Goal: Task Accomplishment & Management: Use online tool/utility

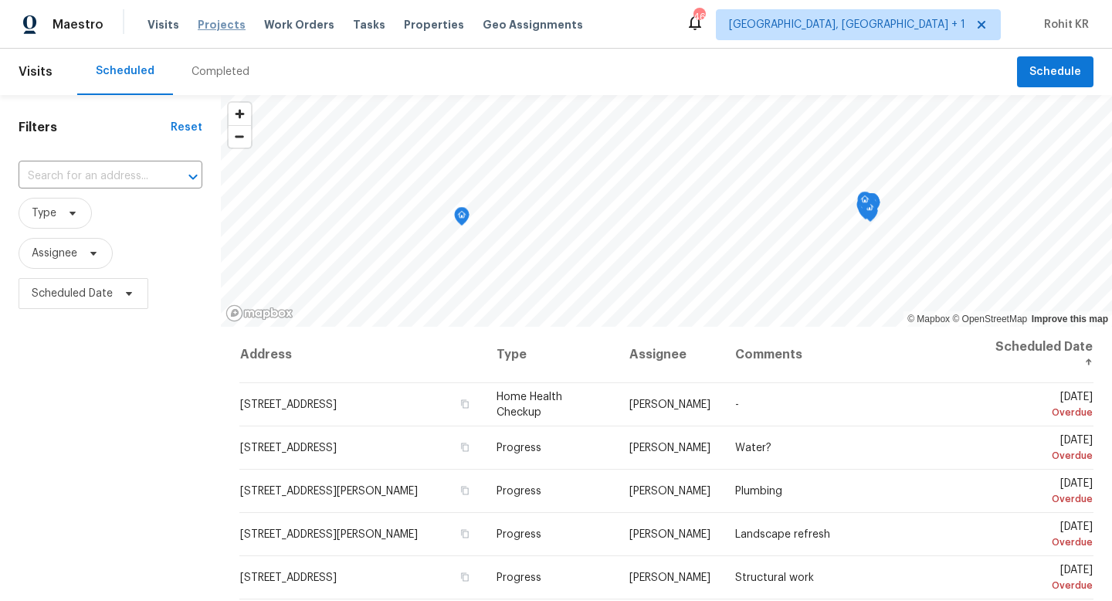
click at [226, 26] on span "Projects" at bounding box center [222, 24] width 48 height 15
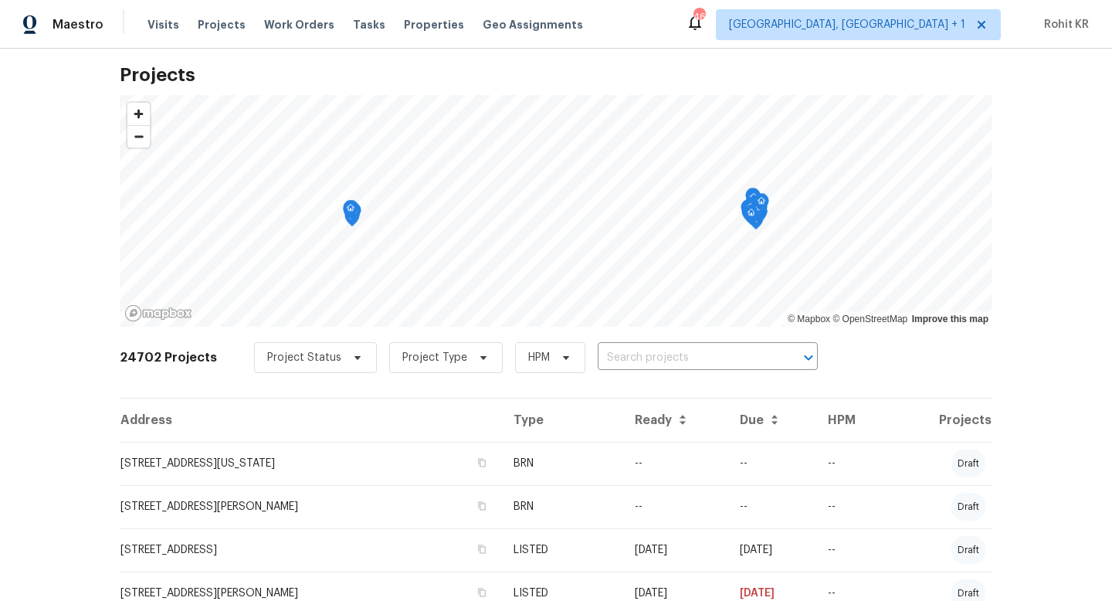
scroll to position [2, 0]
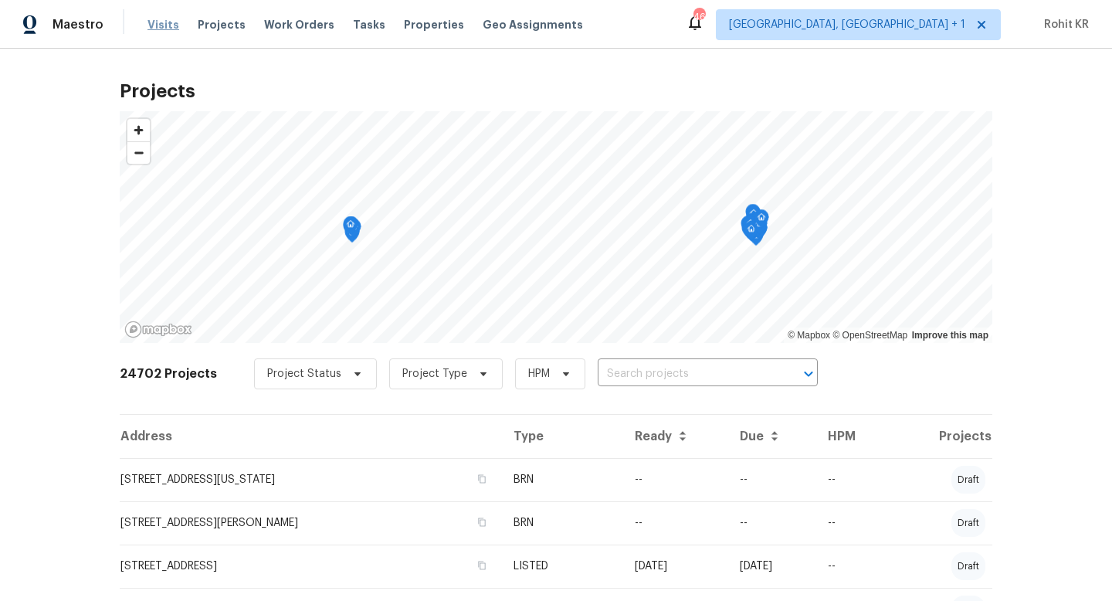
click at [157, 29] on span "Visits" at bounding box center [163, 24] width 32 height 15
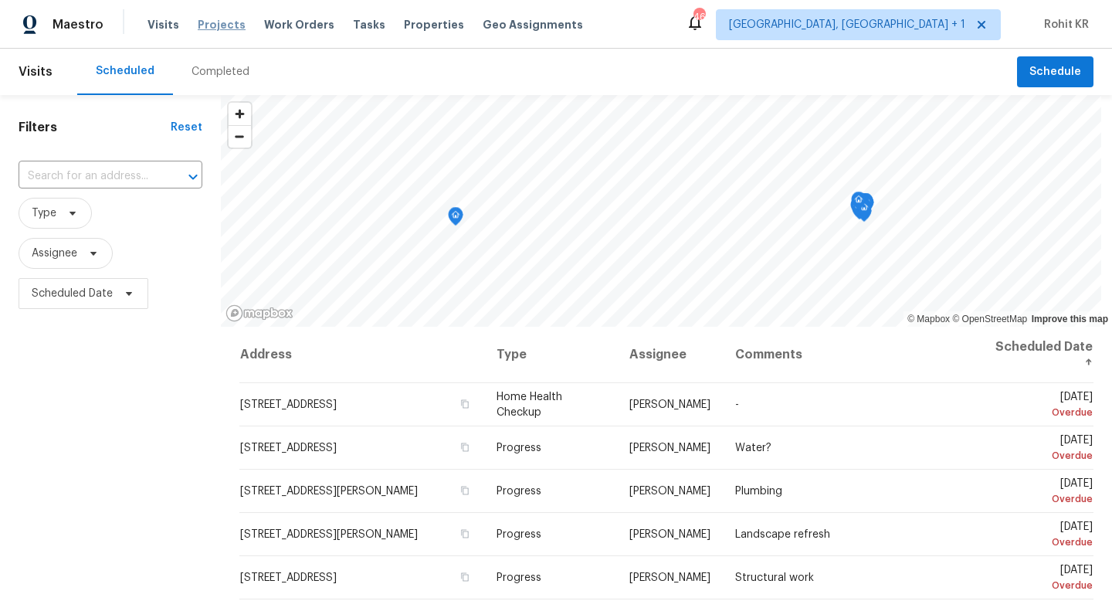
click at [215, 26] on span "Projects" at bounding box center [222, 24] width 48 height 15
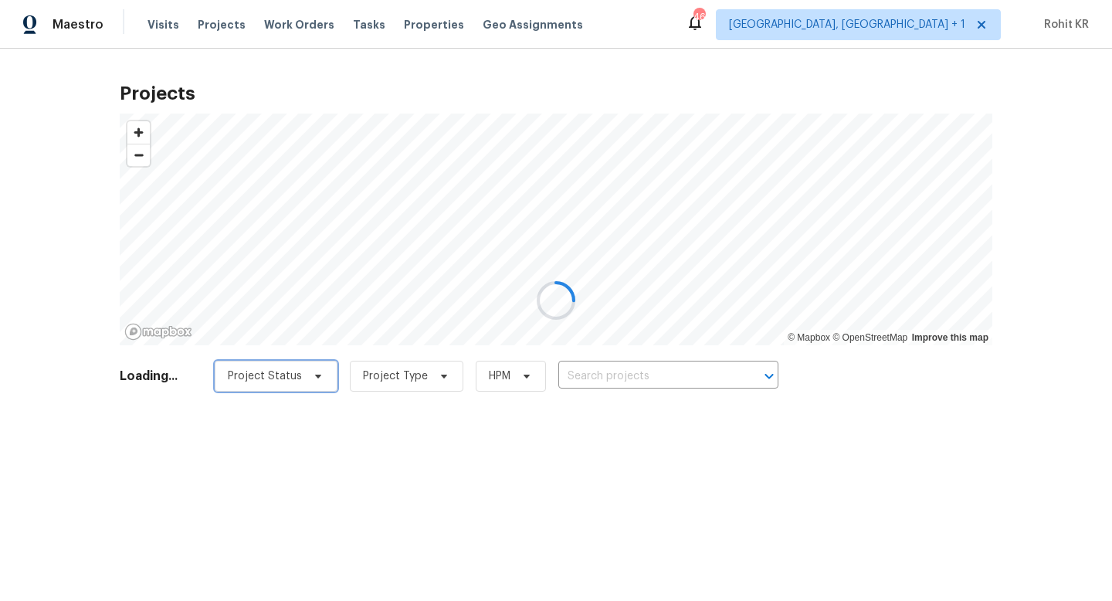
click at [302, 376] on span "Project Status" at bounding box center [265, 375] width 74 height 15
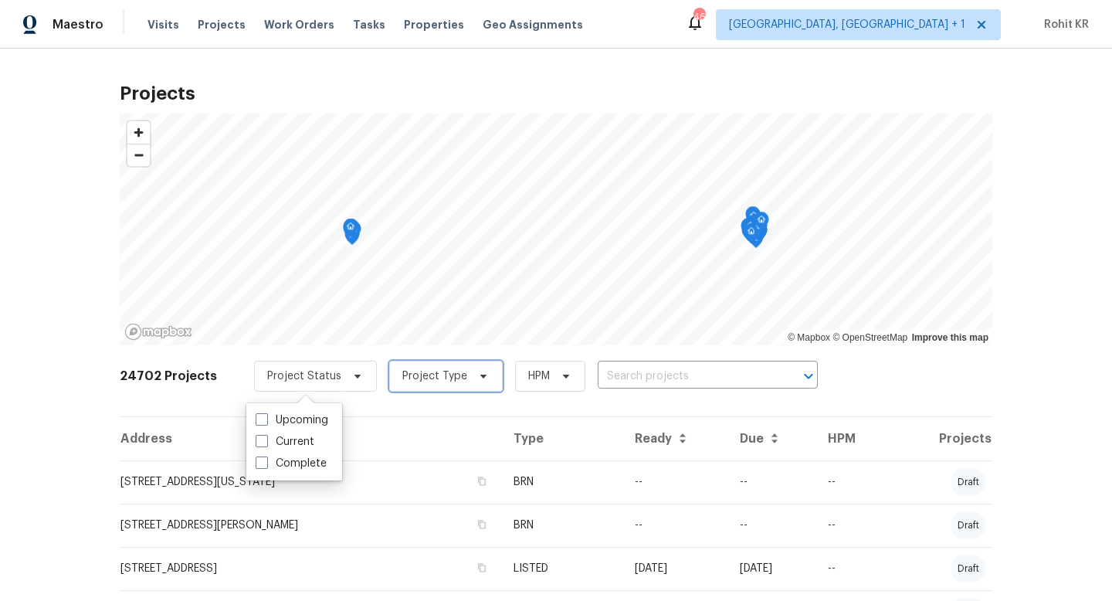
click at [439, 374] on span "Project Type" at bounding box center [434, 375] width 65 height 15
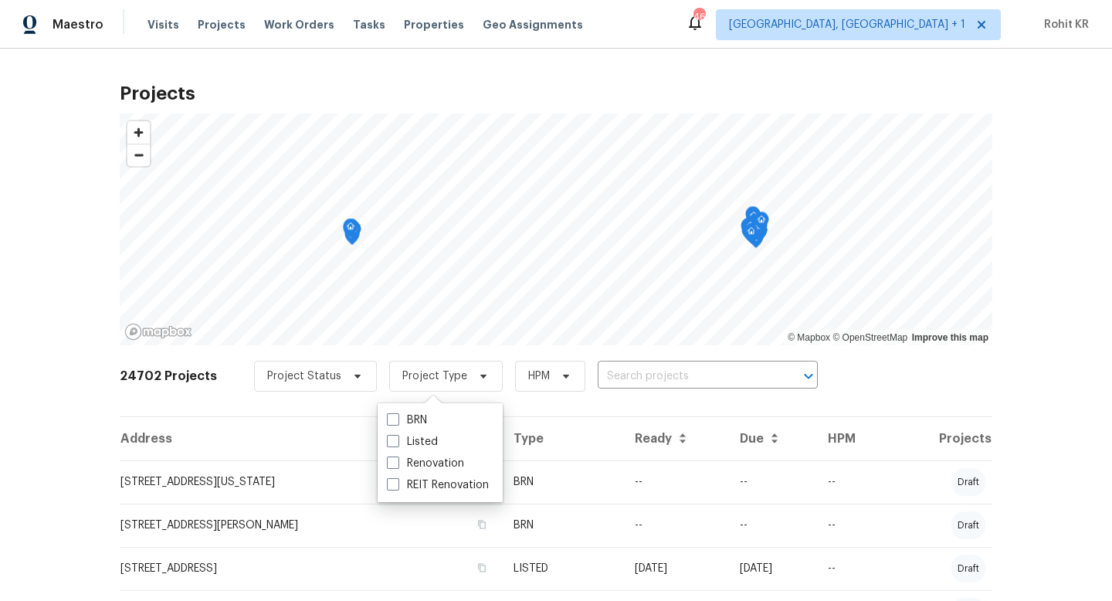
click at [564, 395] on div "24702 Projects Project Status Project Type HPM ​" at bounding box center [556, 385] width 872 height 62
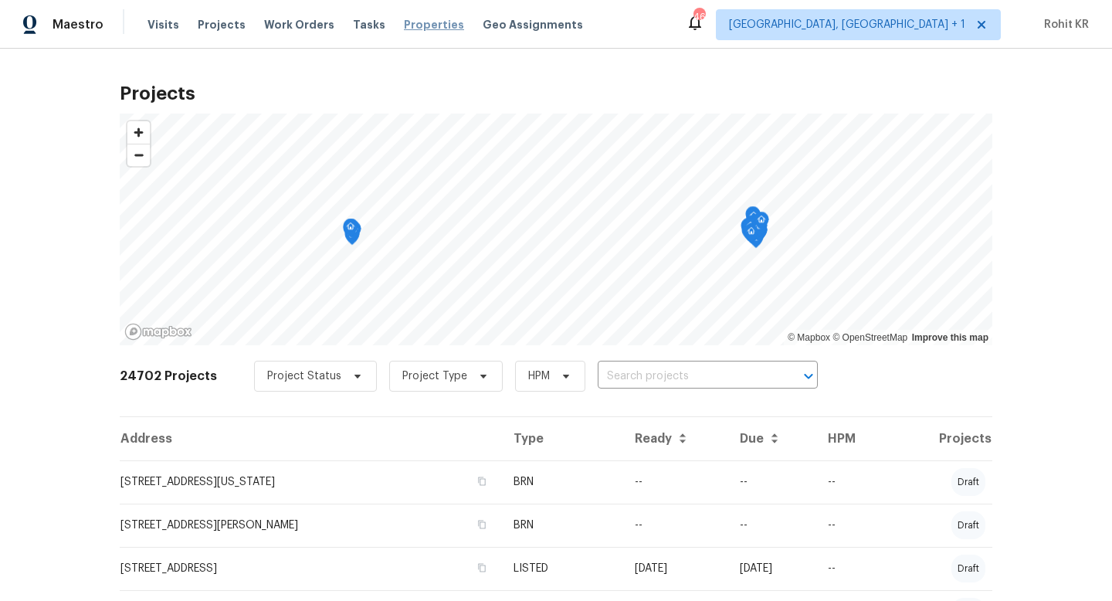
click at [404, 27] on span "Properties" at bounding box center [434, 24] width 60 height 15
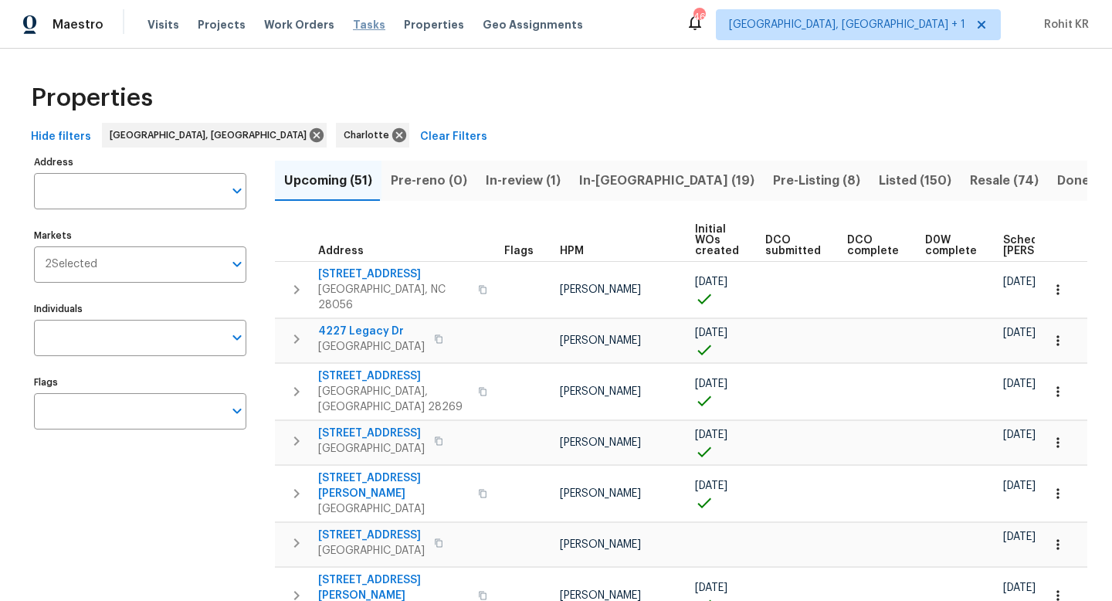
click at [355, 29] on span "Tasks" at bounding box center [369, 24] width 32 height 11
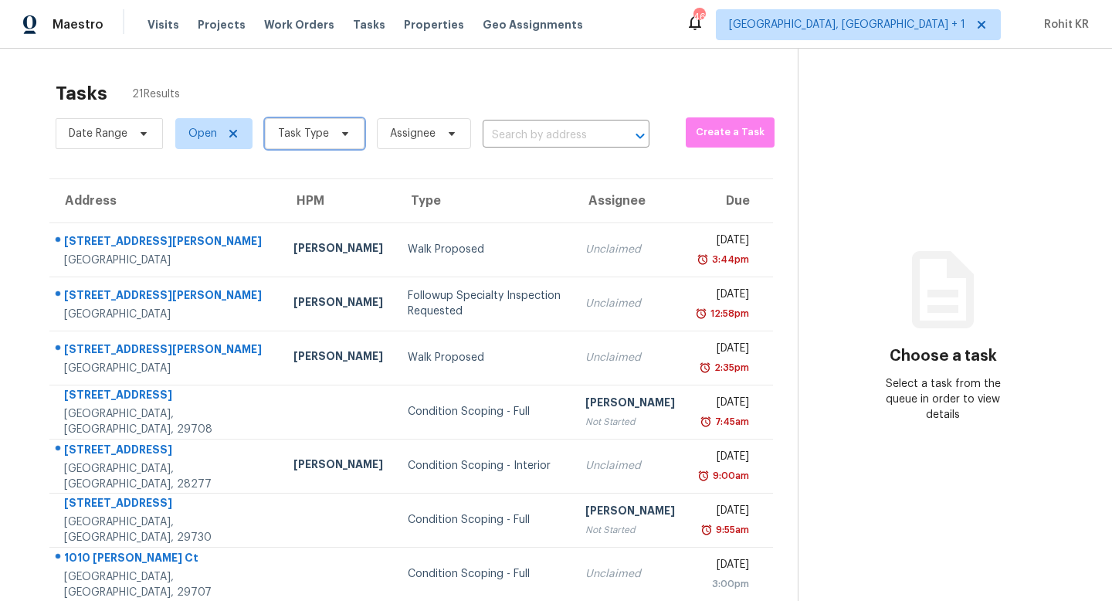
click at [308, 136] on span "Task Type" at bounding box center [303, 133] width 51 height 15
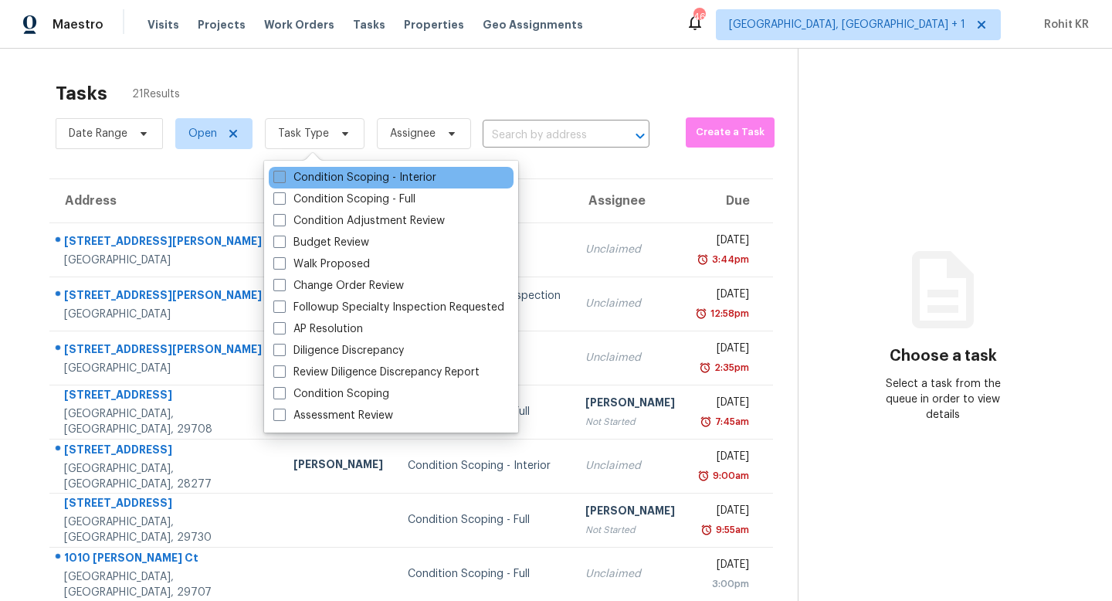
click at [337, 181] on label "Condition Scoping - Interior" at bounding box center [354, 177] width 163 height 15
click at [283, 180] on input "Condition Scoping - Interior" at bounding box center [278, 175] width 10 height 10
checkbox input "true"
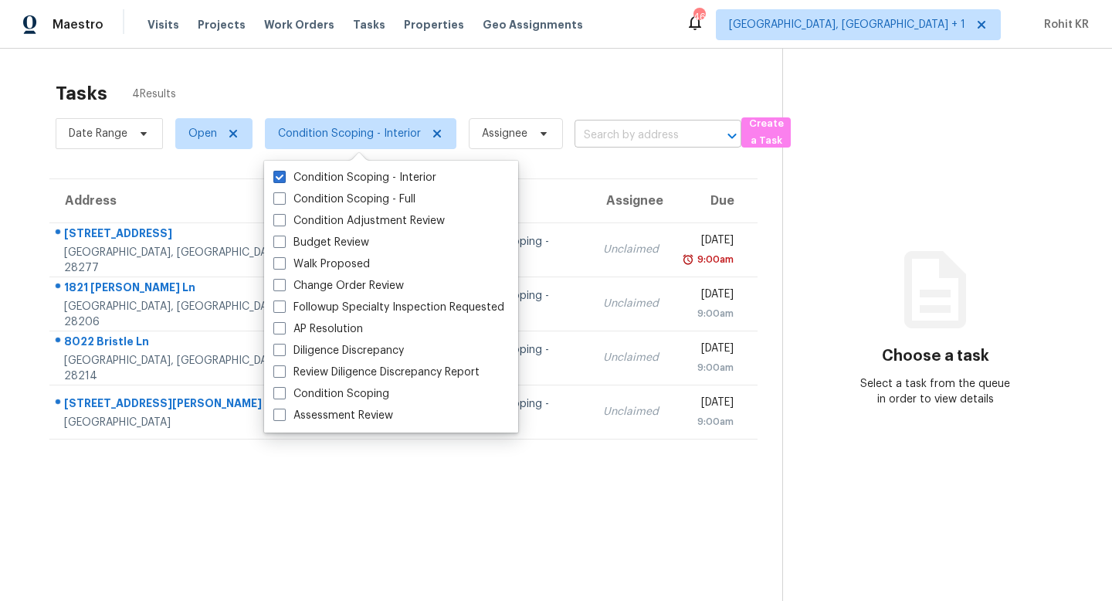
click at [630, 135] on input "text" at bounding box center [636, 136] width 124 height 24
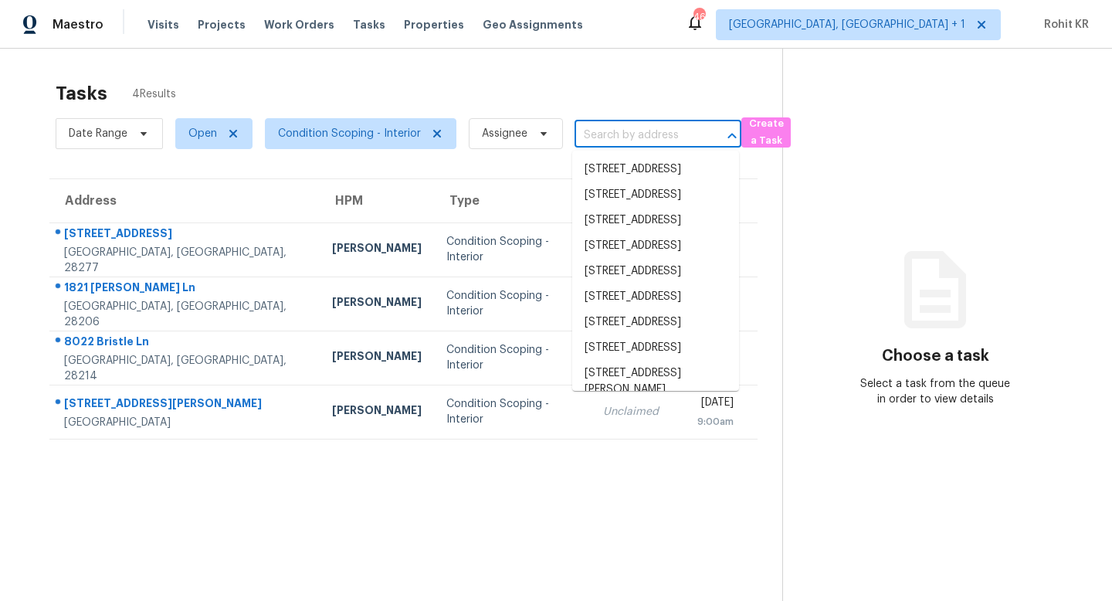
paste input "8908 Glendale Dr Birmingham, AL, 35206"
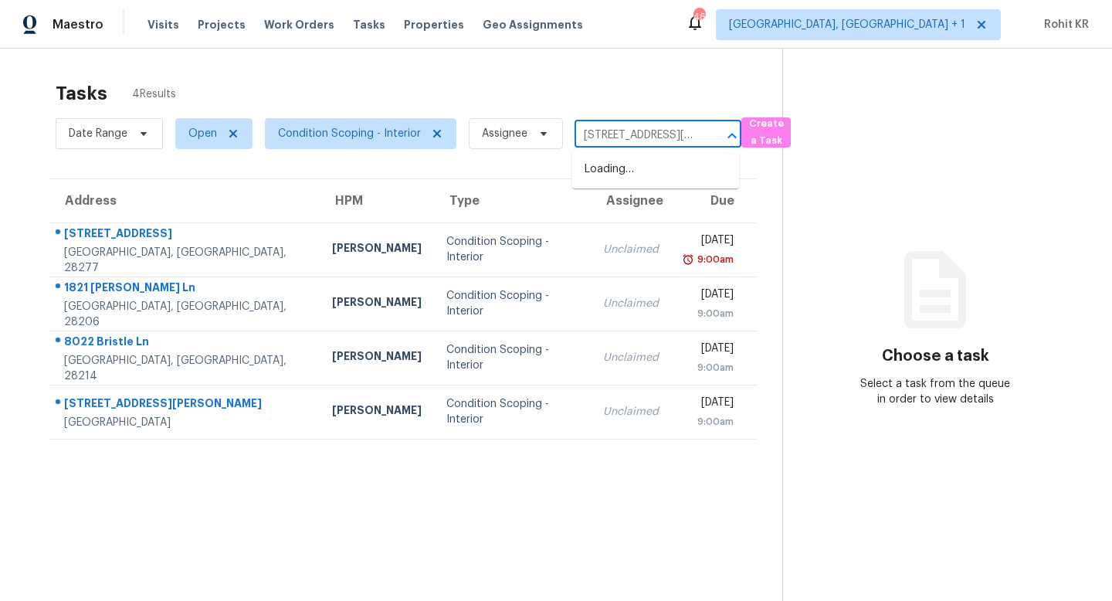
scroll to position [0, 97]
type input "8908 Glendale Dr Birmingham, AL, 35206"
click at [513, 128] on span "Assignee" at bounding box center [505, 133] width 46 height 15
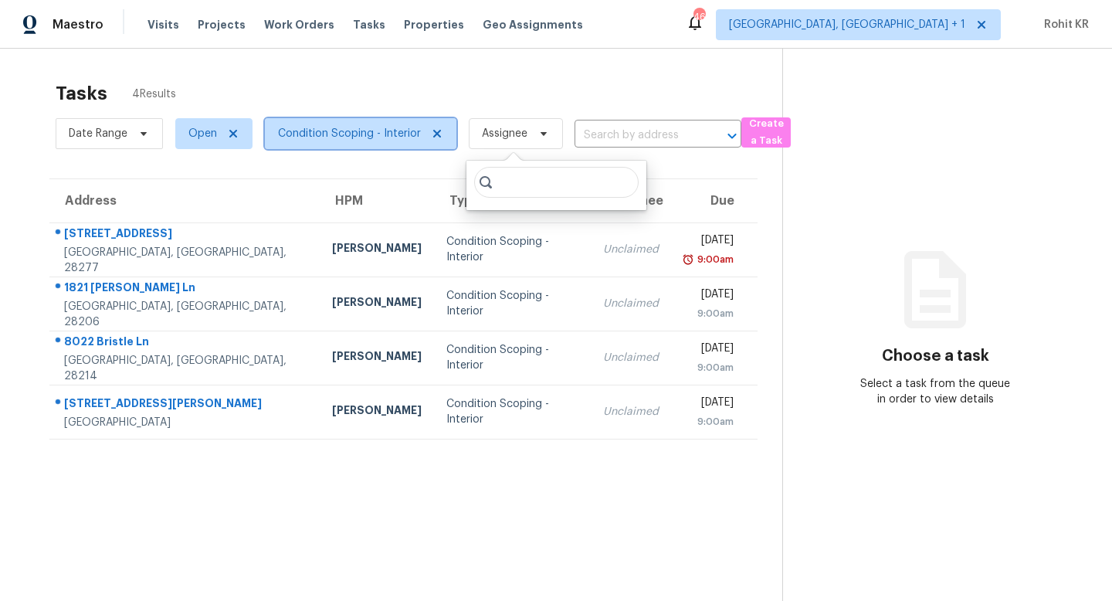
click at [431, 134] on icon at bounding box center [437, 133] width 12 height 12
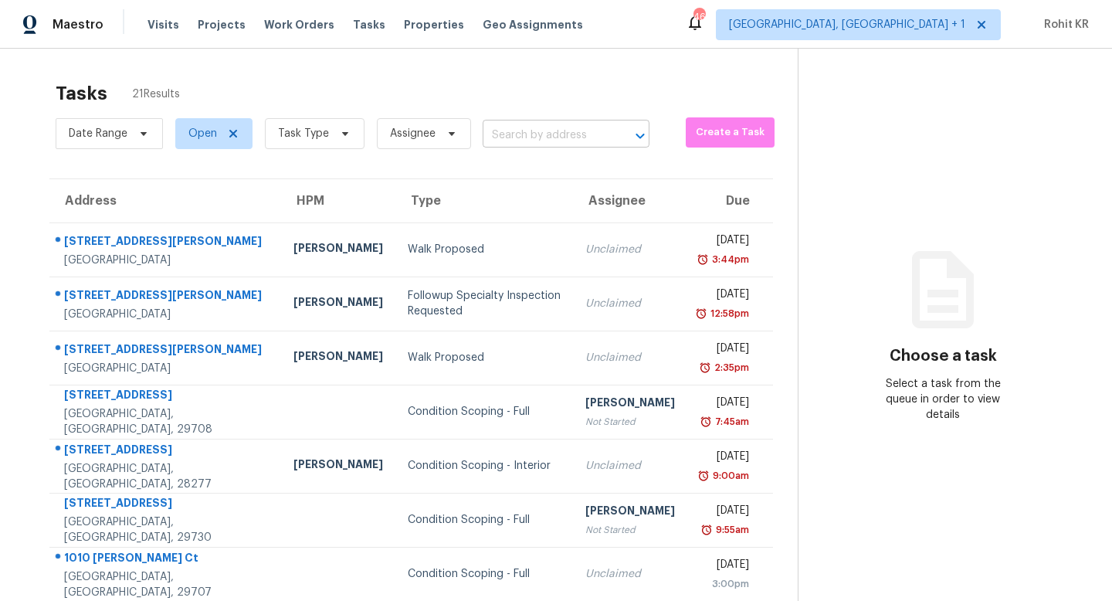
click at [565, 134] on input "text" at bounding box center [545, 136] width 124 height 24
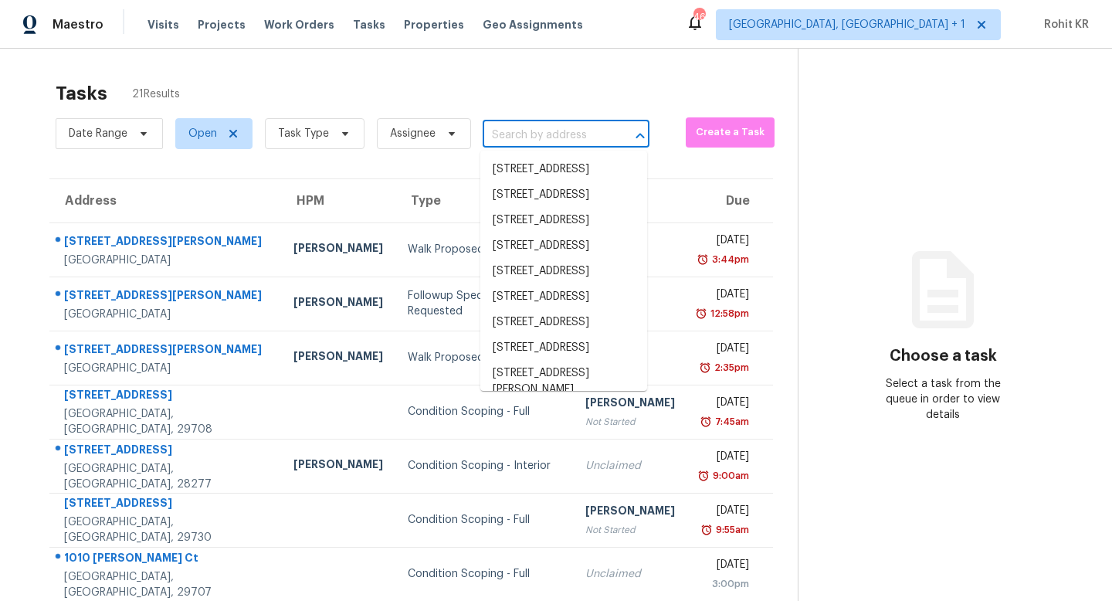
paste input "[STREET_ADDRESS][PERSON_NAME]"
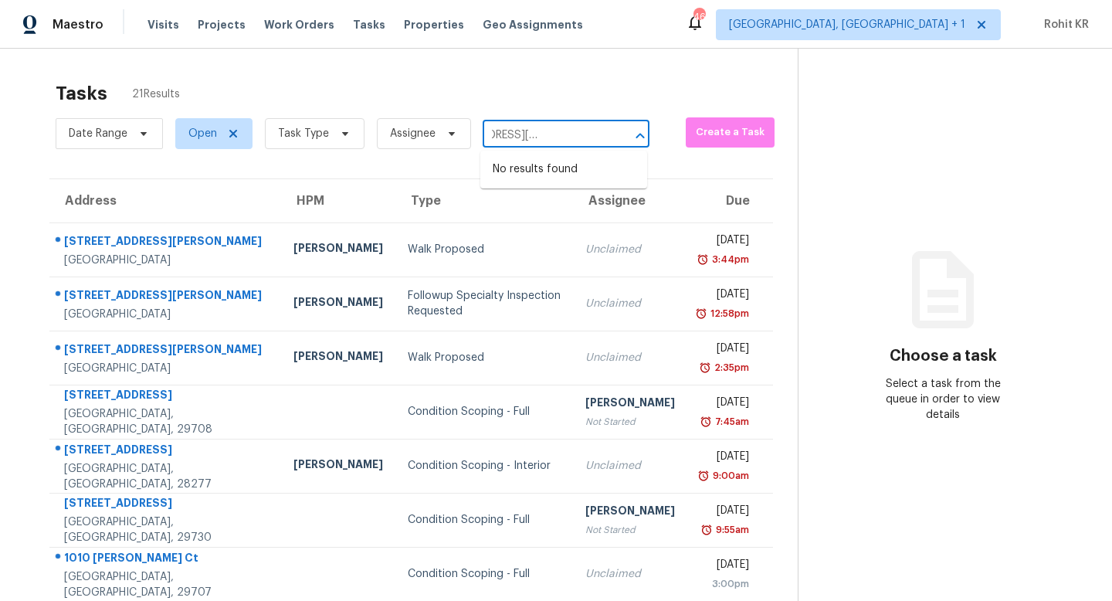
type input "[STREET_ADDRESS][PERSON_NAME]"
click at [652, 23] on icon at bounding box center [981, 25] width 8 height 8
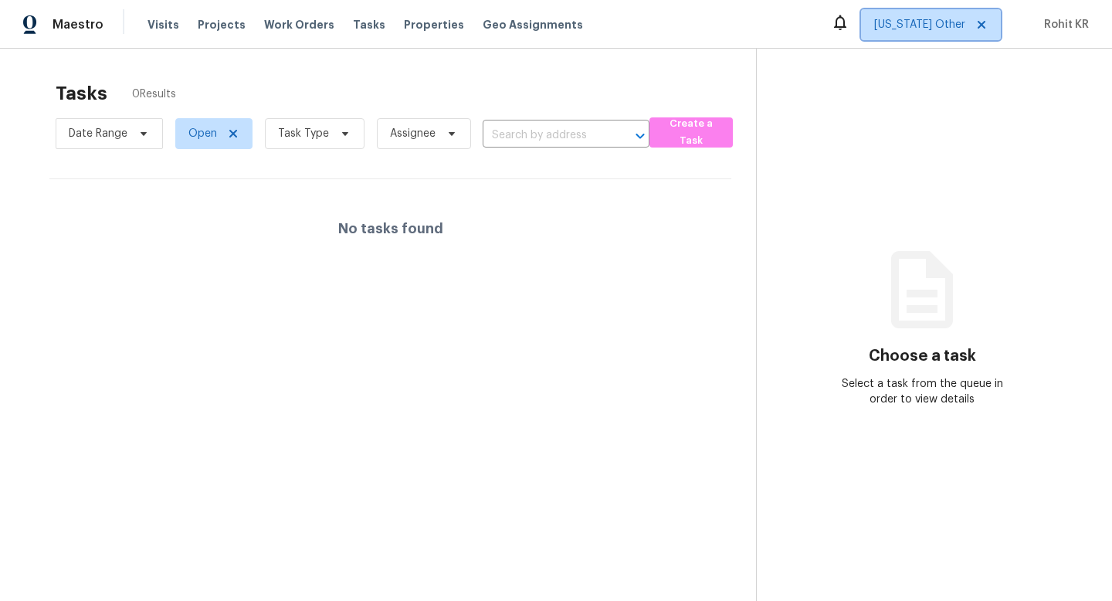
click at [652, 23] on icon at bounding box center [981, 25] width 12 height 12
click at [652, 23] on span "[US_STATE] Other" at bounding box center [931, 24] width 140 height 31
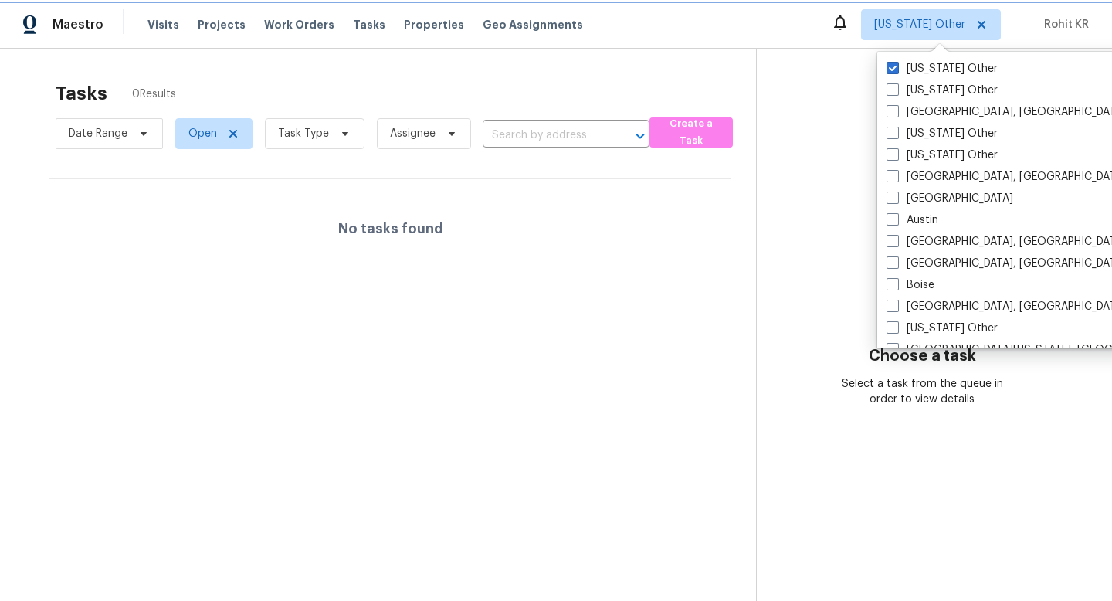
click at [652, 23] on icon at bounding box center [981, 25] width 12 height 12
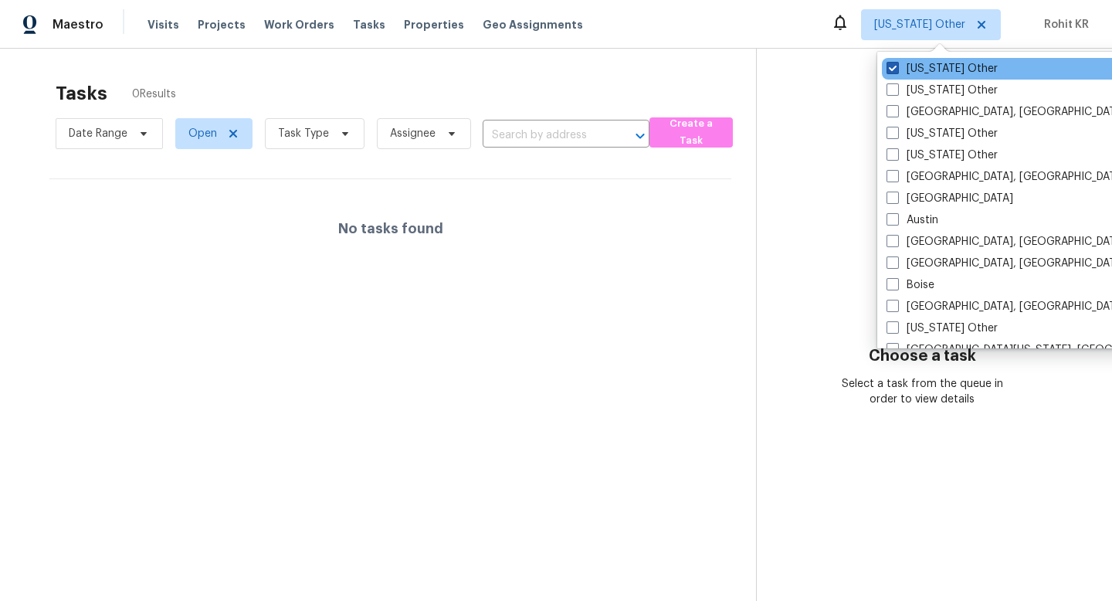
click at [652, 69] on label "[US_STATE] Other" at bounding box center [941, 68] width 111 height 15
click at [652, 69] on input "[US_STATE] Other" at bounding box center [891, 66] width 10 height 10
checkbox input "true"
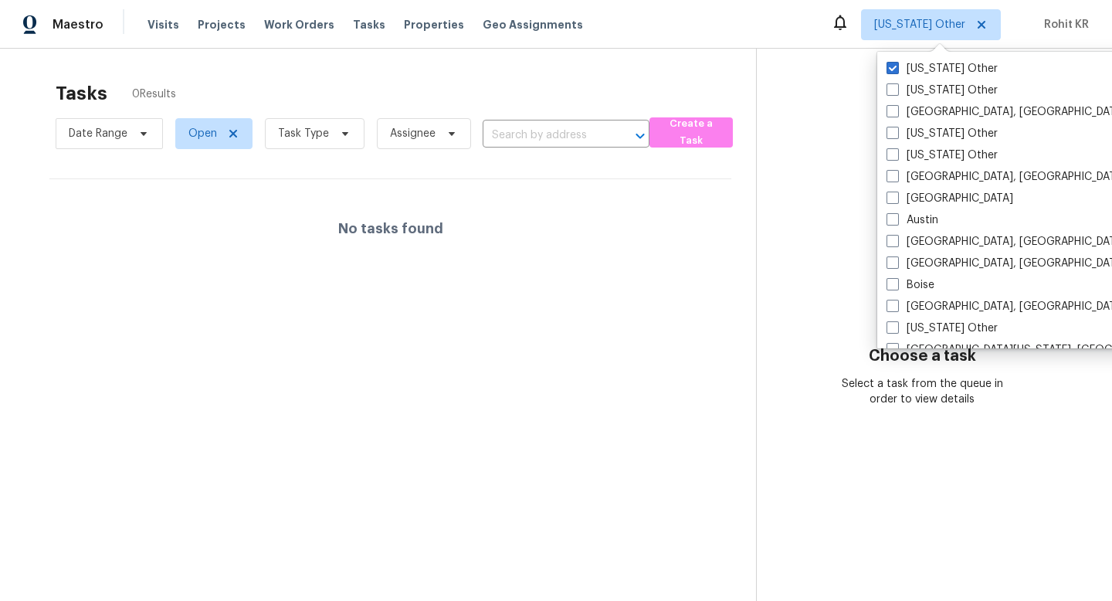
click at [652, 49] on div "Tasks 0 Results Date Range Open Task Type Assignee ​ Create a Task No tasks fou…" at bounding box center [556, 349] width 1112 height 601
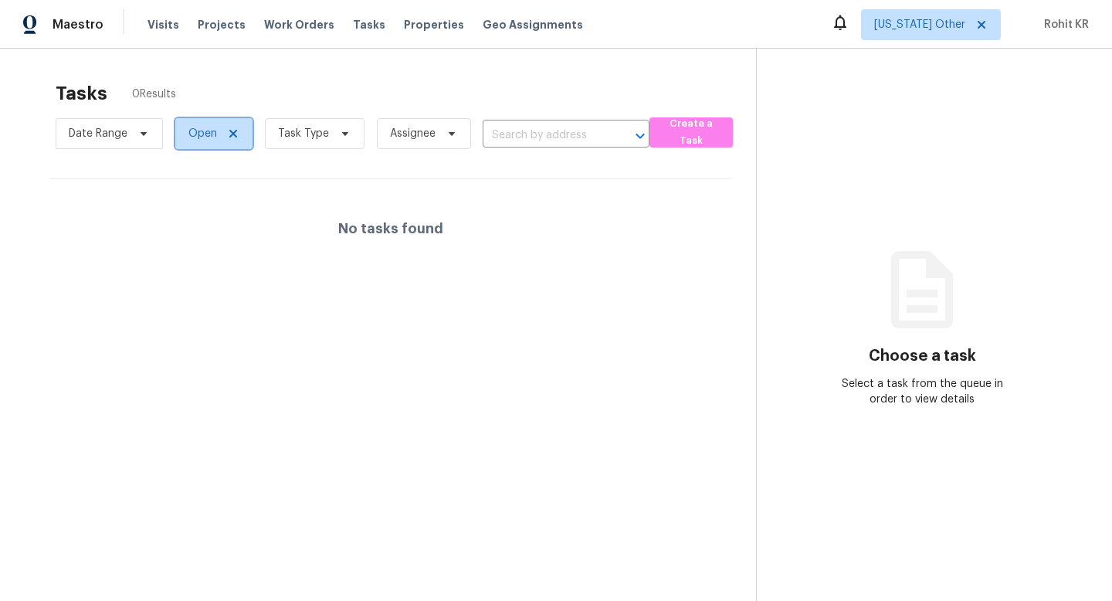
click at [231, 133] on icon at bounding box center [233, 134] width 8 height 8
click at [331, 27] on div "Visits Projects Work Orders Tasks Properties Geo Assignments" at bounding box center [374, 24] width 454 height 31
click at [353, 26] on span "Tasks" at bounding box center [369, 24] width 32 height 11
click at [533, 134] on input "text" at bounding box center [550, 136] width 124 height 24
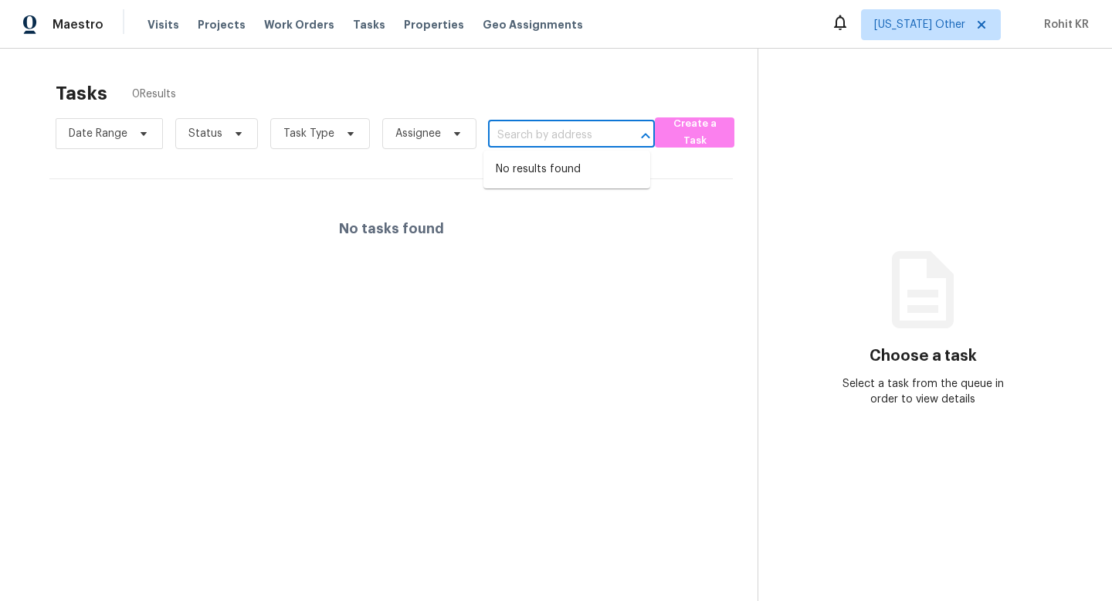
paste input "[STREET_ADDRESS][PERSON_NAME]"
type input "[STREET_ADDRESS][PERSON_NAME]"
click at [353, 27] on span "Tasks" at bounding box center [369, 24] width 32 height 11
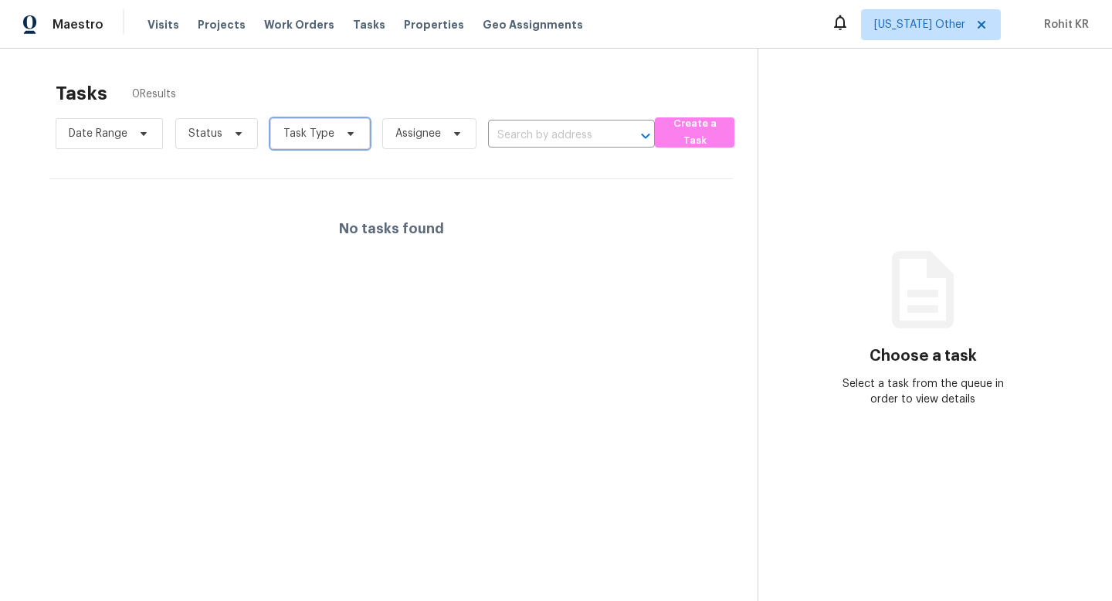
click at [320, 134] on span "Task Type" at bounding box center [308, 133] width 51 height 15
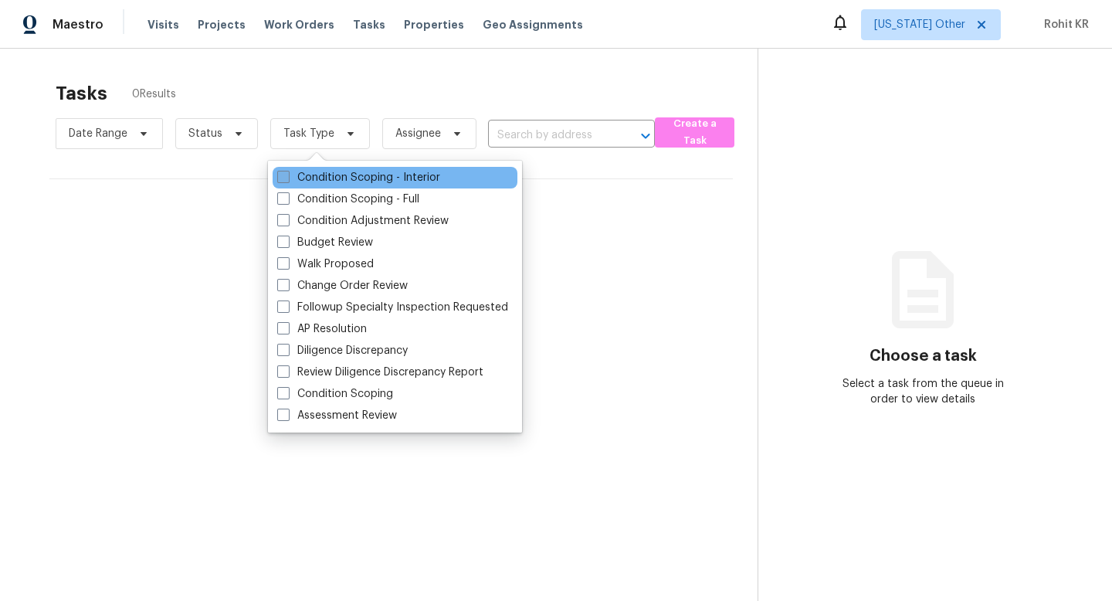
click at [347, 181] on label "Condition Scoping - Interior" at bounding box center [358, 177] width 163 height 15
click at [287, 180] on input "Condition Scoping - Interior" at bounding box center [282, 175] width 10 height 10
checkbox input "true"
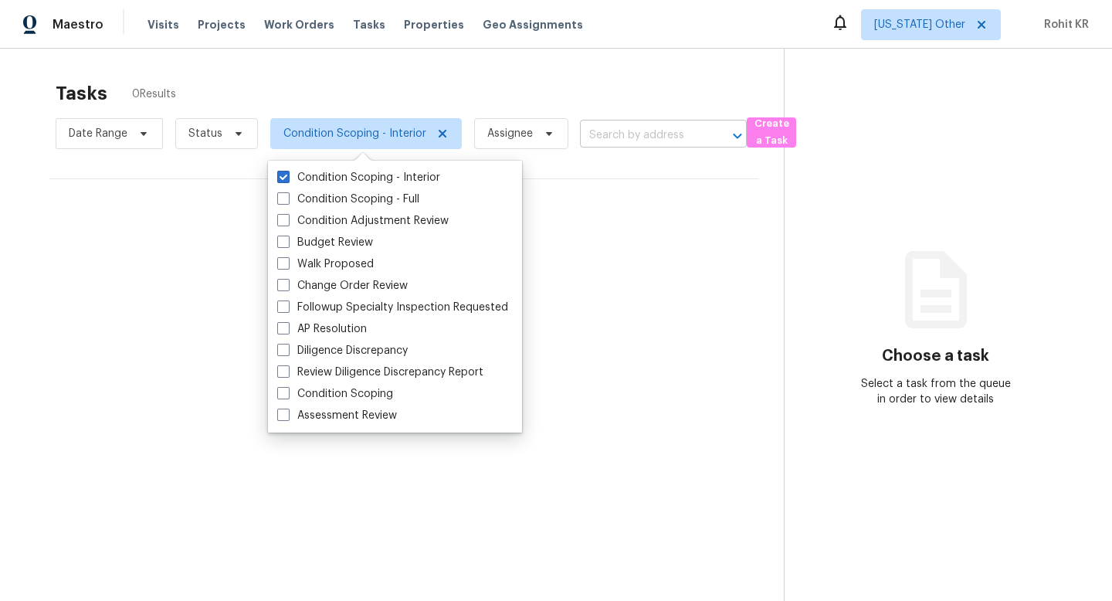
click at [652, 124] on input "text" at bounding box center [642, 136] width 124 height 24
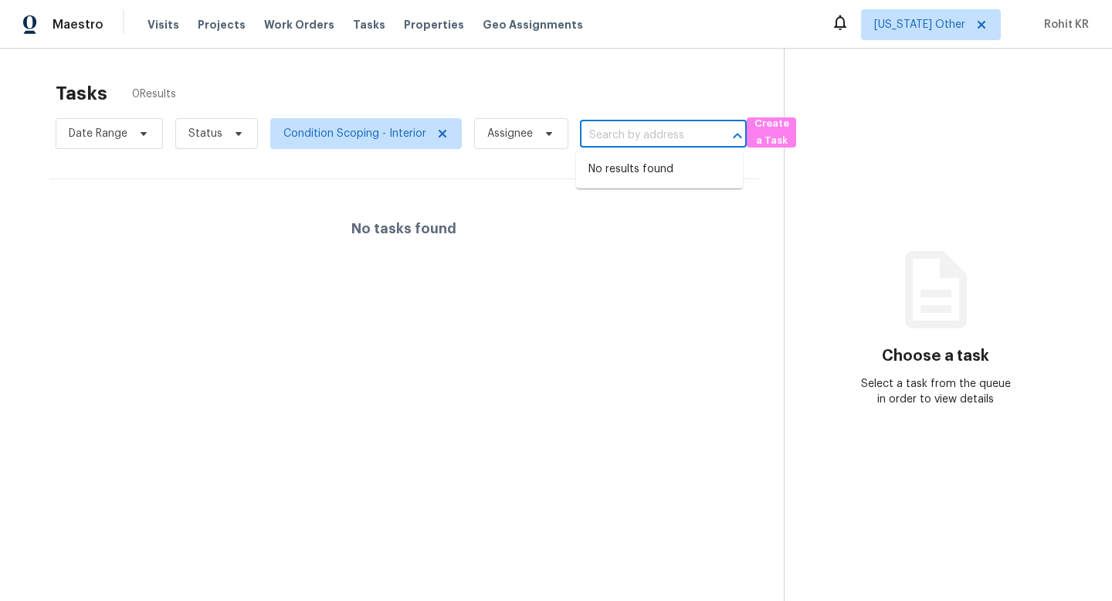
paste input "[STREET_ADDRESS][PERSON_NAME]"
type input "[STREET_ADDRESS][PERSON_NAME]"
click at [439, 133] on icon at bounding box center [443, 134] width 8 height 8
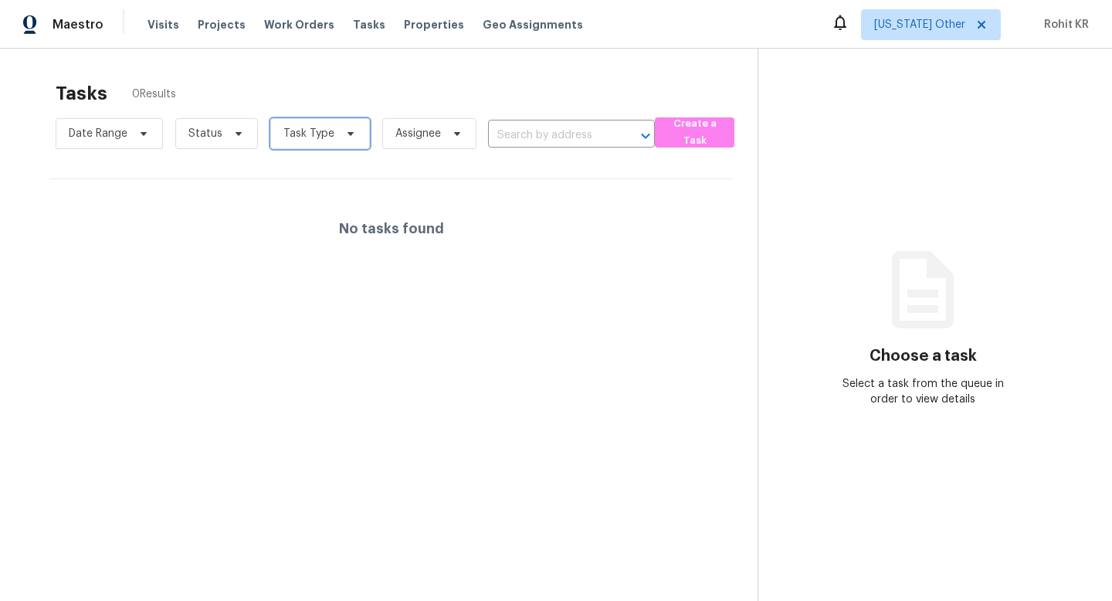
click at [340, 135] on span at bounding box center [348, 133] width 17 height 12
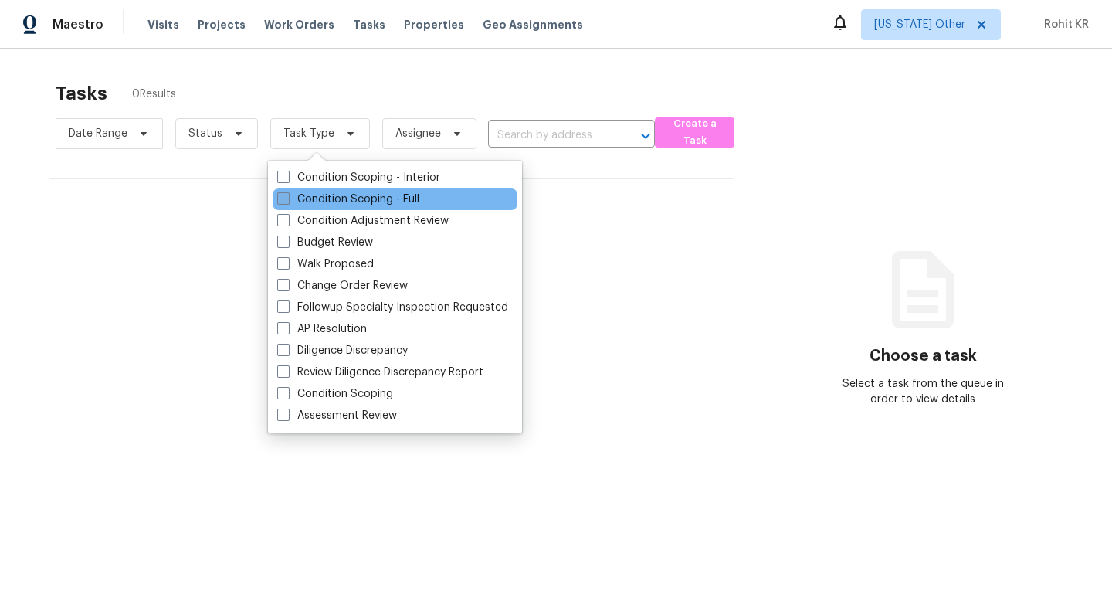
click at [321, 197] on label "Condition Scoping - Full" at bounding box center [348, 198] width 142 height 15
click at [287, 197] on input "Condition Scoping - Full" at bounding box center [282, 196] width 10 height 10
checkbox input "true"
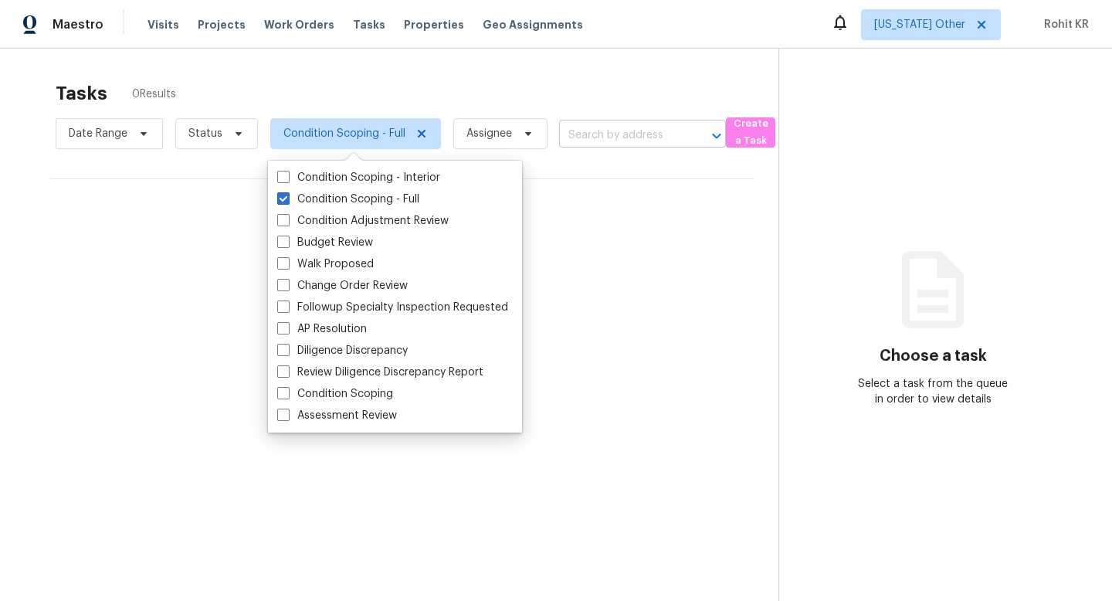
click at [586, 137] on input "text" at bounding box center [621, 136] width 124 height 24
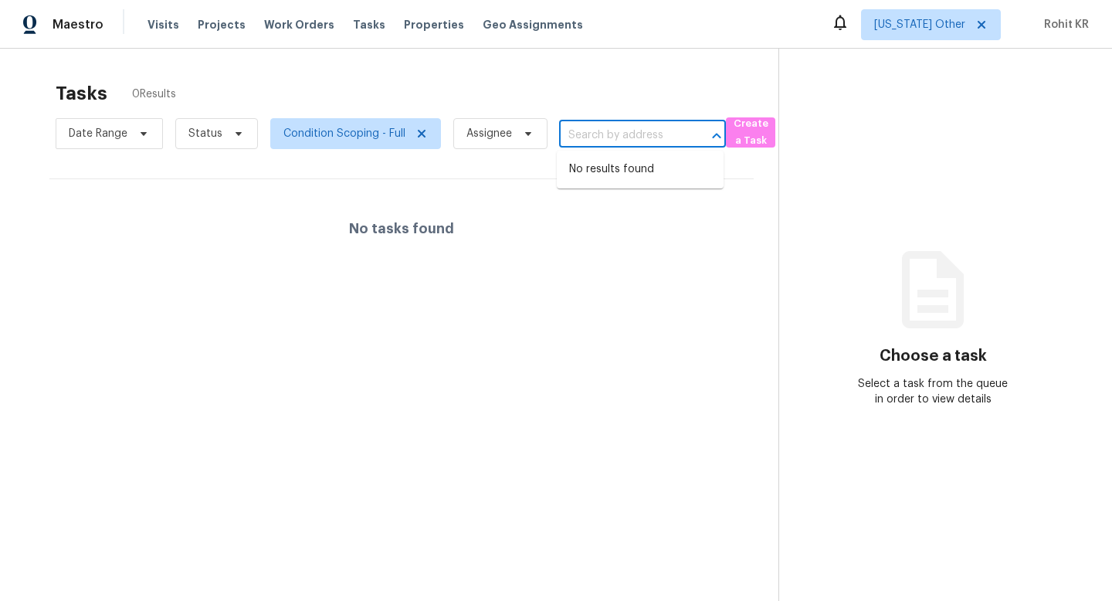
paste input "[STREET_ADDRESS][PERSON_NAME]"
type input "[STREET_ADDRESS][PERSON_NAME]"
click at [374, 130] on span "Condition Scoping - Full" at bounding box center [344, 133] width 122 height 15
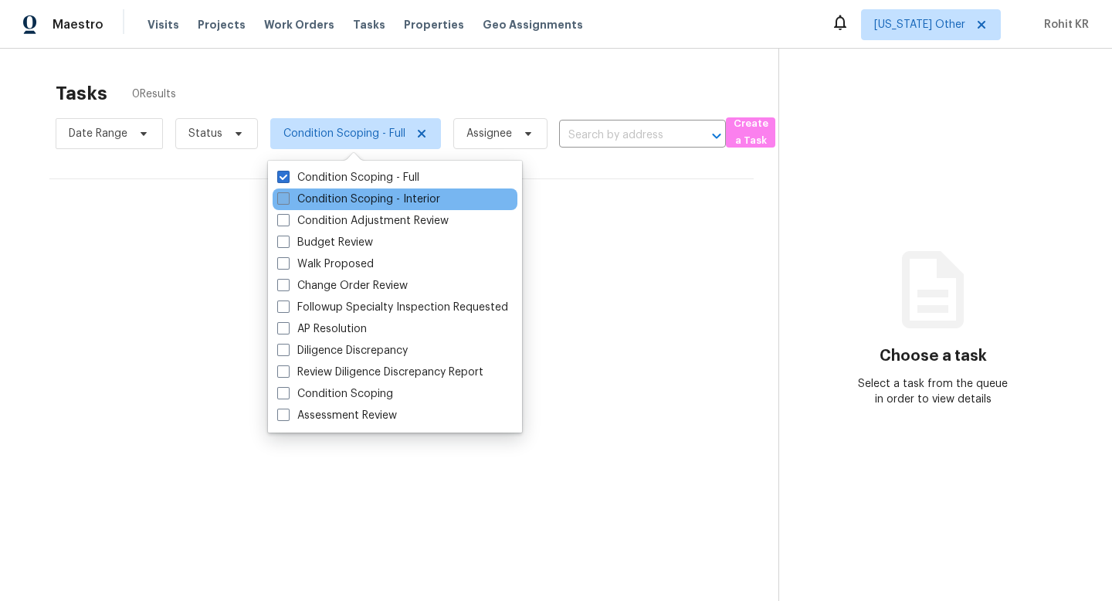
click at [310, 193] on label "Condition Scoping - Interior" at bounding box center [358, 198] width 163 height 15
click at [287, 193] on input "Condition Scoping - Interior" at bounding box center [282, 196] width 10 height 10
checkbox input "true"
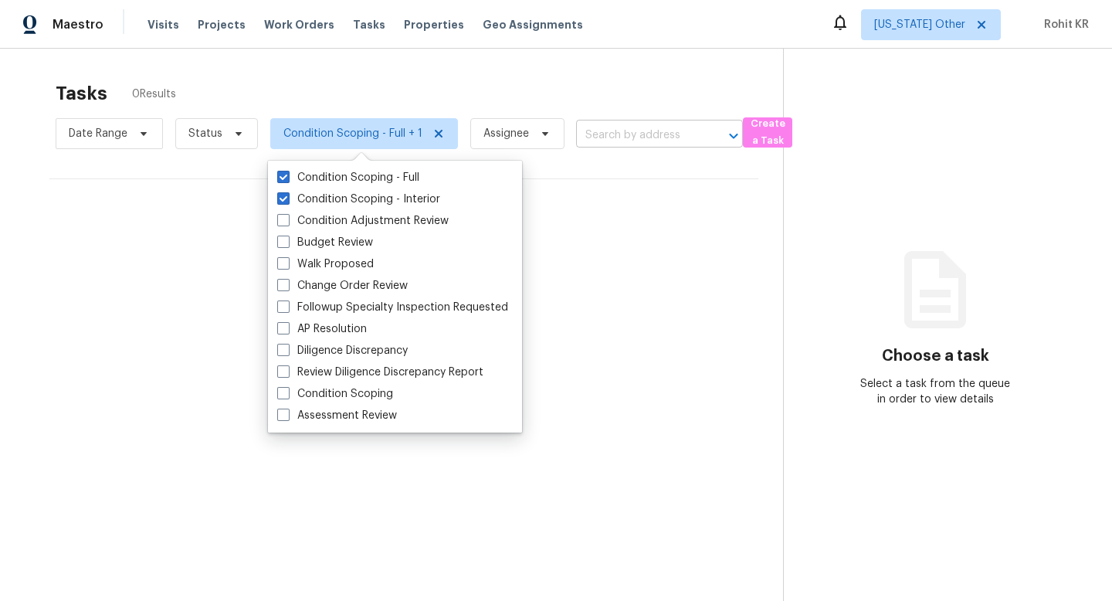
click at [617, 128] on input "text" at bounding box center [638, 136] width 124 height 24
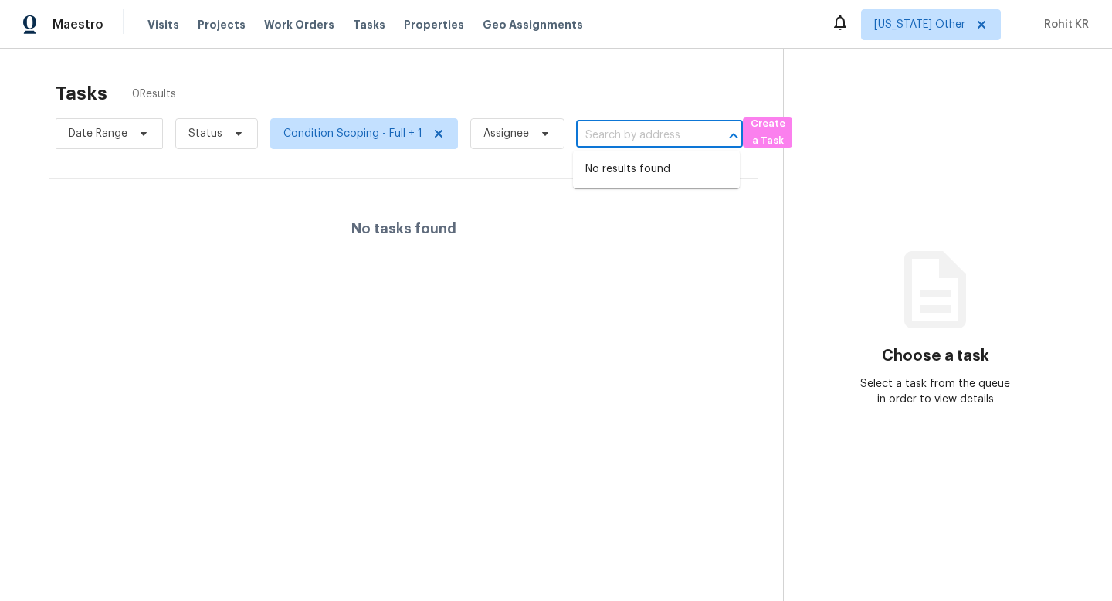
paste input "[STREET_ADDRESS][PERSON_NAME]"
type input "[STREET_ADDRESS][PERSON_NAME]"
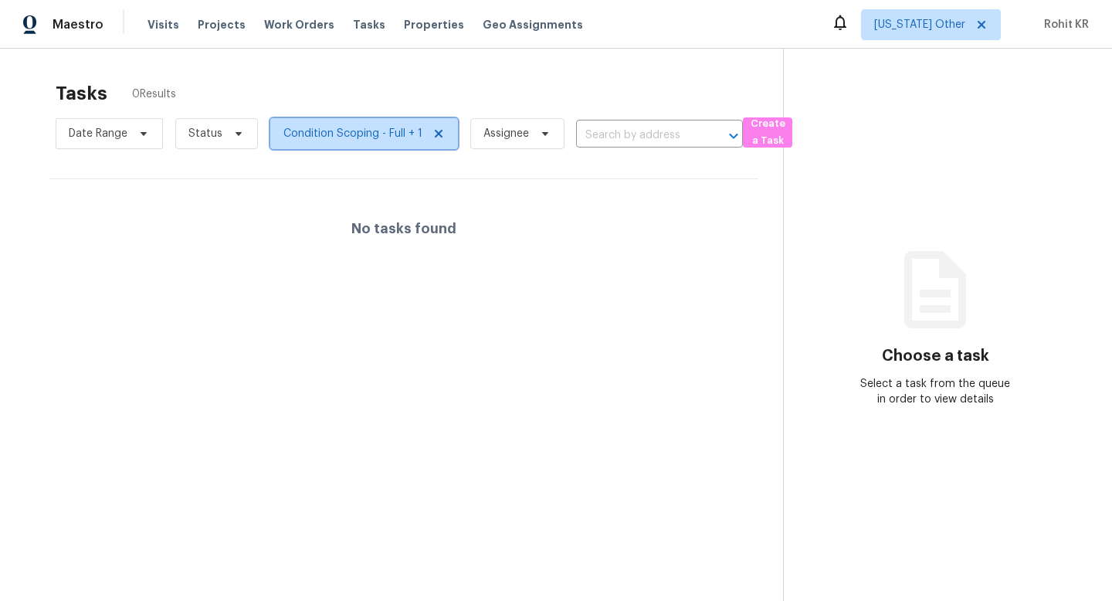
click at [438, 137] on icon at bounding box center [439, 134] width 8 height 8
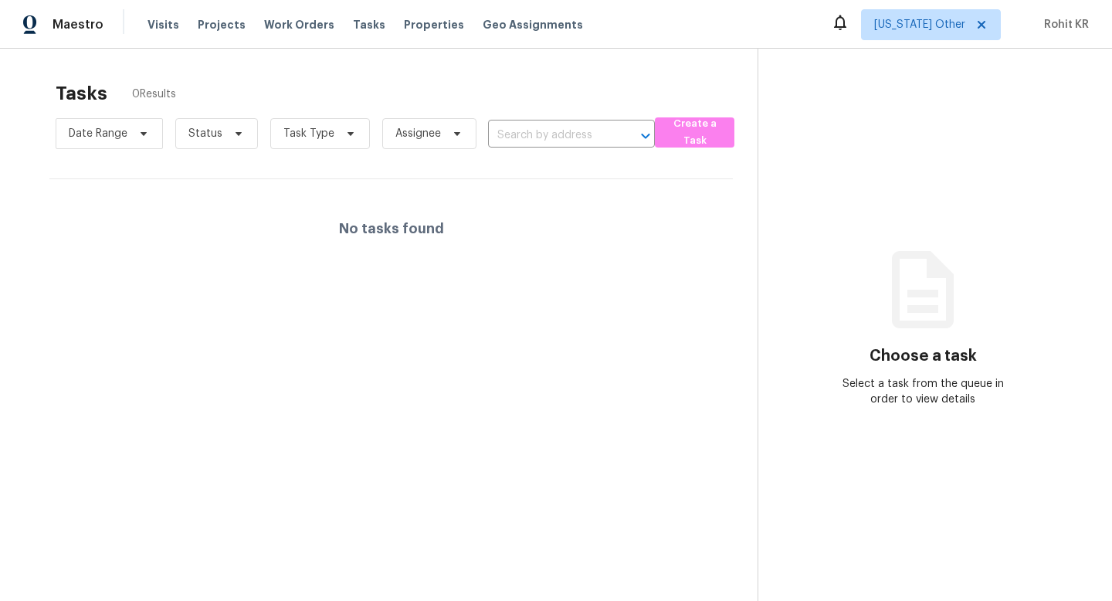
click at [90, 11] on div "Maestro" at bounding box center [51, 24] width 103 height 31
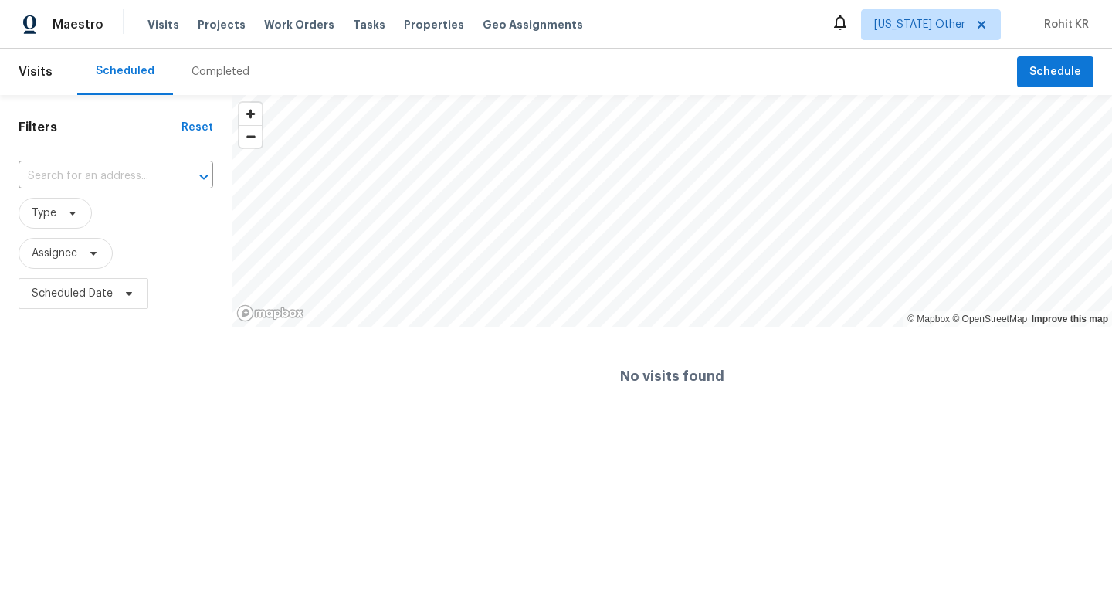
click at [42, 72] on span "Visits" at bounding box center [36, 72] width 34 height 34
click at [49, 73] on span "Visits" at bounding box center [36, 72] width 34 height 34
click at [43, 84] on span "Visits" at bounding box center [36, 72] width 34 height 34
click at [224, 67] on div "Completed" at bounding box center [220, 71] width 58 height 15
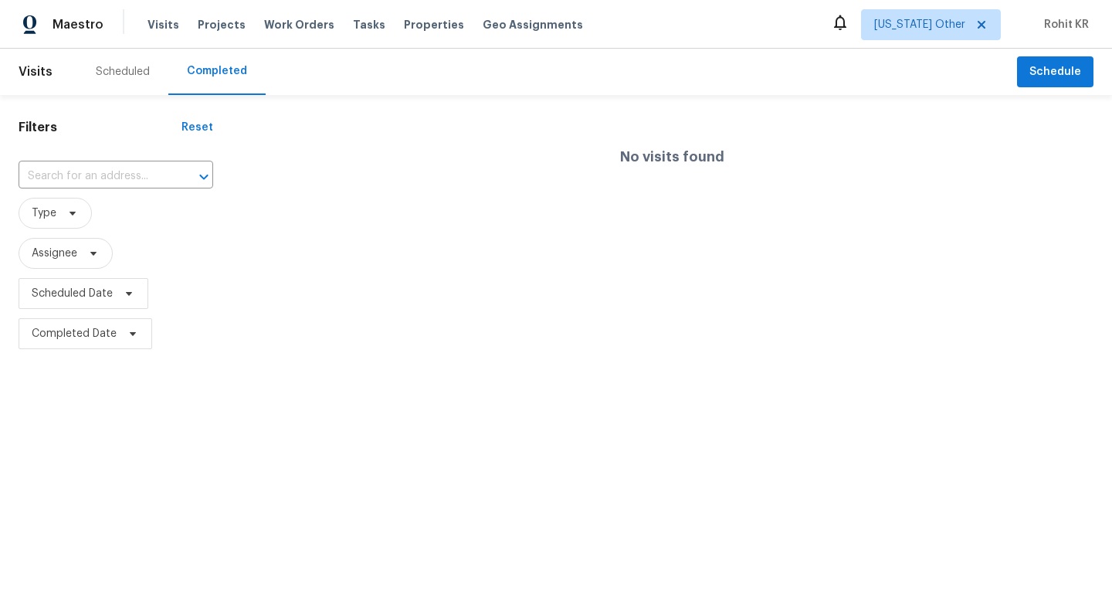
click at [117, 84] on div "Scheduled" at bounding box center [122, 72] width 91 height 46
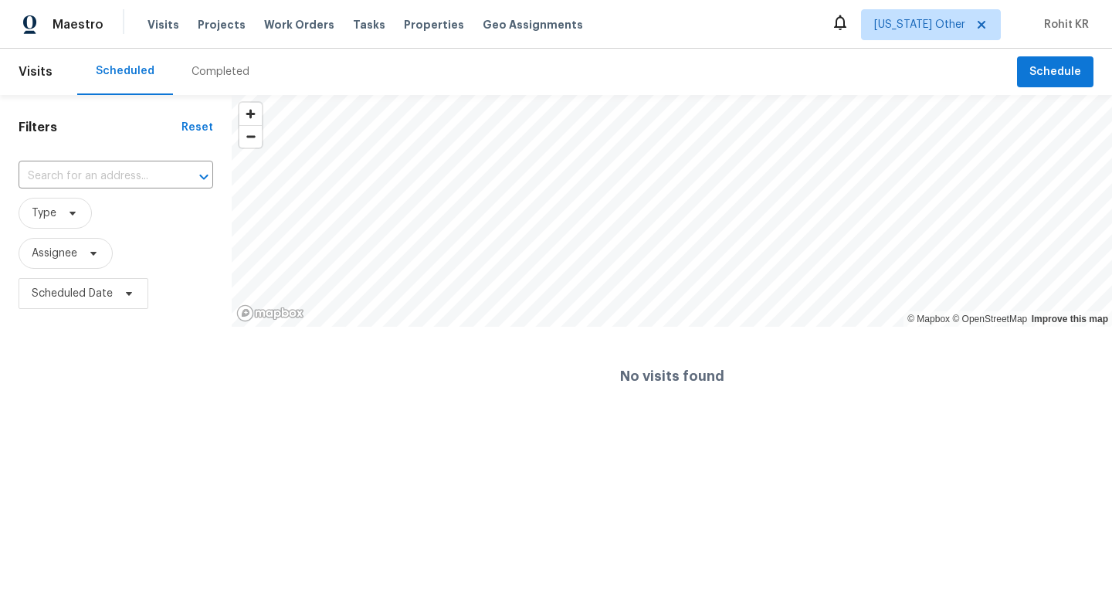
click at [40, 78] on span "Visits" at bounding box center [36, 72] width 34 height 34
click at [181, 76] on div "Completed" at bounding box center [220, 72] width 95 height 46
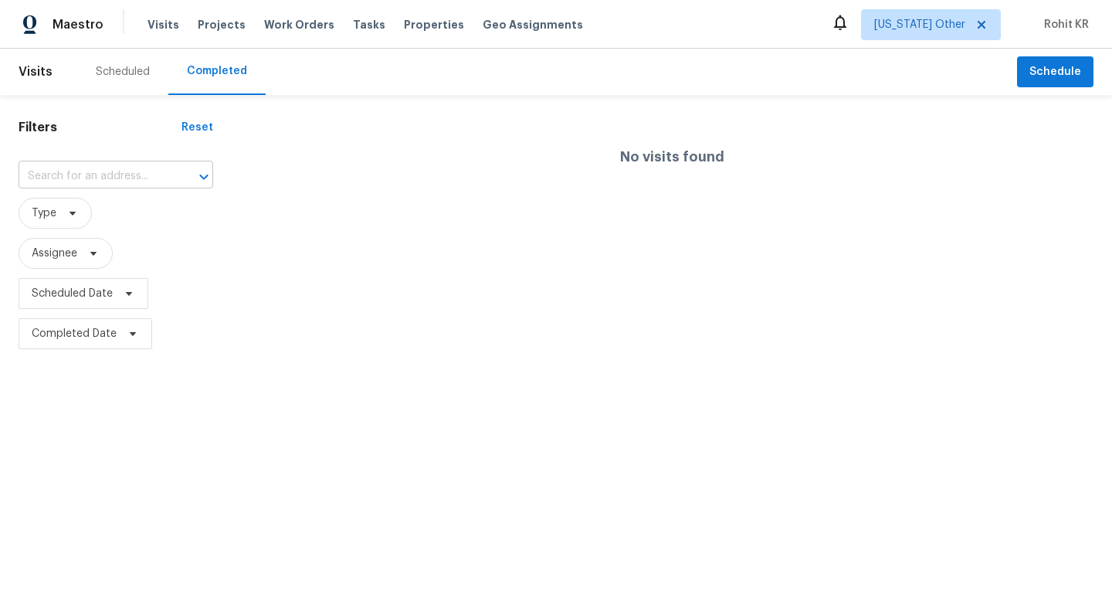
click at [109, 174] on input "text" at bounding box center [94, 176] width 151 height 24
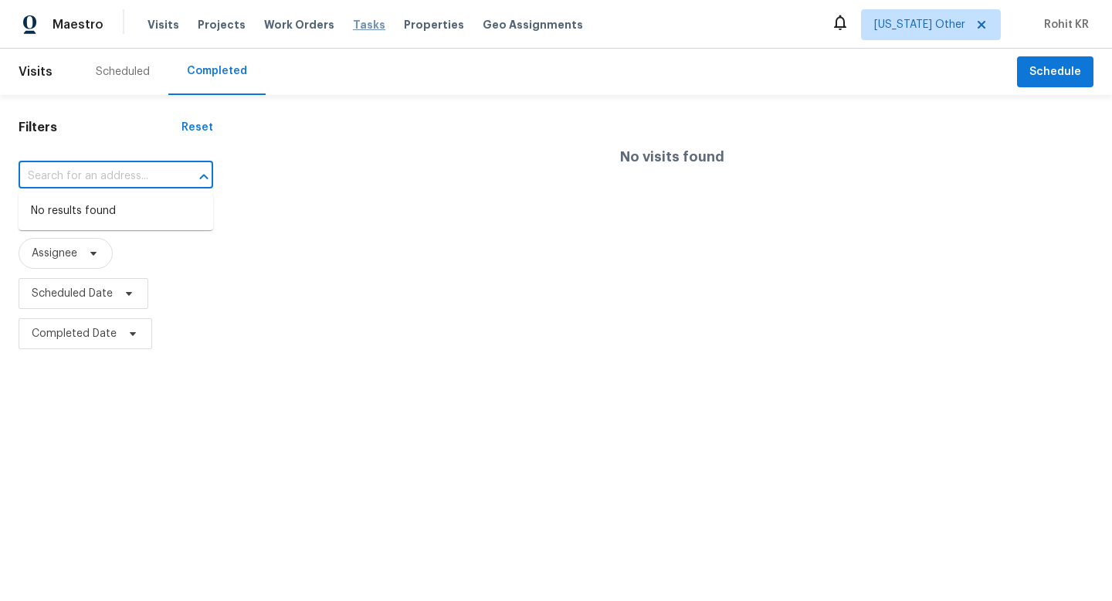
click at [353, 29] on span "Tasks" at bounding box center [369, 24] width 32 height 11
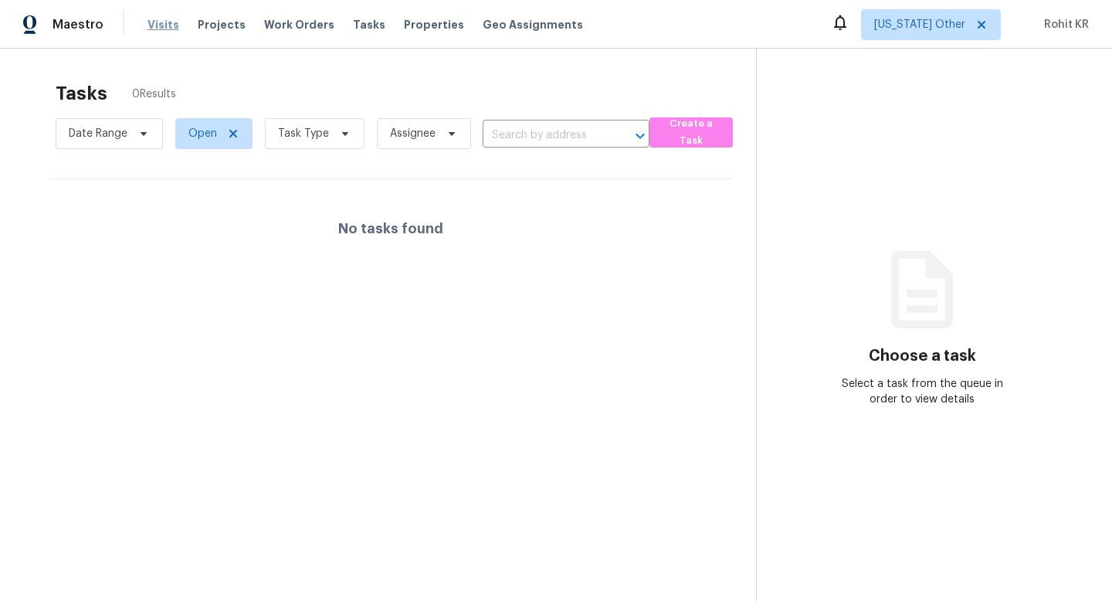
click at [153, 19] on span "Visits" at bounding box center [163, 24] width 32 height 15
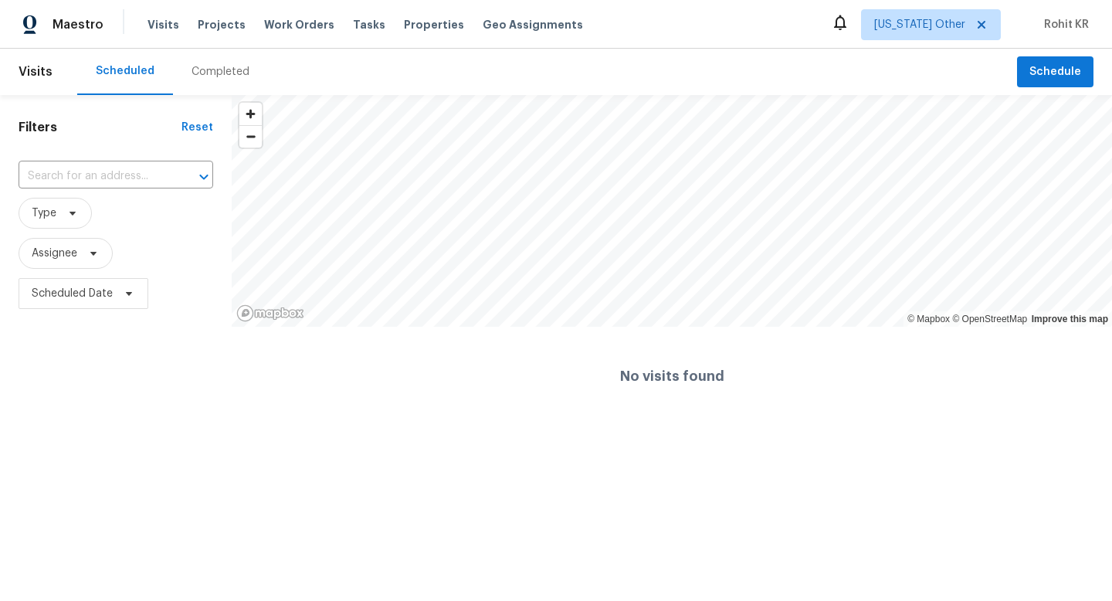
click at [239, 66] on div "Completed" at bounding box center [220, 71] width 58 height 15
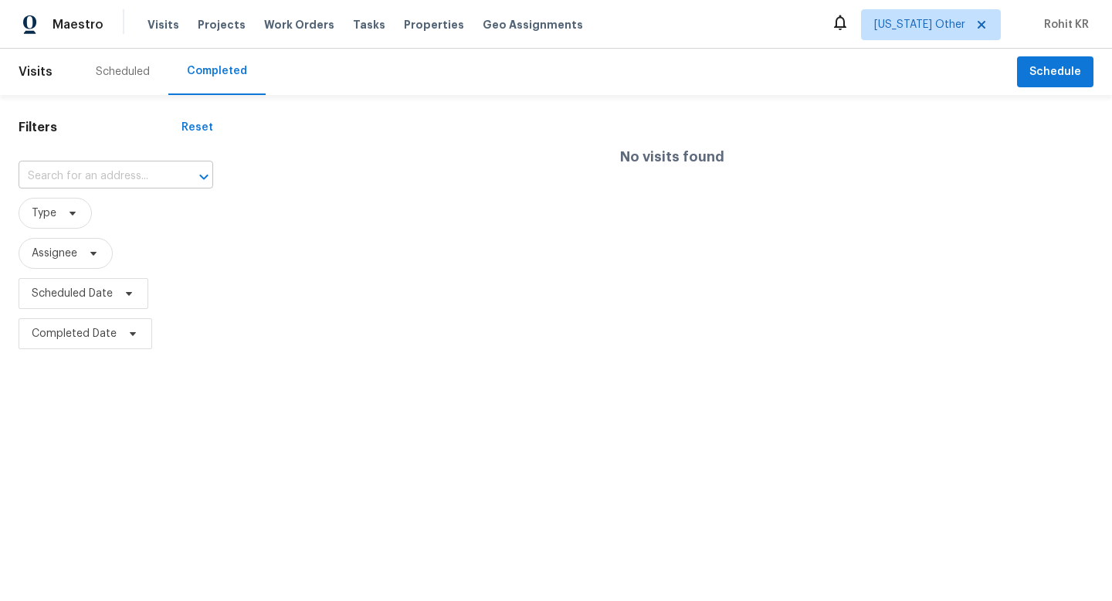
click at [122, 174] on input "text" at bounding box center [94, 176] width 151 height 24
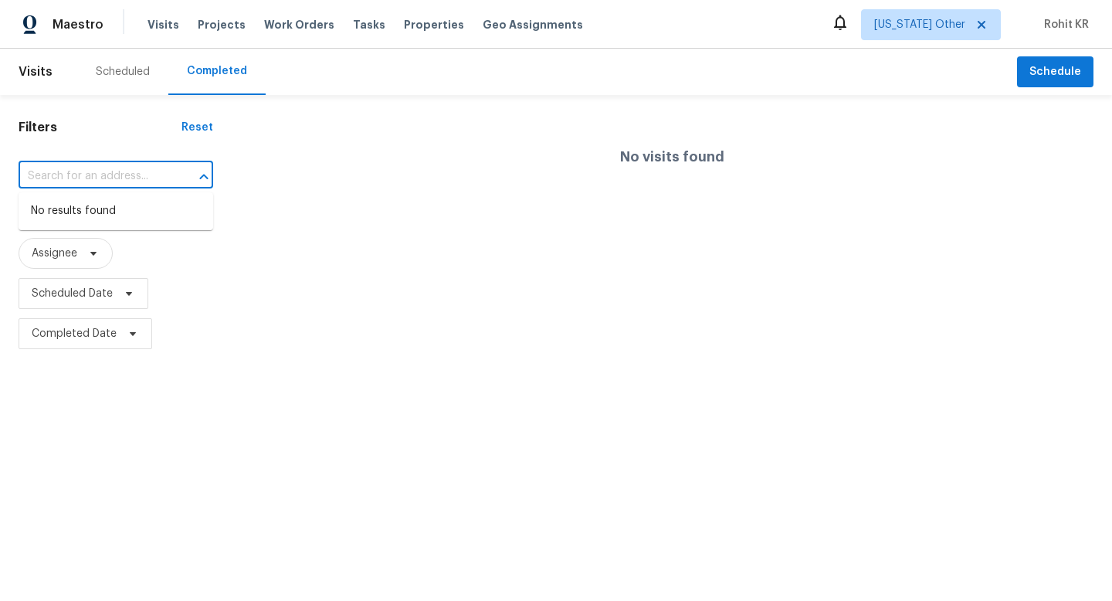
paste input "8908 Glendale Dr Birmingham, AL, 35206"
type input "8908 Glendale Dr Birmingham, AL, 35206"
click at [208, 33] on div "Visits Projects Work Orders Tasks Properties Geo Assignments" at bounding box center [374, 24] width 454 height 31
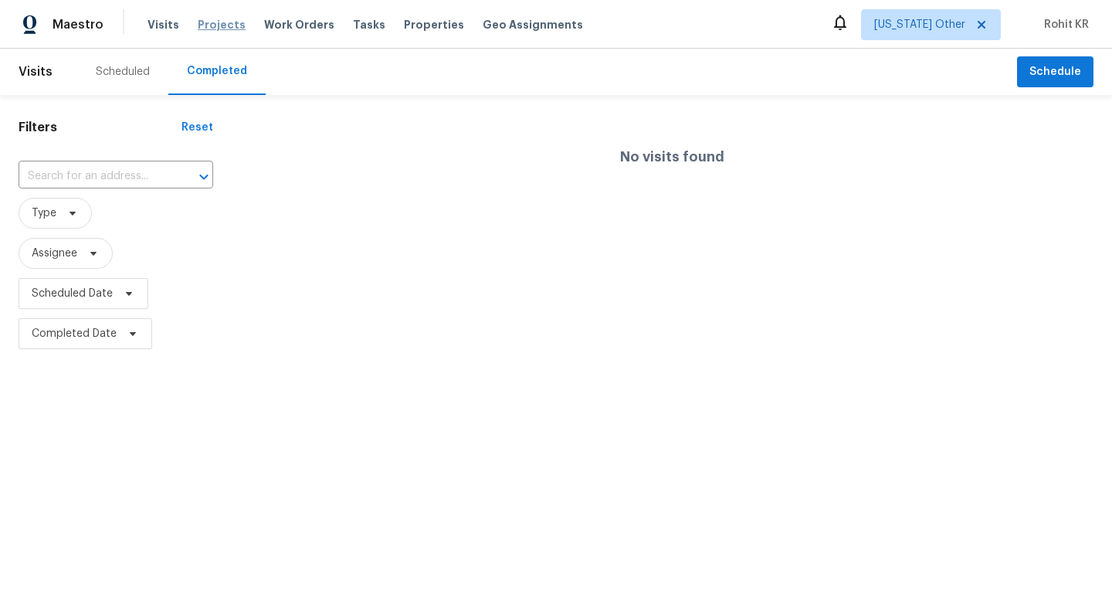
click at [216, 20] on span "Projects" at bounding box center [222, 24] width 48 height 15
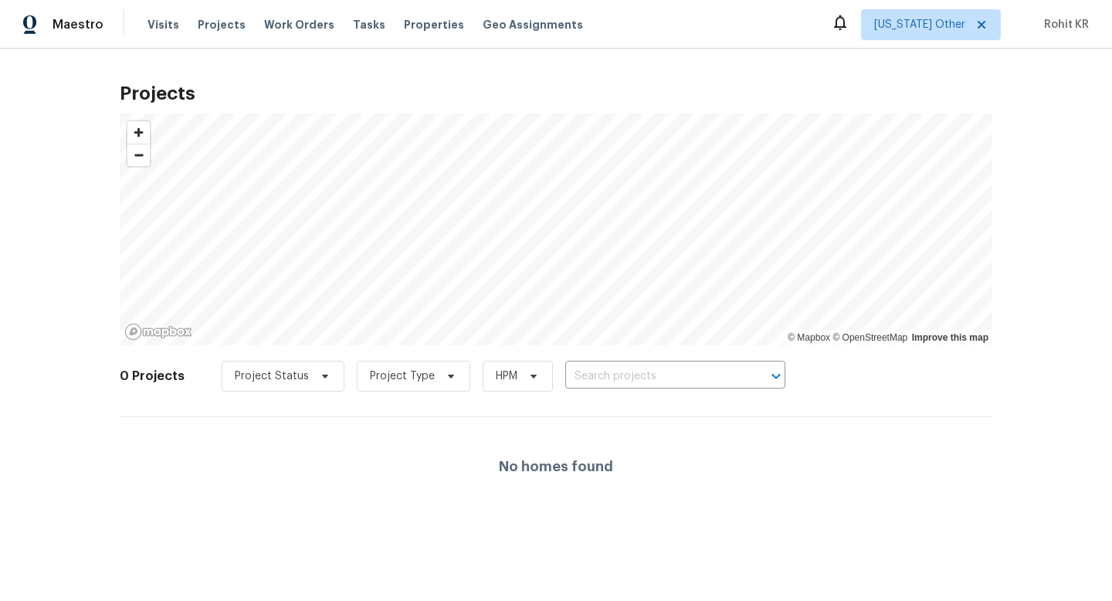
click at [597, 390] on div "Project Status Project Type HPM ​" at bounding box center [504, 376] width 564 height 31
click at [603, 382] on input "text" at bounding box center [653, 376] width 177 height 24
paste input "8908 Glendale Dr Birmingham, AL, 35206"
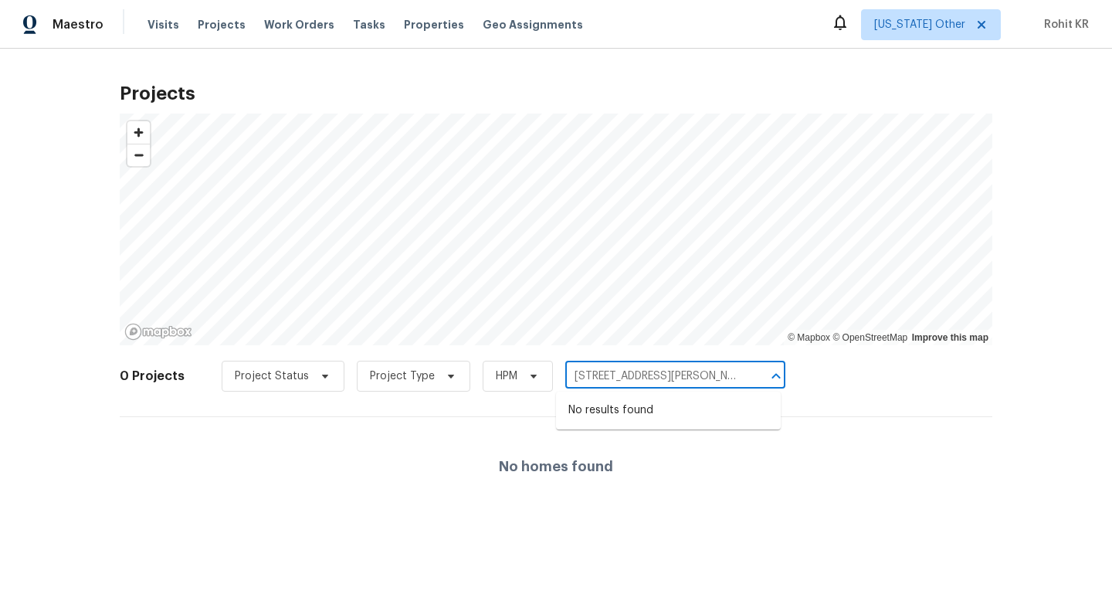
scroll to position [0, 39]
type input "8908 Glendale Dr Birmingham, AL, 35206"
click at [297, 29] on span "Work Orders" at bounding box center [299, 24] width 70 height 15
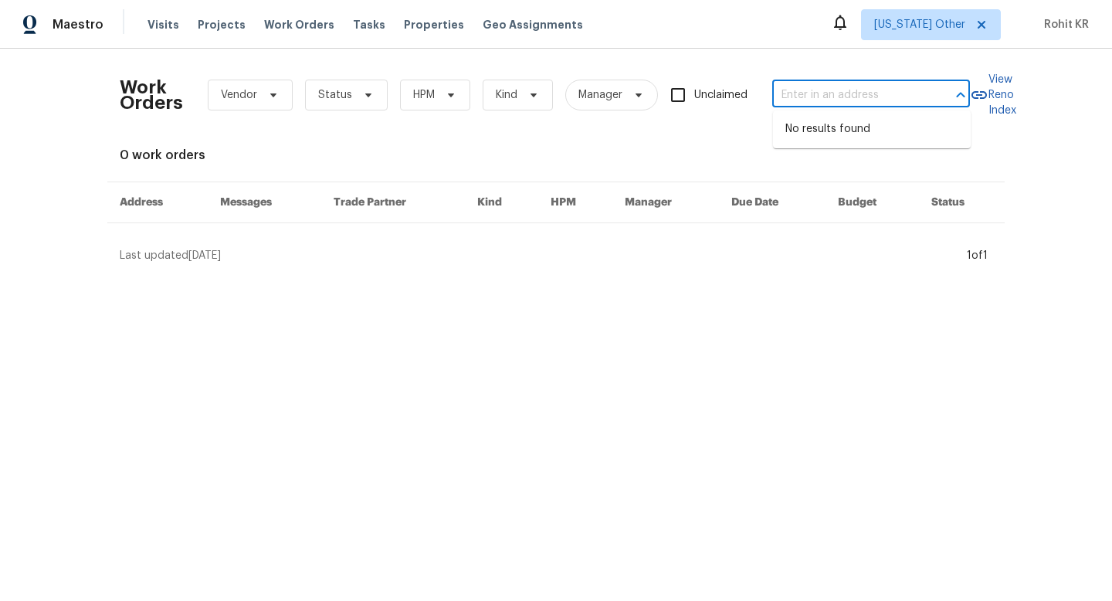
click at [820, 94] on input "text" at bounding box center [849, 95] width 154 height 24
paste input "8908 Glendale Dr Birmingham, AL, 35206"
type input "8908 Glendale Dr Birmingham, AL, 35206"
click at [362, 30] on div "Tasks" at bounding box center [369, 25] width 32 height 16
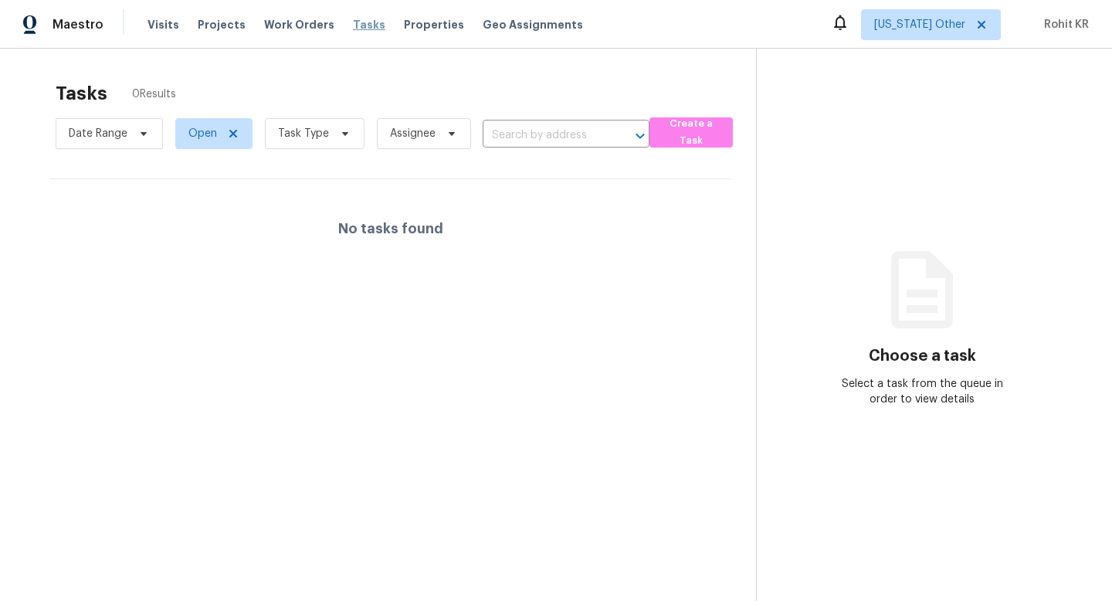
click at [353, 25] on span "Tasks" at bounding box center [369, 24] width 32 height 11
click at [889, 32] on span "Alabama Other" at bounding box center [931, 24] width 140 height 31
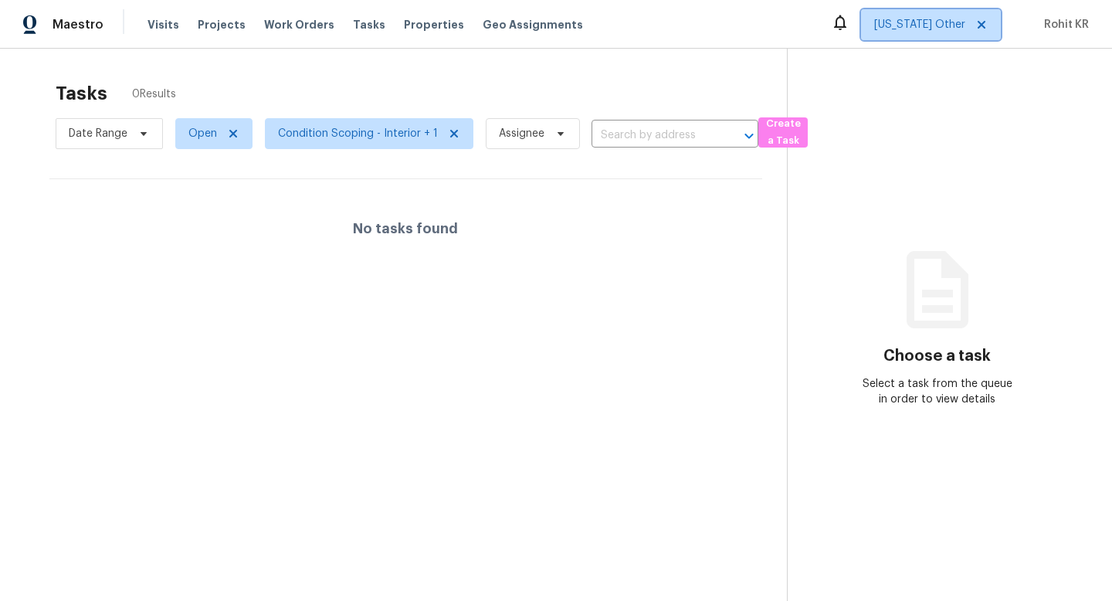
click at [906, 28] on span "[US_STATE] Other" at bounding box center [919, 24] width 91 height 15
click at [912, 26] on span "[US_STATE] Other" at bounding box center [919, 24] width 91 height 15
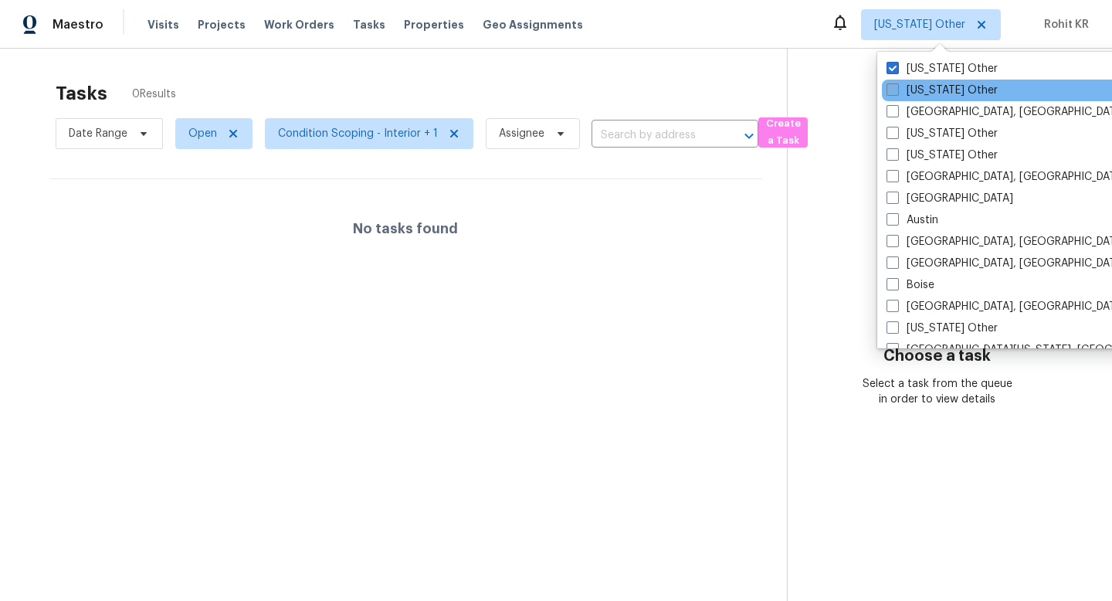
click at [916, 90] on label "[US_STATE] Other" at bounding box center [941, 90] width 111 height 15
click at [896, 90] on input "[US_STATE] Other" at bounding box center [891, 88] width 10 height 10
checkbox input "true"
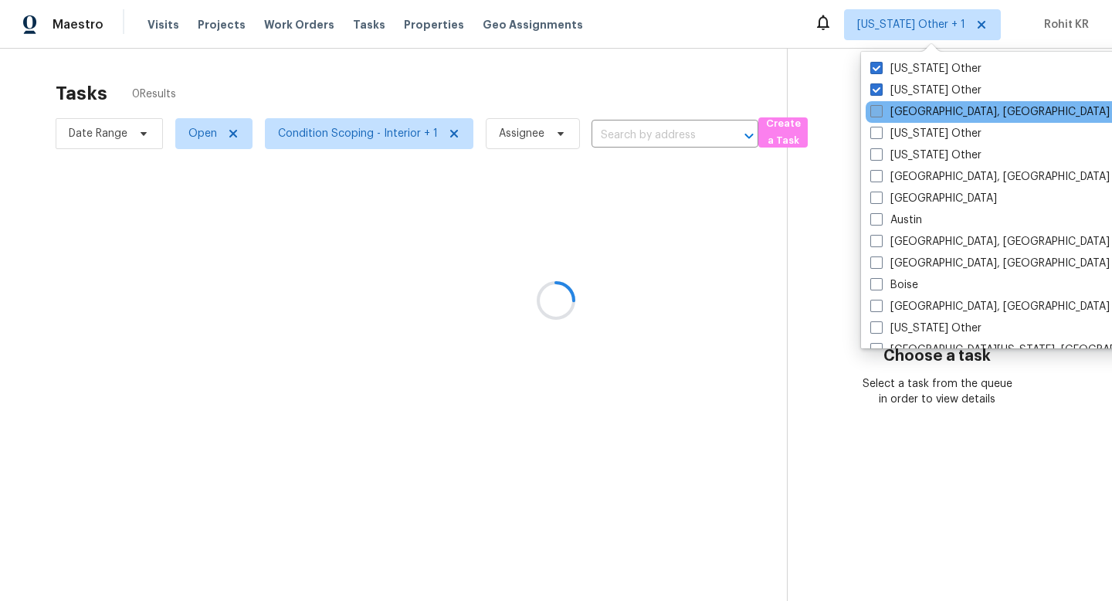
click at [913, 109] on label "[GEOGRAPHIC_DATA], [GEOGRAPHIC_DATA]" at bounding box center [989, 111] width 239 height 15
click at [880, 109] on input "[GEOGRAPHIC_DATA], [GEOGRAPHIC_DATA]" at bounding box center [875, 109] width 10 height 10
checkbox input "true"
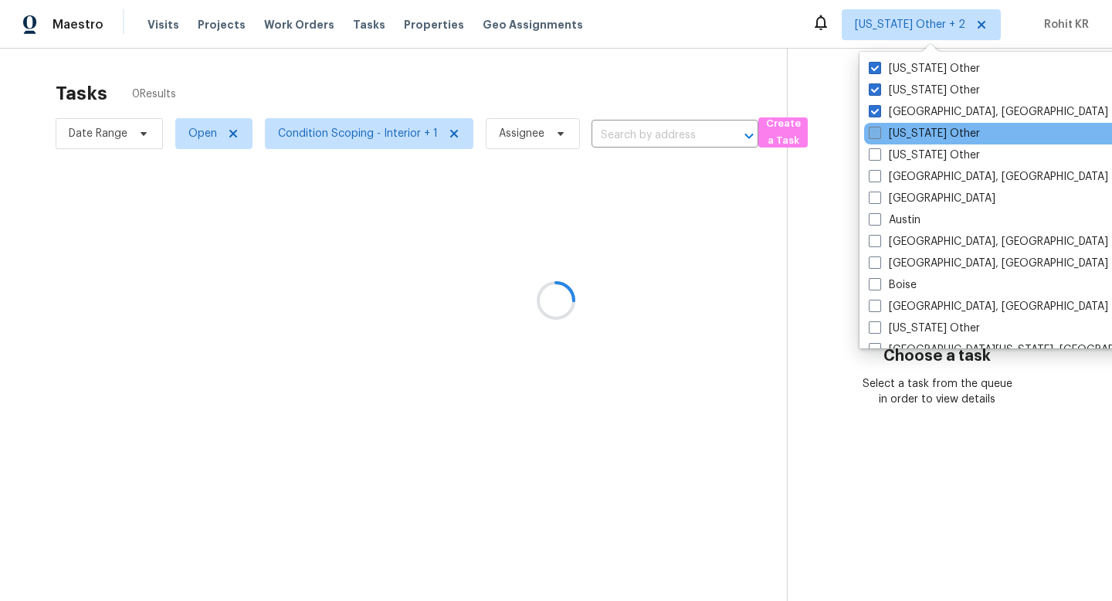
click at [911, 127] on label "[US_STATE] Other" at bounding box center [924, 133] width 111 height 15
click at [879, 127] on input "[US_STATE] Other" at bounding box center [874, 131] width 10 height 10
checkbox input "true"
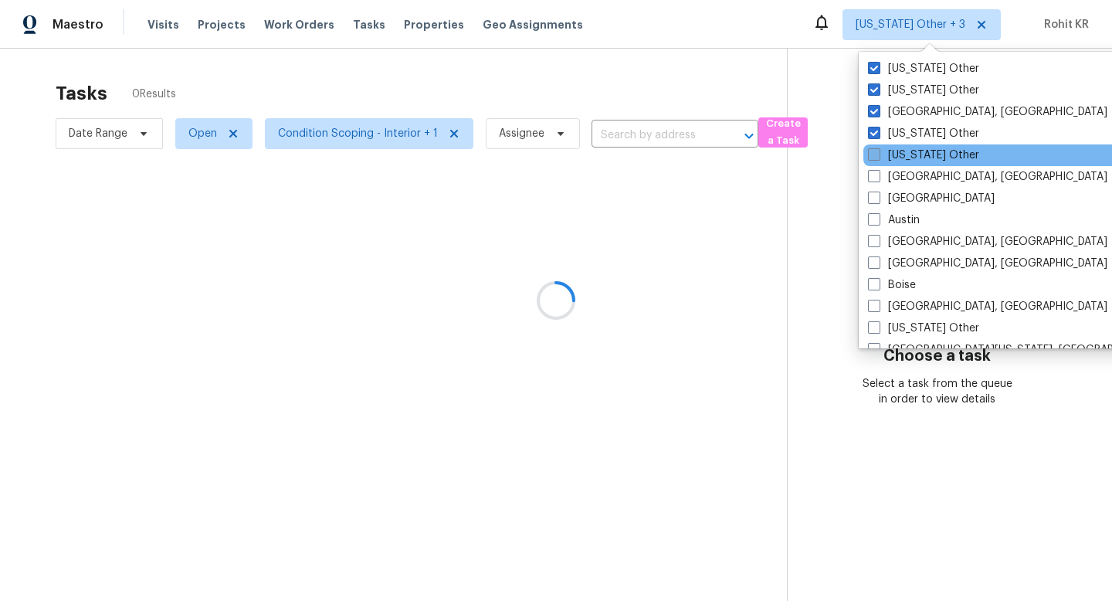
click at [907, 147] on label "[US_STATE] Other" at bounding box center [923, 154] width 111 height 15
click at [878, 147] on input "[US_STATE] Other" at bounding box center [873, 152] width 10 height 10
checkbox input "true"
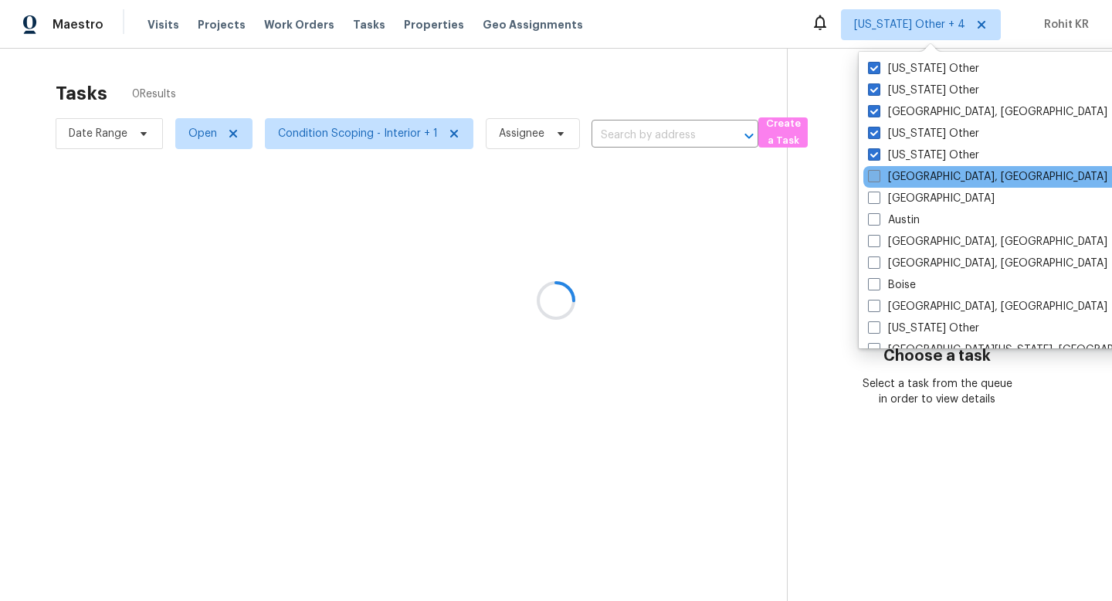
click at [906, 174] on label "[GEOGRAPHIC_DATA], [GEOGRAPHIC_DATA]" at bounding box center [987, 176] width 239 height 15
click at [878, 174] on input "[GEOGRAPHIC_DATA], [GEOGRAPHIC_DATA]" at bounding box center [873, 174] width 10 height 10
checkbox input "true"
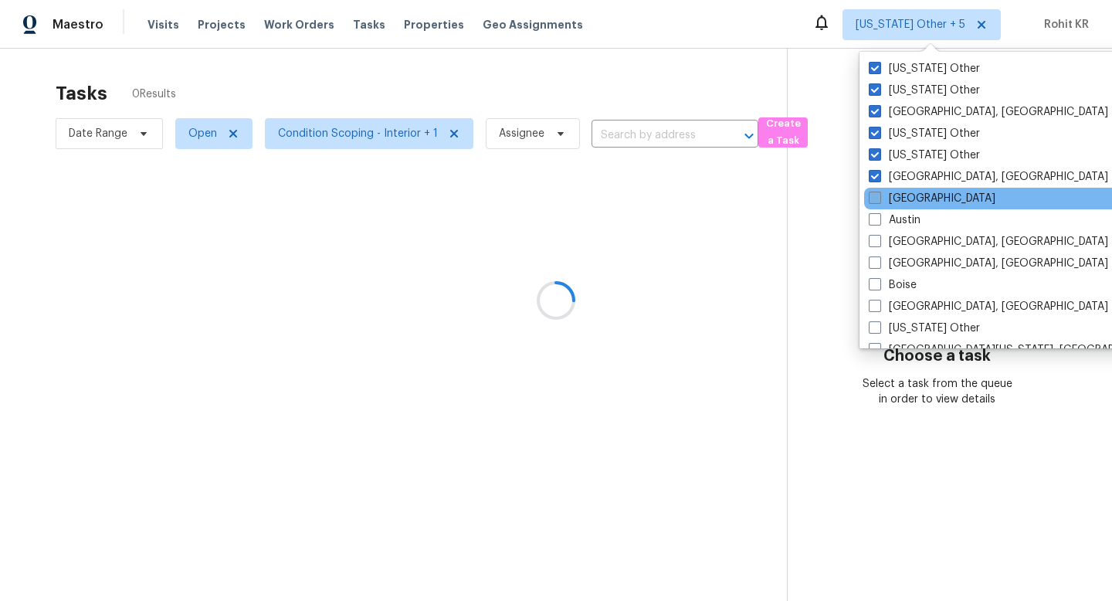
click at [906, 199] on label "[GEOGRAPHIC_DATA]" at bounding box center [932, 198] width 127 height 15
click at [879, 199] on input "[GEOGRAPHIC_DATA]" at bounding box center [874, 196] width 10 height 10
checkbox input "true"
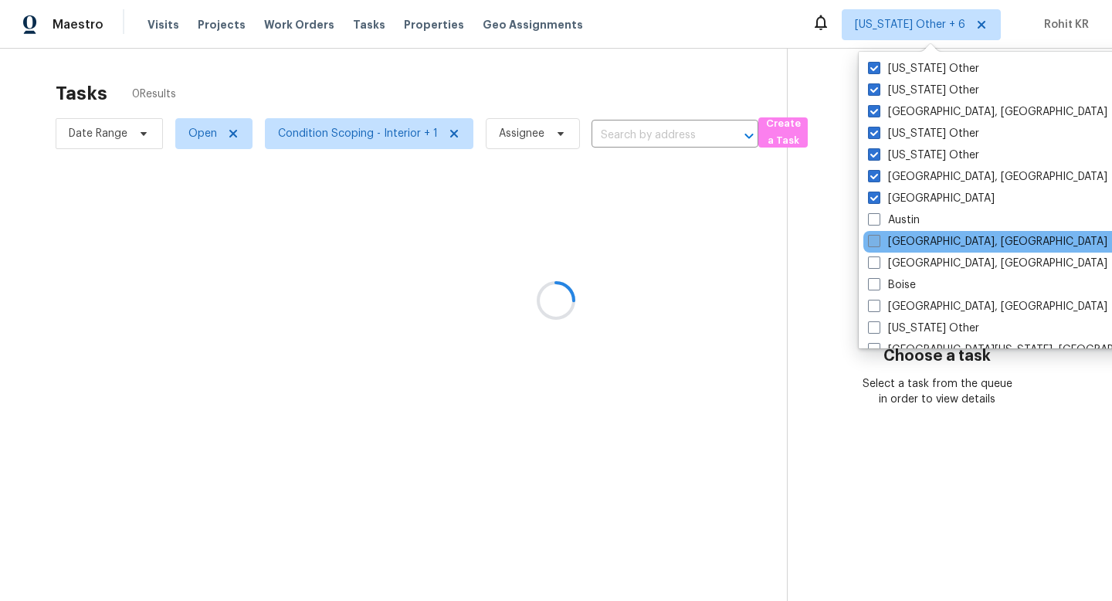
click at [902, 244] on label "Baltimore, MD" at bounding box center [987, 241] width 239 height 15
click at [878, 244] on input "Baltimore, MD" at bounding box center [873, 239] width 10 height 10
checkbox input "true"
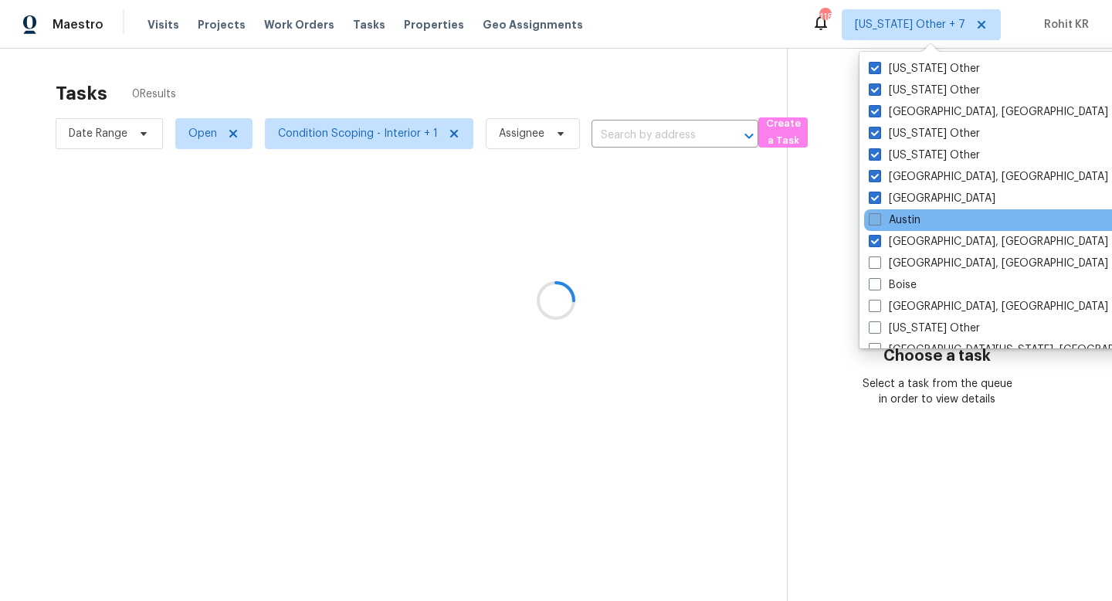
click at [907, 213] on label "Austin" at bounding box center [895, 219] width 52 height 15
click at [879, 213] on input "Austin" at bounding box center [874, 217] width 10 height 10
checkbox input "true"
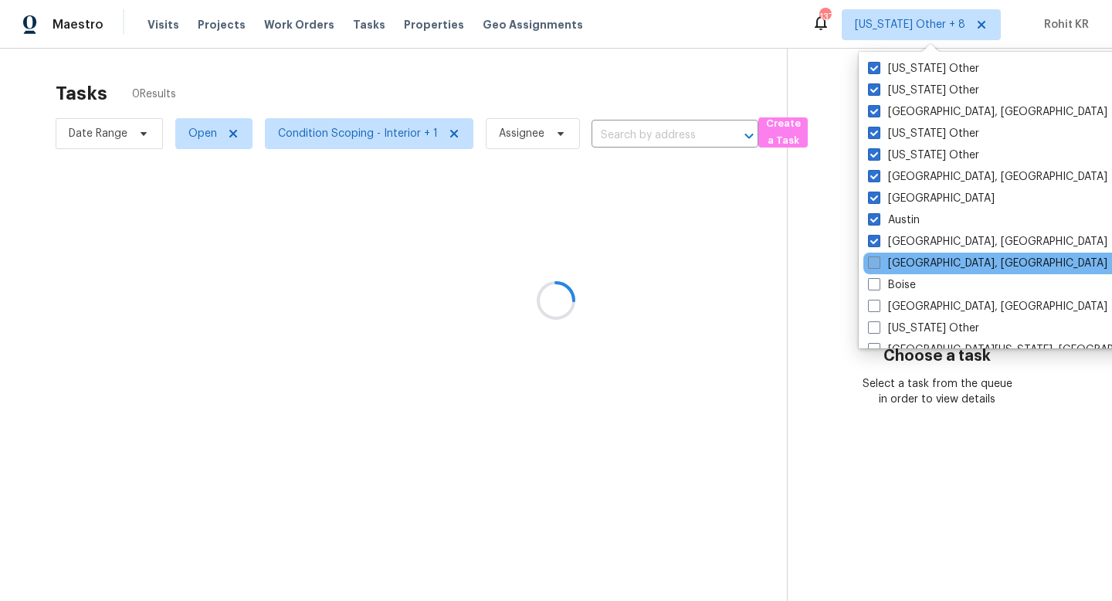
click at [907, 267] on label "[GEOGRAPHIC_DATA], [GEOGRAPHIC_DATA]" at bounding box center [987, 263] width 239 height 15
click at [878, 266] on input "[GEOGRAPHIC_DATA], [GEOGRAPHIC_DATA]" at bounding box center [873, 261] width 10 height 10
checkbox input "true"
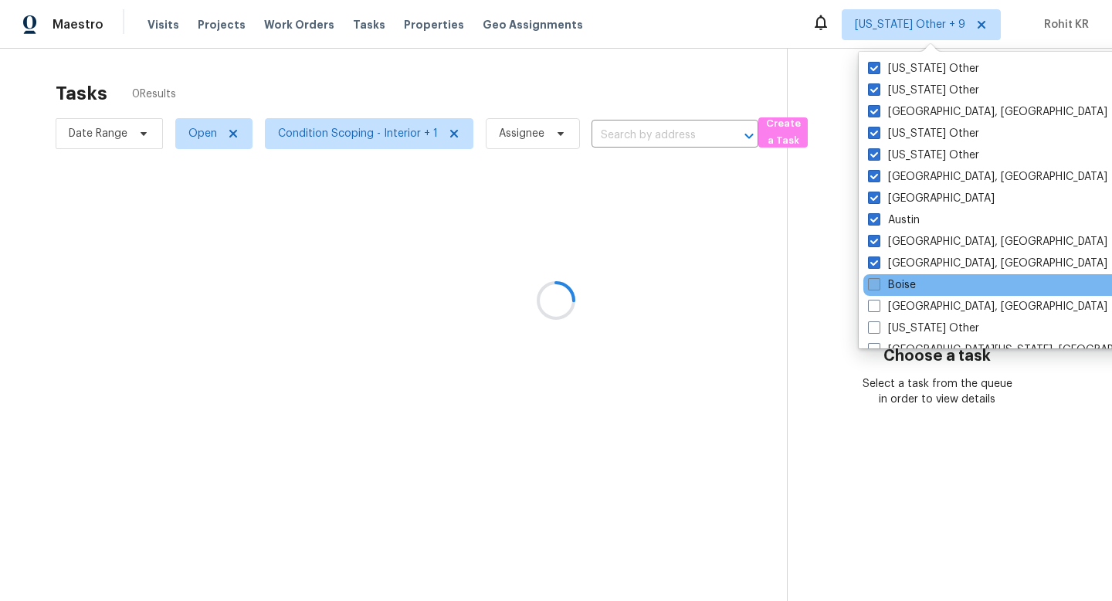
click at [907, 282] on label "Boise" at bounding box center [892, 284] width 48 height 15
click at [878, 282] on input "Boise" at bounding box center [873, 282] width 10 height 10
checkbox input "true"
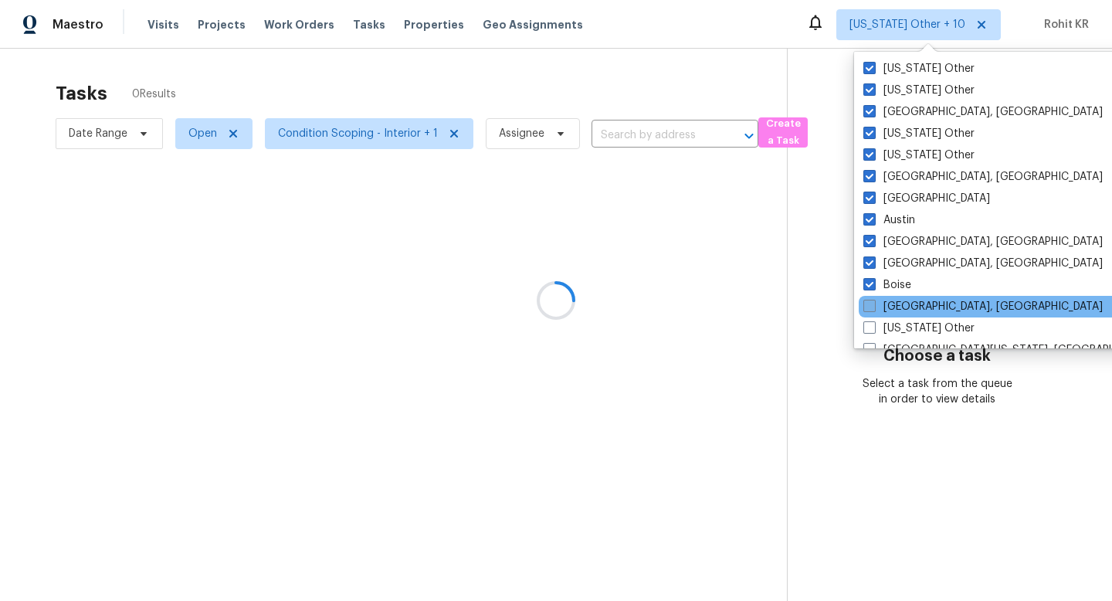
click at [907, 306] on label "[GEOGRAPHIC_DATA], [GEOGRAPHIC_DATA]" at bounding box center [982, 306] width 239 height 15
click at [873, 306] on input "[GEOGRAPHIC_DATA], [GEOGRAPHIC_DATA]" at bounding box center [868, 304] width 10 height 10
checkbox input "true"
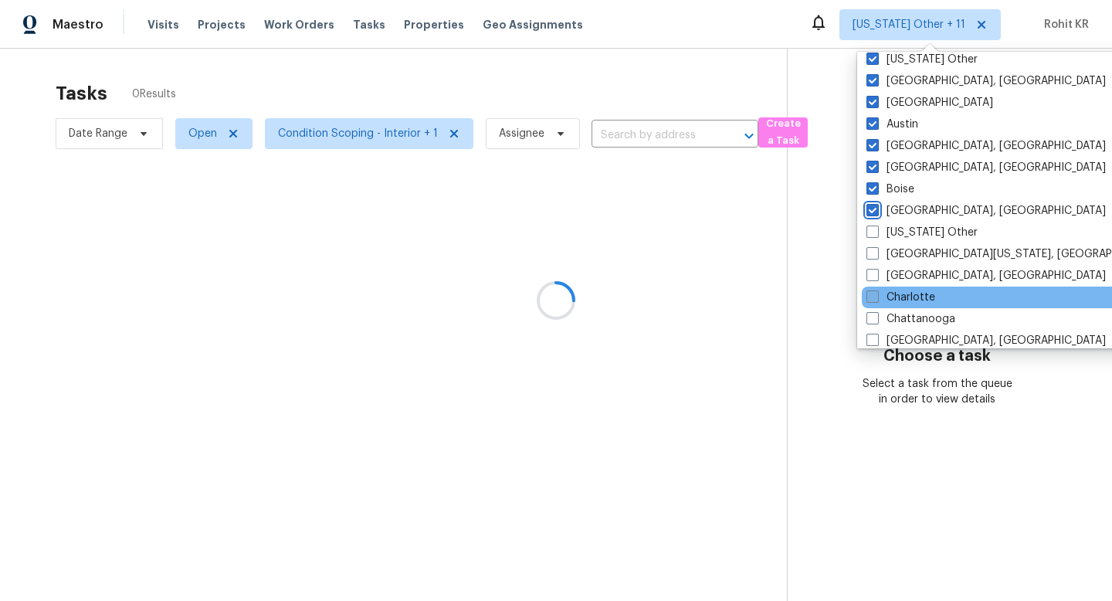
scroll to position [114, 0]
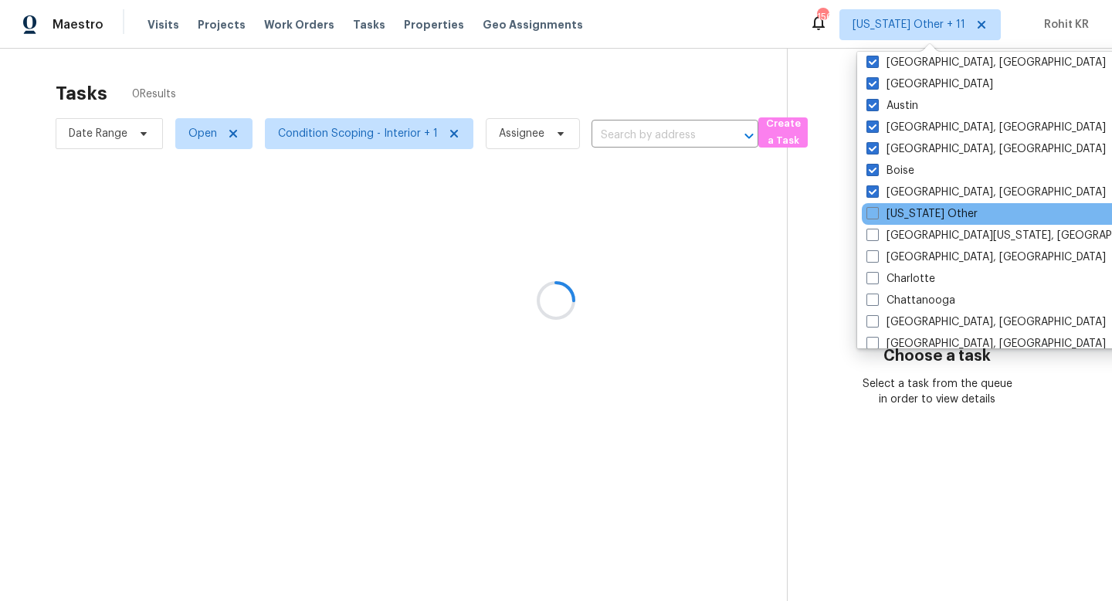
click at [909, 223] on div "[US_STATE] Other" at bounding box center [1017, 214] width 311 height 22
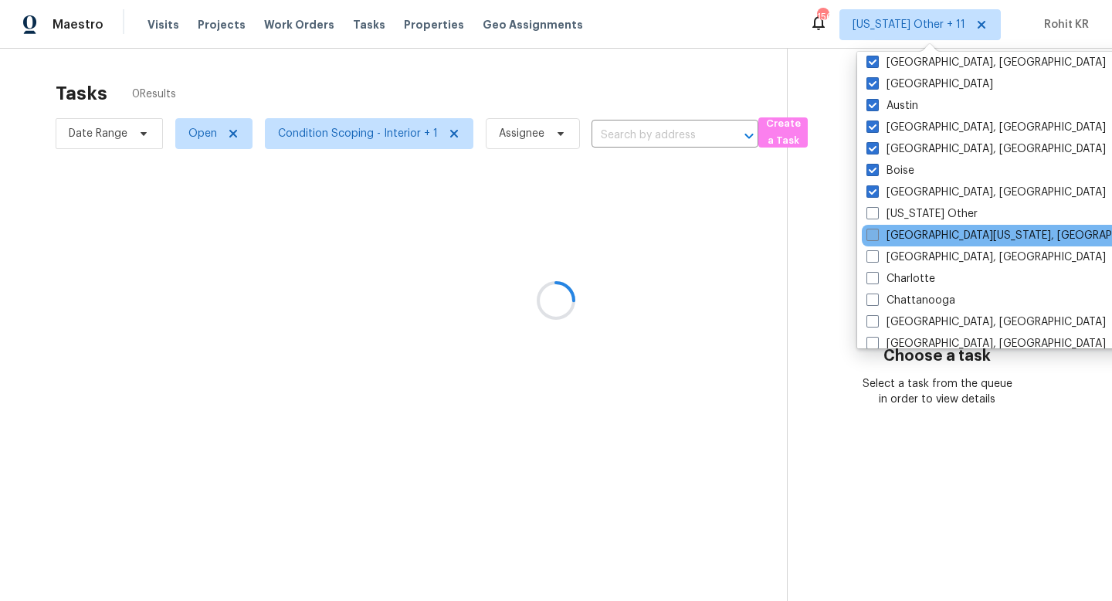
click at [909, 234] on label "[GEOGRAPHIC_DATA][US_STATE], [GEOGRAPHIC_DATA]" at bounding box center [1014, 235] width 297 height 15
click at [876, 234] on input "[GEOGRAPHIC_DATA][US_STATE], [GEOGRAPHIC_DATA]" at bounding box center [871, 233] width 10 height 10
checkbox input "true"
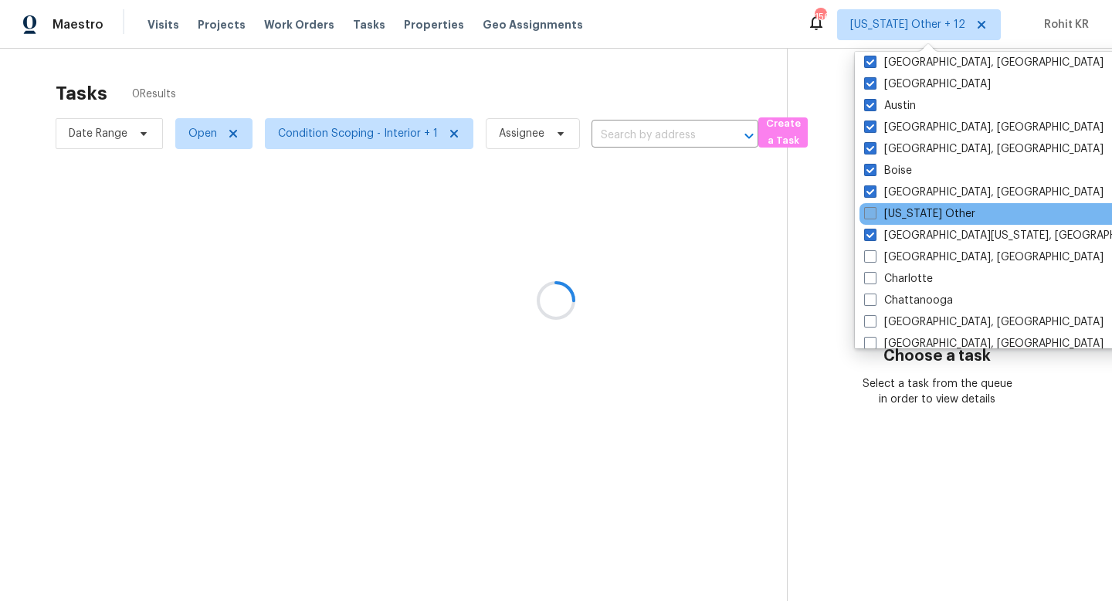
click at [911, 215] on label "[US_STATE] Other" at bounding box center [919, 213] width 111 height 15
click at [874, 215] on input "[US_STATE] Other" at bounding box center [869, 211] width 10 height 10
checkbox input "true"
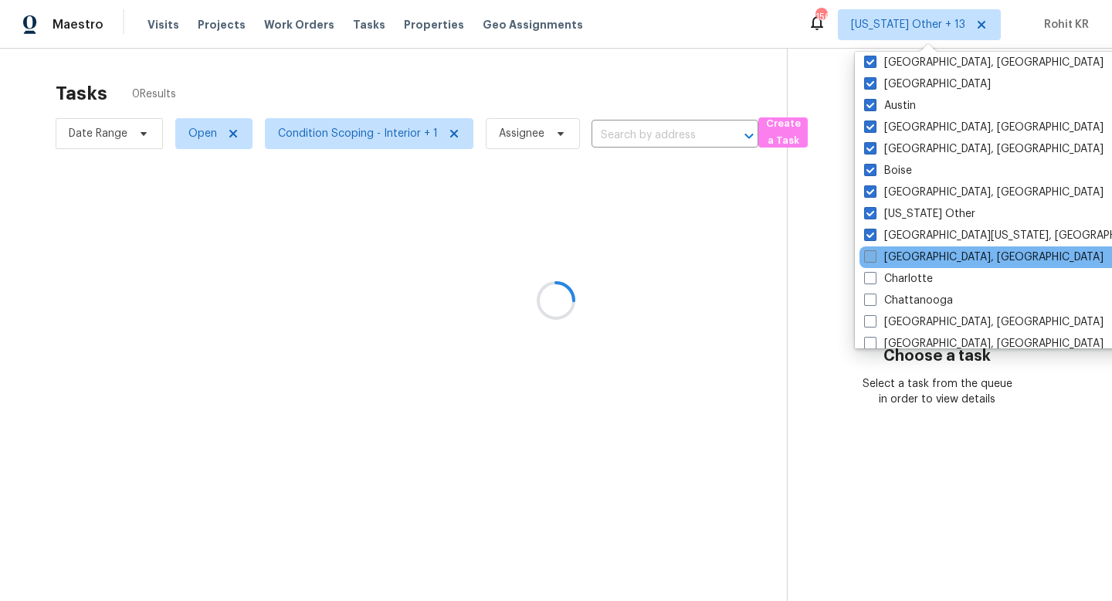
click at [910, 259] on label "[GEOGRAPHIC_DATA], [GEOGRAPHIC_DATA]" at bounding box center [983, 256] width 239 height 15
click at [874, 259] on input "[GEOGRAPHIC_DATA], [GEOGRAPHIC_DATA]" at bounding box center [869, 254] width 10 height 10
checkbox input "true"
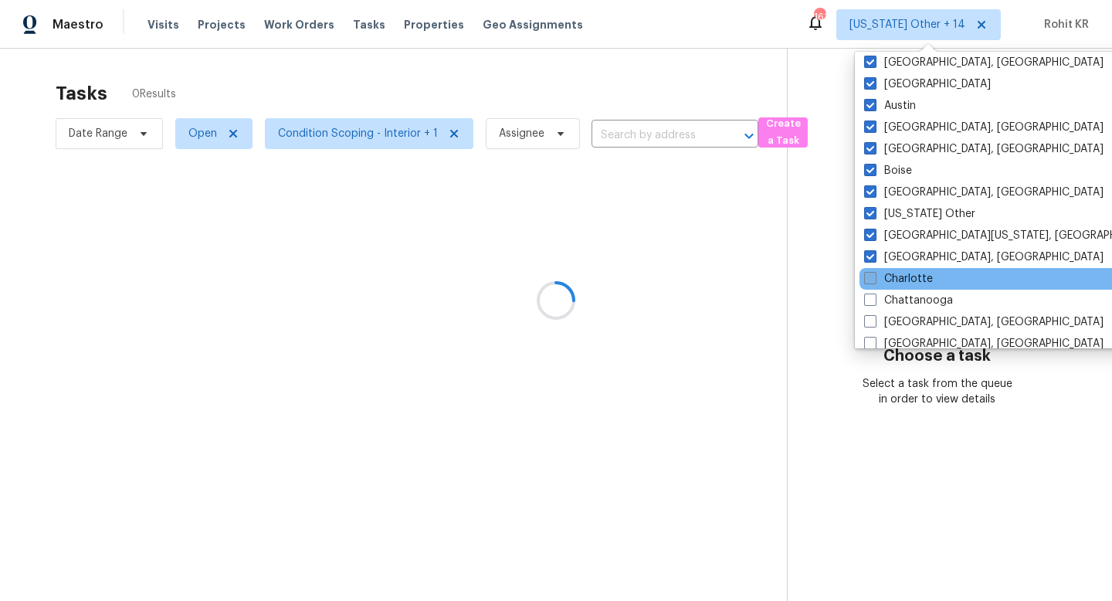
click at [910, 272] on label "Charlotte" at bounding box center [898, 278] width 69 height 15
click at [874, 272] on input "Charlotte" at bounding box center [869, 276] width 10 height 10
checkbox input "true"
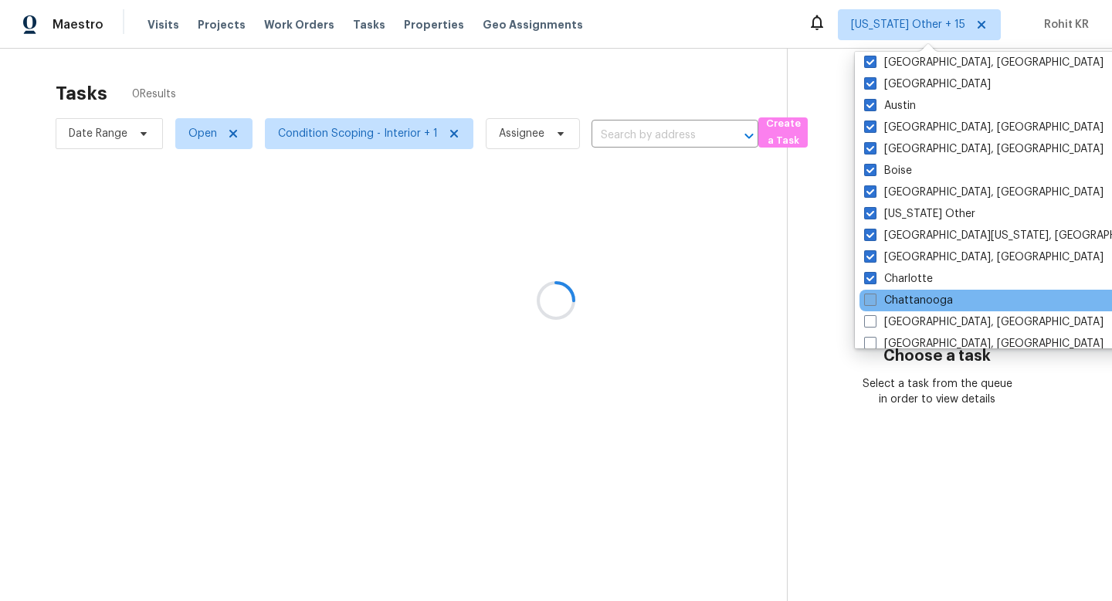
click at [910, 294] on label "Chattanooga" at bounding box center [908, 300] width 89 height 15
click at [874, 294] on input "Chattanooga" at bounding box center [869, 298] width 10 height 10
checkbox input "true"
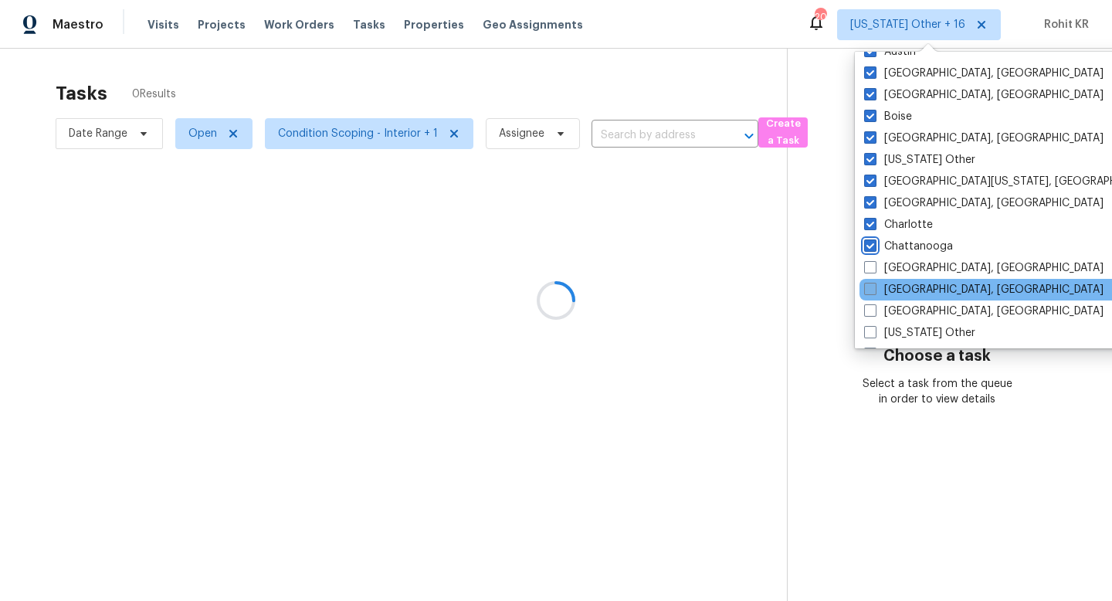
scroll to position [170, 0]
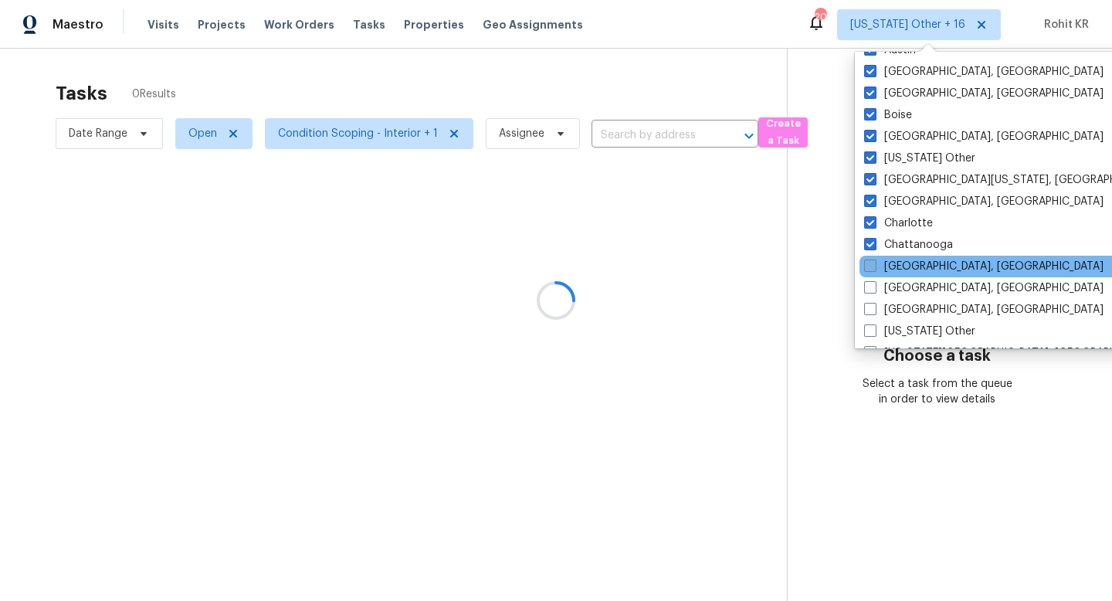
click at [906, 273] on label "[GEOGRAPHIC_DATA], [GEOGRAPHIC_DATA]" at bounding box center [983, 266] width 239 height 15
click at [874, 269] on input "[GEOGRAPHIC_DATA], [GEOGRAPHIC_DATA]" at bounding box center [869, 264] width 10 height 10
checkbox input "true"
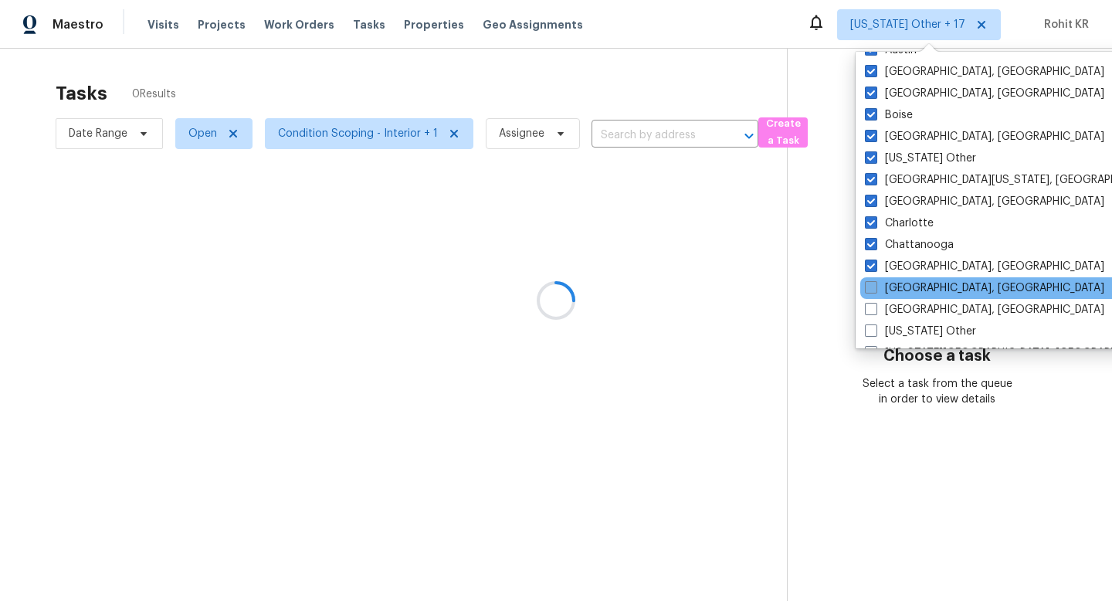
click at [906, 293] on label "[GEOGRAPHIC_DATA], [GEOGRAPHIC_DATA]" at bounding box center [984, 287] width 239 height 15
click at [875, 290] on input "[GEOGRAPHIC_DATA], [GEOGRAPHIC_DATA]" at bounding box center [870, 285] width 10 height 10
checkbox input "true"
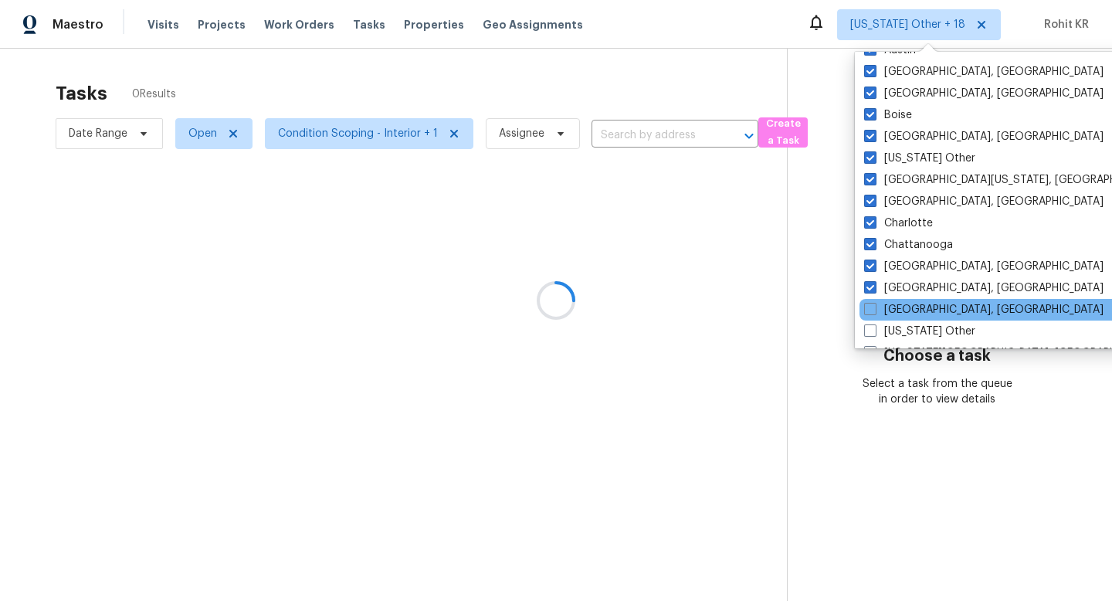
click at [906, 300] on div "[GEOGRAPHIC_DATA], [GEOGRAPHIC_DATA]" at bounding box center [1014, 310] width 311 height 22
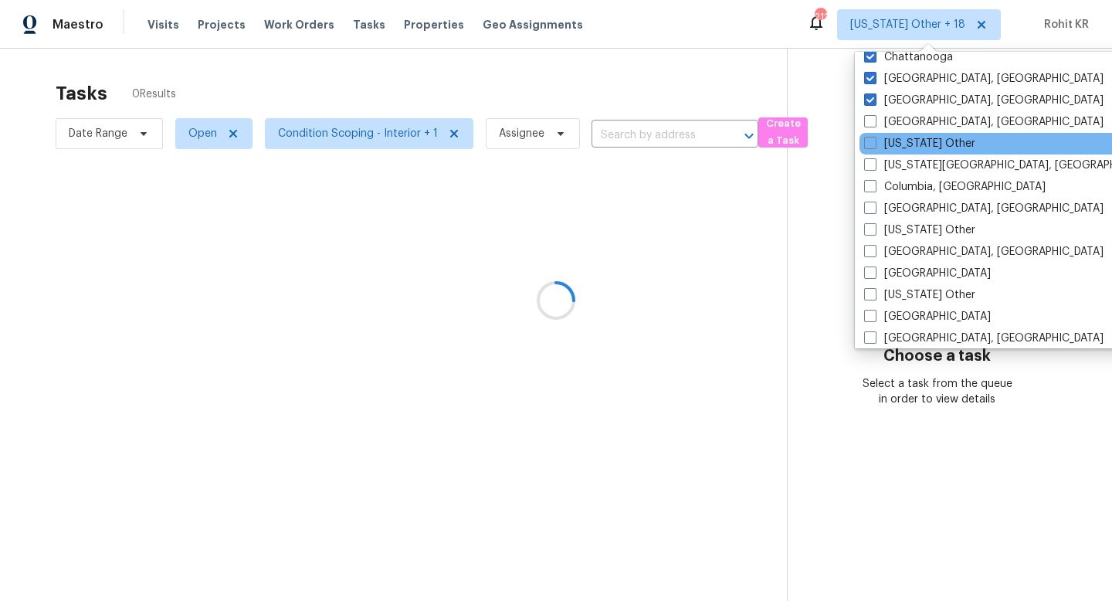
click at [901, 133] on div "[US_STATE] Other" at bounding box center [1014, 144] width 311 height 22
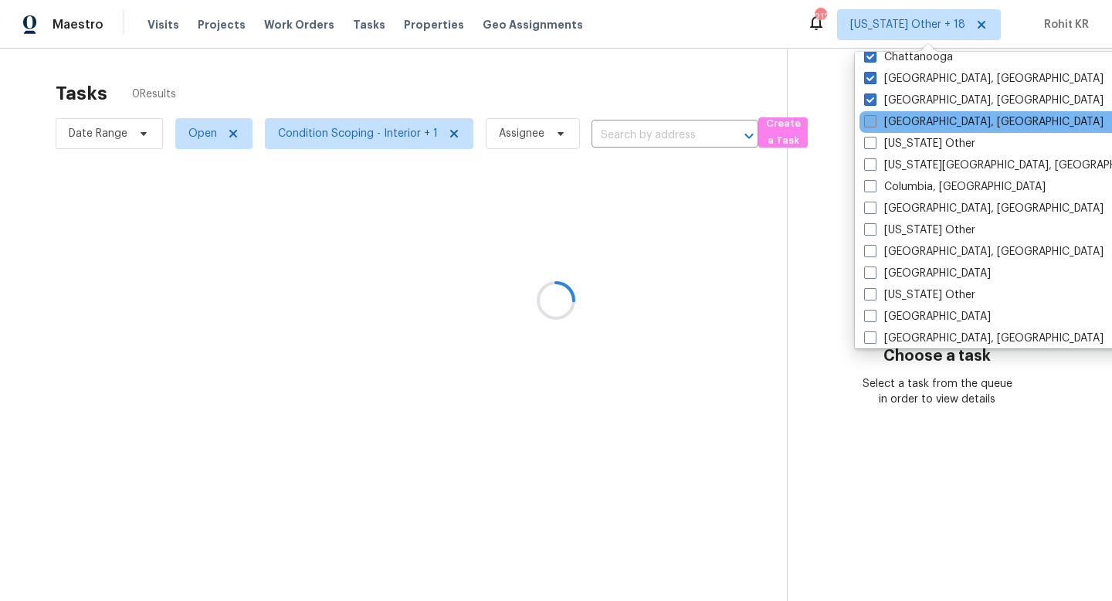
click at [901, 119] on label "[GEOGRAPHIC_DATA], [GEOGRAPHIC_DATA]" at bounding box center [983, 121] width 239 height 15
click at [874, 119] on input "[GEOGRAPHIC_DATA], [GEOGRAPHIC_DATA]" at bounding box center [869, 119] width 10 height 10
checkbox input "true"
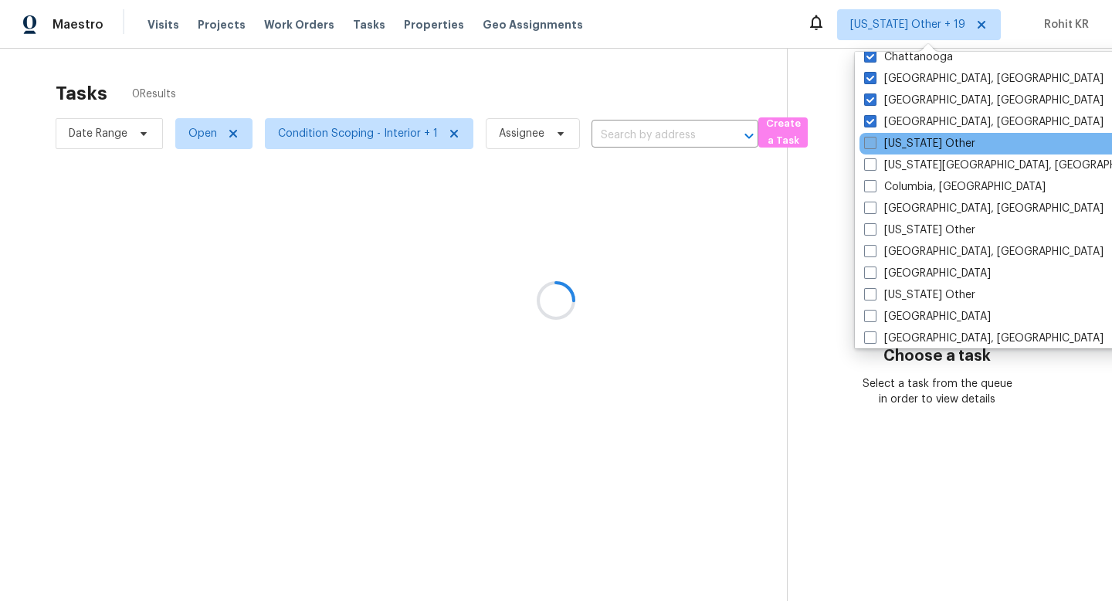
click at [901, 137] on label "[US_STATE] Other" at bounding box center [919, 143] width 111 height 15
click at [874, 137] on input "[US_STATE] Other" at bounding box center [869, 141] width 10 height 10
checkbox input "true"
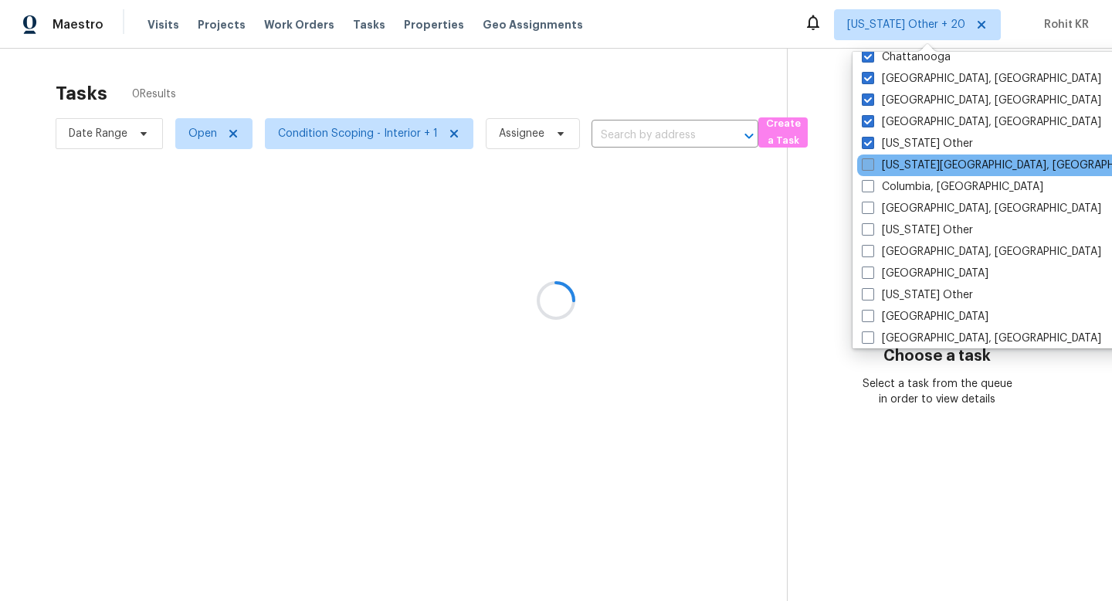
click at [901, 171] on label "[US_STATE][GEOGRAPHIC_DATA], [GEOGRAPHIC_DATA]" at bounding box center [1010, 164] width 297 height 15
click at [872, 168] on input "Colorado Springs, CO" at bounding box center [867, 162] width 10 height 10
checkbox input "true"
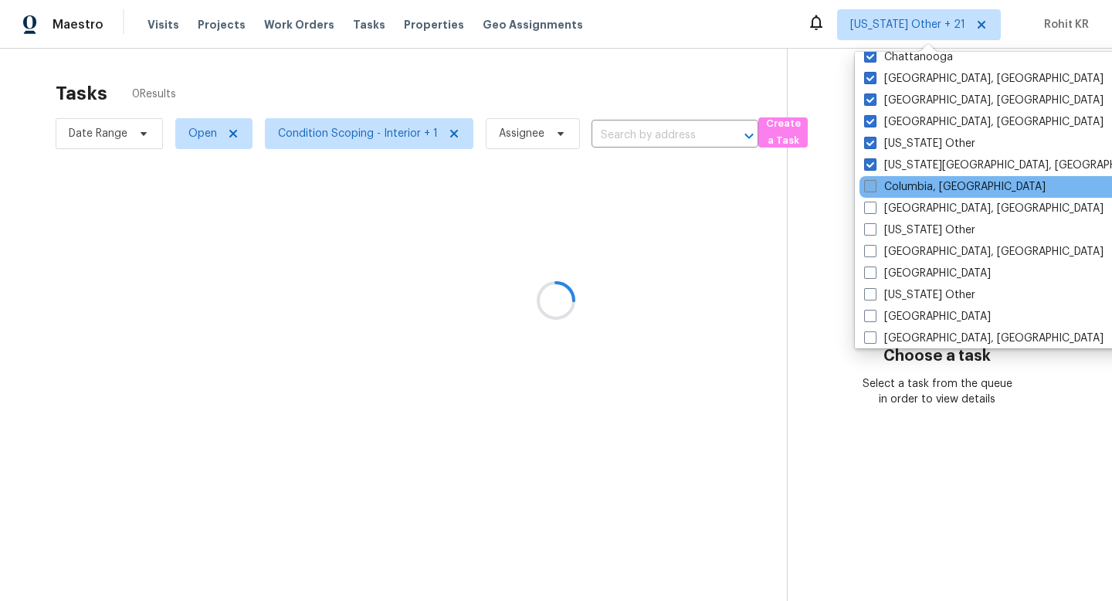
click at [901, 187] on label "Columbia, SC" at bounding box center [954, 186] width 181 height 15
click at [874, 187] on input "Columbia, SC" at bounding box center [869, 184] width 10 height 10
checkbox input "true"
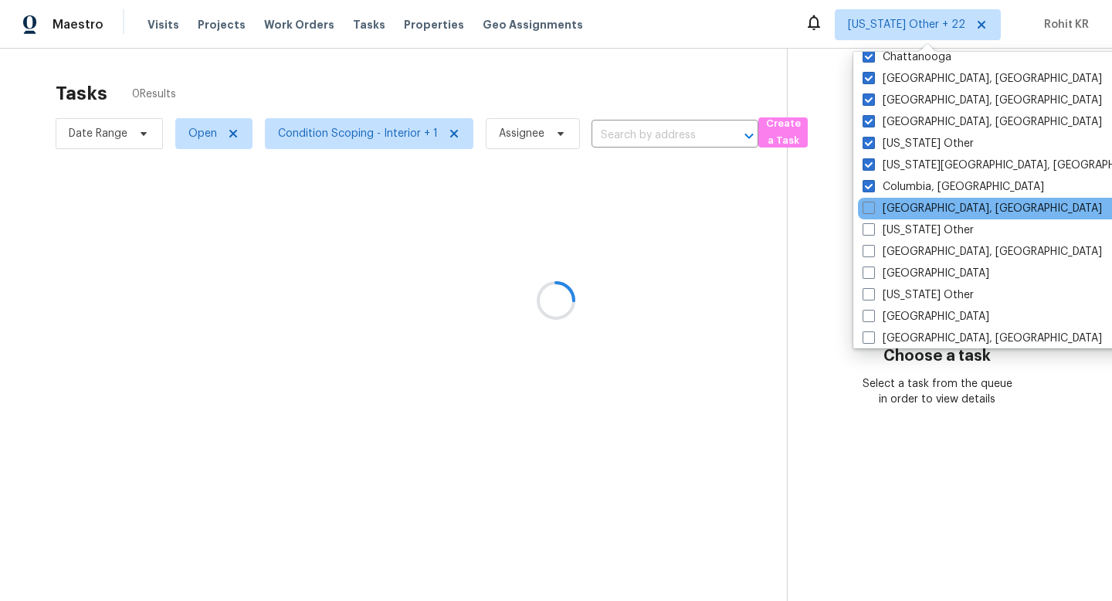
click at [901, 199] on div "Columbus, OH" at bounding box center [1013, 209] width 311 height 22
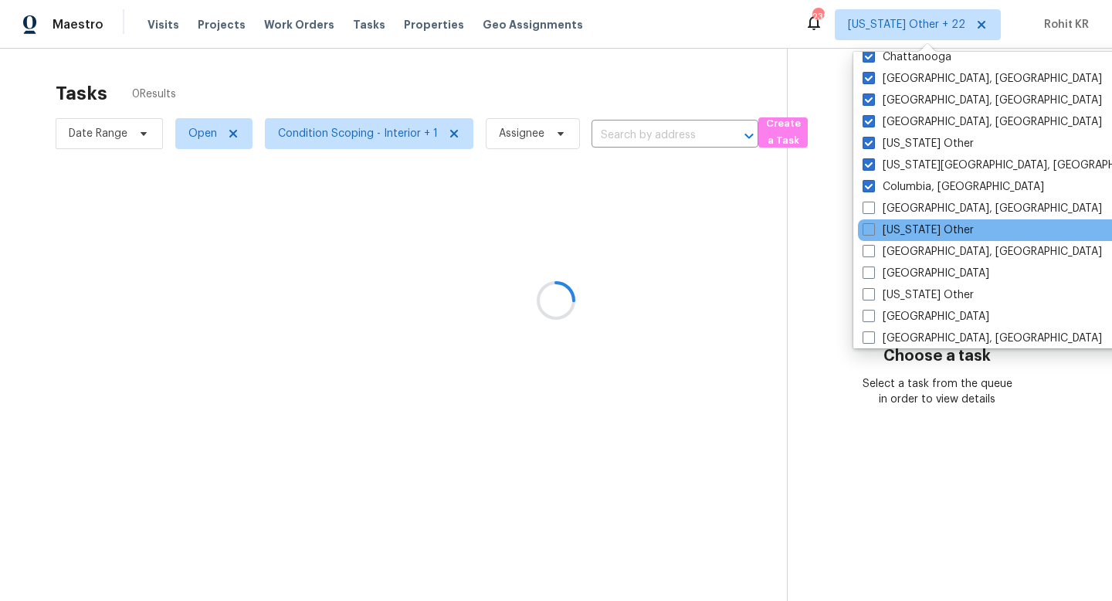
click at [901, 239] on div "Connecticut Other" at bounding box center [1013, 230] width 311 height 22
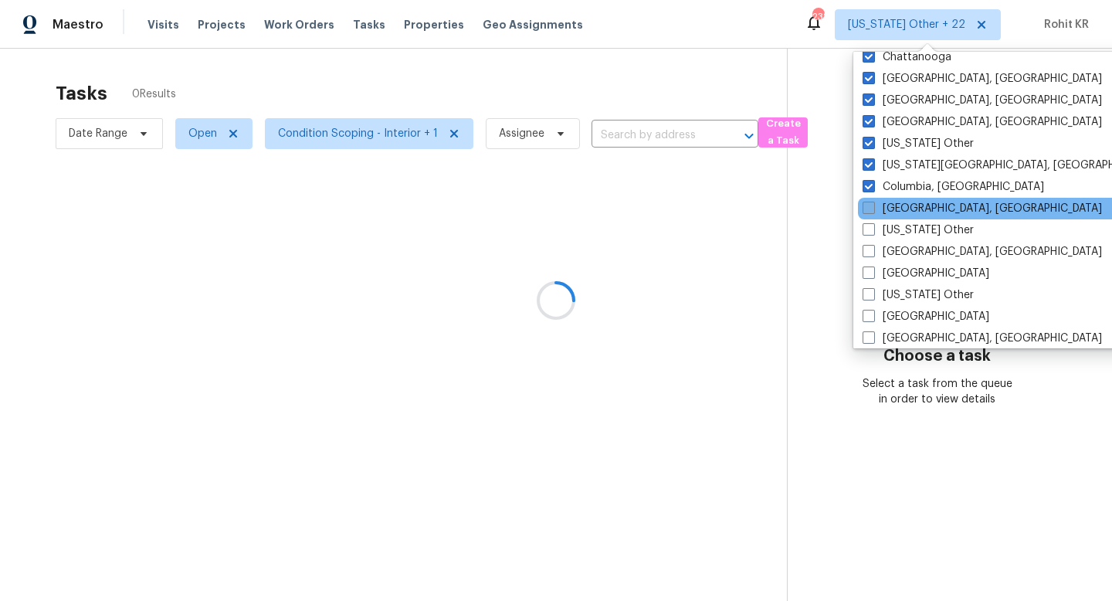
click at [908, 209] on label "Columbus, OH" at bounding box center [981, 208] width 239 height 15
click at [872, 209] on input "Columbus, OH" at bounding box center [867, 206] width 10 height 10
checkbox input "true"
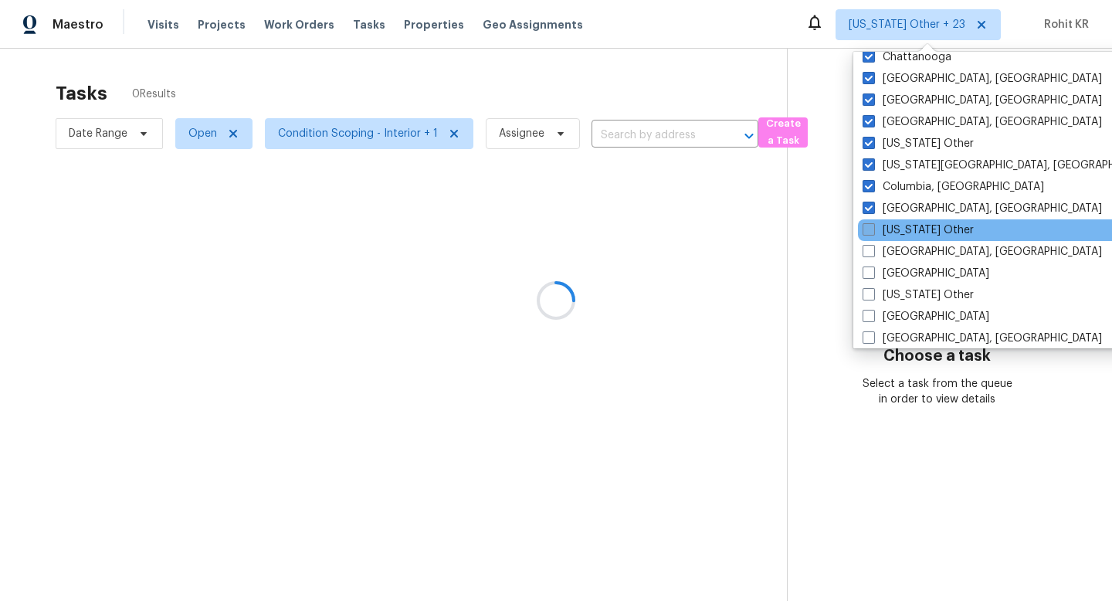
click at [902, 230] on label "Connecticut Other" at bounding box center [917, 229] width 111 height 15
click at [872, 230] on input "Connecticut Other" at bounding box center [867, 227] width 10 height 10
checkbox input "true"
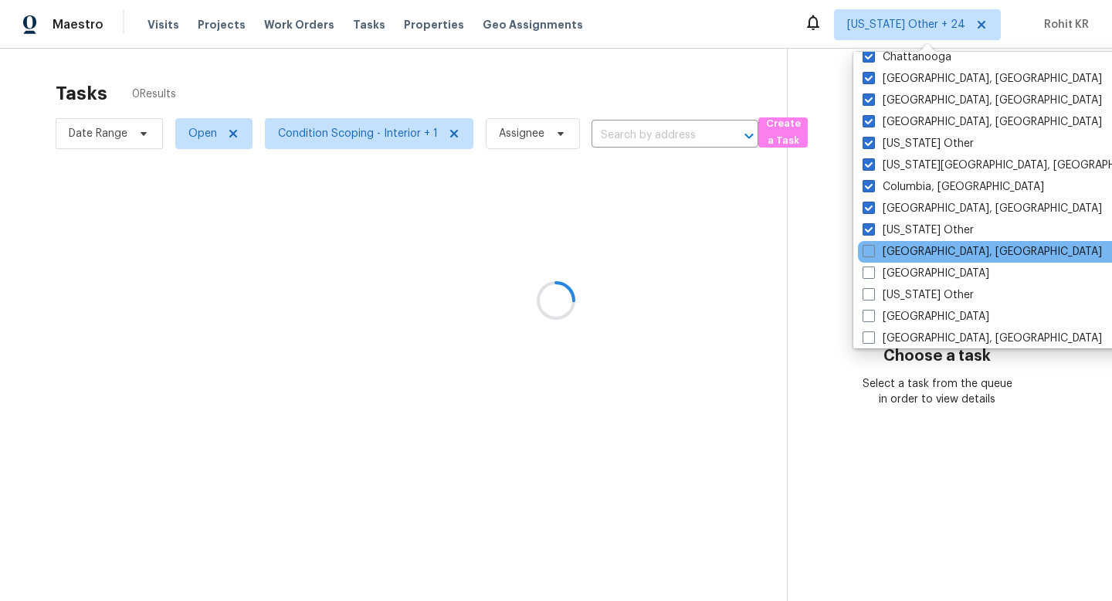
click at [902, 242] on div "Corpus Christi, TX" at bounding box center [1013, 252] width 311 height 22
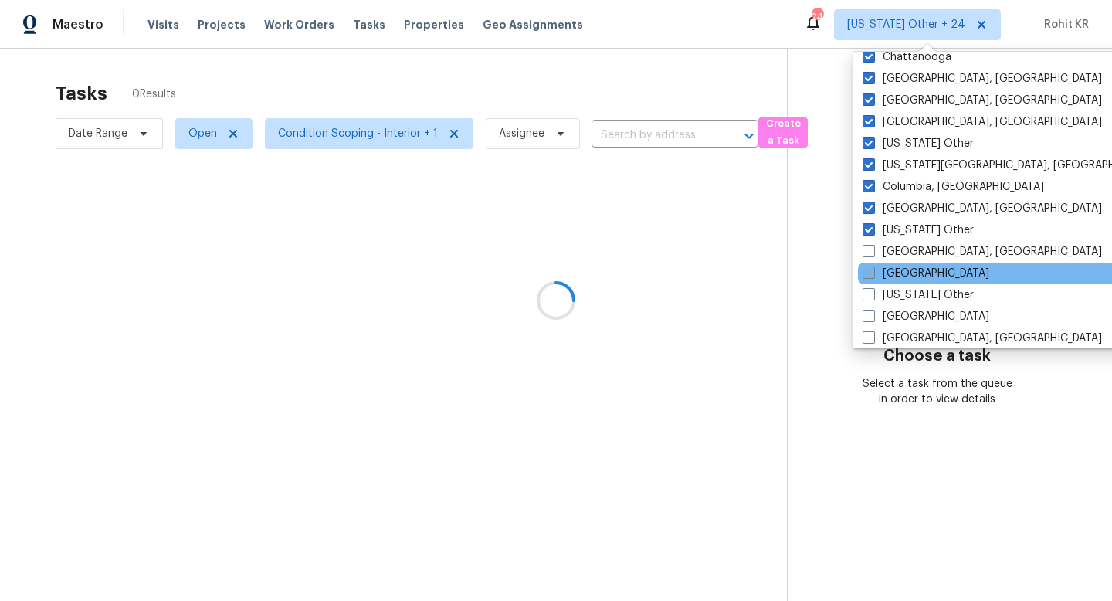
click at [901, 269] on label "Dallas" at bounding box center [925, 273] width 127 height 15
click at [872, 269] on input "Dallas" at bounding box center [867, 271] width 10 height 10
checkbox input "true"
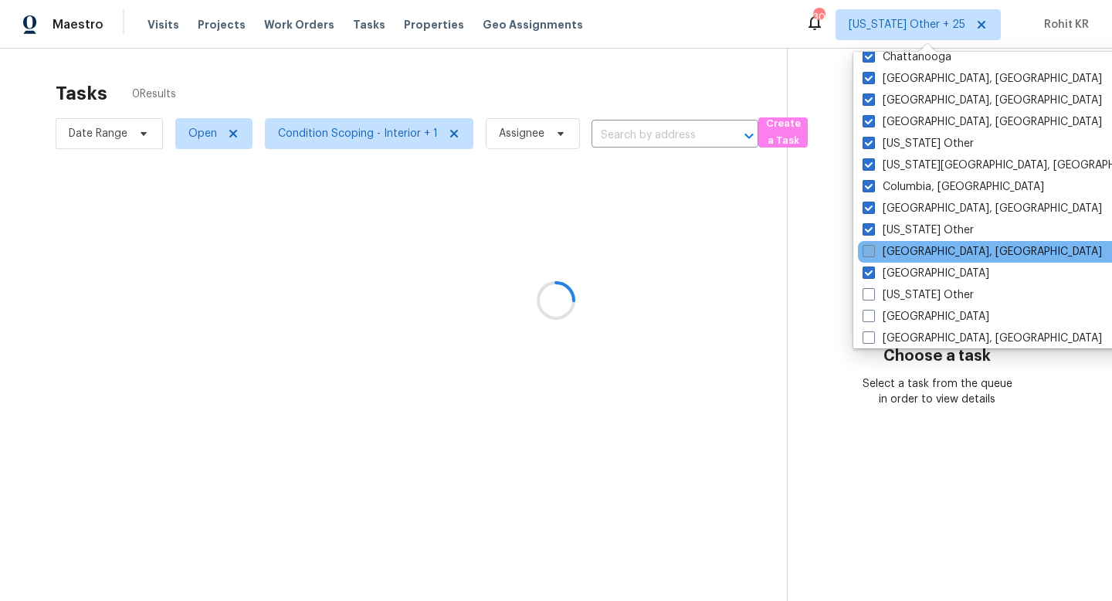
click at [906, 250] on label "Corpus Christi, TX" at bounding box center [981, 251] width 239 height 15
click at [872, 250] on input "Corpus Christi, TX" at bounding box center [867, 249] width 10 height 10
checkbox input "true"
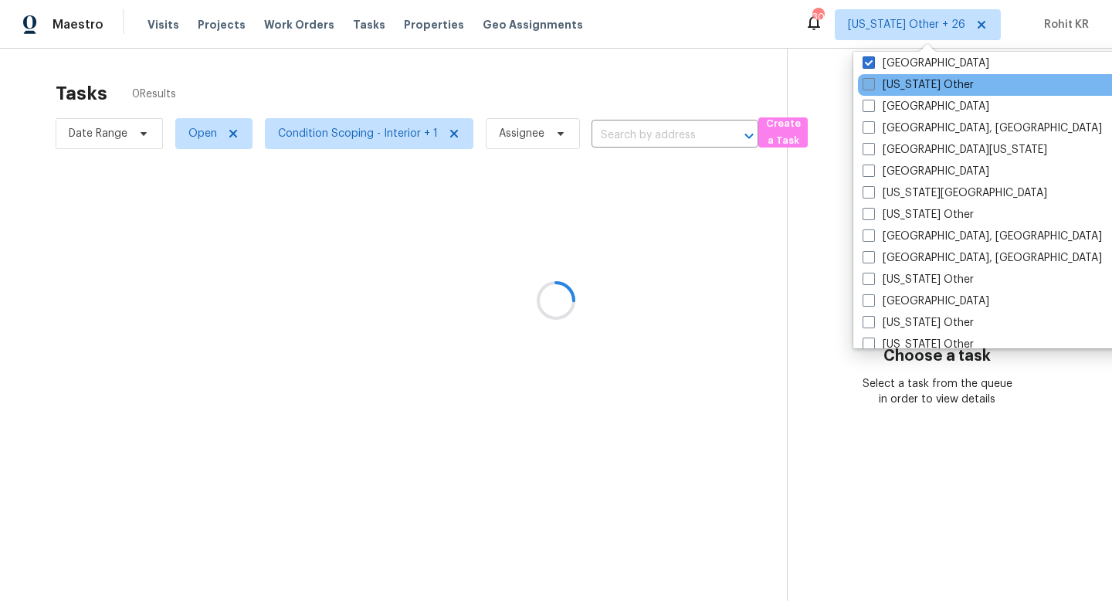
click at [899, 91] on label "Delaware Other" at bounding box center [917, 84] width 111 height 15
click at [872, 87] on input "Delaware Other" at bounding box center [867, 82] width 10 height 10
checkbox input "true"
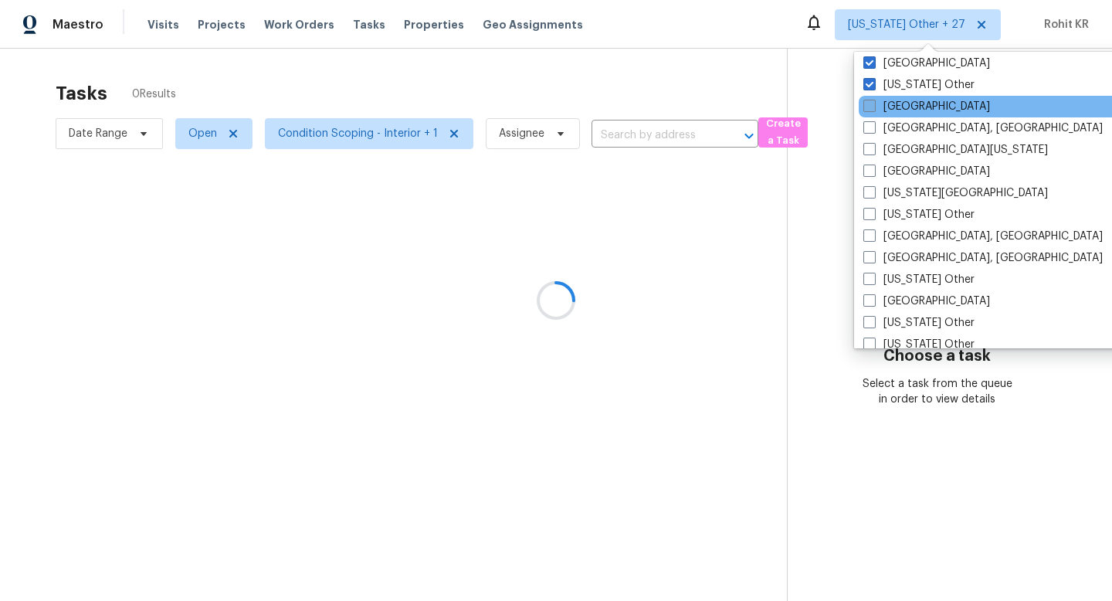
click at [899, 113] on label "Denver" at bounding box center [926, 106] width 127 height 15
click at [873, 109] on input "Denver" at bounding box center [868, 104] width 10 height 10
checkbox input "true"
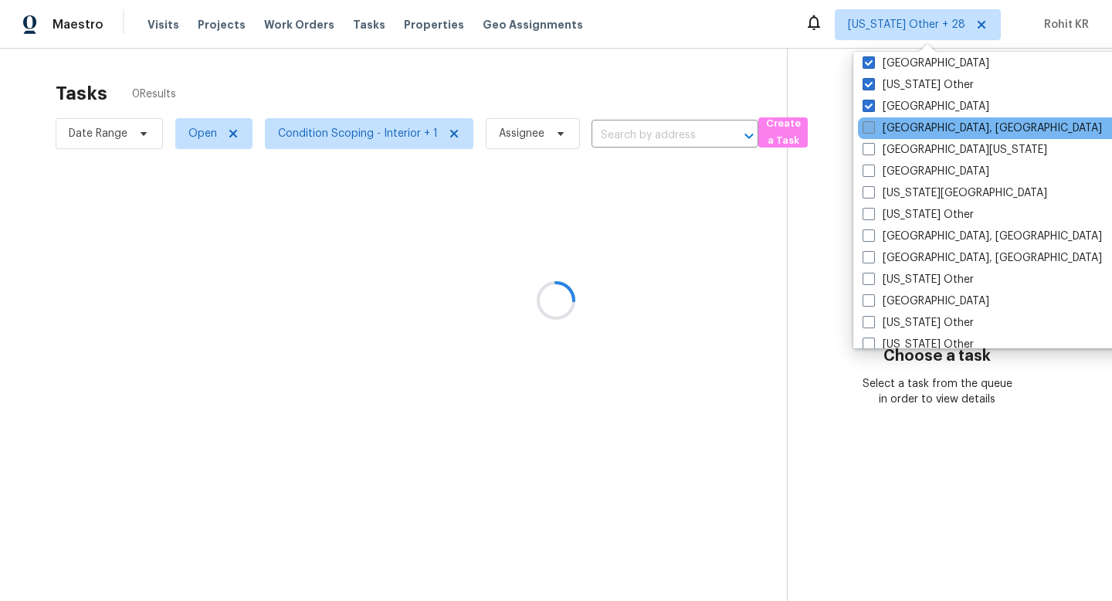
click at [899, 129] on label "Detroit, MI" at bounding box center [981, 127] width 239 height 15
click at [872, 129] on input "Detroit, MI" at bounding box center [867, 125] width 10 height 10
click at [899, 129] on label "Detroit, MI" at bounding box center [981, 127] width 239 height 15
click at [872, 129] on input "Detroit, MI" at bounding box center [867, 125] width 10 height 10
checkbox input "false"
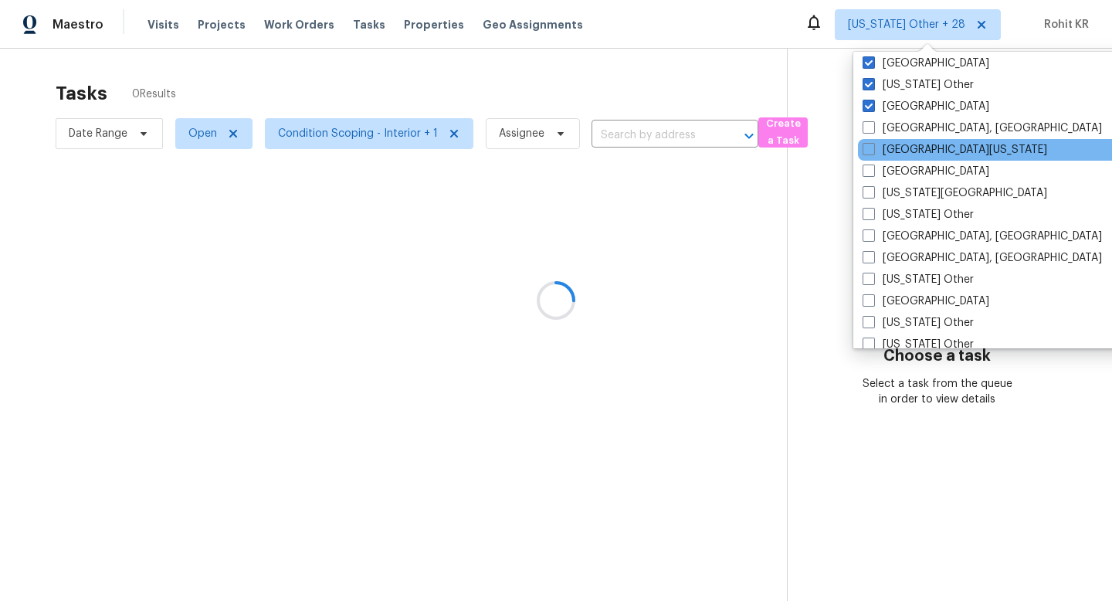
click at [899, 139] on div "East Texas" at bounding box center [1013, 150] width 311 height 22
click at [899, 149] on label "East Texas" at bounding box center [954, 149] width 185 height 15
click at [872, 149] on input "East Texas" at bounding box center [867, 147] width 10 height 10
checkbox input "true"
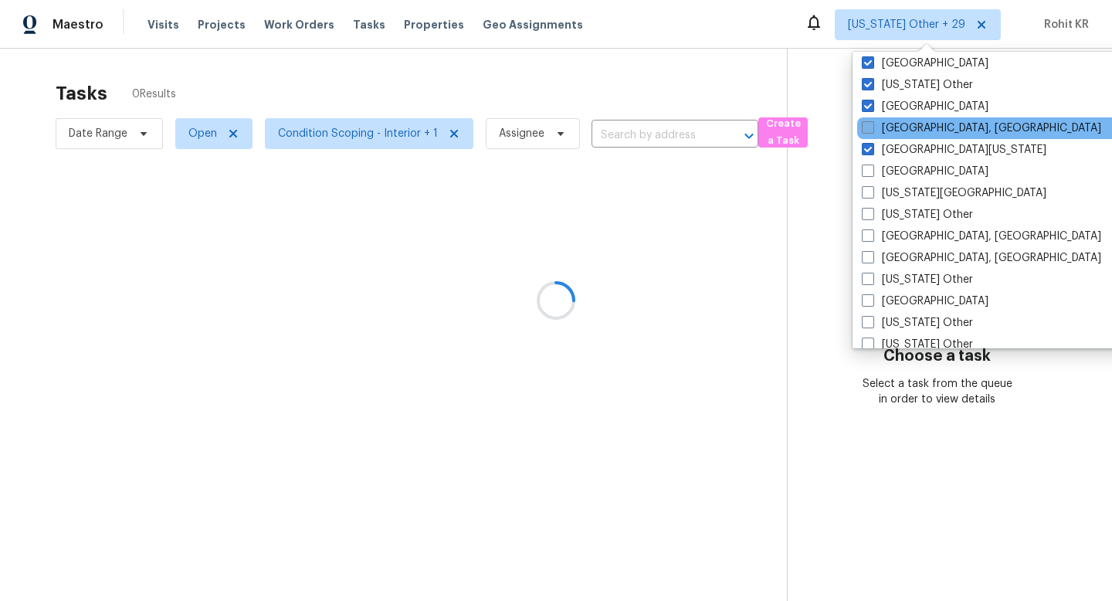
click at [899, 130] on label "Detroit, MI" at bounding box center [981, 127] width 239 height 15
click at [872, 130] on input "Detroit, MI" at bounding box center [867, 125] width 10 height 10
checkbox input "true"
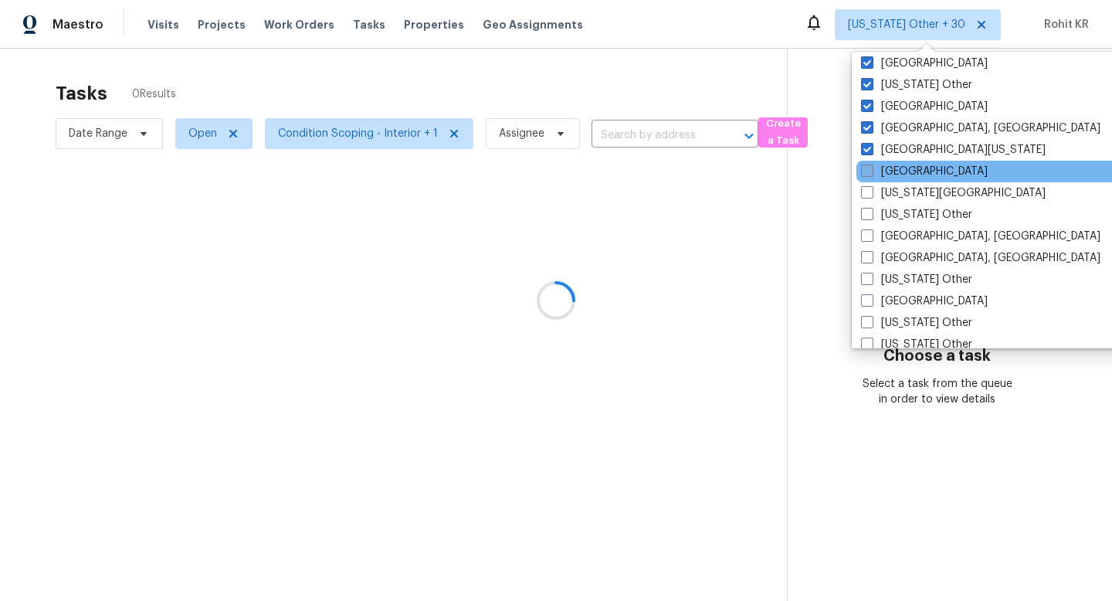
click at [897, 169] on label "El Paso" at bounding box center [924, 171] width 127 height 15
click at [871, 169] on input "El Paso" at bounding box center [866, 169] width 10 height 10
checkbox input "true"
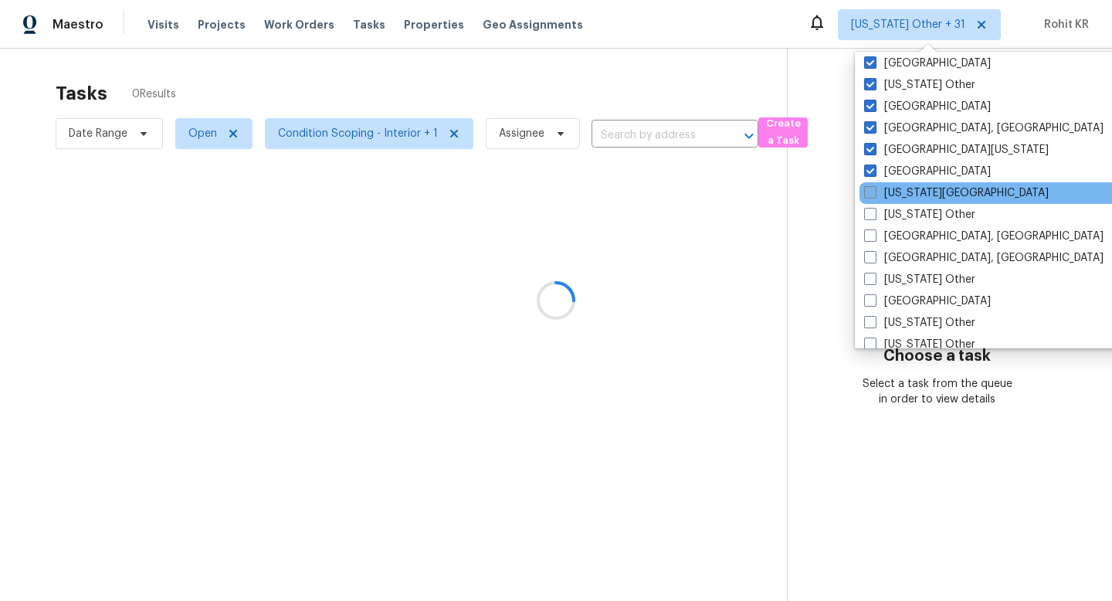
click at [896, 188] on label "Florida Panhandle" at bounding box center [956, 192] width 185 height 15
click at [874, 188] on input "Florida Panhandle" at bounding box center [869, 190] width 10 height 10
checkbox input "true"
click at [896, 202] on div "Florida Panhandle" at bounding box center [1013, 193] width 311 height 22
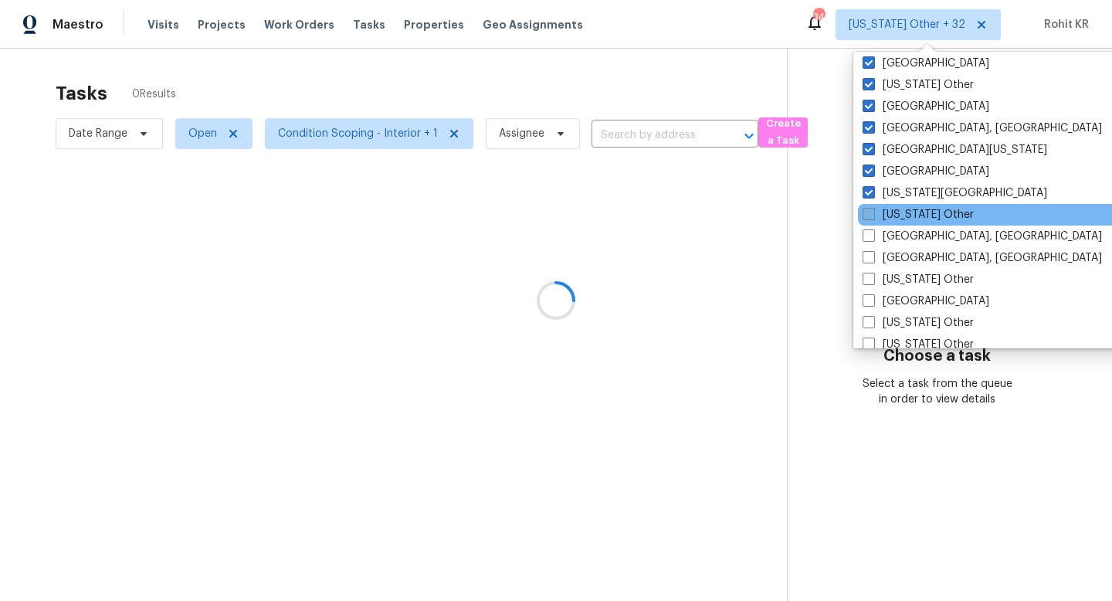
click at [896, 220] on label "Georgia Other" at bounding box center [917, 214] width 111 height 15
click at [872, 217] on input "Georgia Other" at bounding box center [867, 212] width 10 height 10
checkbox input "true"
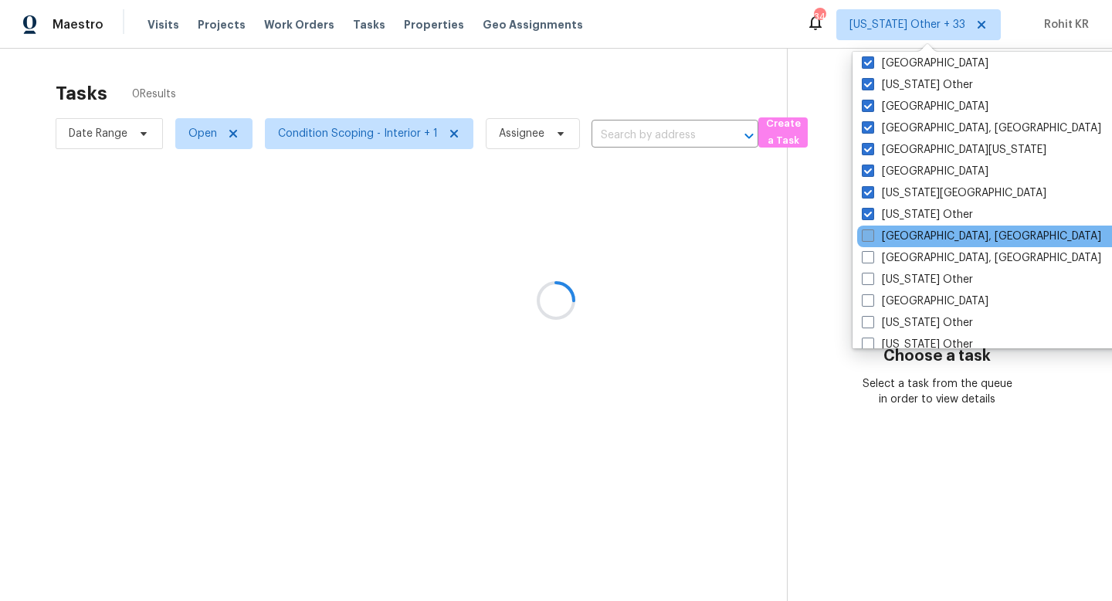
click at [896, 234] on label "Greensboro, NC" at bounding box center [981, 236] width 239 height 15
click at [872, 234] on input "Greensboro, NC" at bounding box center [867, 234] width 10 height 10
checkbox input "true"
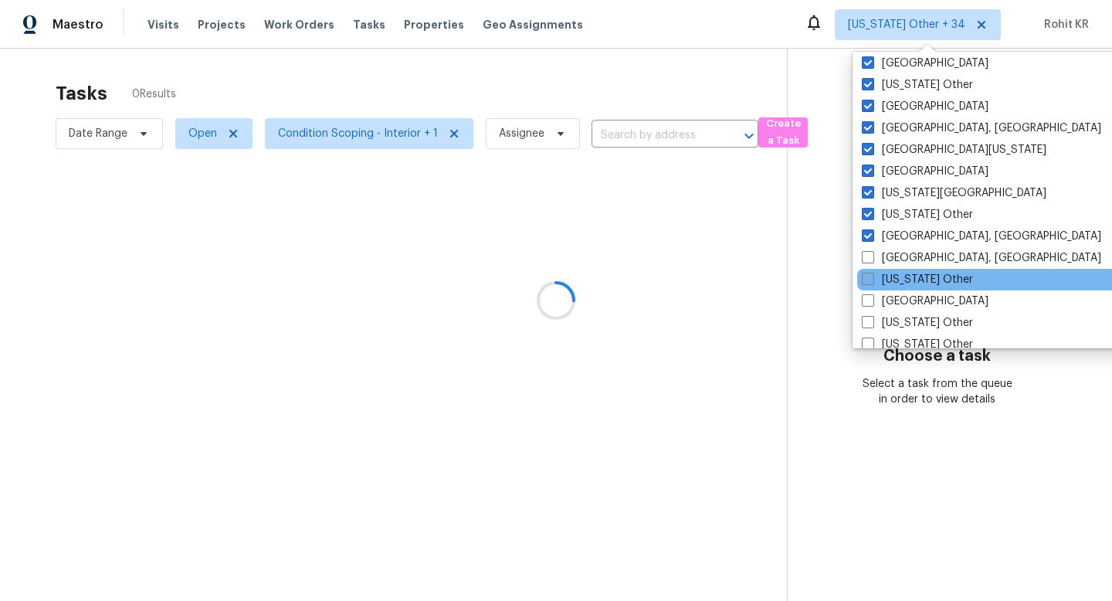
click at [896, 273] on label "Hawaii Other" at bounding box center [917, 279] width 111 height 15
click at [872, 273] on input "Hawaii Other" at bounding box center [867, 277] width 10 height 10
checkbox input "true"
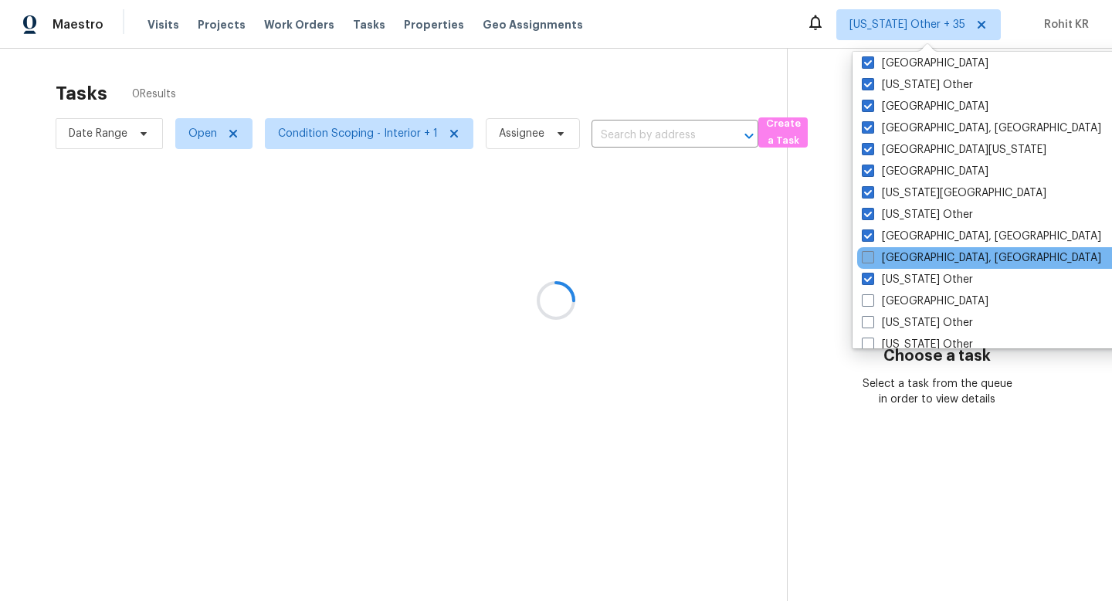
click at [898, 256] on label "Greenville, SC" at bounding box center [981, 257] width 239 height 15
click at [872, 256] on input "Greenville, SC" at bounding box center [867, 255] width 10 height 10
checkbox input "true"
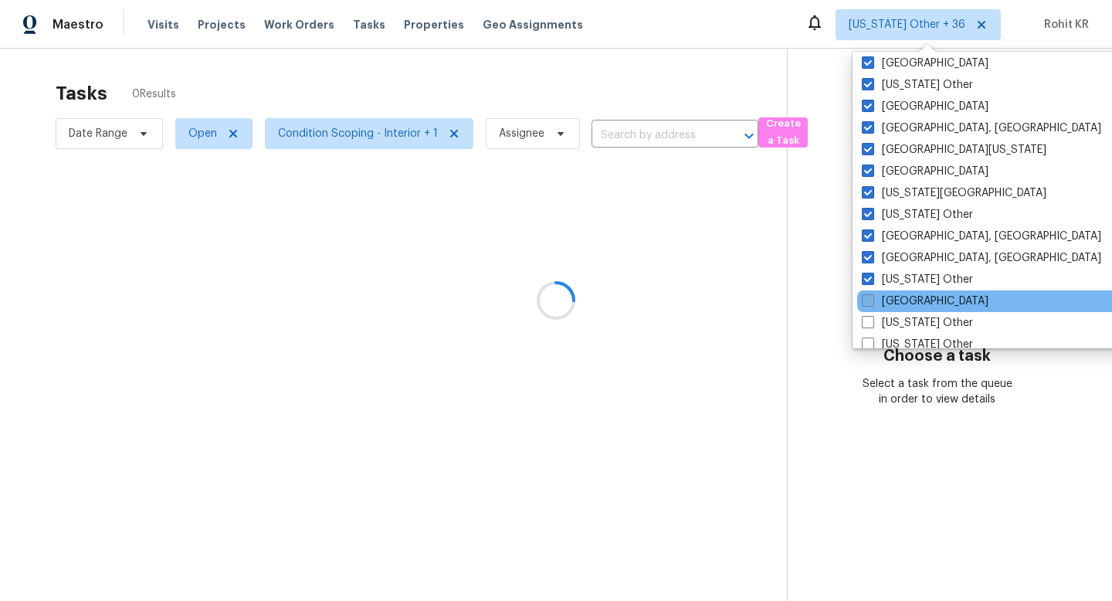
click at [898, 300] on label "Houston" at bounding box center [925, 300] width 127 height 15
click at [872, 300] on input "Houston" at bounding box center [867, 298] width 10 height 10
checkbox input "true"
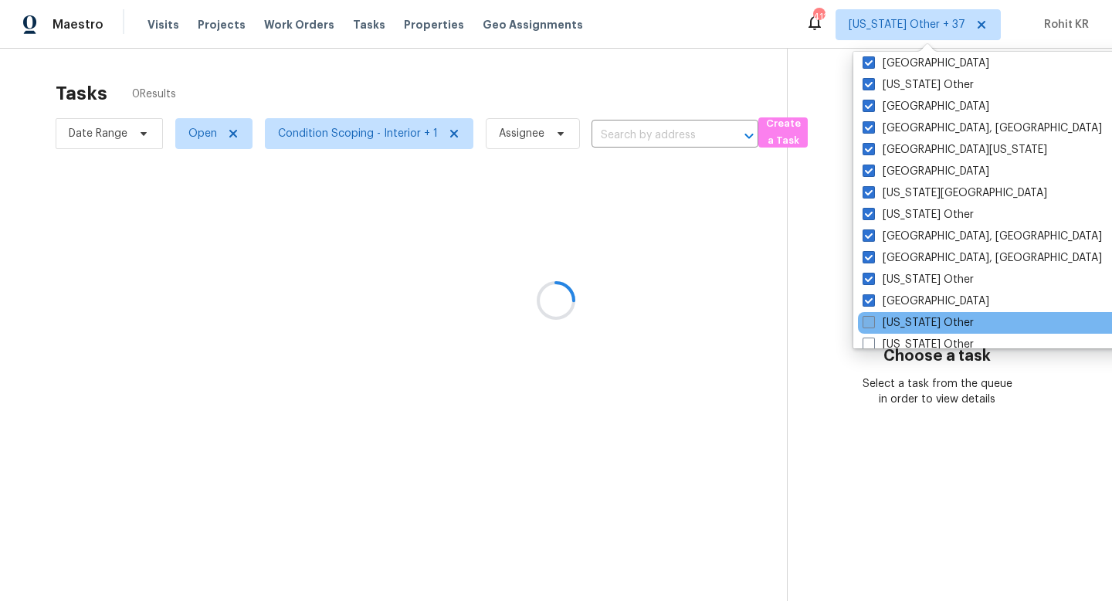
click at [898, 317] on label "Idaho Other" at bounding box center [917, 322] width 111 height 15
click at [872, 317] on input "Idaho Other" at bounding box center [867, 320] width 10 height 10
checkbox input "true"
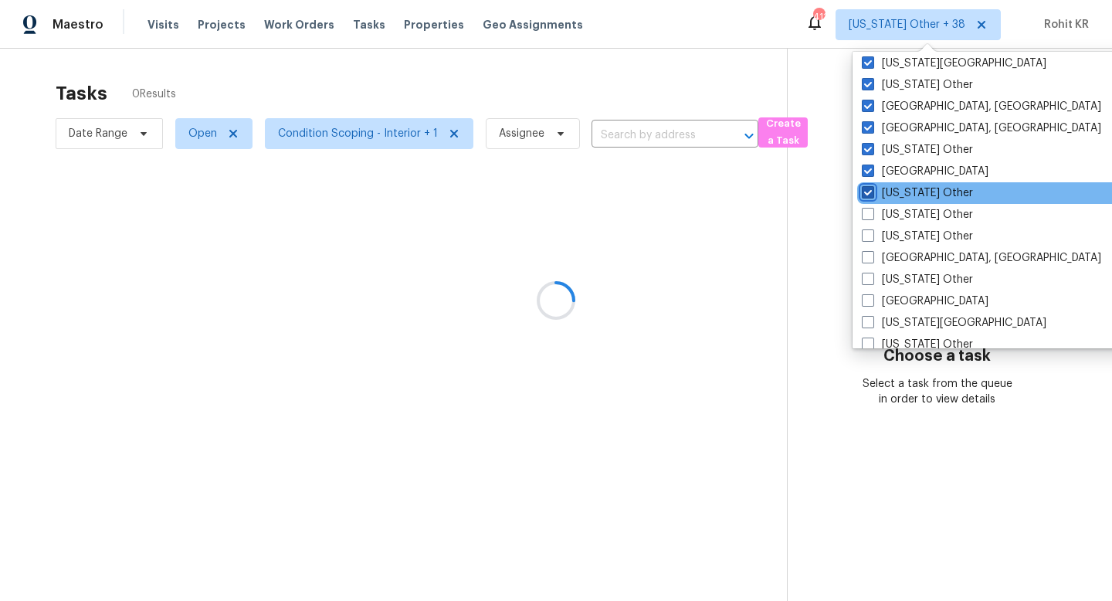
scroll to position [743, 0]
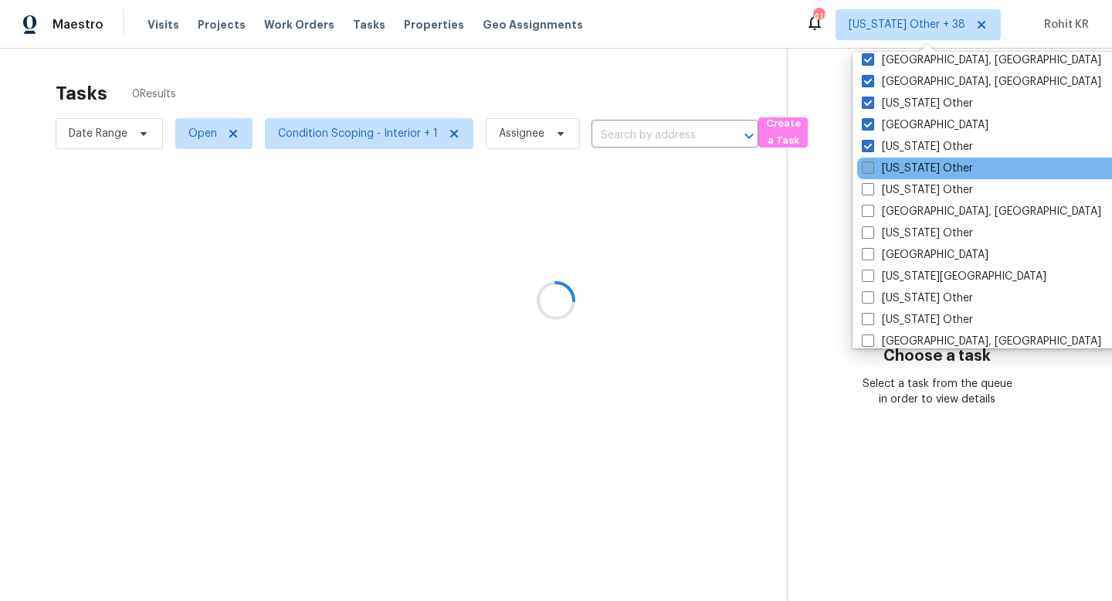
click at [903, 173] on label "Illinois Other" at bounding box center [917, 168] width 111 height 15
click at [872, 171] on input "Illinois Other" at bounding box center [867, 166] width 10 height 10
checkbox input "true"
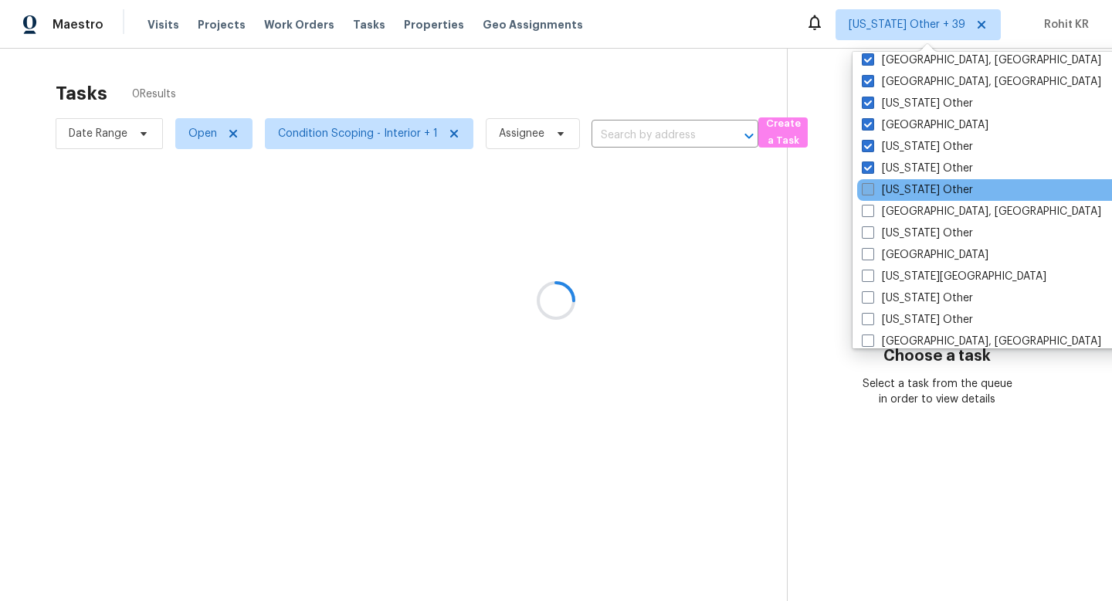
click at [903, 186] on label "Indiana Other" at bounding box center [917, 189] width 111 height 15
click at [872, 186] on input "Indiana Other" at bounding box center [867, 187] width 10 height 10
checkbox input "true"
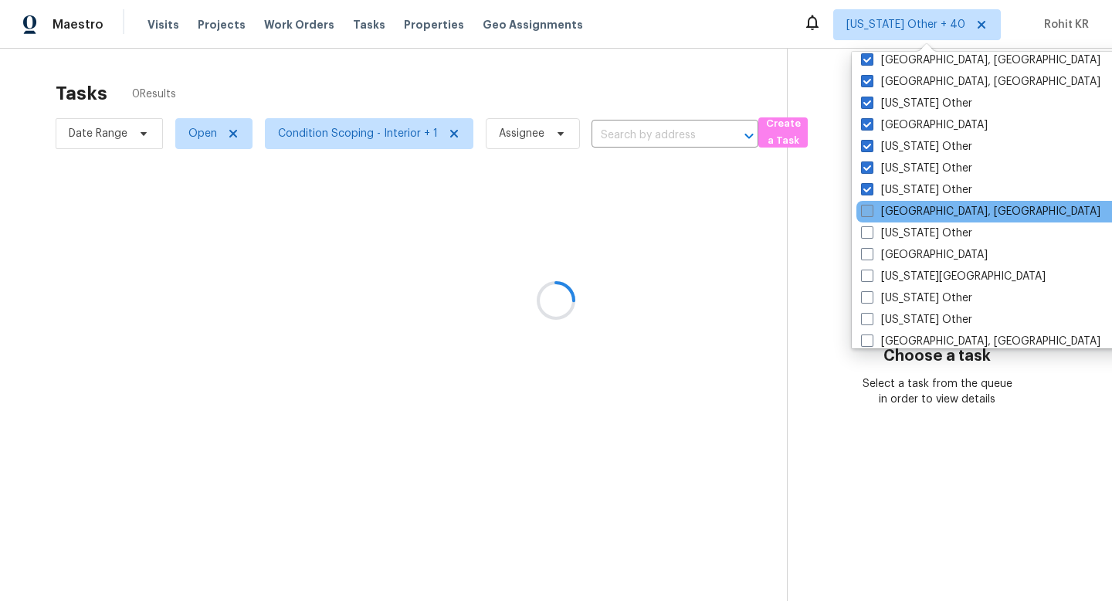
click at [903, 217] on label "Indianapolis, IN" at bounding box center [980, 211] width 239 height 15
click at [871, 214] on input "Indianapolis, IN" at bounding box center [866, 209] width 10 height 10
checkbox input "true"
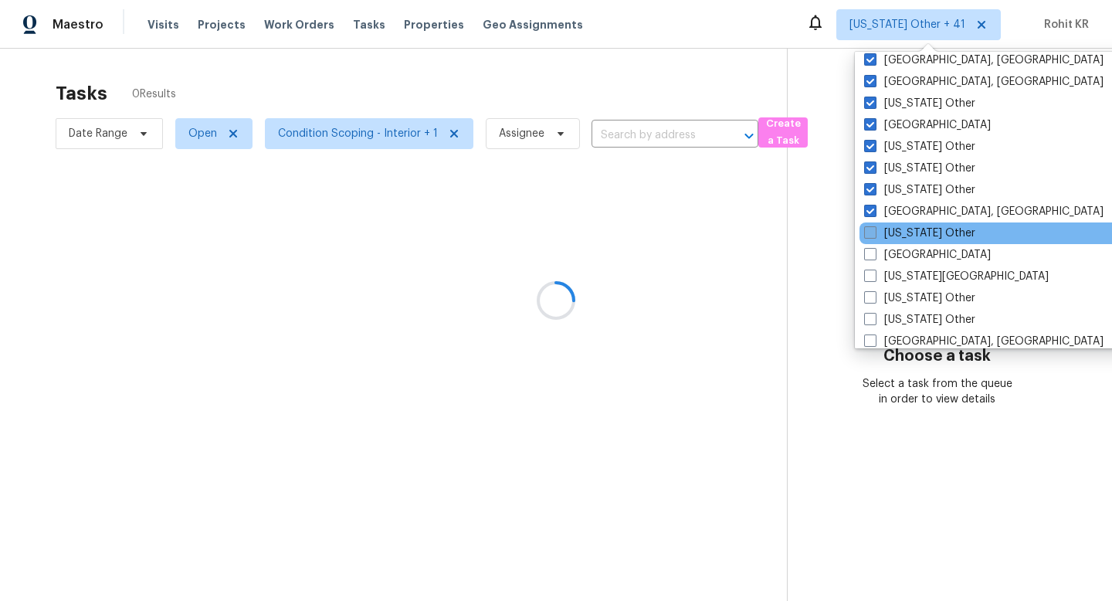
click at [903, 239] on label "Iowa Other" at bounding box center [919, 232] width 111 height 15
click at [874, 235] on input "Iowa Other" at bounding box center [869, 230] width 10 height 10
checkbox input "true"
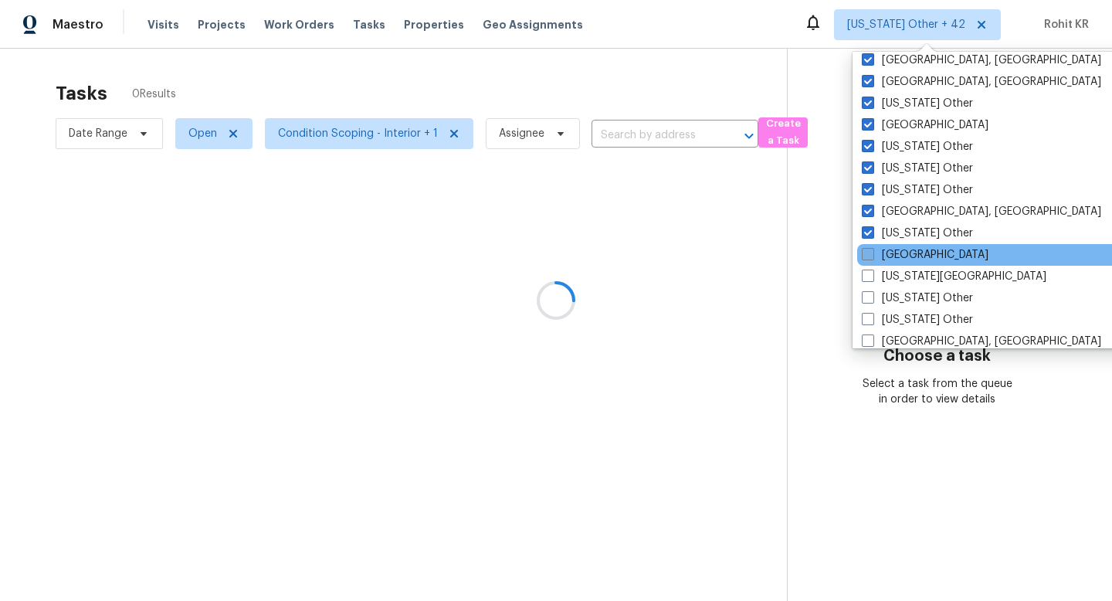
click at [903, 256] on label "Jacksonville" at bounding box center [925, 254] width 127 height 15
click at [872, 256] on input "Jacksonville" at bounding box center [867, 252] width 10 height 10
checkbox input "true"
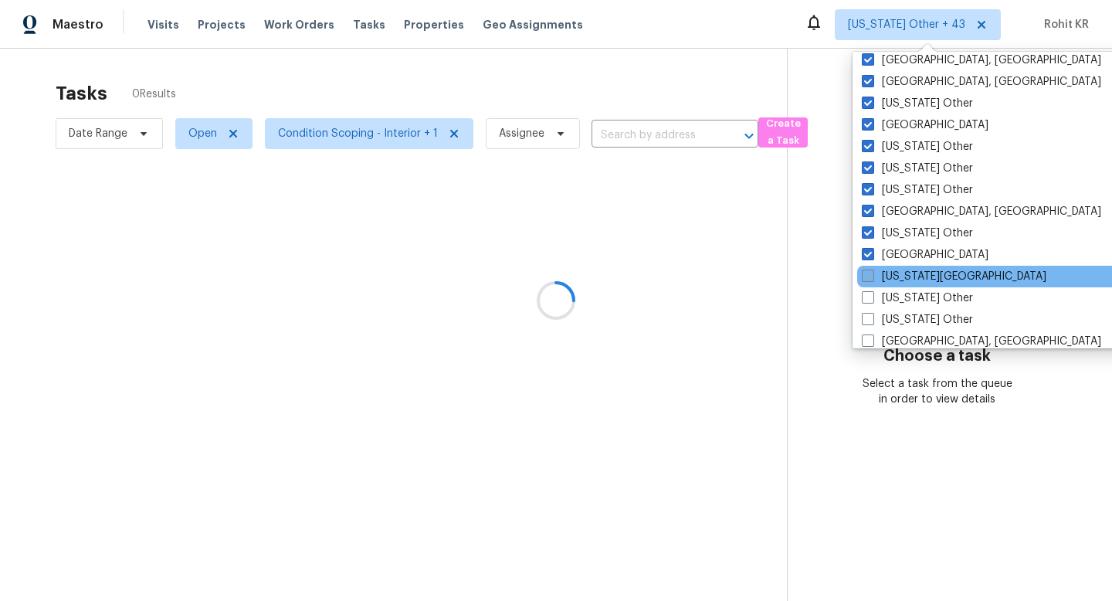
click at [903, 276] on label "Kansas City" at bounding box center [954, 276] width 185 height 15
click at [872, 276] on input "Kansas City" at bounding box center [867, 274] width 10 height 10
checkbox input "true"
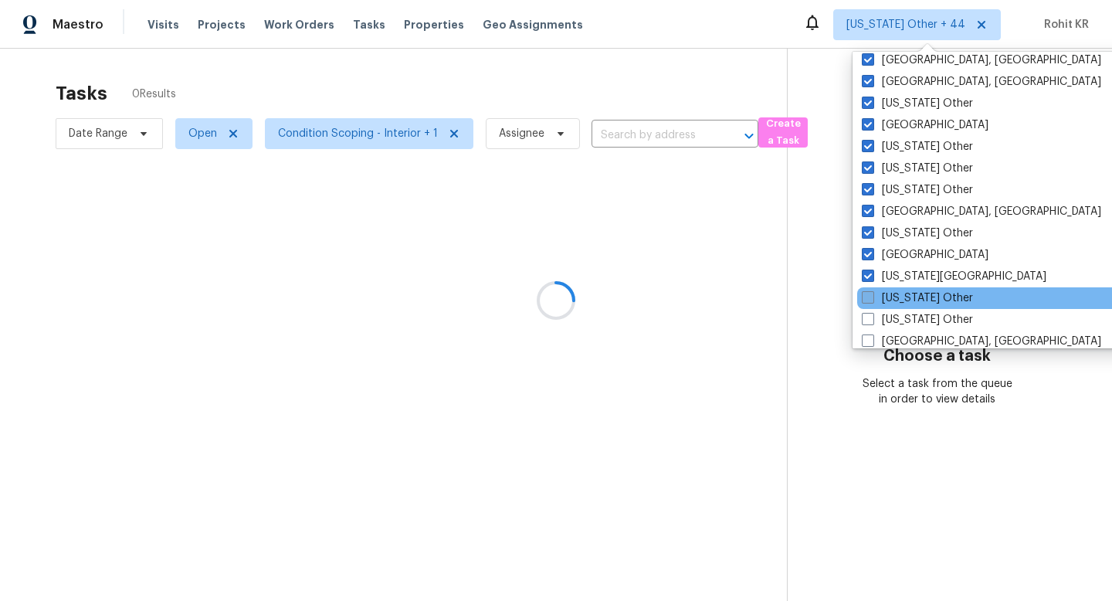
click at [903, 296] on label "Kansas Other" at bounding box center [917, 297] width 111 height 15
click at [872, 296] on input "Kansas Other" at bounding box center [867, 295] width 10 height 10
checkbox input "true"
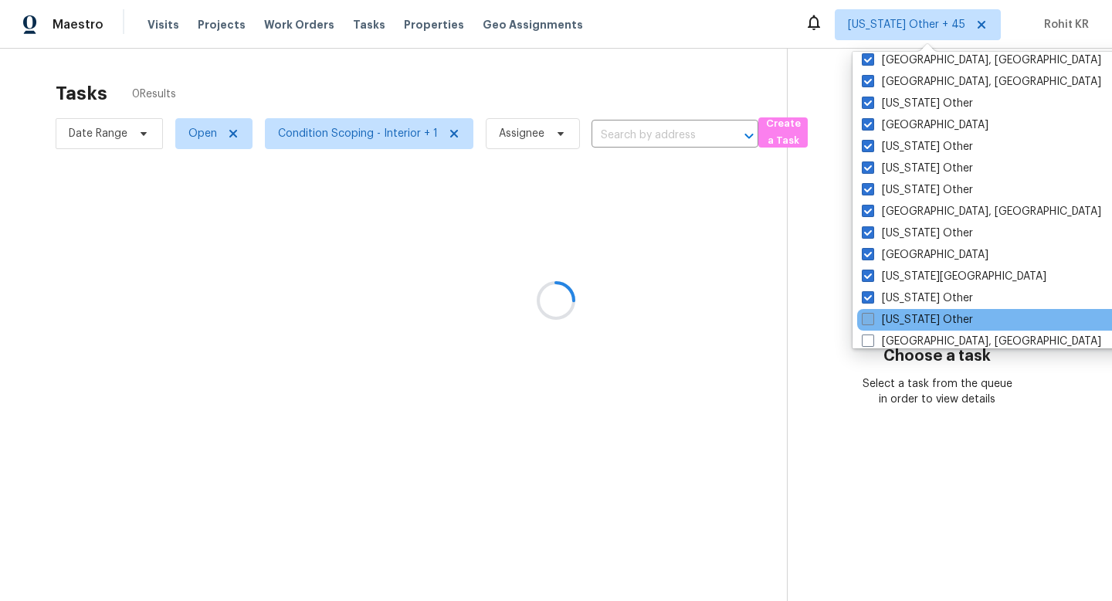
click at [899, 327] on label "Kentucky Other" at bounding box center [917, 319] width 111 height 15
click at [872, 322] on input "Kentucky Other" at bounding box center [867, 317] width 10 height 10
checkbox input "true"
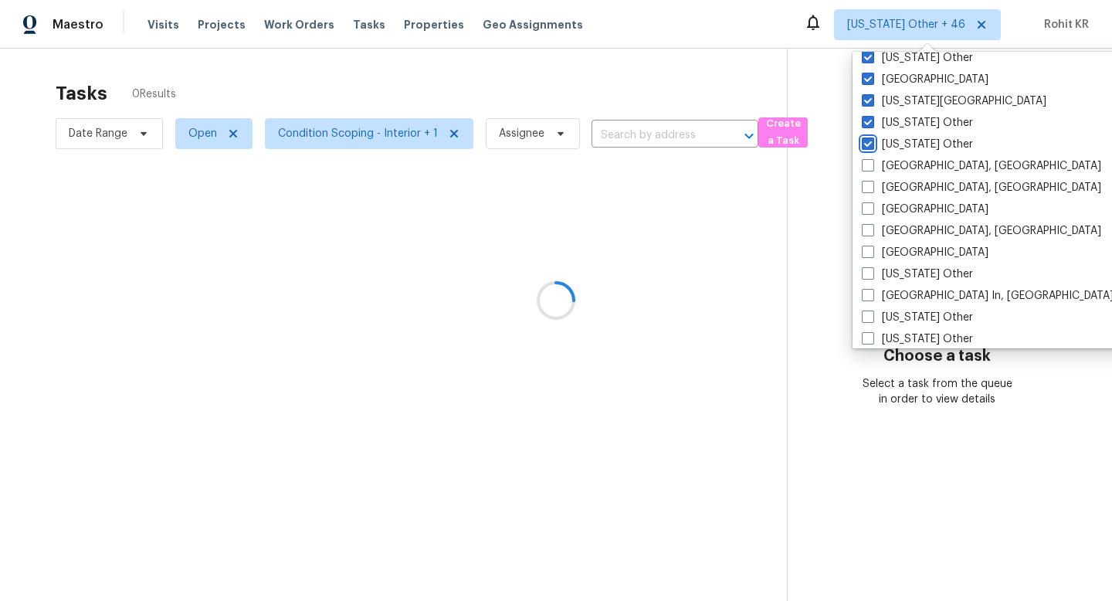
scroll to position [960, 0]
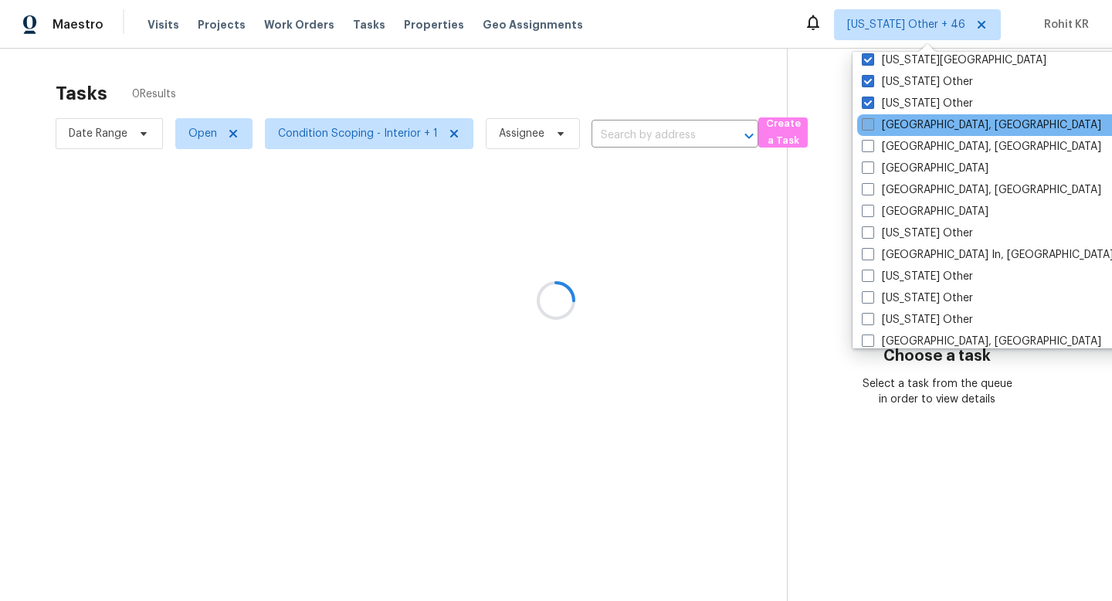
click at [889, 124] on label "Killeen, TX" at bounding box center [981, 124] width 239 height 15
click at [872, 124] on input "Killeen, TX" at bounding box center [867, 122] width 10 height 10
checkbox input "true"
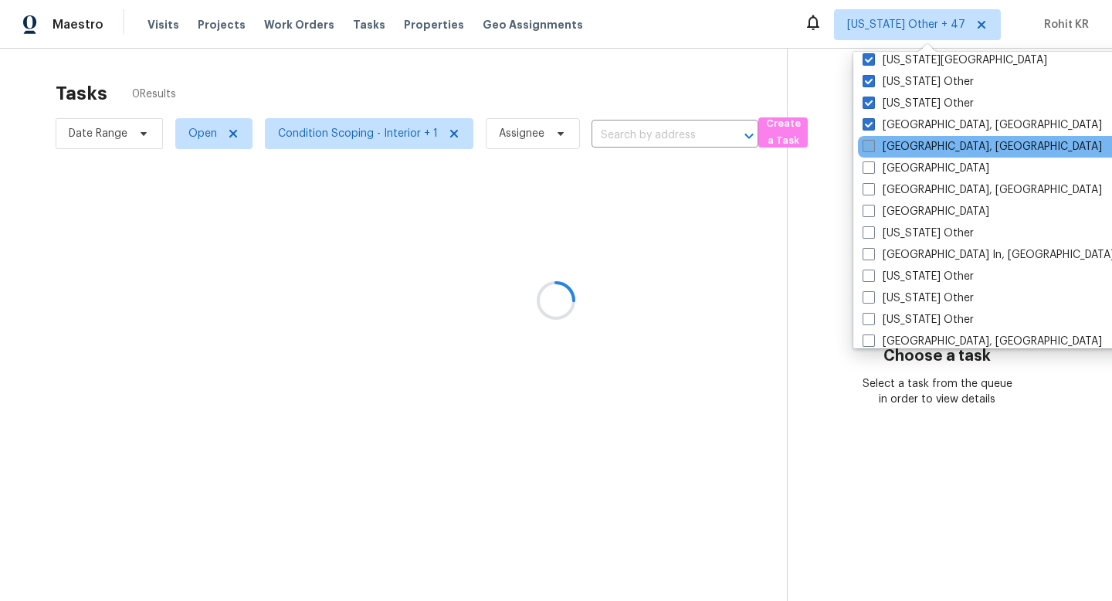
click at [889, 142] on label "Knoxville, TN" at bounding box center [981, 146] width 239 height 15
click at [872, 142] on input "Knoxville, TN" at bounding box center [867, 144] width 10 height 10
checkbox input "true"
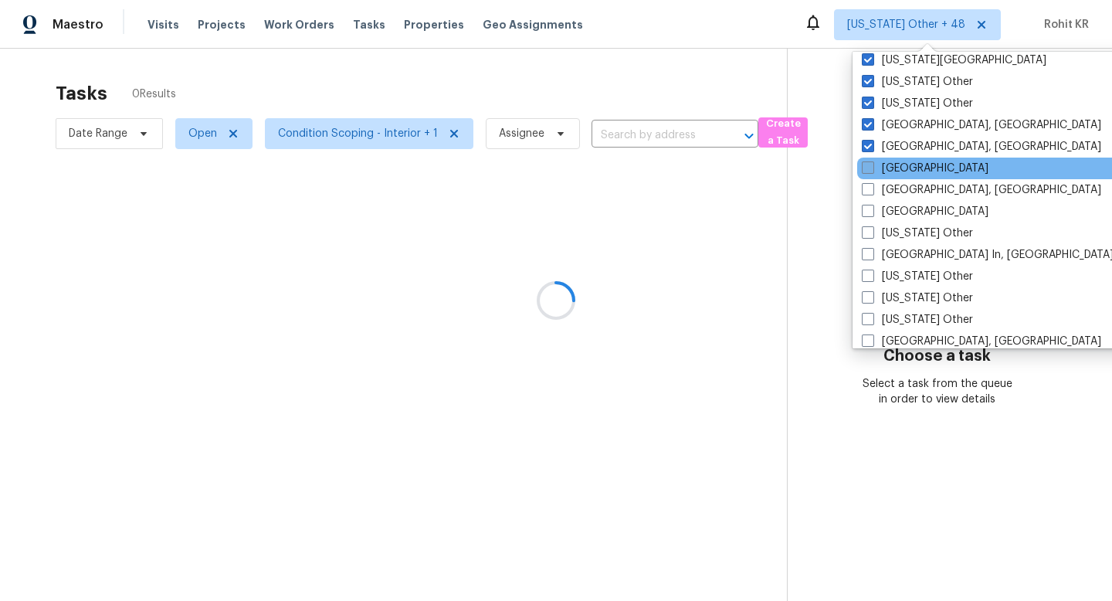
click at [889, 169] on label "Las Vegas" at bounding box center [925, 168] width 127 height 15
click at [872, 169] on input "Las Vegas" at bounding box center [867, 166] width 10 height 10
click at [889, 169] on label "Las Vegas" at bounding box center [925, 168] width 127 height 15
click at [872, 169] on input "Las Vegas" at bounding box center [867, 166] width 10 height 10
checkbox input "false"
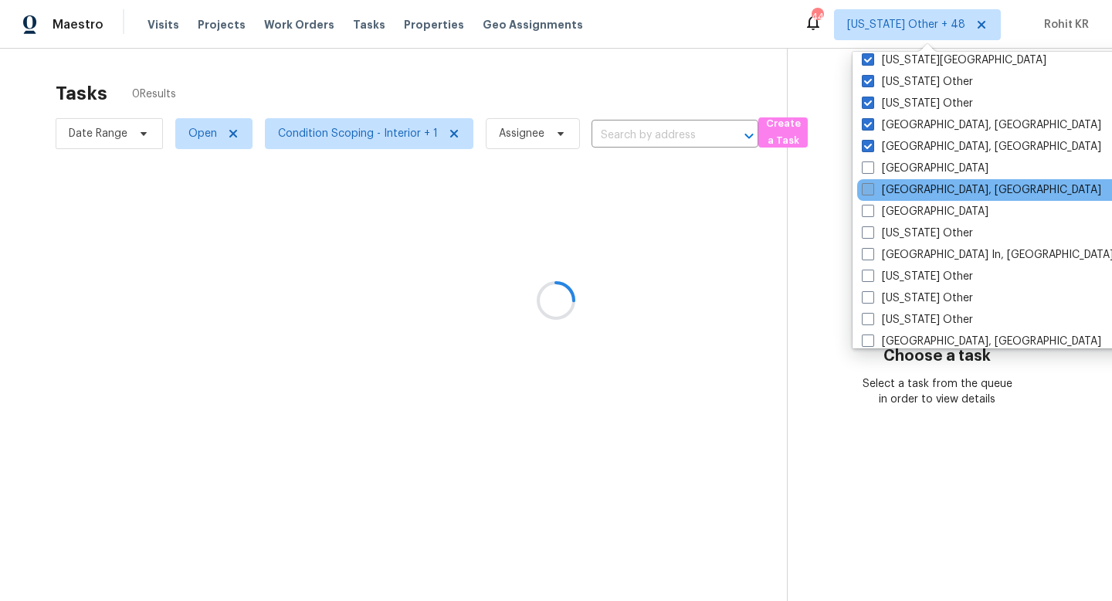
click at [888, 185] on label "Little Rock, AR" at bounding box center [981, 189] width 239 height 15
click at [872, 185] on input "Little Rock, AR" at bounding box center [867, 187] width 10 height 10
click at [888, 185] on label "Little Rock, AR" at bounding box center [981, 189] width 239 height 15
click at [872, 185] on input "Little Rock, AR" at bounding box center [867, 187] width 10 height 10
checkbox input "false"
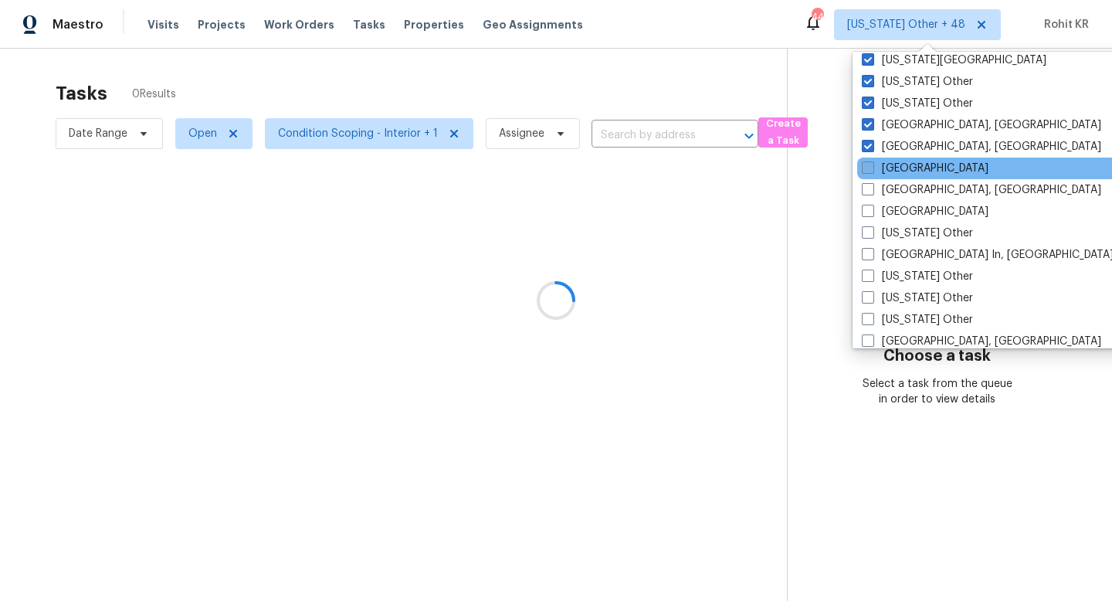
click at [889, 173] on label "Las Vegas" at bounding box center [925, 168] width 127 height 15
click at [872, 171] on input "Las Vegas" at bounding box center [867, 166] width 10 height 10
checkbox input "true"
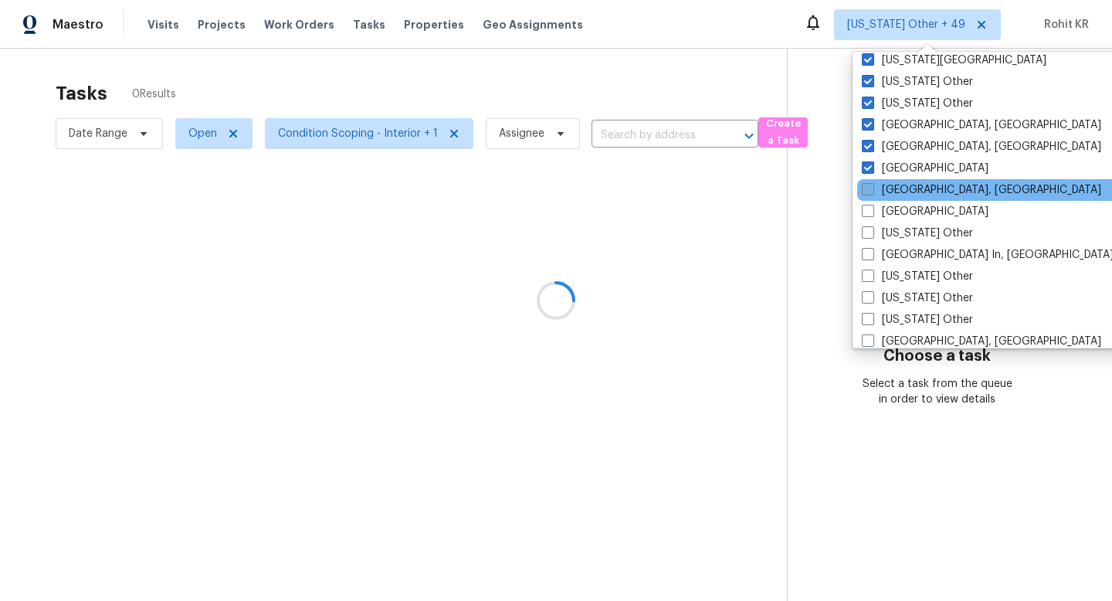
click at [889, 187] on label "Little Rock, AR" at bounding box center [981, 189] width 239 height 15
click at [872, 187] on input "Little Rock, AR" at bounding box center [867, 187] width 10 height 10
checkbox input "true"
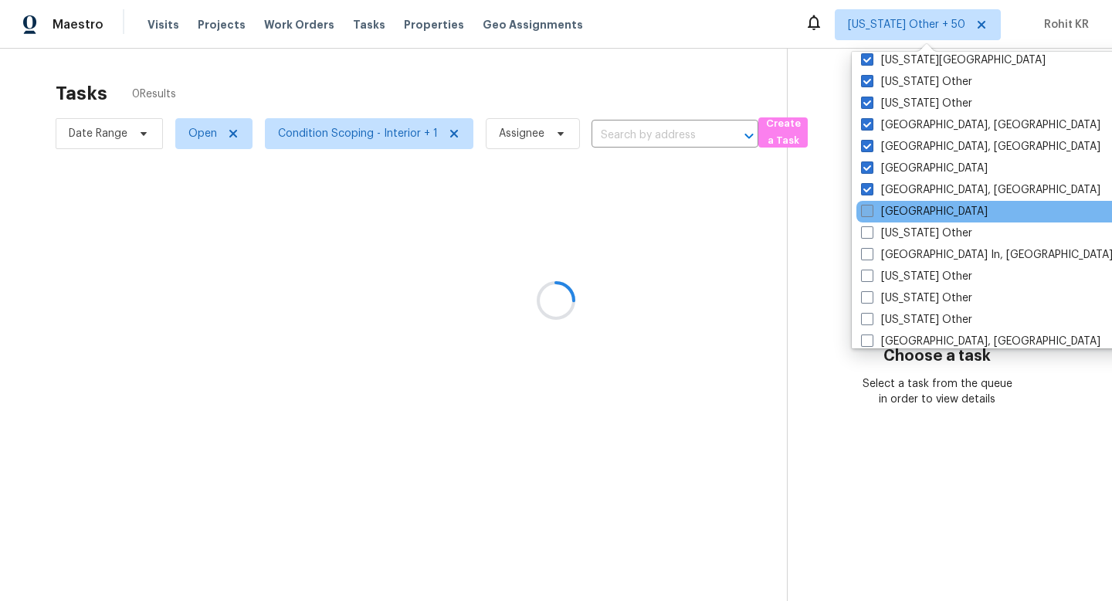
click at [889, 215] on label "Los Angeles" at bounding box center [924, 211] width 127 height 15
click at [871, 214] on input "Los Angeles" at bounding box center [866, 209] width 10 height 10
checkbox input "true"
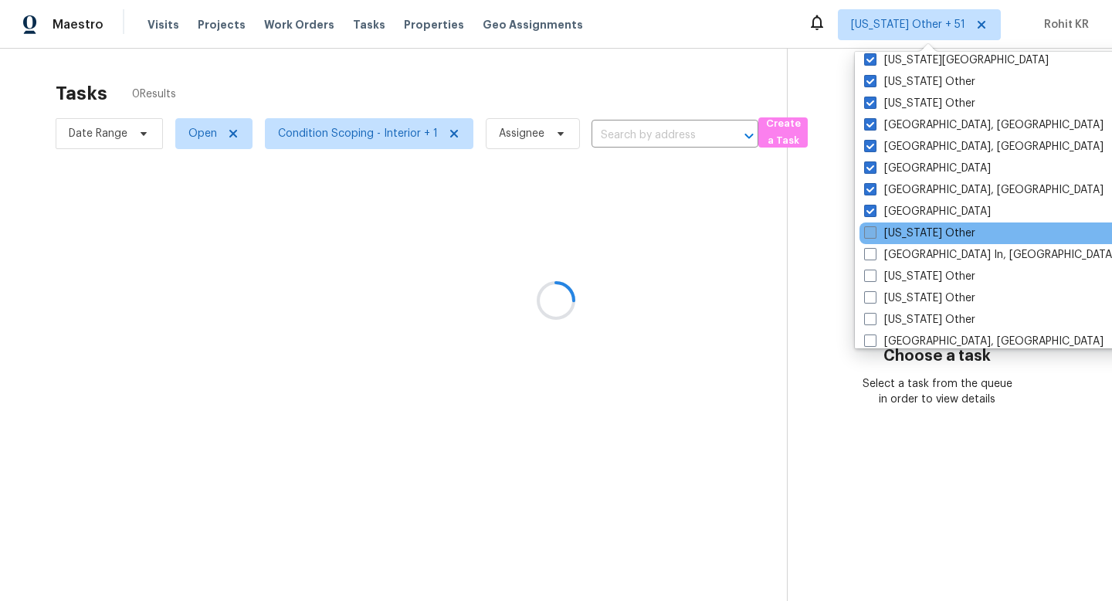
click at [891, 231] on label "Louisiana Other" at bounding box center [919, 232] width 111 height 15
click at [874, 231] on input "Louisiana Other" at bounding box center [869, 230] width 10 height 10
checkbox input "true"
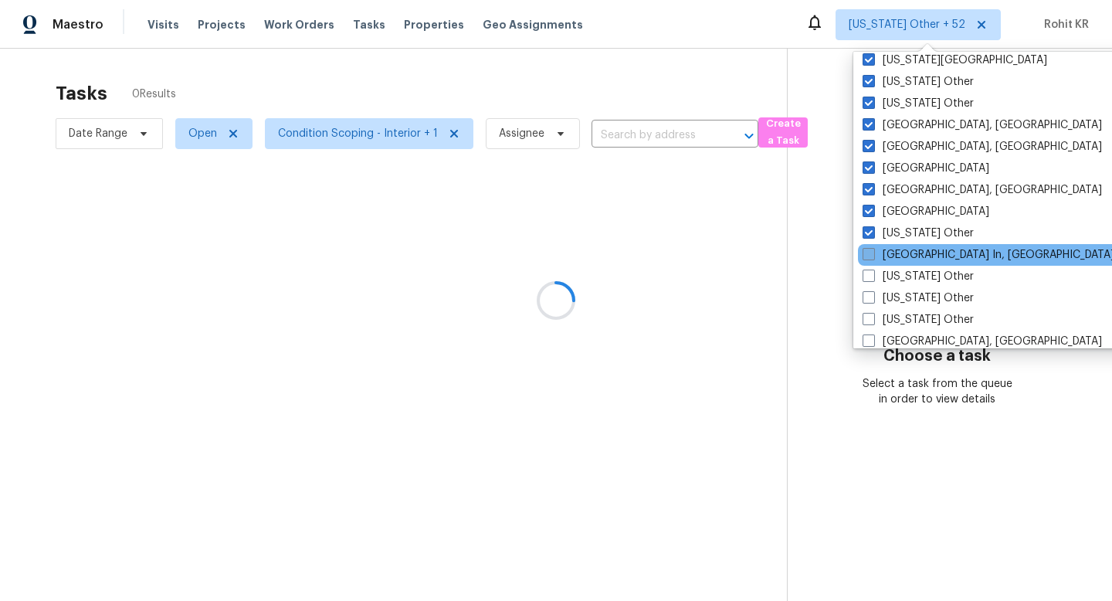
click at [896, 250] on label "Louisville In, KY" at bounding box center [988, 254] width 252 height 15
click at [872, 250] on input "Louisville In, KY" at bounding box center [867, 252] width 10 height 10
checkbox input "true"
click at [896, 264] on div "Louisville In, KY" at bounding box center [1012, 255] width 311 height 22
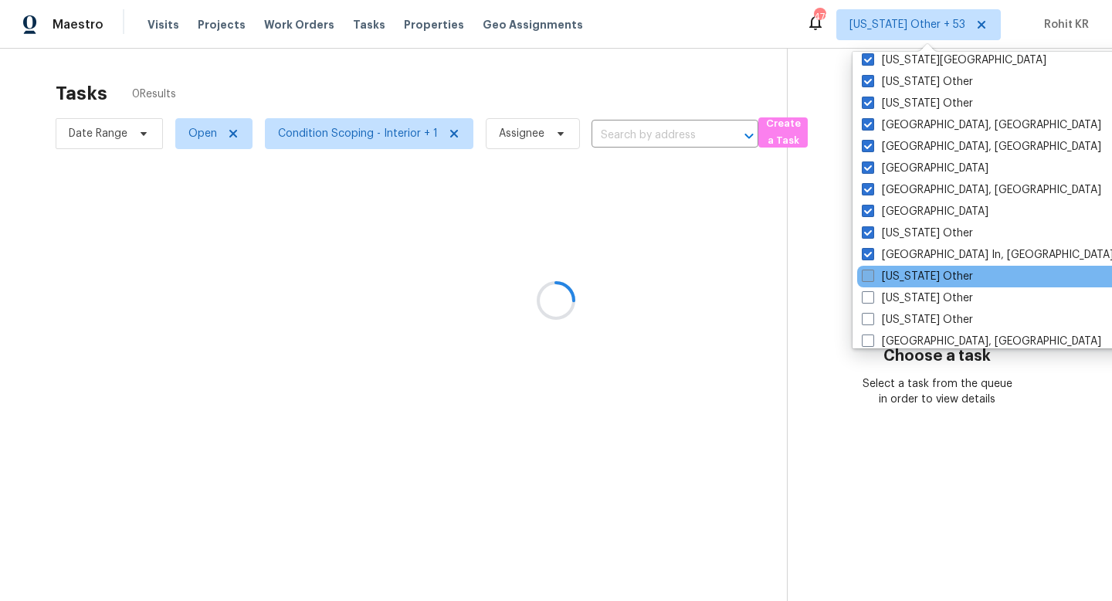
click at [896, 276] on label "Maine Other" at bounding box center [917, 276] width 111 height 15
click at [872, 276] on input "Maine Other" at bounding box center [867, 274] width 10 height 10
checkbox input "true"
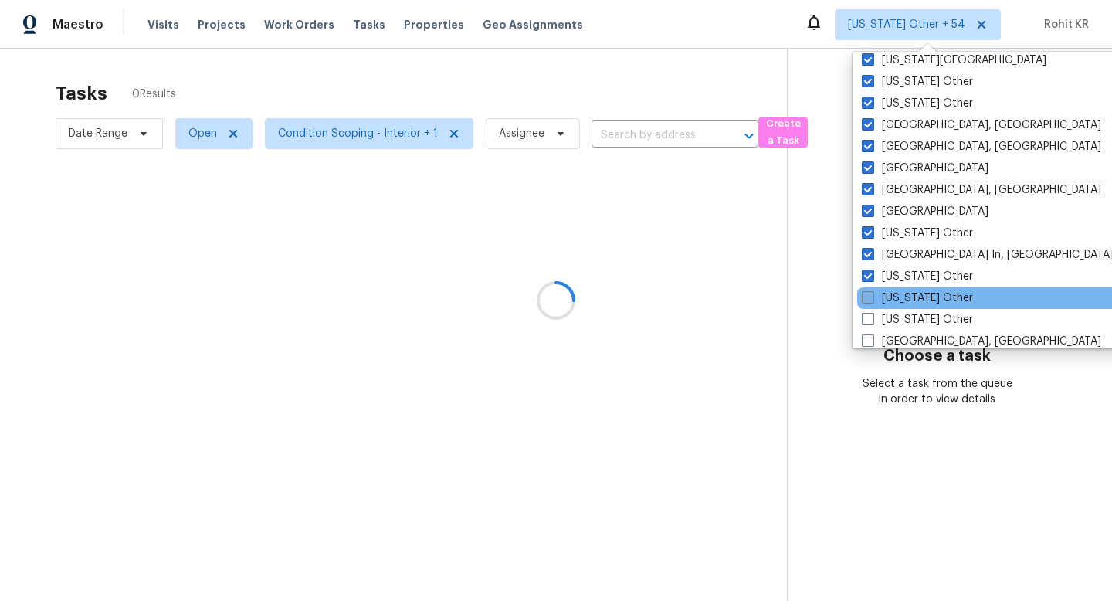
click at [896, 296] on label "Maryland Other" at bounding box center [917, 297] width 111 height 15
click at [872, 296] on input "Maryland Other" at bounding box center [867, 295] width 10 height 10
checkbox input "true"
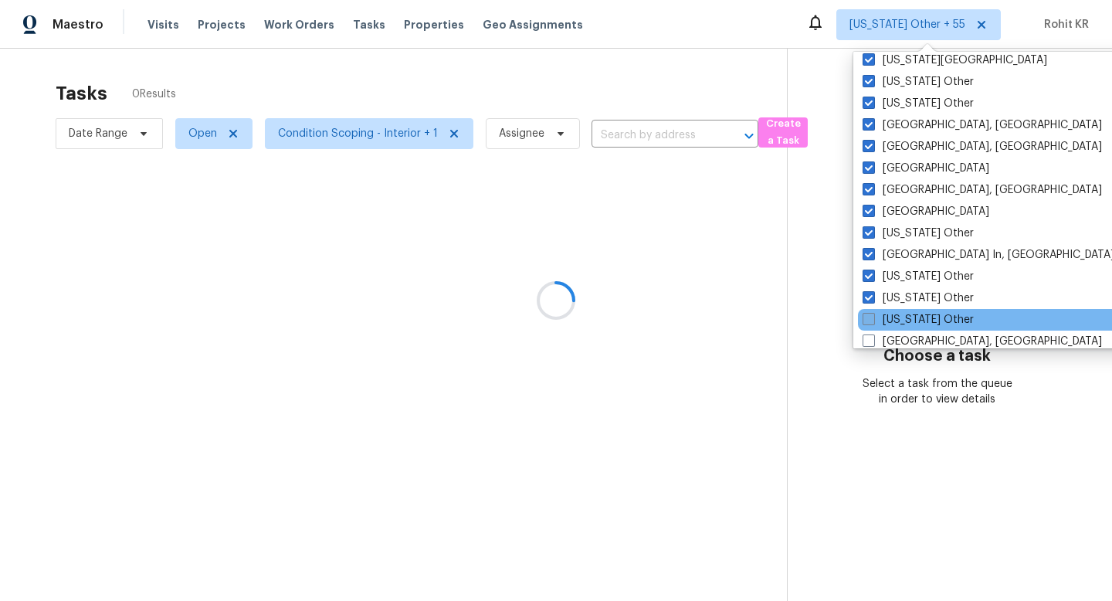
click at [896, 317] on label "Massachusetts Other" at bounding box center [917, 319] width 111 height 15
click at [872, 317] on input "Massachusetts Other" at bounding box center [867, 317] width 10 height 10
checkbox input "true"
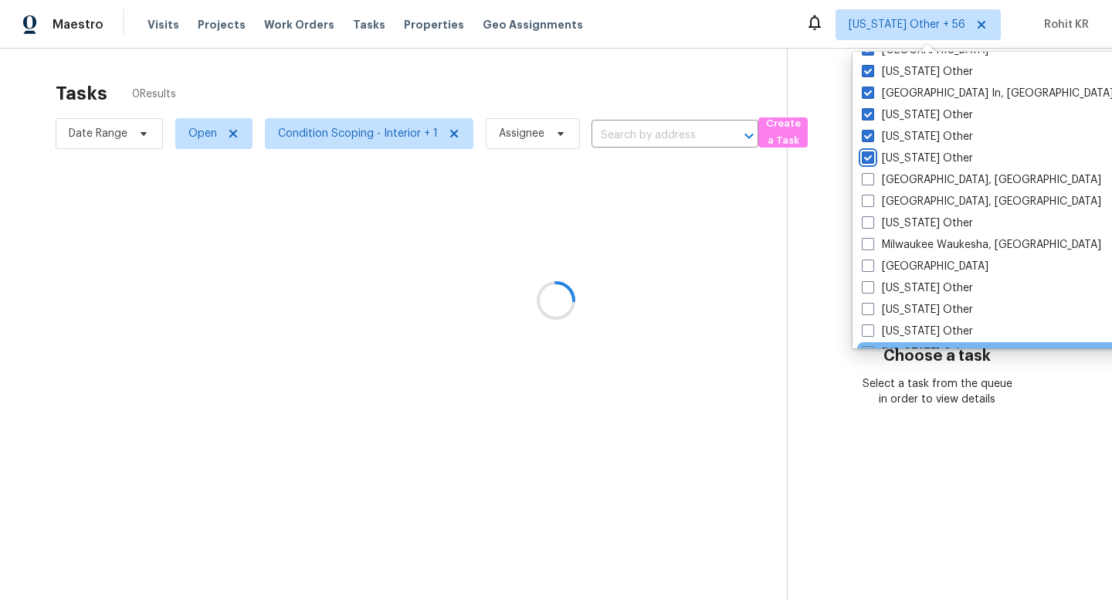
scroll to position [1171, 0]
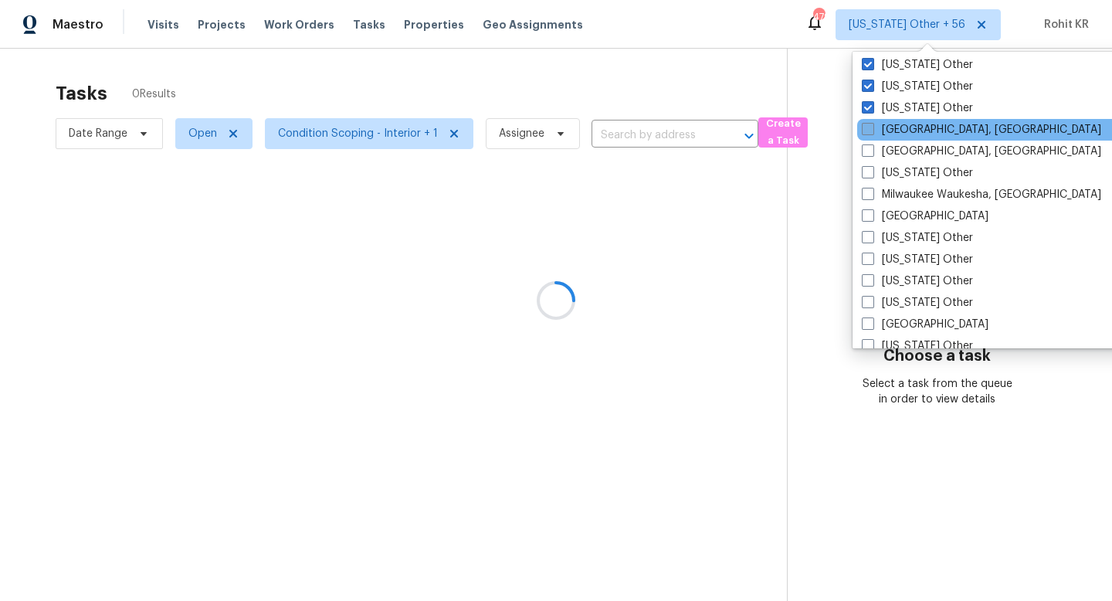
click at [906, 130] on label "Memphis, TN" at bounding box center [981, 129] width 239 height 15
click at [872, 130] on input "Memphis, TN" at bounding box center [867, 127] width 10 height 10
checkbox input "true"
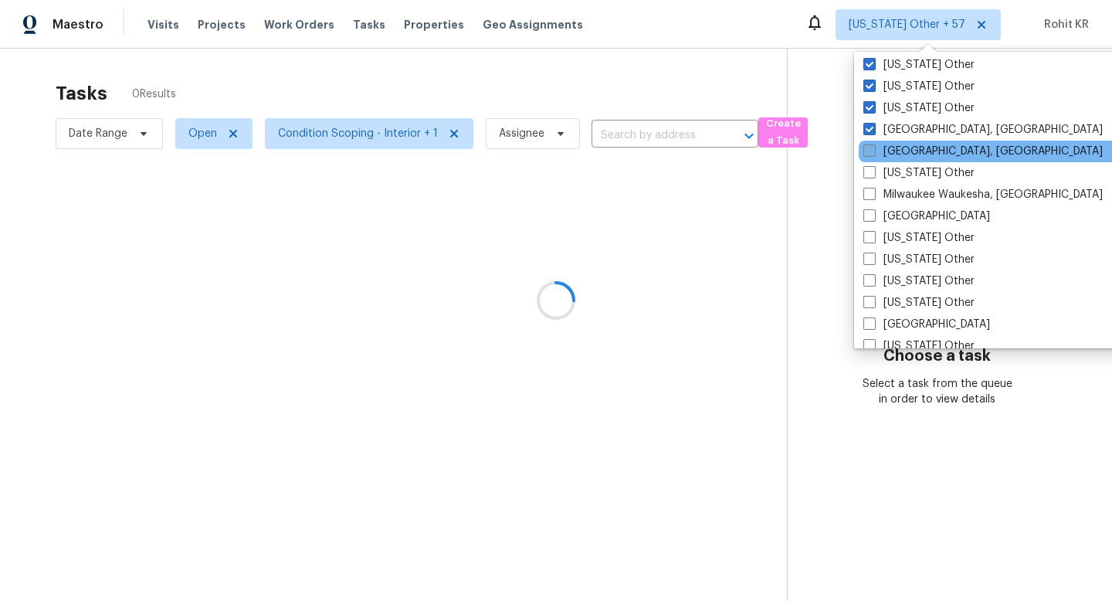
click at [906, 154] on label "Miami, FL" at bounding box center [982, 151] width 239 height 15
click at [873, 154] on input "Miami, FL" at bounding box center [868, 149] width 10 height 10
checkbox input "true"
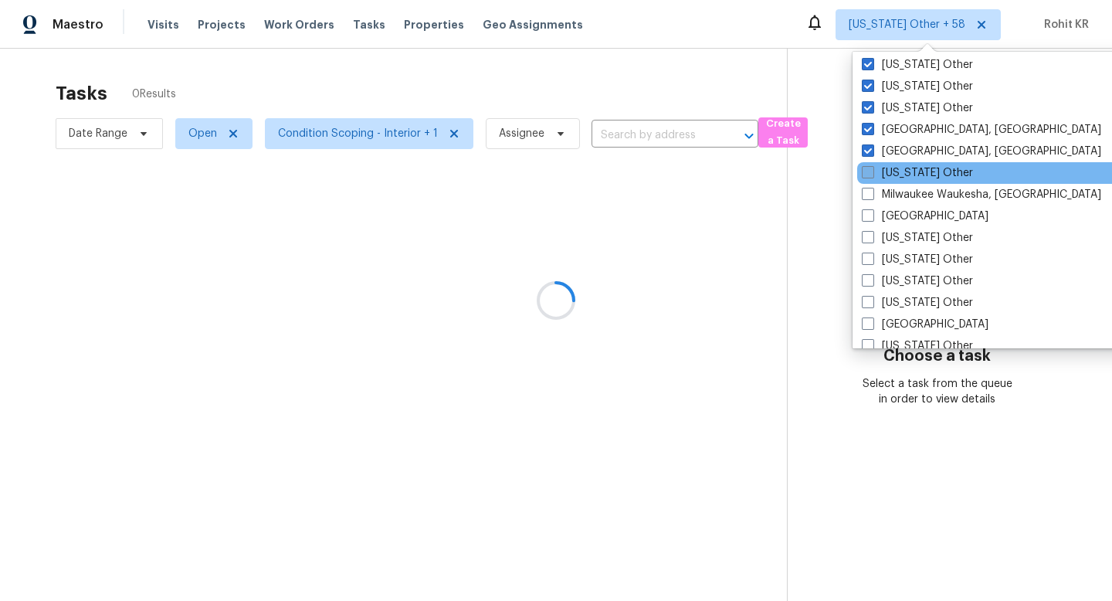
click at [906, 170] on label "Michigan Other" at bounding box center [917, 172] width 111 height 15
click at [872, 170] on input "Michigan Other" at bounding box center [867, 170] width 10 height 10
checkbox input "true"
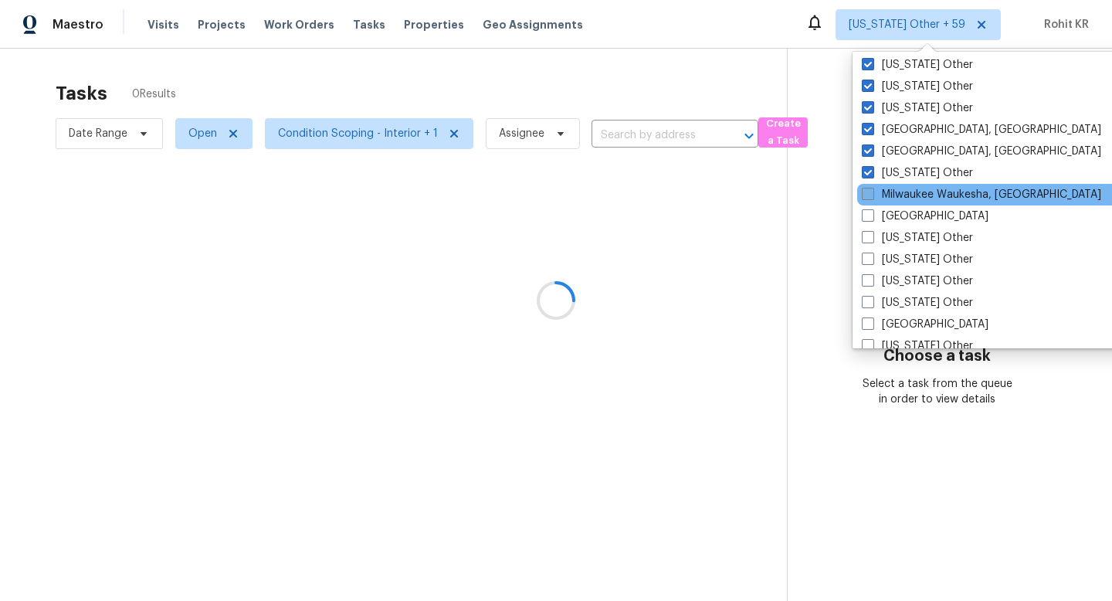
click at [906, 191] on label "Milwaukee Waukesha, WI" at bounding box center [981, 194] width 239 height 15
click at [872, 191] on input "Milwaukee Waukesha, WI" at bounding box center [867, 192] width 10 height 10
checkbox input "true"
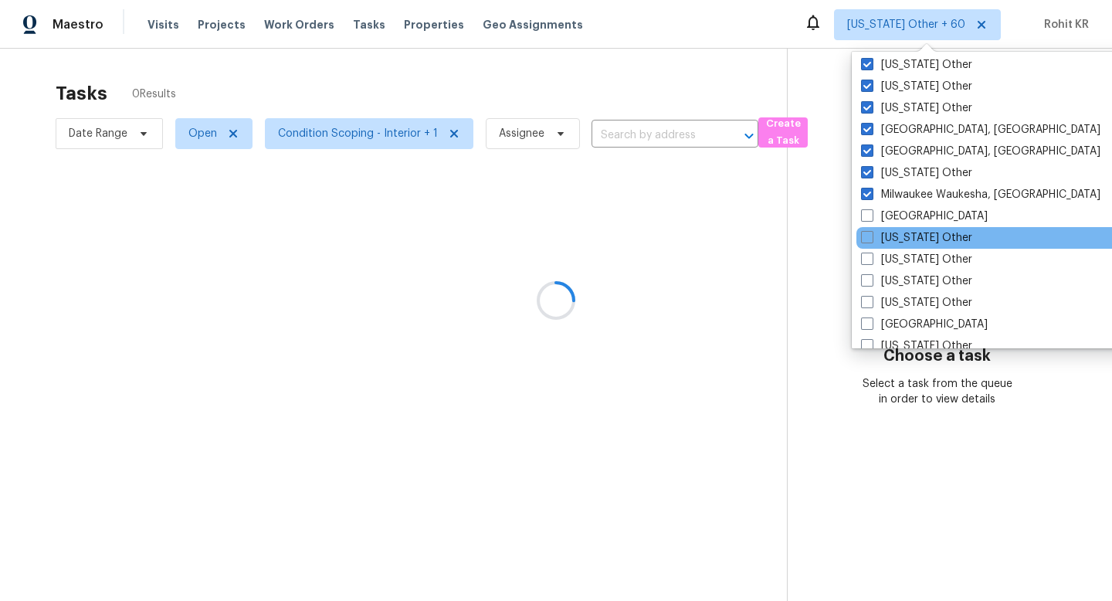
click at [906, 227] on div "Minnesota Other" at bounding box center [1011, 238] width 311 height 22
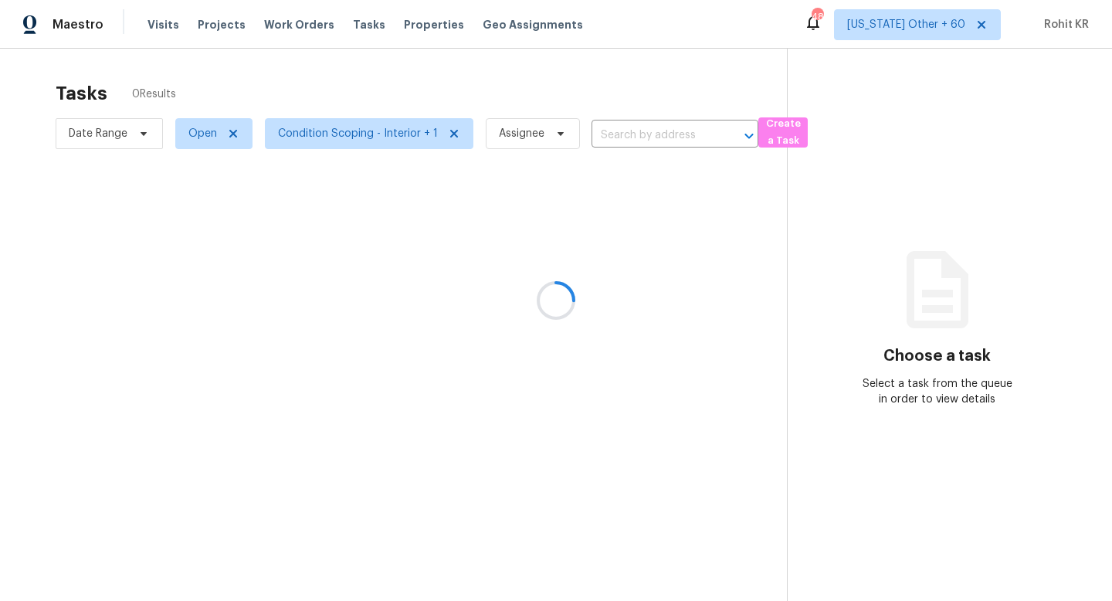
click at [908, 29] on div at bounding box center [556, 300] width 1112 height 601
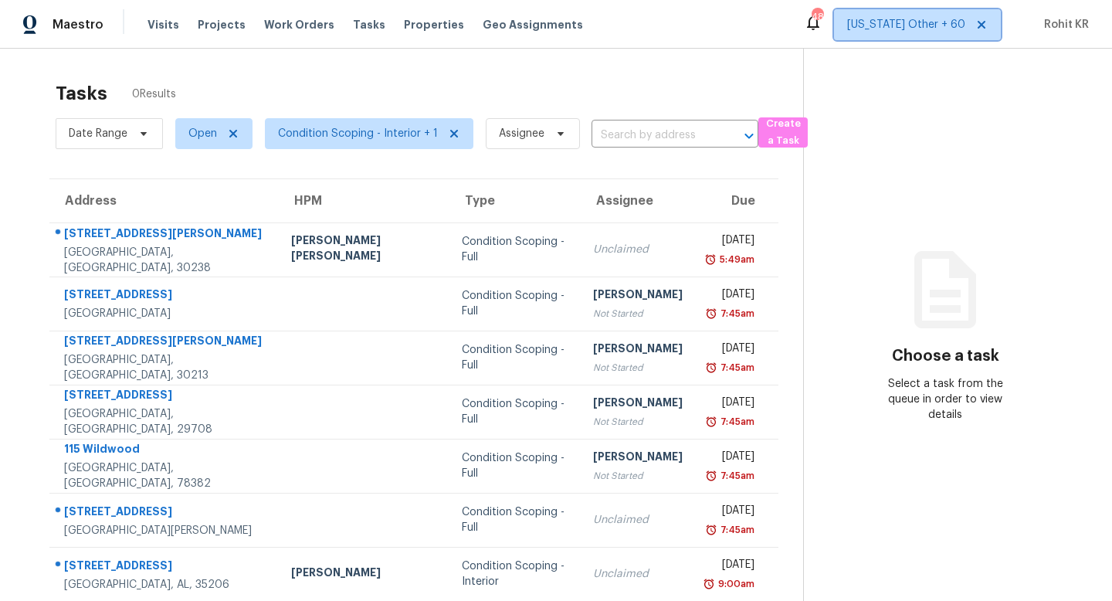
click at [908, 29] on span "[US_STATE] Other + 60" at bounding box center [906, 24] width 118 height 15
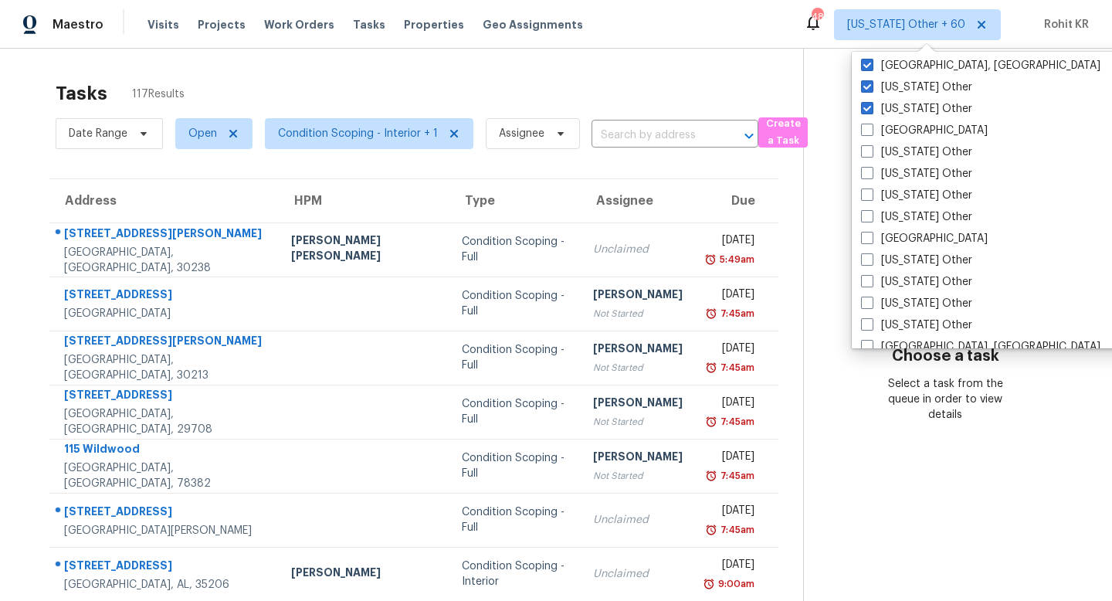
scroll to position [1306, 0]
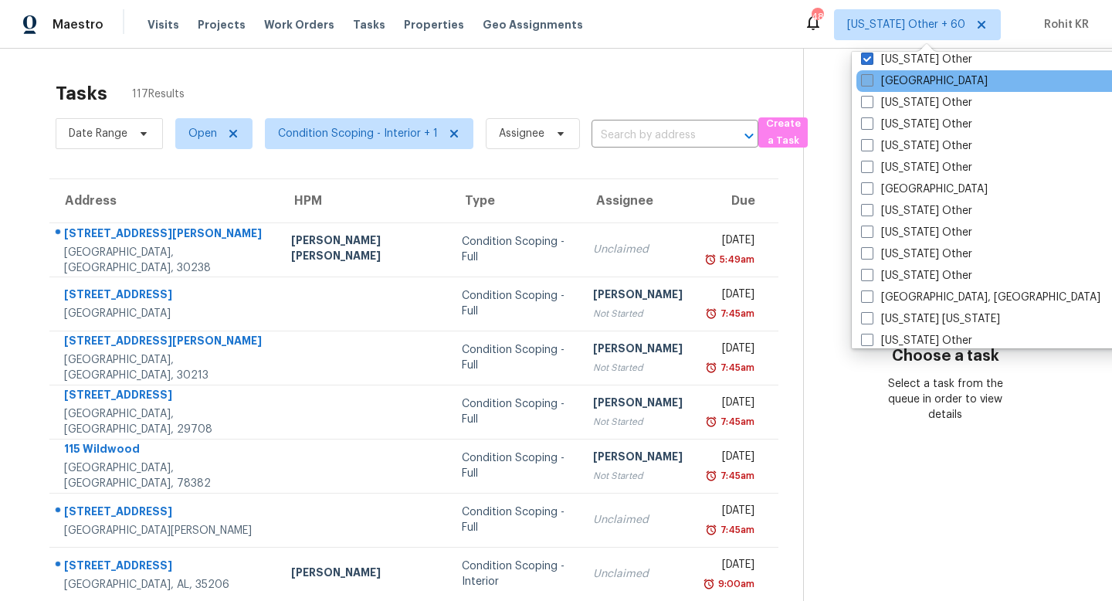
click at [922, 78] on label "Minneapolis" at bounding box center [924, 80] width 127 height 15
click at [871, 78] on input "Minneapolis" at bounding box center [866, 78] width 10 height 10
checkbox input "true"
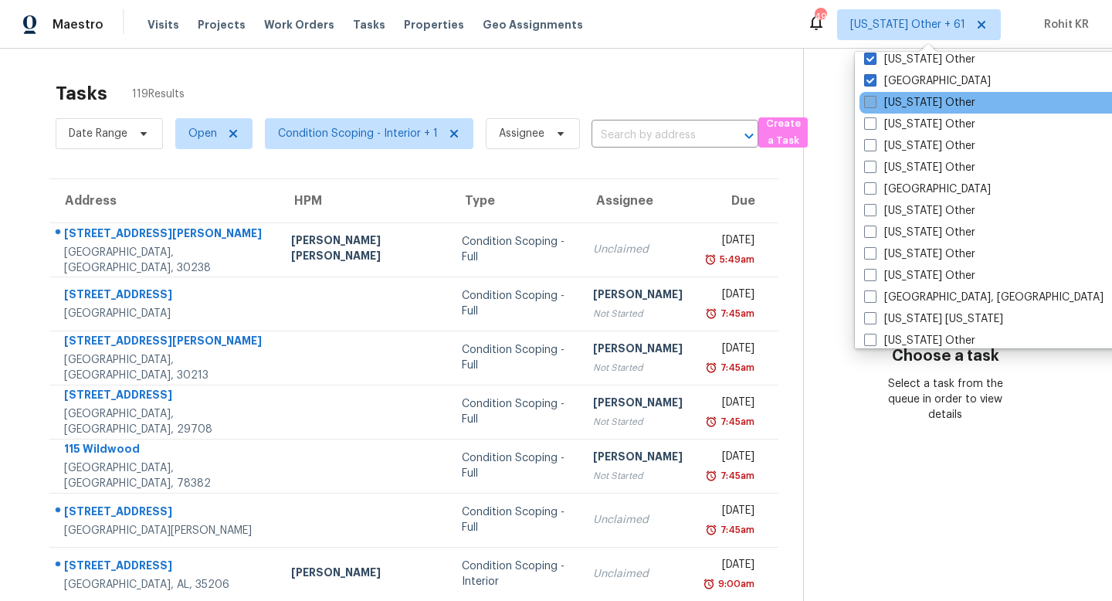
click at [902, 103] on label "[US_STATE] Other" at bounding box center [919, 102] width 111 height 15
click at [874, 103] on input "[US_STATE] Other" at bounding box center [869, 100] width 10 height 10
checkbox input "true"
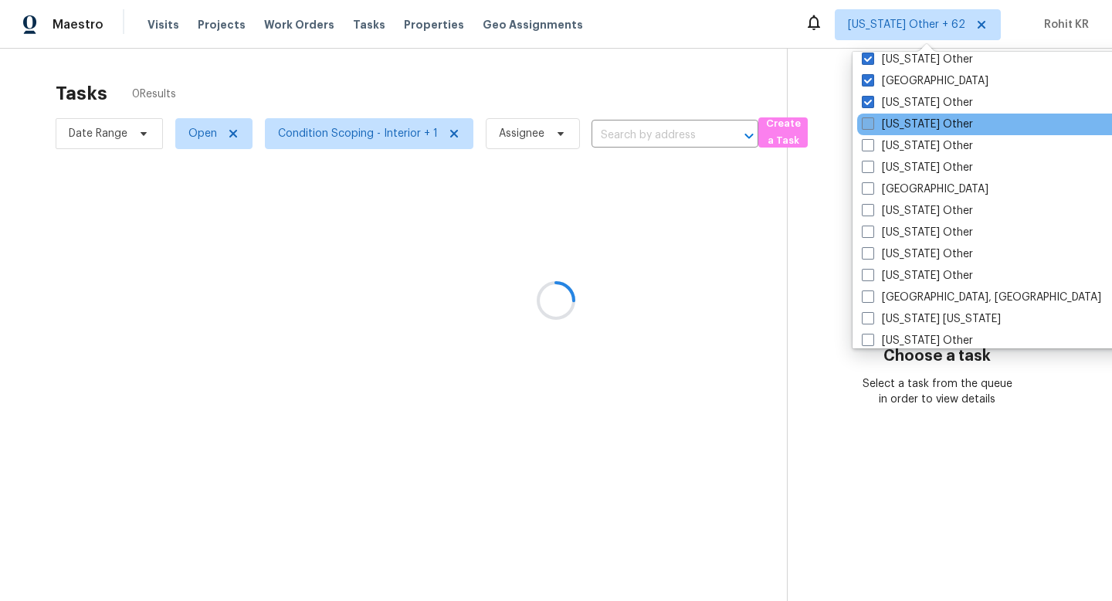
click at [902, 123] on label "[US_STATE] Other" at bounding box center [917, 124] width 111 height 15
click at [872, 123] on input "[US_STATE] Other" at bounding box center [867, 122] width 10 height 10
checkbox input "true"
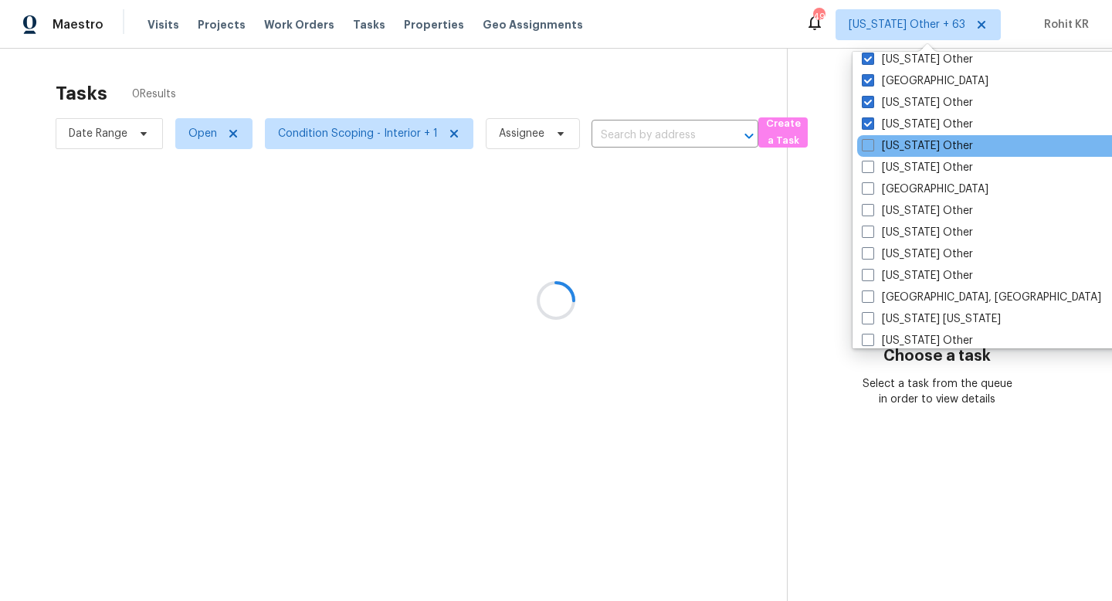
click at [902, 137] on div "[US_STATE] Other" at bounding box center [1012, 146] width 311 height 22
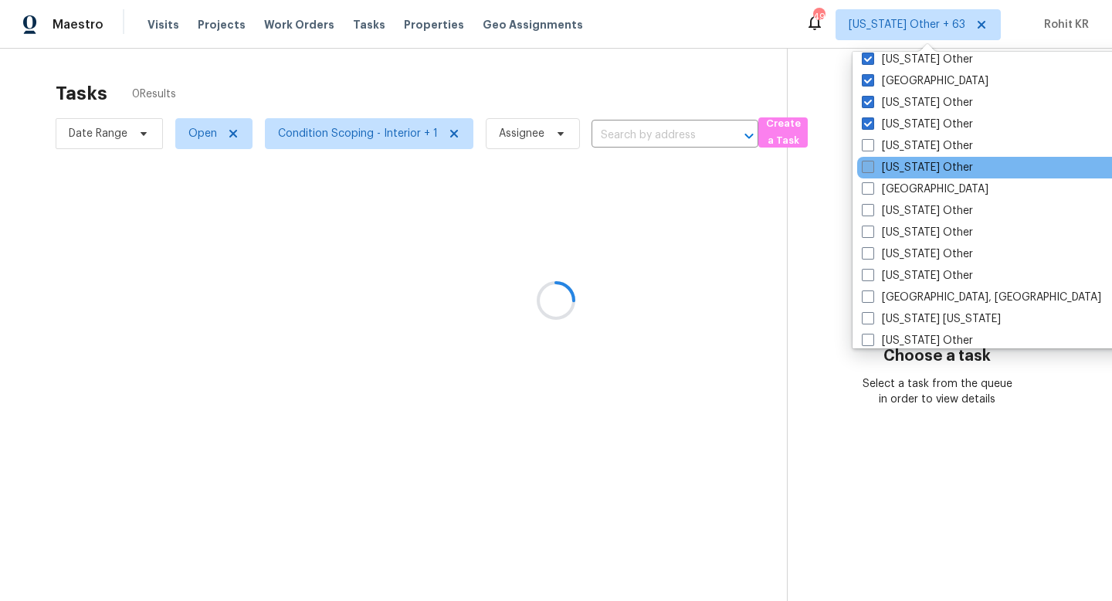
click at [902, 160] on label "[US_STATE] Other" at bounding box center [917, 167] width 111 height 15
click at [872, 160] on input "[US_STATE] Other" at bounding box center [867, 165] width 10 height 10
click at [902, 160] on label "[US_STATE] Other" at bounding box center [917, 167] width 111 height 15
click at [872, 160] on input "[US_STATE] Other" at bounding box center [867, 165] width 10 height 10
checkbox input "false"
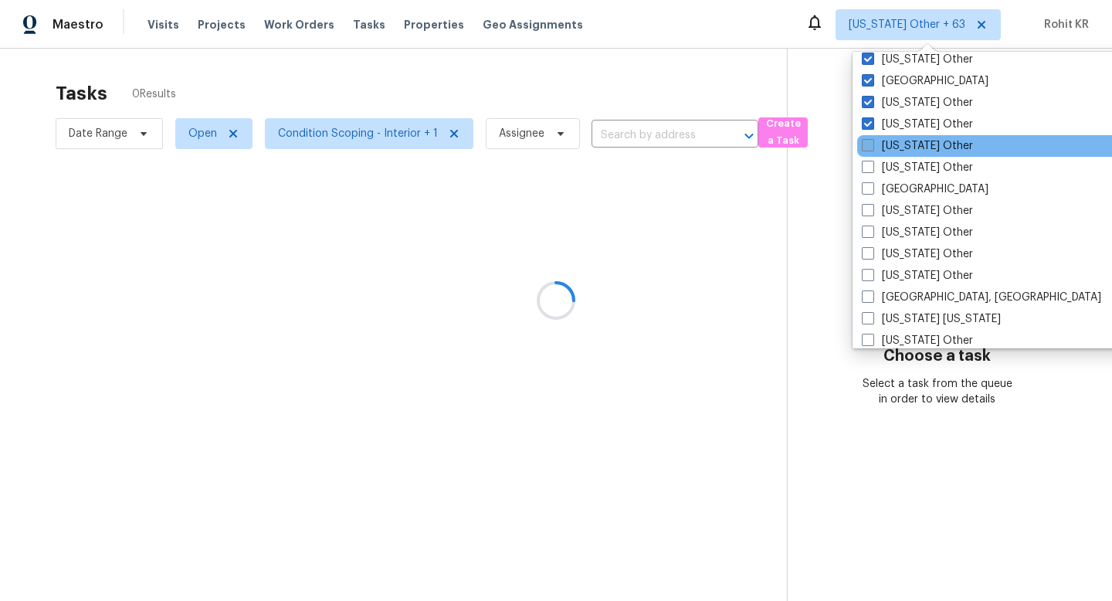
click at [907, 144] on label "[US_STATE] Other" at bounding box center [917, 145] width 111 height 15
click at [872, 144] on input "[US_STATE] Other" at bounding box center [867, 143] width 10 height 10
checkbox input "true"
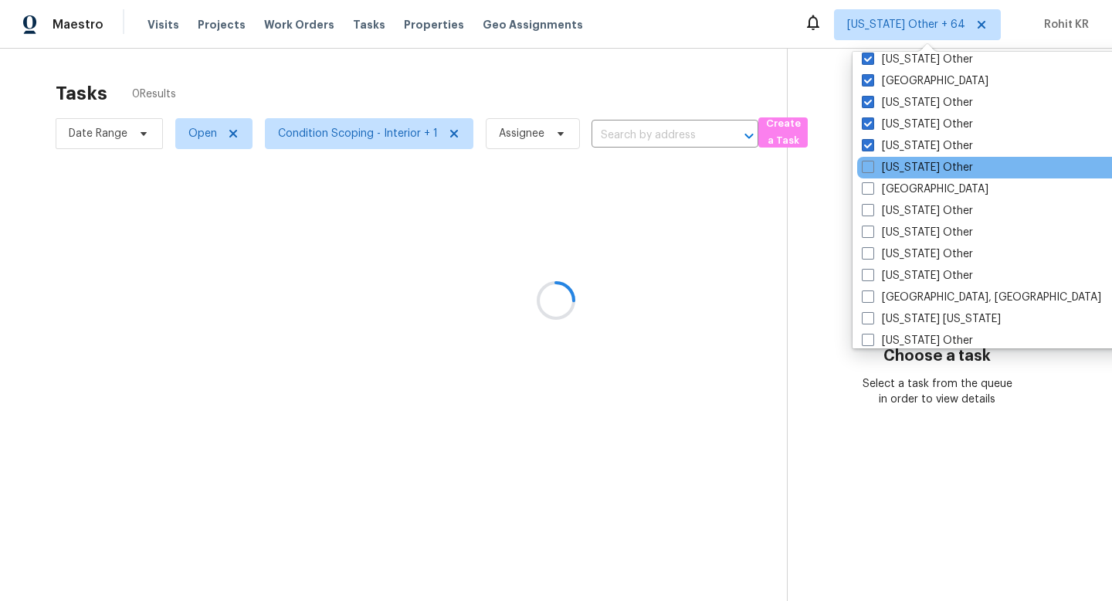
click at [907, 157] on div "[US_STATE] Other" at bounding box center [1012, 168] width 311 height 22
click at [907, 172] on label "[US_STATE] Other" at bounding box center [917, 167] width 111 height 15
click at [872, 170] on input "[US_STATE] Other" at bounding box center [867, 165] width 10 height 10
checkbox input "true"
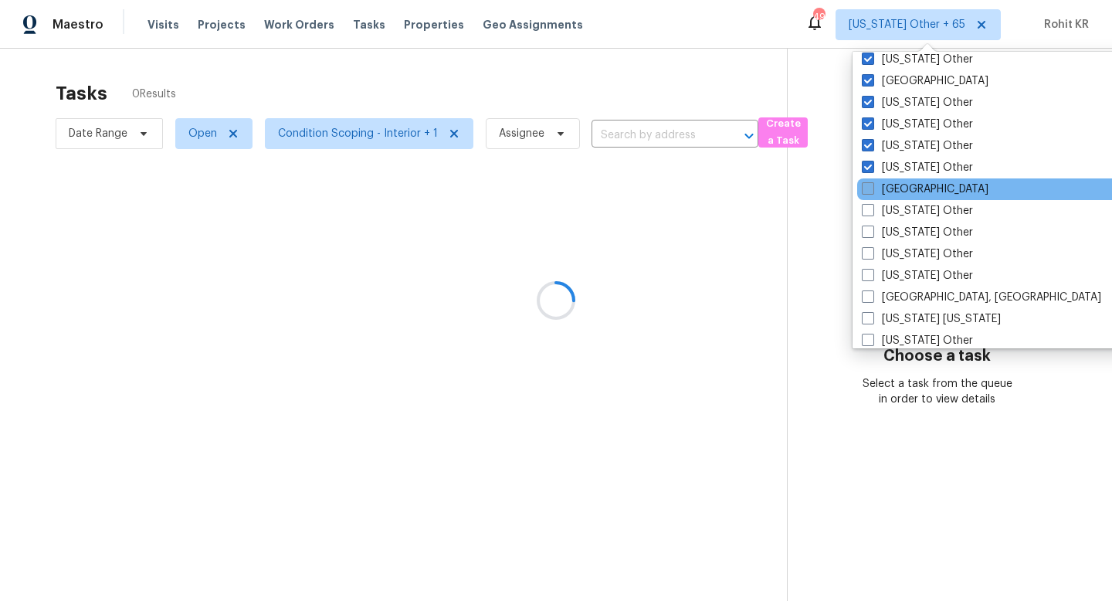
click at [906, 189] on label "[GEOGRAPHIC_DATA]" at bounding box center [925, 188] width 127 height 15
click at [872, 189] on input "[GEOGRAPHIC_DATA]" at bounding box center [867, 186] width 10 height 10
checkbox input "true"
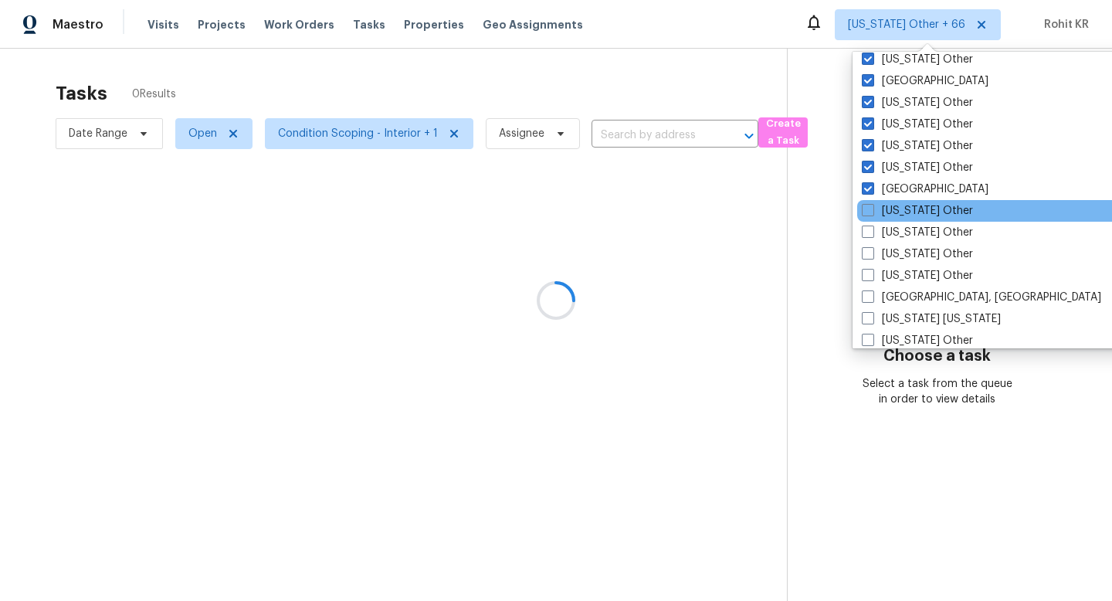
click at [906, 201] on div "[US_STATE] Other" at bounding box center [1012, 211] width 311 height 22
click at [906, 220] on div "[US_STATE] Other" at bounding box center [1012, 211] width 311 height 22
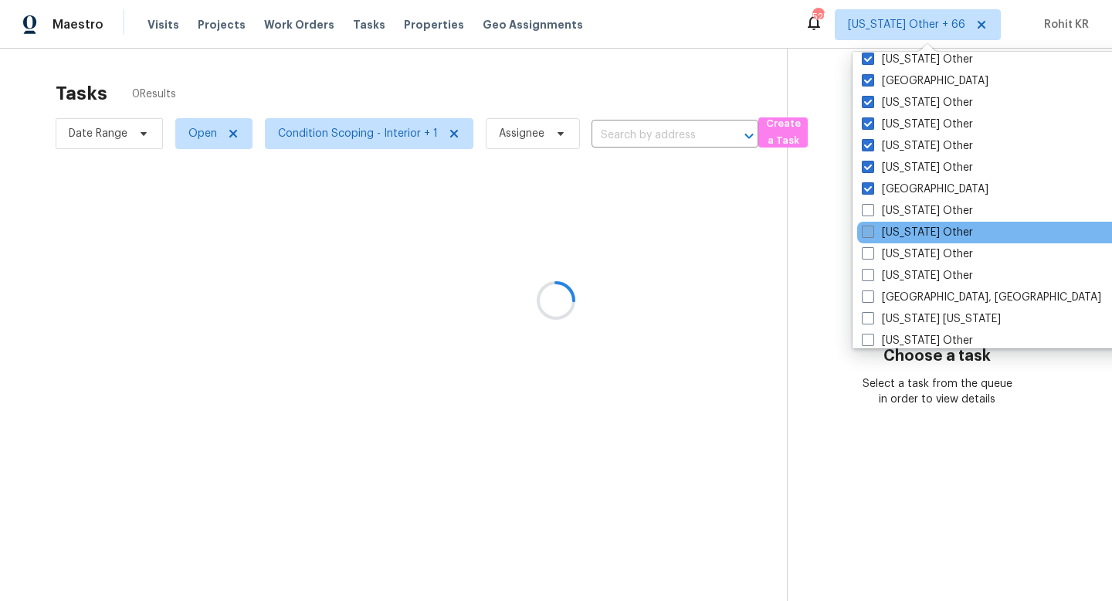
click at [906, 233] on label "[US_STATE] Other" at bounding box center [917, 232] width 111 height 15
click at [872, 233] on input "[US_STATE] Other" at bounding box center [867, 230] width 10 height 10
checkbox input "true"
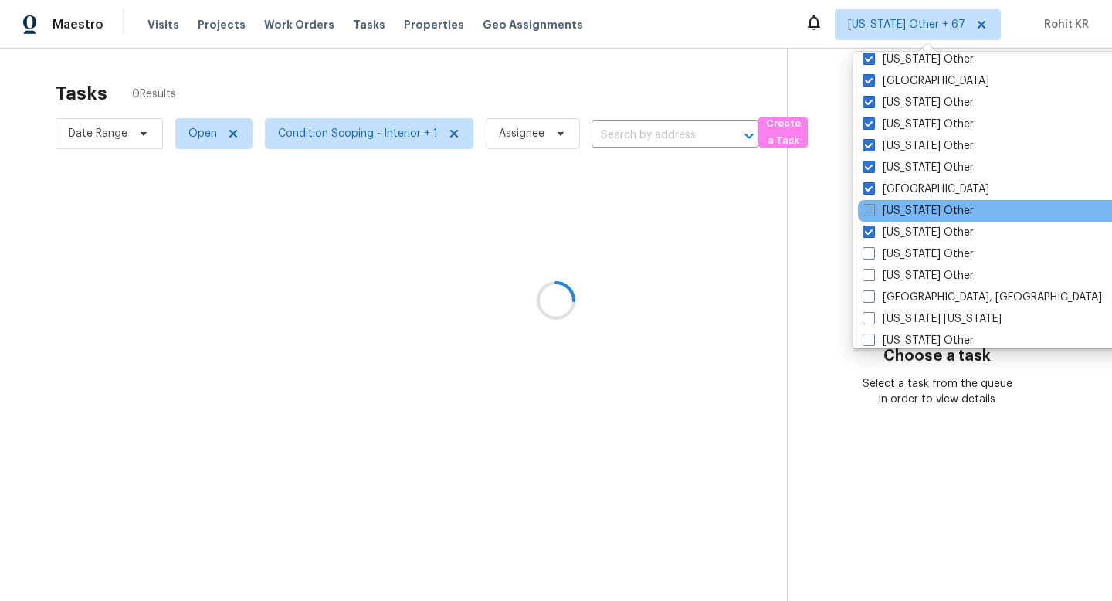
click at [912, 208] on label "[US_STATE] Other" at bounding box center [917, 210] width 111 height 15
click at [872, 208] on input "[US_STATE] Other" at bounding box center [867, 208] width 10 height 10
checkbox input "true"
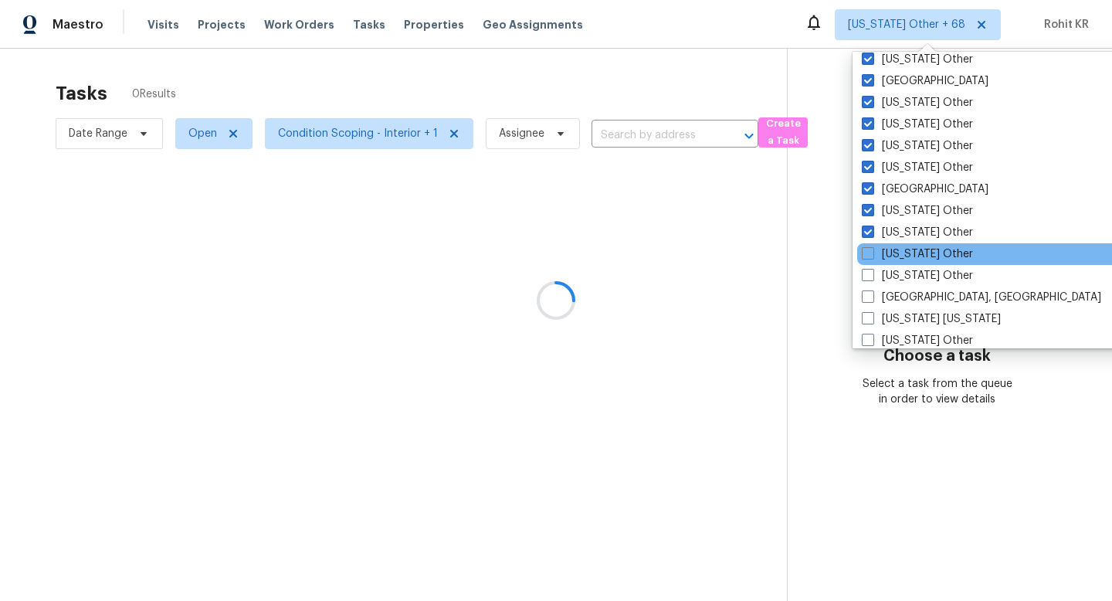
click at [908, 244] on div "[US_STATE] Other" at bounding box center [1012, 254] width 311 height 22
click at [908, 257] on label "[US_STATE] Other" at bounding box center [917, 253] width 111 height 15
click at [872, 256] on input "[US_STATE] Other" at bounding box center [867, 251] width 10 height 10
checkbox input "true"
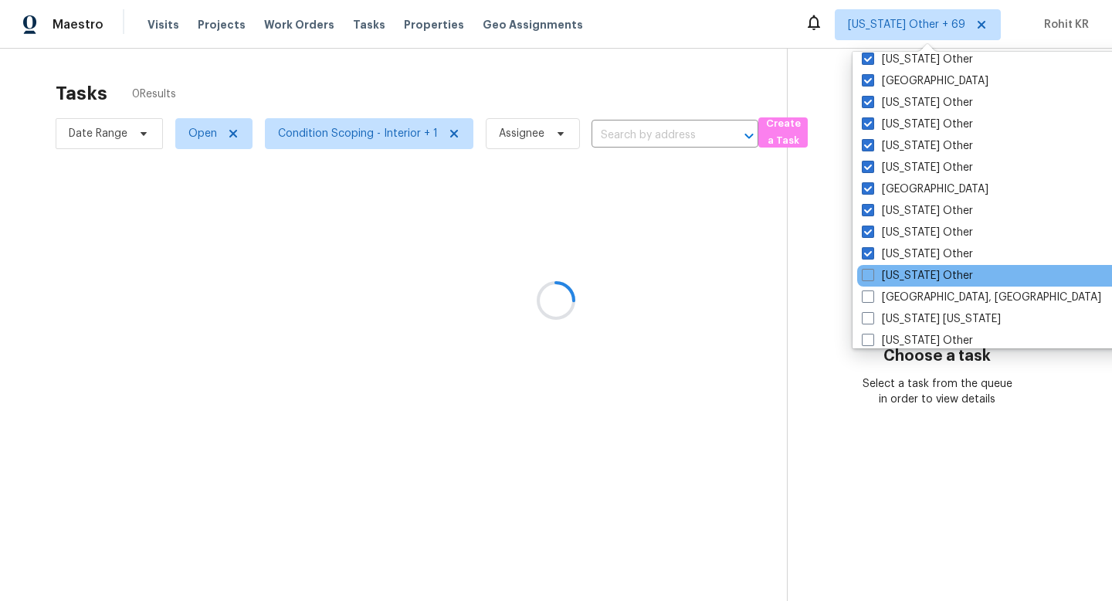
click at [908, 265] on div "[US_STATE] Other" at bounding box center [1012, 276] width 311 height 22
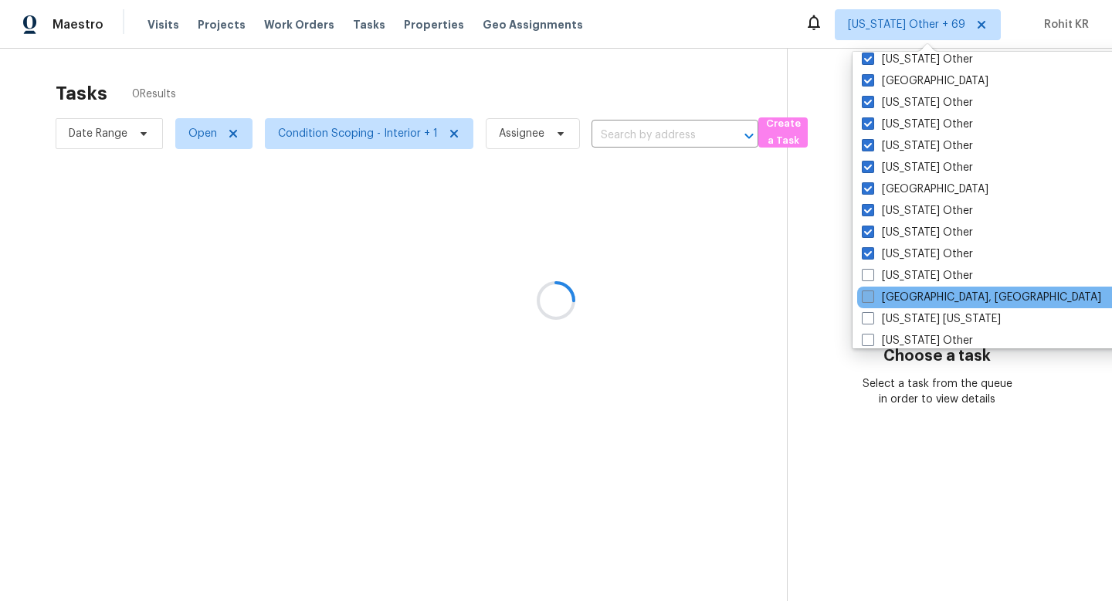
click at [908, 291] on label "[GEOGRAPHIC_DATA], [GEOGRAPHIC_DATA]" at bounding box center [981, 297] width 239 height 15
click at [872, 291] on input "[GEOGRAPHIC_DATA], [GEOGRAPHIC_DATA]" at bounding box center [867, 295] width 10 height 10
checkbox input "true"
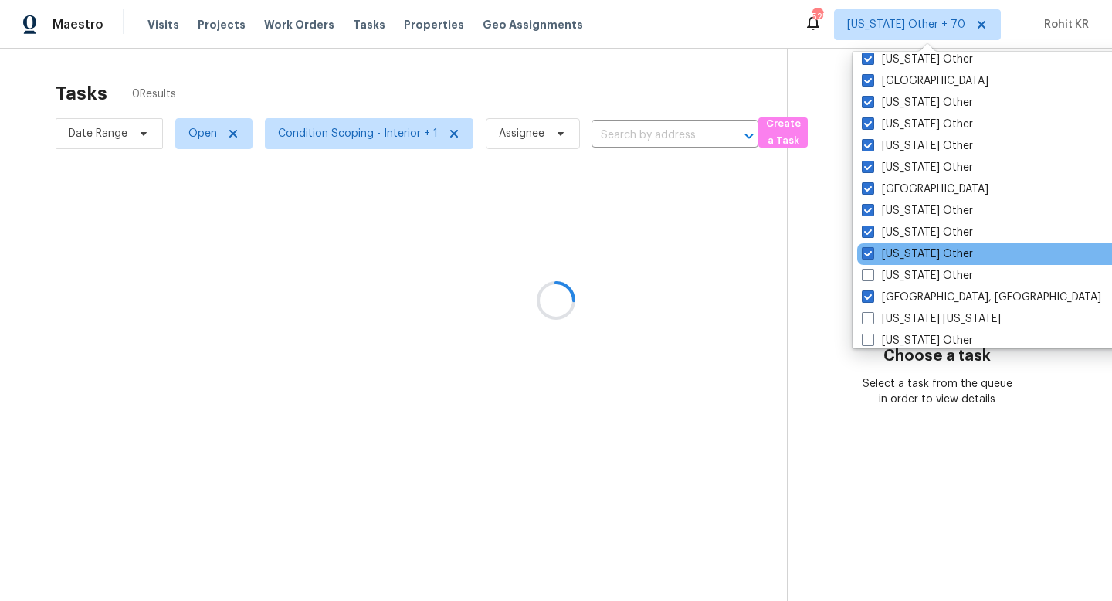
click at [913, 262] on div "New Hampshire Other" at bounding box center [1012, 254] width 311 height 22
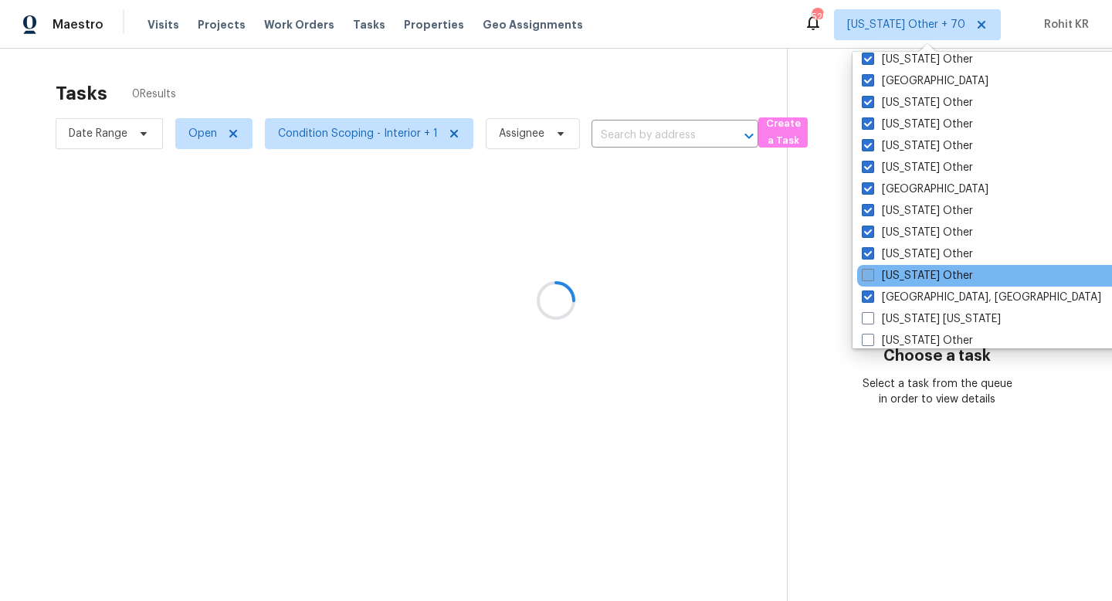
click at [913, 276] on label "New Mexico Other" at bounding box center [917, 275] width 111 height 15
click at [872, 276] on input "New Mexico Other" at bounding box center [867, 273] width 10 height 10
checkbox input "true"
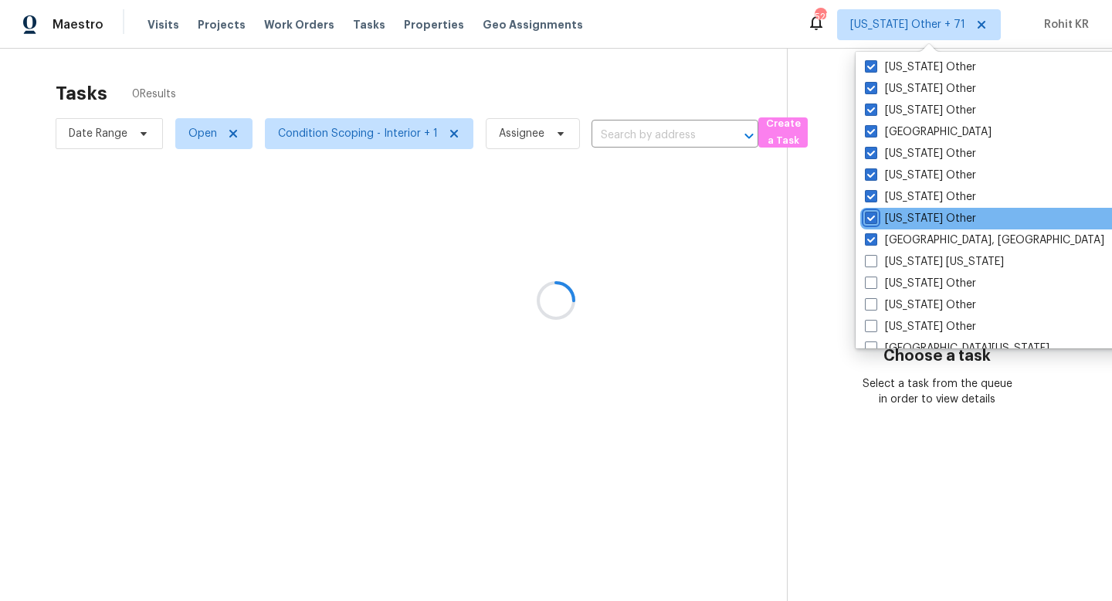
scroll to position [1380, 0]
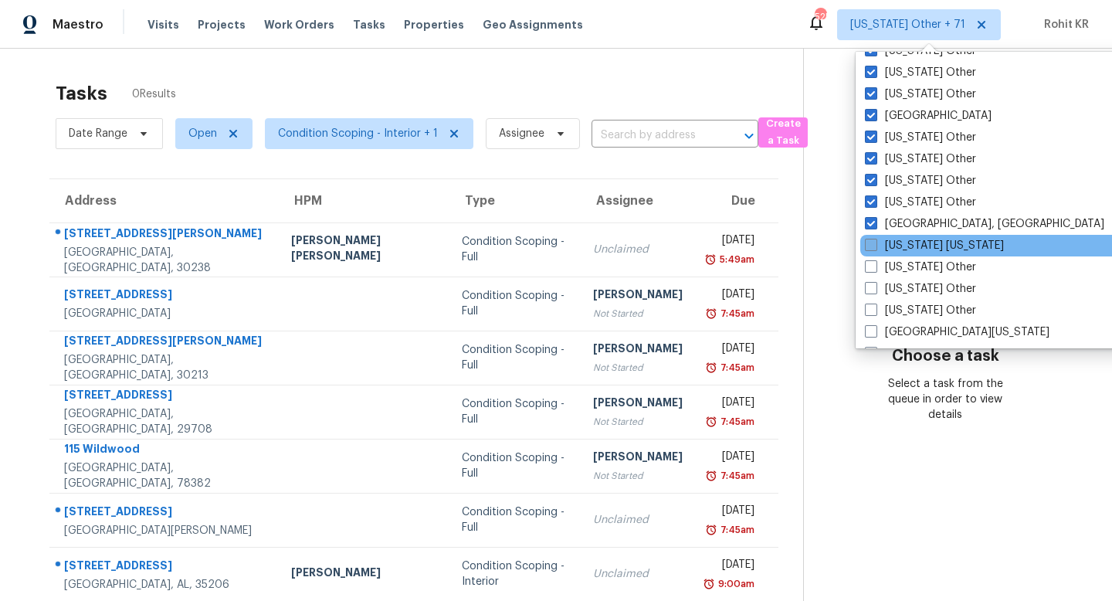
click at [933, 242] on label "New York New Jersey" at bounding box center [934, 245] width 139 height 15
click at [875, 242] on input "New York New Jersey" at bounding box center [870, 243] width 10 height 10
checkbox input "true"
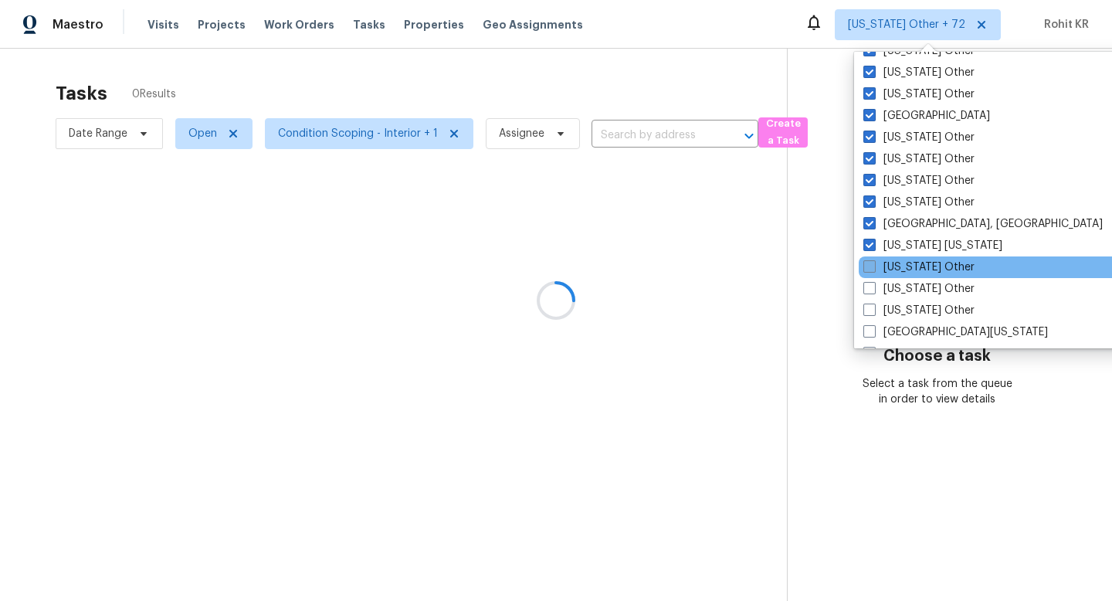
click at [928, 263] on label "New York Other" at bounding box center [918, 266] width 111 height 15
click at [873, 263] on input "New York Other" at bounding box center [868, 264] width 10 height 10
checkbox input "true"
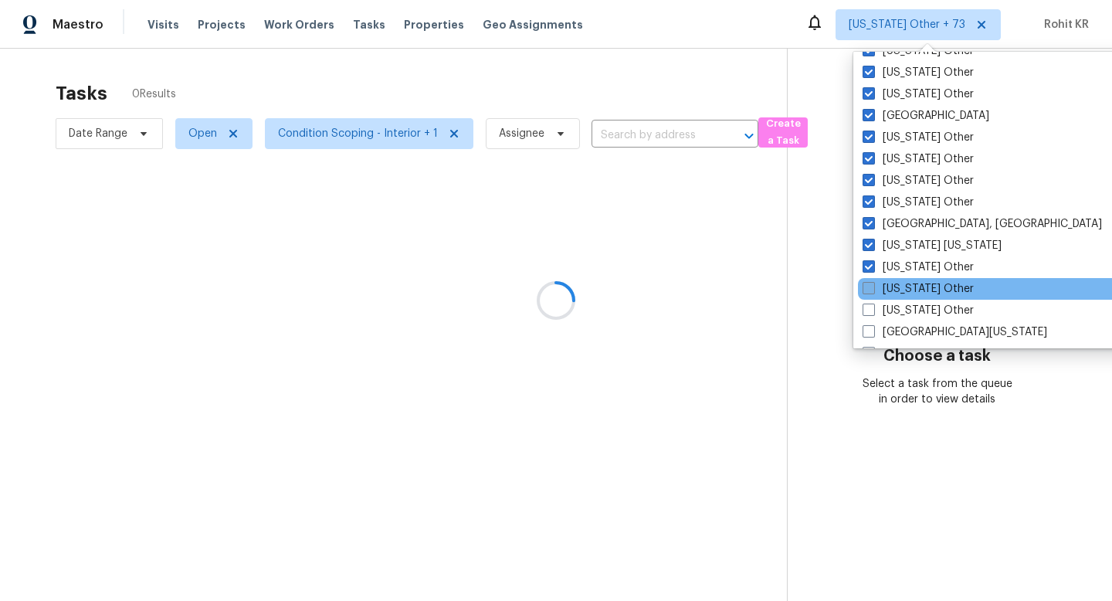
click at [924, 283] on label "North Carolina Other" at bounding box center [917, 288] width 111 height 15
click at [872, 283] on input "North Carolina Other" at bounding box center [867, 286] width 10 height 10
checkbox input "true"
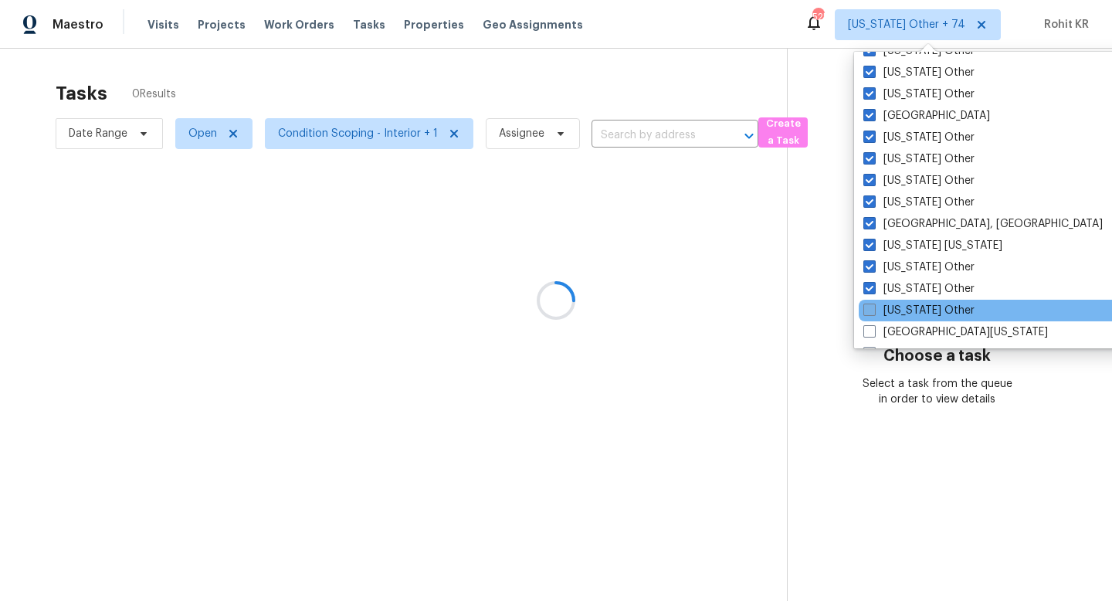
click at [923, 303] on label "North Dakota Other" at bounding box center [918, 310] width 111 height 15
click at [873, 303] on input "North Dakota Other" at bounding box center [868, 308] width 10 height 10
checkbox input "true"
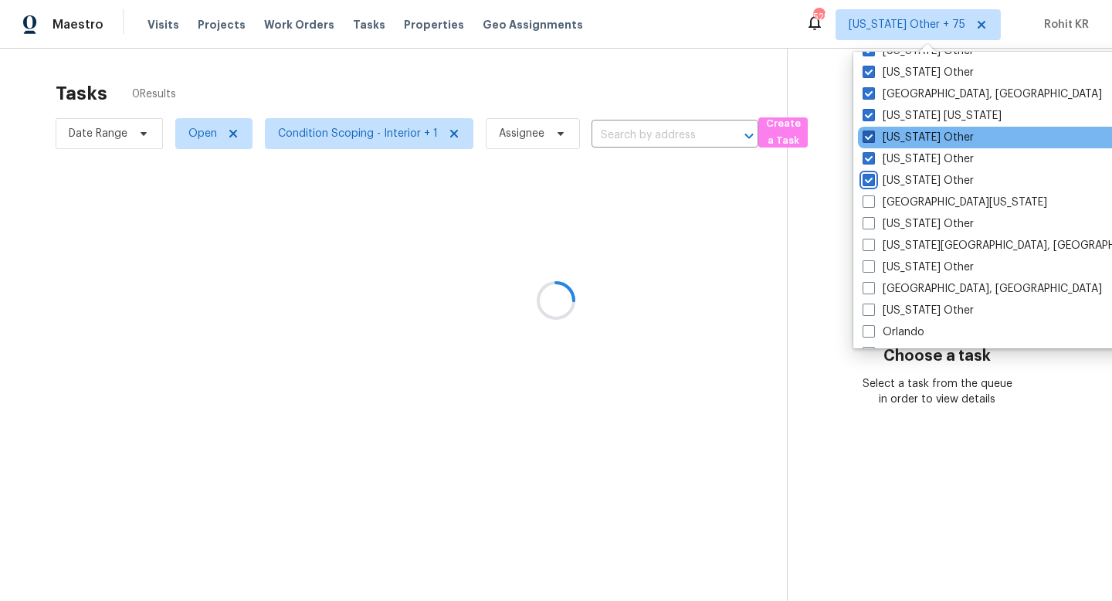
scroll to position [1537, 0]
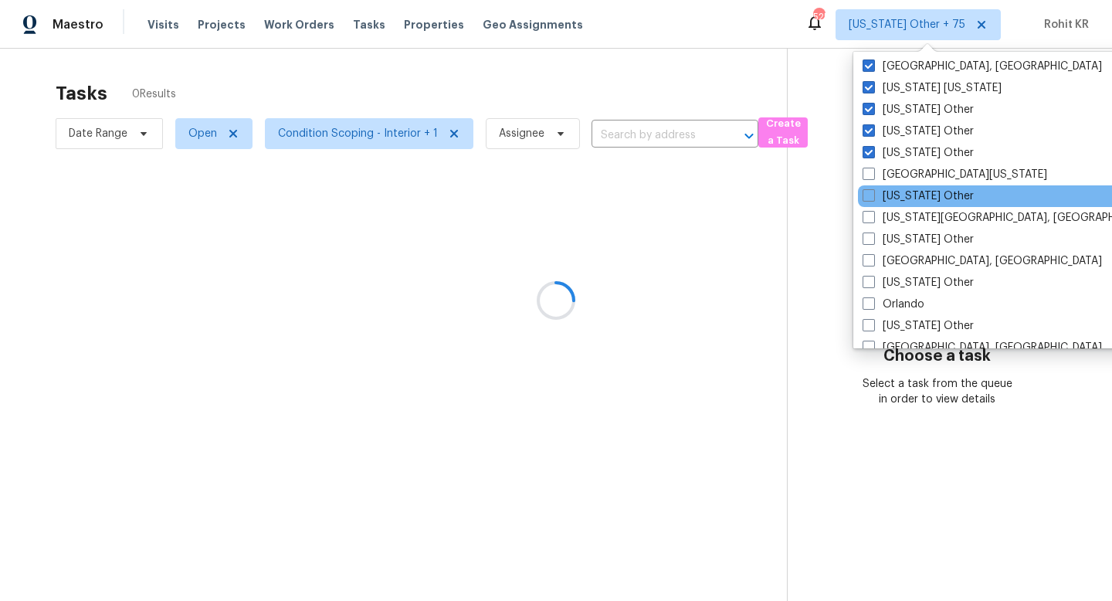
click at [918, 185] on div "Ohio Other" at bounding box center [1013, 196] width 311 height 22
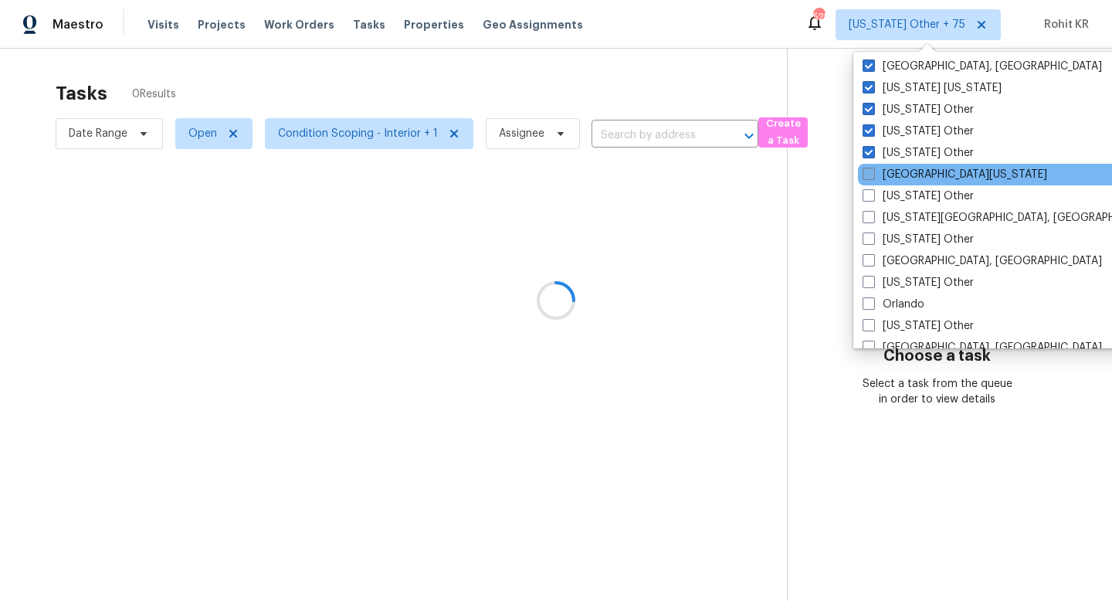
click at [916, 173] on label "Northern Colorado" at bounding box center [954, 174] width 185 height 15
click at [872, 173] on input "Northern Colorado" at bounding box center [867, 172] width 10 height 10
checkbox input "true"
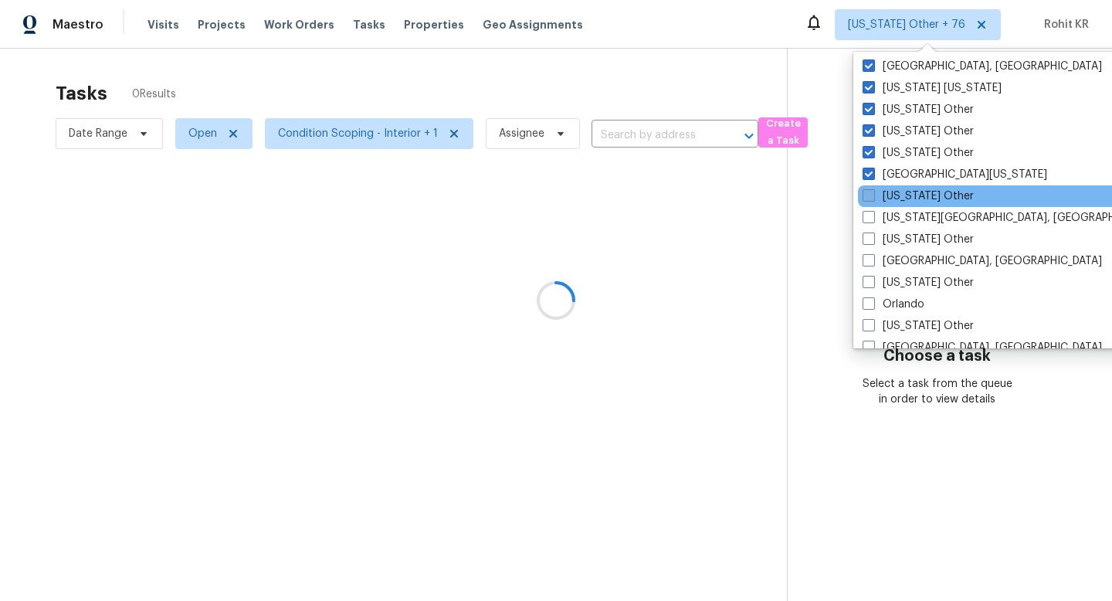
click at [916, 190] on label "Ohio Other" at bounding box center [917, 195] width 111 height 15
click at [872, 190] on input "Ohio Other" at bounding box center [867, 193] width 10 height 10
checkbox input "true"
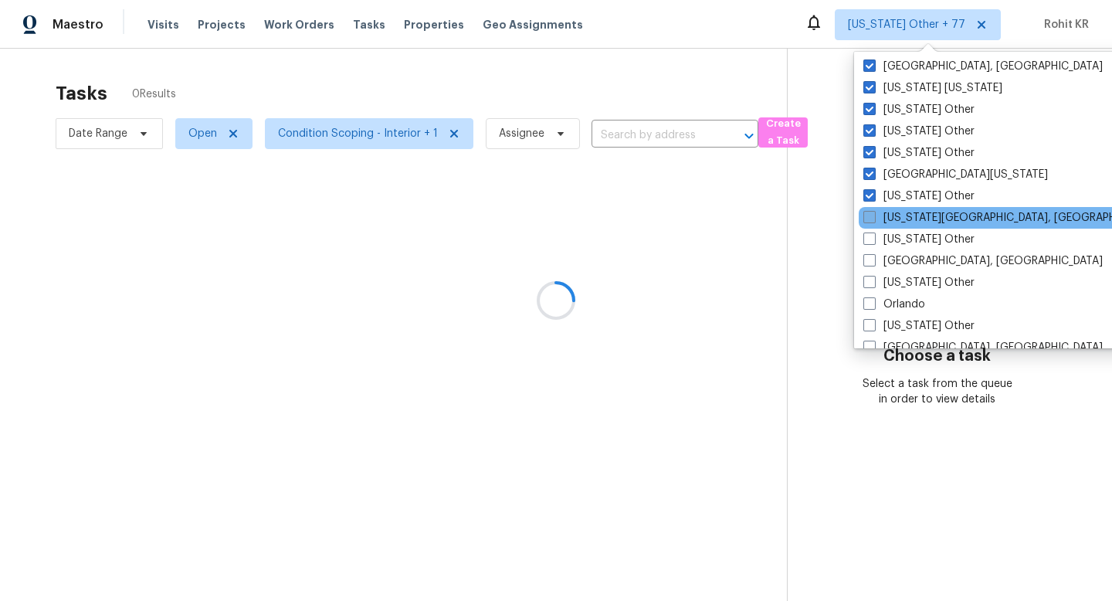
click at [916, 216] on label "Oklahoma City, OK" at bounding box center [1011, 217] width 297 height 15
click at [873, 216] on input "Oklahoma City, OK" at bounding box center [868, 215] width 10 height 10
checkbox input "true"
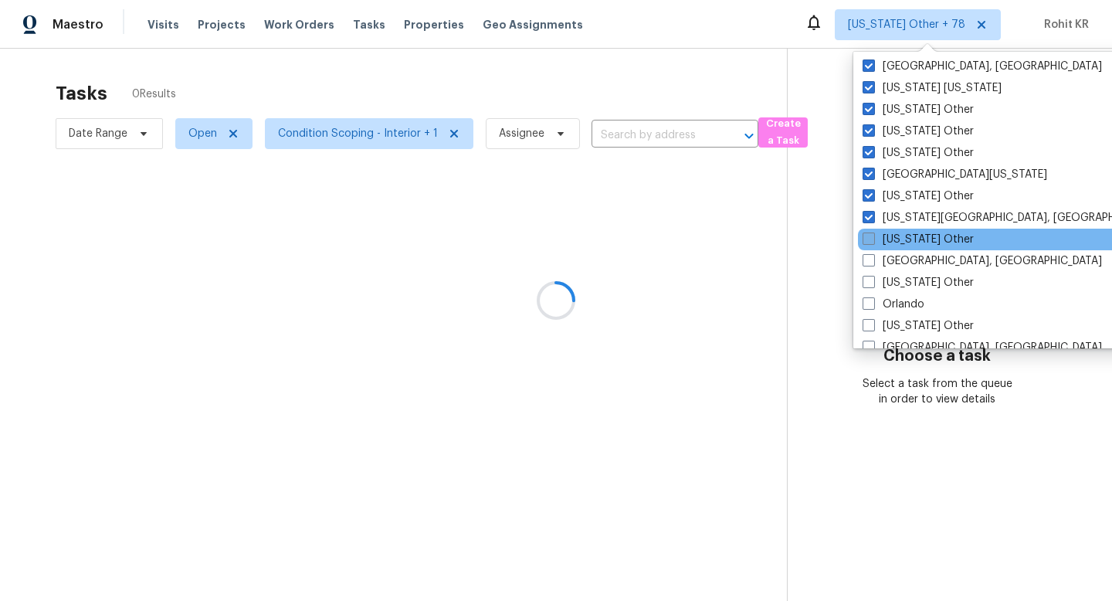
click at [916, 242] on label "Oklahoma Other" at bounding box center [917, 239] width 111 height 15
click at [872, 242] on input "Oklahoma Other" at bounding box center [867, 237] width 10 height 10
checkbox input "true"
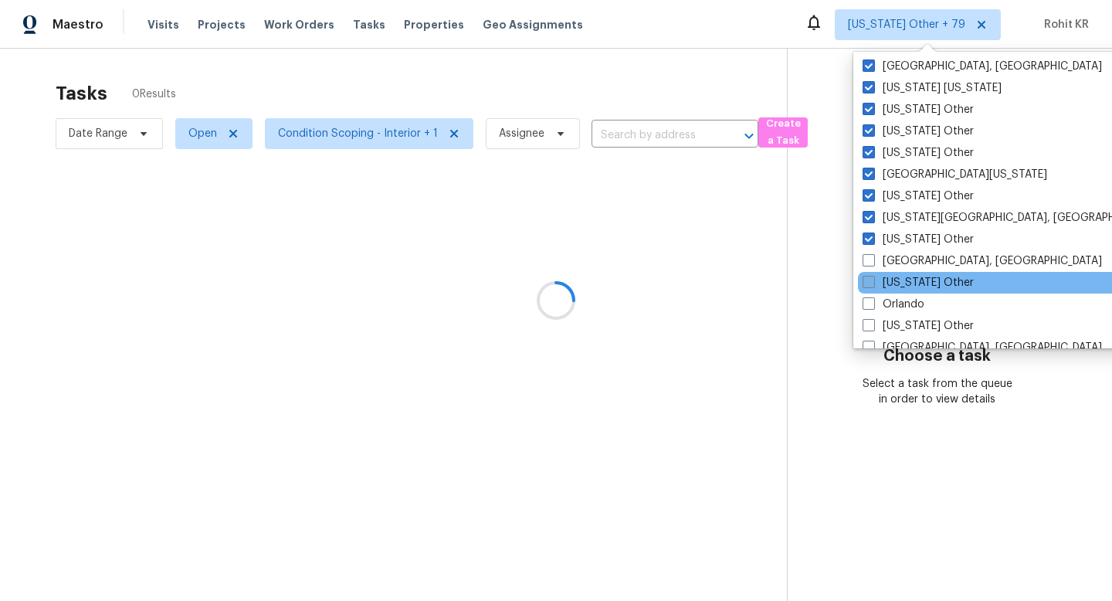
click at [909, 281] on label "Oregon Other" at bounding box center [917, 282] width 111 height 15
click at [872, 281] on input "Oregon Other" at bounding box center [867, 280] width 10 height 10
checkbox input "true"
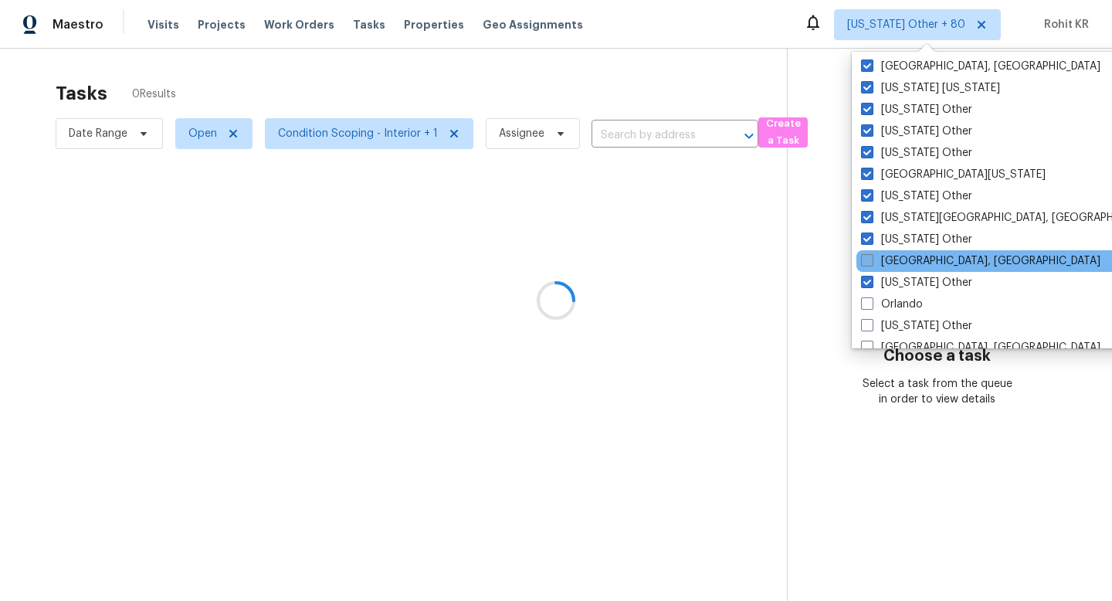
click at [913, 267] on label "Omaha, NE" at bounding box center [980, 260] width 239 height 15
click at [871, 263] on input "Omaha, NE" at bounding box center [866, 258] width 10 height 10
checkbox input "true"
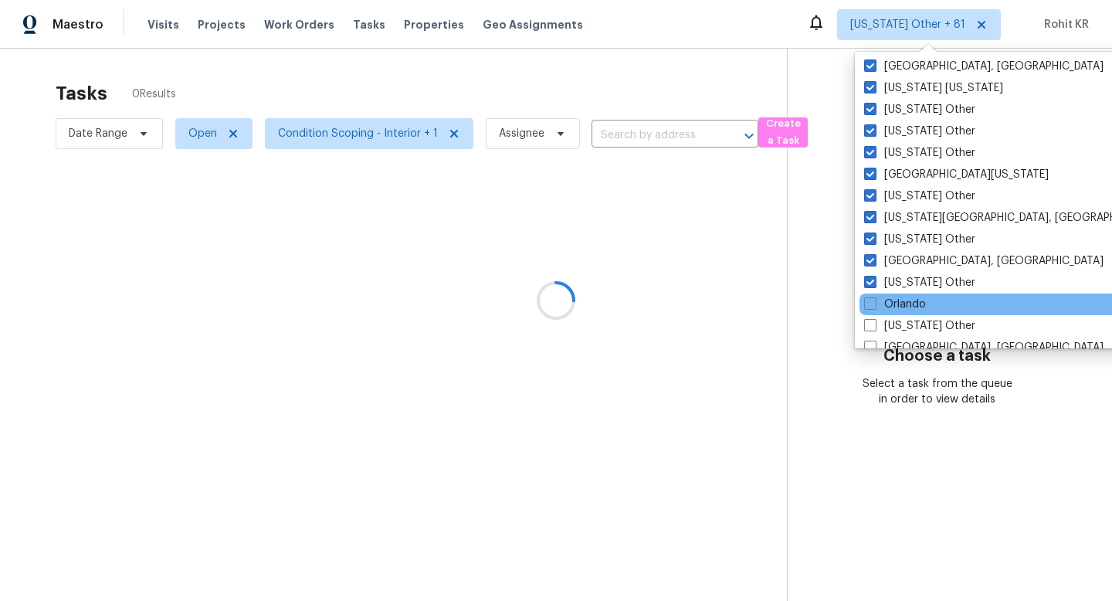
click at [909, 293] on div "Orlando" at bounding box center [1014, 304] width 311 height 22
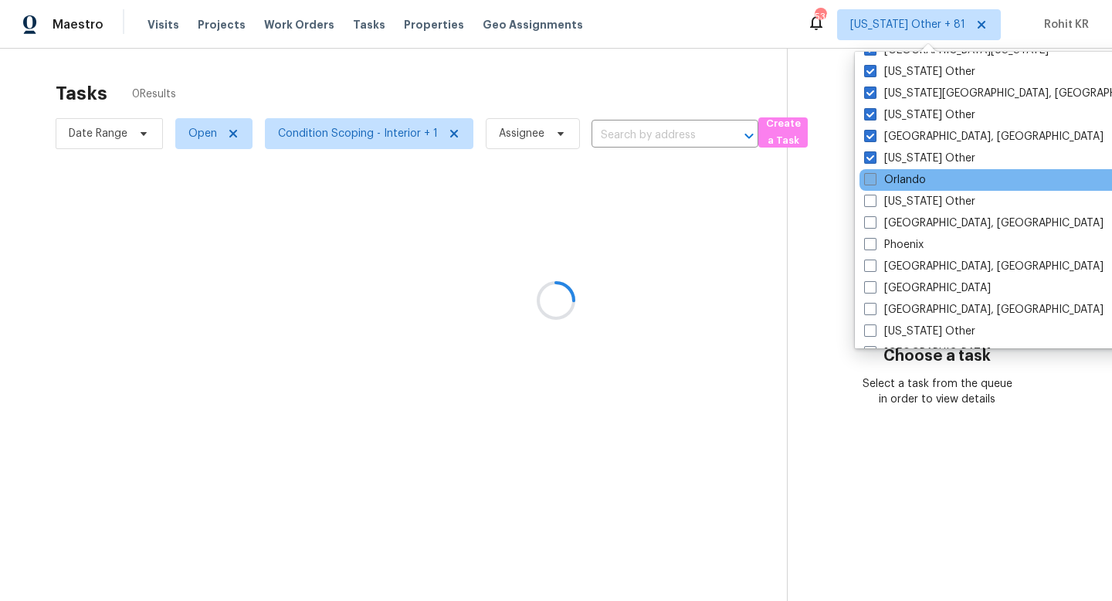
click at [912, 186] on label "Orlando" at bounding box center [895, 179] width 62 height 15
click at [874, 182] on input "Orlando" at bounding box center [869, 177] width 10 height 10
checkbox input "true"
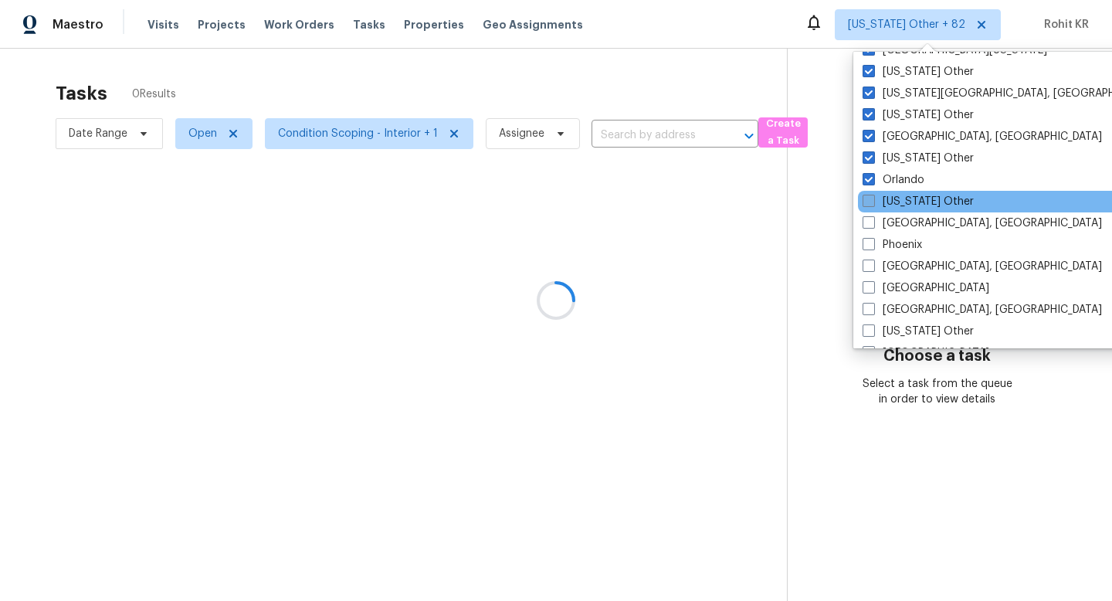
click at [912, 204] on label "Pennsylvania Other" at bounding box center [917, 201] width 111 height 15
click at [872, 204] on input "Pennsylvania Other" at bounding box center [867, 199] width 10 height 10
checkbox input "true"
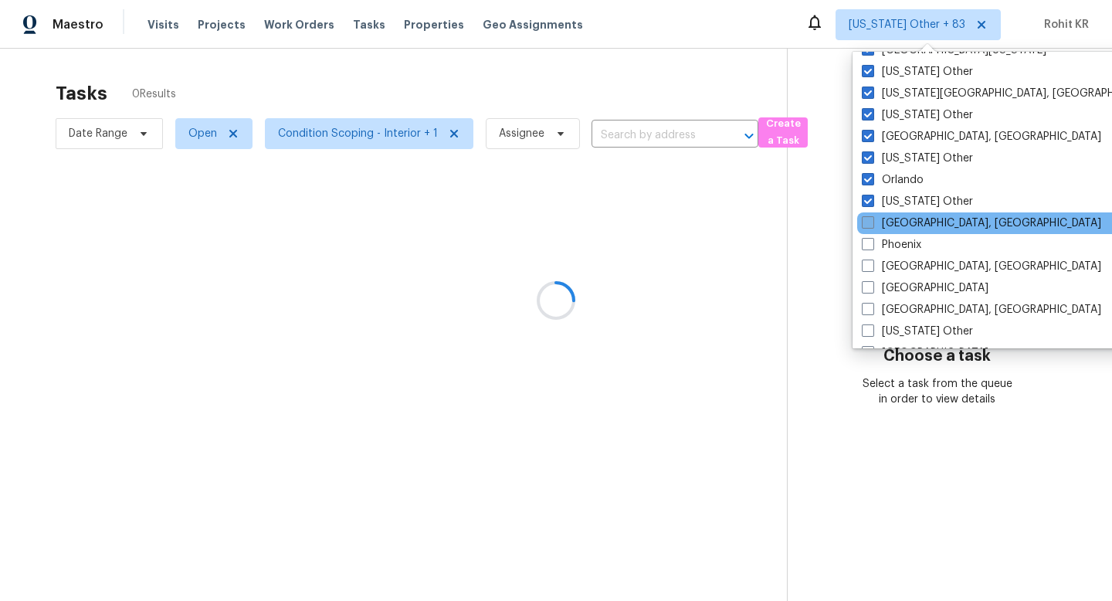
click at [912, 218] on label "Philadelphia, PA" at bounding box center [981, 222] width 239 height 15
click at [872, 218] on input "Philadelphia, PA" at bounding box center [867, 220] width 10 height 10
checkbox input "true"
click at [912, 232] on div "Philadelphia, PA" at bounding box center [1012, 223] width 311 height 22
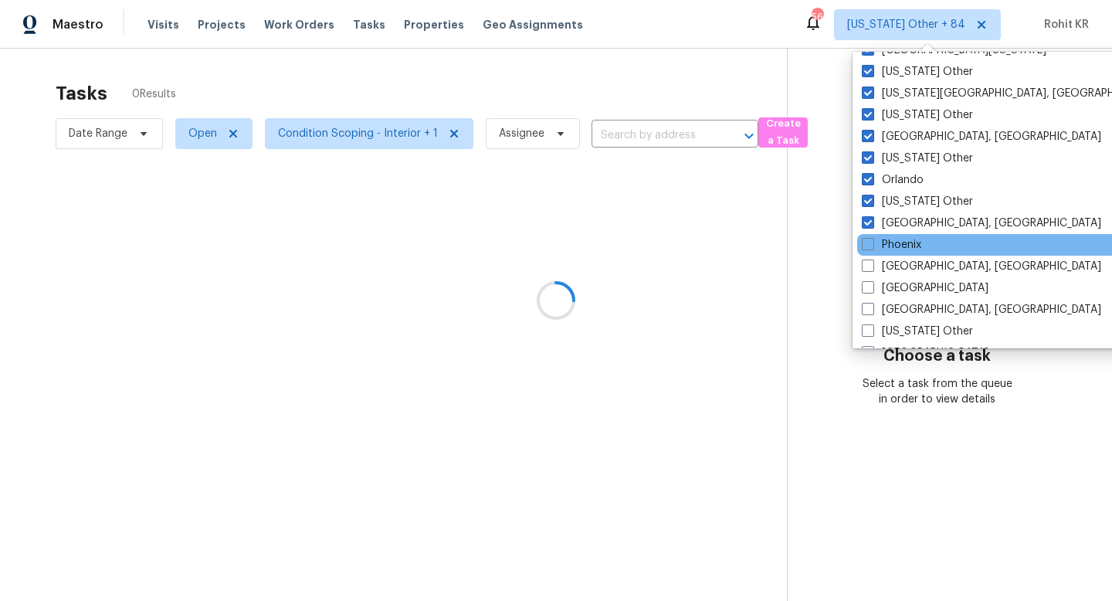
click at [912, 253] on div "Phoenix" at bounding box center [1012, 245] width 311 height 22
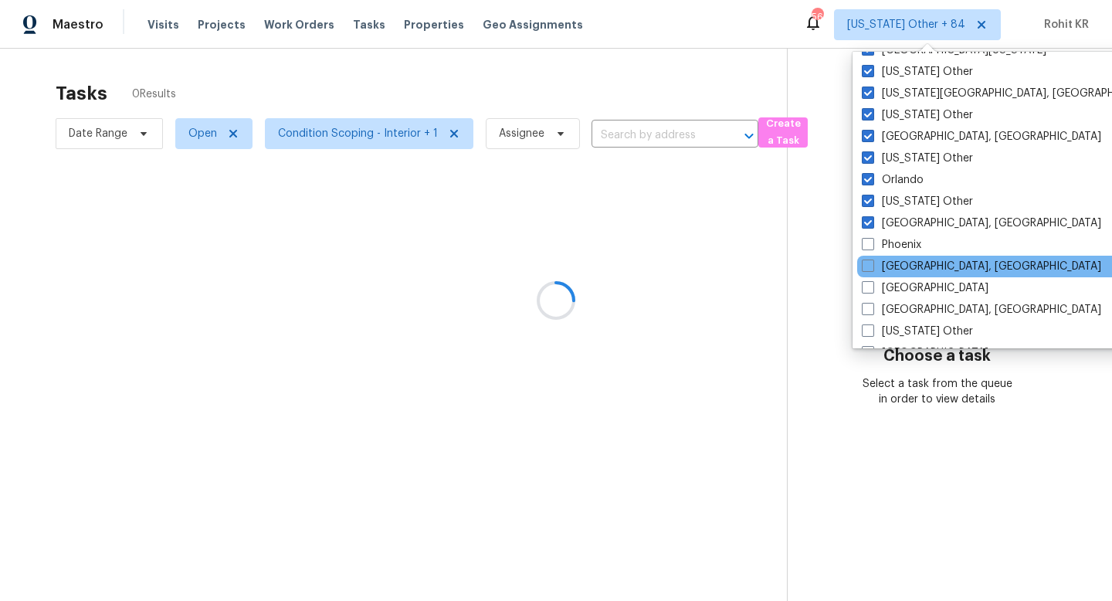
click at [910, 276] on div "Pittsburgh, PA" at bounding box center [1012, 267] width 311 height 22
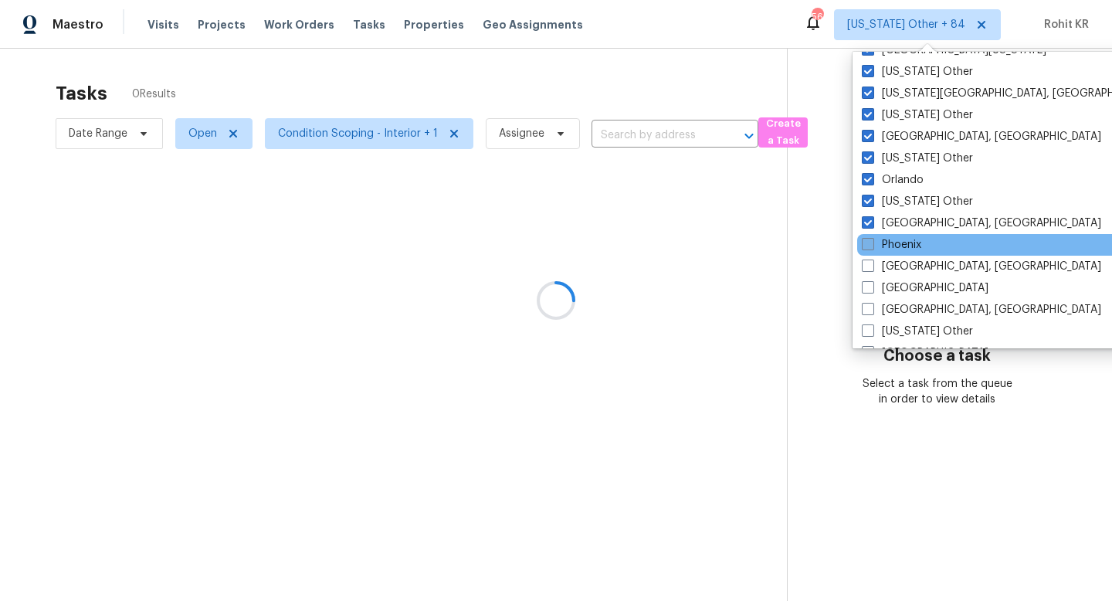
click at [916, 248] on label "Phoenix" at bounding box center [891, 244] width 59 height 15
click at [872, 247] on input "Phoenix" at bounding box center [867, 242] width 10 height 10
checkbox input "true"
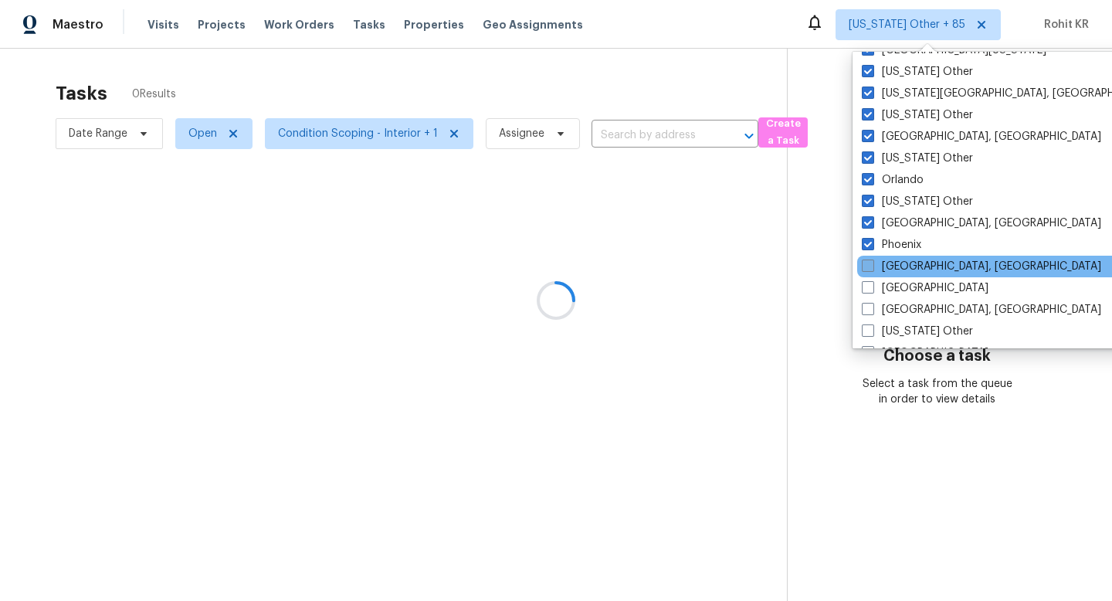
click at [916, 262] on label "Pittsburgh, PA" at bounding box center [981, 266] width 239 height 15
click at [872, 262] on input "Pittsburgh, PA" at bounding box center [867, 264] width 10 height 10
checkbox input "true"
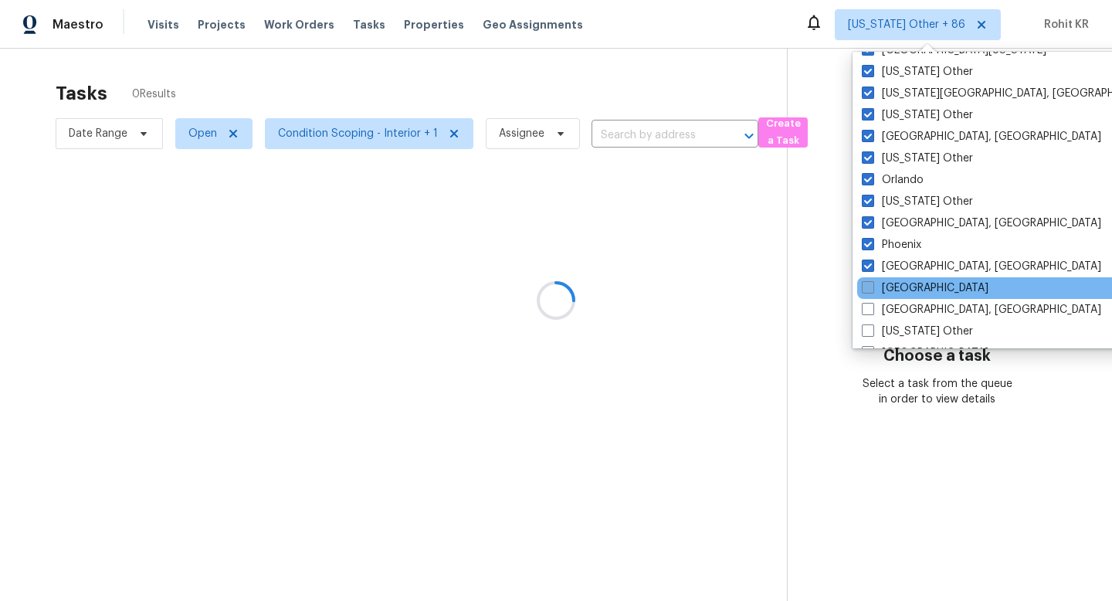
click at [913, 283] on label "Portland" at bounding box center [925, 287] width 127 height 15
click at [872, 283] on input "Portland" at bounding box center [867, 285] width 10 height 10
checkbox input "true"
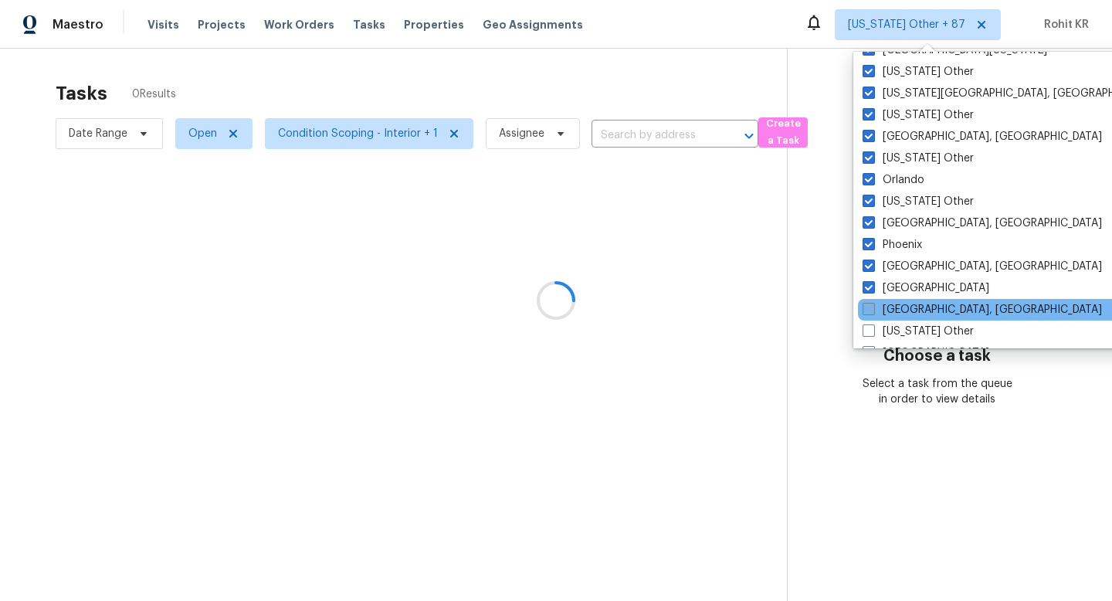
click at [913, 304] on label "Prescott, AZ" at bounding box center [981, 309] width 239 height 15
click at [872, 304] on input "Prescott, AZ" at bounding box center [867, 307] width 10 height 10
checkbox input "true"
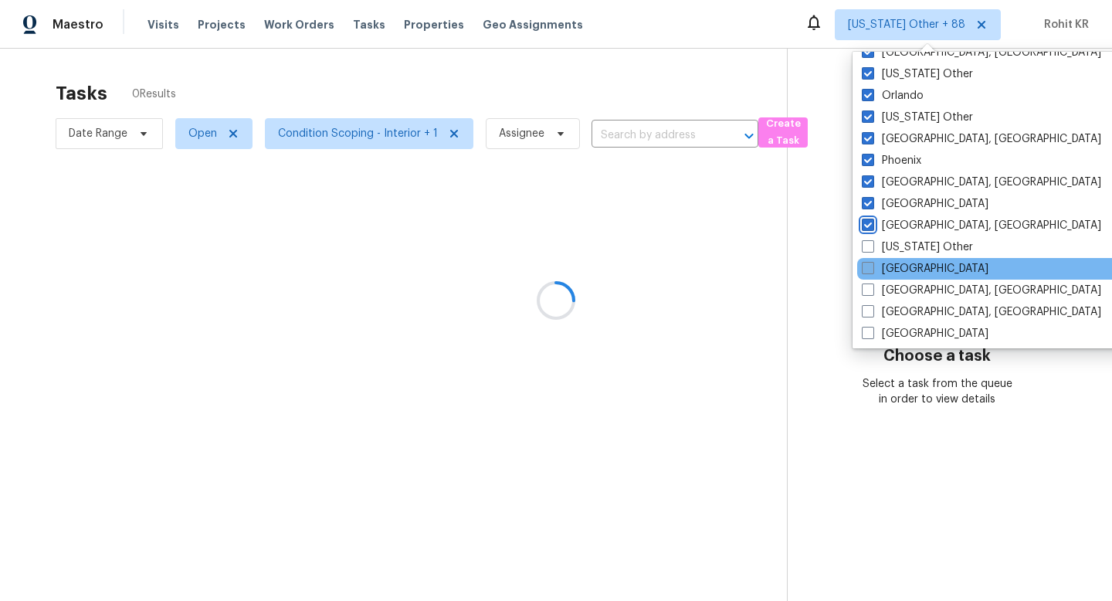
scroll to position [1776, 0]
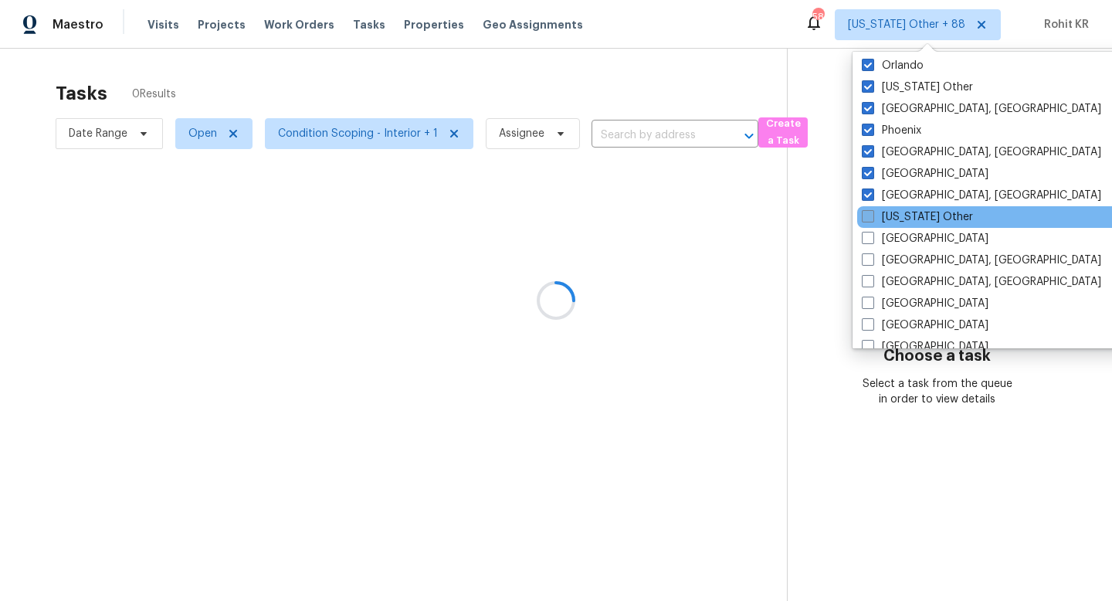
click at [916, 210] on label "Puerto Rico Other" at bounding box center [917, 216] width 111 height 15
click at [872, 210] on input "Puerto Rico Other" at bounding box center [867, 214] width 10 height 10
checkbox input "true"
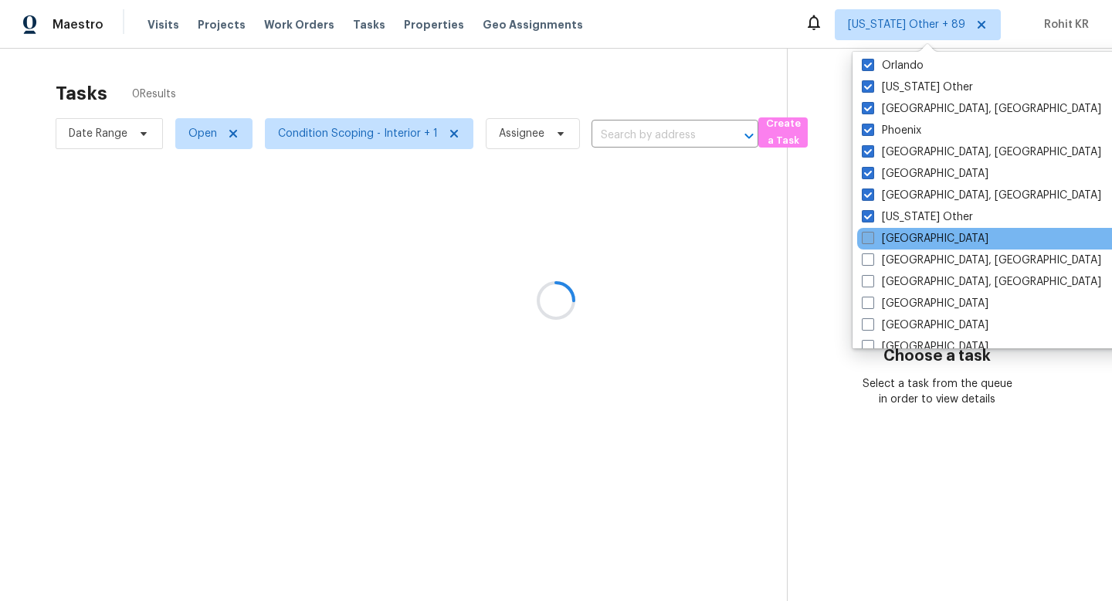
click at [915, 233] on label "Raleigh" at bounding box center [925, 238] width 127 height 15
click at [872, 233] on input "Raleigh" at bounding box center [867, 236] width 10 height 10
checkbox input "true"
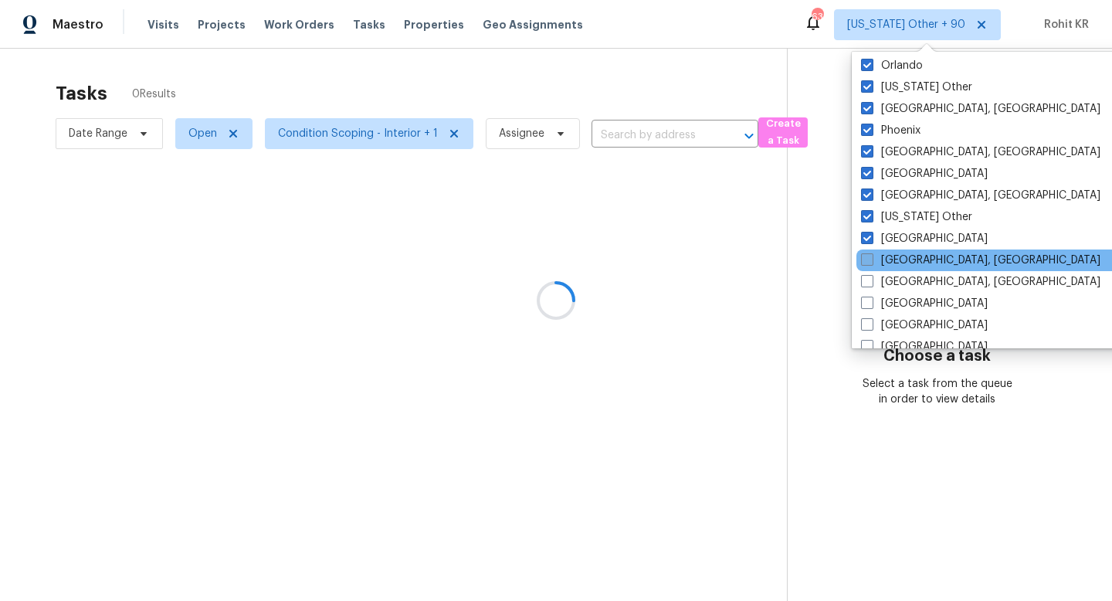
click at [913, 258] on label "Reno, NV" at bounding box center [980, 259] width 239 height 15
click at [871, 258] on input "Reno, NV" at bounding box center [866, 257] width 10 height 10
checkbox input "true"
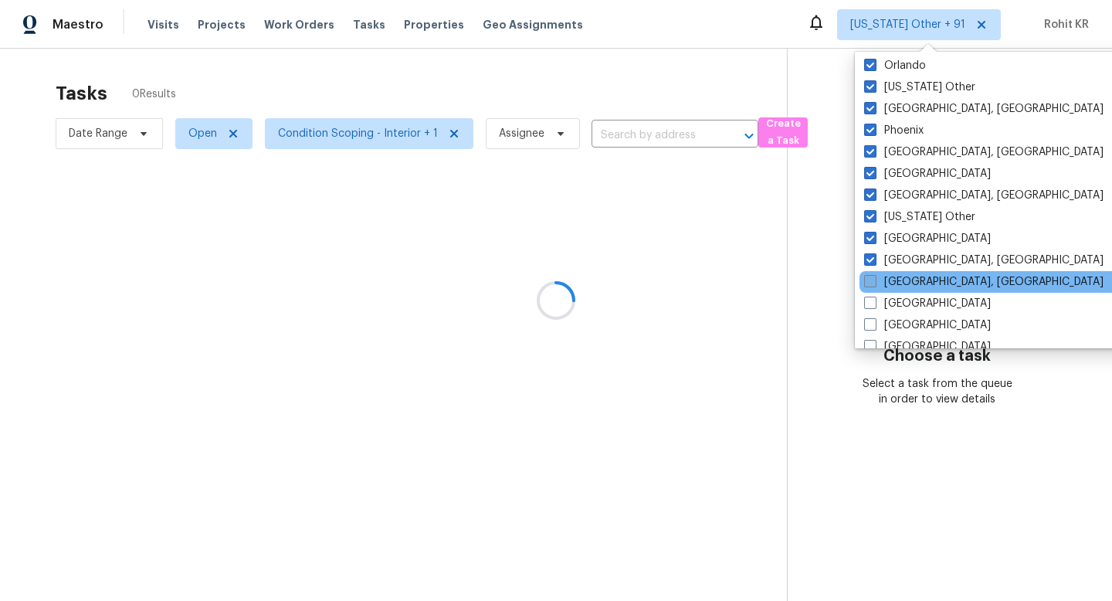
click at [910, 283] on label "Richmond, VA" at bounding box center [983, 281] width 239 height 15
click at [874, 283] on input "Richmond, VA" at bounding box center [869, 279] width 10 height 10
checkbox input "true"
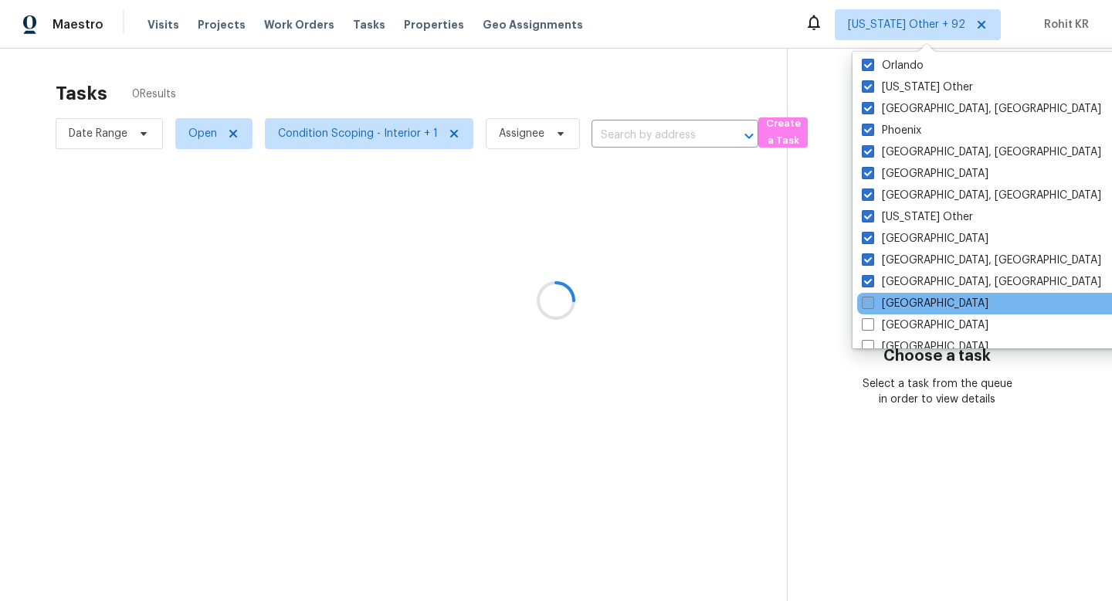
click at [906, 309] on label "Riverside" at bounding box center [925, 303] width 127 height 15
click at [872, 306] on input "Riverside" at bounding box center [867, 301] width 10 height 10
checkbox input "true"
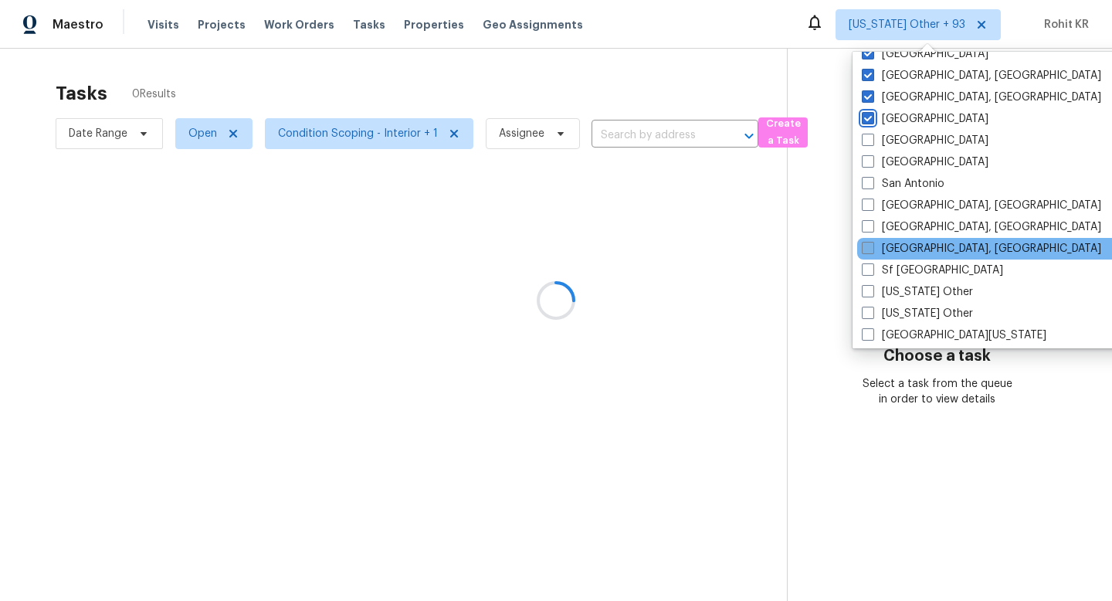
scroll to position [1979, 0]
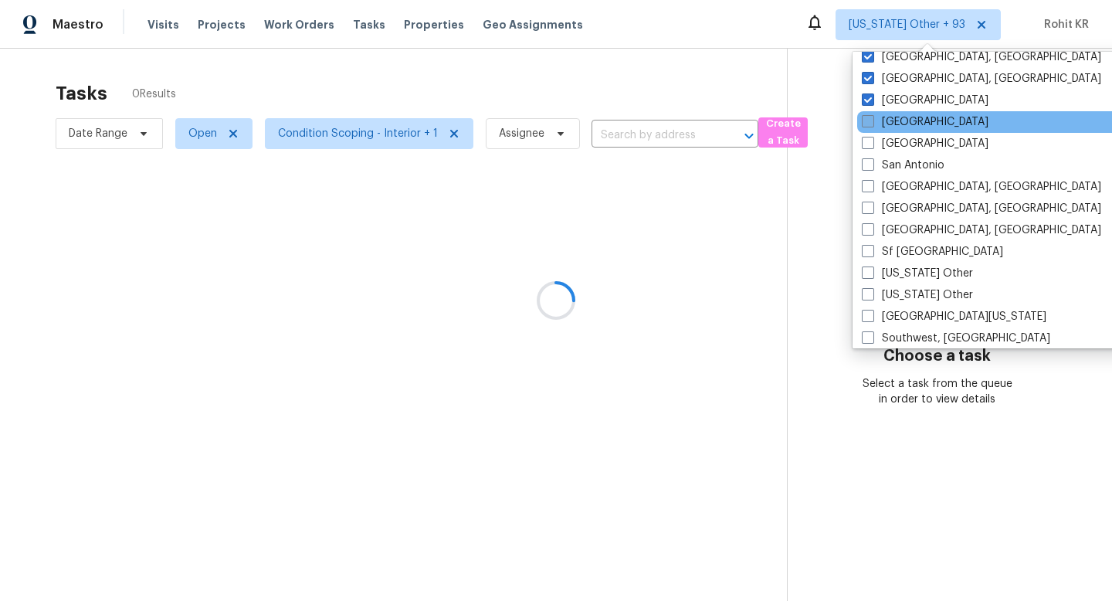
click at [908, 125] on label "Sacramento" at bounding box center [925, 121] width 127 height 15
click at [872, 124] on input "Sacramento" at bounding box center [867, 119] width 10 height 10
checkbox input "true"
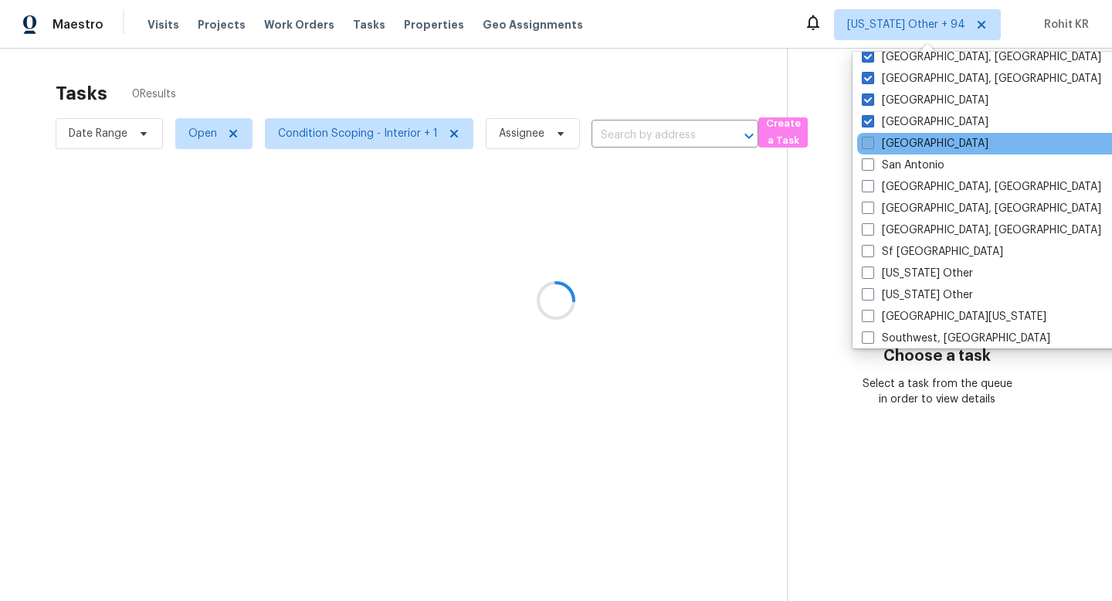
click at [908, 144] on label "Salt Lake City" at bounding box center [925, 143] width 127 height 15
click at [872, 144] on input "Salt Lake City" at bounding box center [867, 141] width 10 height 10
checkbox input "true"
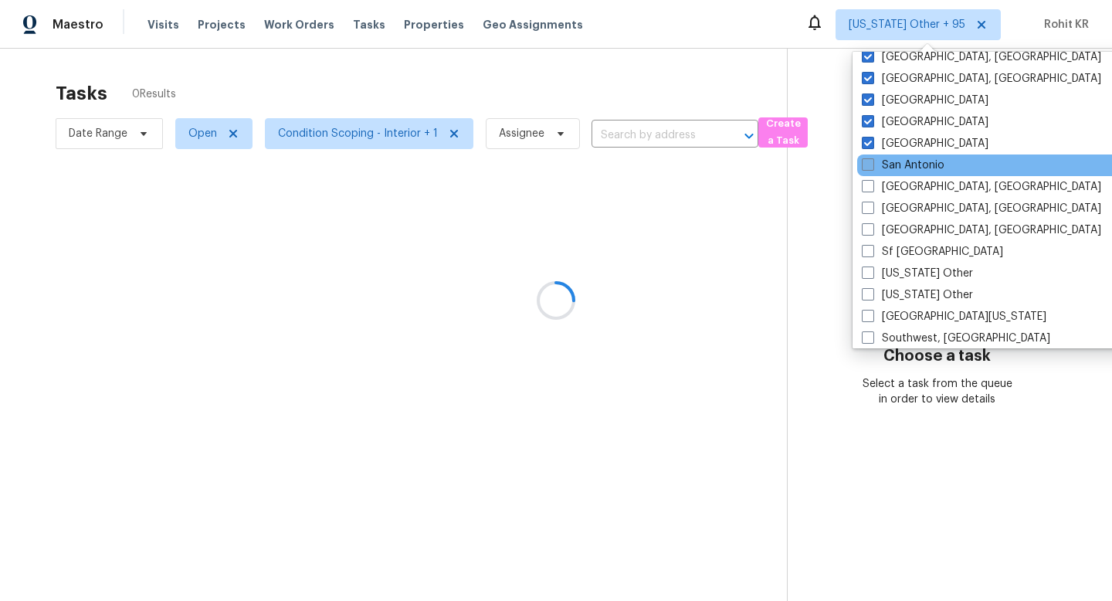
click at [908, 161] on label "San Antonio" at bounding box center [903, 164] width 83 height 15
click at [872, 161] on input "San Antonio" at bounding box center [867, 162] width 10 height 10
checkbox input "true"
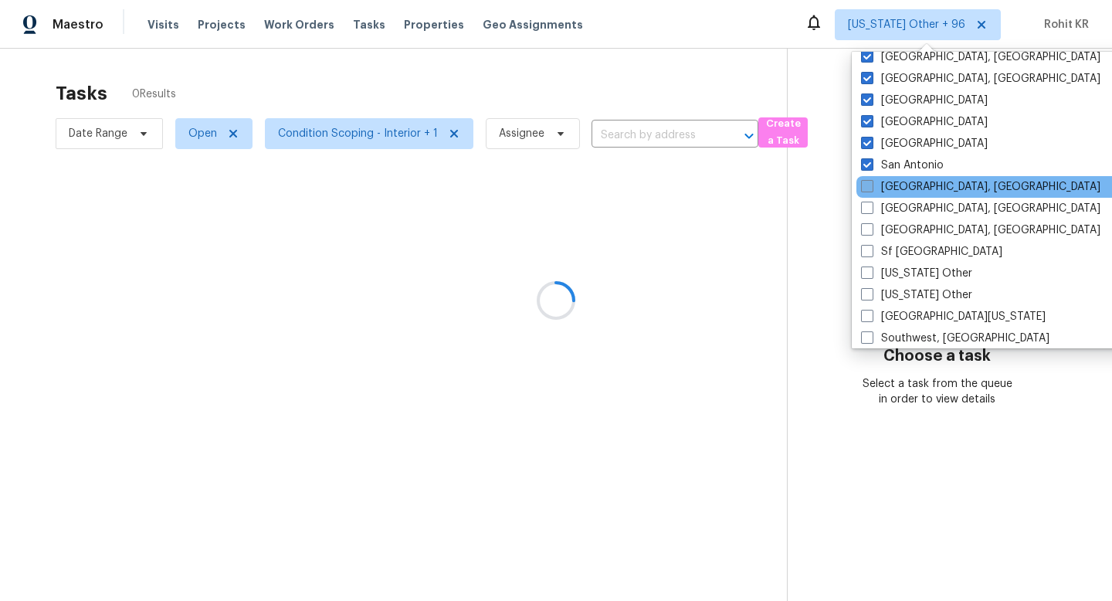
click at [908, 185] on label "San Diego, CA" at bounding box center [980, 186] width 239 height 15
click at [871, 185] on input "San Diego, CA" at bounding box center [866, 184] width 10 height 10
checkbox input "true"
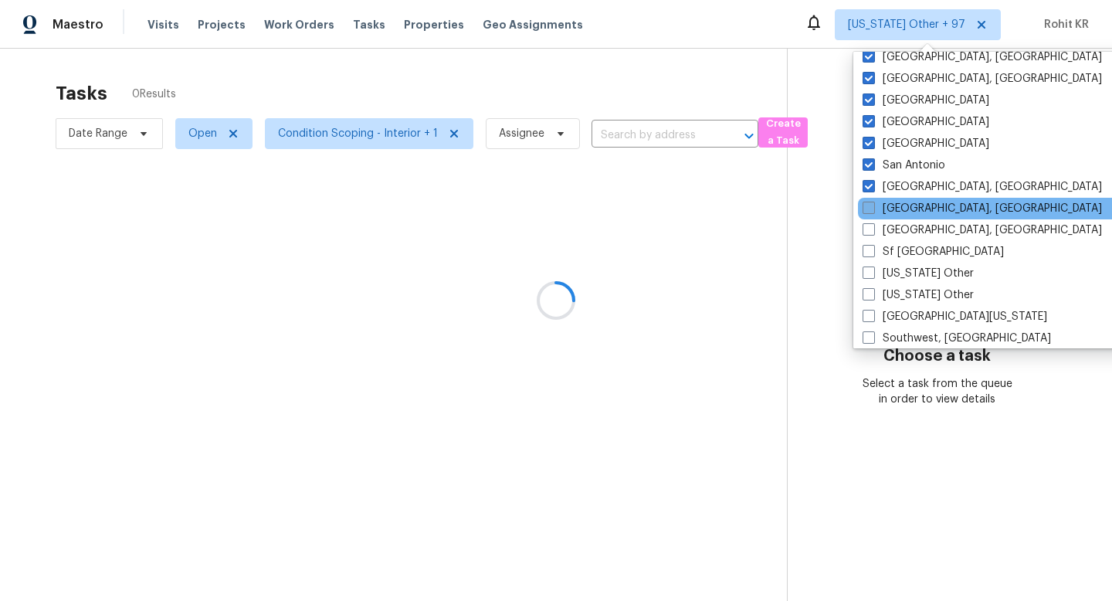
click at [908, 212] on label "Savannah, GA" at bounding box center [981, 208] width 239 height 15
click at [872, 211] on input "Savannah, GA" at bounding box center [867, 206] width 10 height 10
checkbox input "true"
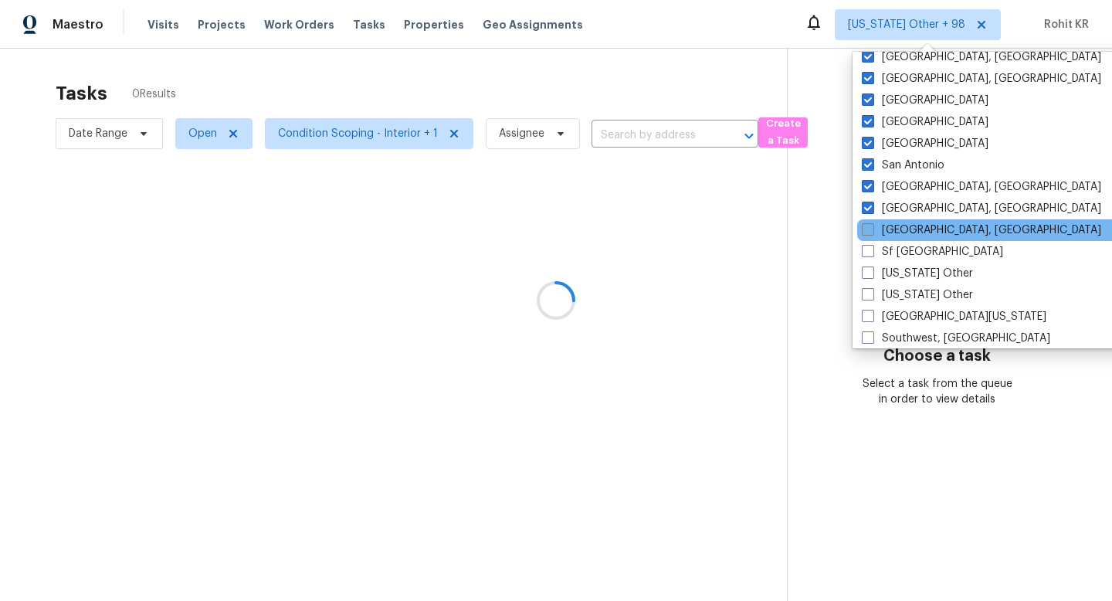
click at [908, 232] on label "Seattle, WA" at bounding box center [981, 229] width 239 height 15
click at [872, 232] on input "Seattle, WA" at bounding box center [867, 227] width 10 height 10
checkbox input "true"
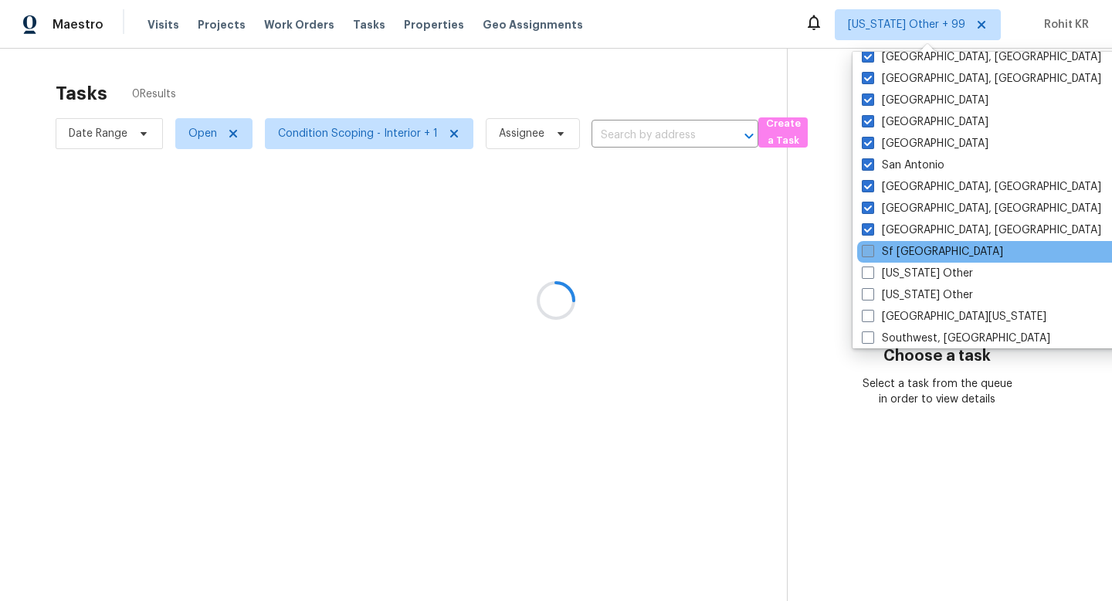
click at [908, 251] on label "Sf Bay Area" at bounding box center [932, 251] width 141 height 15
click at [872, 251] on input "Sf Bay Area" at bounding box center [867, 249] width 10 height 10
checkbox input "true"
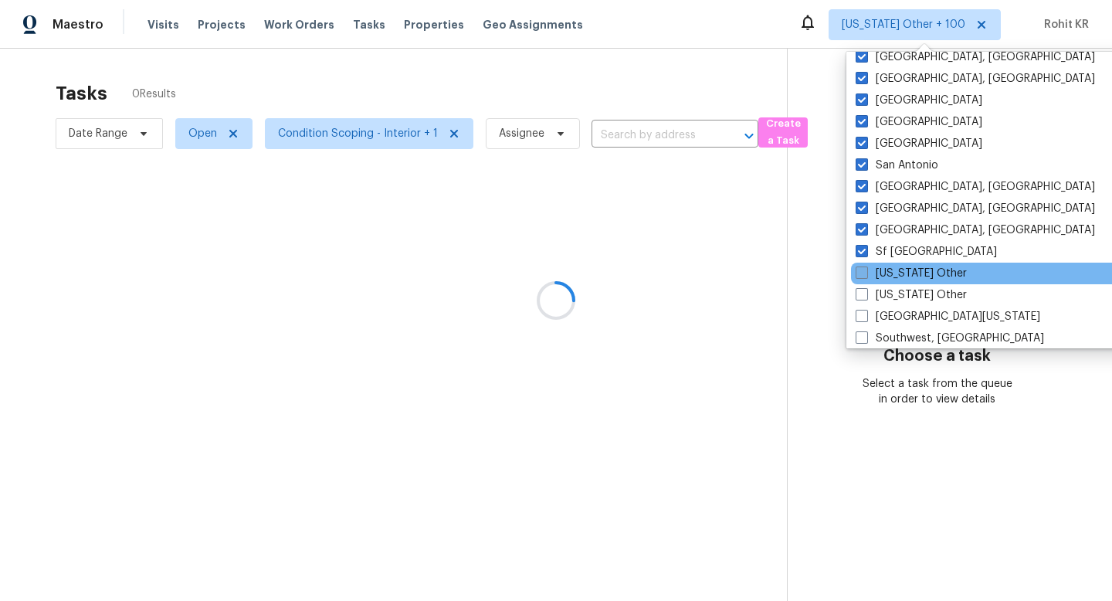
click at [906, 272] on label "South Carolina Other" at bounding box center [910, 273] width 111 height 15
click at [865, 272] on input "South Carolina Other" at bounding box center [860, 271] width 10 height 10
checkbox input "true"
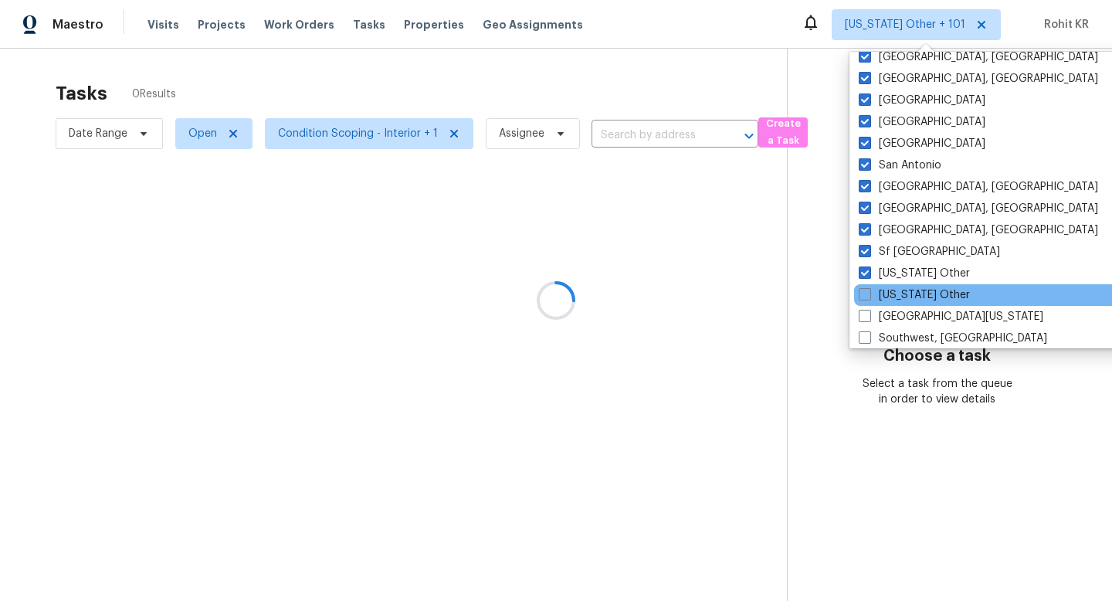
click at [906, 286] on div "South Dakota Other" at bounding box center [1009, 295] width 311 height 22
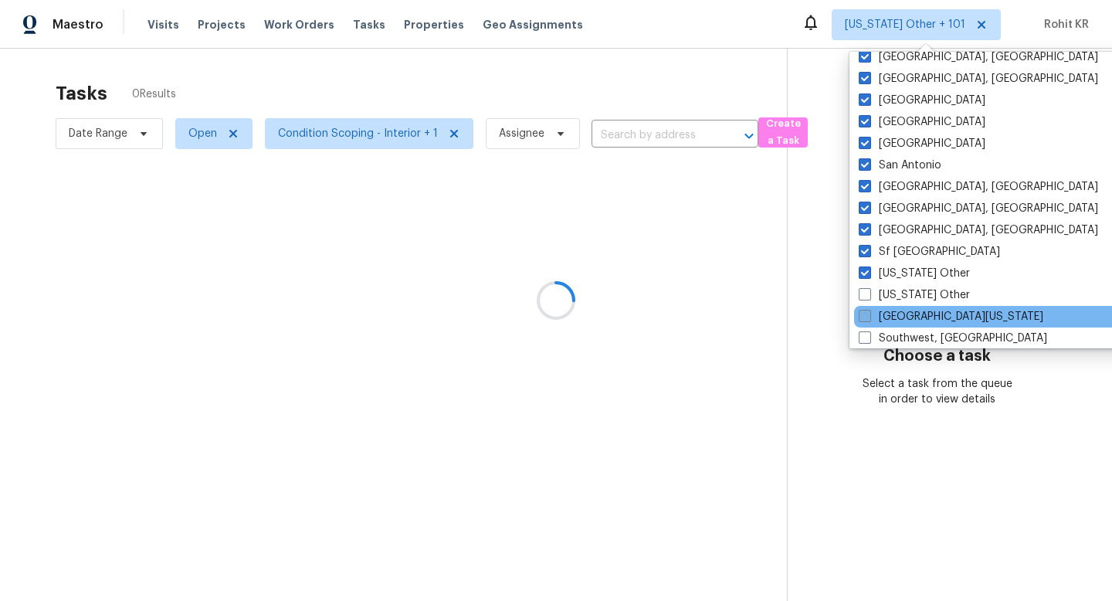
click at [906, 309] on label "South Texas" at bounding box center [950, 316] width 185 height 15
click at [869, 309] on input "South Texas" at bounding box center [863, 314] width 10 height 10
checkbox input "true"
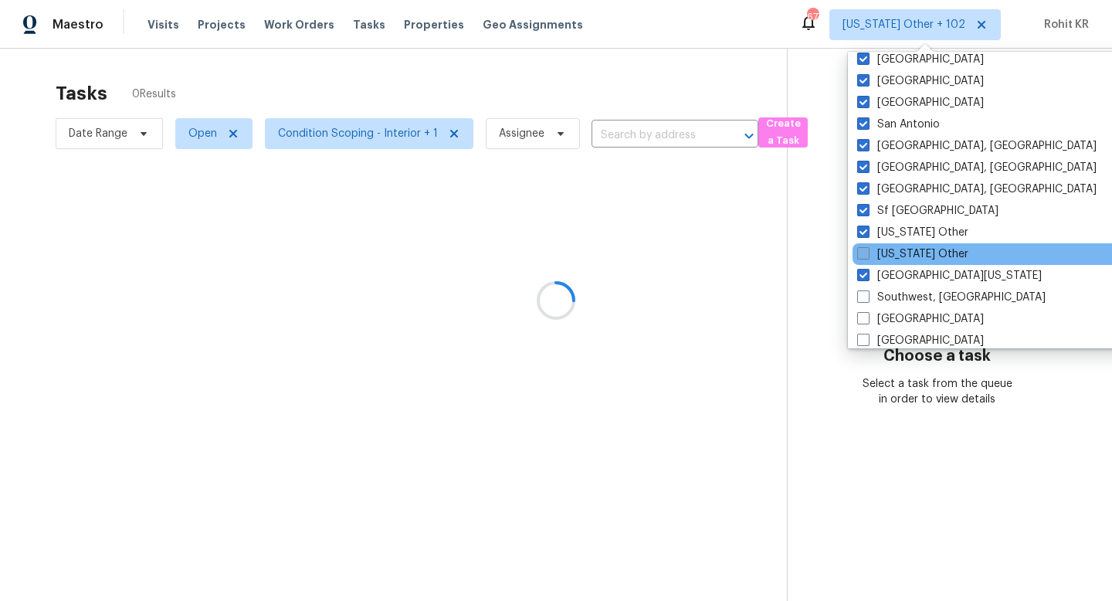
click at [901, 252] on label "South Dakota Other" at bounding box center [912, 253] width 111 height 15
click at [867, 252] on input "South Dakota Other" at bounding box center [862, 251] width 10 height 10
checkbox input "true"
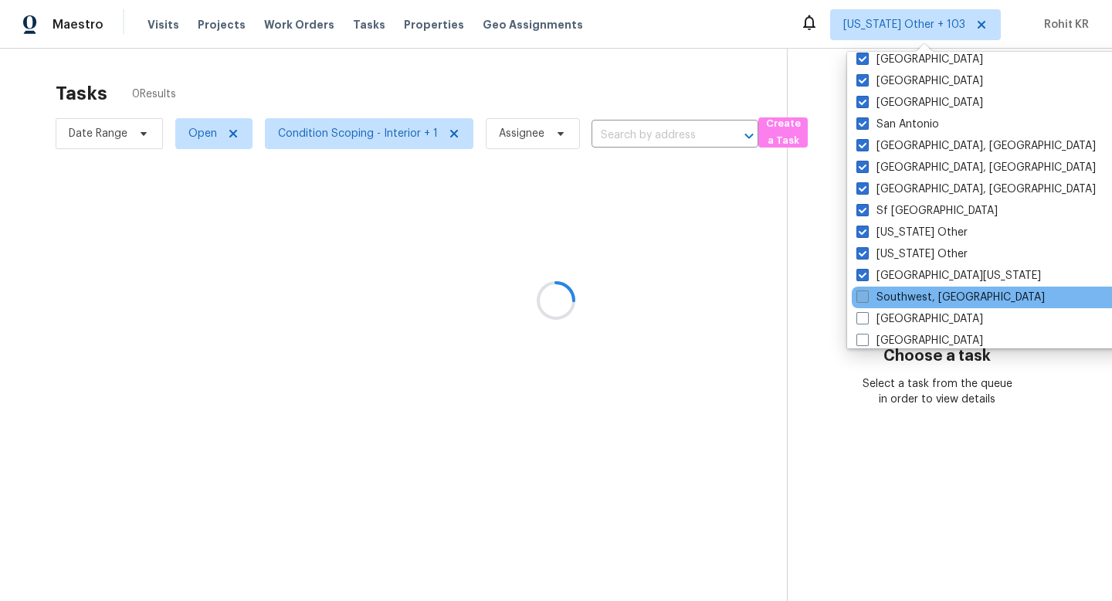
click at [897, 292] on label "Southwest, FL" at bounding box center [950, 297] width 188 height 15
click at [866, 292] on input "Southwest, FL" at bounding box center [861, 295] width 10 height 10
checkbox input "true"
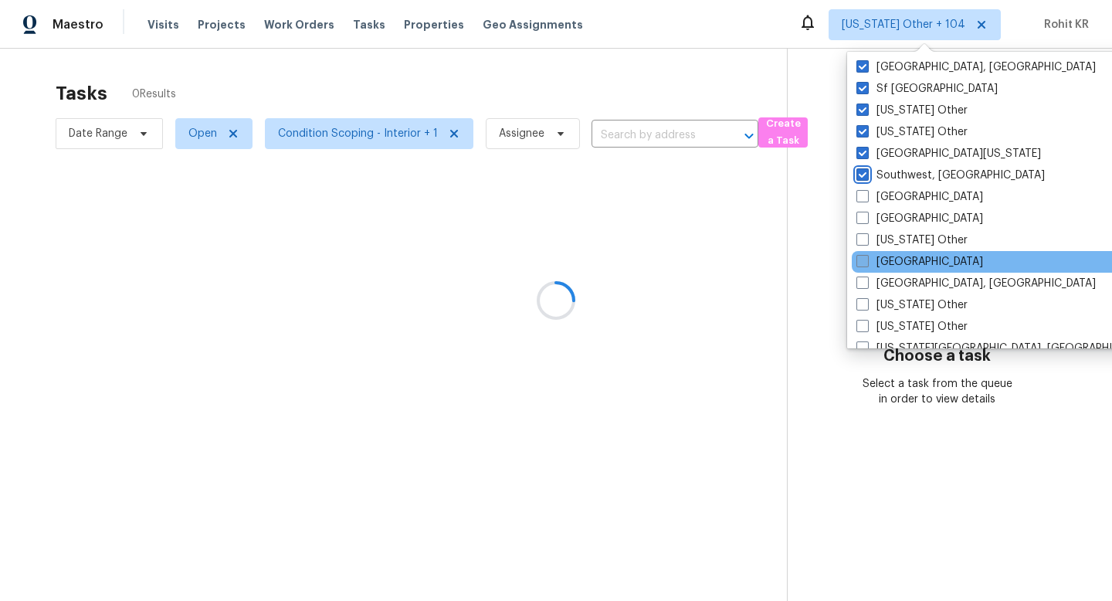
scroll to position [2186, 0]
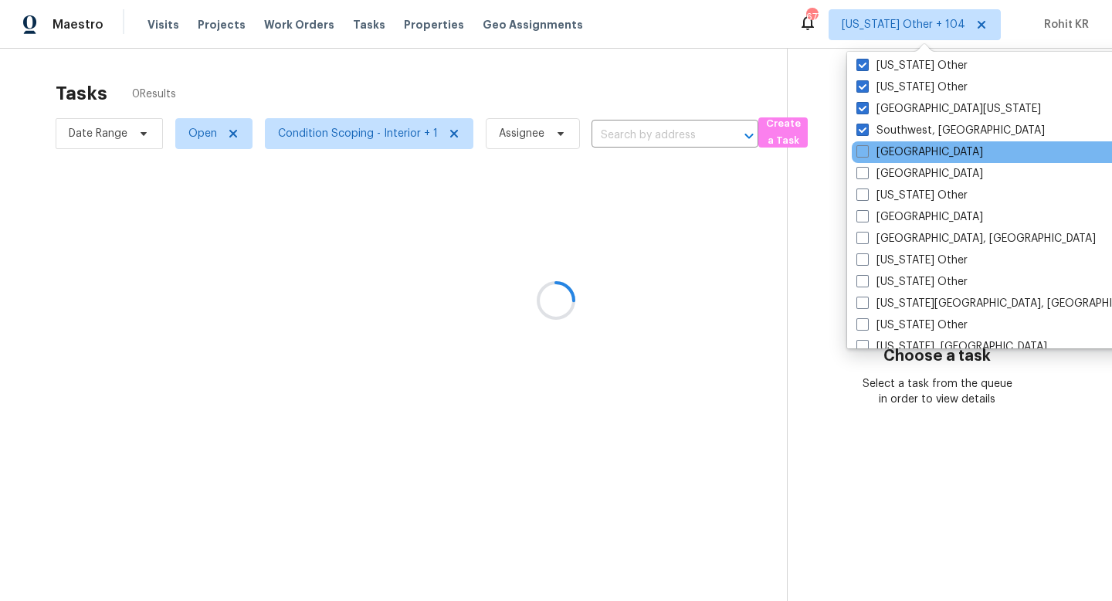
click at [895, 161] on div "St Louis" at bounding box center [1007, 152] width 311 height 22
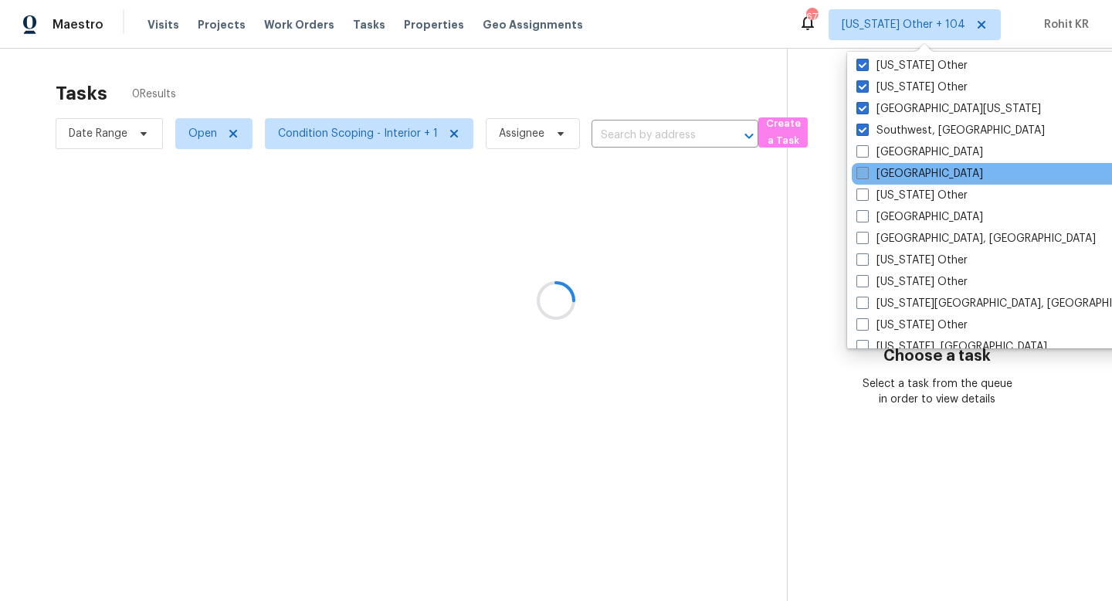
click at [895, 173] on label "Tampa" at bounding box center [919, 173] width 127 height 15
click at [866, 173] on input "Tampa" at bounding box center [861, 171] width 10 height 10
checkbox input "true"
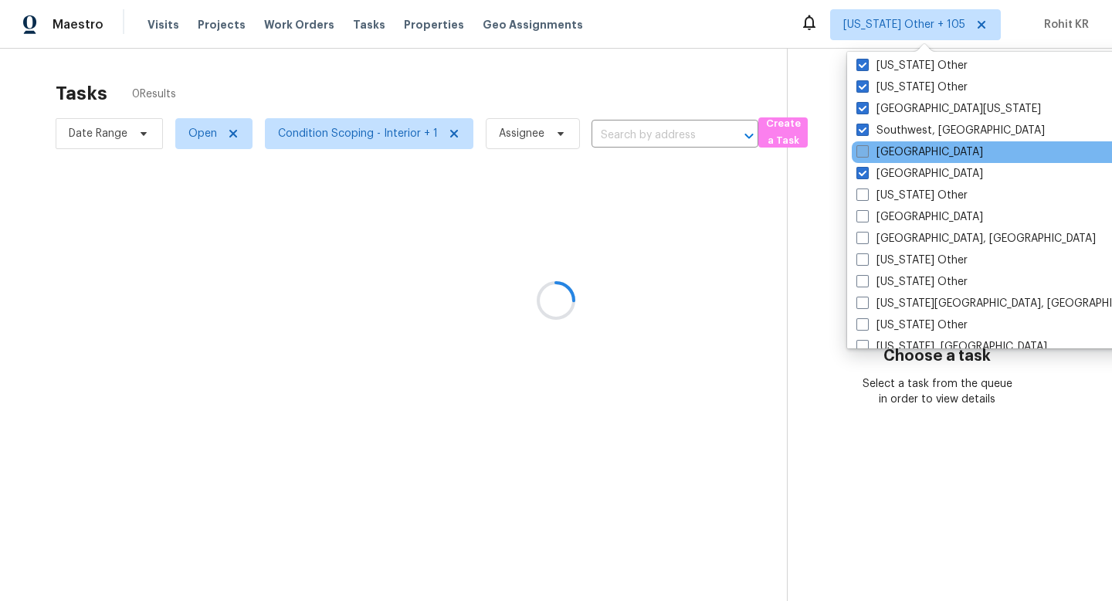
click at [902, 154] on label "St Louis" at bounding box center [919, 151] width 127 height 15
click at [866, 154] on input "St Louis" at bounding box center [861, 149] width 10 height 10
checkbox input "true"
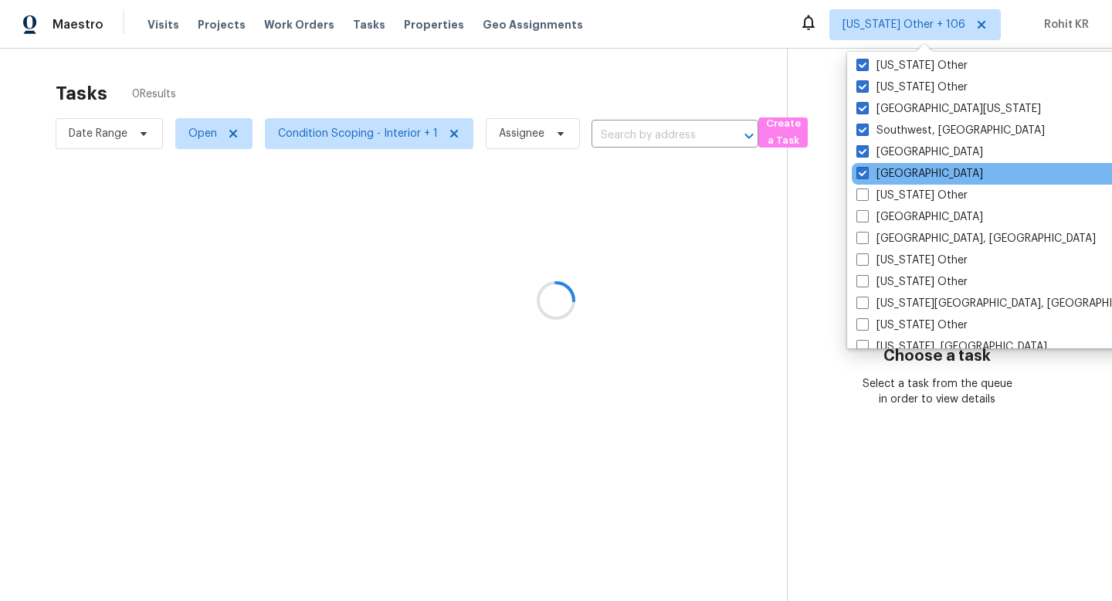
click at [902, 183] on div "Tampa" at bounding box center [1007, 174] width 311 height 22
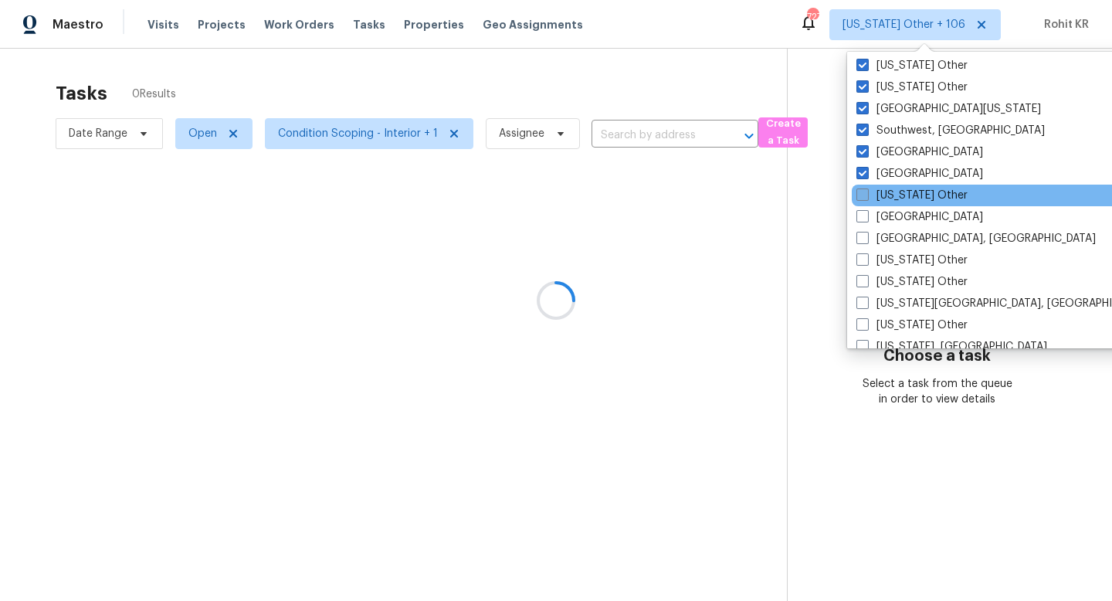
click at [901, 189] on label "Tennessee Other" at bounding box center [911, 195] width 111 height 15
click at [866, 189] on input "Tennessee Other" at bounding box center [861, 193] width 10 height 10
checkbox input "true"
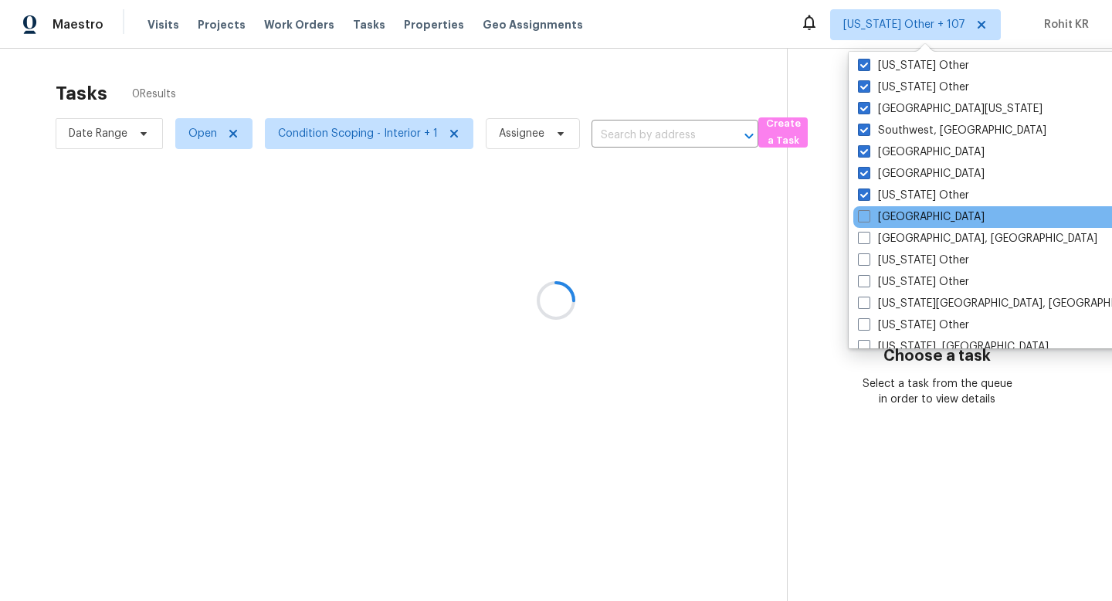
click at [901, 206] on div "Tucson" at bounding box center [1008, 217] width 311 height 22
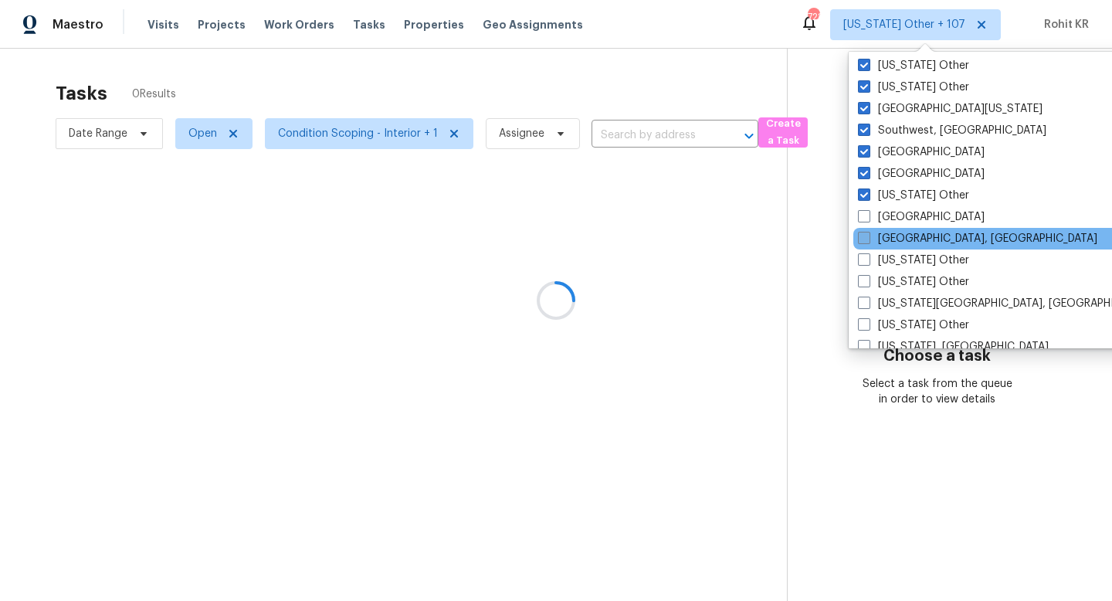
click at [901, 243] on label "Tulsa, OK" at bounding box center [977, 238] width 239 height 15
click at [868, 241] on input "Tulsa, OK" at bounding box center [863, 236] width 10 height 10
checkbox input "true"
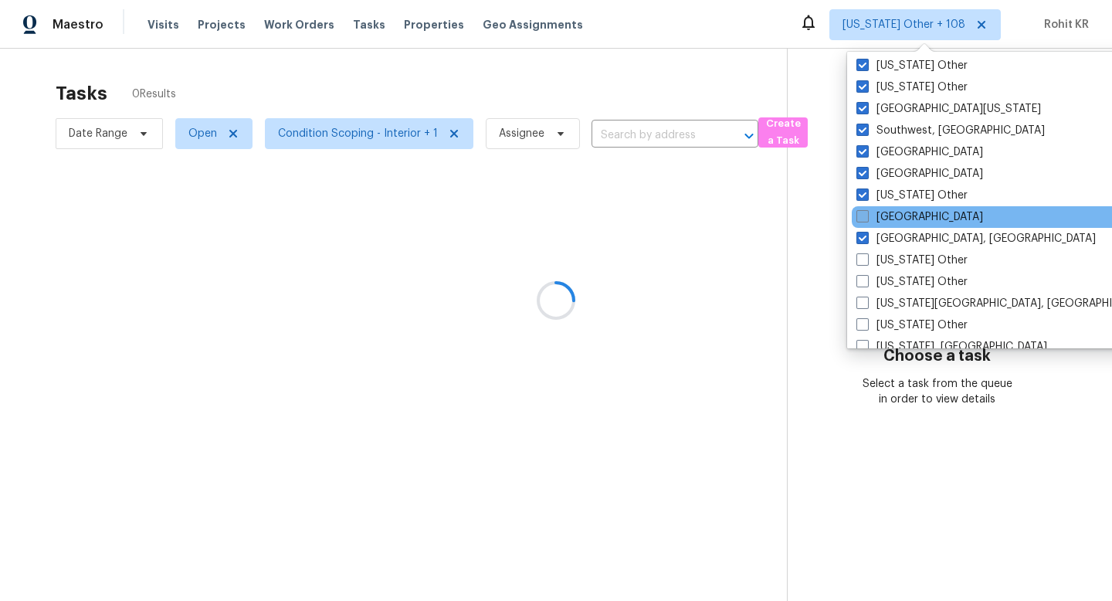
click at [902, 217] on label "Tucson" at bounding box center [919, 216] width 127 height 15
click at [866, 217] on input "Tucson" at bounding box center [861, 214] width 10 height 10
checkbox input "true"
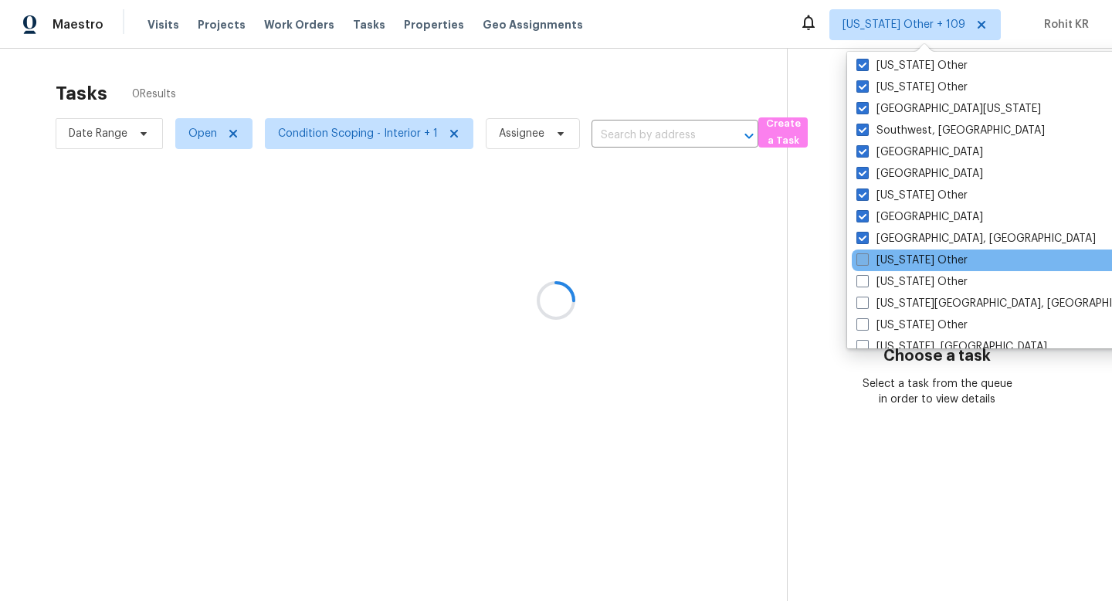
click at [902, 257] on label "Utah Other" at bounding box center [911, 259] width 111 height 15
click at [866, 257] on input "Utah Other" at bounding box center [861, 257] width 10 height 10
checkbox input "true"
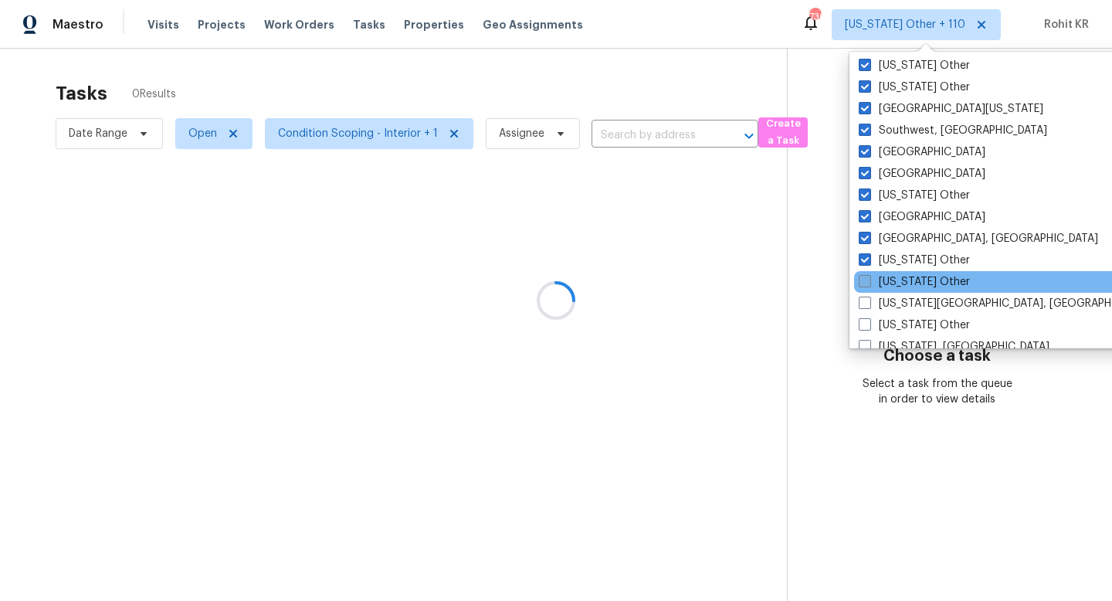
click at [901, 289] on label "Vermont Other" at bounding box center [913, 281] width 111 height 15
click at [869, 284] on input "Vermont Other" at bounding box center [863, 279] width 10 height 10
checkbox input "true"
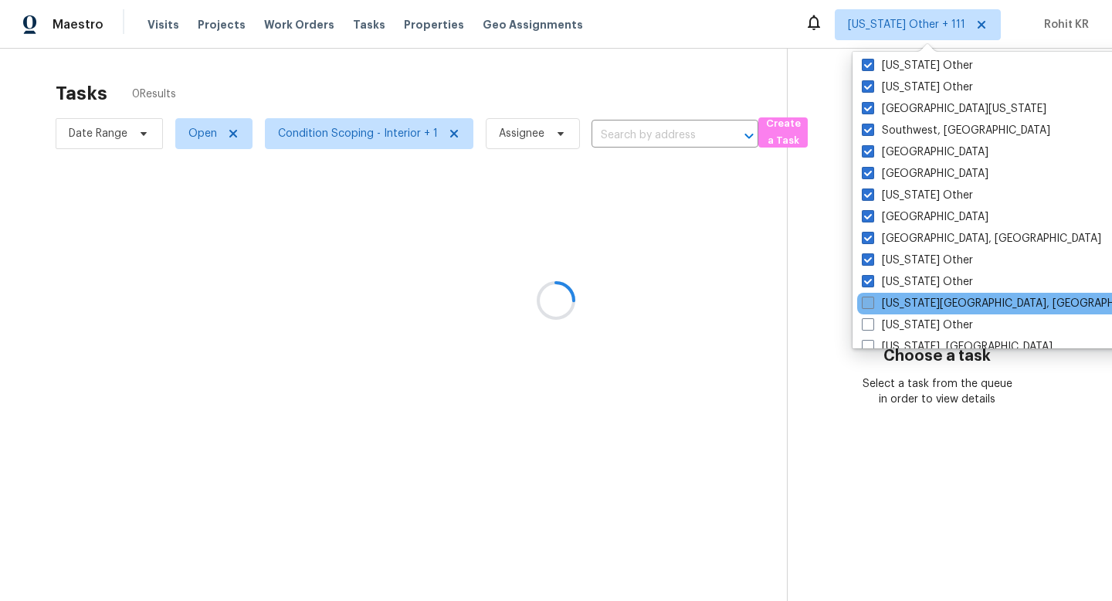
click at [901, 302] on label "Virginia Beach, VA" at bounding box center [1010, 303] width 297 height 15
click at [872, 302] on input "Virginia Beach, VA" at bounding box center [867, 301] width 10 height 10
checkbox input "true"
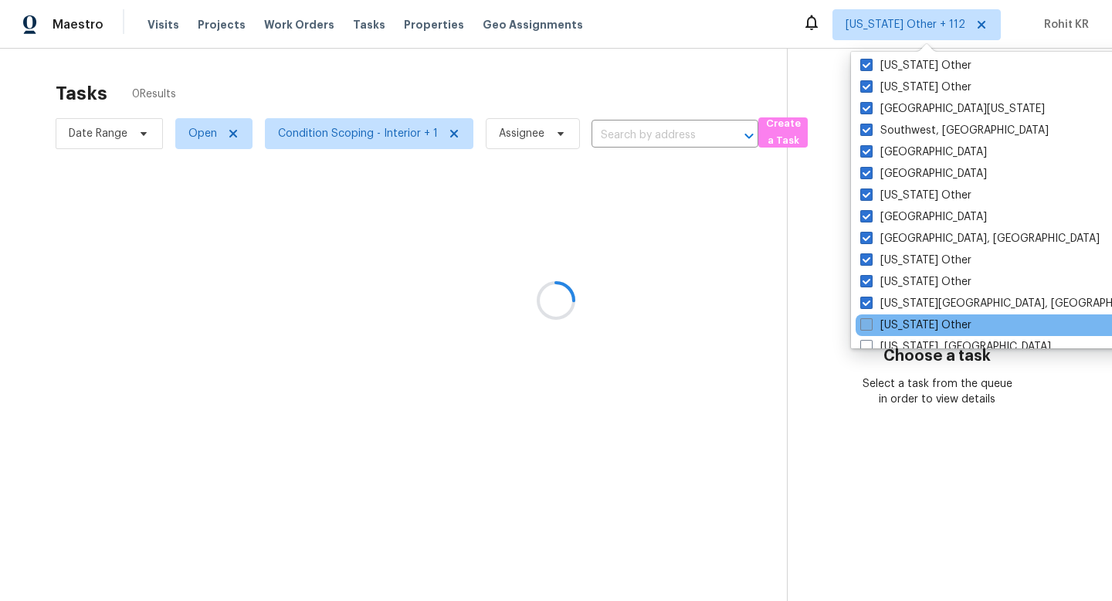
click at [899, 323] on label "Virginia Other" at bounding box center [915, 324] width 111 height 15
click at [870, 323] on input "Virginia Other" at bounding box center [865, 322] width 10 height 10
checkbox input "true"
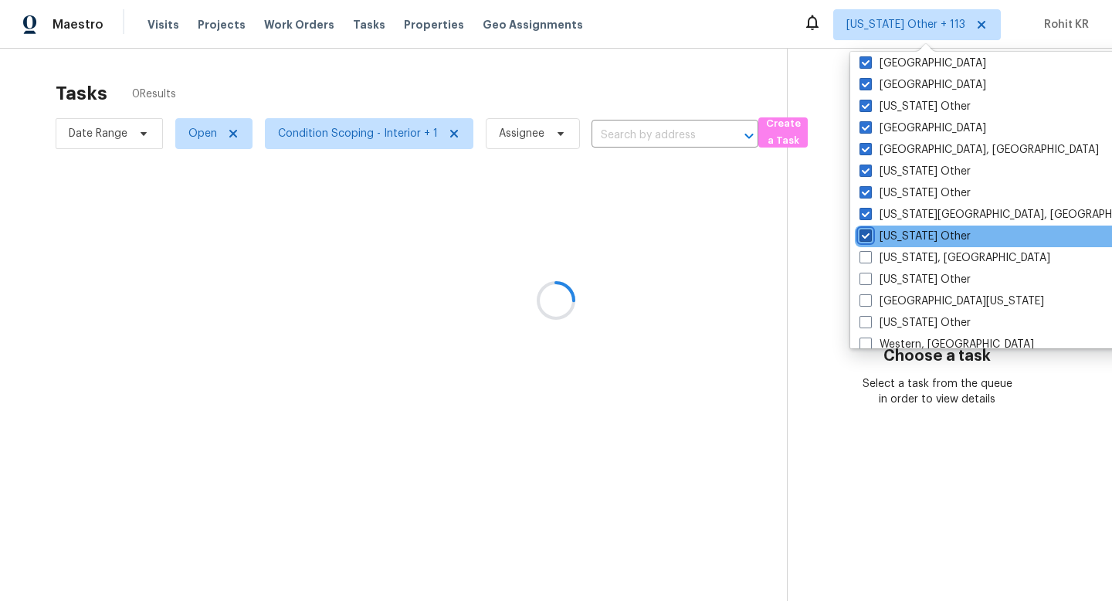
scroll to position [2332, 0]
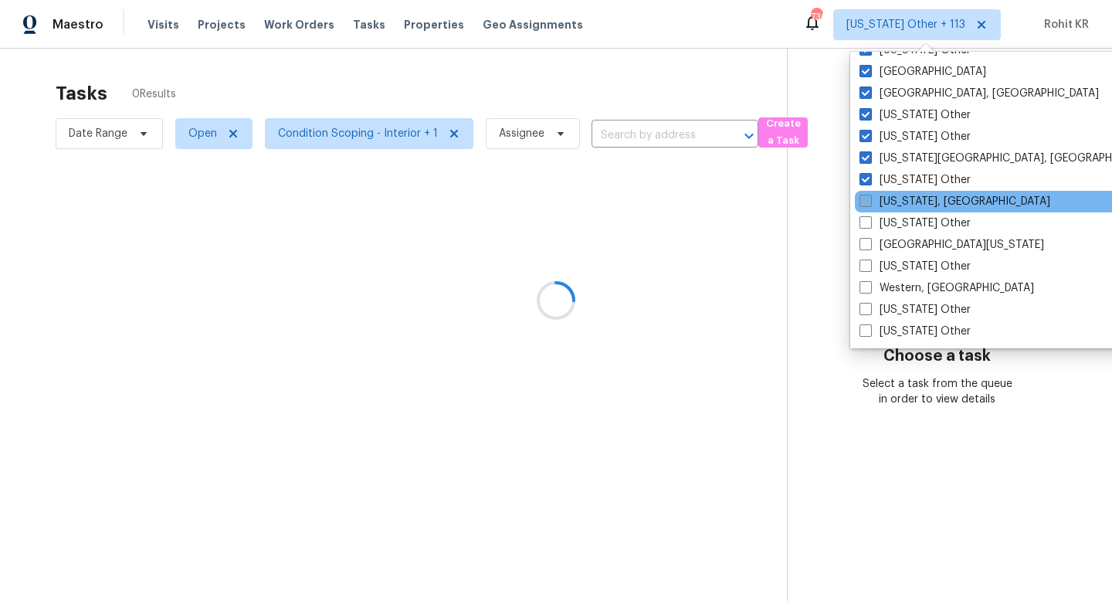
click at [898, 198] on label "Washington, DC" at bounding box center [954, 201] width 191 height 15
click at [869, 198] on input "Washington, DC" at bounding box center [864, 199] width 10 height 10
checkbox input "true"
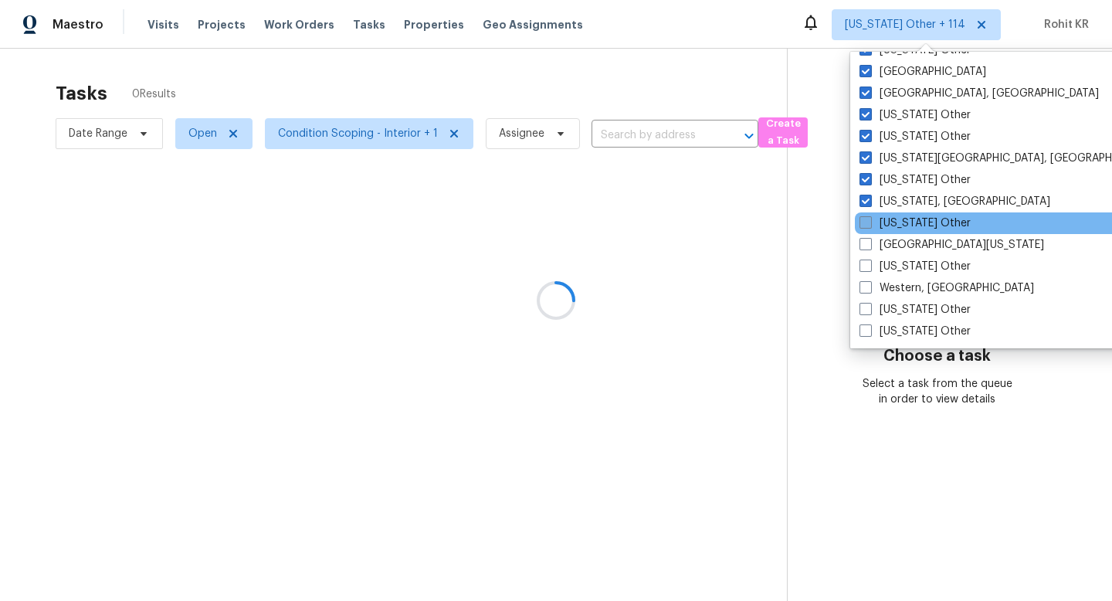
click at [898, 219] on label "Washington Other" at bounding box center [914, 222] width 111 height 15
click at [869, 219] on input "Washington Other" at bounding box center [864, 220] width 10 height 10
checkbox input "true"
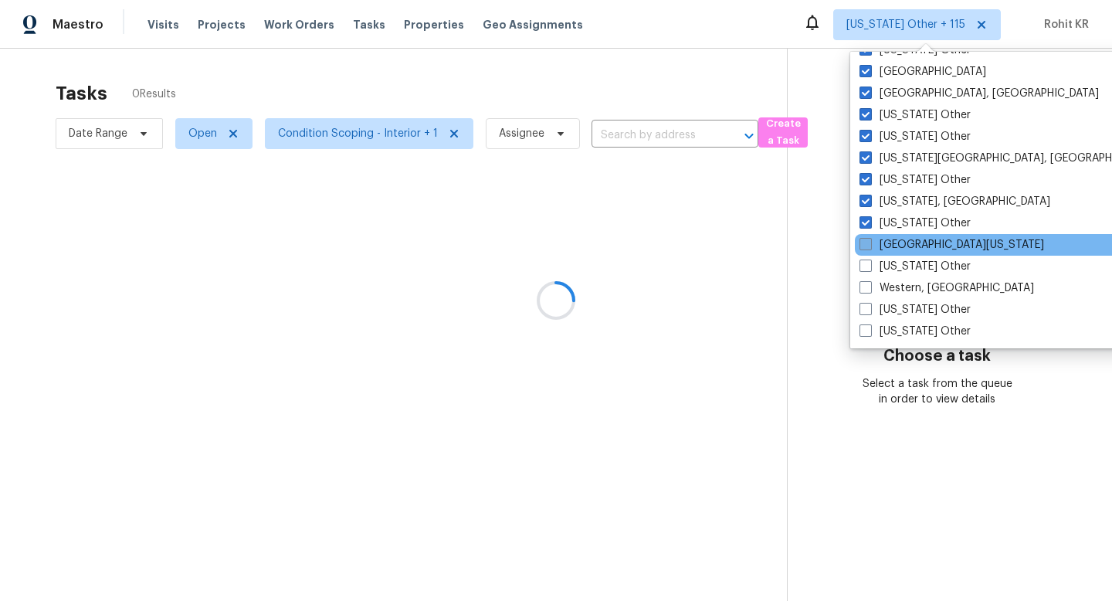
click at [898, 237] on label "West Texas" at bounding box center [951, 244] width 185 height 15
click at [869, 237] on input "West Texas" at bounding box center [864, 242] width 10 height 10
checkbox input "true"
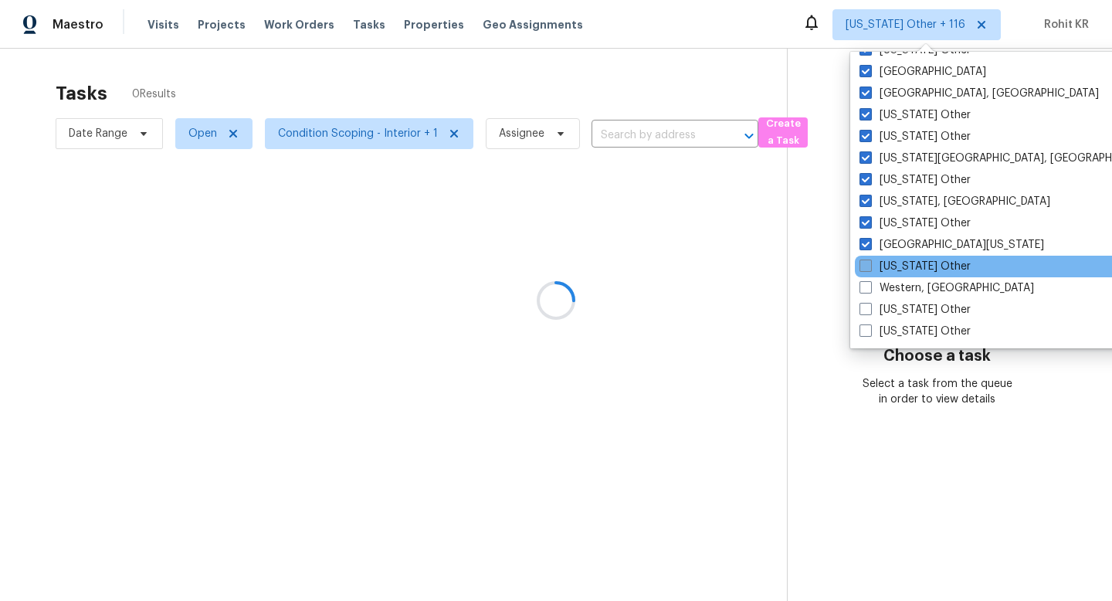
click at [898, 262] on label "West Virginia Other" at bounding box center [914, 266] width 111 height 15
click at [869, 262] on input "West Virginia Other" at bounding box center [864, 264] width 10 height 10
checkbox input "true"
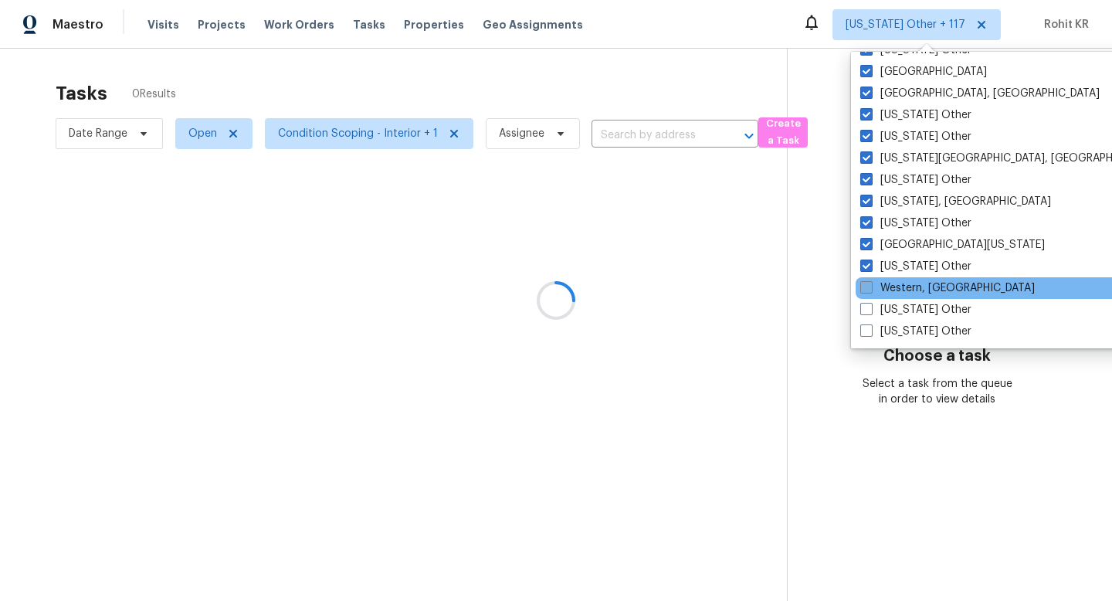
click at [898, 291] on label "Western, NY" at bounding box center [947, 287] width 174 height 15
click at [870, 290] on input "Western, NY" at bounding box center [865, 285] width 10 height 10
checkbox input "true"
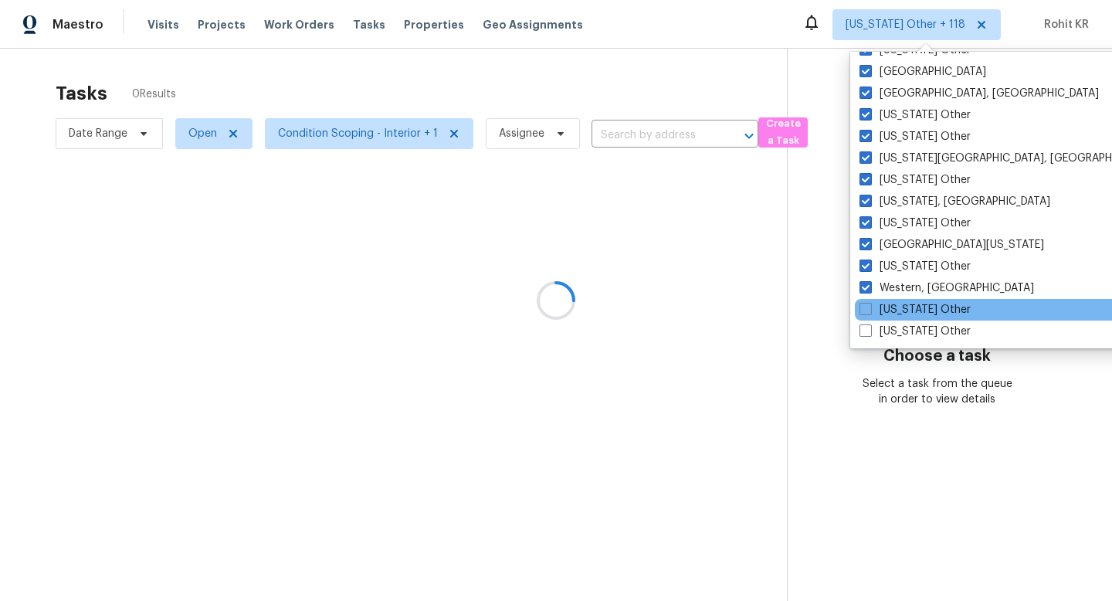
click at [898, 300] on div "Wisconsin Other" at bounding box center [1010, 310] width 311 height 22
click at [898, 312] on label "Wisconsin Other" at bounding box center [914, 309] width 111 height 15
click at [869, 312] on input "Wisconsin Other" at bounding box center [864, 307] width 10 height 10
checkbox input "true"
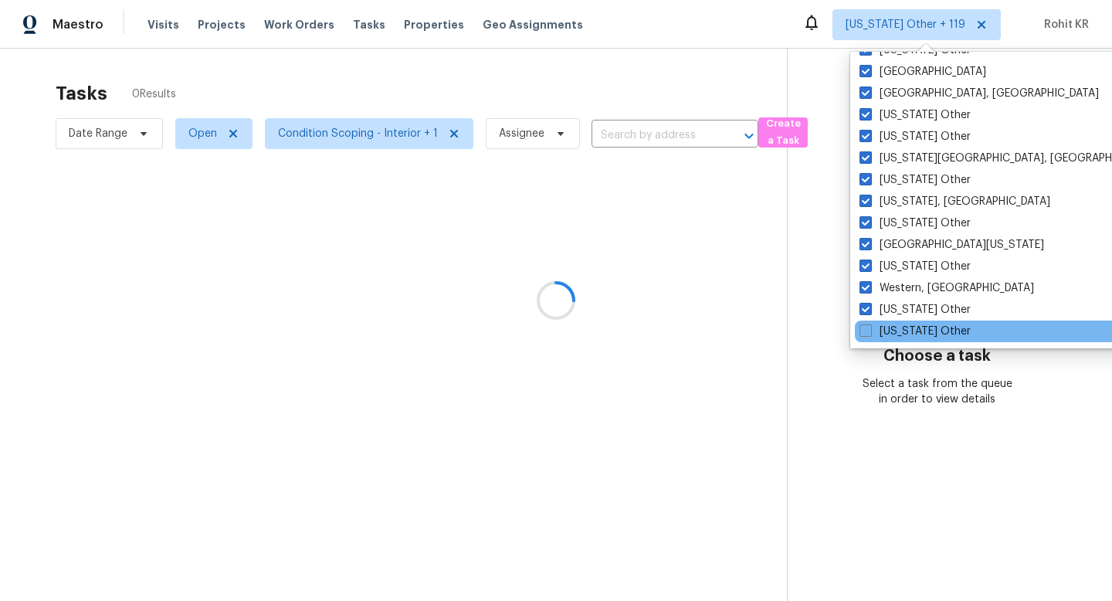
click at [898, 322] on div "Wyoming Other" at bounding box center [1010, 331] width 311 height 22
click at [902, 327] on label "Wyoming Other" at bounding box center [914, 330] width 111 height 15
click at [869, 327] on input "Wyoming Other" at bounding box center [864, 328] width 10 height 10
checkbox input "true"
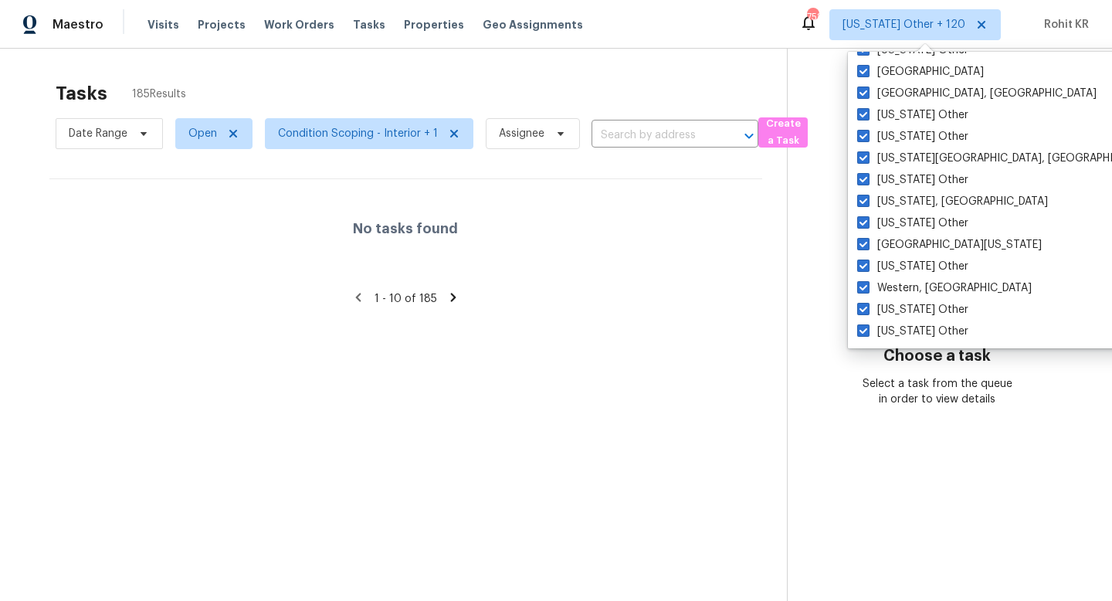
click at [695, 213] on div "No tasks found" at bounding box center [405, 228] width 713 height 99
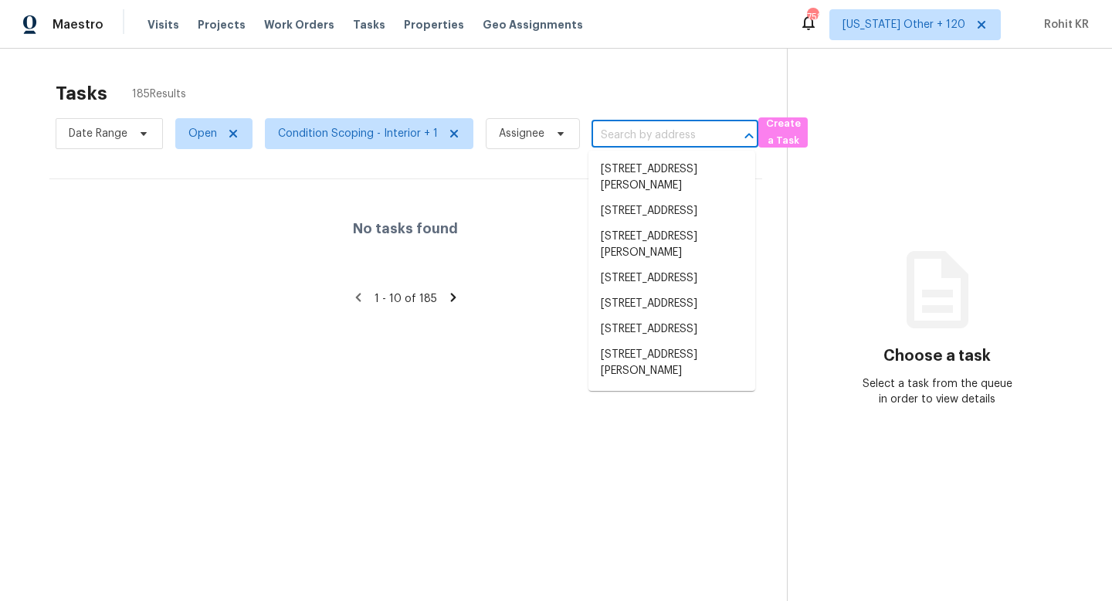
click at [652, 135] on input "text" at bounding box center [653, 136] width 124 height 24
paste input "8908 Glendale Dr Birmingham, AL, 35206"
type input "8908 Glendale Dr Birmingham, AL, 35206"
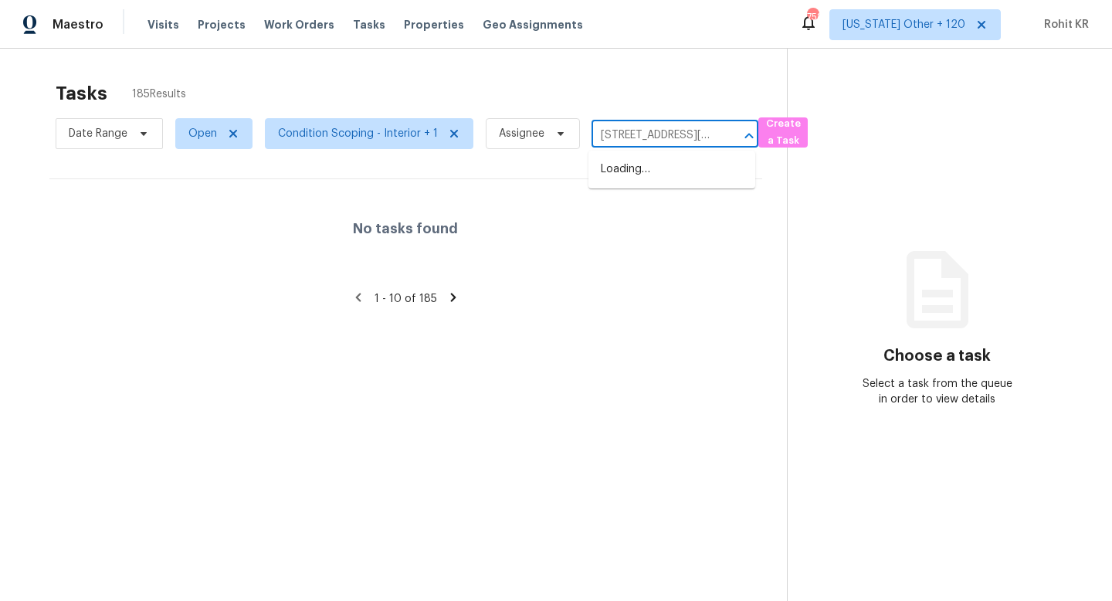
scroll to position [0, 97]
click at [680, 173] on li "[STREET_ADDRESS]" at bounding box center [671, 169] width 167 height 25
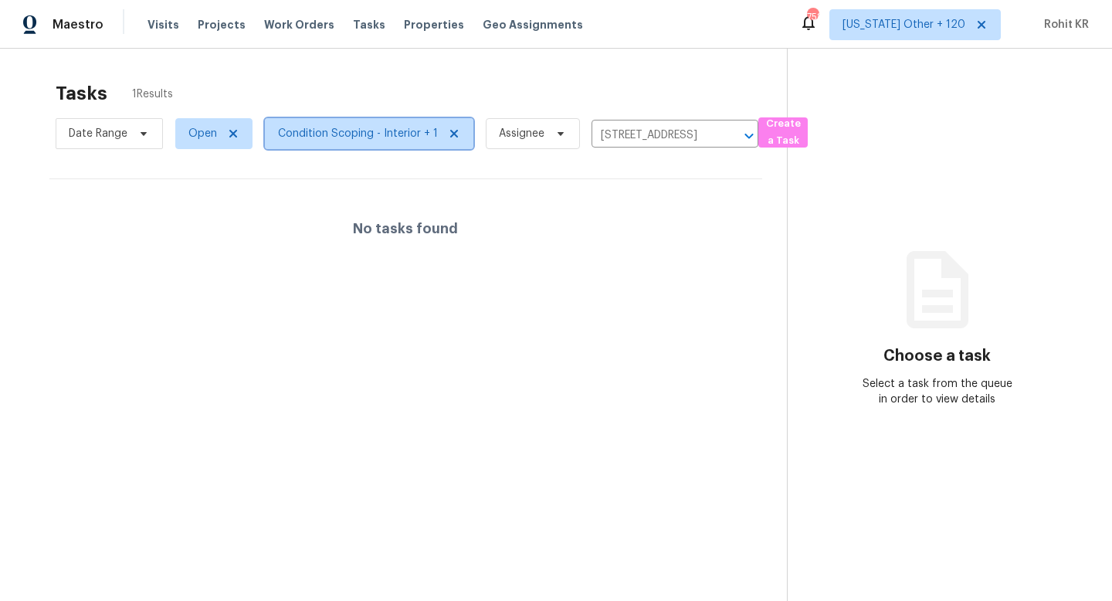
click at [422, 146] on span "Condition Scoping - Interior + 1" at bounding box center [369, 133] width 208 height 31
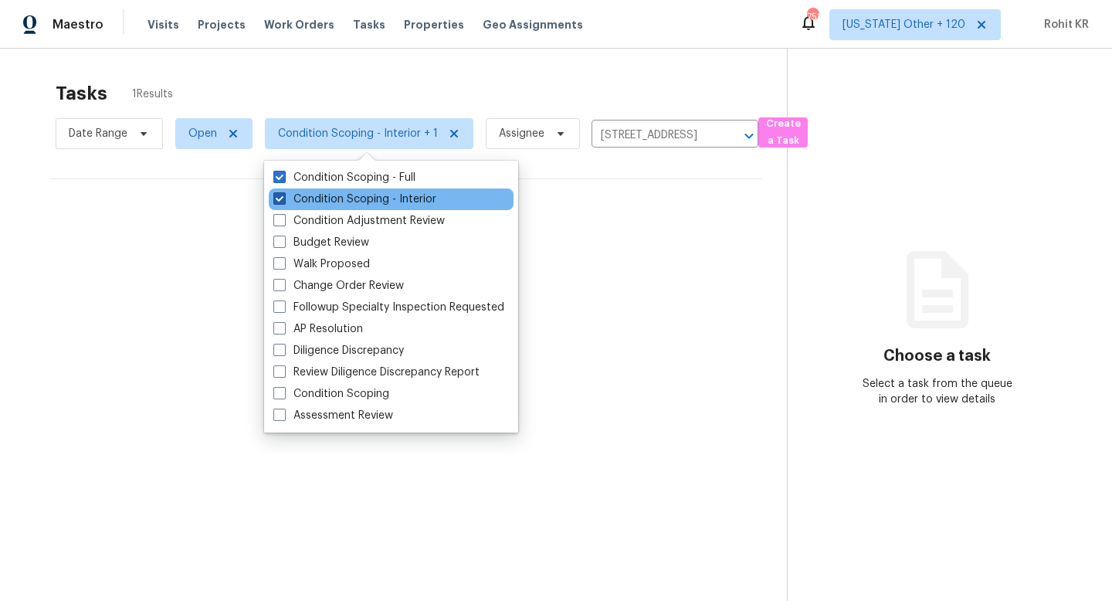
click at [407, 201] on label "Condition Scoping - Interior" at bounding box center [354, 198] width 163 height 15
click at [283, 201] on input "Condition Scoping - Interior" at bounding box center [278, 196] width 10 height 10
checkbox input "false"
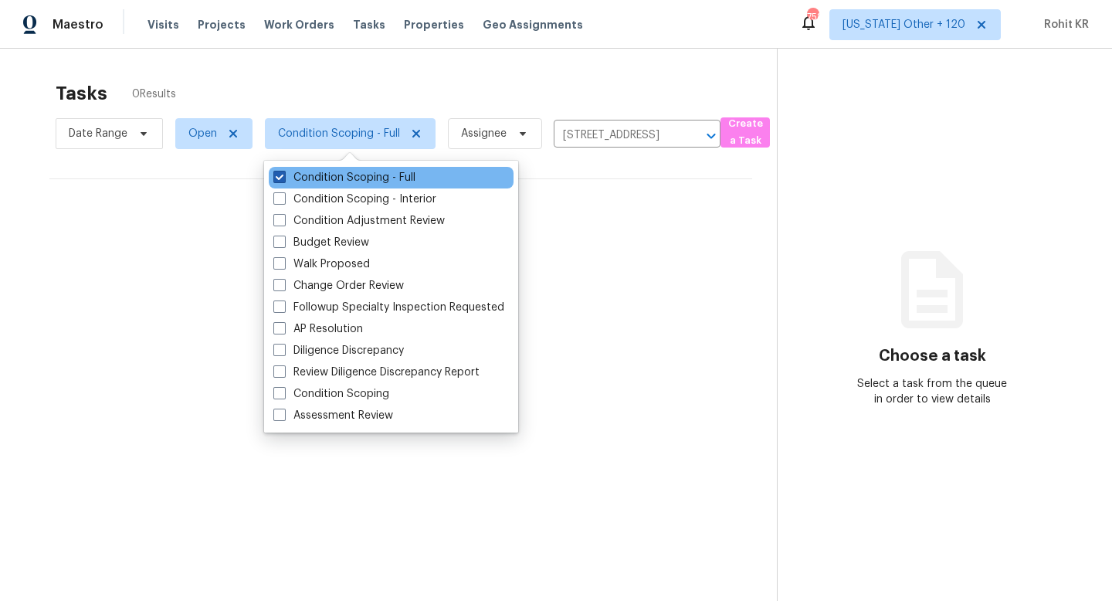
click at [415, 181] on label "Condition Scoping - Full" at bounding box center [344, 177] width 142 height 15
click at [283, 180] on input "Condition Scoping - Full" at bounding box center [278, 175] width 10 height 10
checkbox input "false"
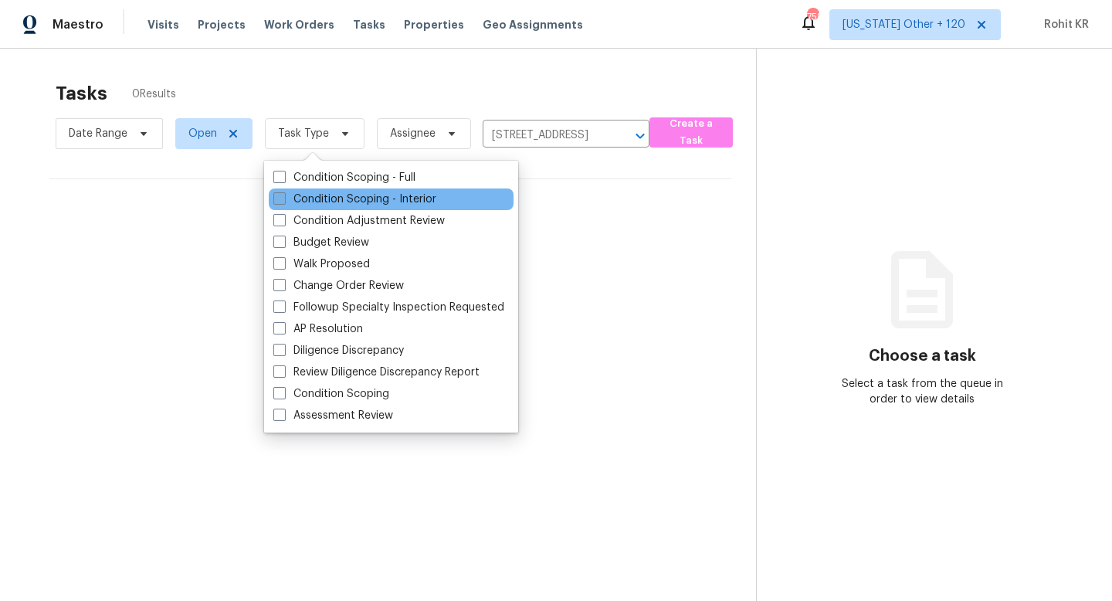
click at [415, 197] on label "Condition Scoping - Interior" at bounding box center [354, 198] width 163 height 15
click at [283, 197] on input "Condition Scoping - Interior" at bounding box center [278, 196] width 10 height 10
checkbox input "true"
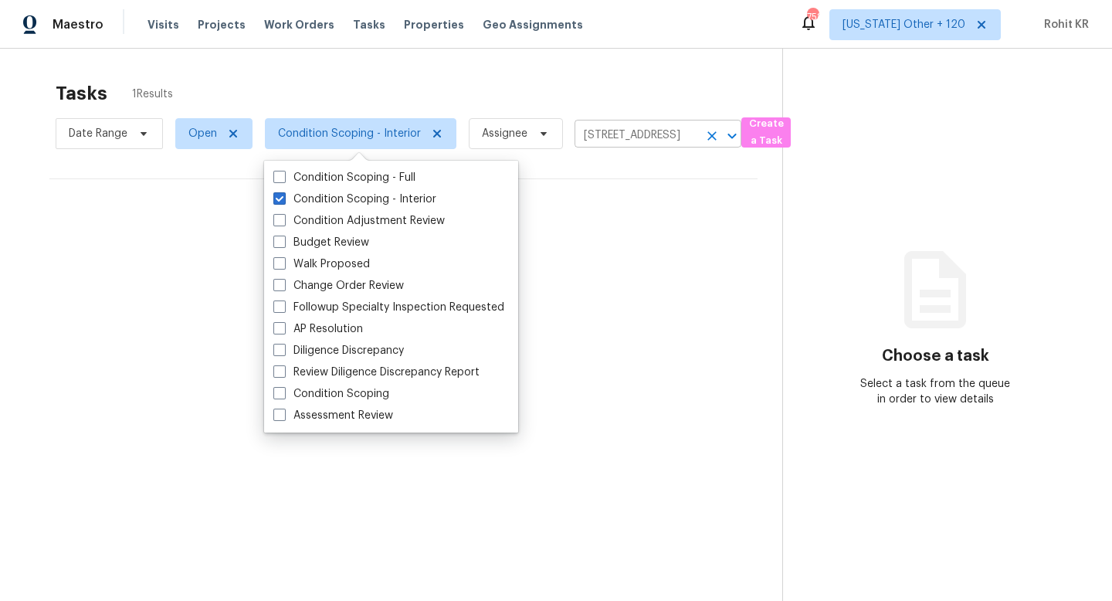
click at [659, 137] on input "8908 Glendale Dr, Birmingham, AL 35206" at bounding box center [636, 136] width 124 height 24
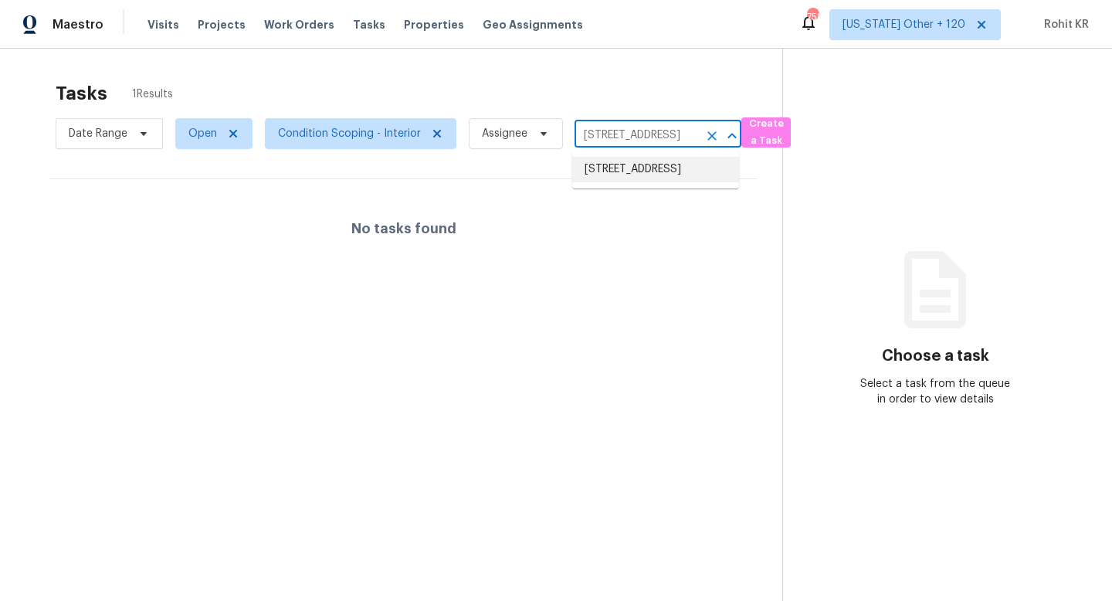
click at [664, 173] on li "8908 Glendale Dr, Birmingham, AL 35206" at bounding box center [655, 169] width 167 height 25
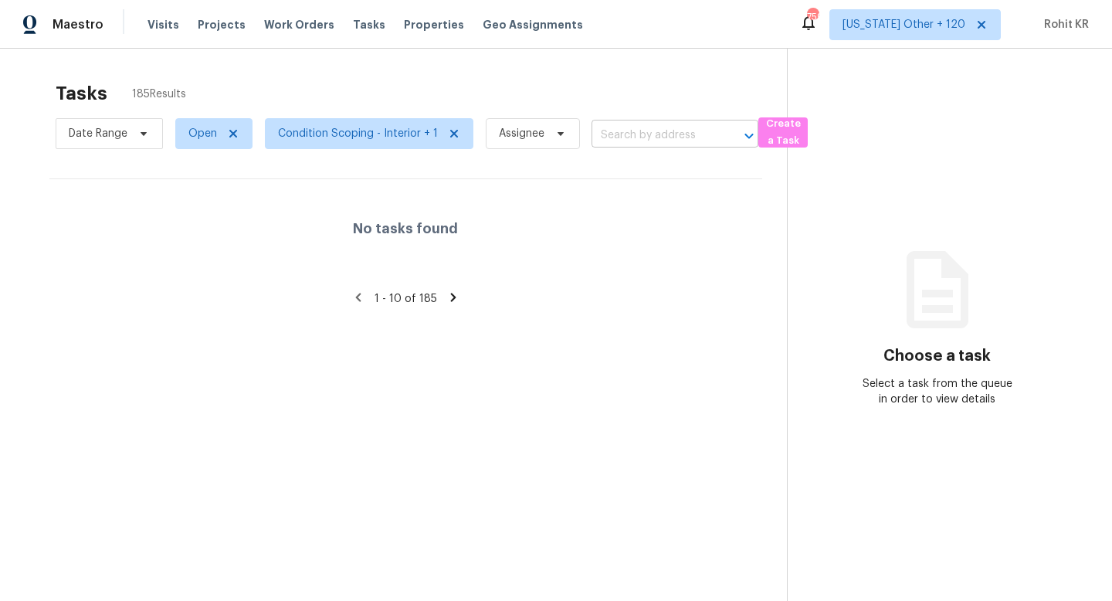
click at [635, 134] on input "text" at bounding box center [653, 136] width 124 height 24
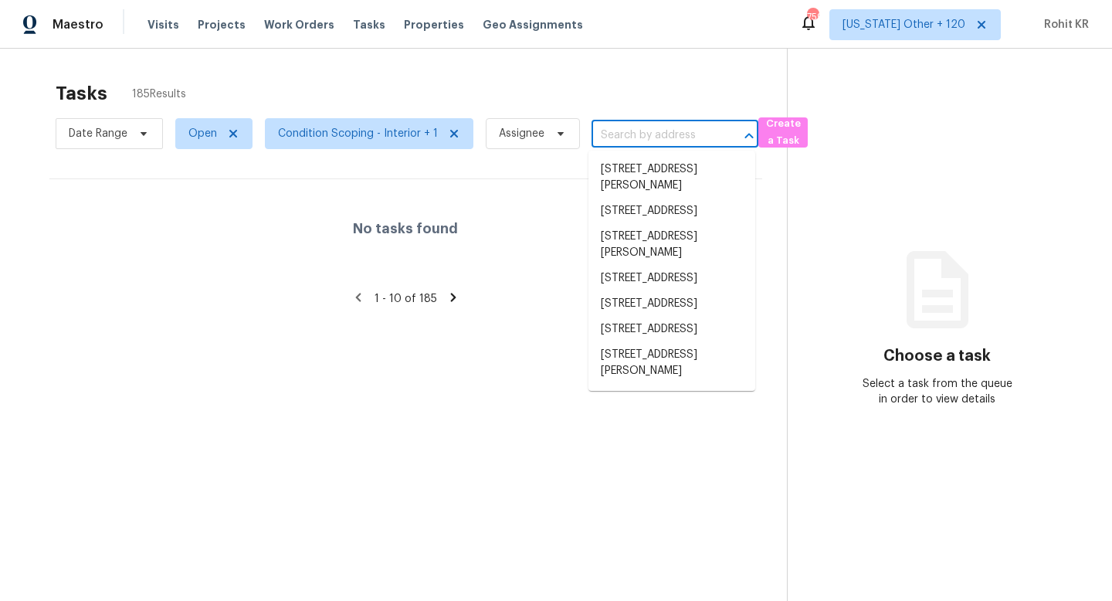
paste input "[STREET_ADDRESS][PERSON_NAME]"
type input "[STREET_ADDRESS][PERSON_NAME]"
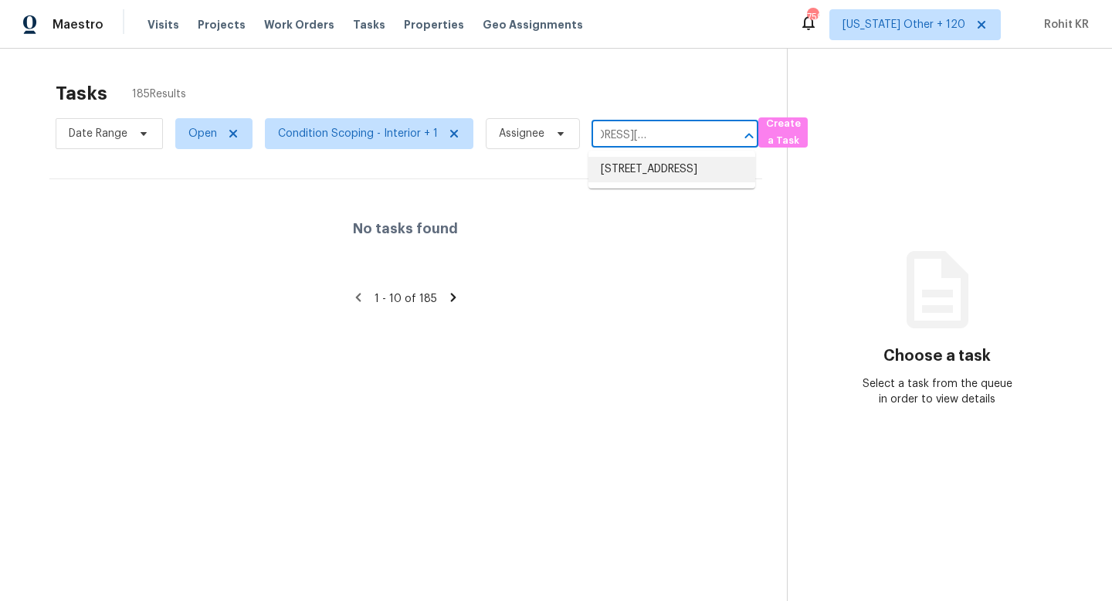
click at [680, 182] on li "[STREET_ADDRESS]" at bounding box center [671, 169] width 167 height 25
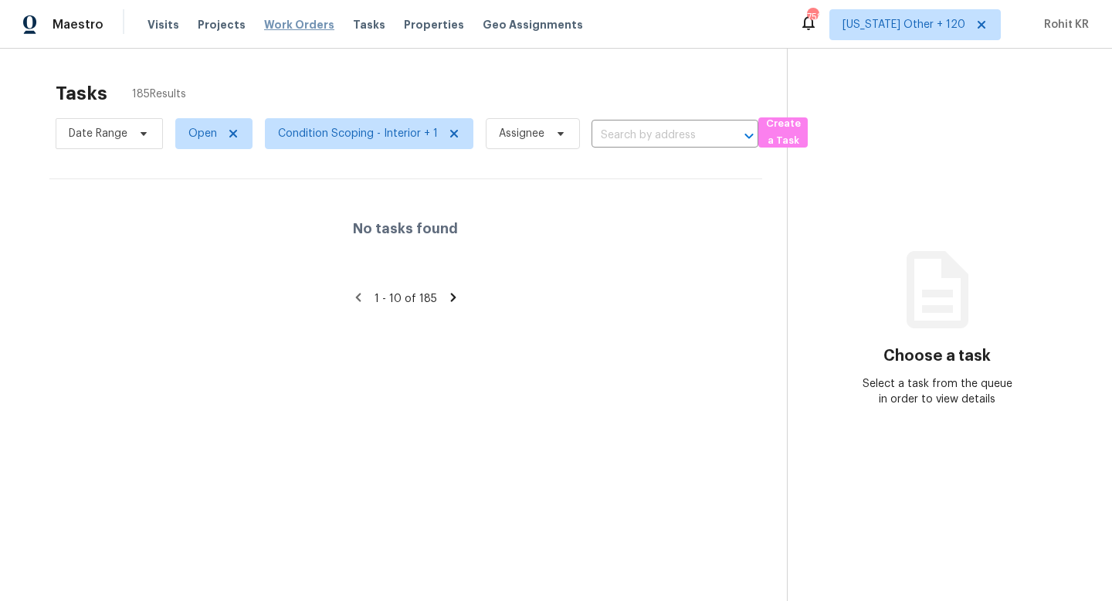
click at [264, 20] on span "Work Orders" at bounding box center [299, 24] width 70 height 15
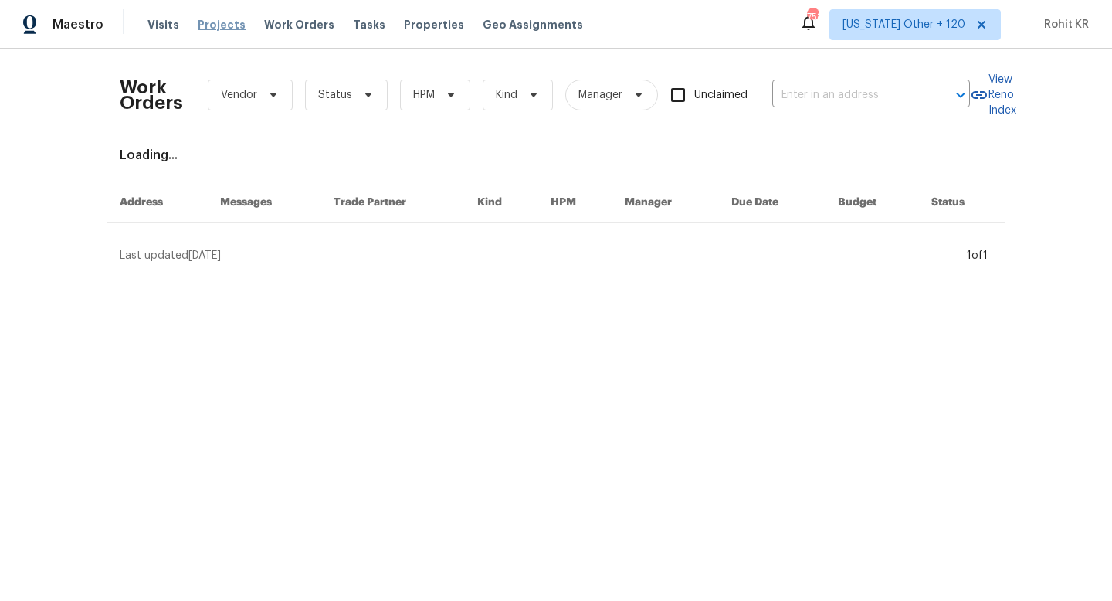
click at [221, 23] on span "Projects" at bounding box center [222, 24] width 48 height 15
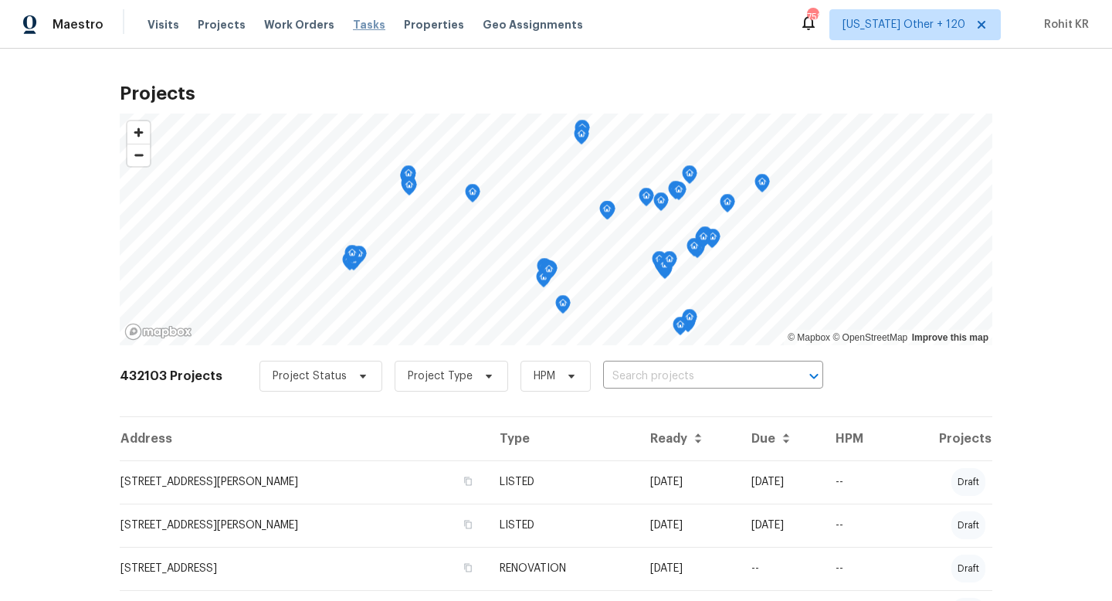
click at [353, 22] on span "Tasks" at bounding box center [369, 24] width 32 height 11
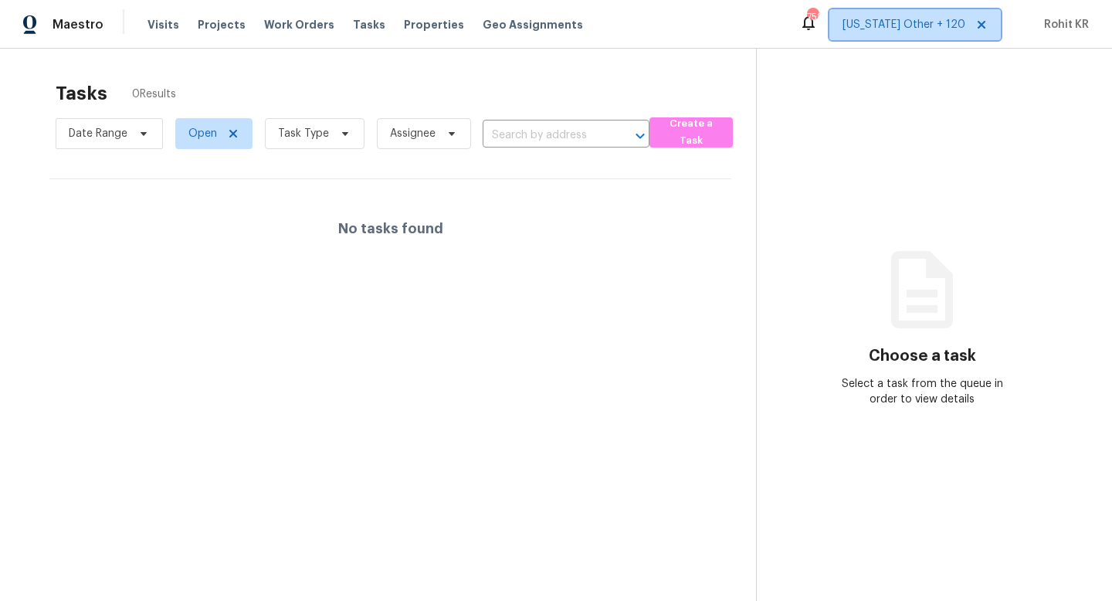
click at [889, 30] on span "[US_STATE] Other + 120" at bounding box center [903, 24] width 123 height 15
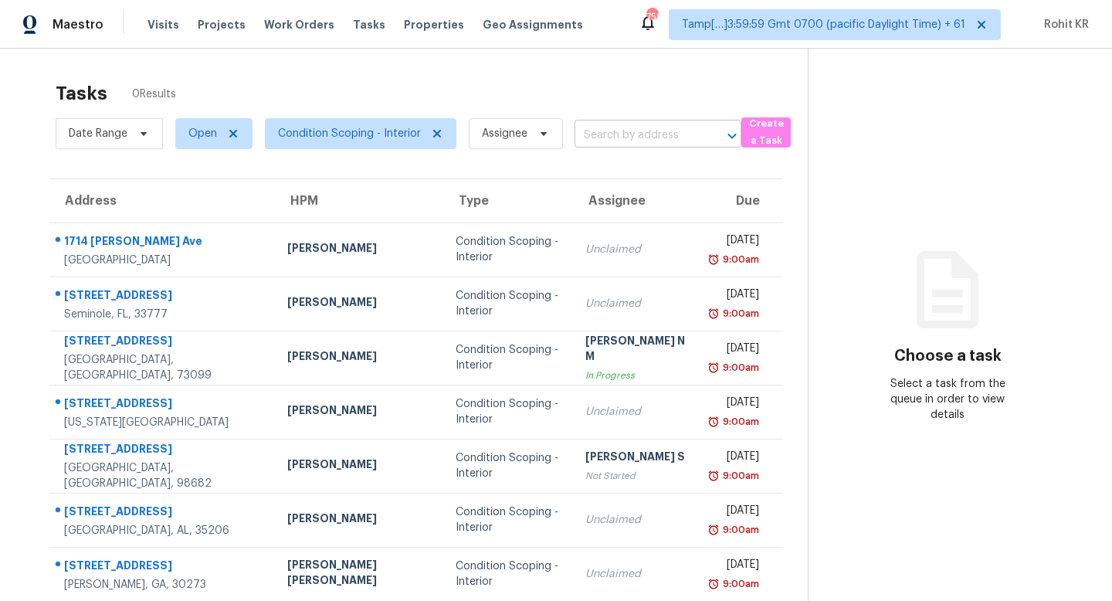
click at [613, 136] on input "text" at bounding box center [636, 136] width 124 height 24
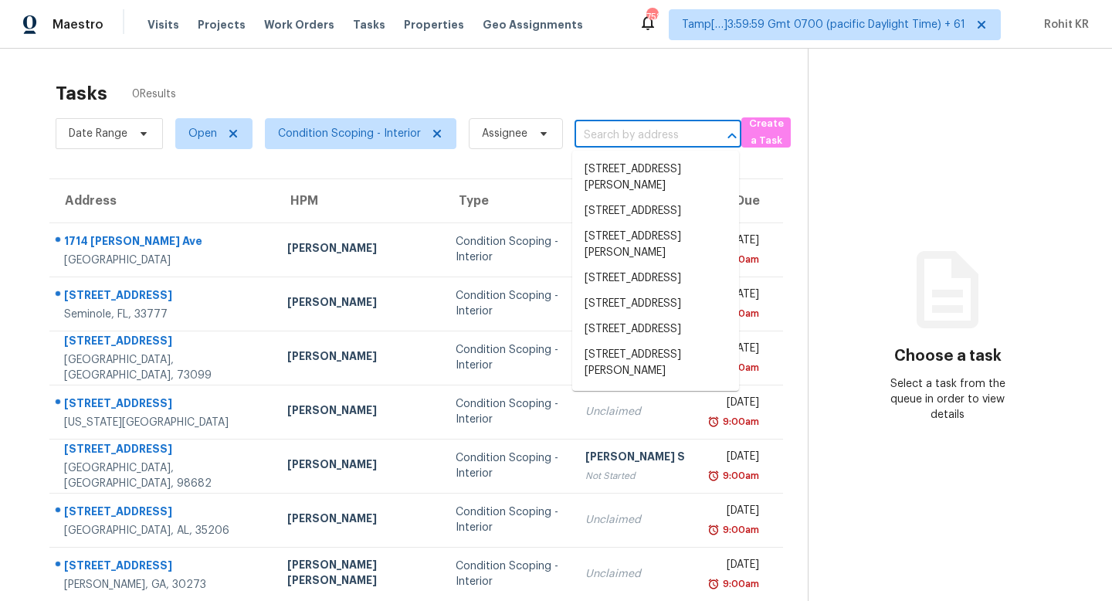
paste input "[STREET_ADDRESS][PERSON_NAME]"
type input "[STREET_ADDRESS][PERSON_NAME]"
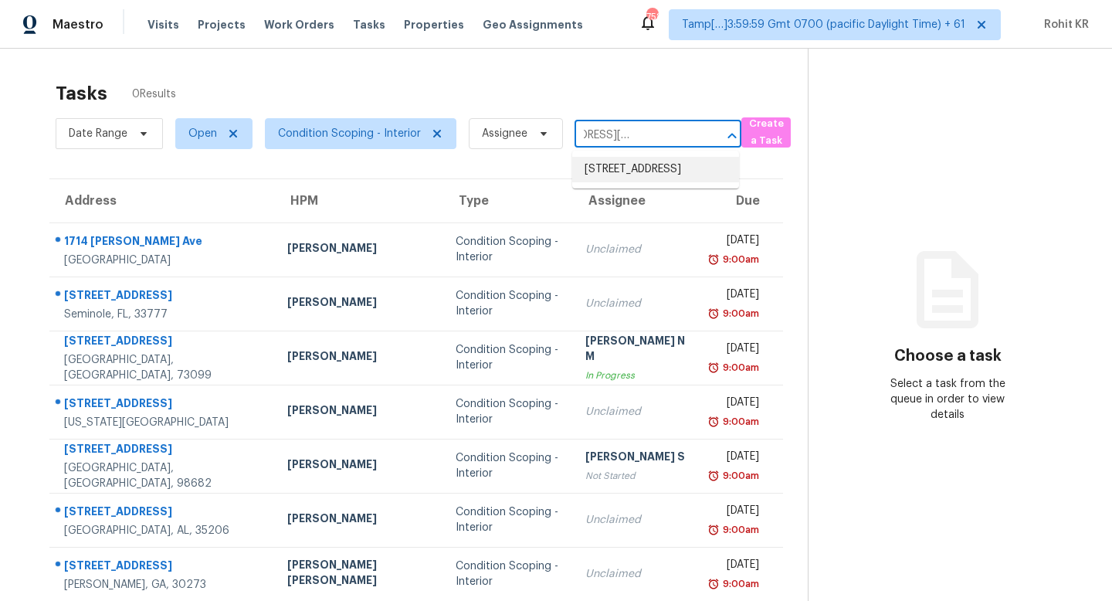
click at [649, 174] on li "[STREET_ADDRESS]" at bounding box center [655, 169] width 167 height 25
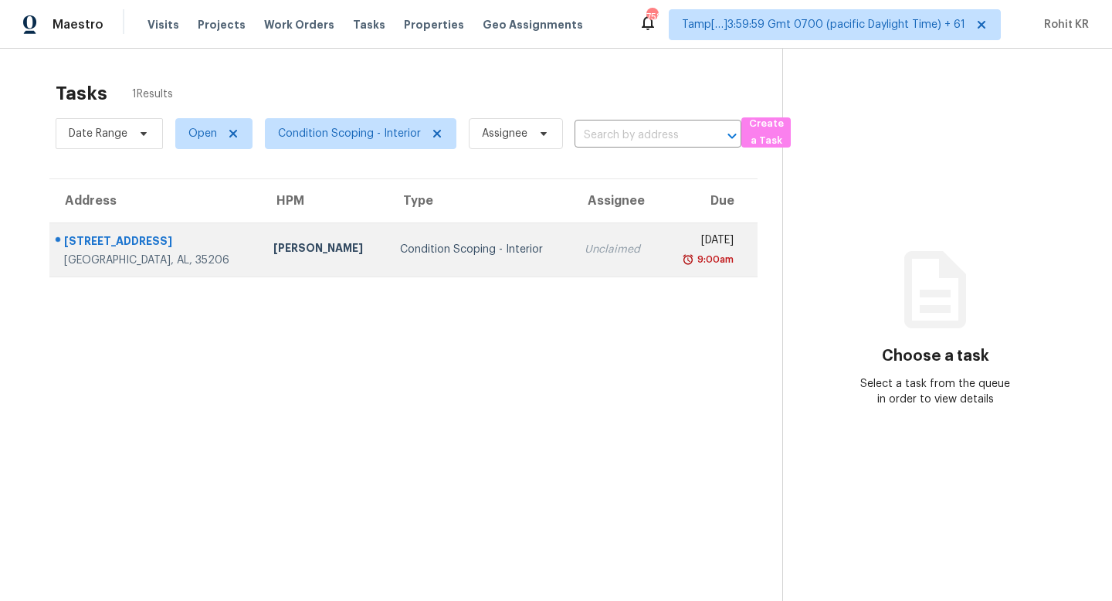
click at [584, 254] on div "Unclaimed" at bounding box center [616, 249] width 64 height 15
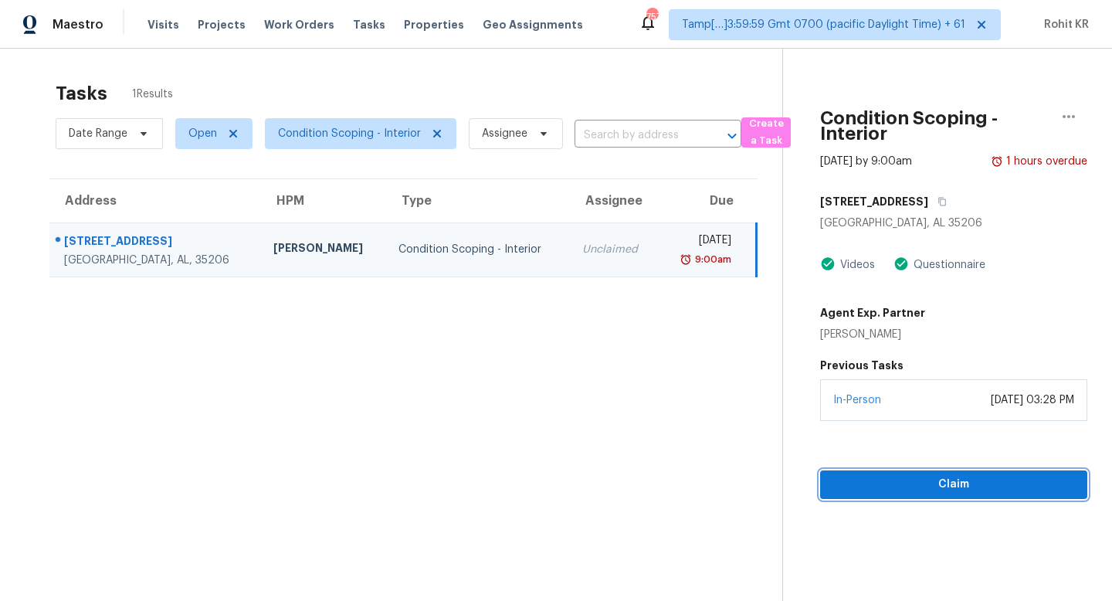
click at [955, 477] on span "Claim" at bounding box center [953, 484] width 242 height 19
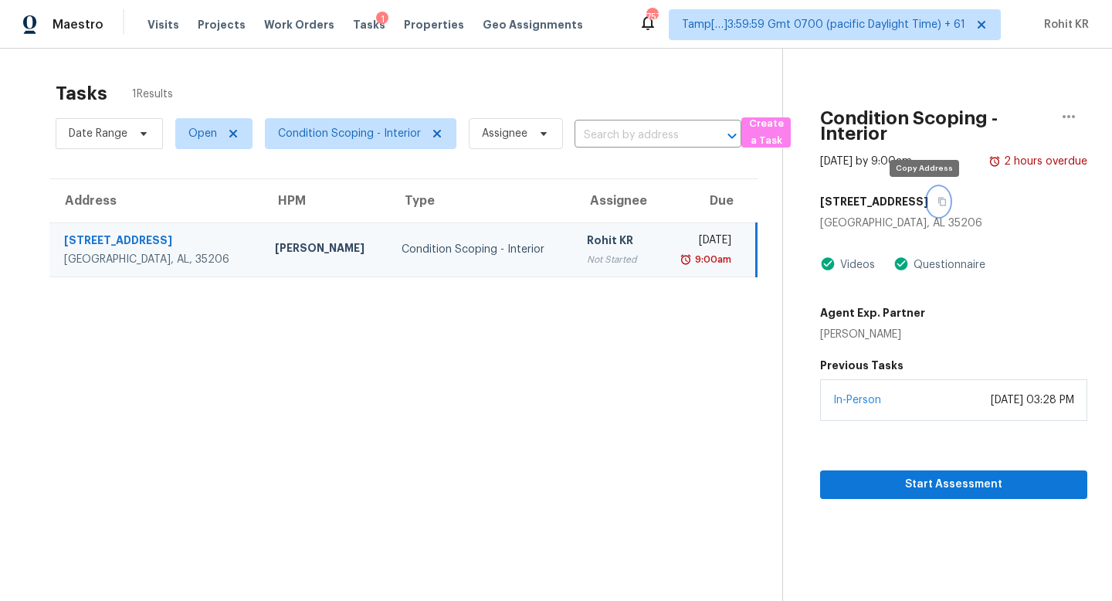
click at [937, 201] on icon "button" at bounding box center [941, 201] width 9 height 9
click at [909, 483] on span "Start Assessment" at bounding box center [953, 484] width 242 height 19
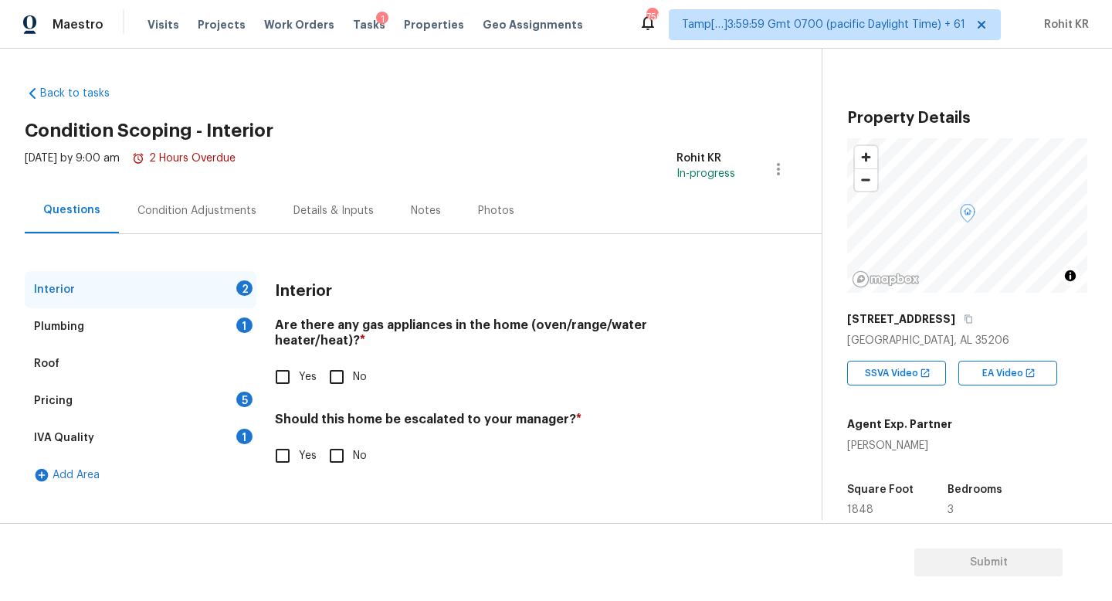
click at [64, 395] on div "Pricing" at bounding box center [53, 400] width 39 height 15
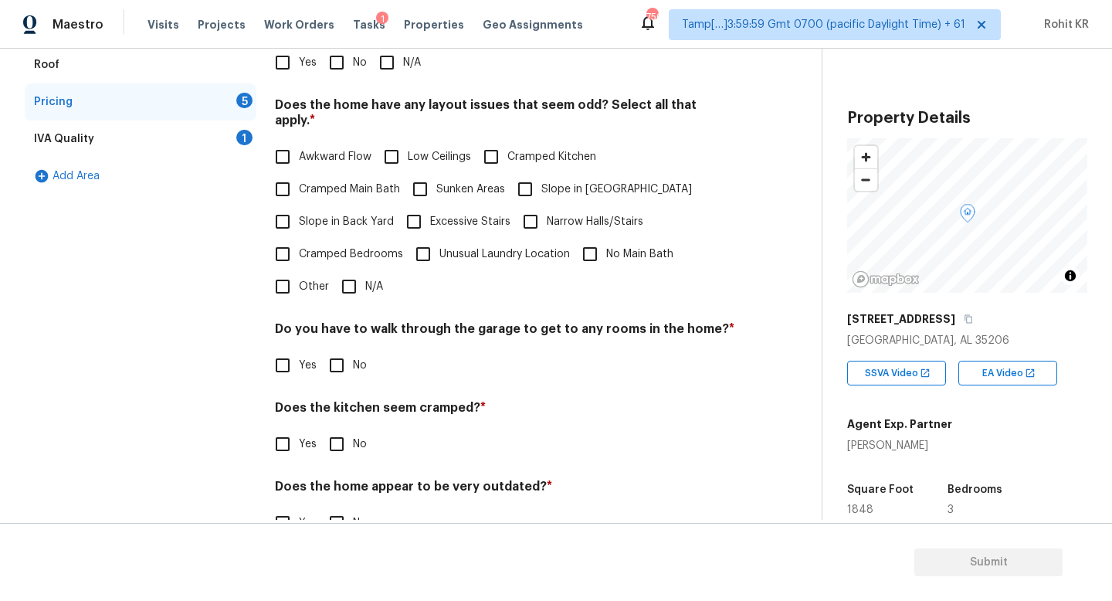
scroll to position [252, 0]
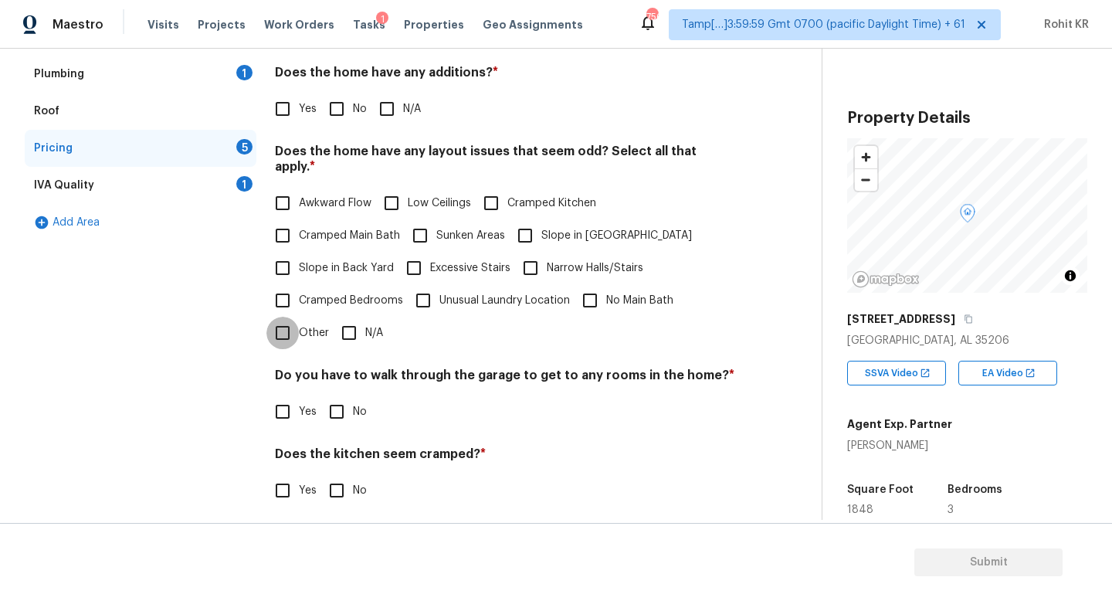
click at [287, 319] on input "Other" at bounding box center [282, 333] width 32 height 32
checkbox input "true"
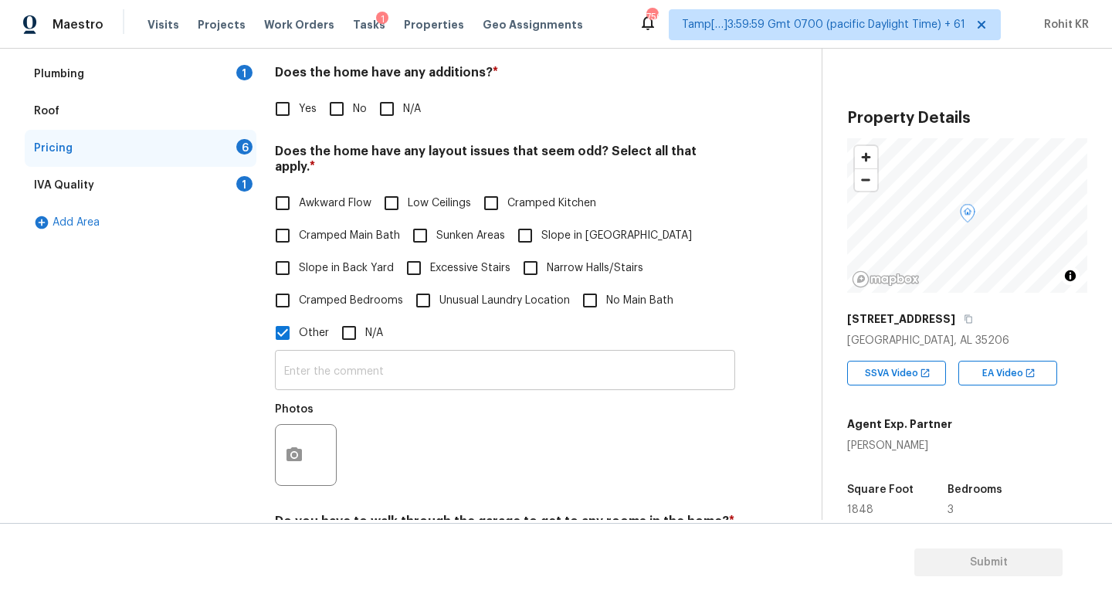
click at [311, 354] on input "text" at bounding box center [505, 372] width 460 height 36
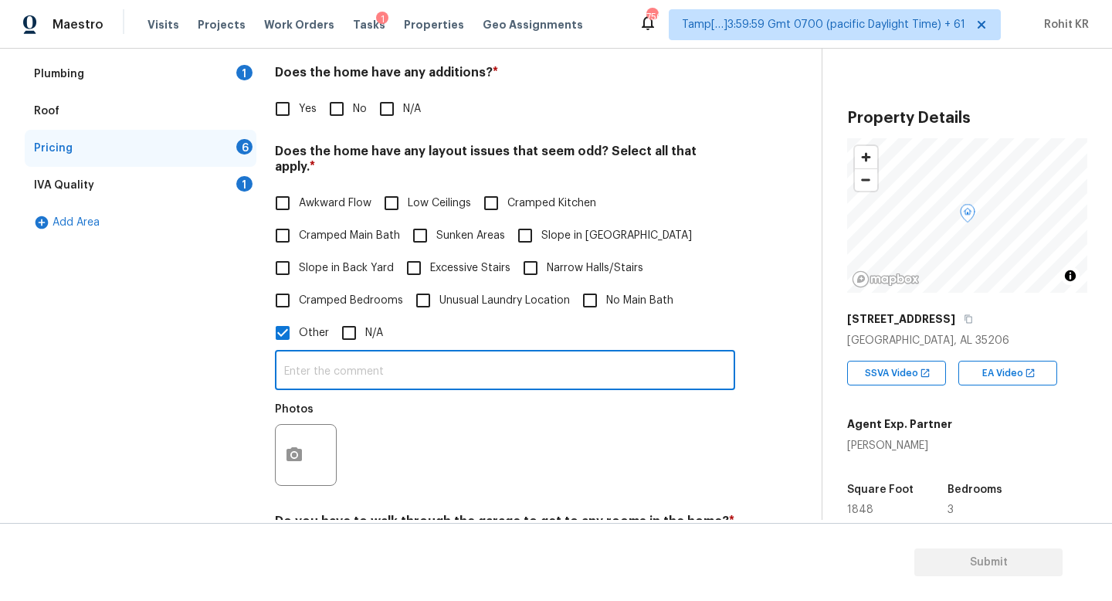
paste input "[STREET_ADDRESS]"
type input "[STREET_ADDRESS]"
paste input "What they are considering a fourth bedroom in the basement I would consider a d…"
type input "What they are considering a fourth bedroom in the basement I would consider a d…"
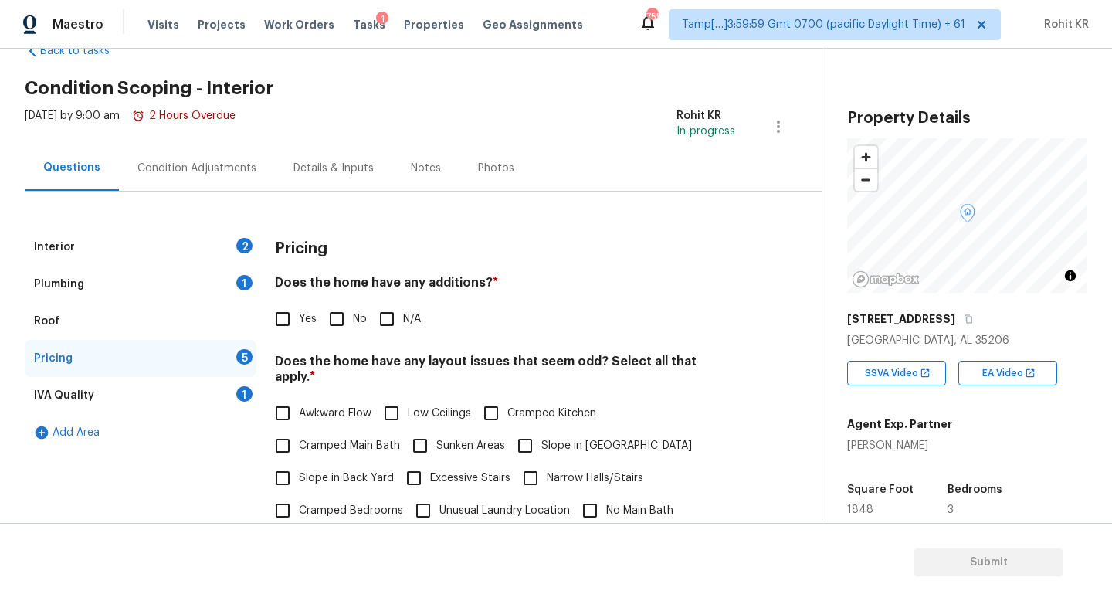
scroll to position [15, 0]
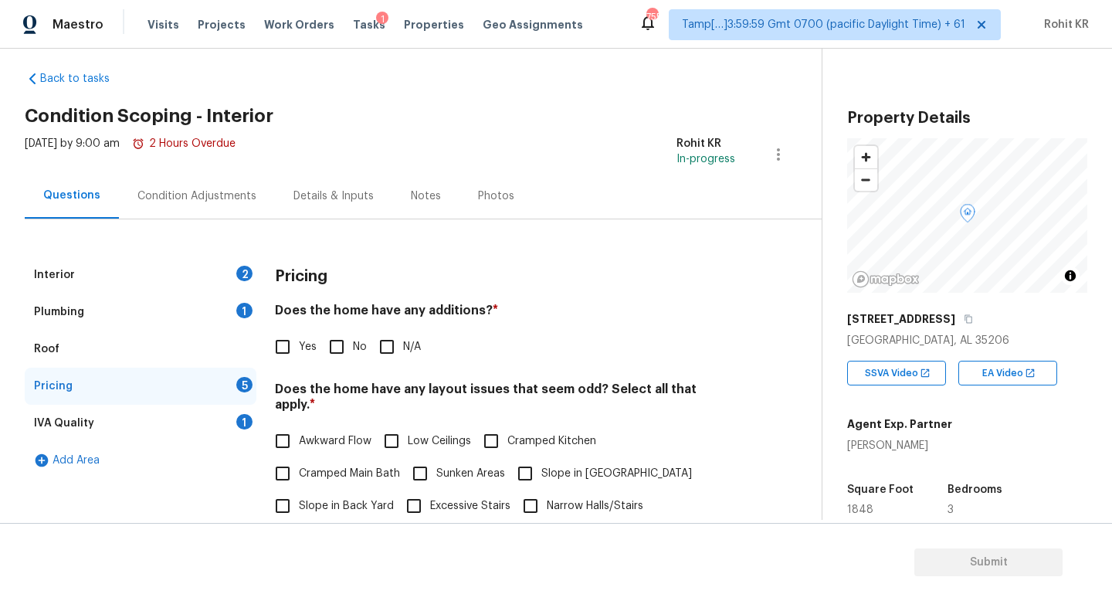
click at [140, 276] on div "Interior 2" at bounding box center [141, 274] width 232 height 37
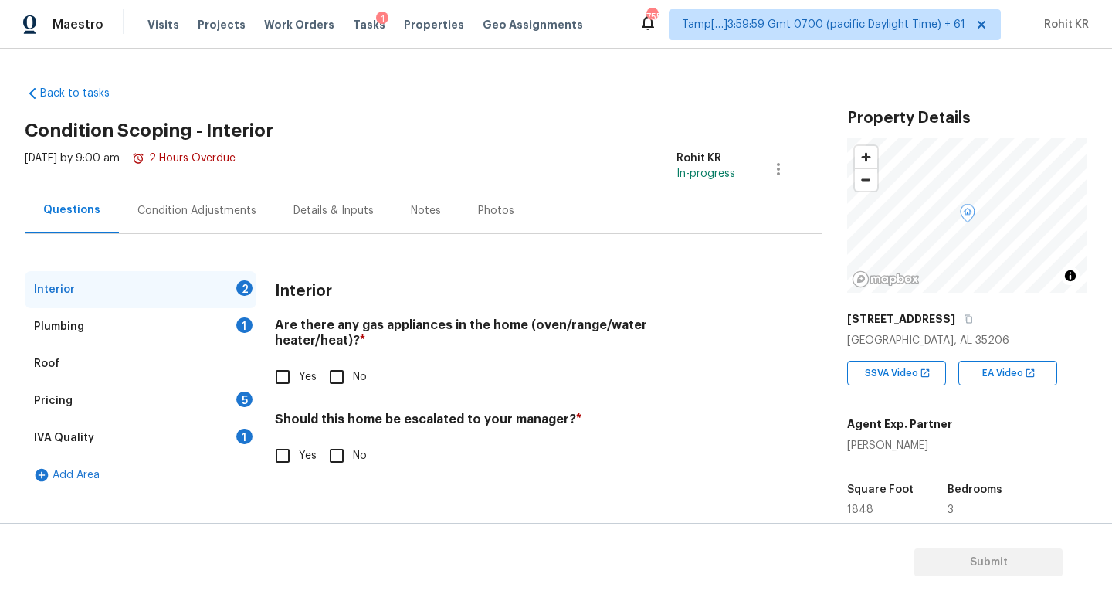
scroll to position [0, 0]
click at [282, 439] on input "Yes" at bounding box center [282, 455] width 32 height 32
checkbox input "true"
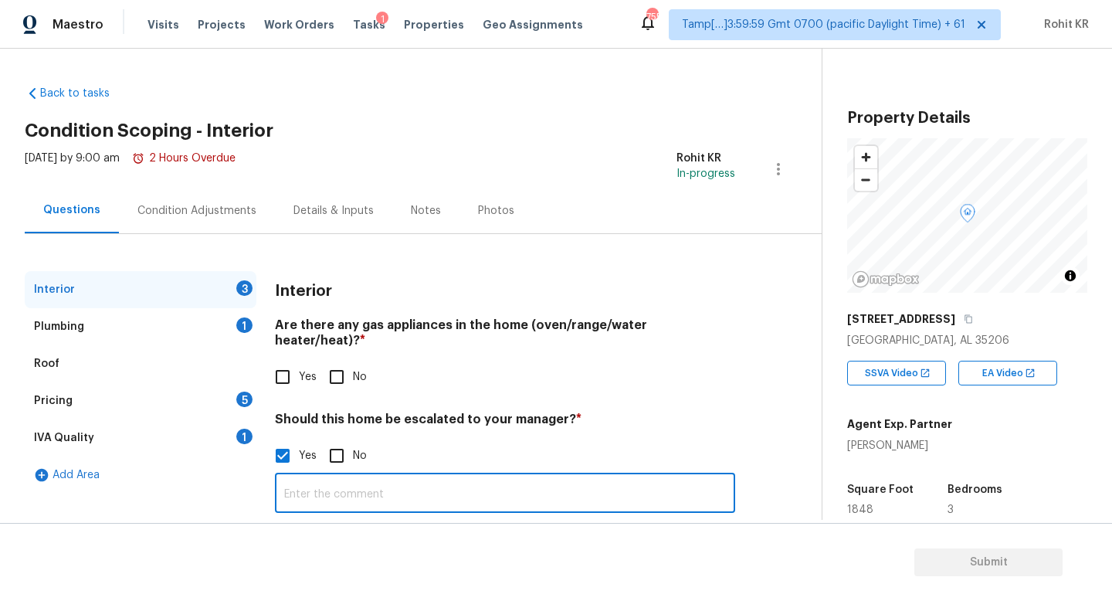
click at [300, 476] on input "text" at bounding box center [505, 494] width 460 height 36
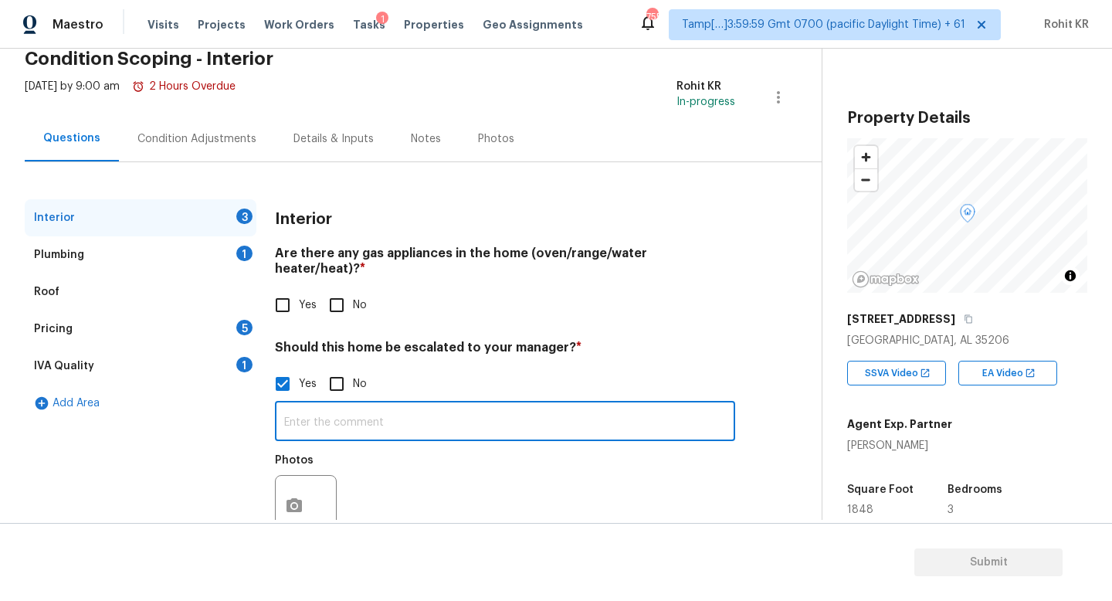
scroll to position [93, 0]
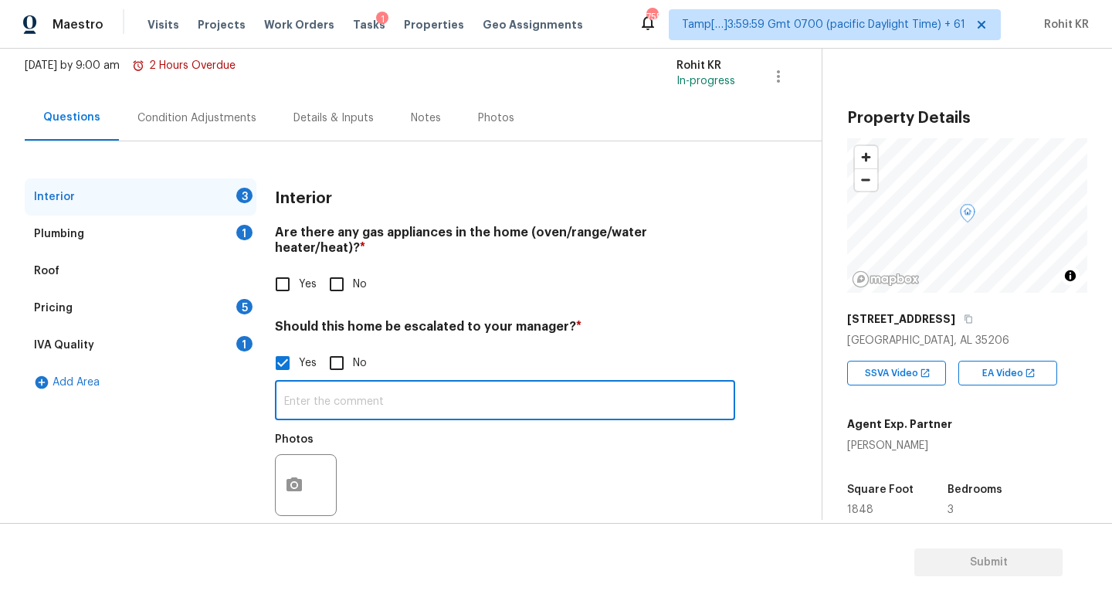
click at [326, 395] on input "text" at bounding box center [505, 402] width 460 height 36
type input "Floor has some issues at 2.24"
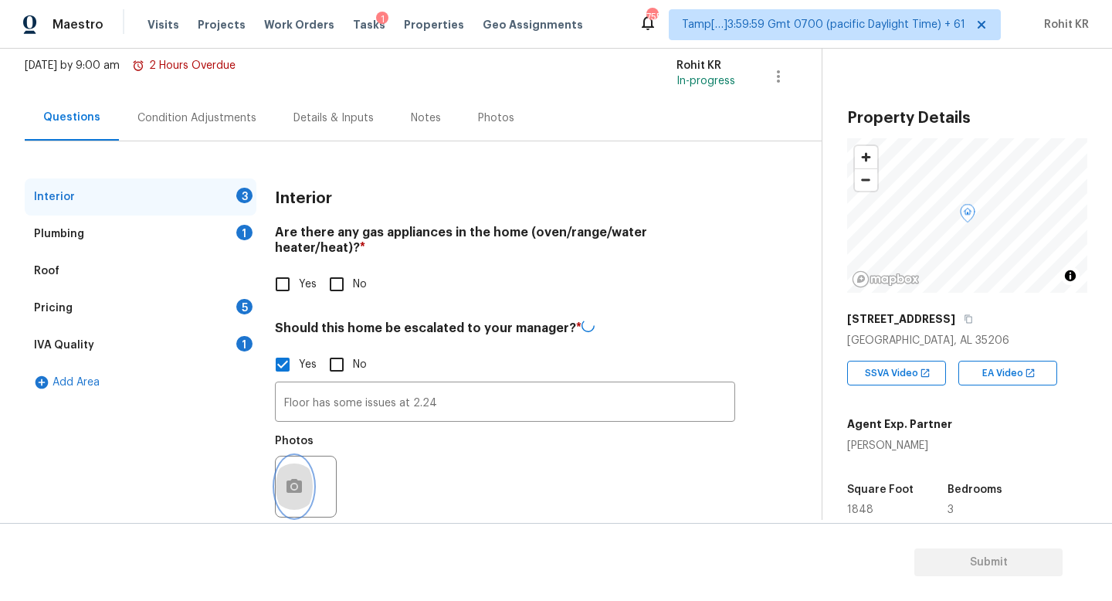
click at [305, 462] on button "button" at bounding box center [294, 486] width 37 height 60
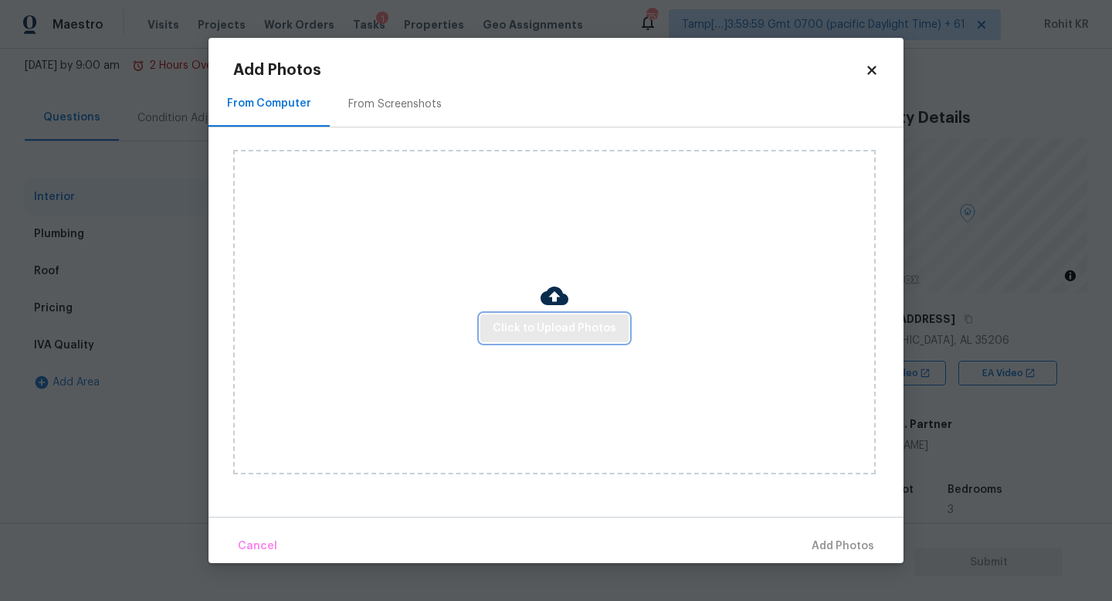
click at [504, 321] on span "Click to Upload Photos" at bounding box center [555, 328] width 124 height 19
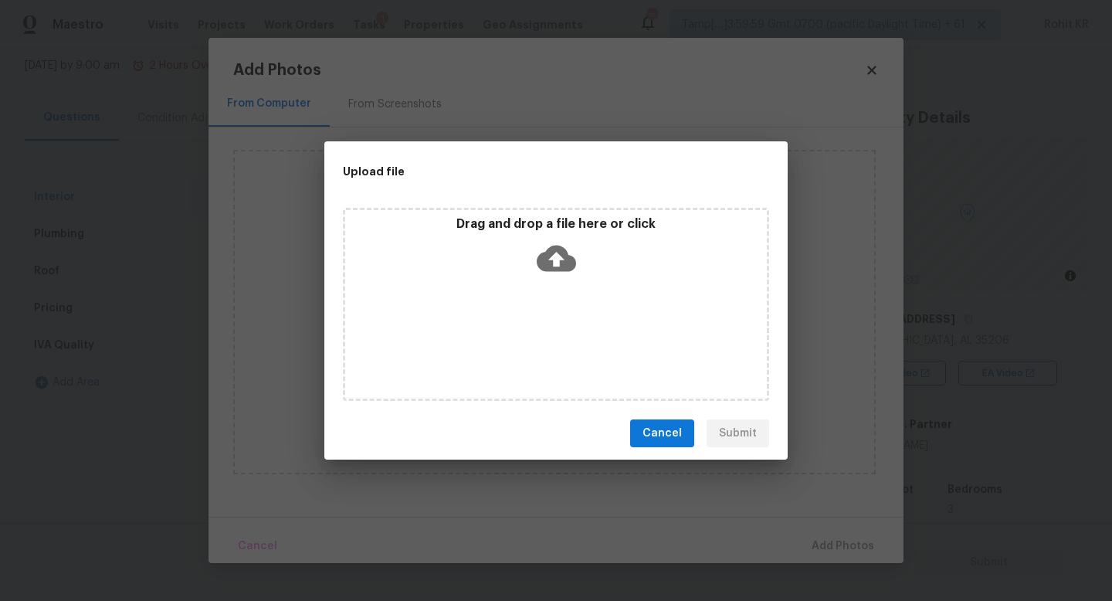
click at [559, 264] on icon at bounding box center [556, 258] width 39 height 39
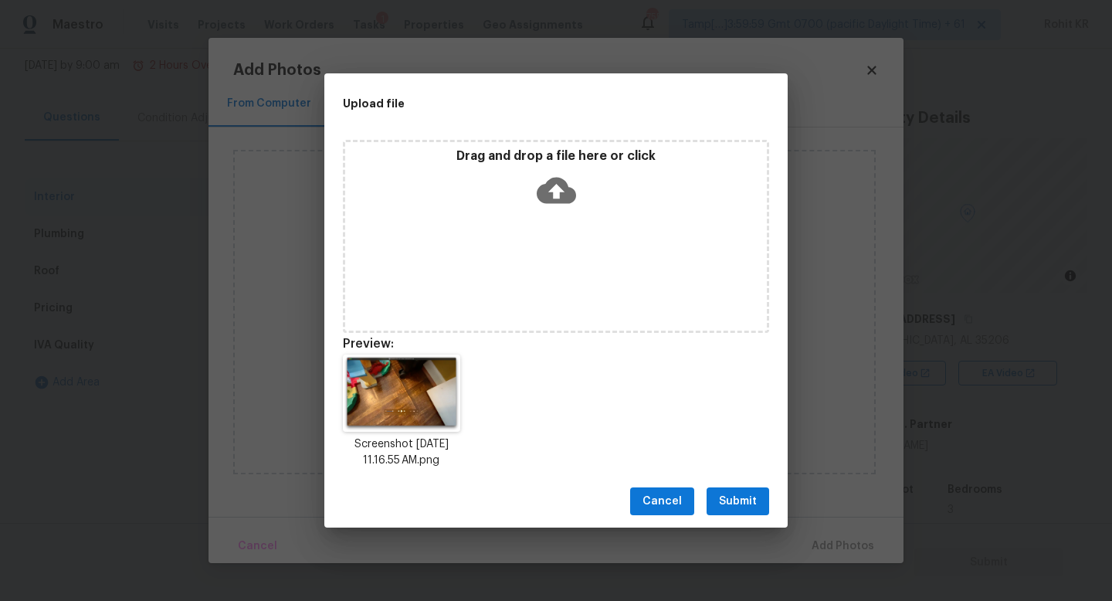
click at [729, 493] on span "Submit" at bounding box center [738, 501] width 38 height 19
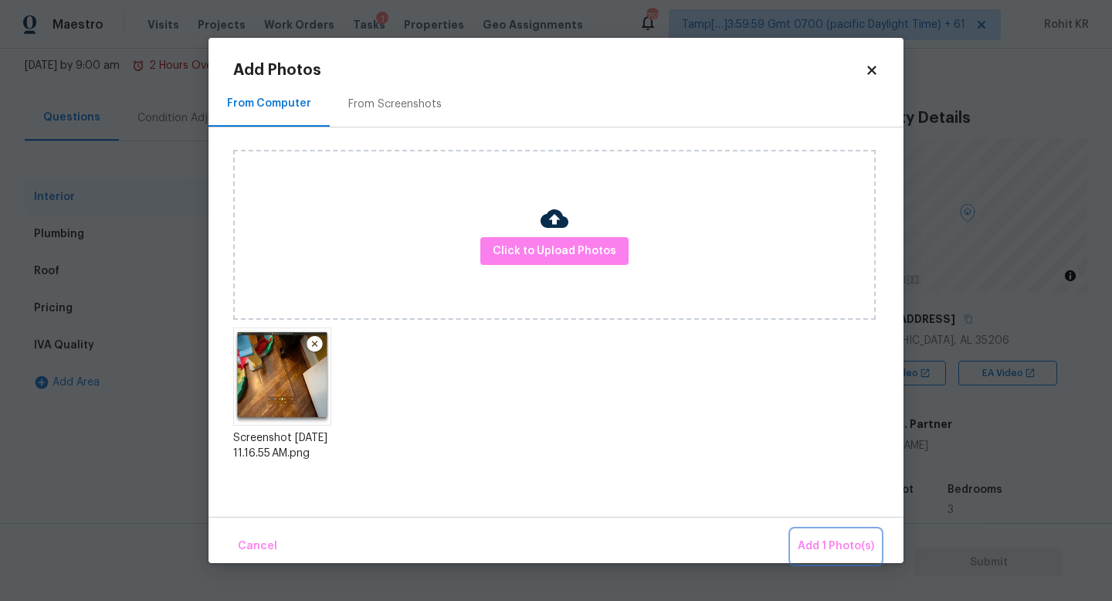
click at [840, 546] on span "Add 1 Photo(s)" at bounding box center [836, 546] width 76 height 19
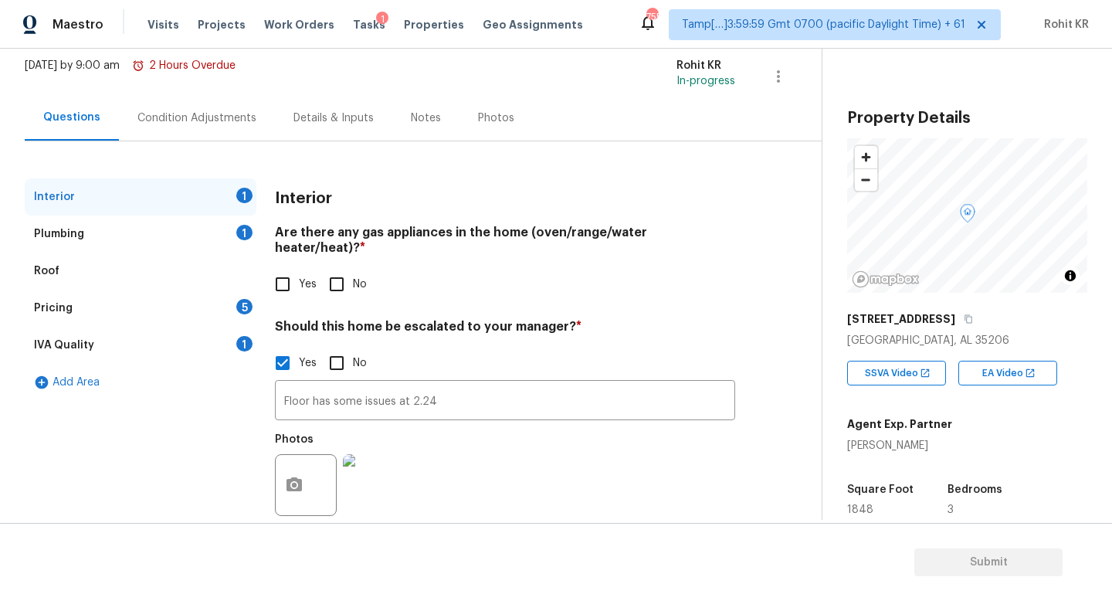
click at [93, 304] on div "Pricing 5" at bounding box center [141, 308] width 232 height 37
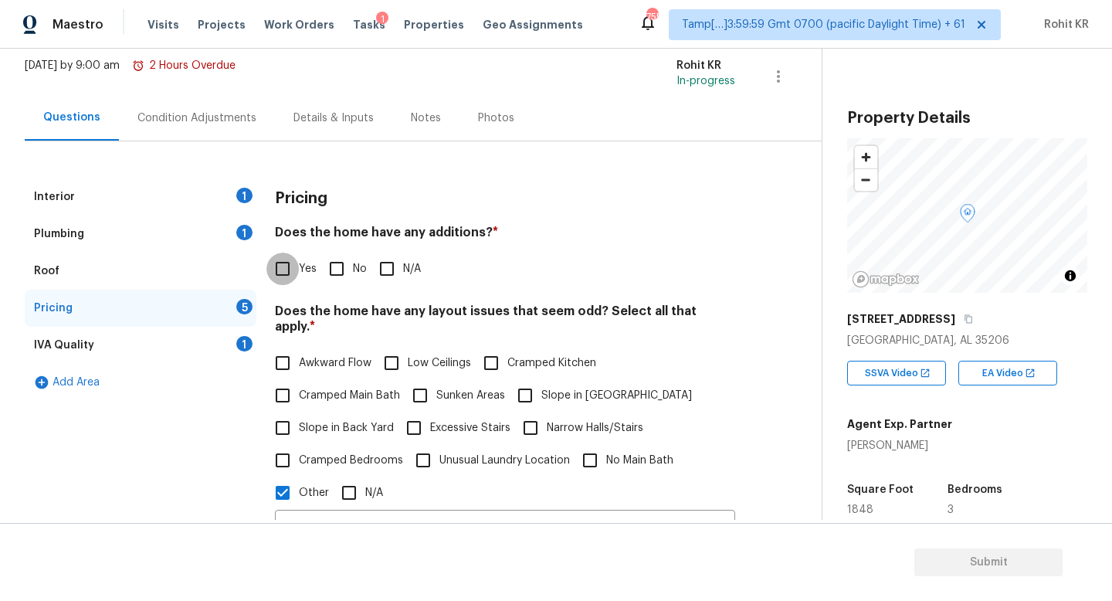
click at [281, 273] on input "Yes" at bounding box center [282, 268] width 32 height 32
checkbox input "true"
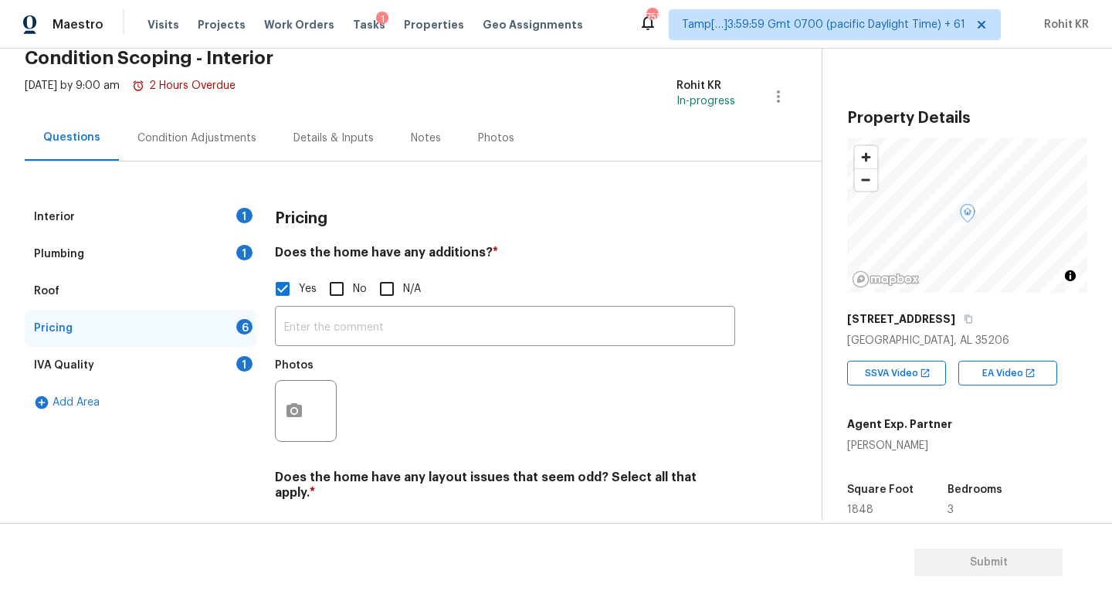
scroll to position [68, 0]
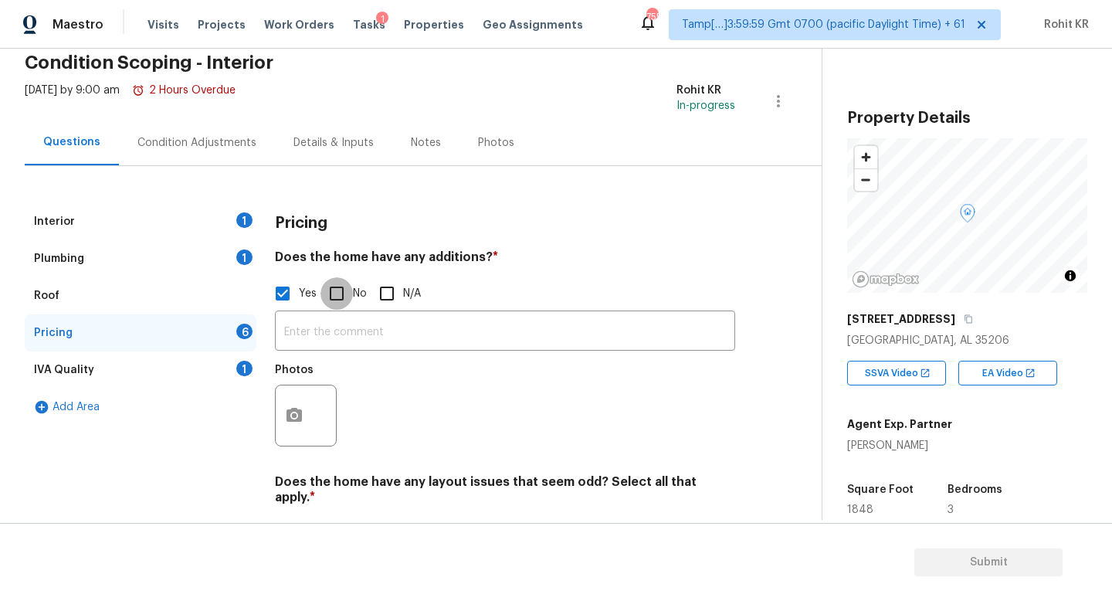
click at [340, 298] on input "No" at bounding box center [336, 293] width 32 height 32
checkbox input "true"
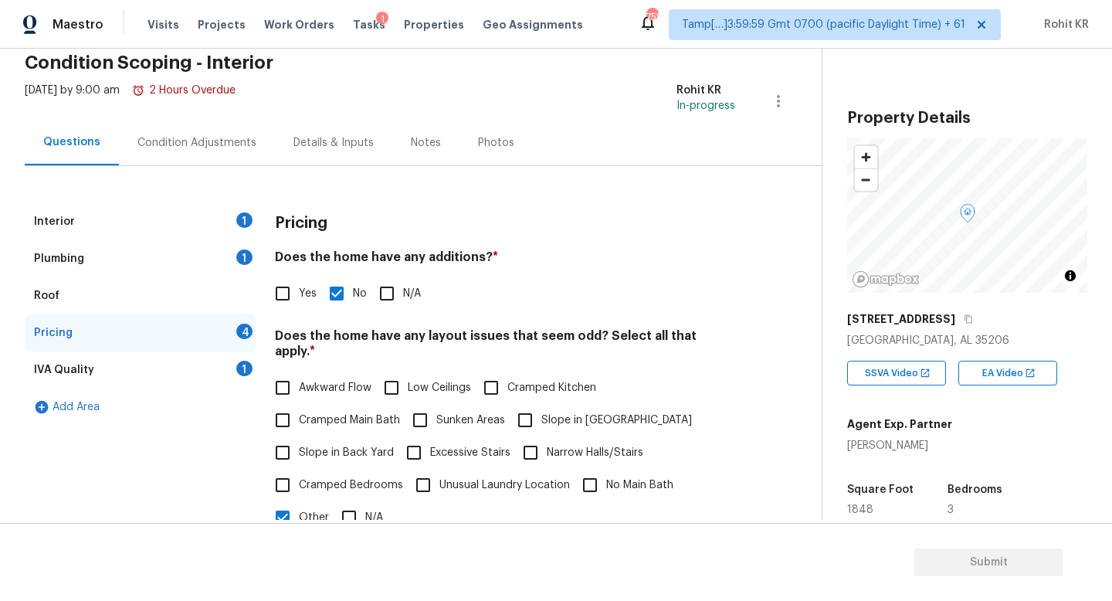
click at [295, 296] on input "Yes" at bounding box center [282, 293] width 32 height 32
checkbox input "true"
checkbox input "false"
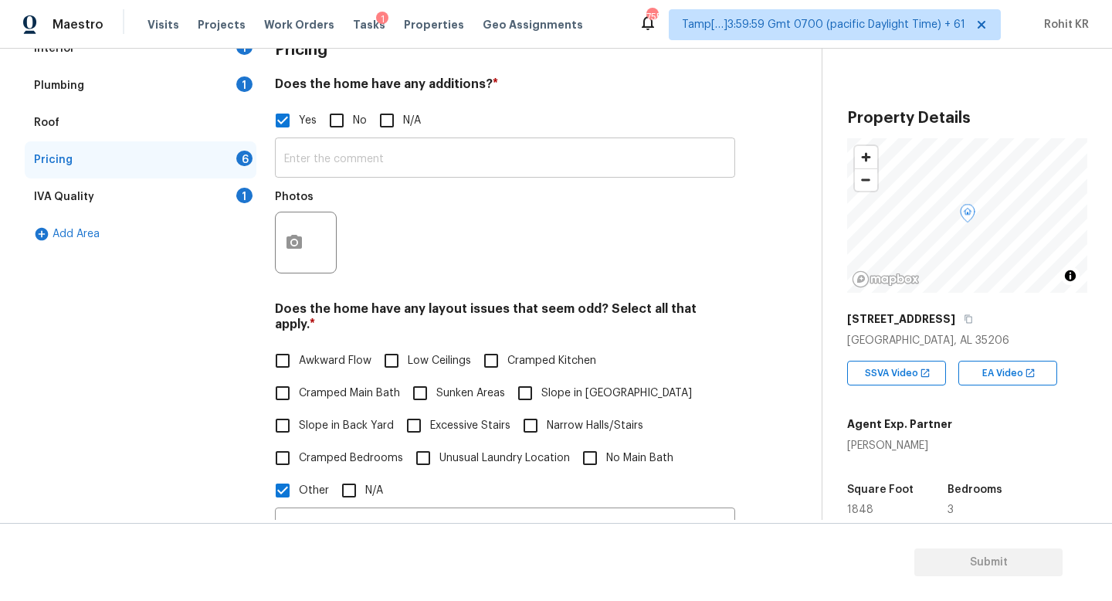
scroll to position [228, 0]
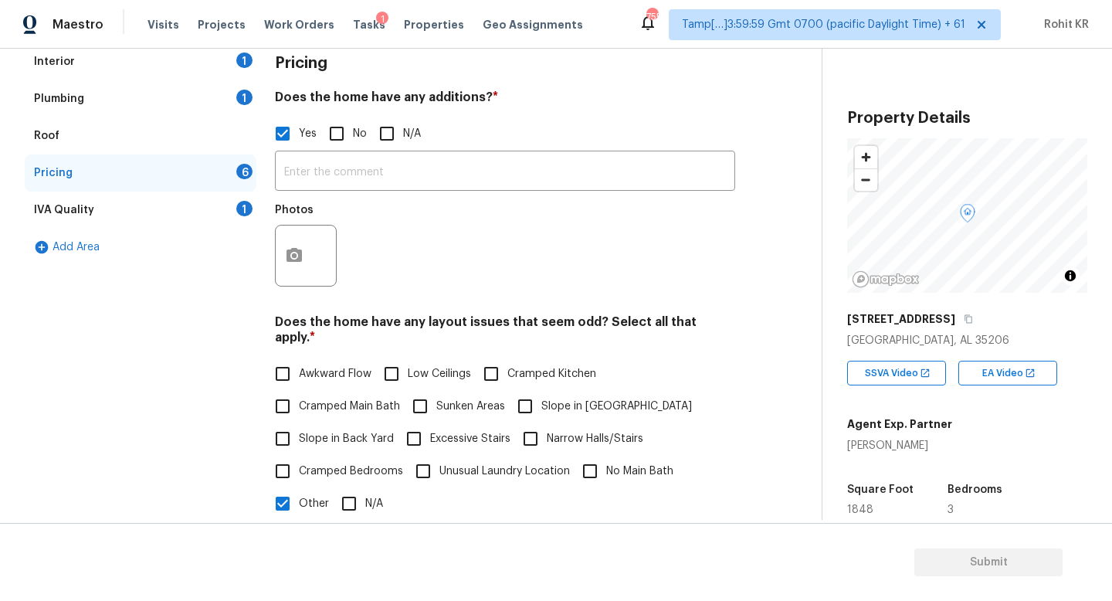
click at [283, 136] on input "Yes" at bounding box center [282, 133] width 32 height 32
checkbox input "false"
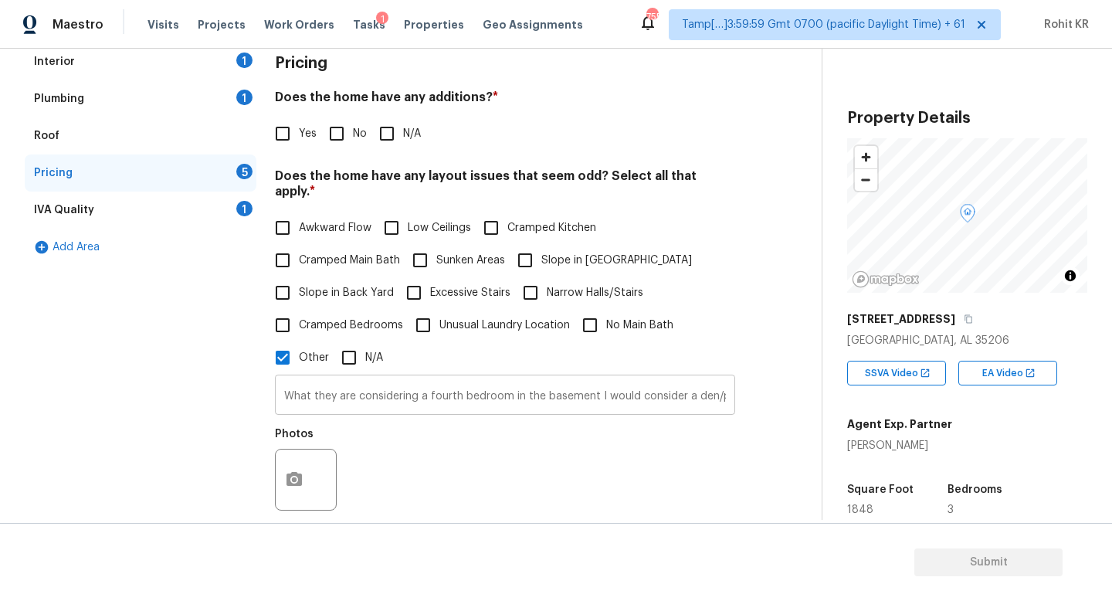
scroll to position [232, 0]
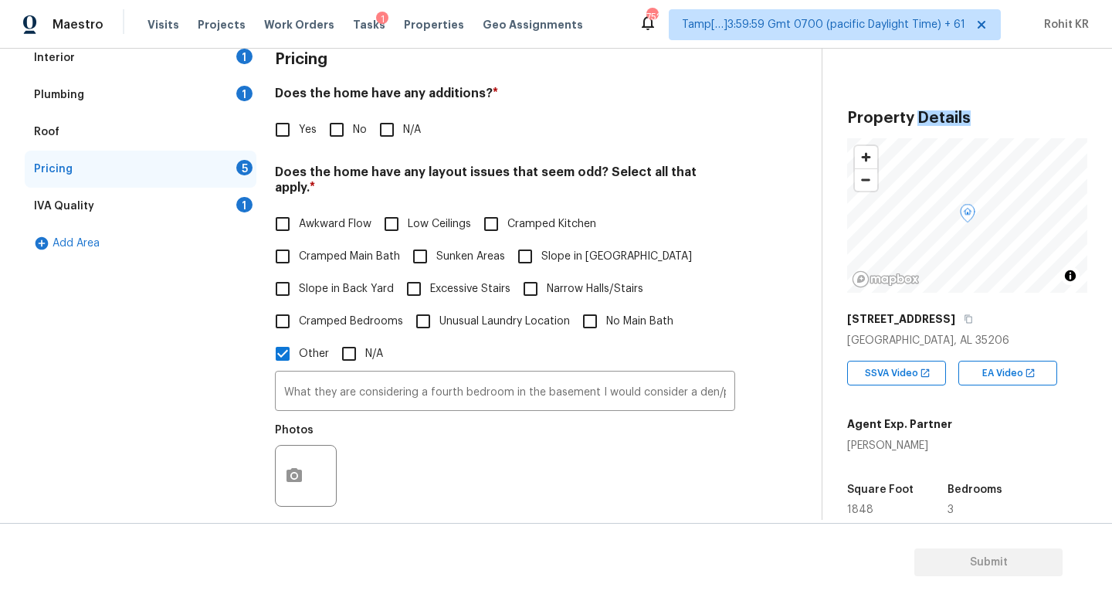
click at [913, 112] on h3 "Property Details" at bounding box center [967, 117] width 240 height 15
click at [883, 54] on div "Property Details © Mapbox © OpenStreetMap Improve this map [STREET_ADDRESS][PER…" at bounding box center [954, 449] width 265 height 800
click at [409, 216] on span "Low Ceilings" at bounding box center [439, 224] width 63 height 16
click at [408, 209] on input "Low Ceilings" at bounding box center [391, 224] width 32 height 32
checkbox input "true"
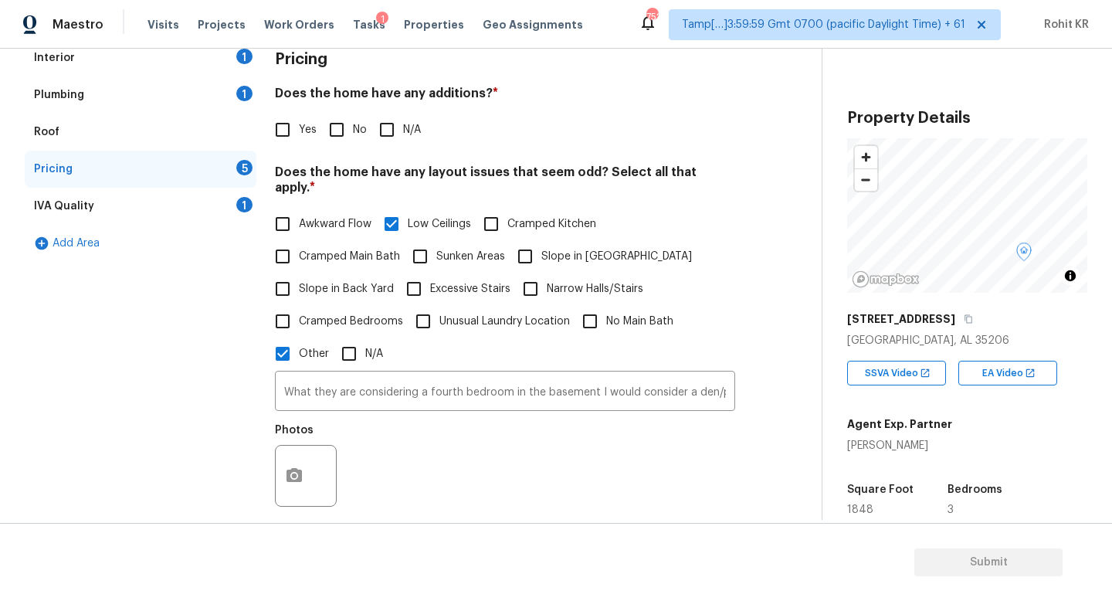
click at [330, 313] on span "Cramped Bedrooms" at bounding box center [351, 321] width 104 height 16
click at [299, 305] on input "Cramped Bedrooms" at bounding box center [282, 321] width 32 height 32
checkbox input "true"
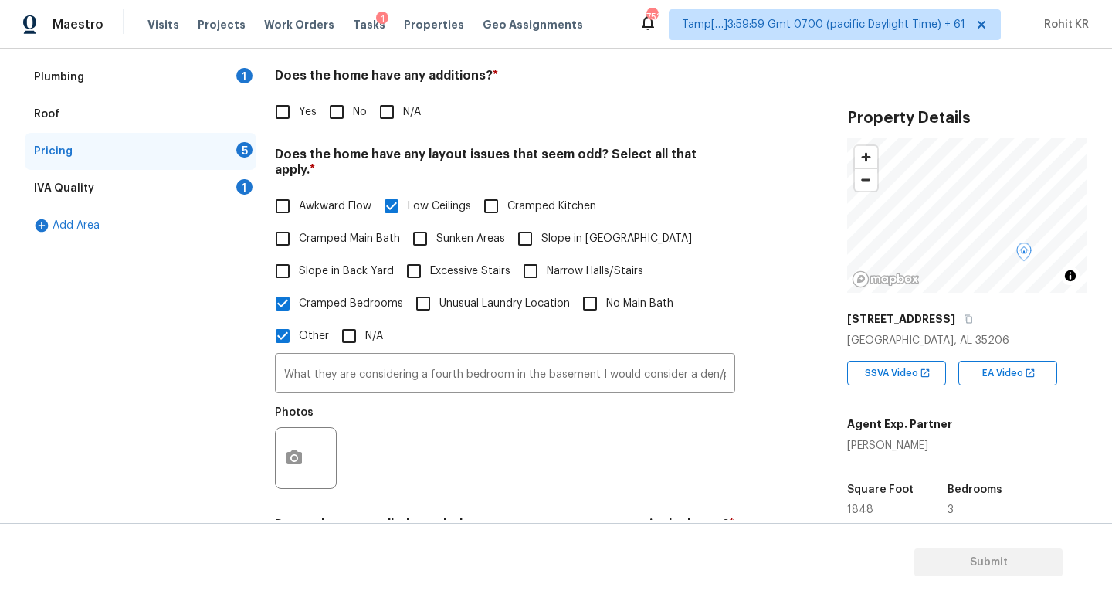
scroll to position [289, 0]
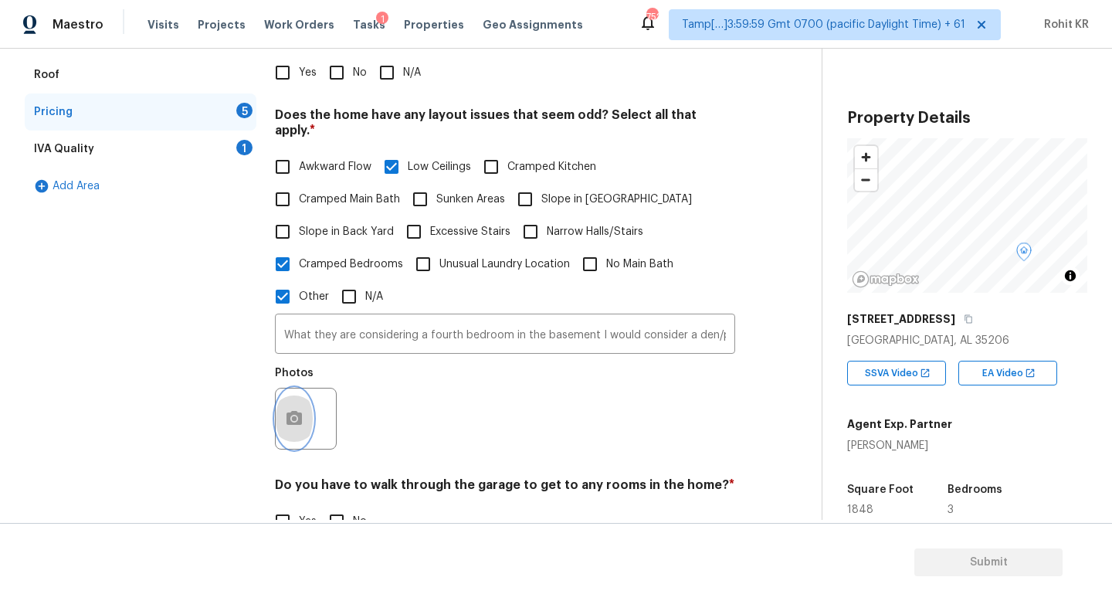
click at [308, 401] on button "button" at bounding box center [294, 418] width 37 height 60
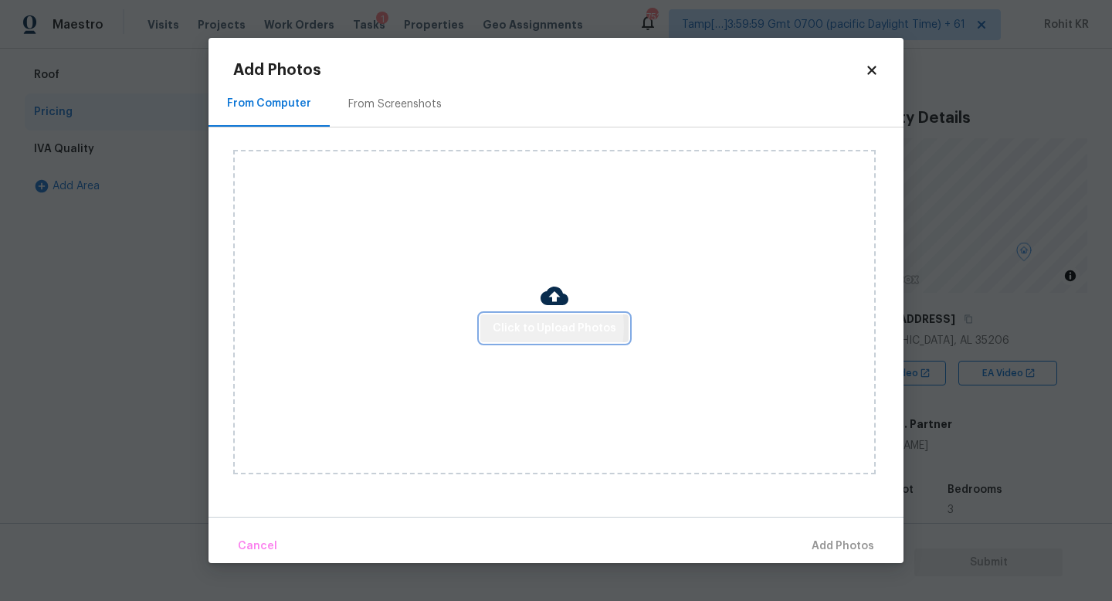
click at [522, 327] on span "Click to Upload Photos" at bounding box center [555, 328] width 124 height 19
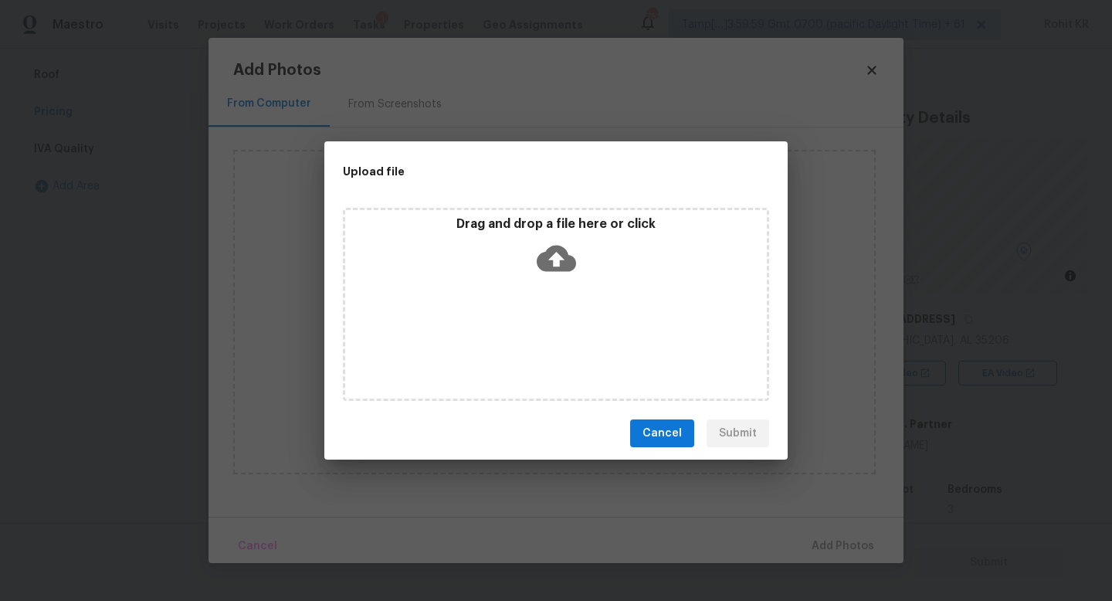
click at [556, 271] on icon at bounding box center [556, 258] width 39 height 39
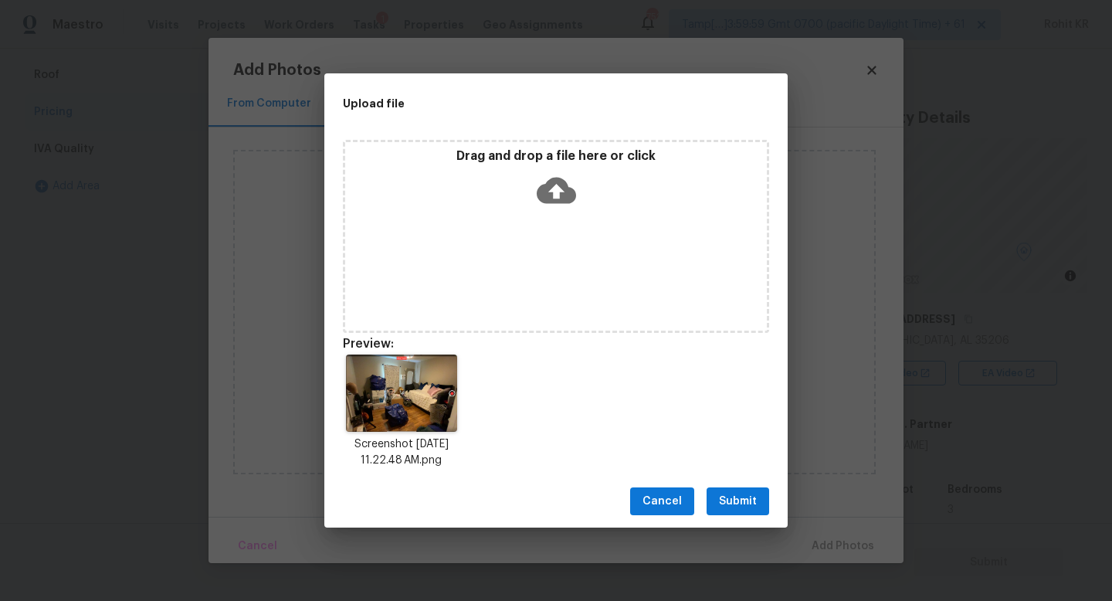
click at [750, 499] on span "Submit" at bounding box center [738, 501] width 38 height 19
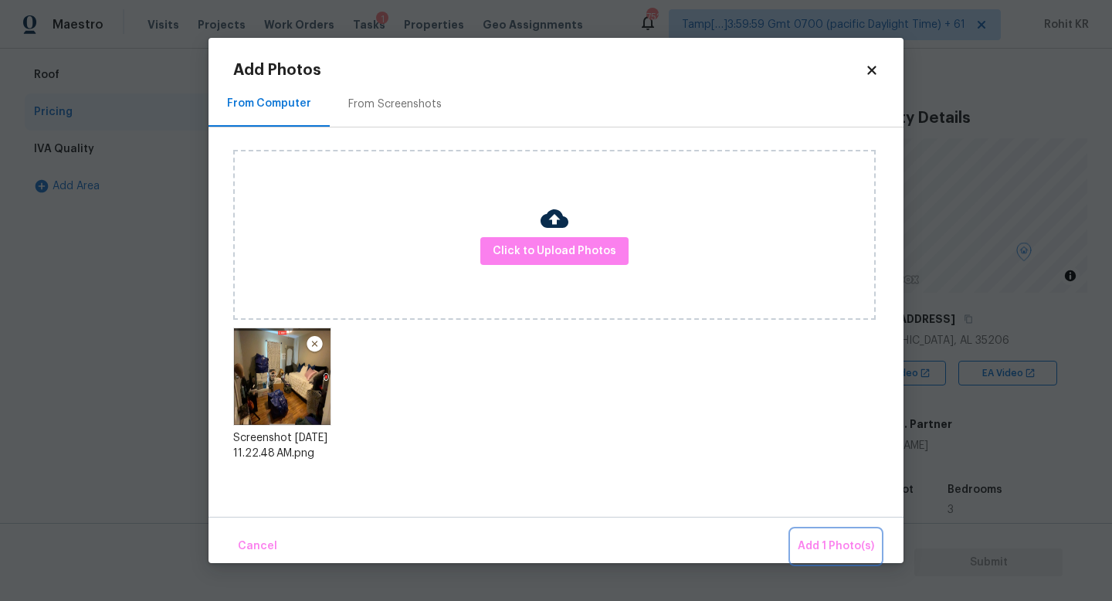
click at [849, 543] on span "Add 1 Photo(s)" at bounding box center [836, 546] width 76 height 19
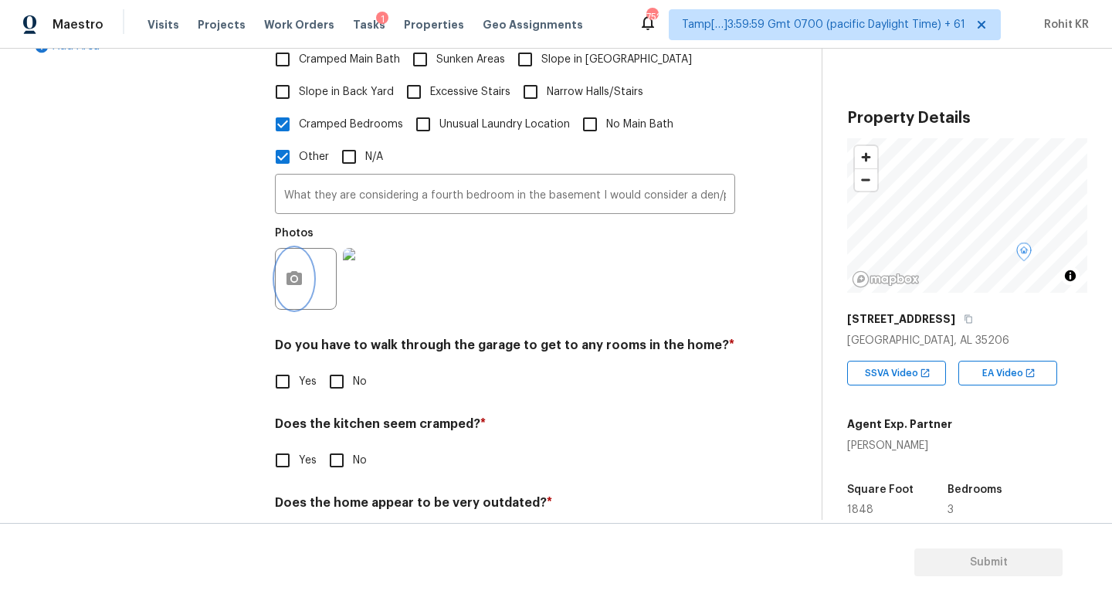
scroll to position [472, 0]
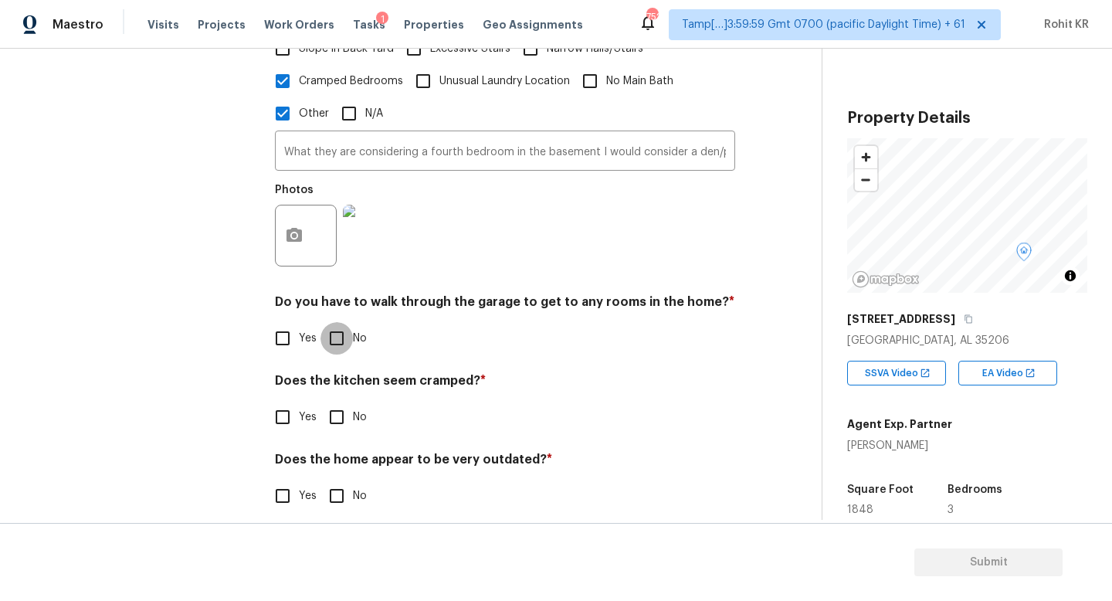
click at [336, 322] on input "No" at bounding box center [336, 338] width 32 height 32
checkbox input "true"
click at [339, 401] on input "No" at bounding box center [336, 417] width 32 height 32
checkbox input "true"
click at [340, 479] on input "No" at bounding box center [336, 495] width 32 height 32
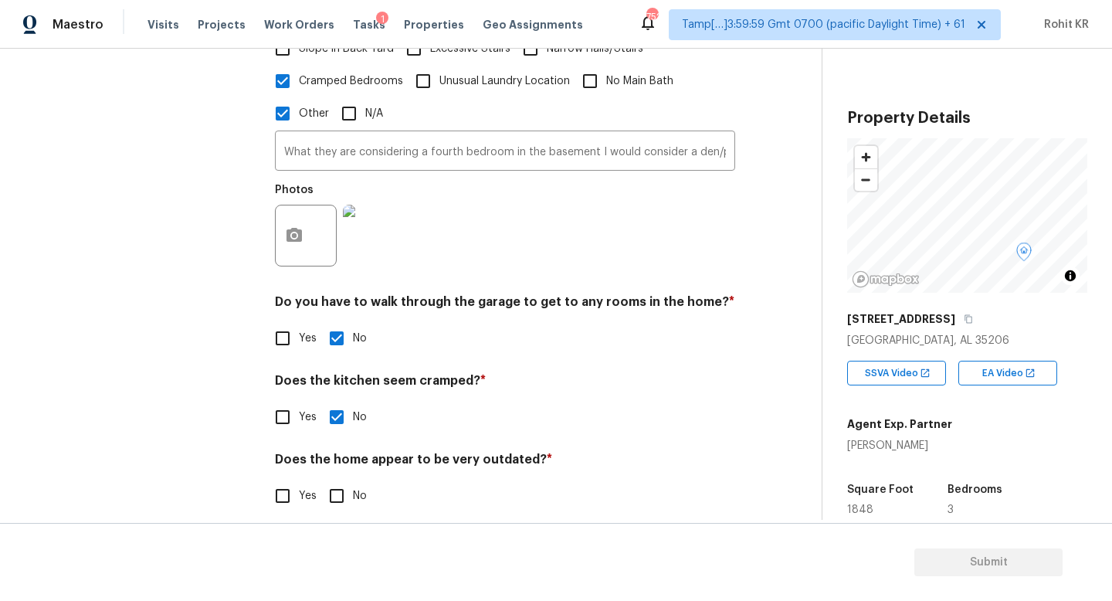
checkbox input "true"
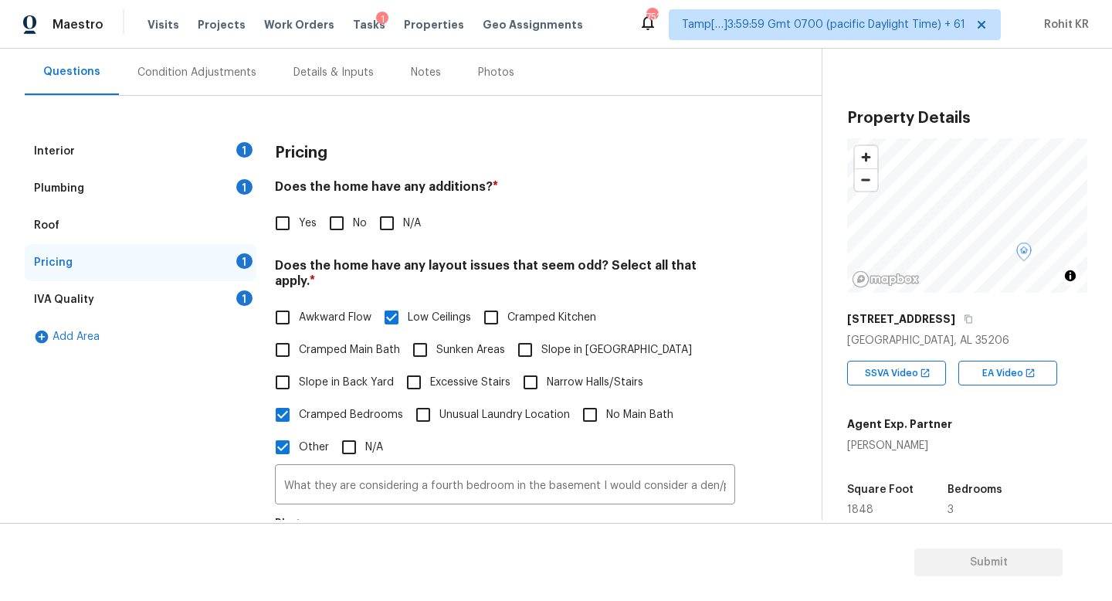
scroll to position [134, 0]
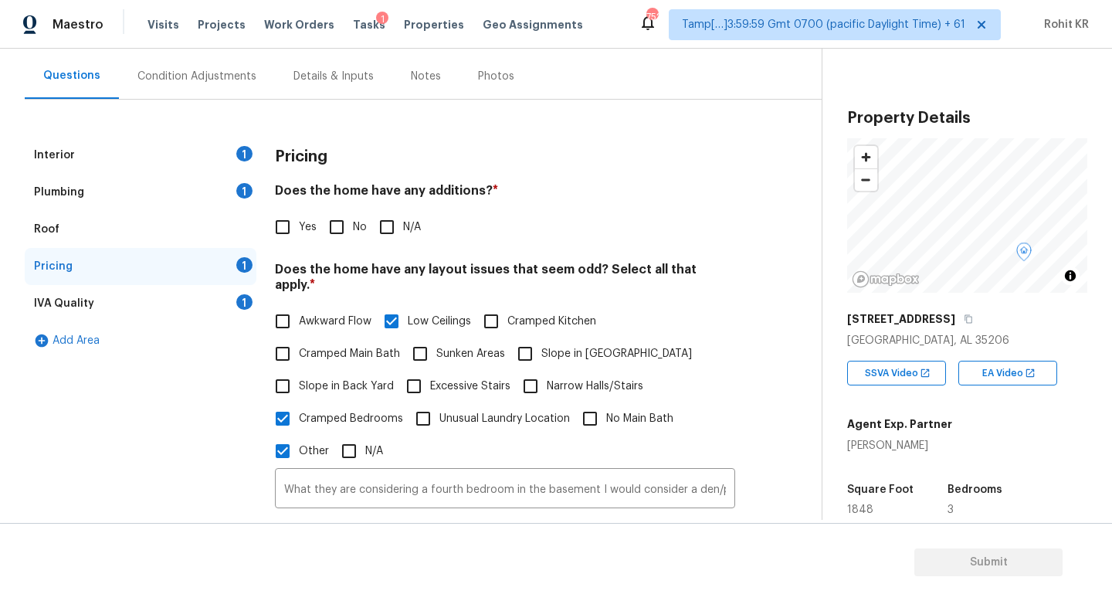
click at [337, 225] on input "No" at bounding box center [336, 227] width 32 height 32
checkbox input "true"
click at [86, 224] on div "Roof" at bounding box center [141, 229] width 232 height 37
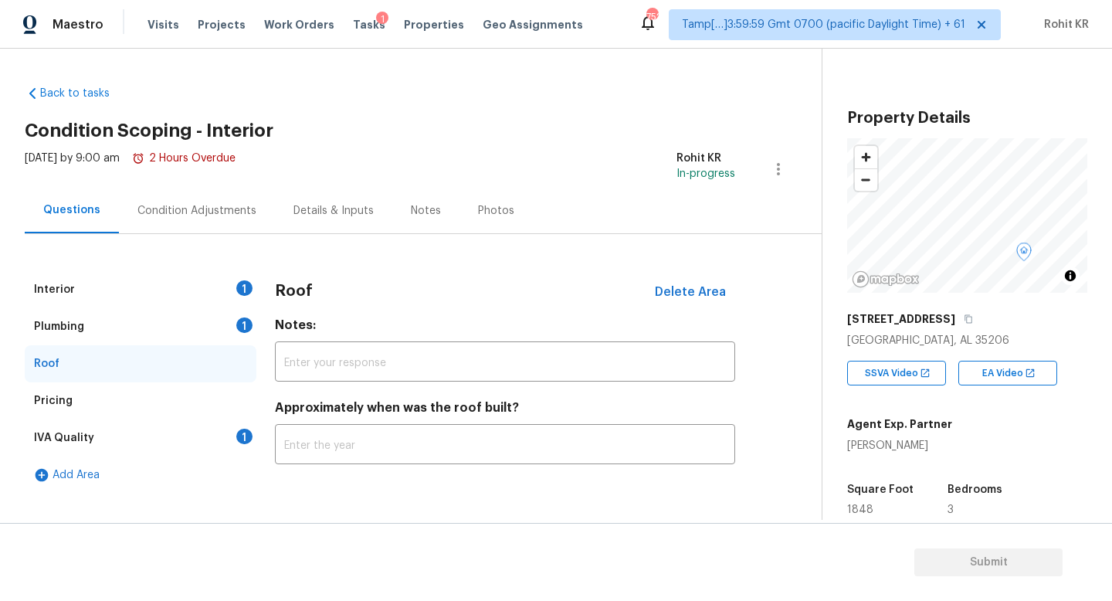
scroll to position [0, 0]
click at [76, 440] on div "IVA Quality" at bounding box center [64, 437] width 60 height 15
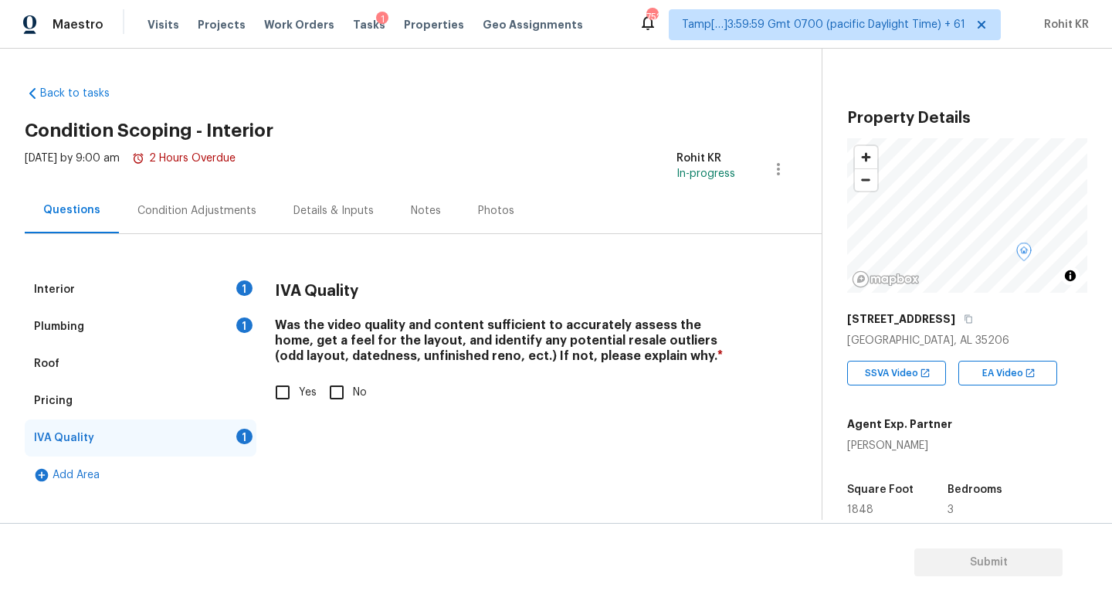
click at [281, 388] on input "Yes" at bounding box center [282, 392] width 32 height 32
checkbox input "true"
click at [75, 321] on div "Plumbing" at bounding box center [59, 326] width 50 height 15
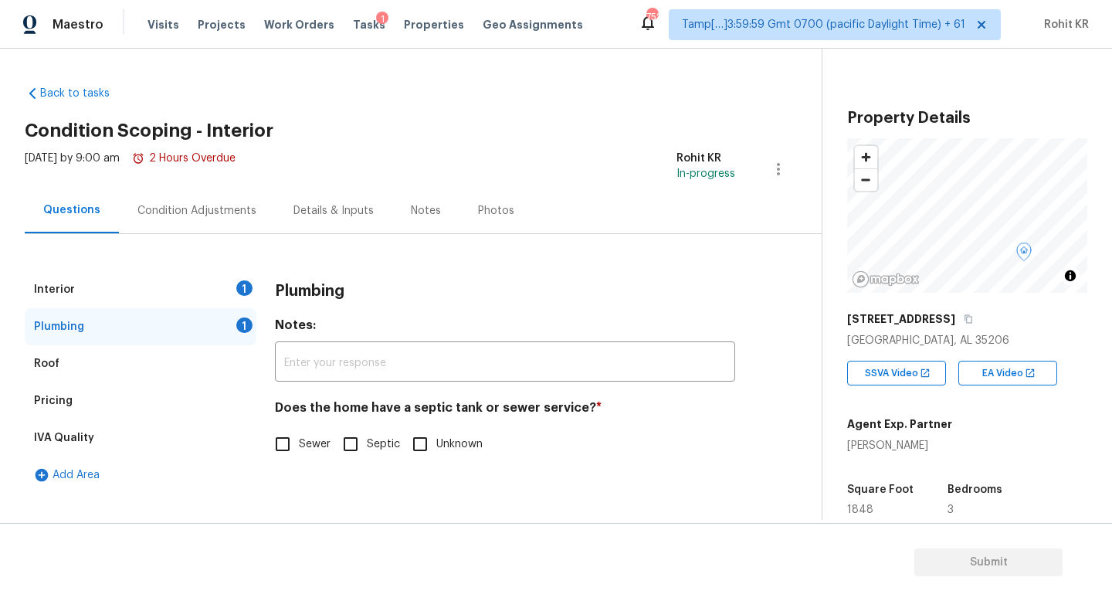
click at [287, 428] on input "Sewer" at bounding box center [282, 444] width 32 height 32
checkbox input "true"
click at [77, 296] on div "Interior 1" at bounding box center [141, 289] width 232 height 37
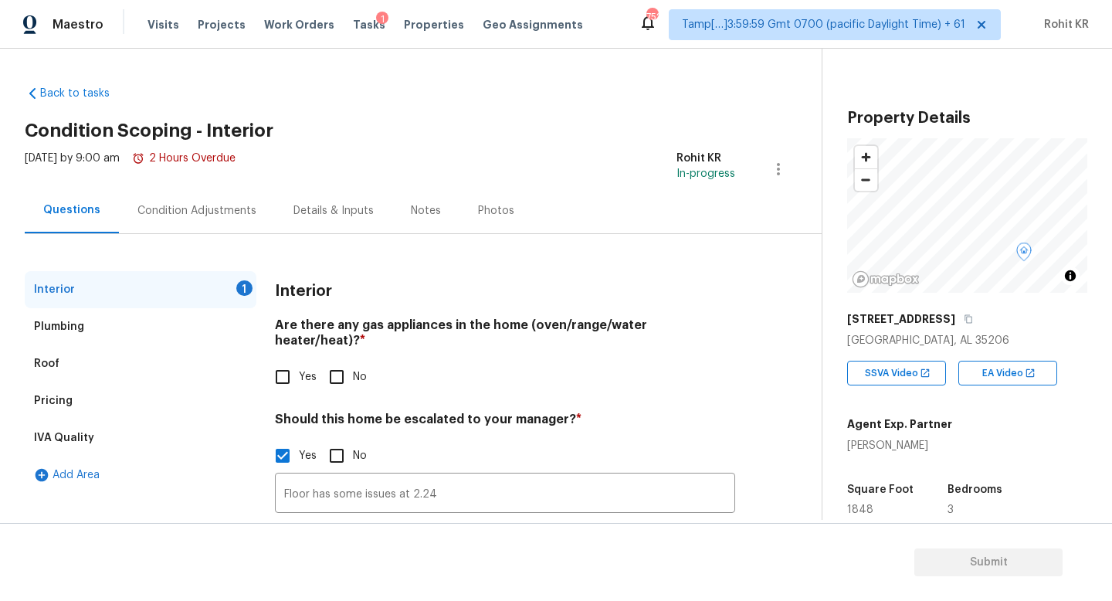
click at [334, 361] on input "No" at bounding box center [336, 377] width 32 height 32
checkbox input "true"
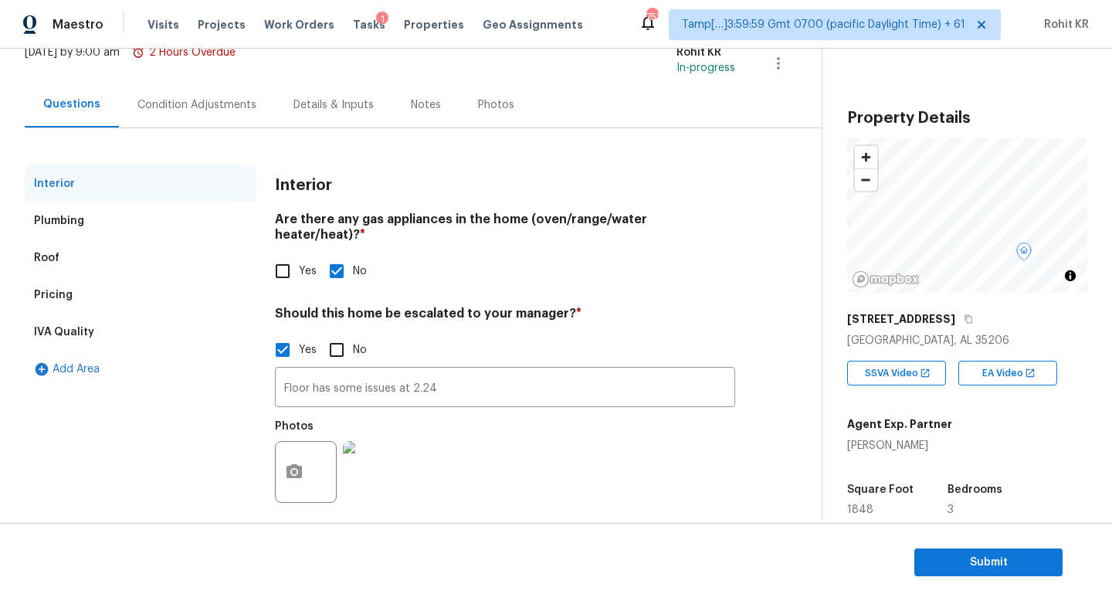
click at [66, 219] on div "Plumbing" at bounding box center [59, 220] width 50 height 15
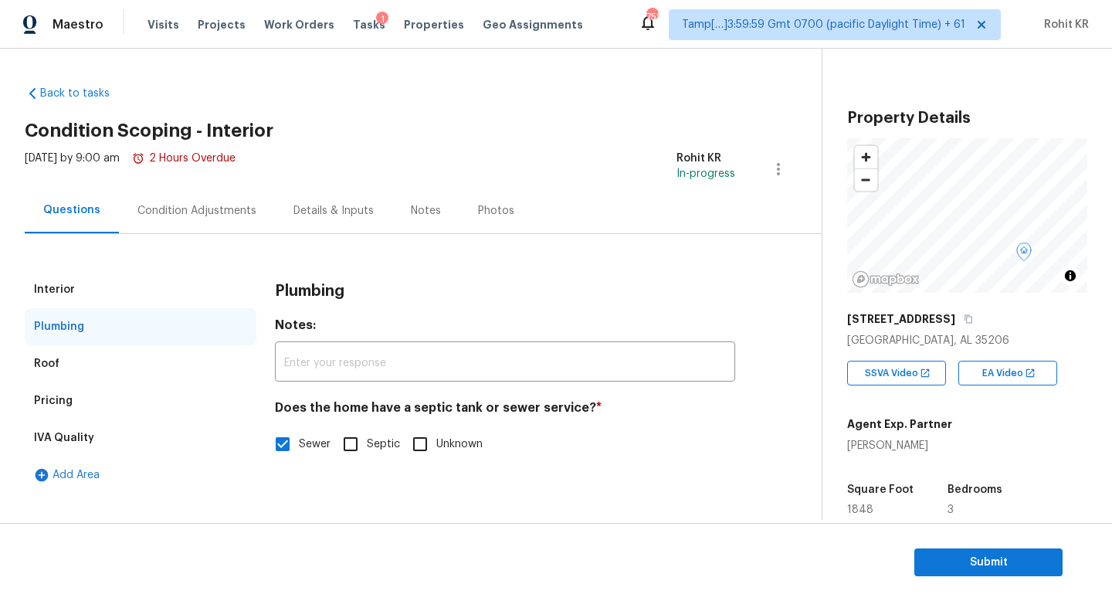
scroll to position [0, 0]
click at [69, 352] on div "Roof" at bounding box center [141, 363] width 232 height 37
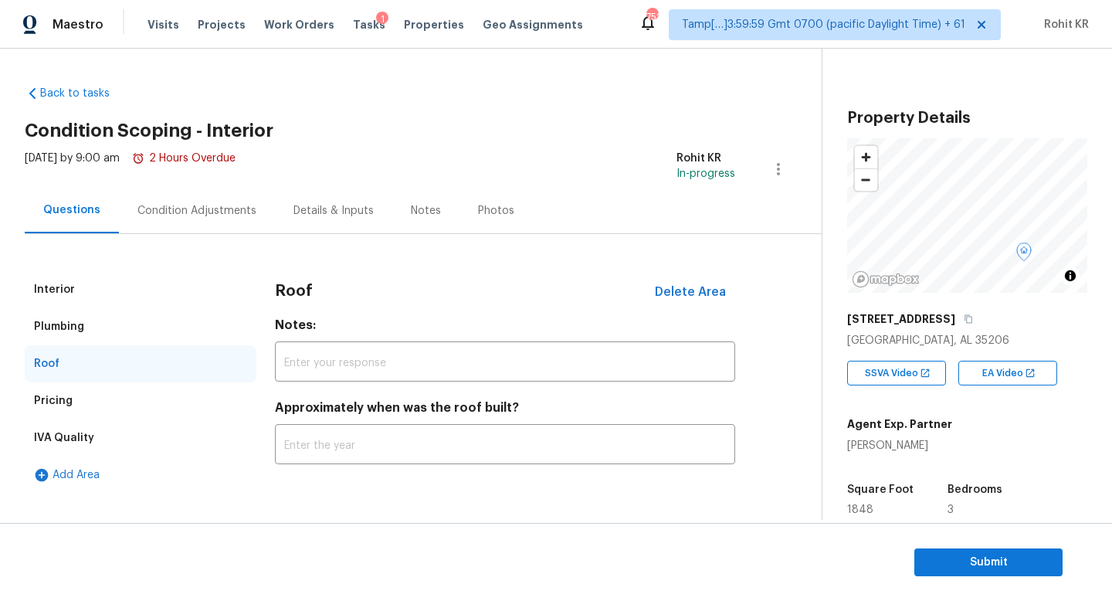
click at [71, 398] on div "Pricing" at bounding box center [141, 400] width 232 height 37
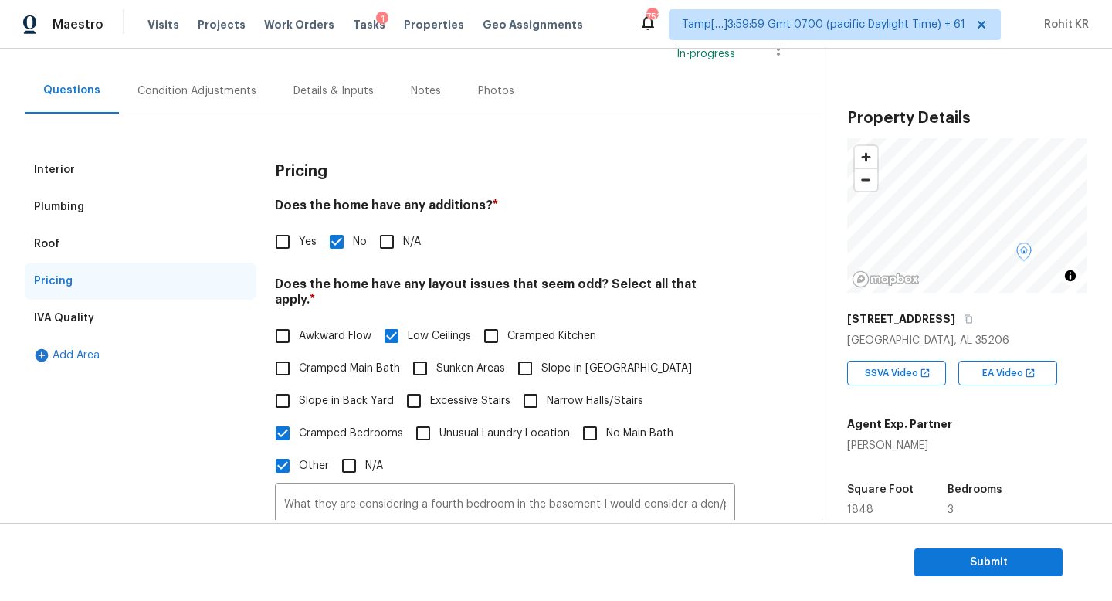
scroll to position [178, 0]
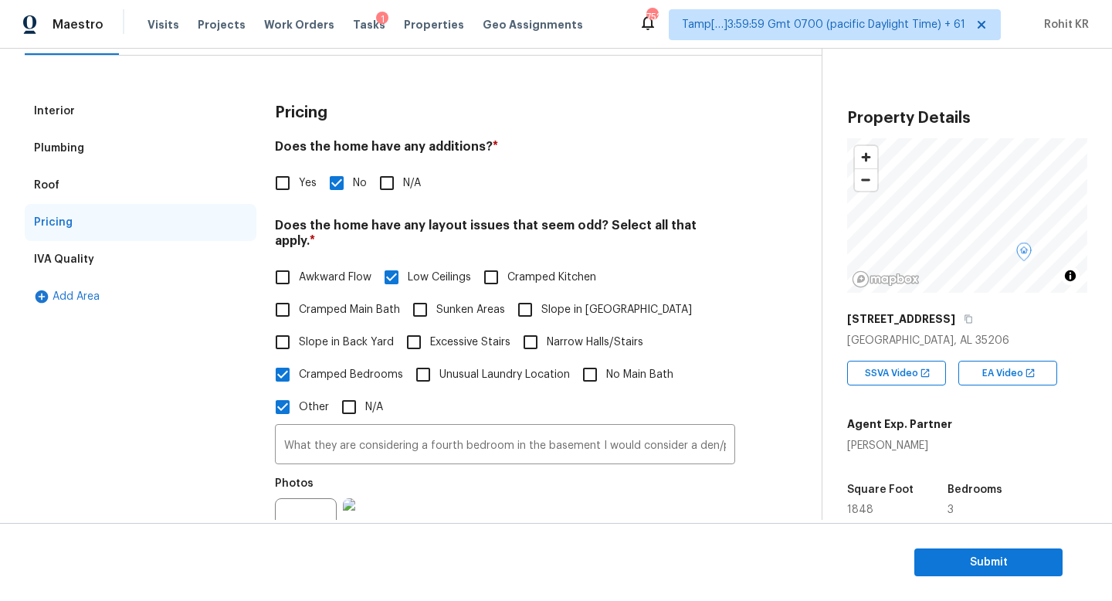
click at [74, 252] on div "IVA Quality" at bounding box center [64, 259] width 60 height 15
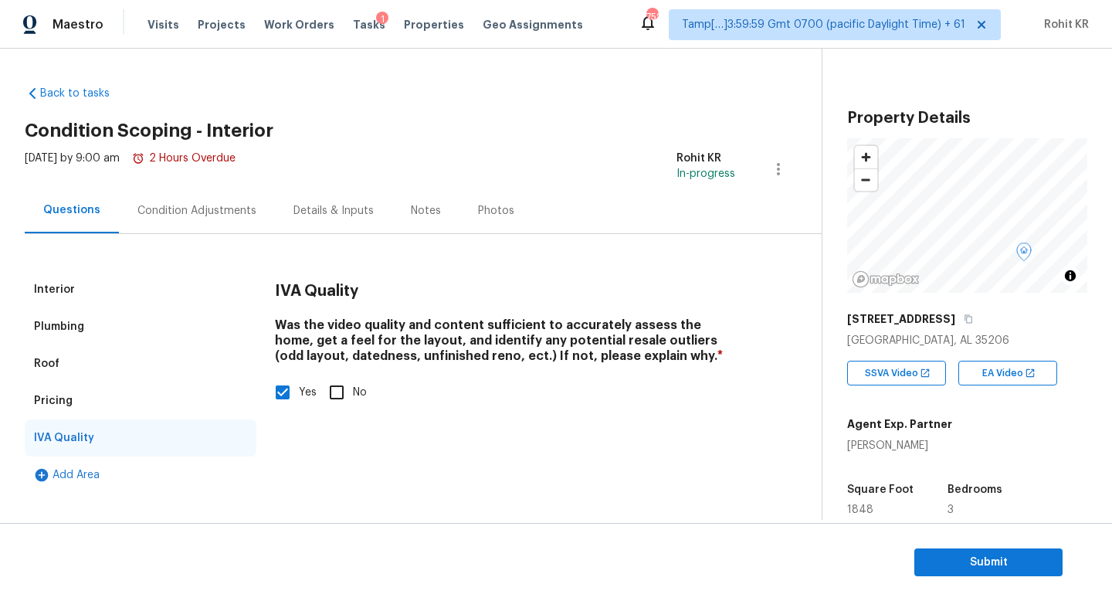
scroll to position [0, 0]
click at [192, 212] on div "Condition Adjustments" at bounding box center [196, 210] width 119 height 15
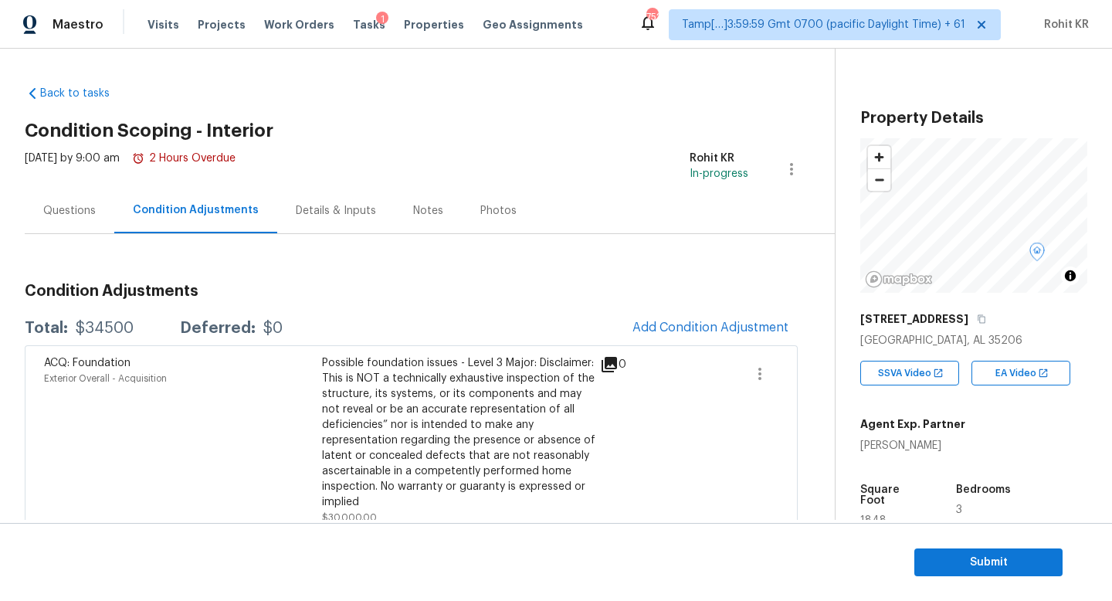
scroll to position [76, 0]
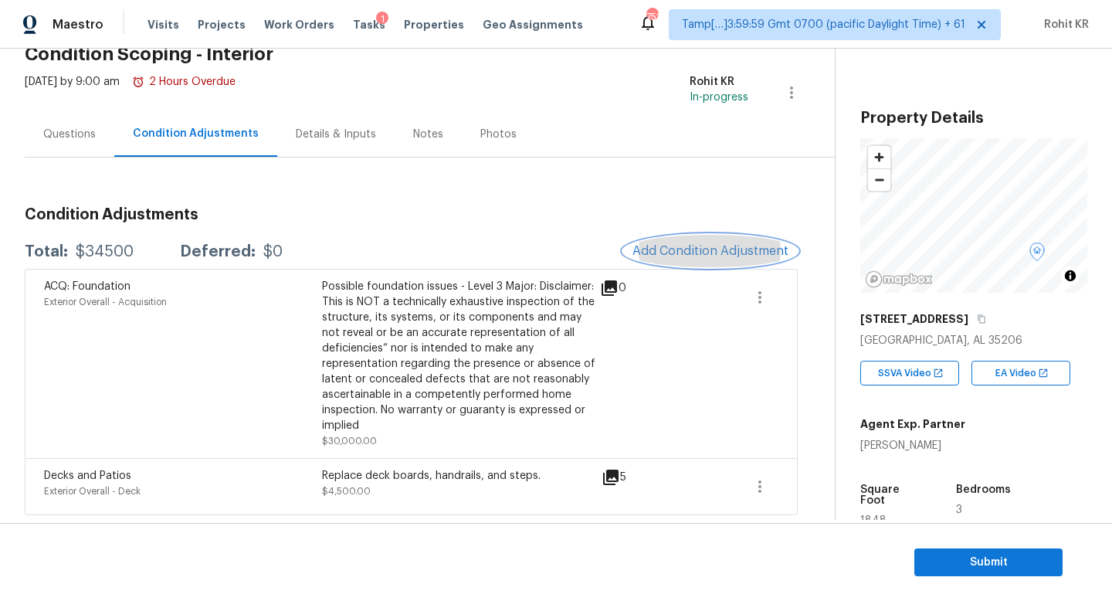
click at [705, 258] on button "Add Condition Adjustment" at bounding box center [710, 251] width 174 height 32
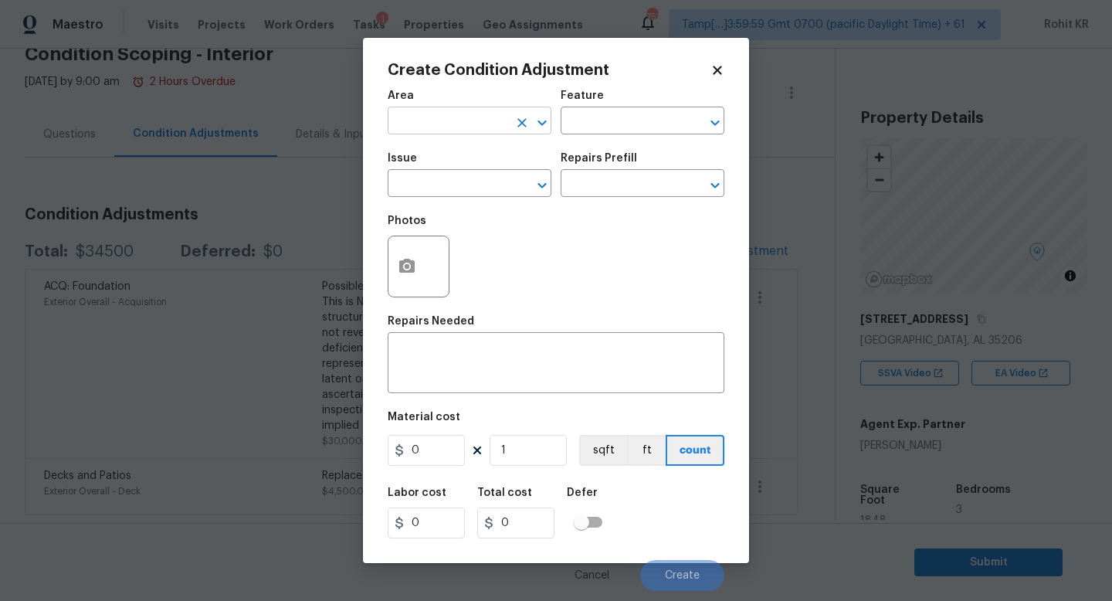
click at [436, 119] on input "text" at bounding box center [448, 122] width 120 height 24
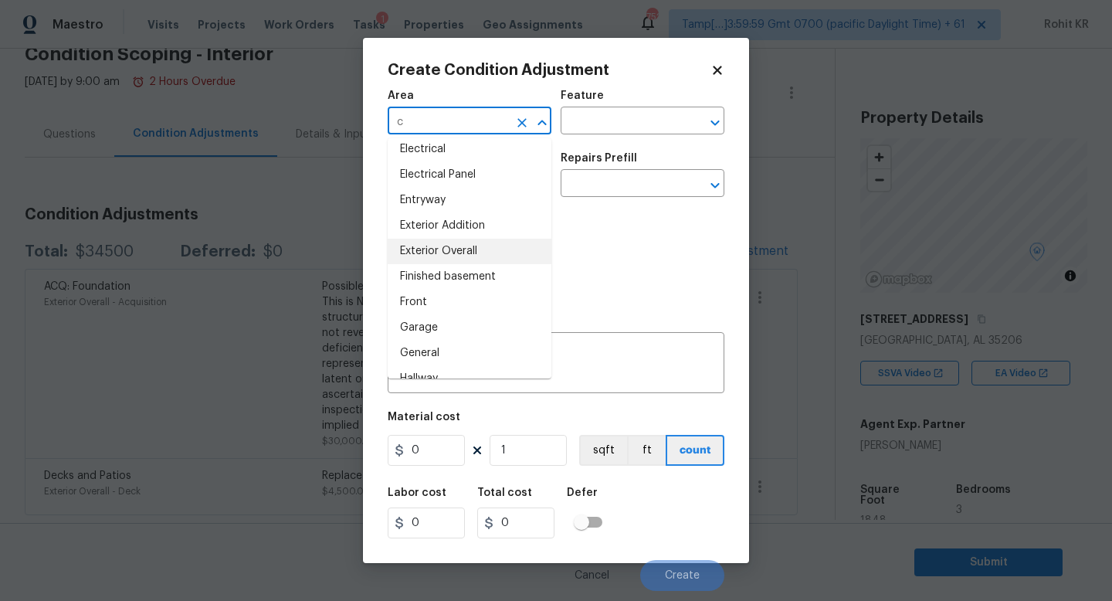
scroll to position [0, 0]
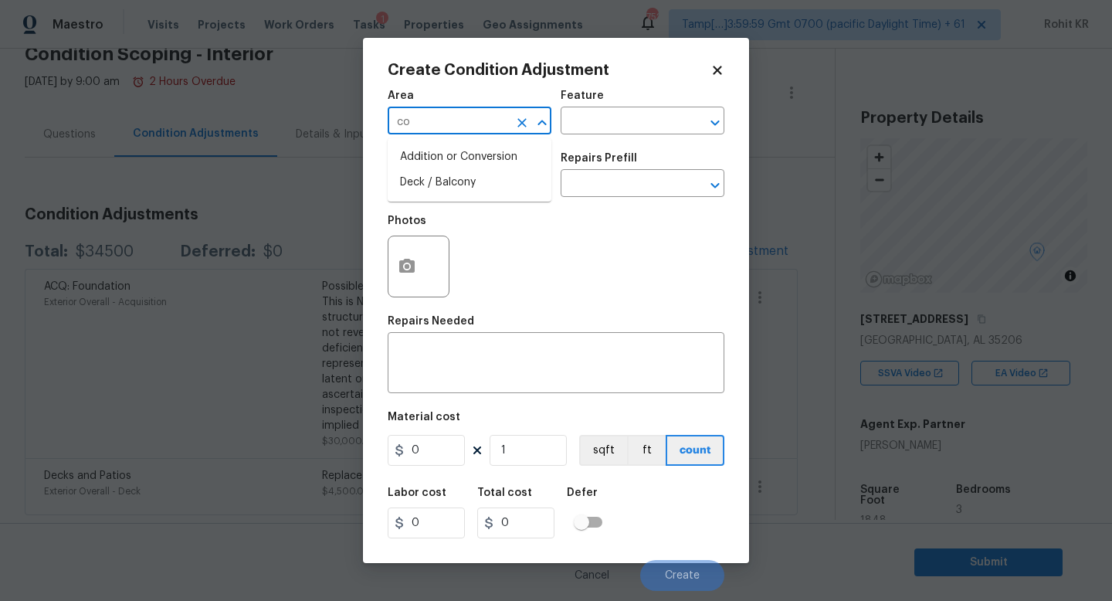
type input "c"
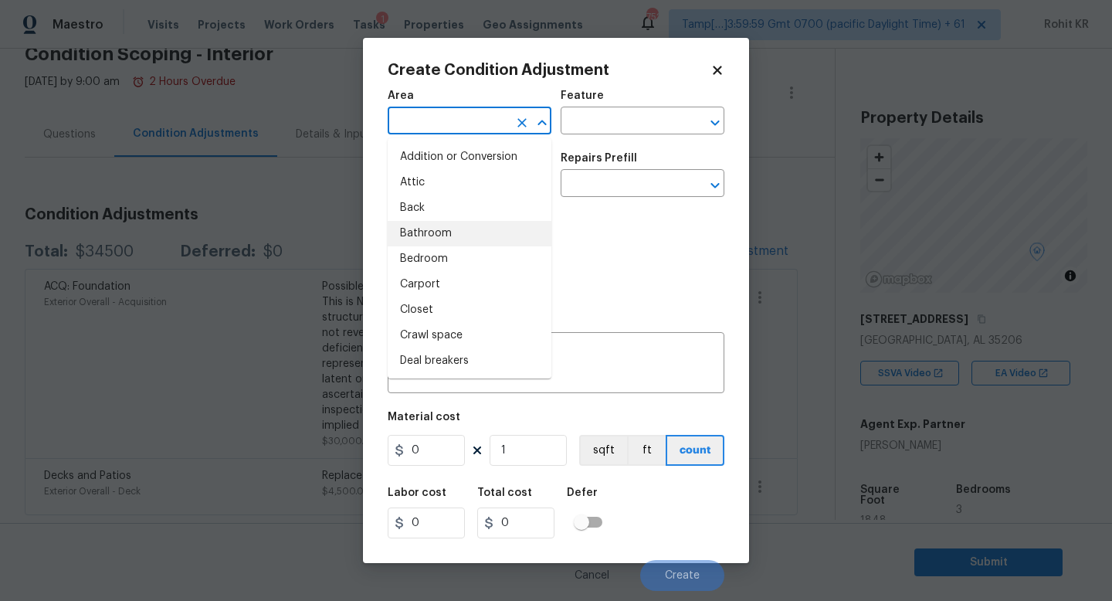
click at [630, 260] on div "Photos" at bounding box center [556, 256] width 337 height 100
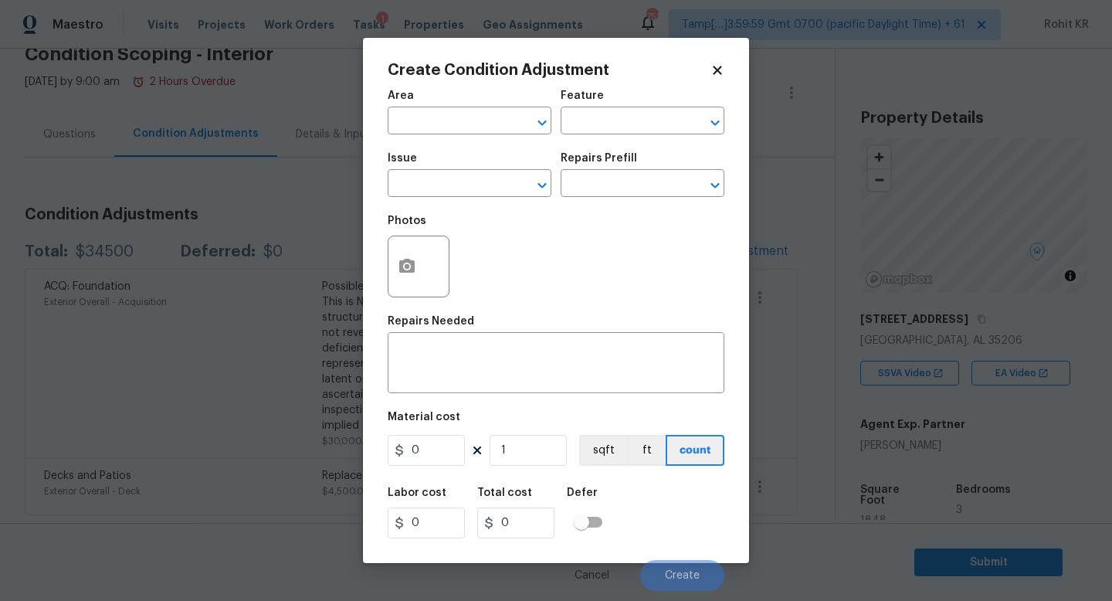
click at [482, 170] on div "Issue" at bounding box center [470, 163] width 164 height 20
click at [514, 109] on div "Area" at bounding box center [470, 100] width 164 height 20
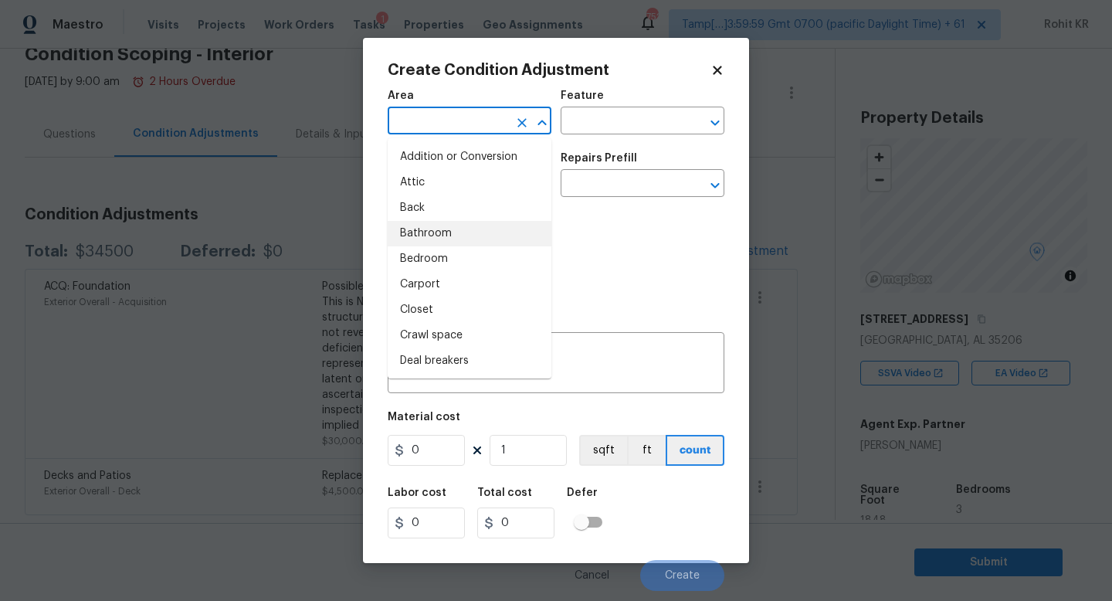
click at [496, 134] on input "text" at bounding box center [448, 122] width 120 height 24
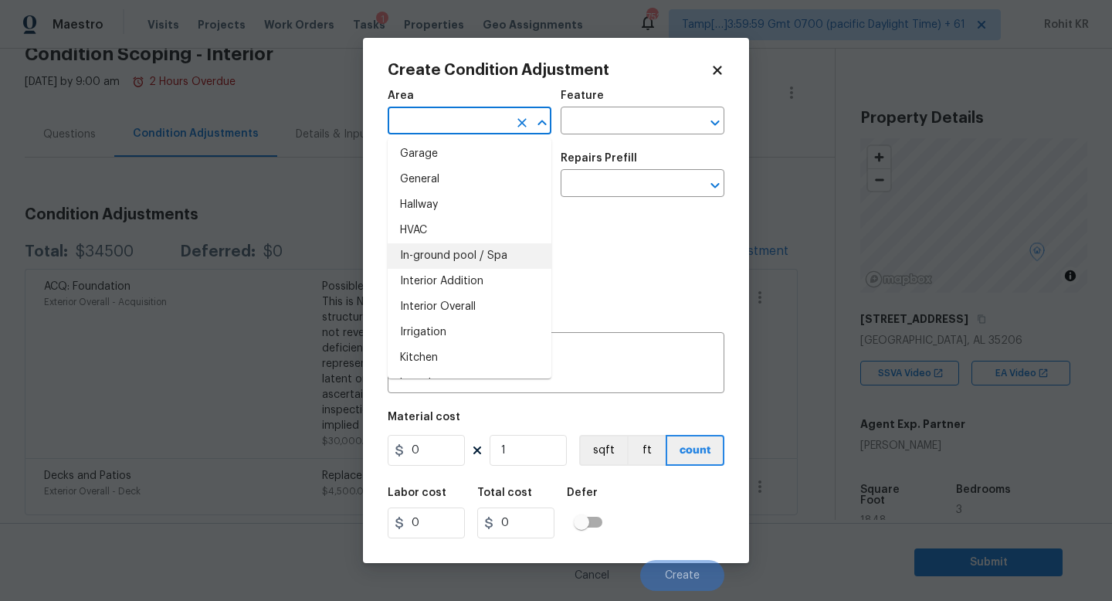
scroll to position [476, 0]
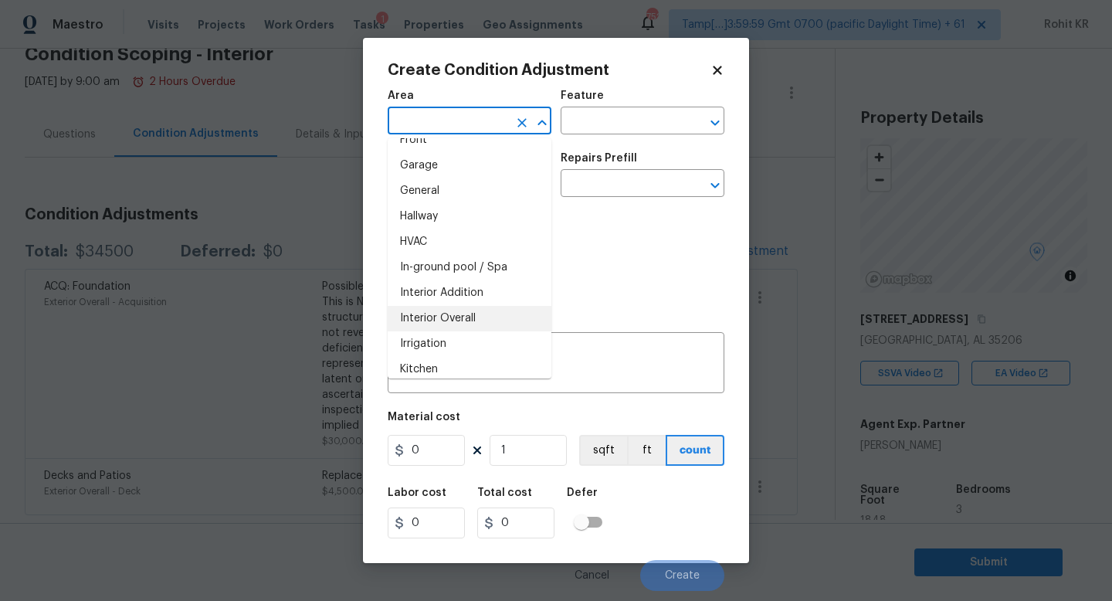
click at [459, 313] on li "Interior Overall" at bounding box center [470, 318] width 164 height 25
type input "Interior Overall"
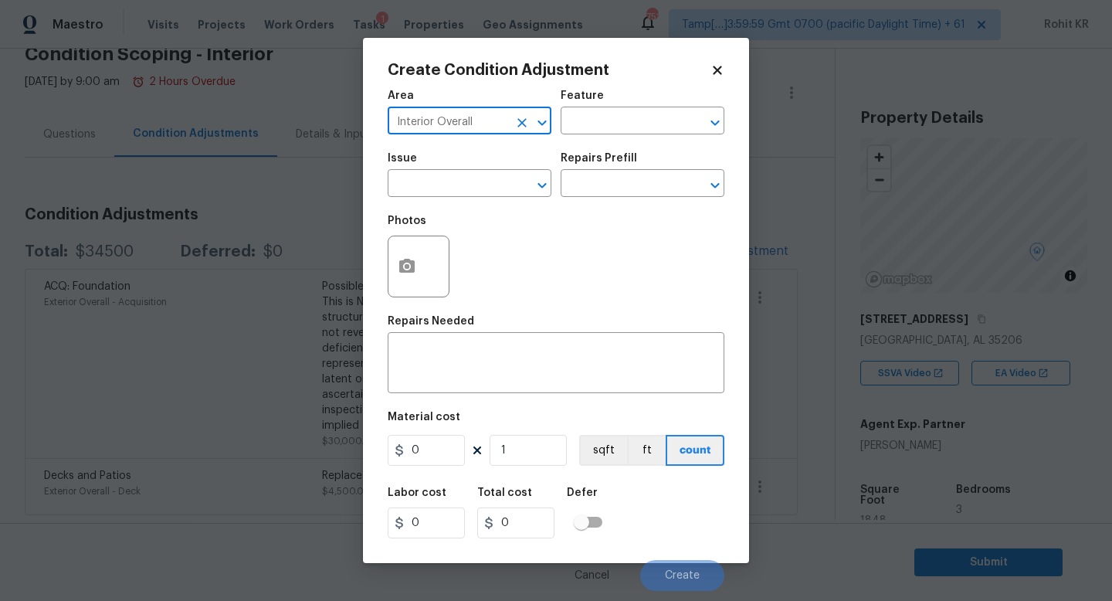
click at [503, 166] on div "Issue" at bounding box center [470, 163] width 164 height 20
click at [491, 184] on input "text" at bounding box center [448, 185] width 120 height 24
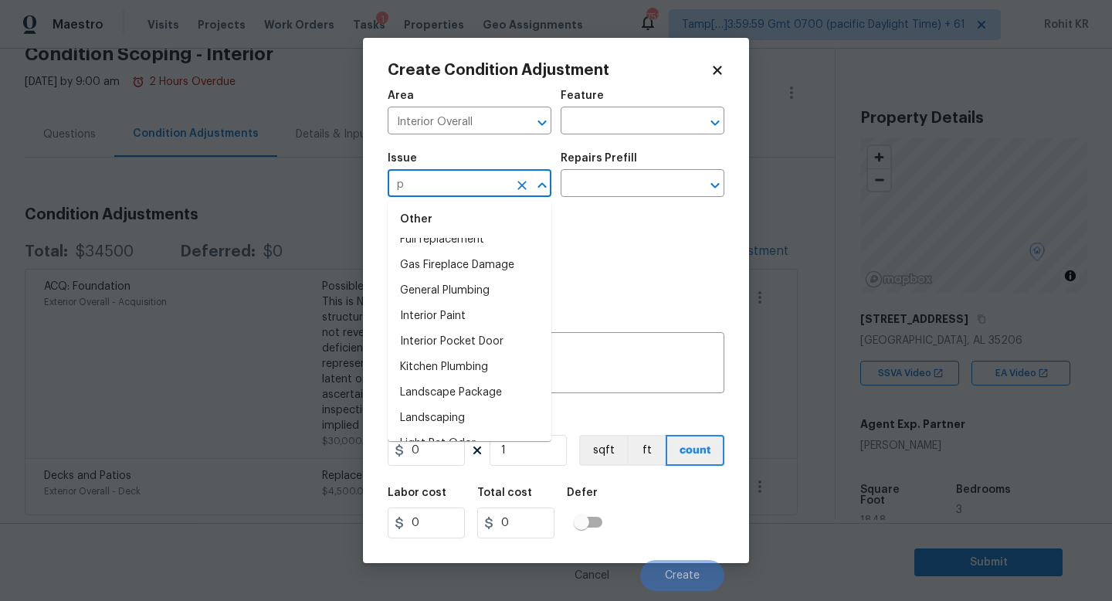
scroll to position [0, 0]
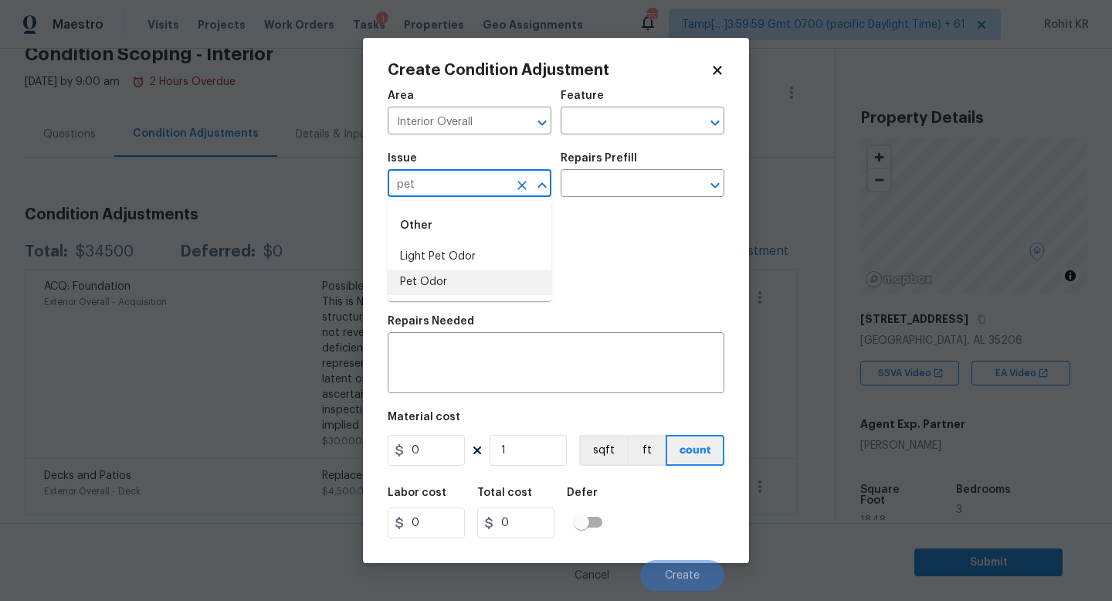
click at [449, 276] on li "Pet Odor" at bounding box center [470, 281] width 164 height 25
type input "Pet Odor"
click at [616, 192] on input "text" at bounding box center [620, 185] width 120 height 24
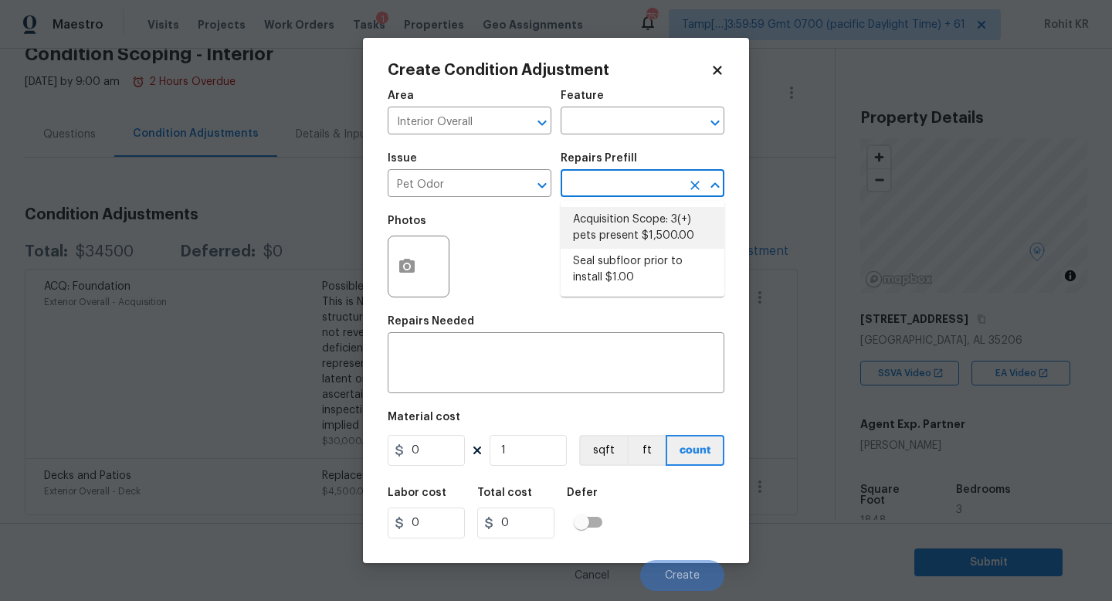
click at [638, 229] on li "Acquisition Scope: 3(+) pets present $1,500.00" at bounding box center [642, 228] width 164 height 42
type textarea "Acquisition Scope: 3(+) pets present"
type input "1500"
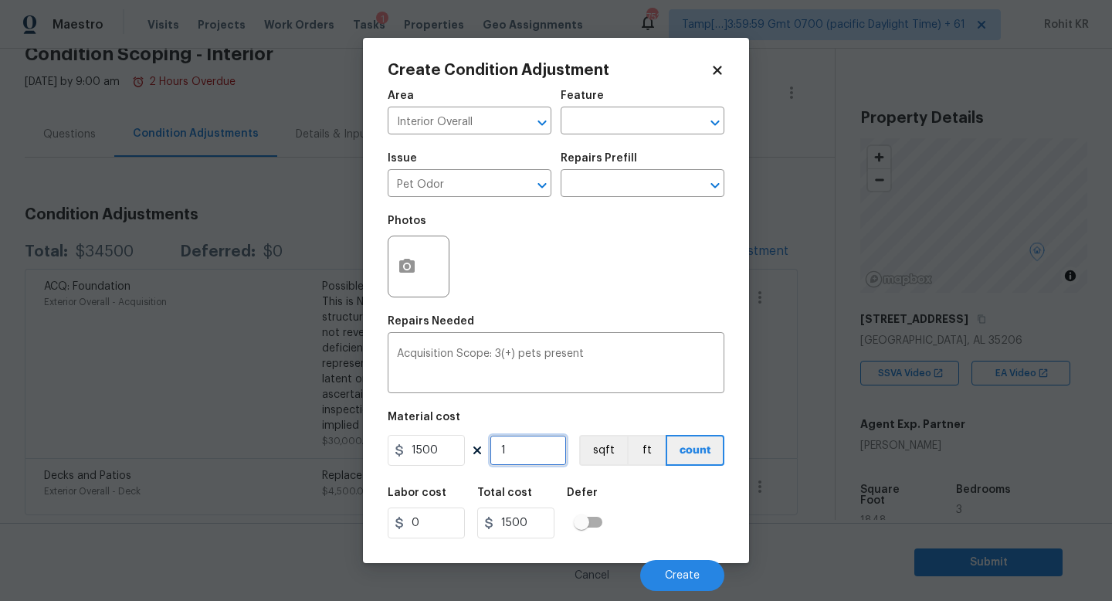
click at [527, 446] on input "1" at bounding box center [527, 450] width 77 height 31
type input "18"
type input "27000"
type input "184"
type input "276000"
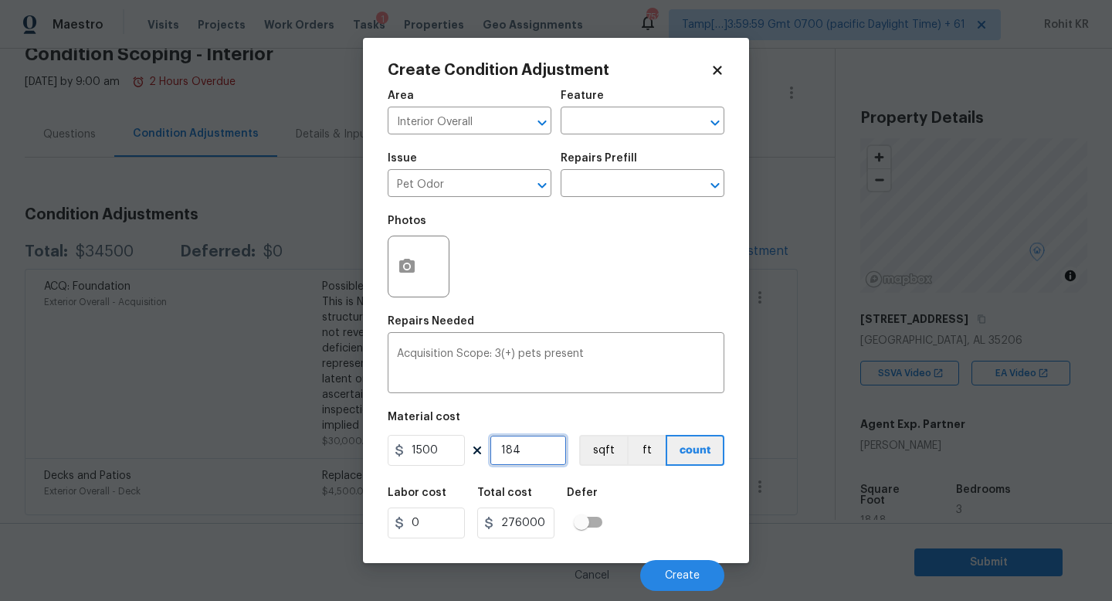
type input "1848"
type input "2772000"
drag, startPoint x: 542, startPoint y: 455, endPoint x: 359, endPoint y: 443, distance: 183.3
click at [359, 443] on div "Create Condition Adjustment Area Interior Overall ​ Feature ​ Issue Pet Odor ​ …" at bounding box center [556, 300] width 1112 height 601
type input "0"
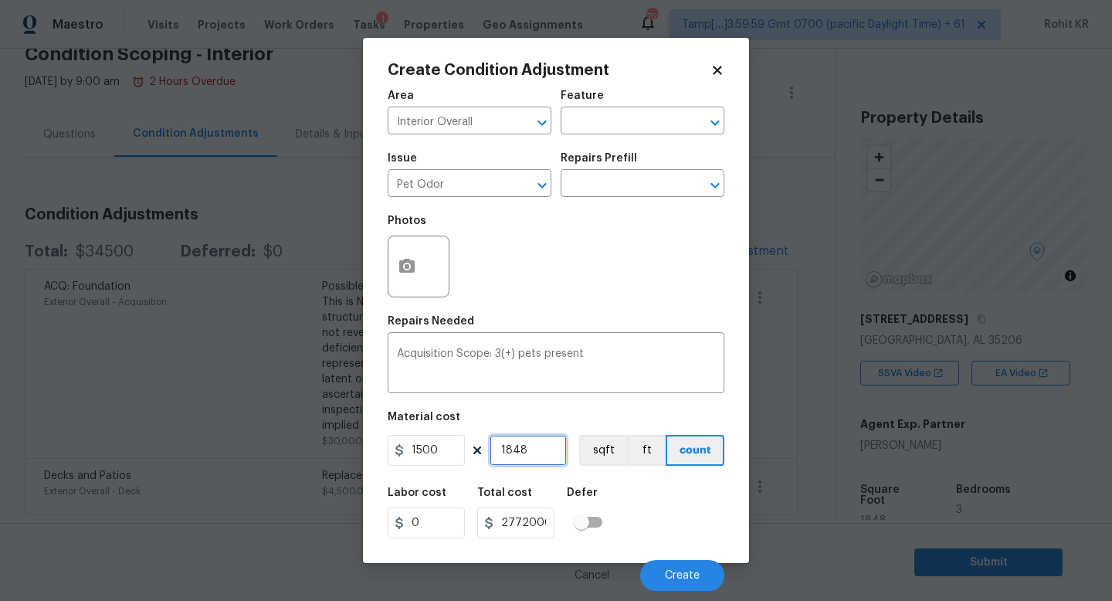
type input "0"
type input "1"
type input "1500"
click at [683, 575] on span "Create" at bounding box center [682, 576] width 35 height 12
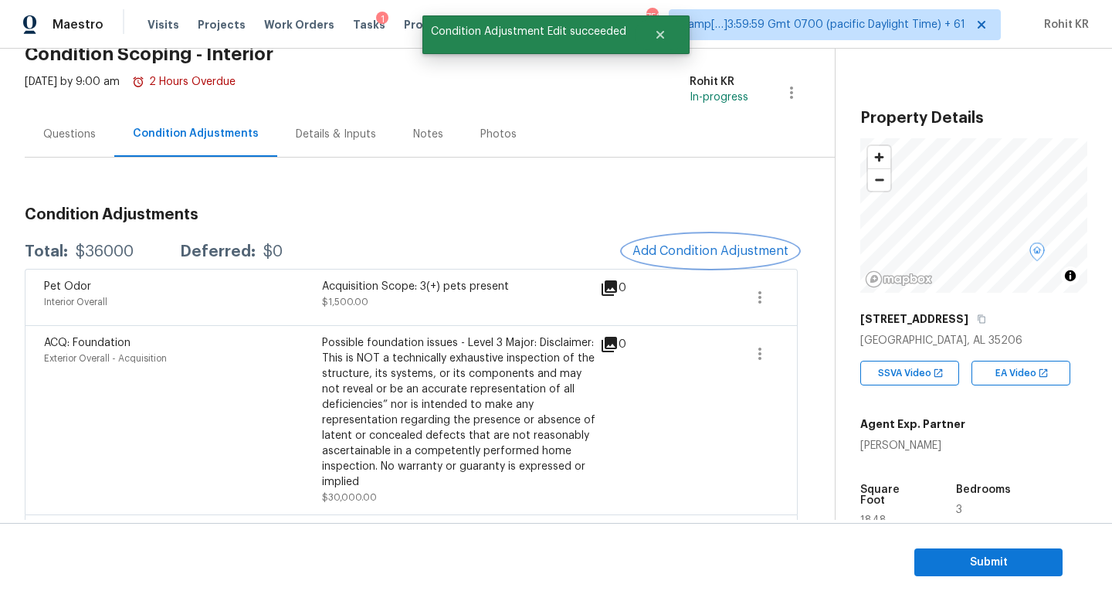
click at [711, 254] on span "Add Condition Adjustment" at bounding box center [710, 251] width 156 height 14
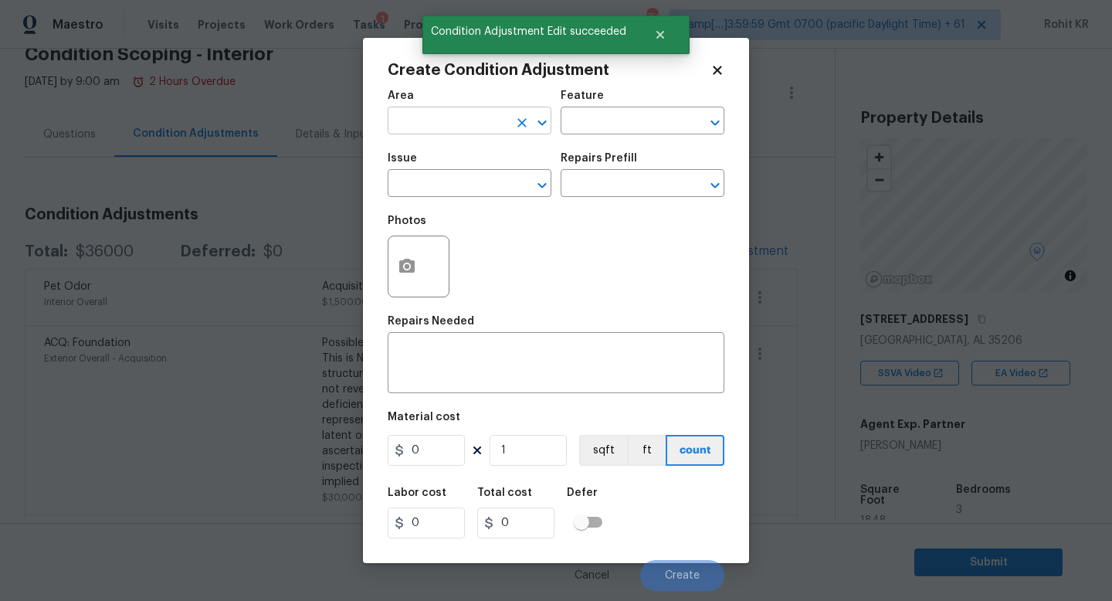
click at [472, 124] on input "text" at bounding box center [448, 122] width 120 height 24
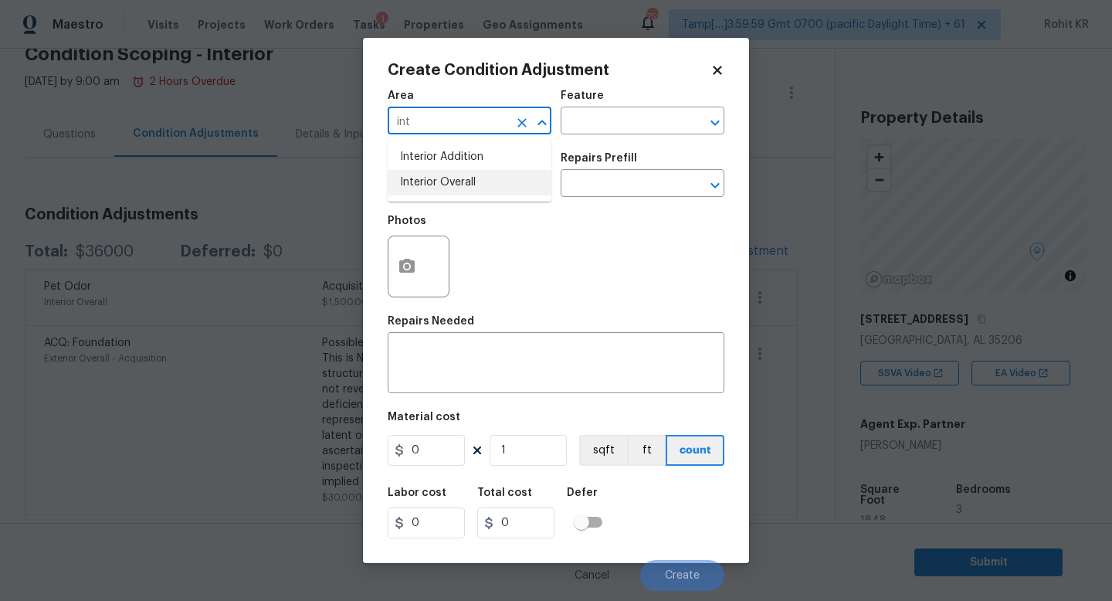
click at [466, 179] on li "Interior Overall" at bounding box center [470, 182] width 164 height 25
type input "Interior Overall"
click at [472, 182] on input "text" at bounding box center [448, 185] width 120 height 24
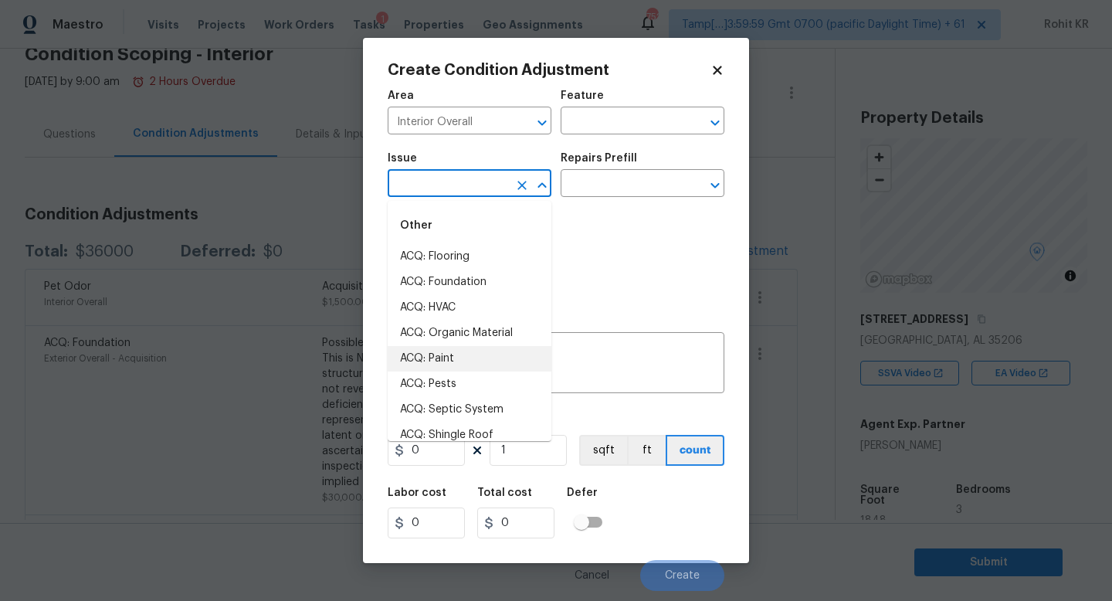
click at [452, 358] on li "ACQ: Paint" at bounding box center [470, 358] width 164 height 25
type input "ACQ: Paint"
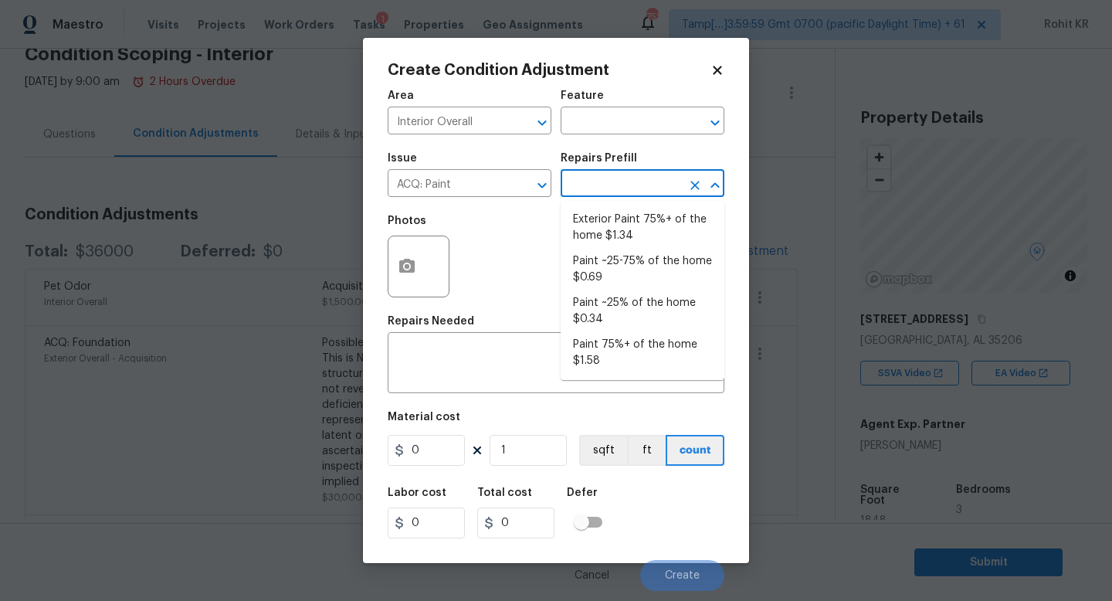
click at [622, 175] on input "text" at bounding box center [620, 185] width 120 height 24
click at [615, 342] on li "Paint 75%+ of the home $1.58" at bounding box center [642, 353] width 164 height 42
type input "Acquisition"
type textarea "Acquisition Scope: 75%+ of the home will likely require interior paint"
type input "1.58"
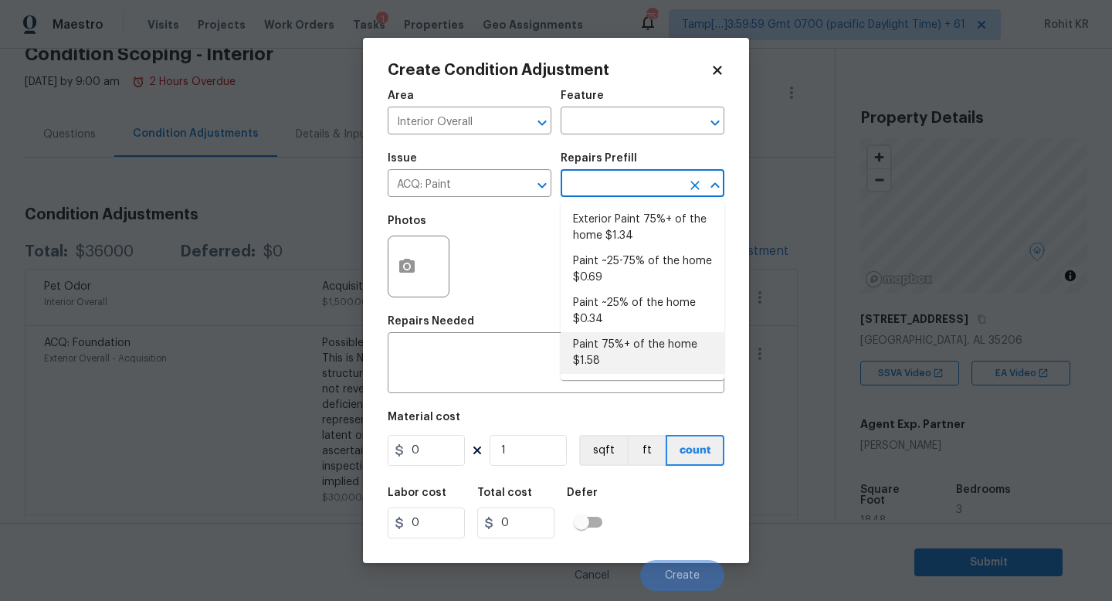
type input "1.58"
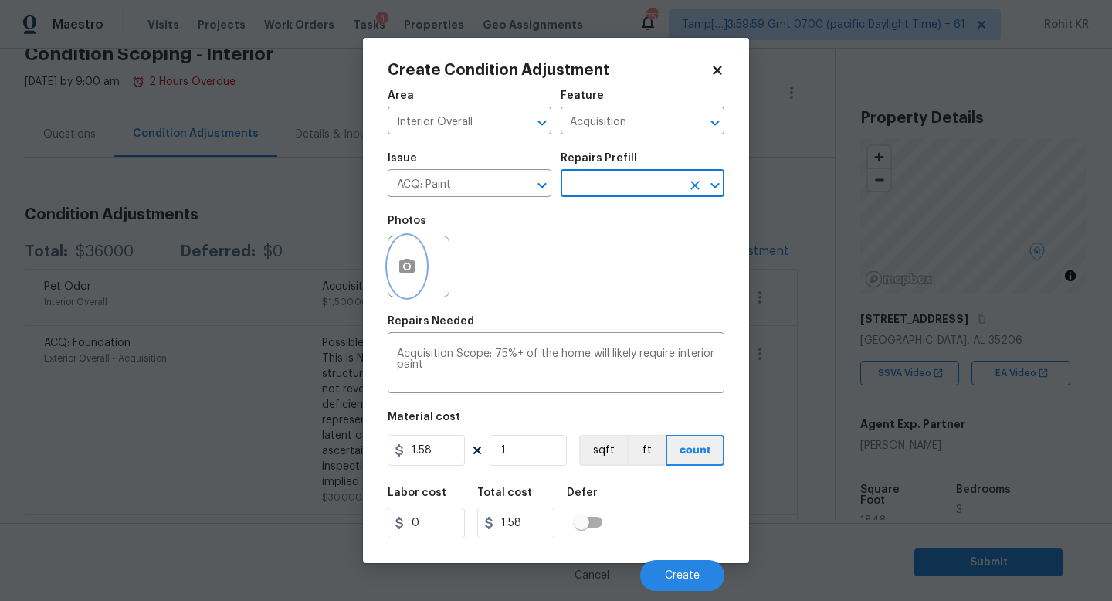
click at [418, 272] on button "button" at bounding box center [406, 266] width 37 height 60
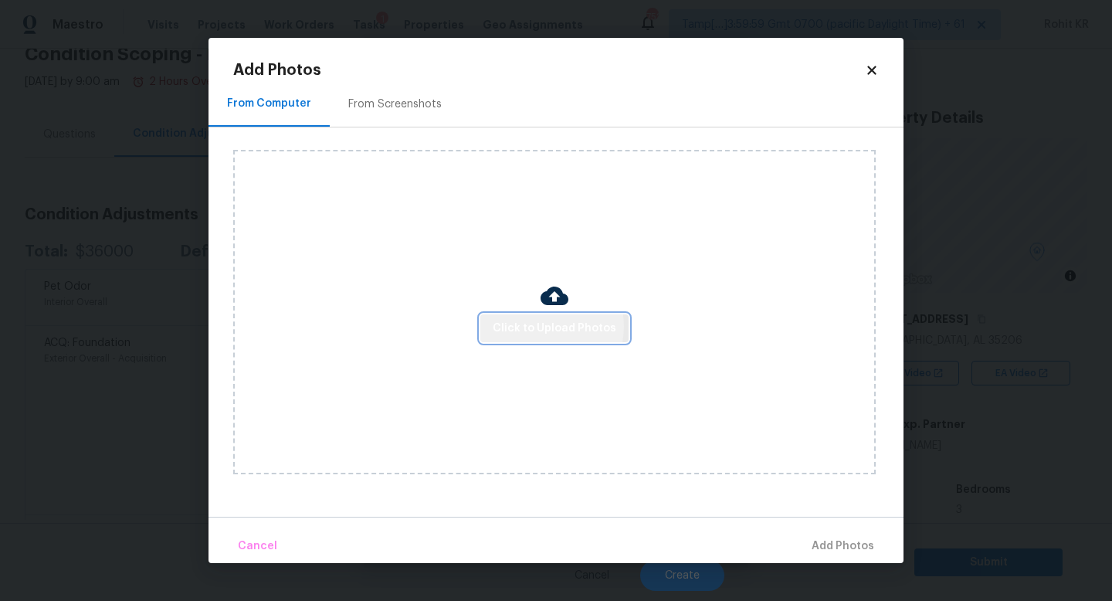
click at [547, 326] on span "Click to Upload Photos" at bounding box center [555, 328] width 124 height 19
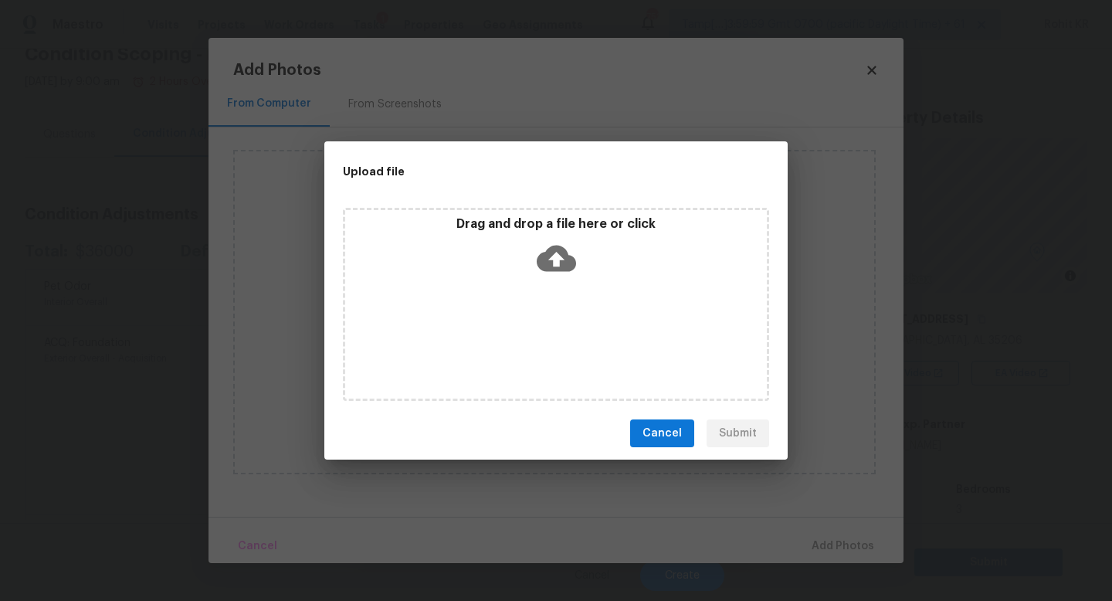
click at [516, 250] on div "Drag and drop a file here or click" at bounding box center [556, 249] width 422 height 66
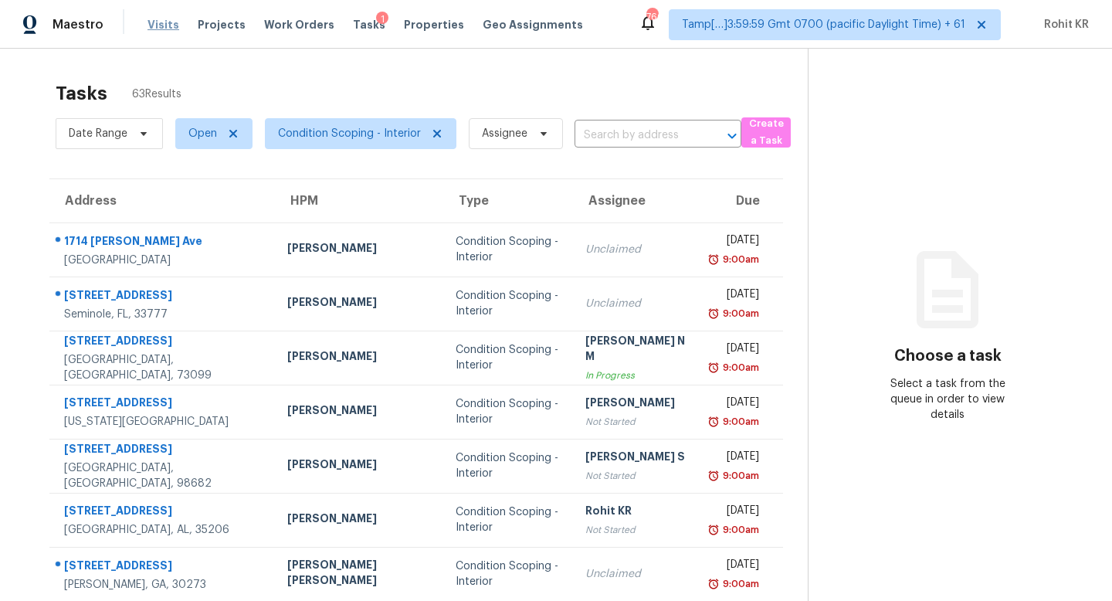
click at [166, 23] on span "Visits" at bounding box center [163, 24] width 32 height 15
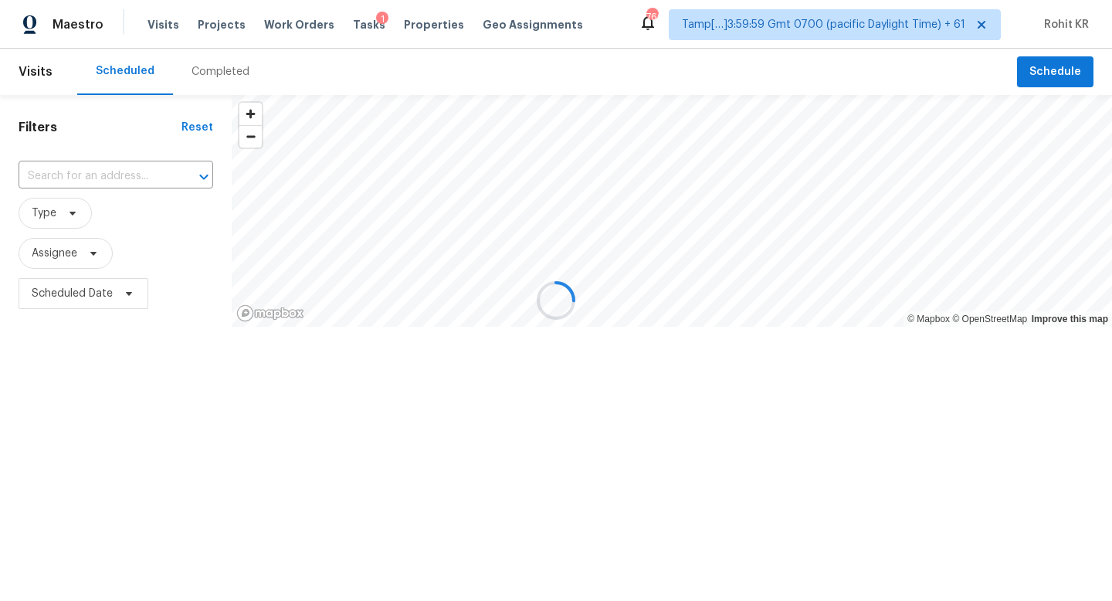
click at [117, 177] on div at bounding box center [556, 300] width 1112 height 601
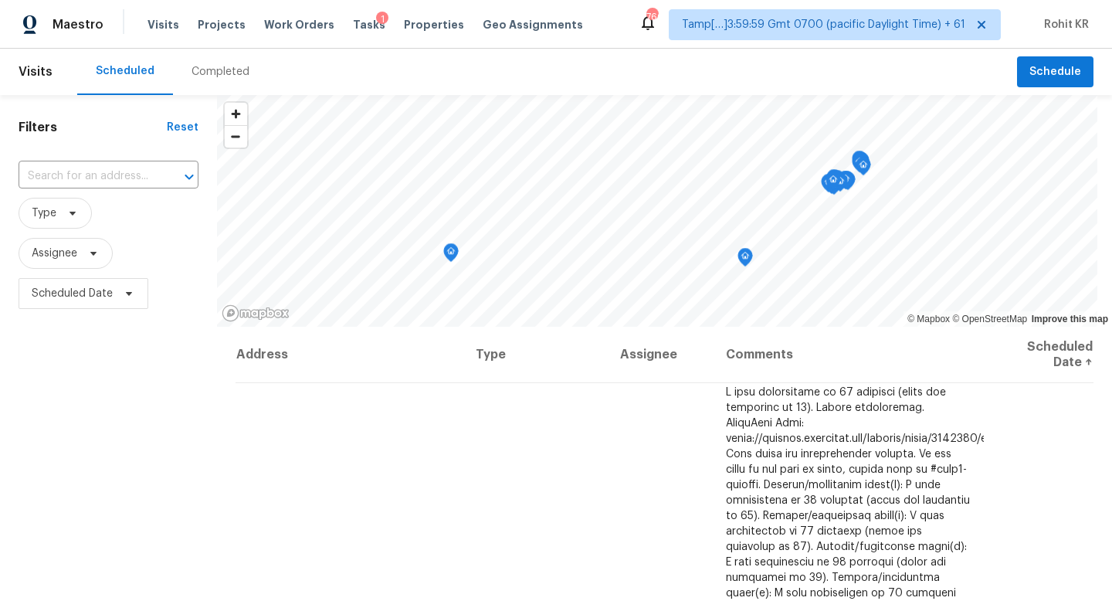
click at [117, 177] on input "text" at bounding box center [87, 176] width 137 height 24
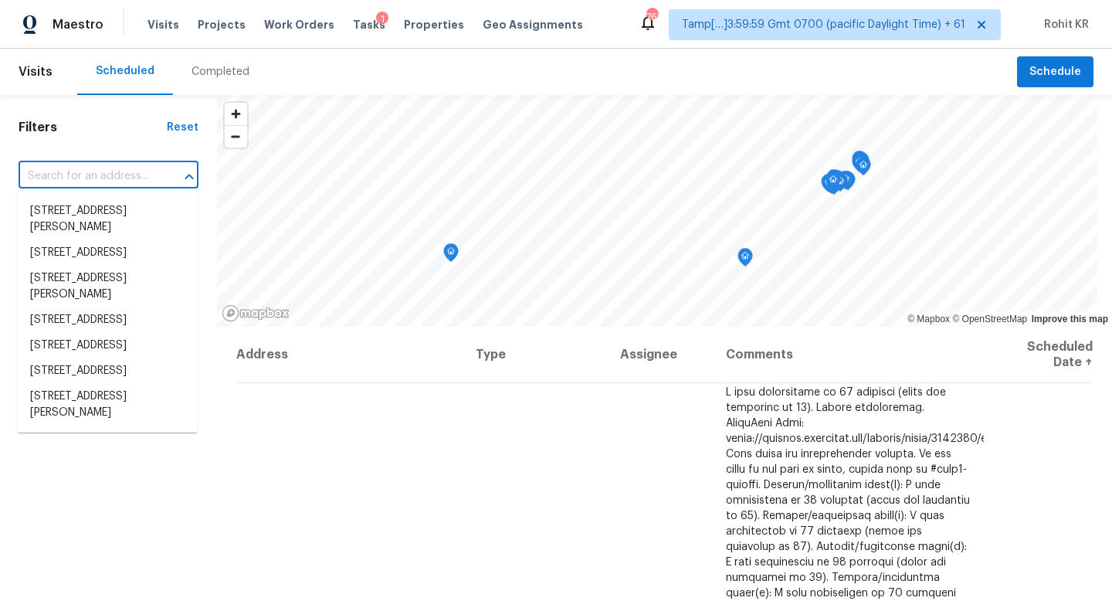
click at [202, 77] on div "Completed" at bounding box center [220, 71] width 58 height 15
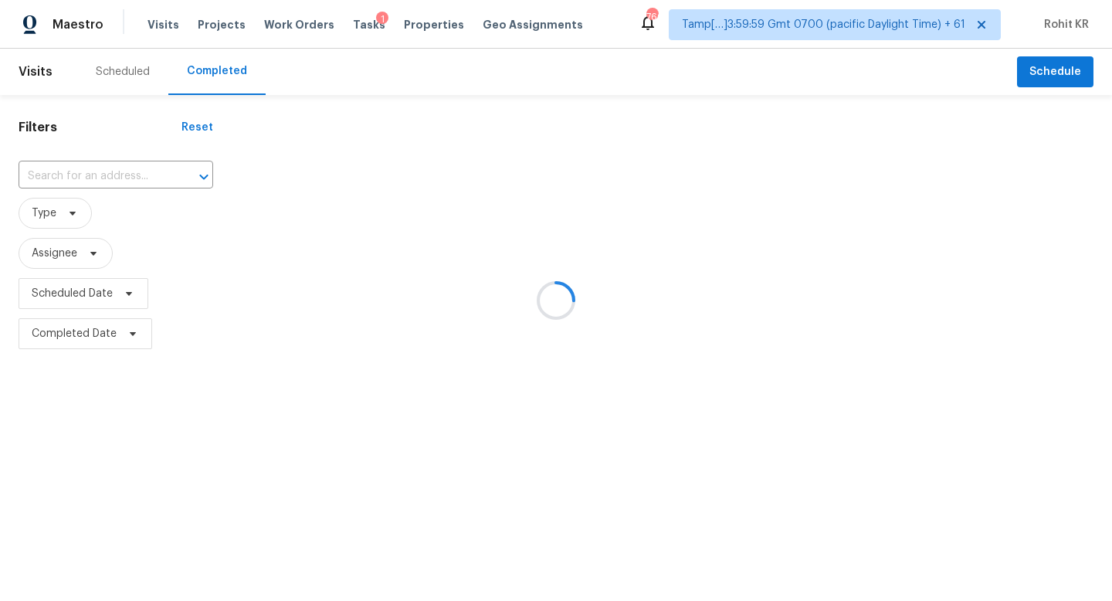
click at [100, 175] on div at bounding box center [556, 300] width 1112 height 601
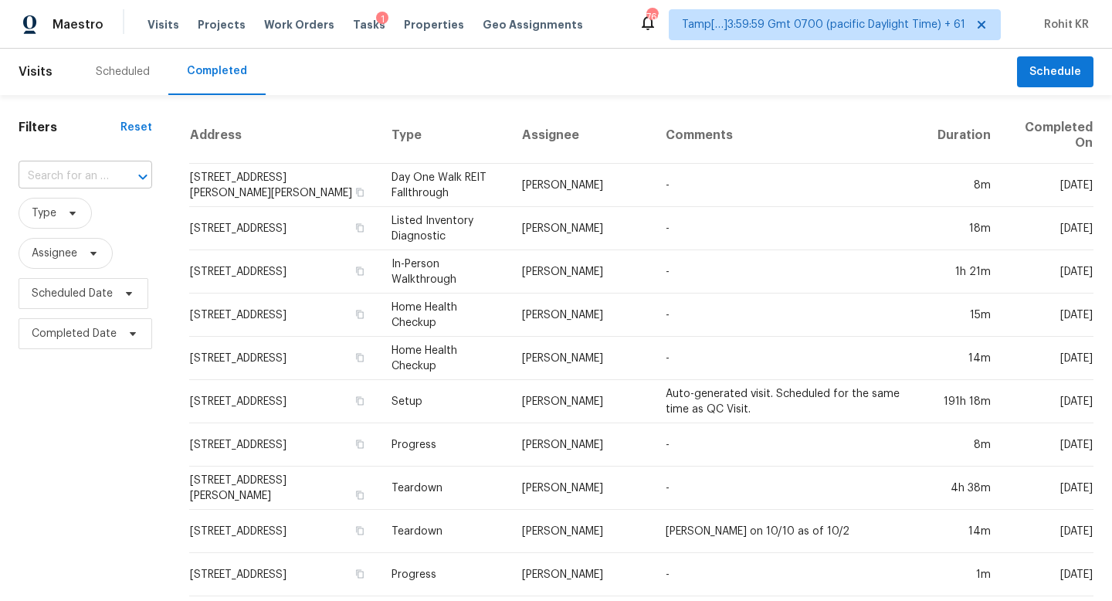
click at [85, 178] on input "text" at bounding box center [64, 176] width 90 height 24
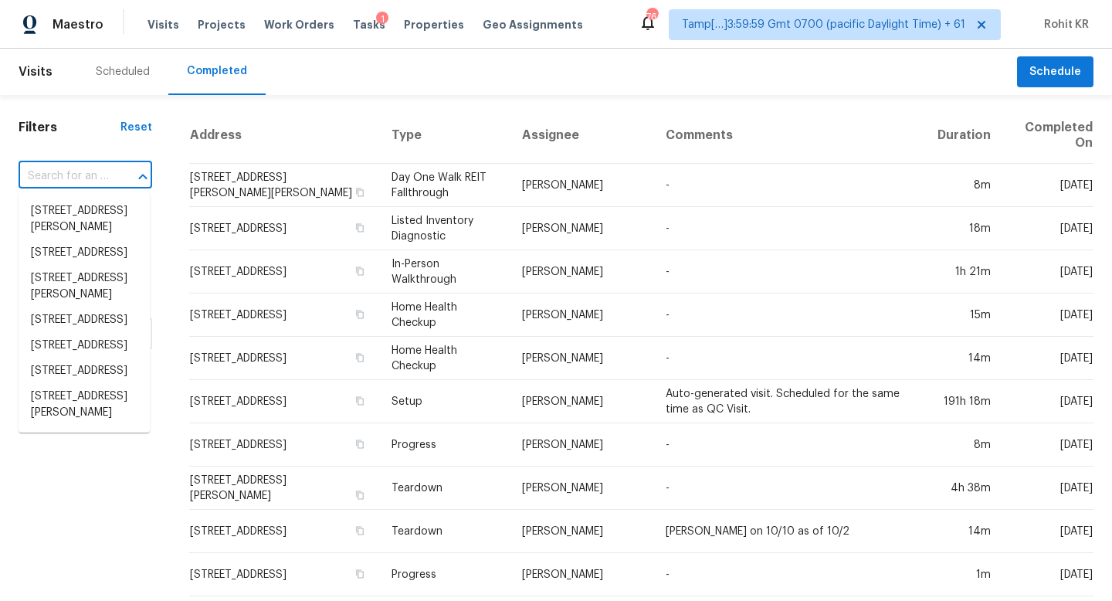
paste input "https://maestro.ops.opendoor.com/tasks?markets=tamp%5B%E2%80%A6%5D3%3A59%3A59+G…"
type input "https://maestro.ops.opendoor.com/tasks?markets=tamp%5B%E2%80%A6%5D3%3A59%3A59+G…"
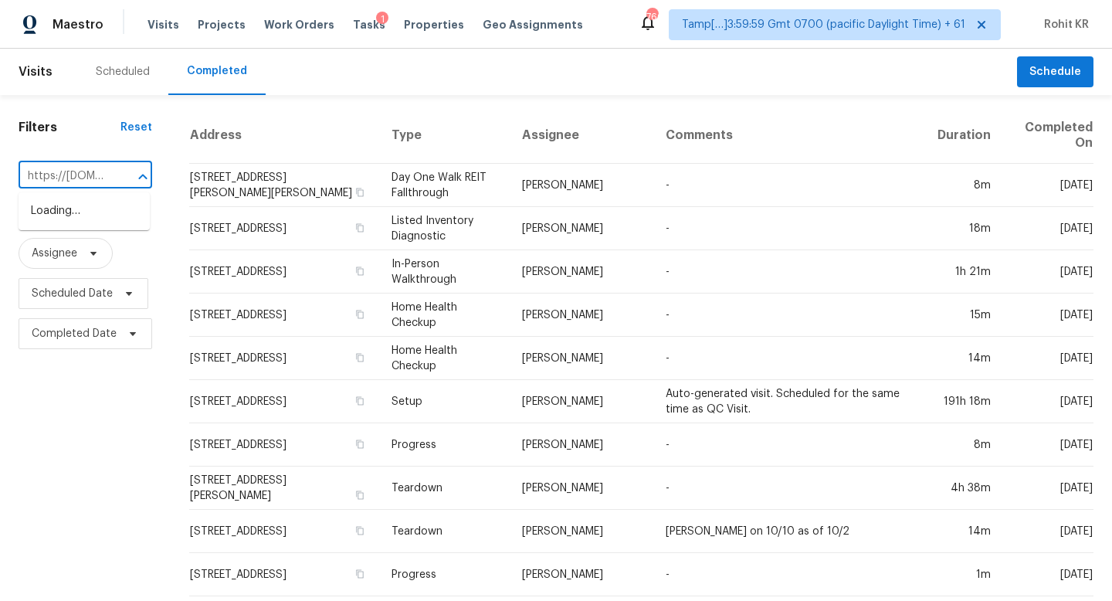
scroll to position [0, 816]
drag, startPoint x: 113, startPoint y: 173, endPoint x: 0, endPoint y: 170, distance: 113.5
click at [0, 170] on div "Filters Reset https://maestro.ops.opendoor.com/tasks?markets=tamp%5B%E2%80%A6%5…" at bounding box center [85, 592] width 171 height 995
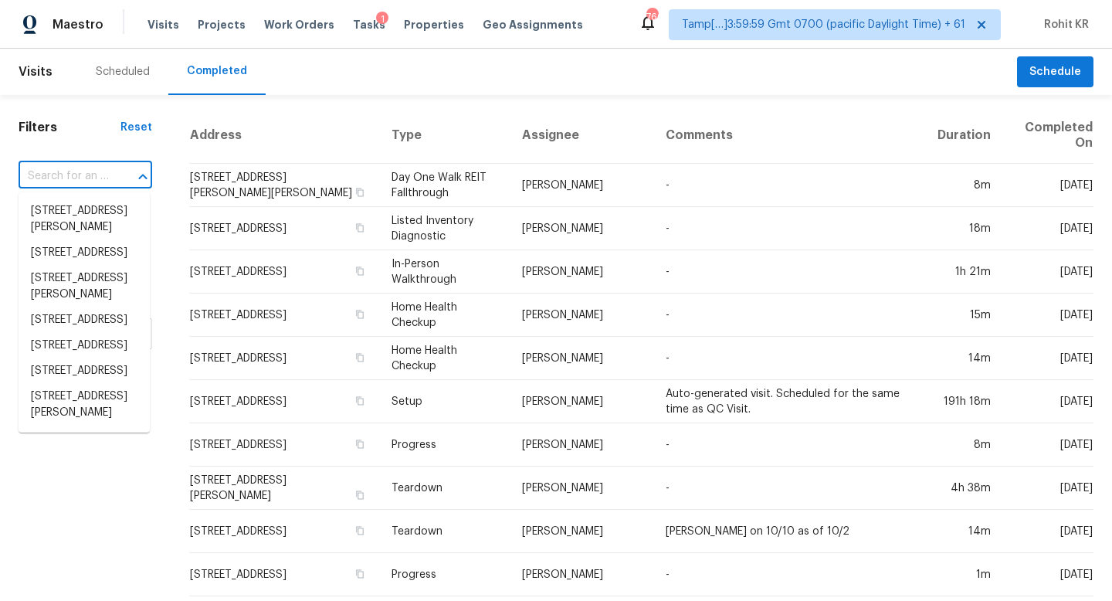
scroll to position [0, 0]
paste input "8908 Glendale Dr, Birmingham, AL 35206"
type input "8908 Glendale Dr, Birmingham, AL 35206"
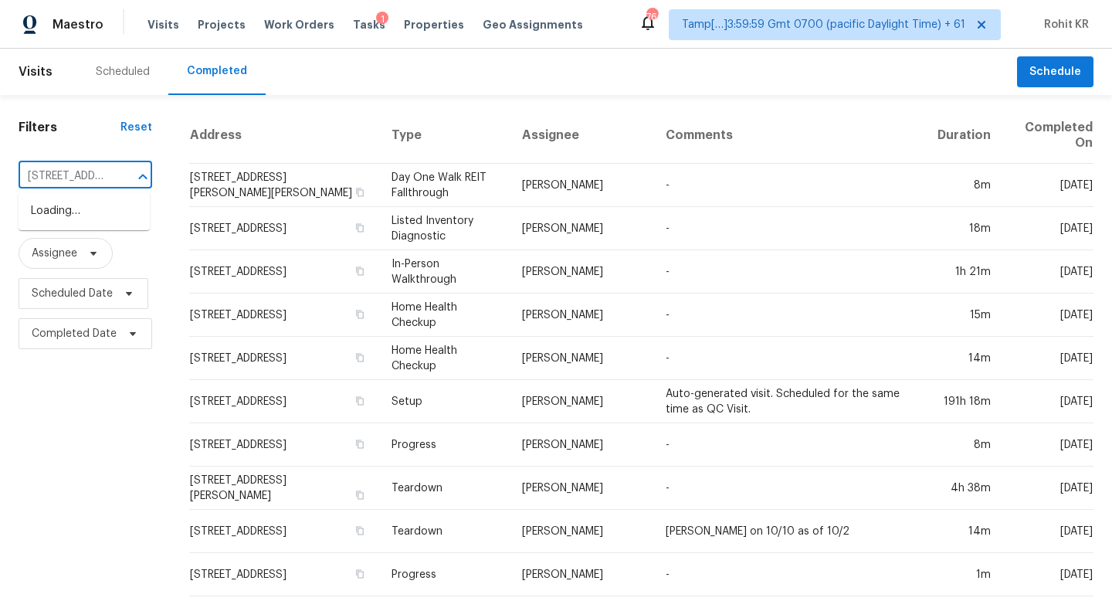
scroll to position [0, 131]
click at [103, 224] on li "8908 Glendale Dr, Birmingham, AL 35206" at bounding box center [84, 210] width 131 height 25
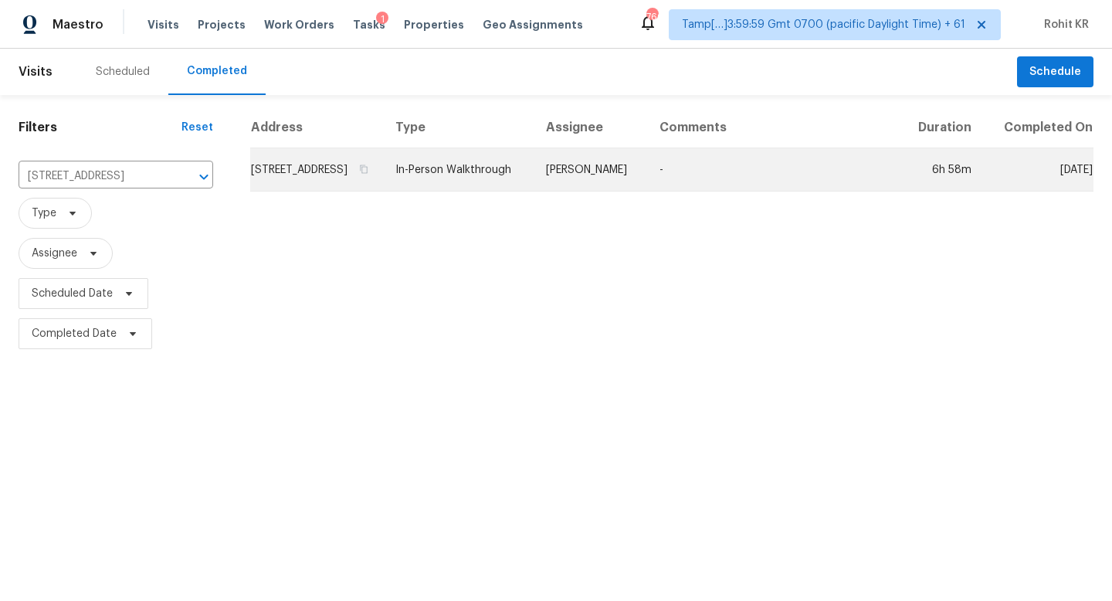
click at [502, 178] on td "In-Person Walkthrough" at bounding box center [458, 169] width 151 height 43
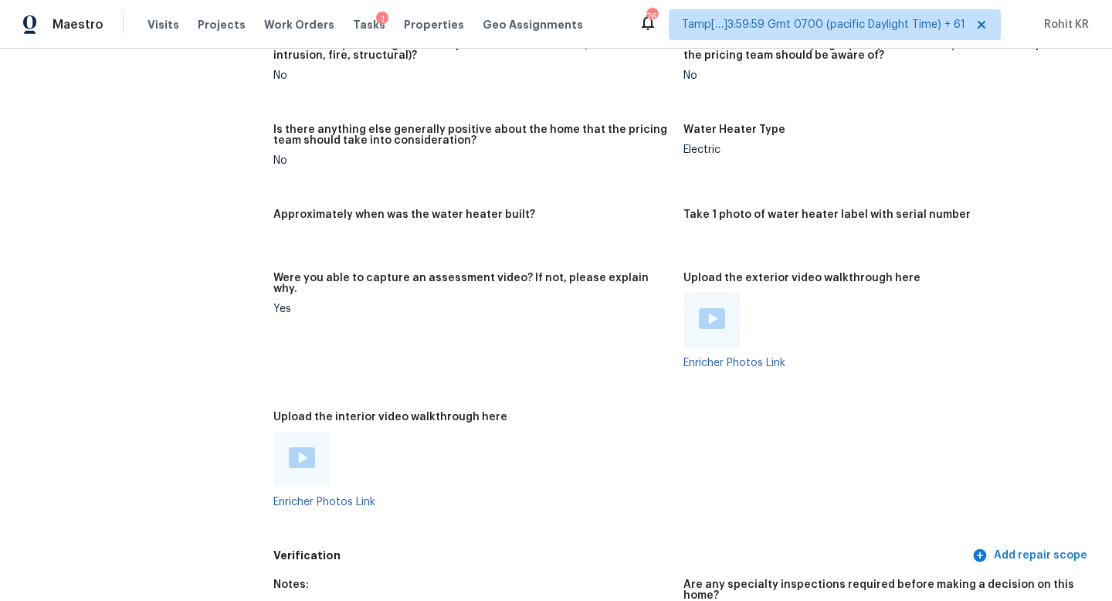
scroll to position [2971, 0]
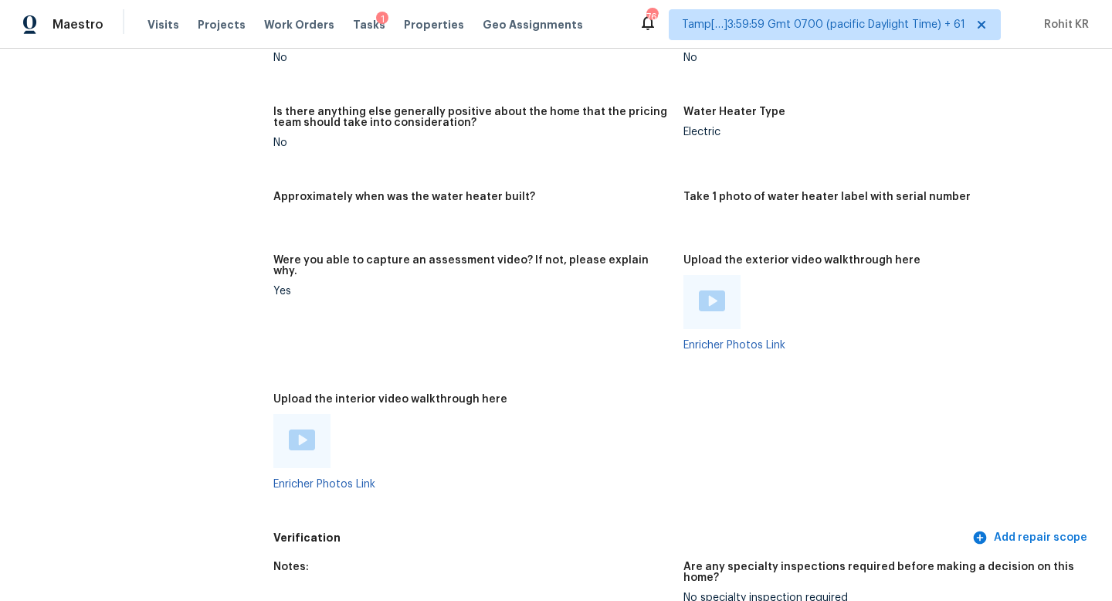
click at [306, 445] on div at bounding box center [301, 441] width 57 height 54
click at [311, 461] on div "Enricher Photos Link" at bounding box center [472, 452] width 398 height 76
click at [311, 479] on link "Enricher Photos Link" at bounding box center [324, 484] width 102 height 11
click at [723, 340] on link "Enricher Photos Link" at bounding box center [734, 345] width 102 height 11
click at [306, 430] on img at bounding box center [302, 439] width 26 height 21
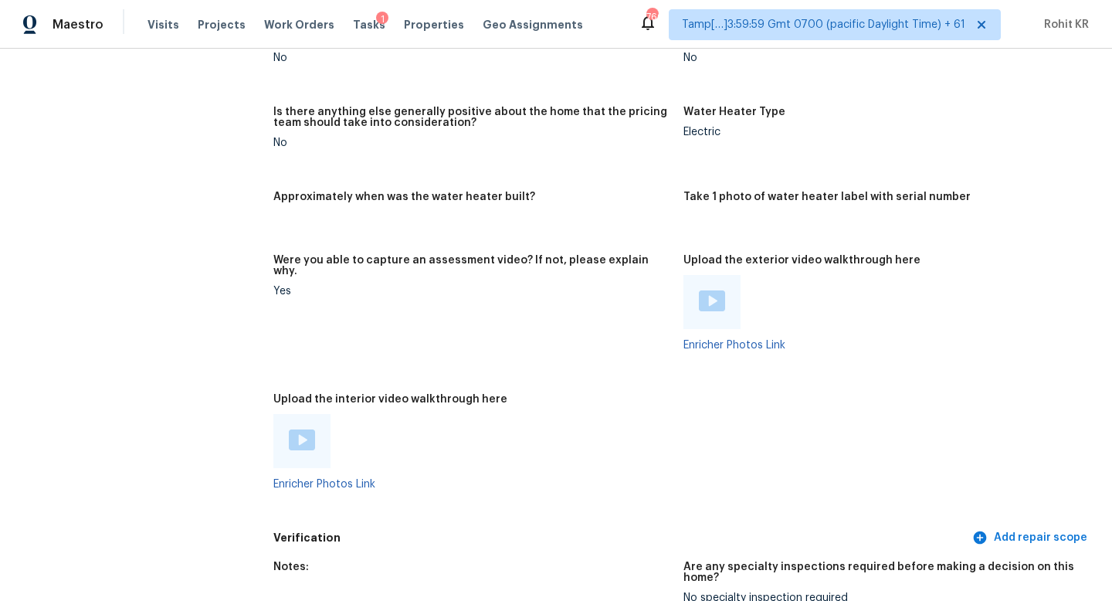
click at [715, 290] on img at bounding box center [712, 300] width 26 height 21
click at [702, 290] on img at bounding box center [712, 300] width 26 height 21
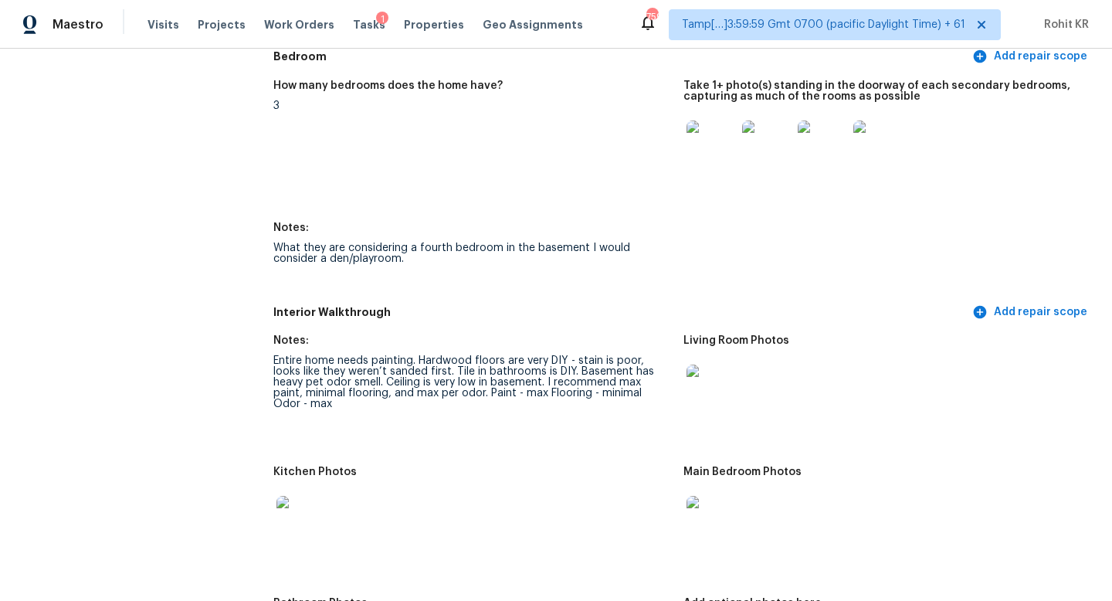
scroll to position [1682, 0]
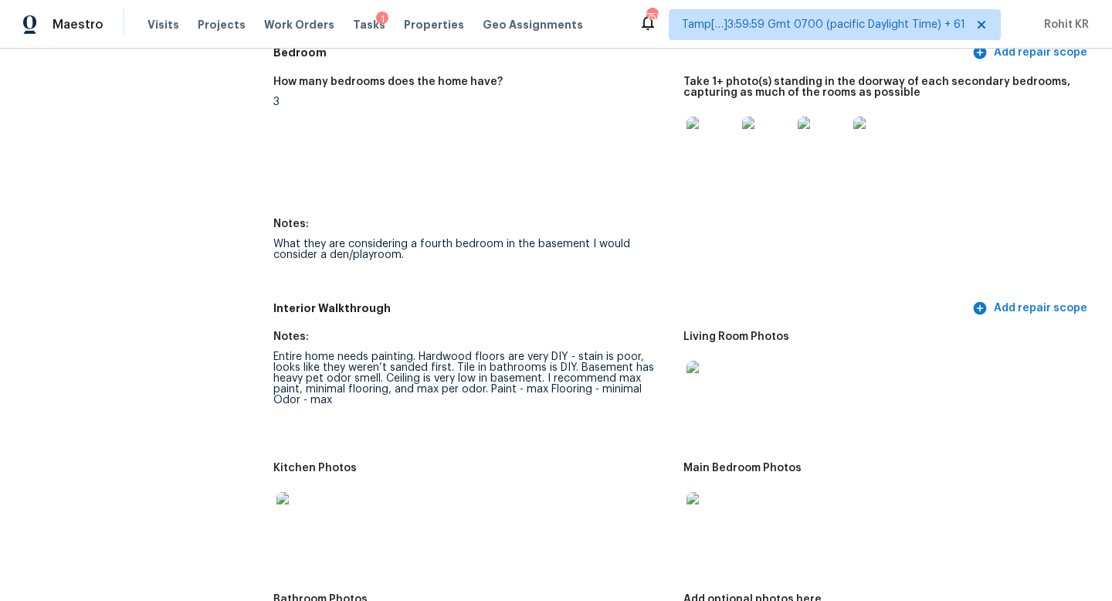
drag, startPoint x: 361, startPoint y: 242, endPoint x: 268, endPoint y: 230, distance: 94.2
click at [268, 230] on div "All visits 8908 Glendale Dr Birmingham, AL 35206 Home details Other Visits No p…" at bounding box center [556, 494] width 1075 height 4194
copy div "What they are considering a fourth bedroom in the basement I would consider a d…"
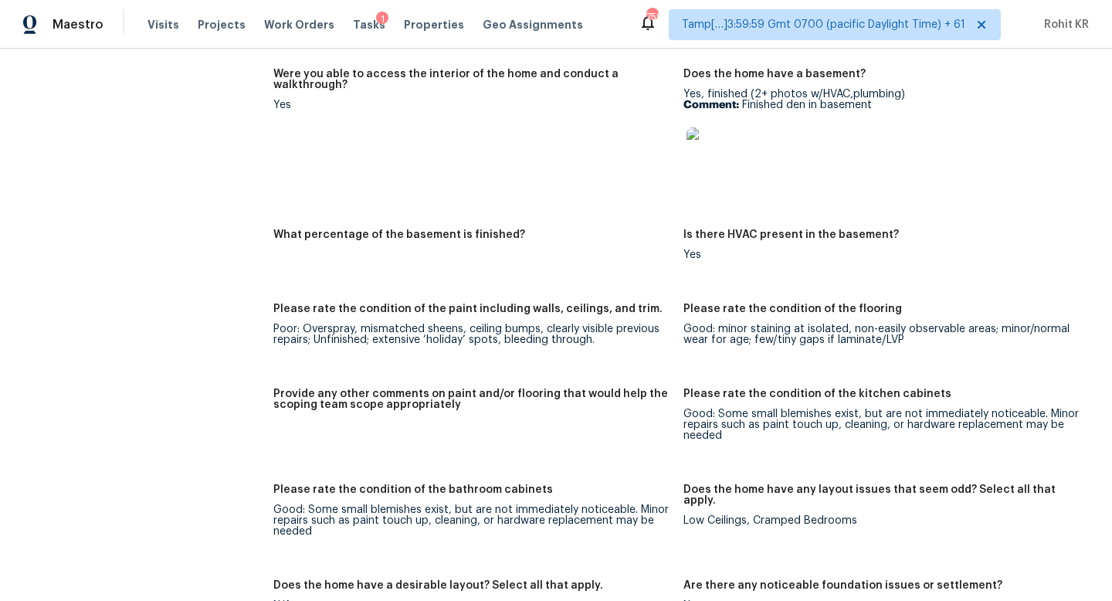
scroll to position [2335, 0]
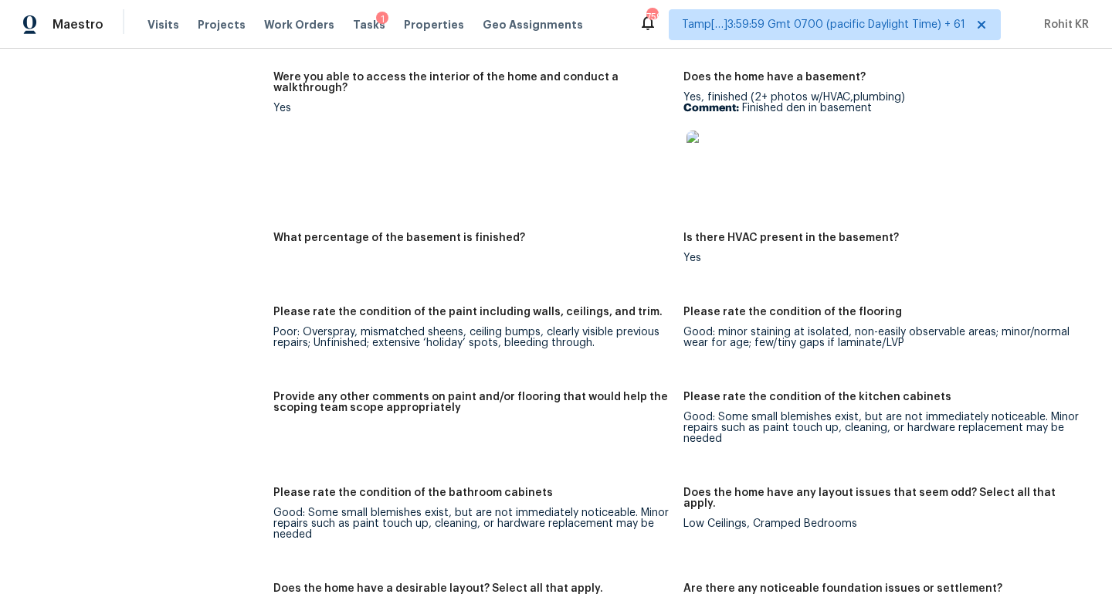
click at [923, 107] on div "Yes, finished (2+ photos w/HVAC,plumbing) Comment: Finished den in basement" at bounding box center [882, 140] width 398 height 97
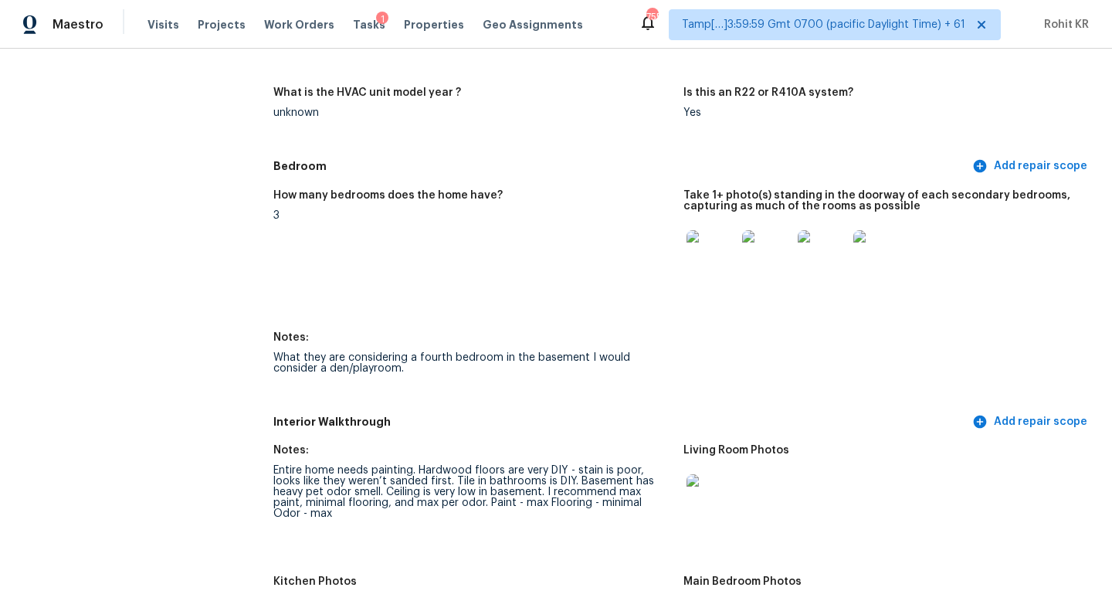
scroll to position [1563, 0]
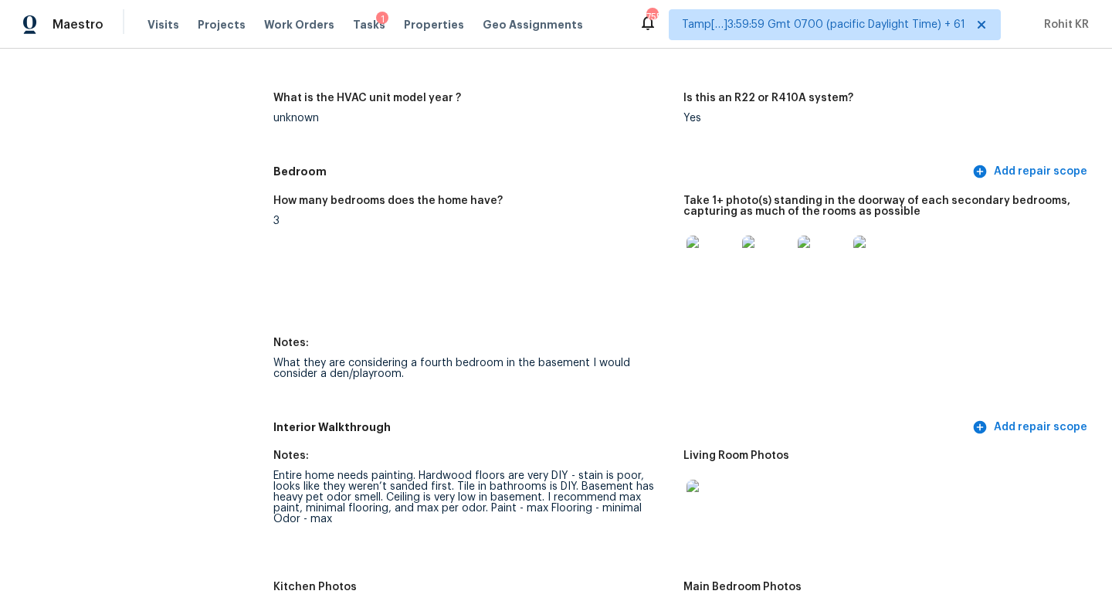
click at [457, 361] on div "What they are considering a fourth bedroom in the basement I would consider a d…" at bounding box center [472, 368] width 398 height 22
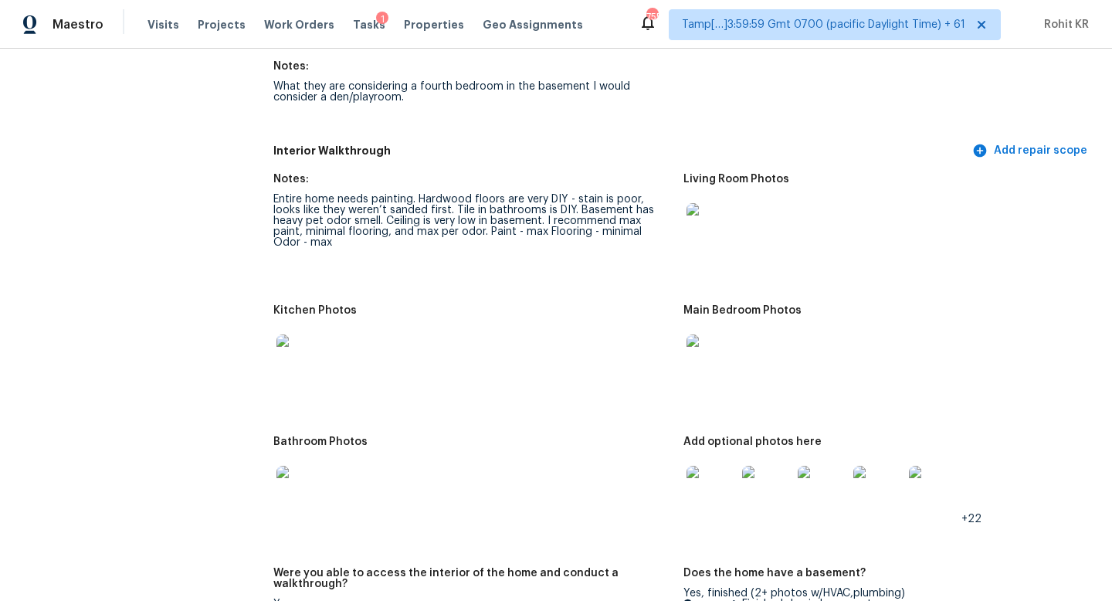
scroll to position [1886, 0]
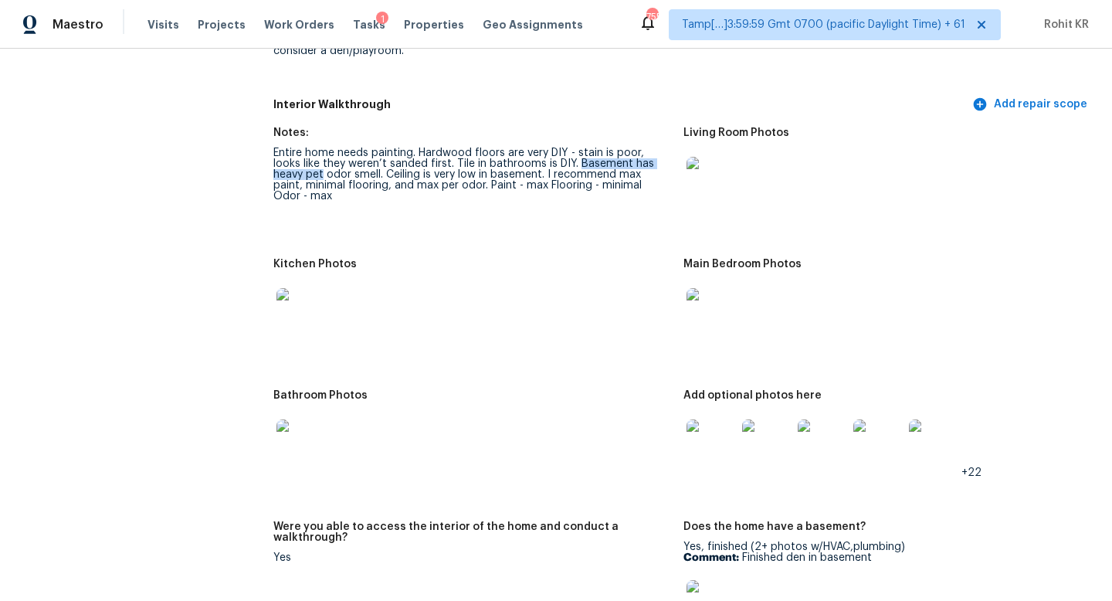
drag, startPoint x: 547, startPoint y: 153, endPoint x: 670, endPoint y: 158, distance: 122.9
click at [670, 158] on div "Entire home needs painting. Hardwood floors are very DIY - stain is poor, looks…" at bounding box center [472, 174] width 398 height 54
click at [520, 168] on div "Entire home needs painting. Hardwood floors are very DIY - stain is poor, looks…" at bounding box center [472, 174] width 398 height 54
drag, startPoint x: 325, startPoint y: 167, endPoint x: 402, endPoint y: 175, distance: 77.7
click at [404, 174] on div "Entire home needs painting. Hardwood floors are very DIY - stain is poor, looks…" at bounding box center [472, 174] width 398 height 54
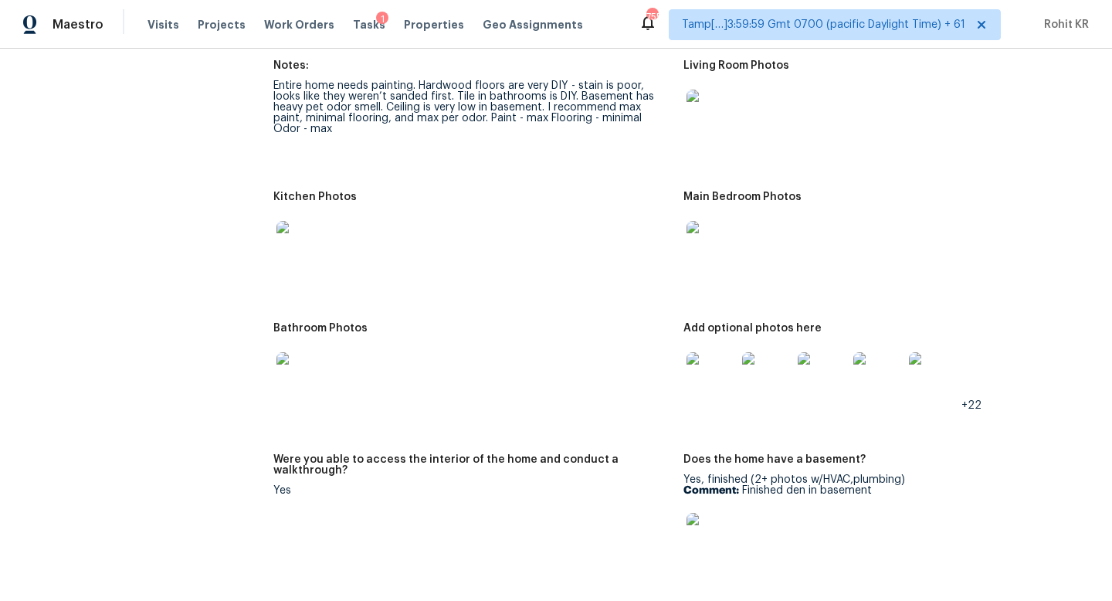
scroll to position [2084, 0]
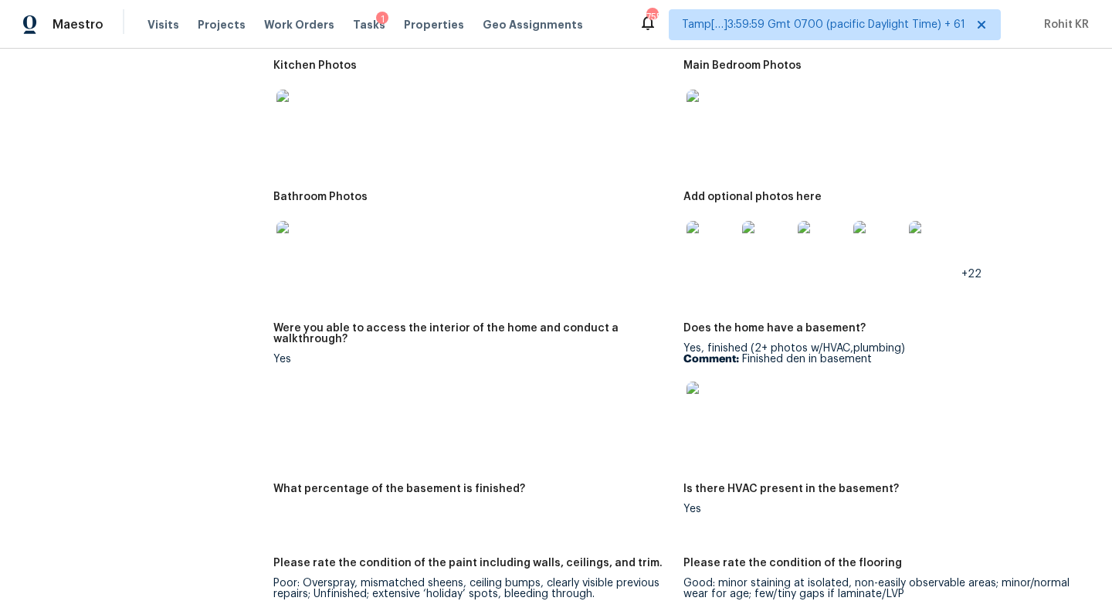
click at [715, 242] on img at bounding box center [710, 245] width 49 height 49
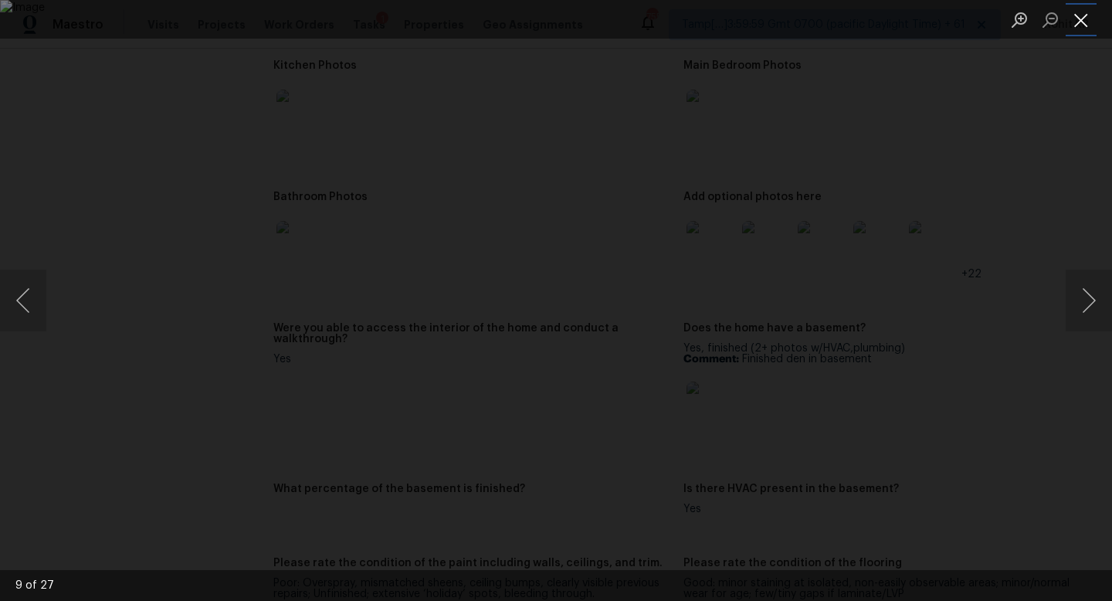
click at [1074, 26] on button "Close lightbox" at bounding box center [1080, 19] width 31 height 27
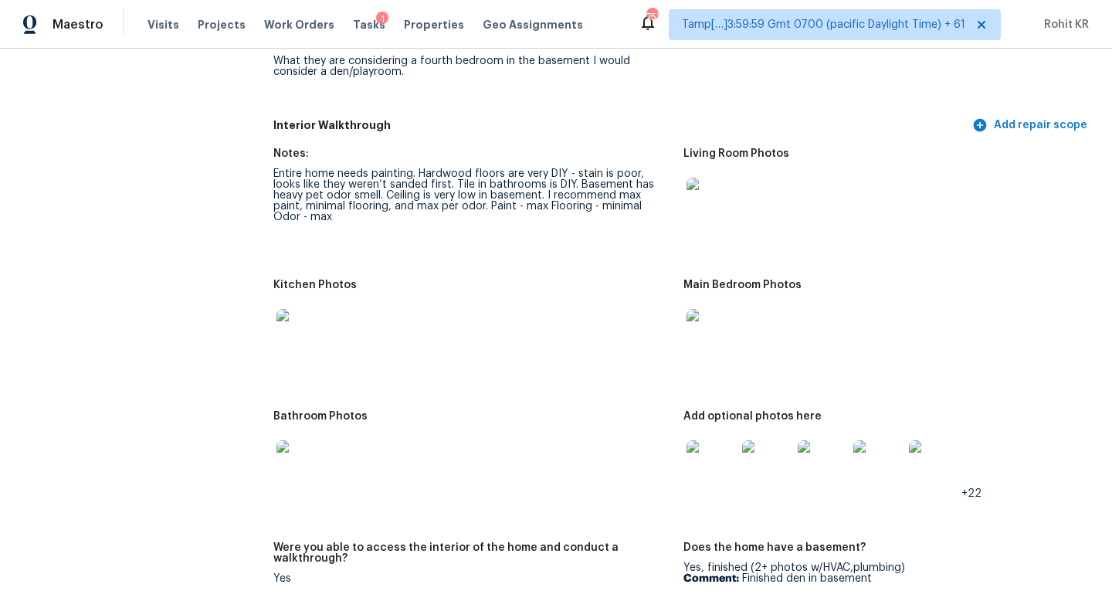
scroll to position [1851, 0]
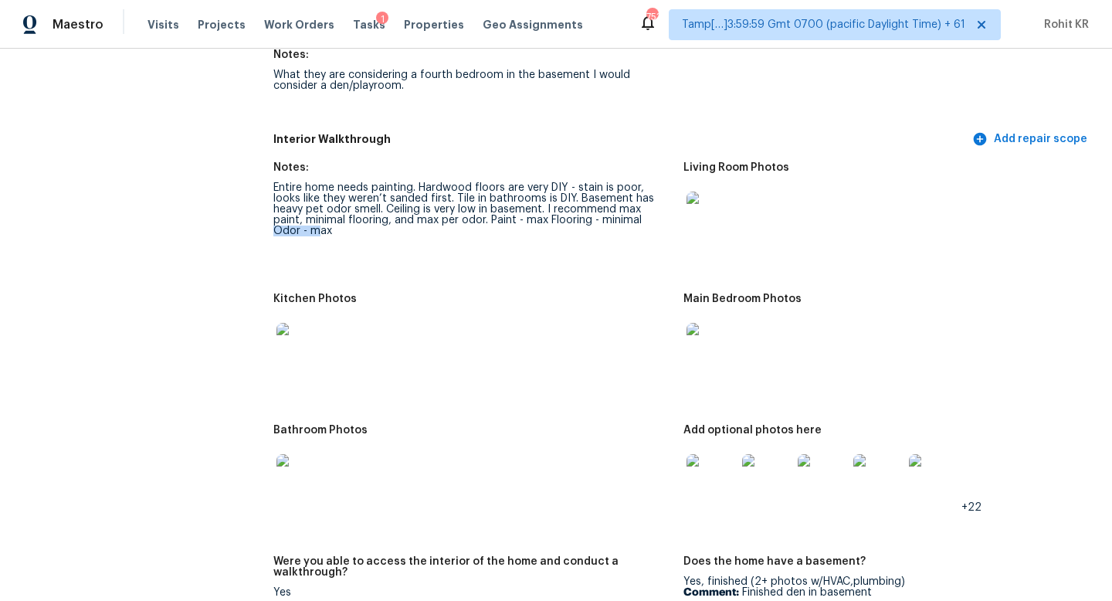
drag, startPoint x: 567, startPoint y: 211, endPoint x: 611, endPoint y: 212, distance: 44.0
click at [611, 212] on div "Entire home needs painting. Hardwood floors are very DIY - stain is poor, looks…" at bounding box center [472, 209] width 398 height 54
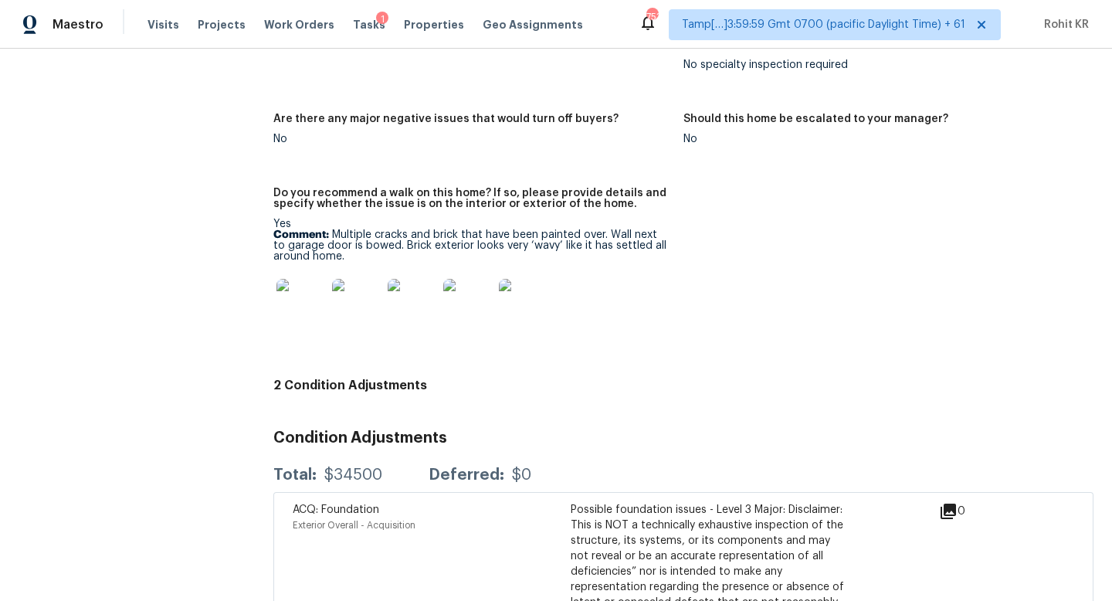
scroll to position [3534, 0]
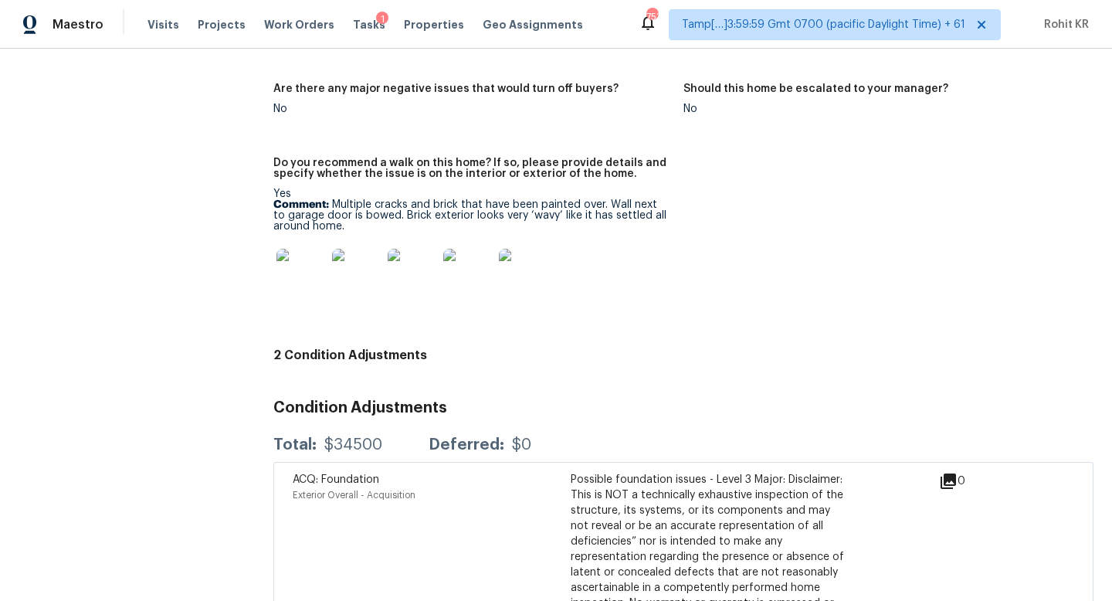
click at [309, 257] on img at bounding box center [300, 273] width 49 height 49
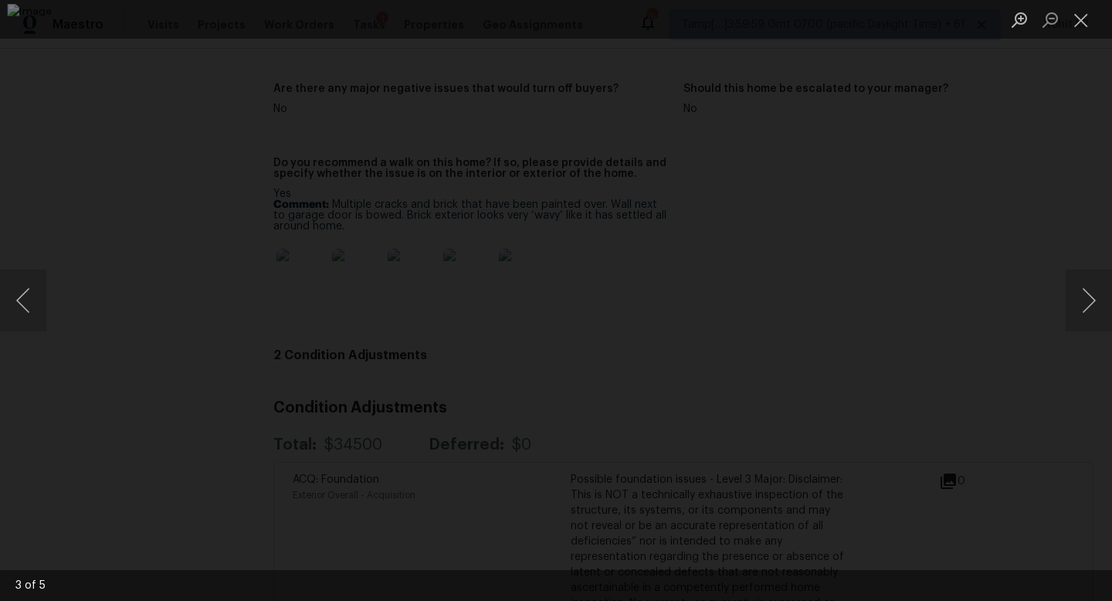
click at [998, 154] on div "Lightbox" at bounding box center [556, 300] width 1112 height 601
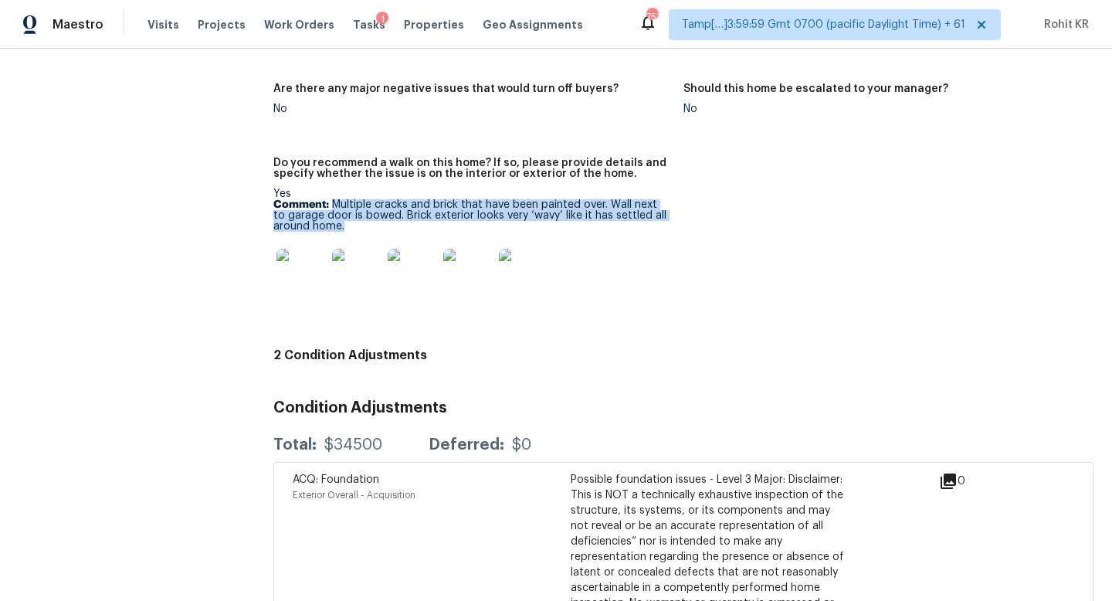
drag, startPoint x: 330, startPoint y: 194, endPoint x: 349, endPoint y: 218, distance: 30.9
click at [349, 220] on p "Comment: Multiple cracks and brick that have been painted over. Wall next to ga…" at bounding box center [472, 215] width 398 height 32
copy p "Multiple cracks and brick that have been painted over. Wall next to garage door…"
click at [296, 262] on img at bounding box center [300, 273] width 49 height 49
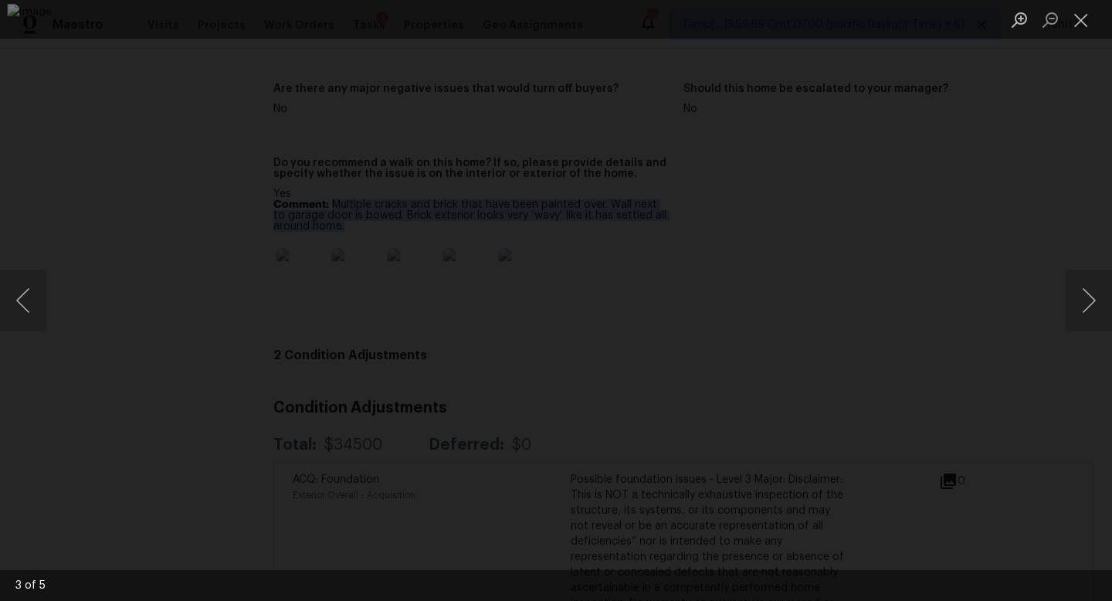
click at [941, 568] on img "Lightbox" at bounding box center [555, 300] width 1097 height 593
click at [1072, 18] on button "Close lightbox" at bounding box center [1080, 19] width 31 height 27
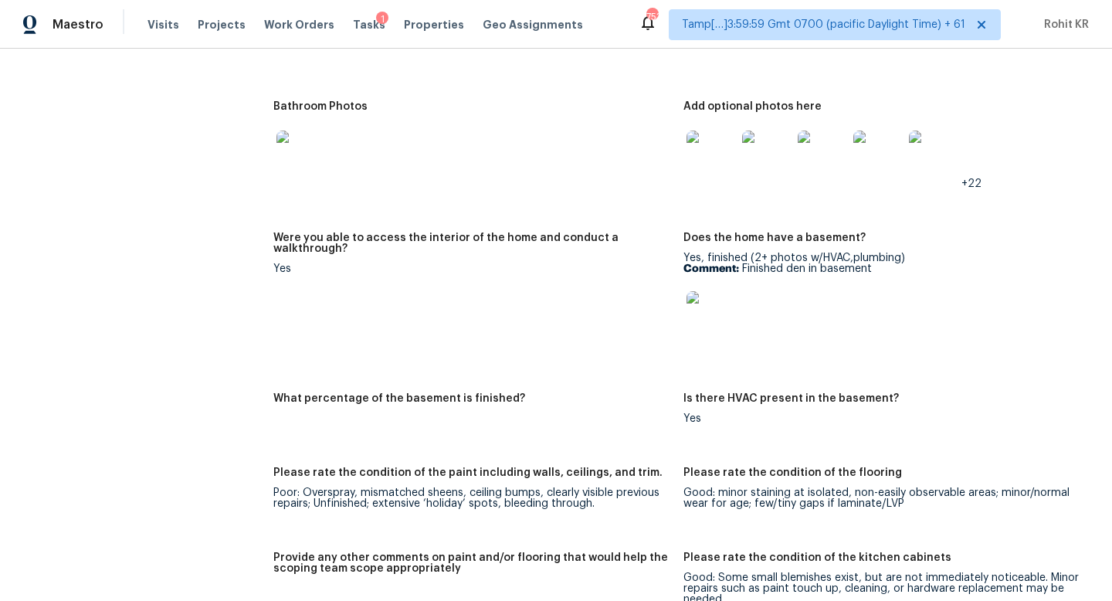
scroll to position [2173, 0]
click at [709, 158] on img at bounding box center [710, 156] width 49 height 49
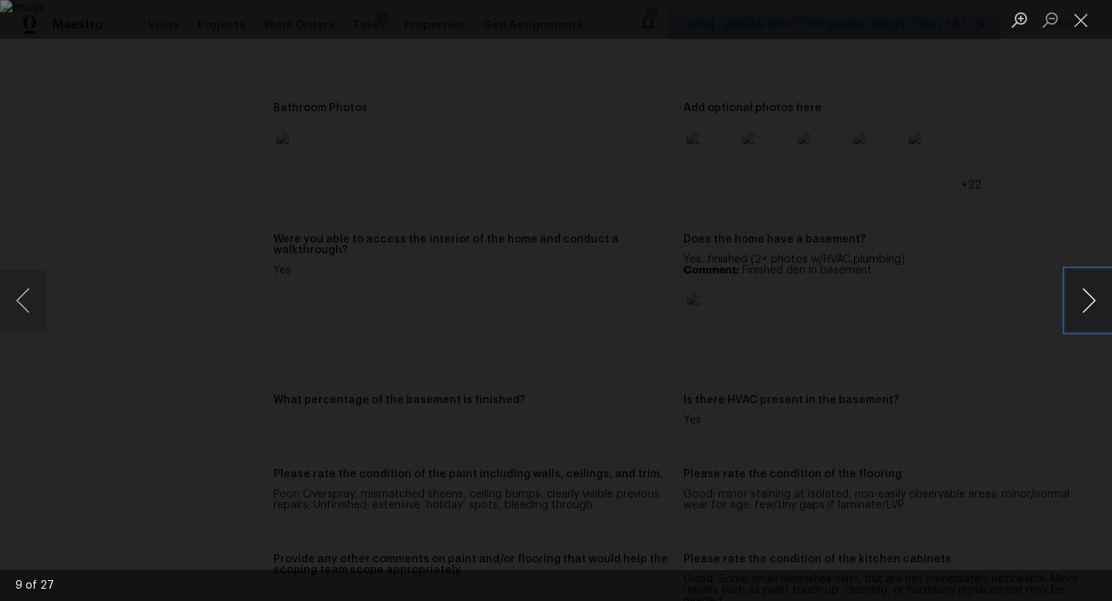
click at [1089, 302] on button "Next image" at bounding box center [1088, 300] width 46 height 62
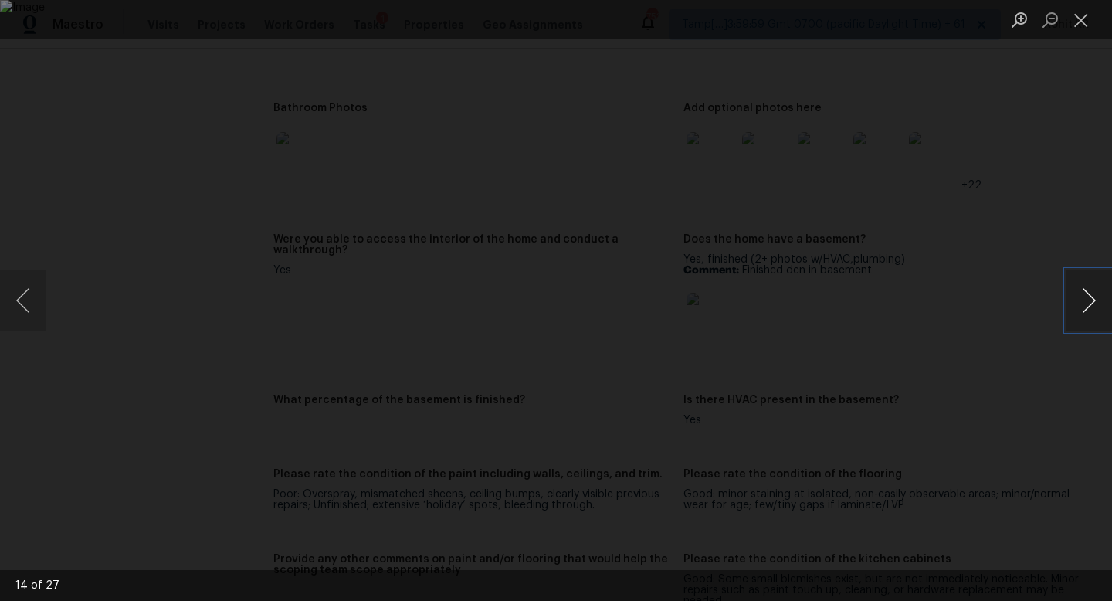
click at [1089, 302] on button "Next image" at bounding box center [1088, 300] width 46 height 62
click at [1079, 298] on button "Next image" at bounding box center [1088, 300] width 46 height 62
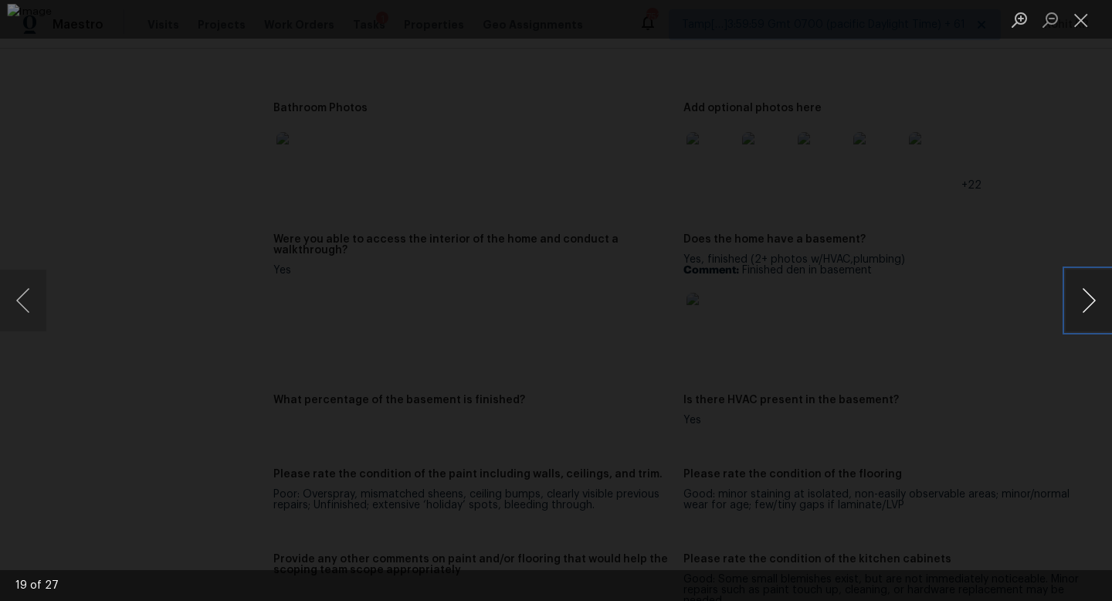
click at [1079, 298] on button "Next image" at bounding box center [1088, 300] width 46 height 62
click at [1080, 298] on button "Next image" at bounding box center [1088, 300] width 46 height 62
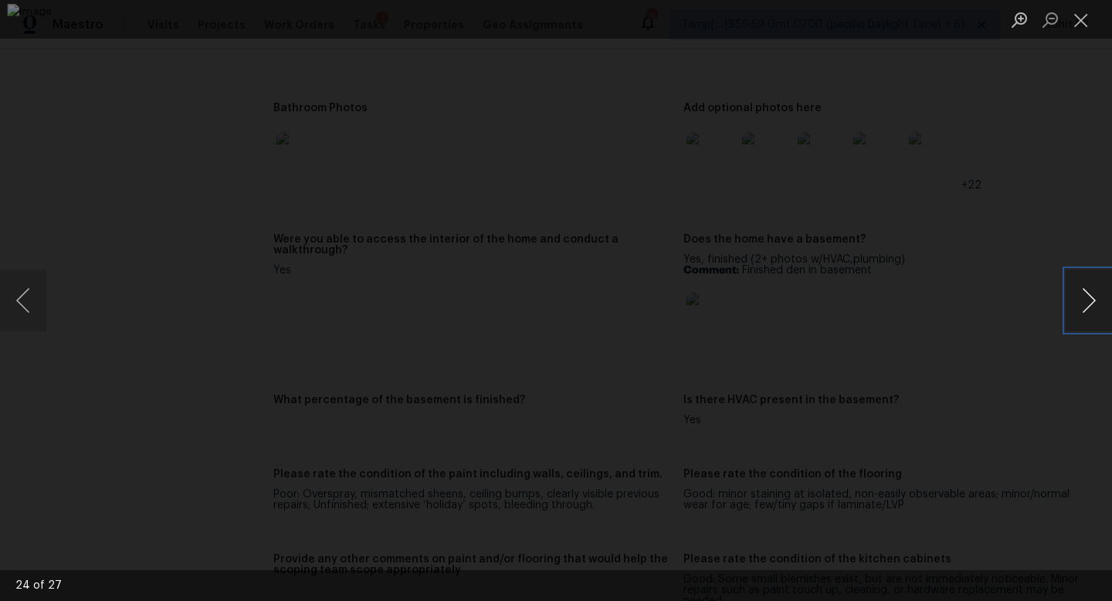
click at [1080, 298] on button "Next image" at bounding box center [1088, 300] width 46 height 62
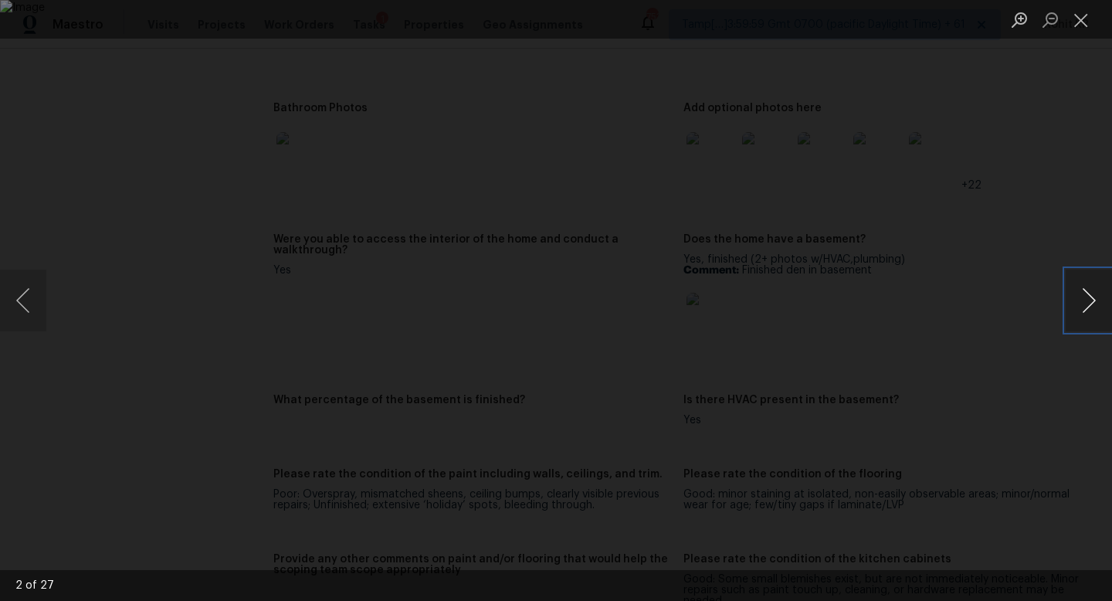
click at [1080, 298] on button "Next image" at bounding box center [1088, 300] width 46 height 62
click at [36, 298] on button "Previous image" at bounding box center [23, 300] width 46 height 62
click at [1080, 300] on button "Next image" at bounding box center [1088, 300] width 46 height 62
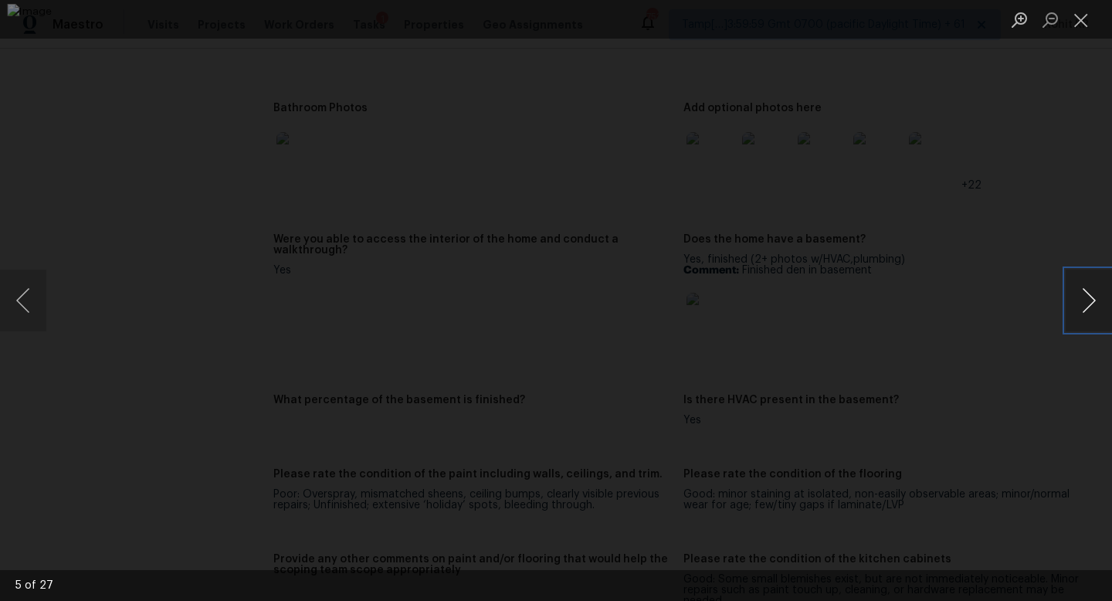
click at [1079, 317] on button "Next image" at bounding box center [1088, 300] width 46 height 62
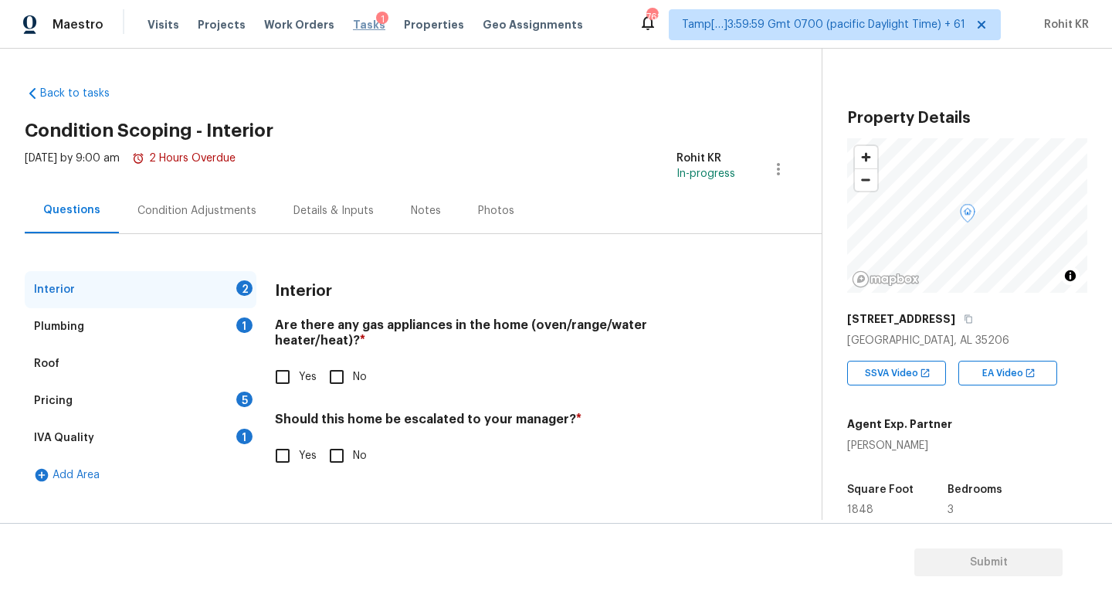
click at [358, 19] on span "Tasks" at bounding box center [369, 24] width 32 height 11
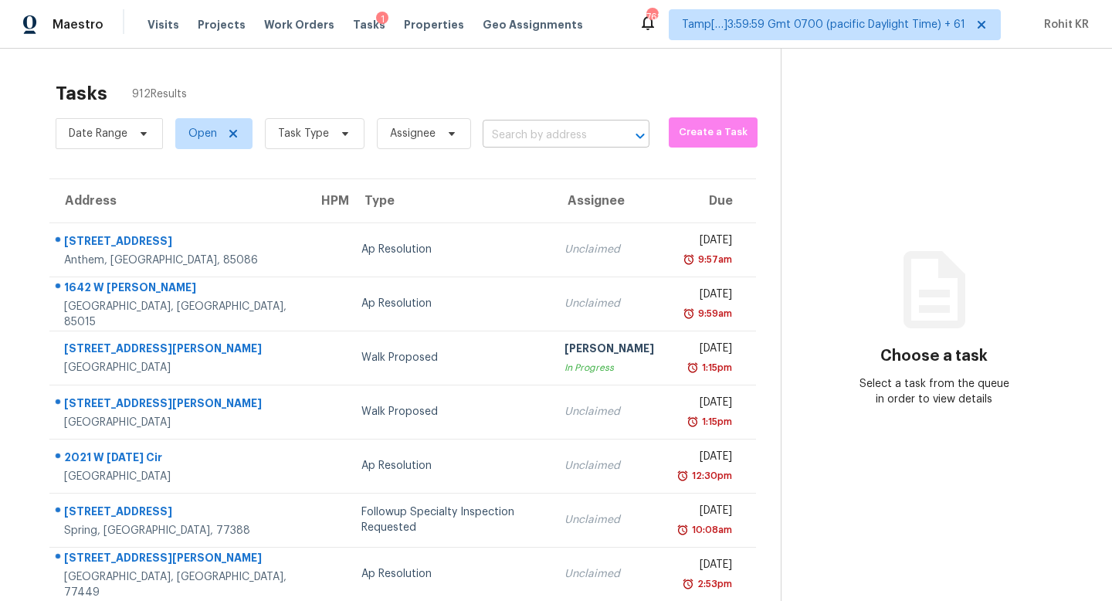
click at [516, 137] on input "text" at bounding box center [545, 136] width 124 height 24
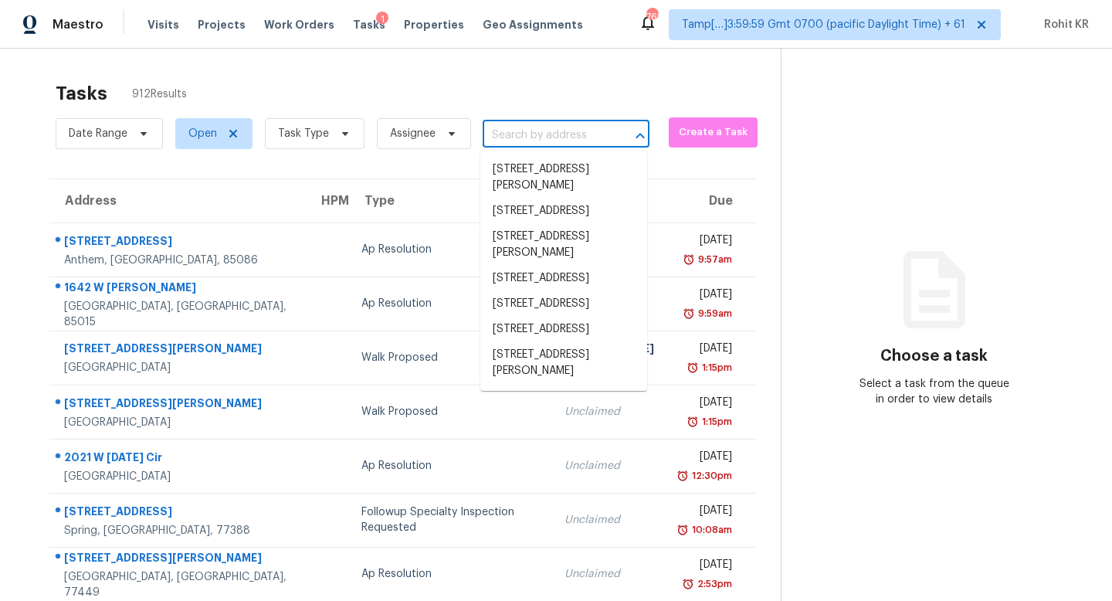
paste input "[STREET_ADDRESS][PERSON_NAME]"
type input "[STREET_ADDRESS][PERSON_NAME]"
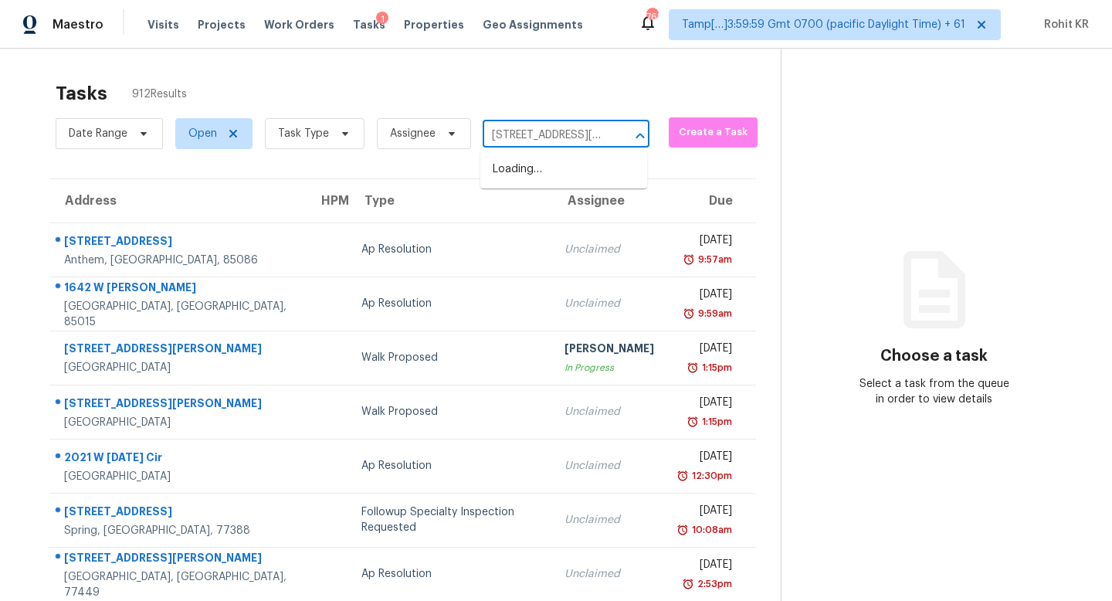
scroll to position [0, 89]
click at [501, 175] on li "[STREET_ADDRESS][PERSON_NAME]" at bounding box center [563, 178] width 167 height 42
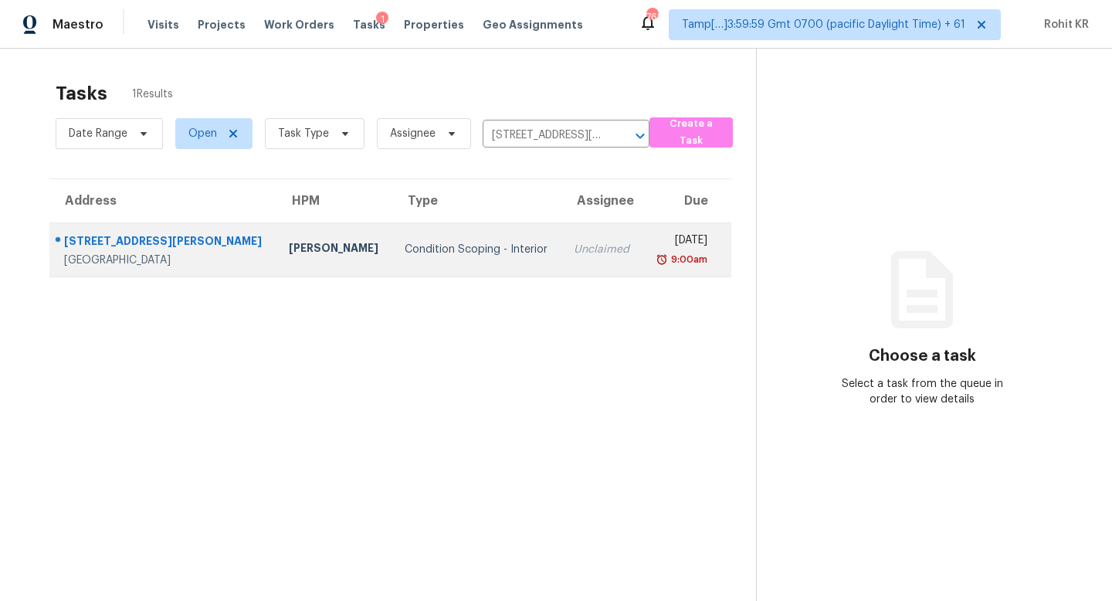
click at [577, 253] on div "Unclaimed" at bounding box center [602, 249] width 56 height 15
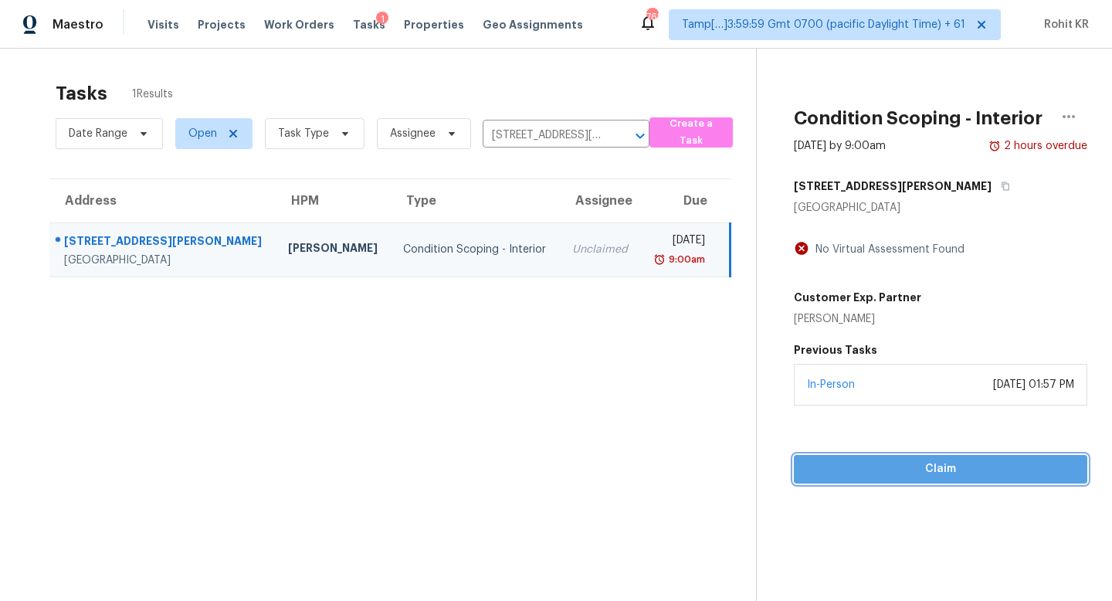
click at [939, 465] on span "Claim" at bounding box center [940, 468] width 269 height 19
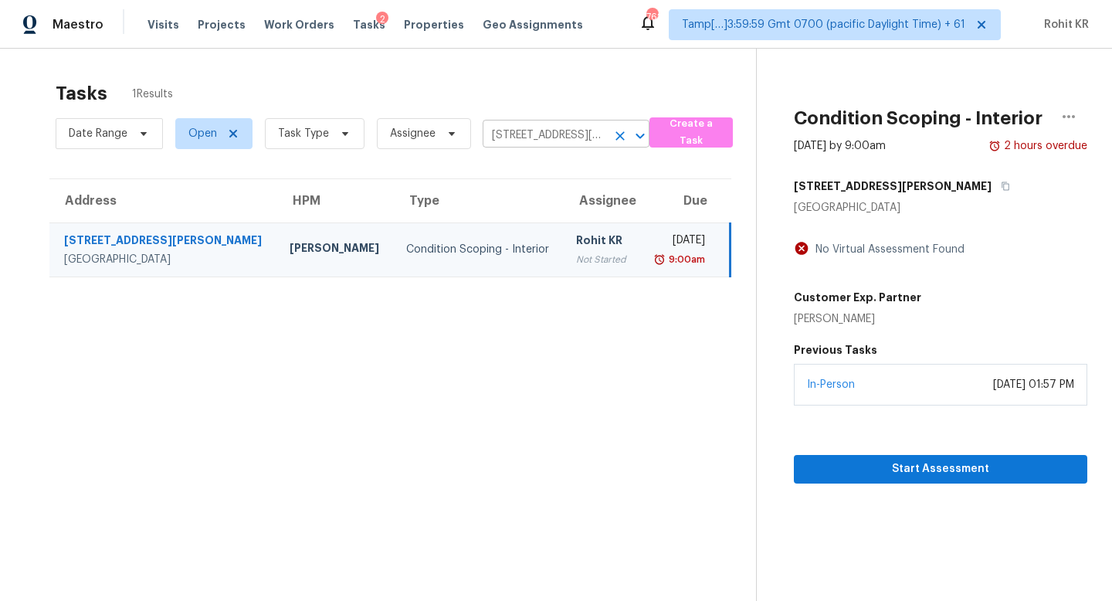
click at [586, 138] on input "[STREET_ADDRESS][PERSON_NAME]" at bounding box center [545, 136] width 124 height 24
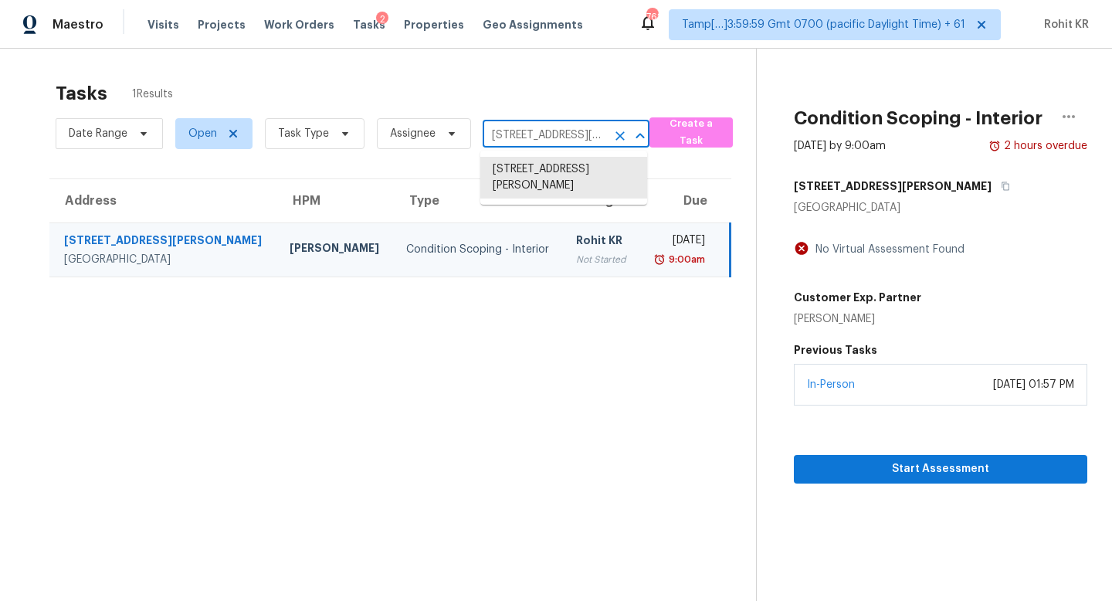
click at [616, 132] on icon "Clear" at bounding box center [619, 135] width 15 height 15
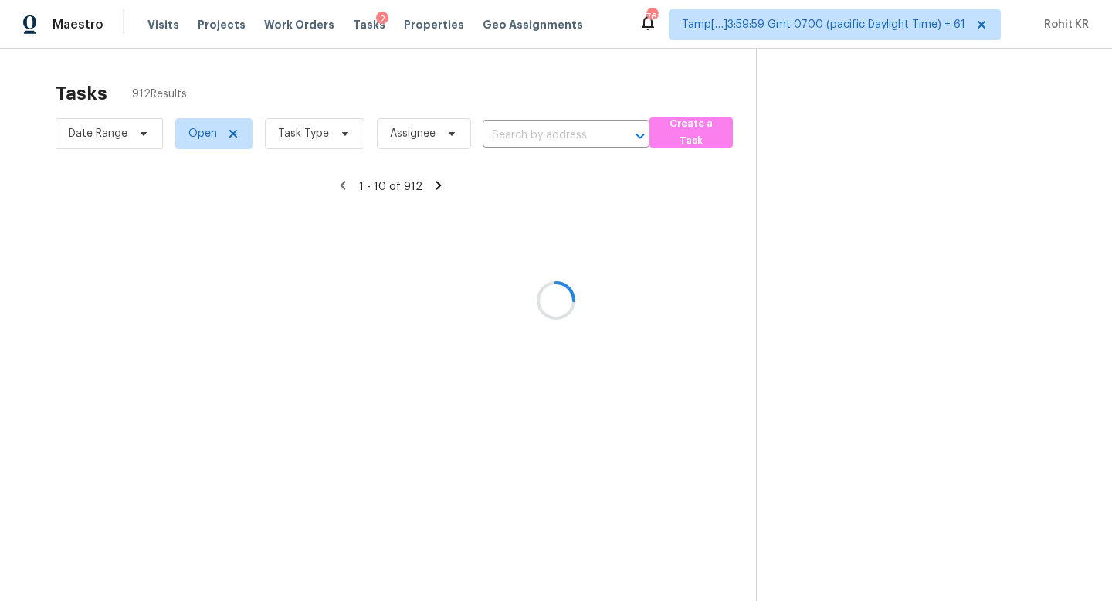
click at [528, 134] on div at bounding box center [556, 300] width 1112 height 601
click at [505, 132] on div at bounding box center [556, 300] width 1112 height 601
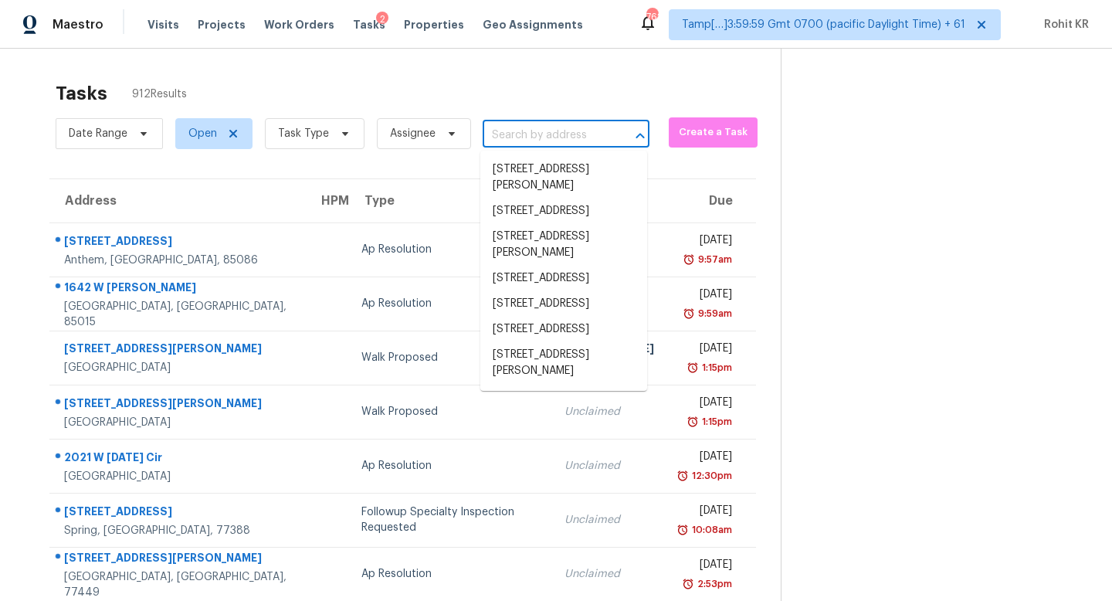
click at [513, 132] on input "text" at bounding box center [545, 136] width 124 height 24
paste input "[STREET_ADDRESS]"
type input "[STREET_ADDRESS]"
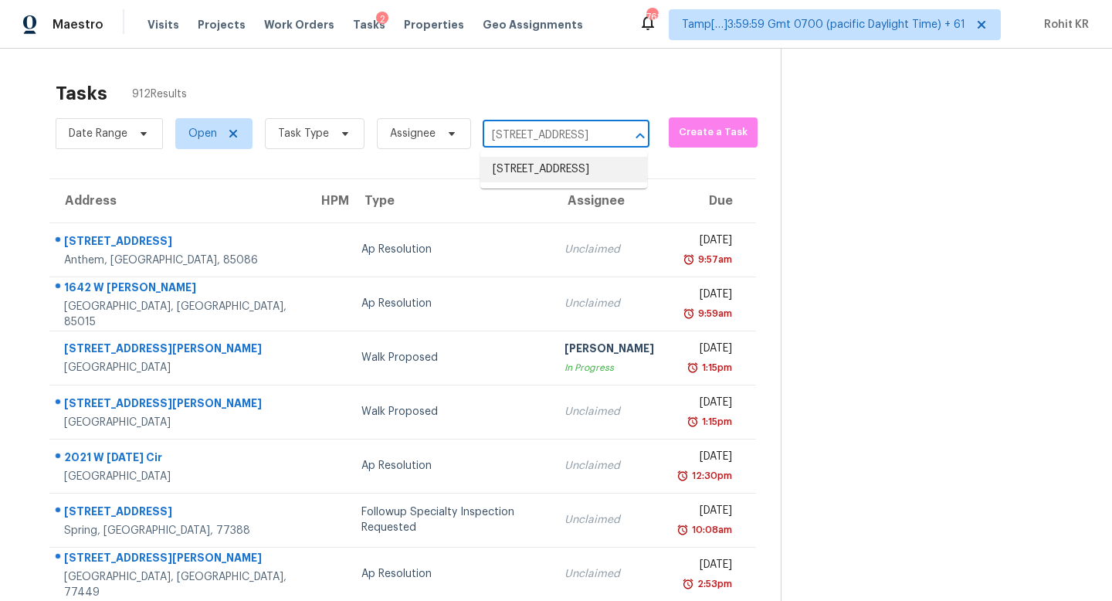
click at [564, 176] on li "[STREET_ADDRESS]" at bounding box center [563, 169] width 167 height 25
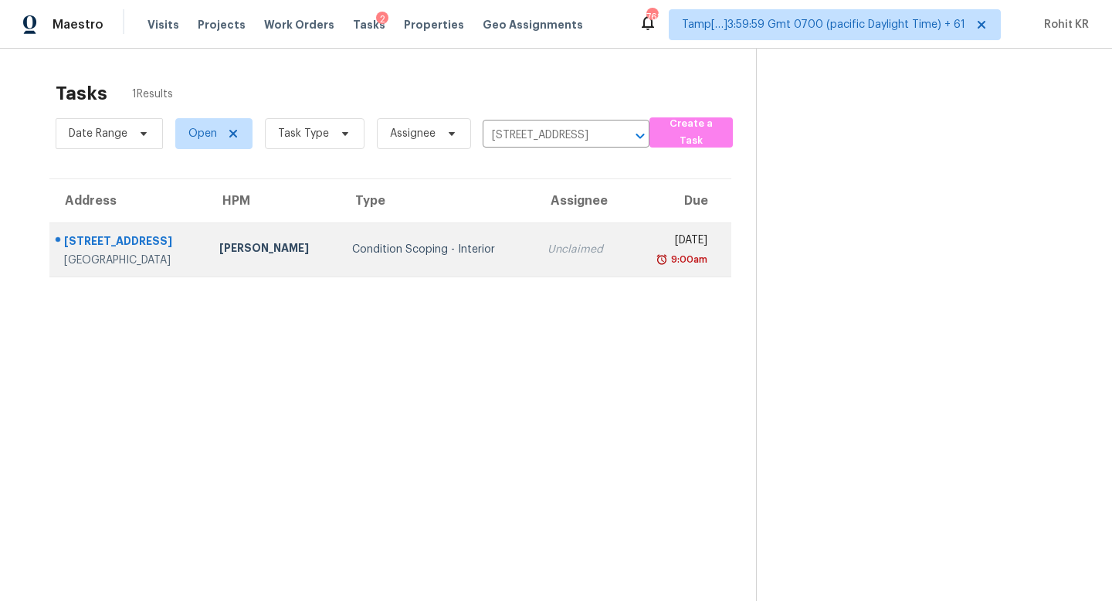
click at [583, 243] on td "Unclaimed" at bounding box center [581, 249] width 93 height 54
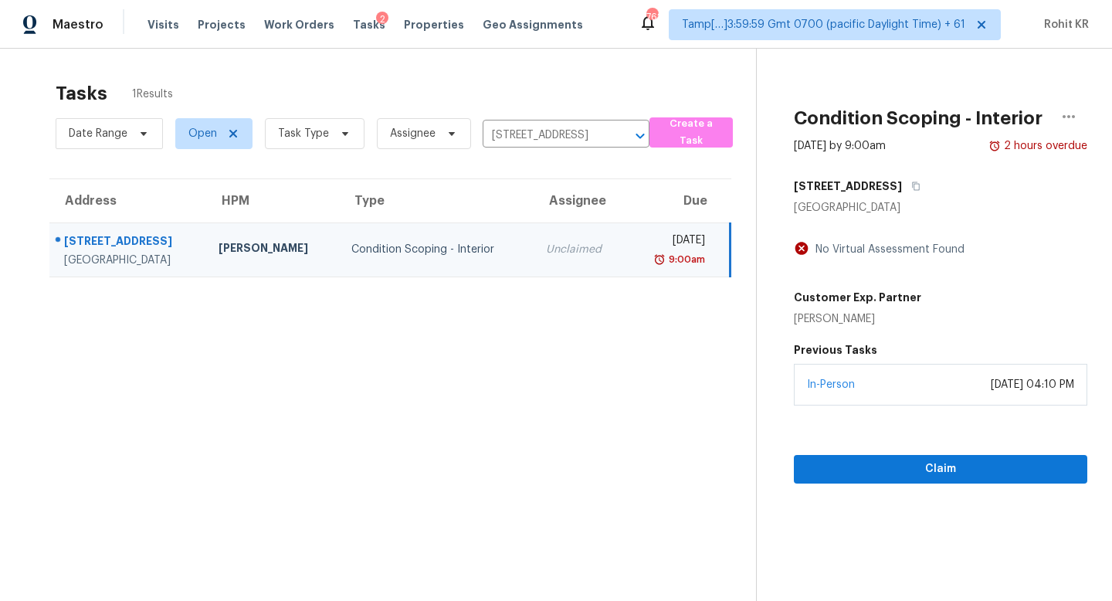
click at [957, 393] on div "In-Person [DATE] 04:10 PM" at bounding box center [940, 385] width 293 height 42
click at [949, 429] on div "Claim" at bounding box center [940, 444] width 293 height 78
click at [940, 462] on span "Claim" at bounding box center [940, 468] width 269 height 19
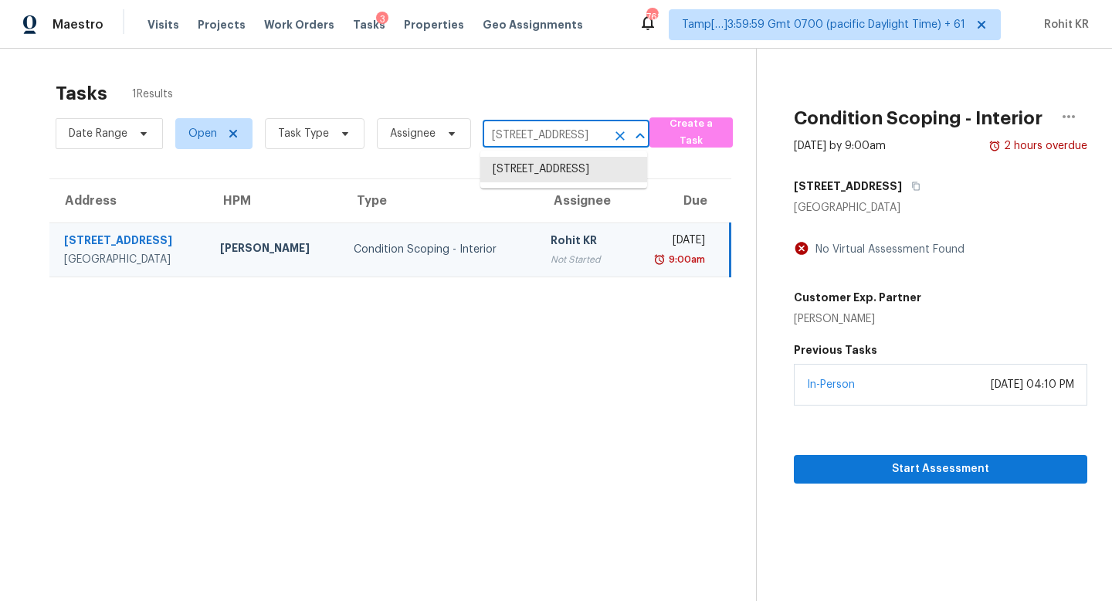
click at [553, 142] on input "[STREET_ADDRESS]" at bounding box center [545, 136] width 124 height 24
click at [618, 139] on icon "Clear" at bounding box center [619, 135] width 15 height 15
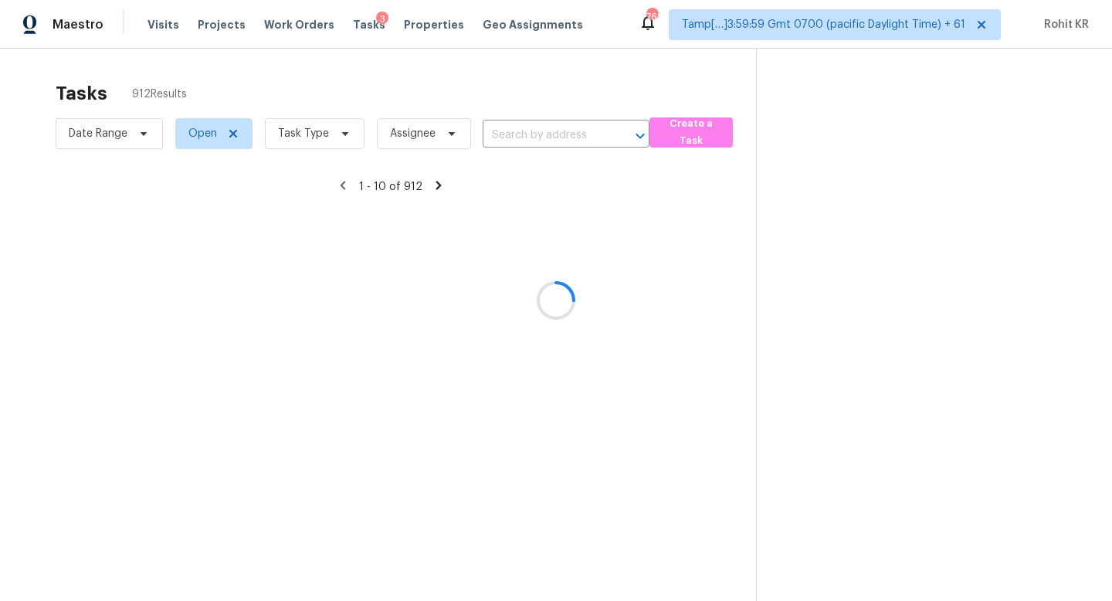
click at [534, 134] on div at bounding box center [556, 300] width 1112 height 601
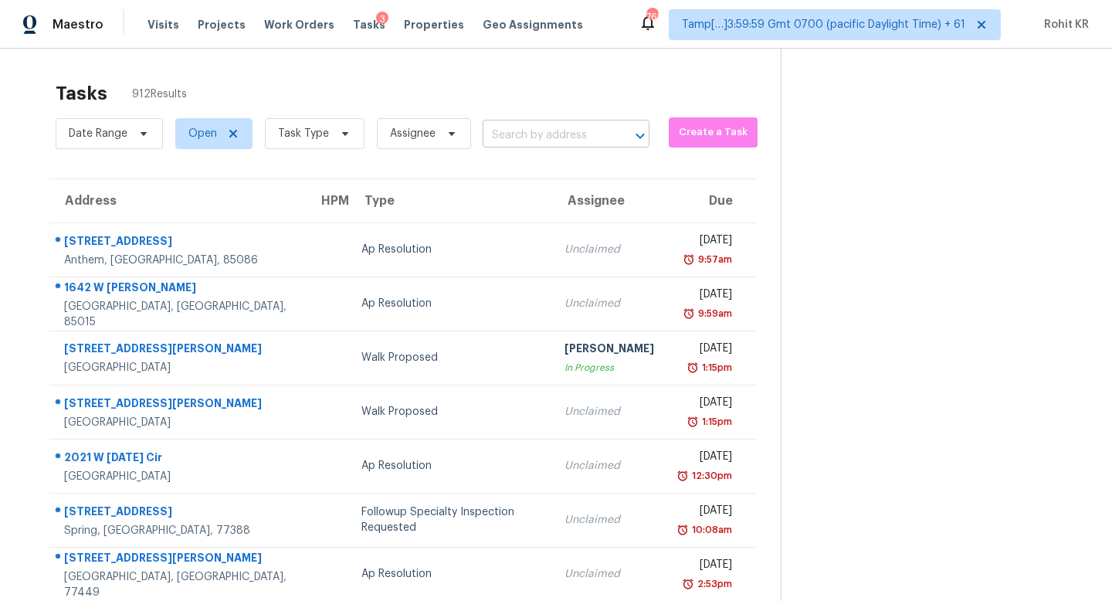
click at [503, 137] on input "text" at bounding box center [545, 136] width 124 height 24
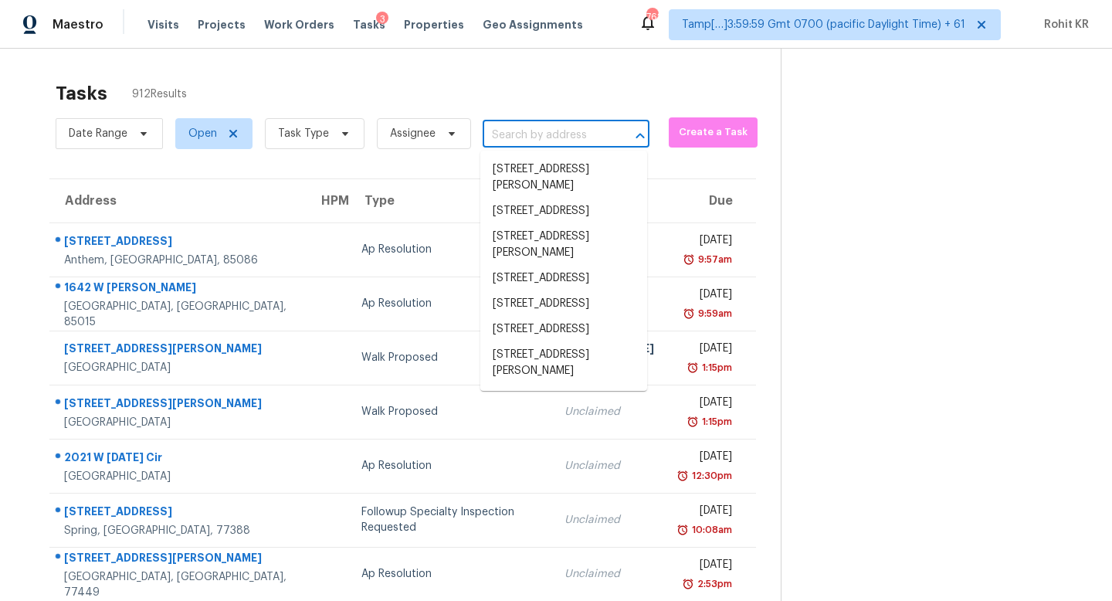
paste input "[STREET_ADDRESS]"
type input "[STREET_ADDRESS]"
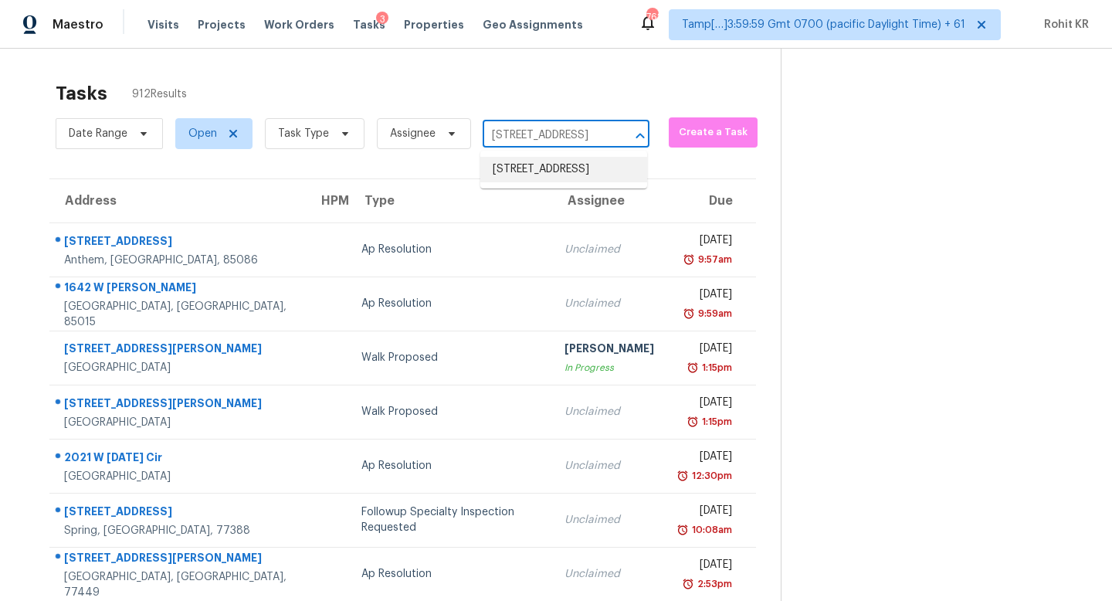
click at [549, 164] on li "[STREET_ADDRESS]" at bounding box center [563, 169] width 167 height 25
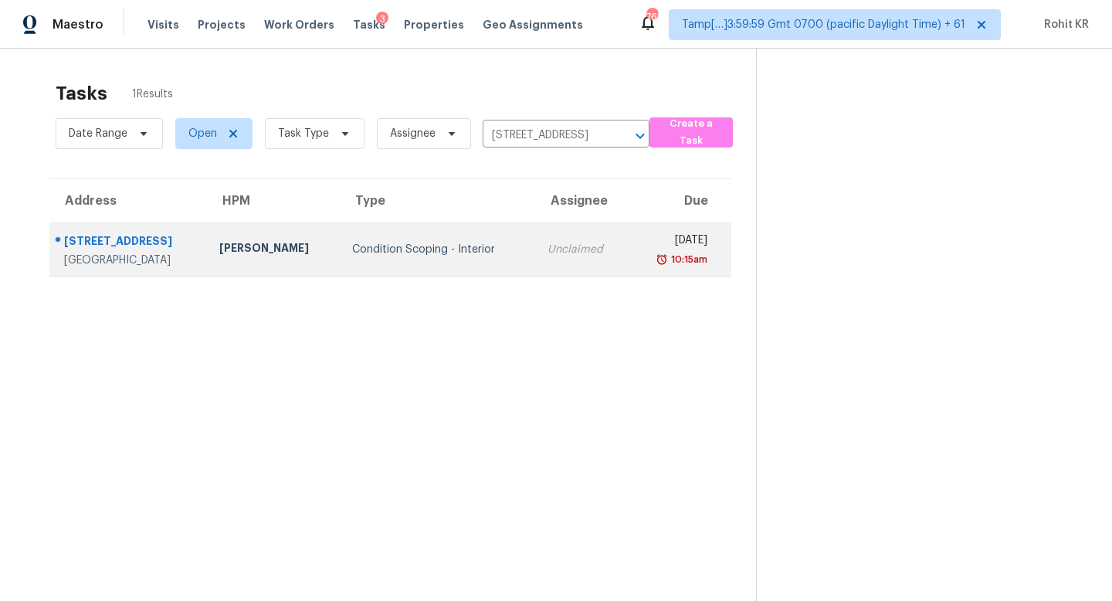
click at [628, 240] on td "[DATE] 10:15am" at bounding box center [679, 249] width 103 height 54
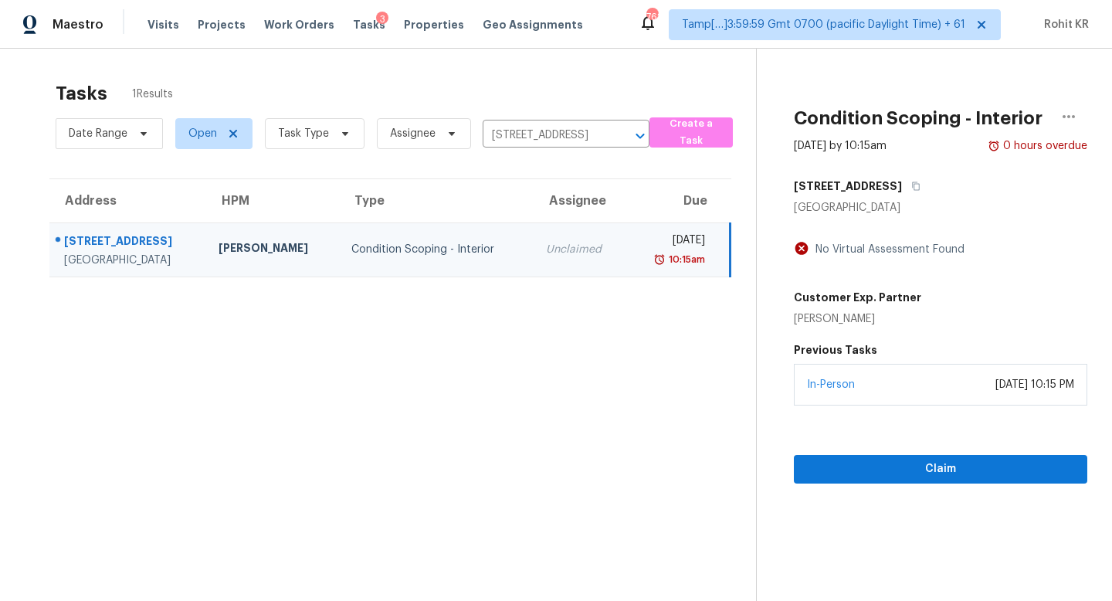
click at [909, 398] on div "In-Person [DATE] 10:15 PM" at bounding box center [940, 385] width 293 height 42
click at [906, 459] on span "Claim" at bounding box center [940, 468] width 269 height 19
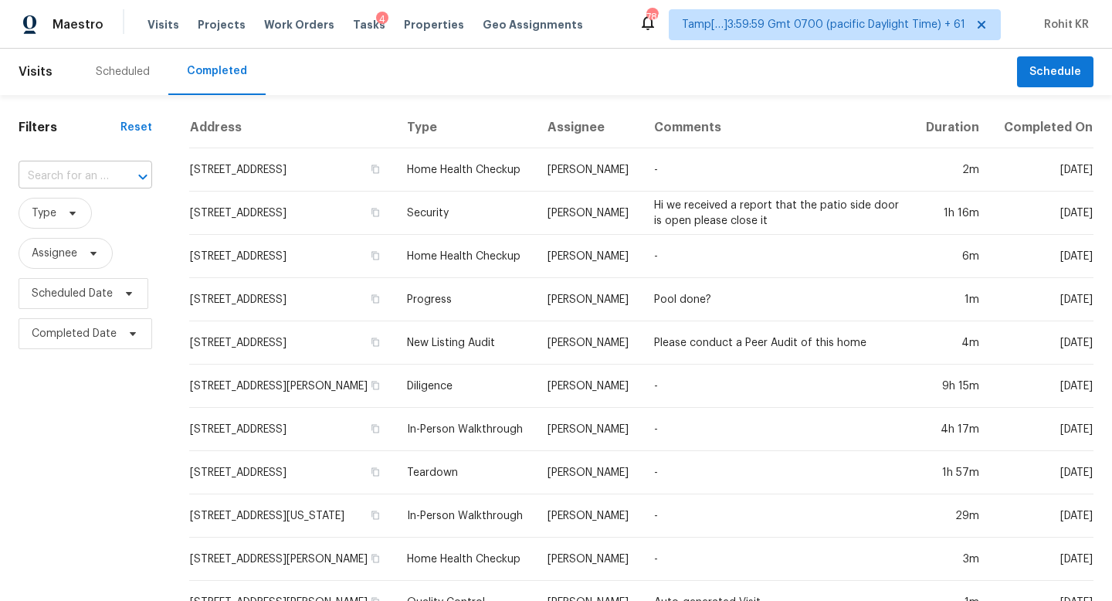
click at [112, 185] on div at bounding box center [132, 177] width 40 height 22
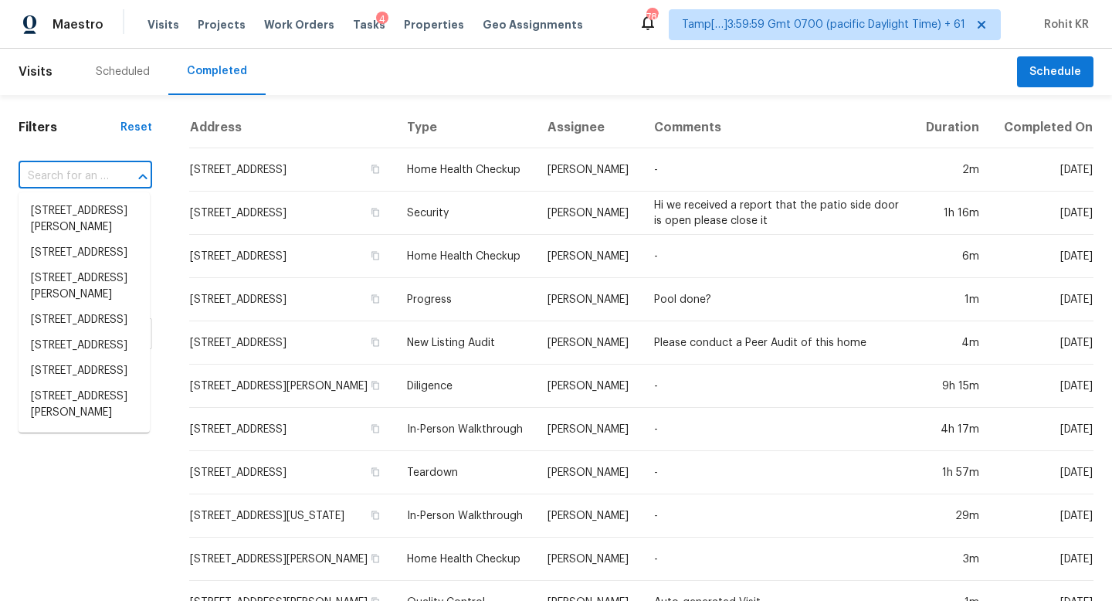
paste input "[STREET_ADDRESS]"
type input "[STREET_ADDRESS]"
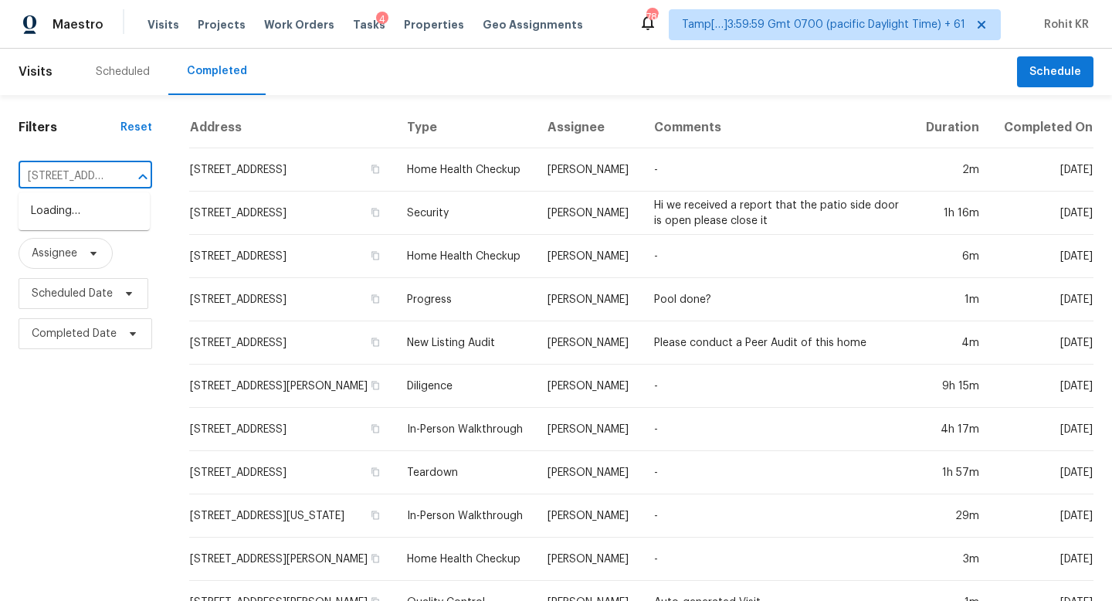
scroll to position [0, 131]
click at [100, 176] on input "text" at bounding box center [64, 176] width 90 height 24
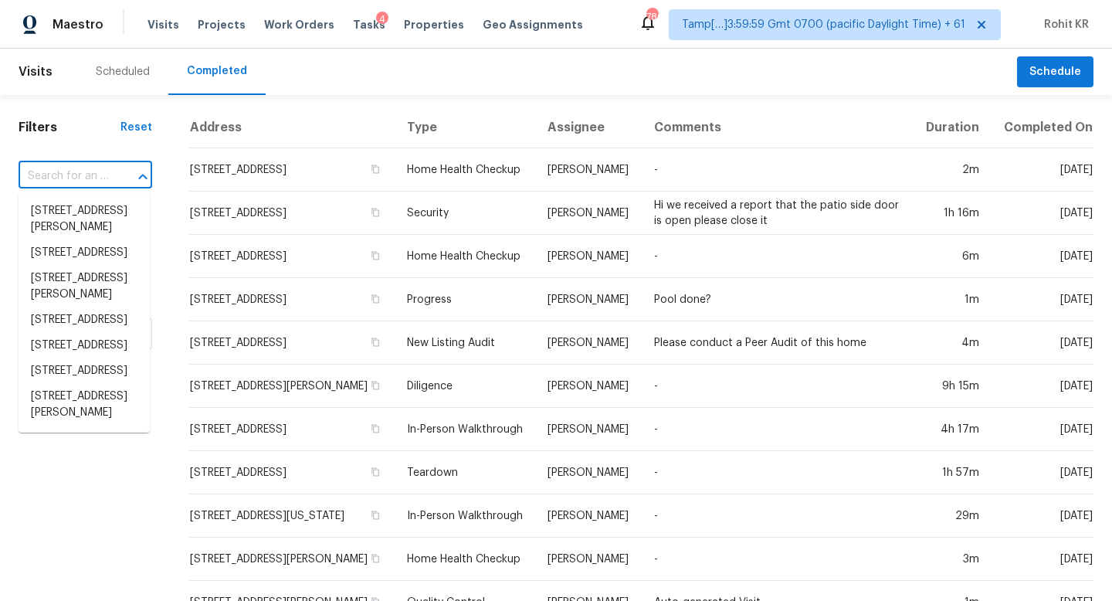
type input "[STREET_ADDRESS]"
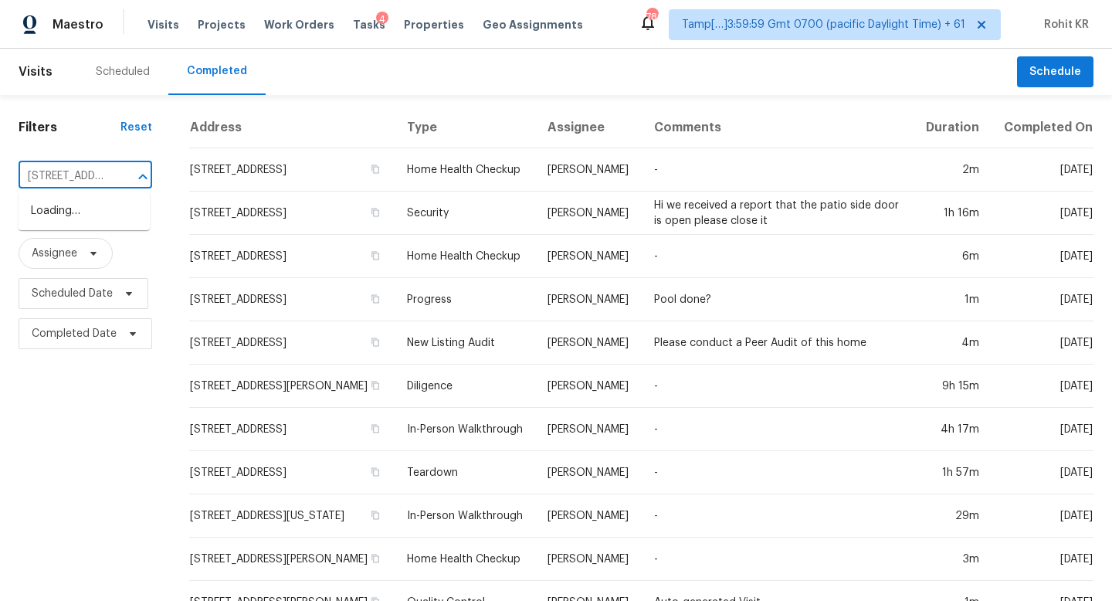
scroll to position [0, 131]
click at [90, 211] on li "[STREET_ADDRESS]" at bounding box center [84, 210] width 131 height 25
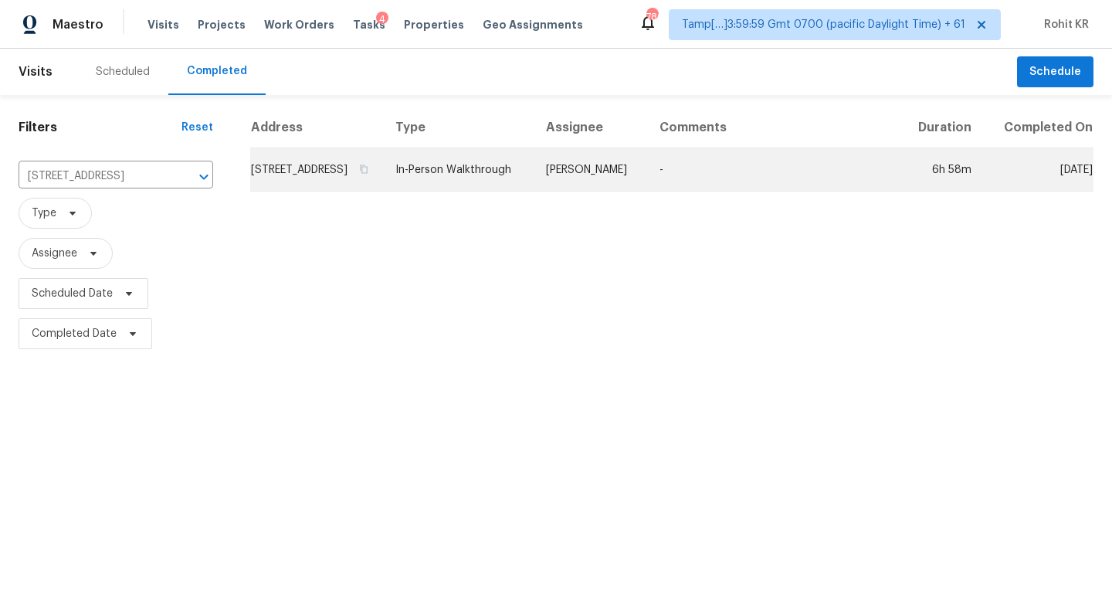
click at [483, 171] on td "In-Person Walkthrough" at bounding box center [458, 169] width 151 height 43
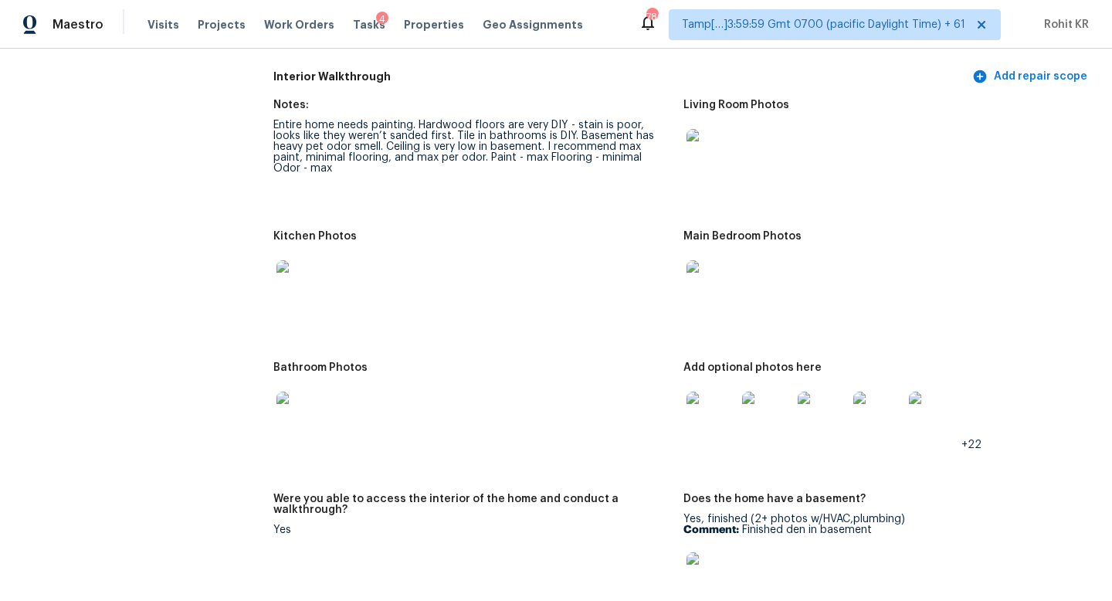
scroll to position [1986, 0]
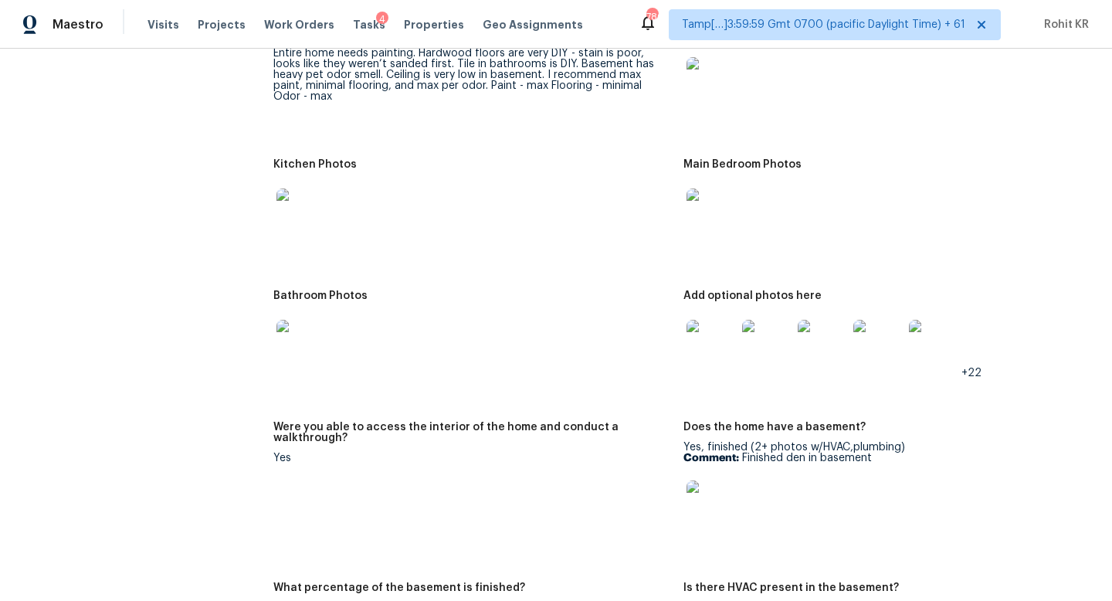
click at [719, 338] on img at bounding box center [710, 344] width 49 height 49
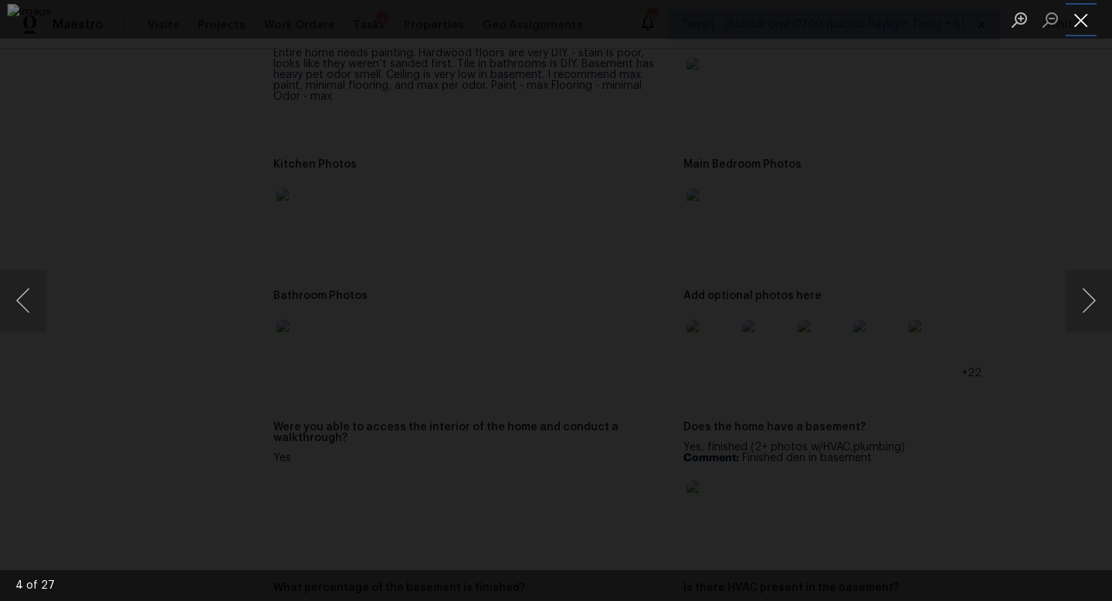
click at [1082, 25] on button "Close lightbox" at bounding box center [1080, 19] width 31 height 27
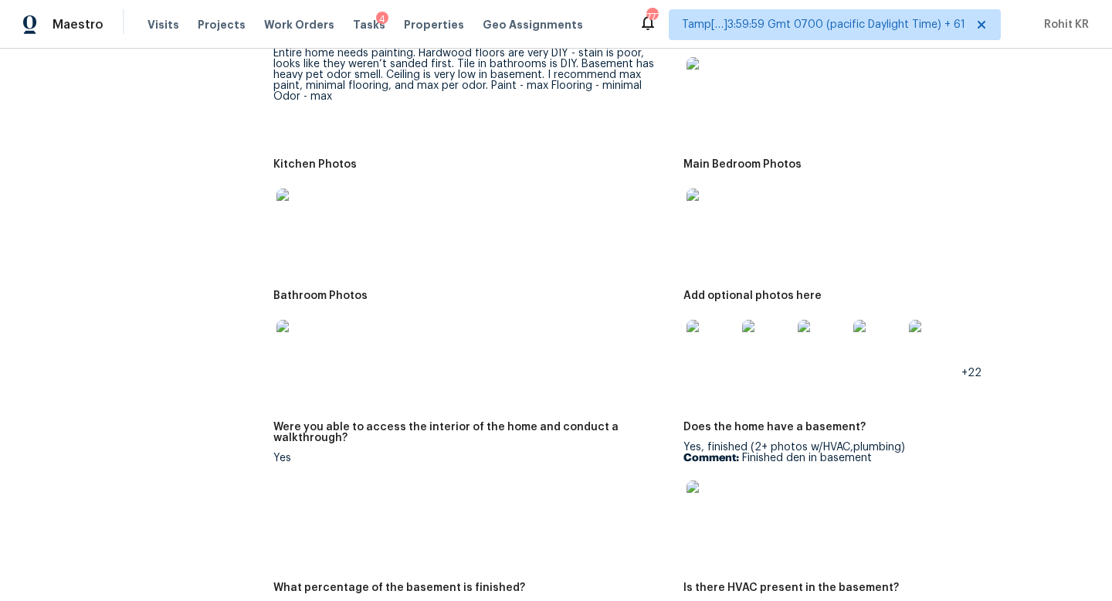
click at [646, 52] on div "Entire home needs painting. Hardwood floors are very DIY - stain is poor, looks…" at bounding box center [472, 75] width 398 height 54
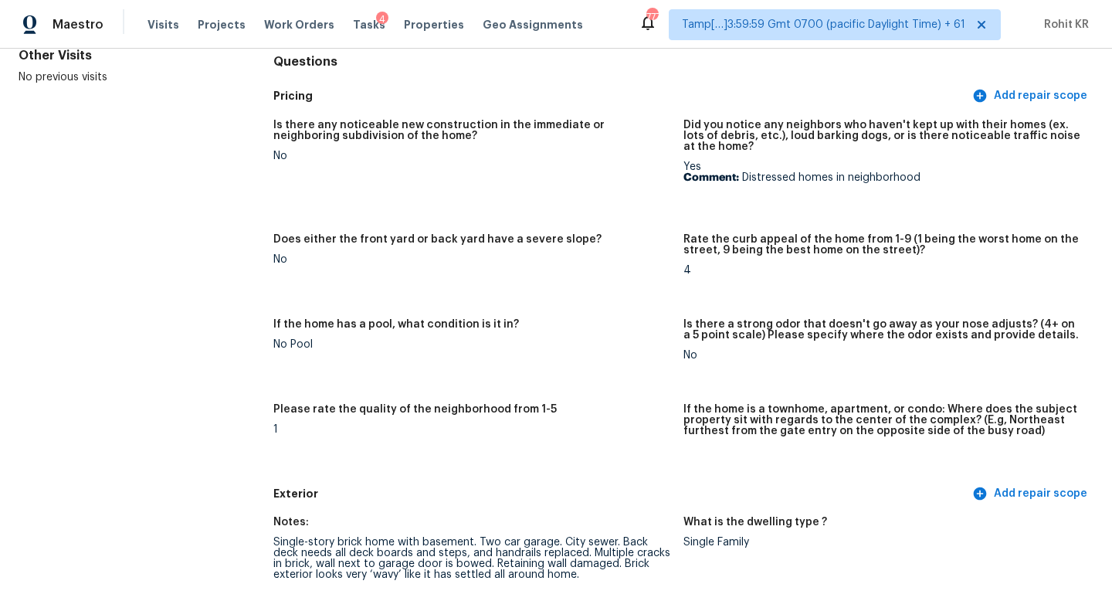
scroll to position [1726, 0]
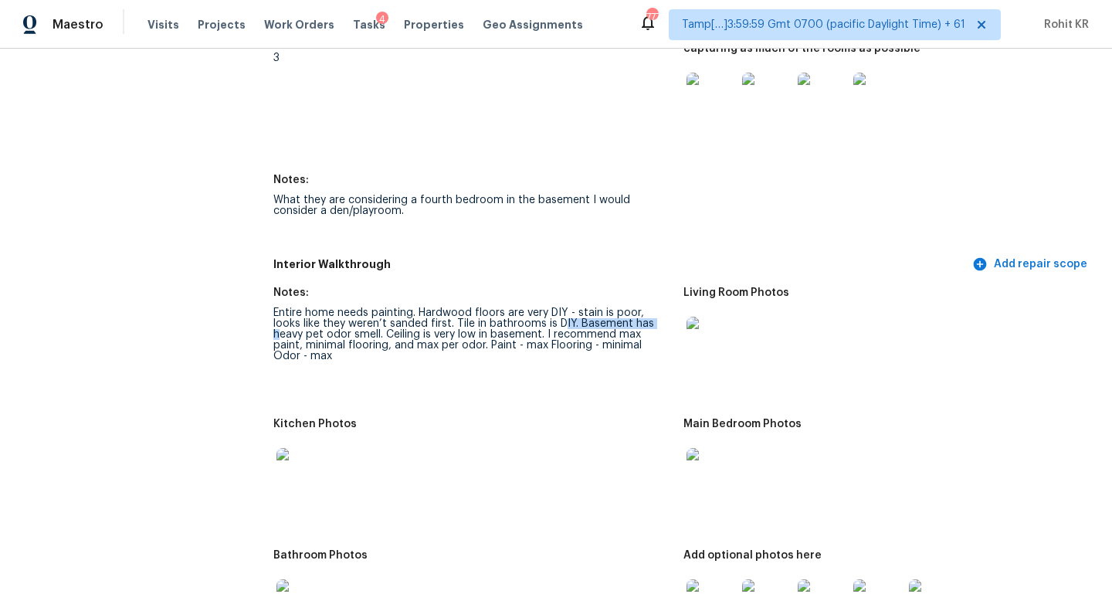
drag, startPoint x: 528, startPoint y: 315, endPoint x: 623, endPoint y: 315, distance: 95.0
click at [623, 315] on div "Entire home needs painting. Hardwood floors are very DIY - stain is poor, looks…" at bounding box center [472, 334] width 398 height 54
drag, startPoint x: 558, startPoint y: 338, endPoint x: 592, endPoint y: 335, distance: 34.1
click at [592, 335] on div "Entire home needs painting. Hardwood floors are very DIY - stain is poor, looks…" at bounding box center [472, 334] width 398 height 54
drag, startPoint x: 449, startPoint y: 337, endPoint x: 527, endPoint y: 337, distance: 78.0
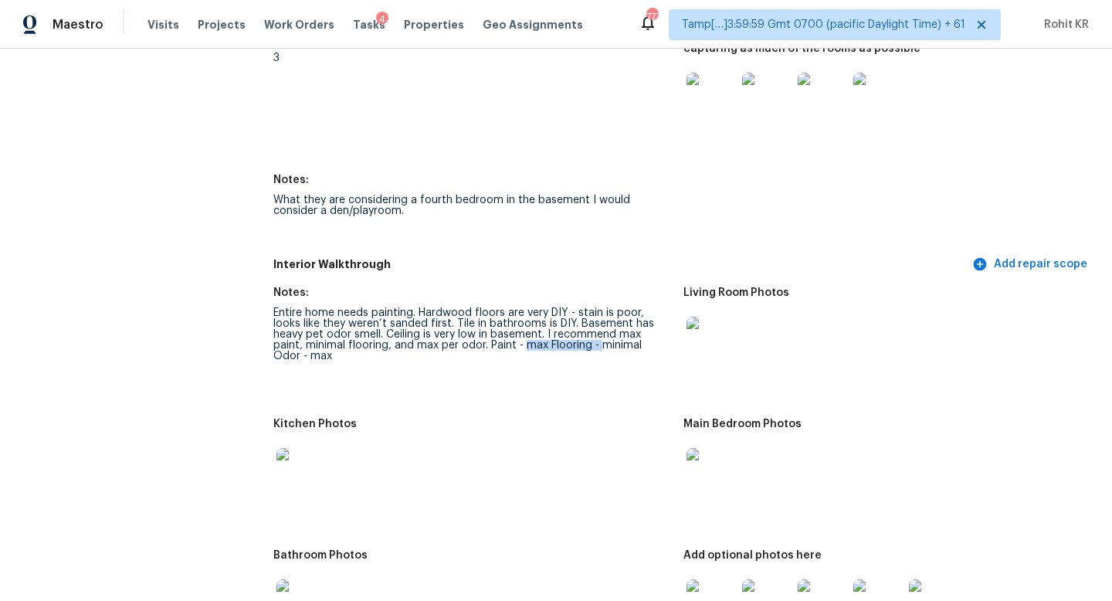
click at [527, 337] on div "Entire home needs painting. Hardwood floors are very DIY - stain is poor, looks…" at bounding box center [472, 334] width 398 height 54
drag, startPoint x: 622, startPoint y: 325, endPoint x: 622, endPoint y: 336, distance: 10.8
click at [622, 336] on div "Entire home needs painting. Hardwood floors are very DIY - stain is poor, looks…" at bounding box center [472, 334] width 398 height 54
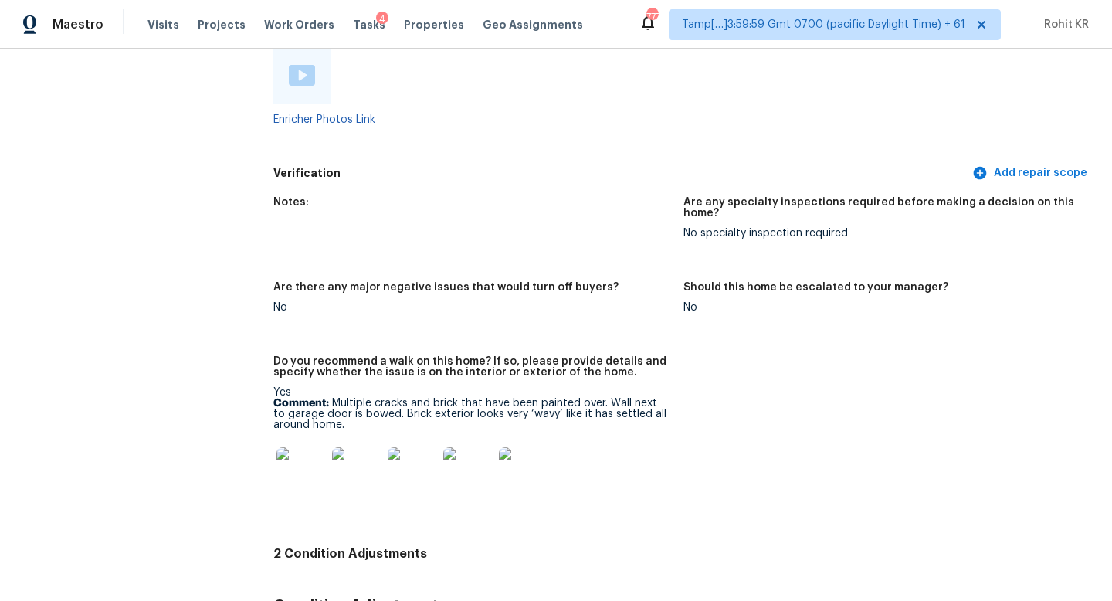
scroll to position [3530, 0]
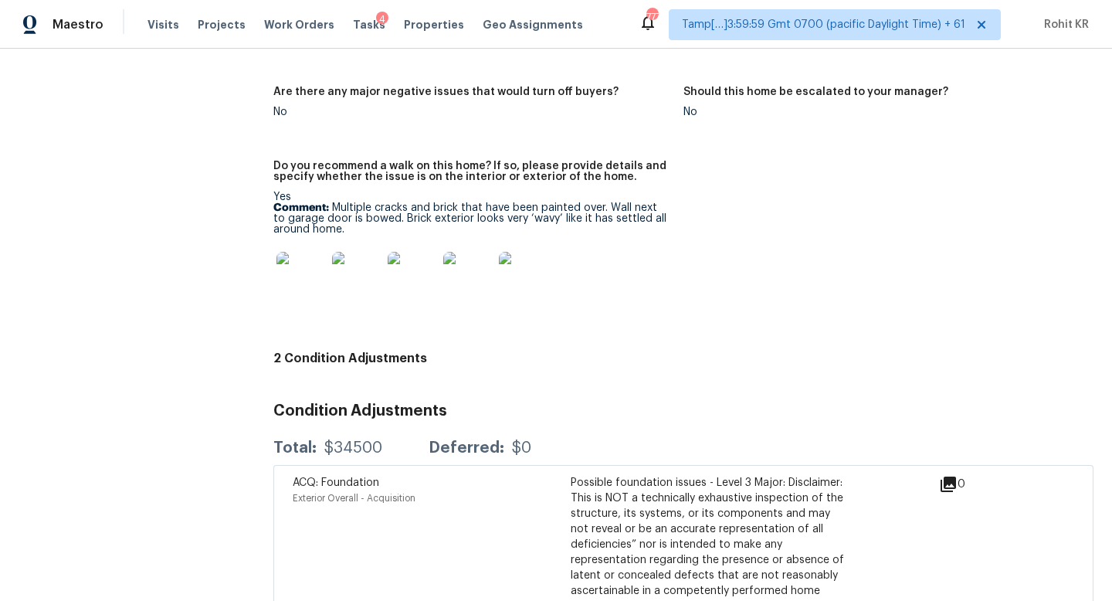
drag, startPoint x: 330, startPoint y: 193, endPoint x: 404, endPoint y: 209, distance: 75.9
click at [404, 209] on p "Comment: Multiple cracks and brick that have been painted over. Wall next to ga…" at bounding box center [472, 218] width 398 height 32
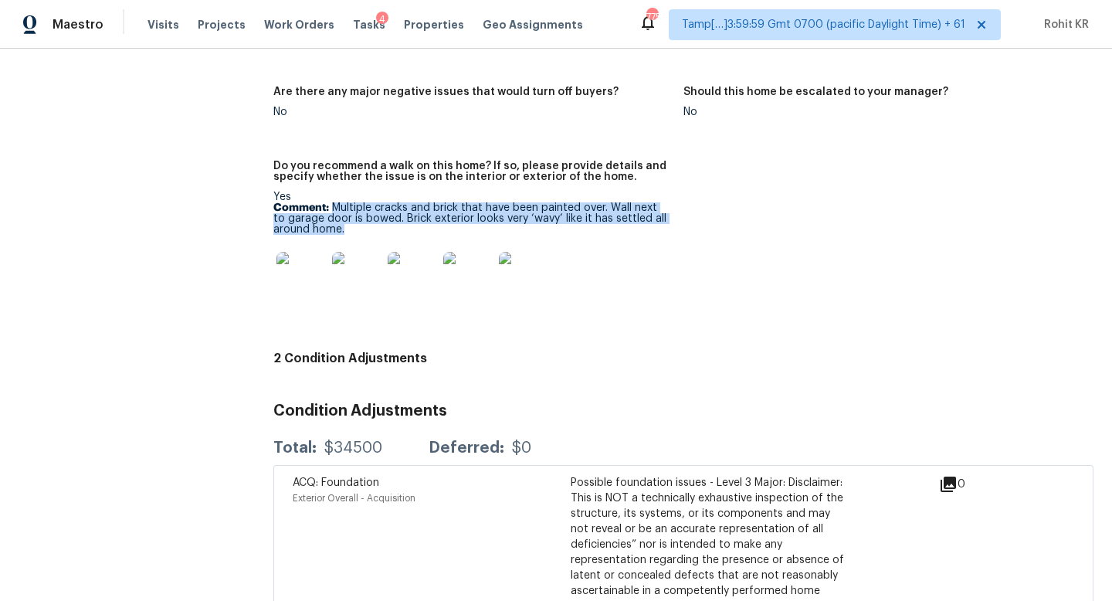
drag, startPoint x: 335, startPoint y: 200, endPoint x: 373, endPoint y: 223, distance: 44.4
click at [373, 223] on p "Comment: Multiple cracks and brick that have been painted over. Wall next to ga…" at bounding box center [472, 218] width 398 height 32
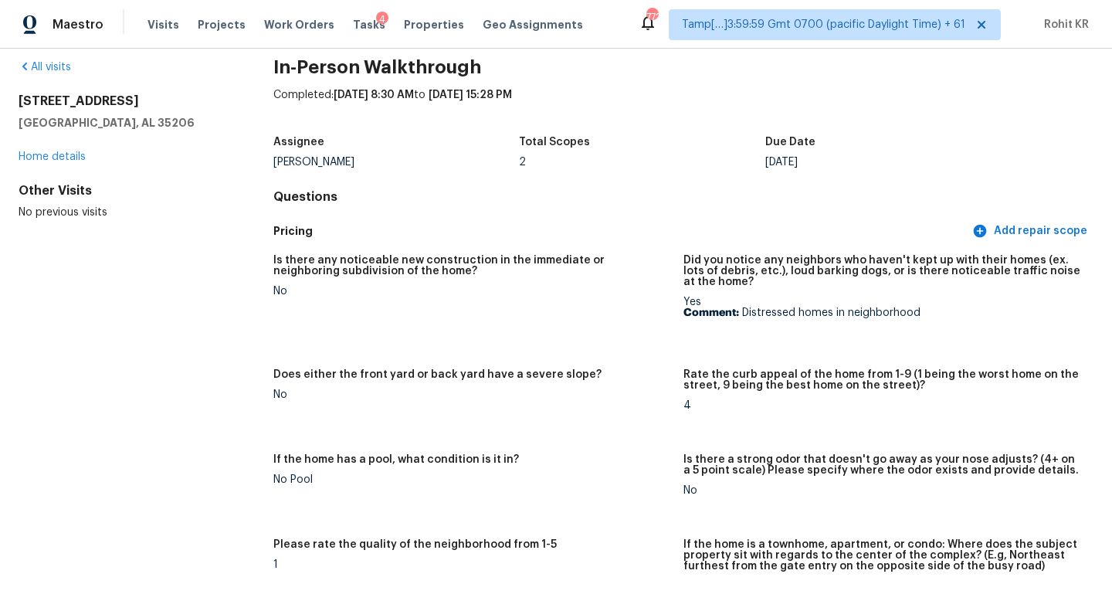
scroll to position [0, 0]
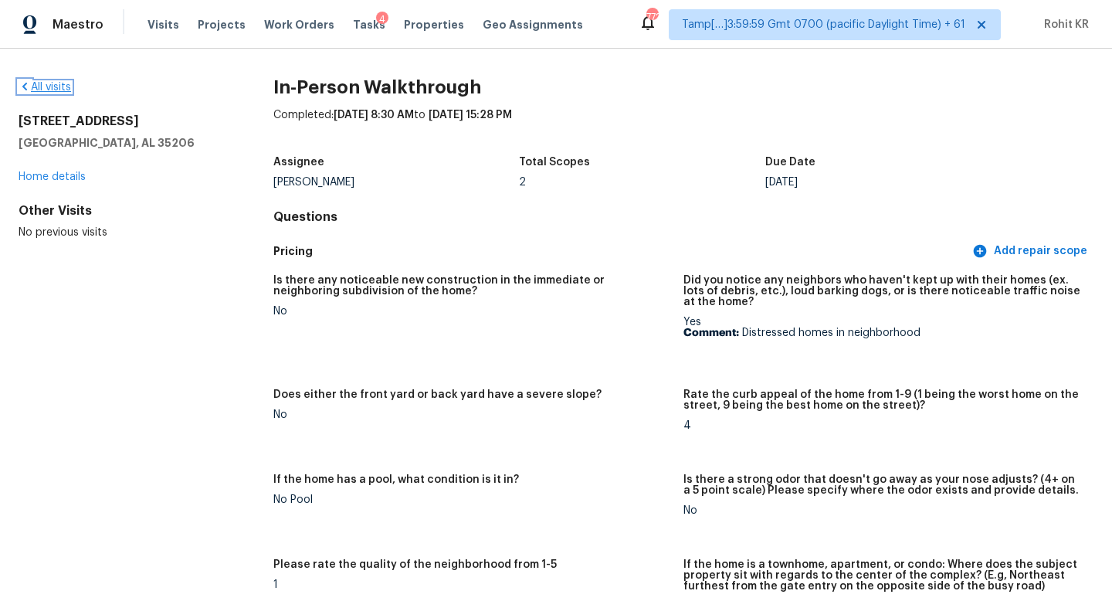
click at [59, 85] on link "All visits" at bounding box center [45, 87] width 52 height 11
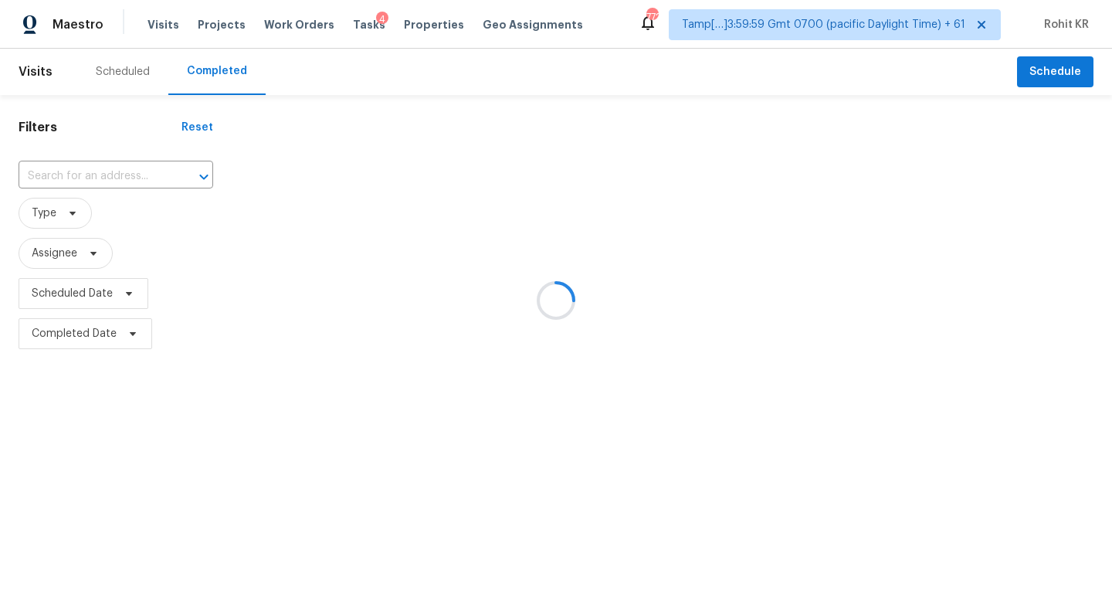
click at [135, 174] on div at bounding box center [556, 300] width 1112 height 601
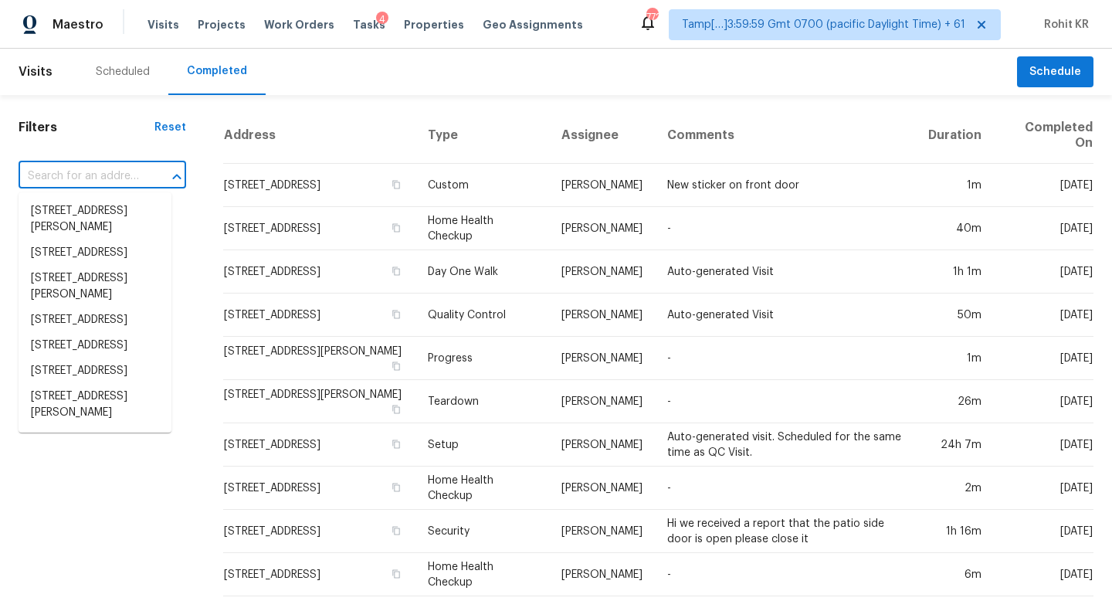
click at [91, 178] on input "text" at bounding box center [81, 176] width 124 height 24
paste input "[STREET_ADDRESS][PERSON_NAME]"
type input "[STREET_ADDRESS][PERSON_NAME]"
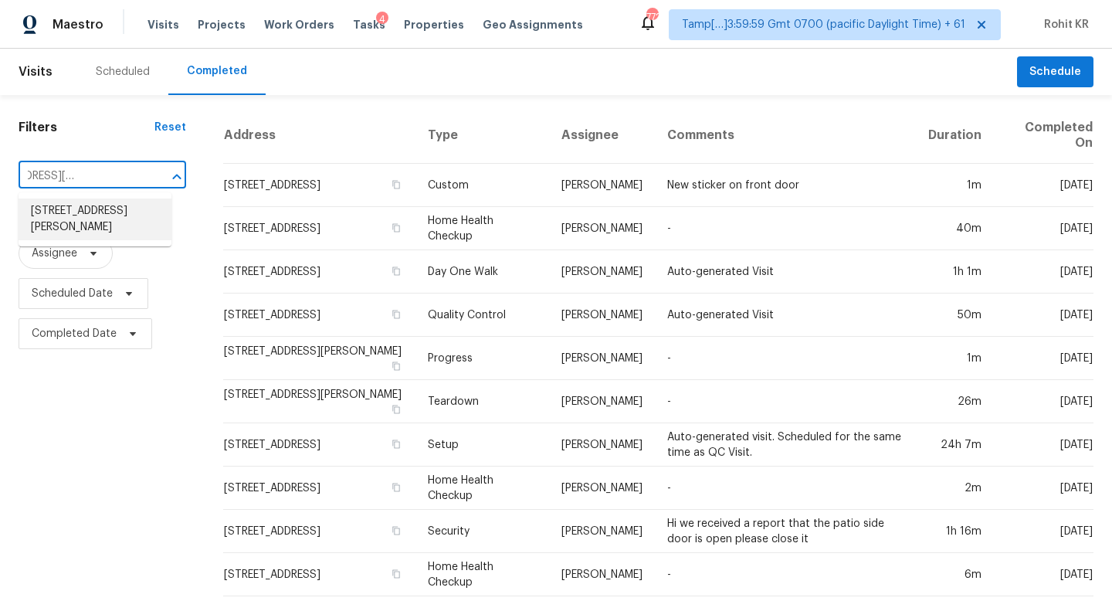
click at [114, 218] on li "[STREET_ADDRESS][PERSON_NAME]" at bounding box center [95, 219] width 153 height 42
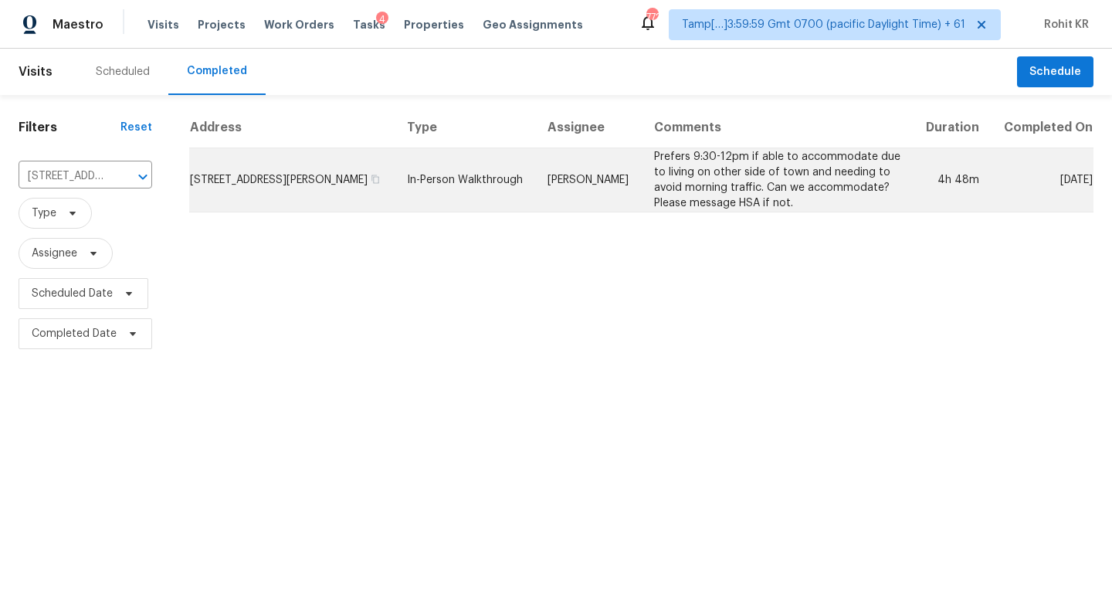
click at [567, 210] on td "[PERSON_NAME]" at bounding box center [588, 180] width 106 height 64
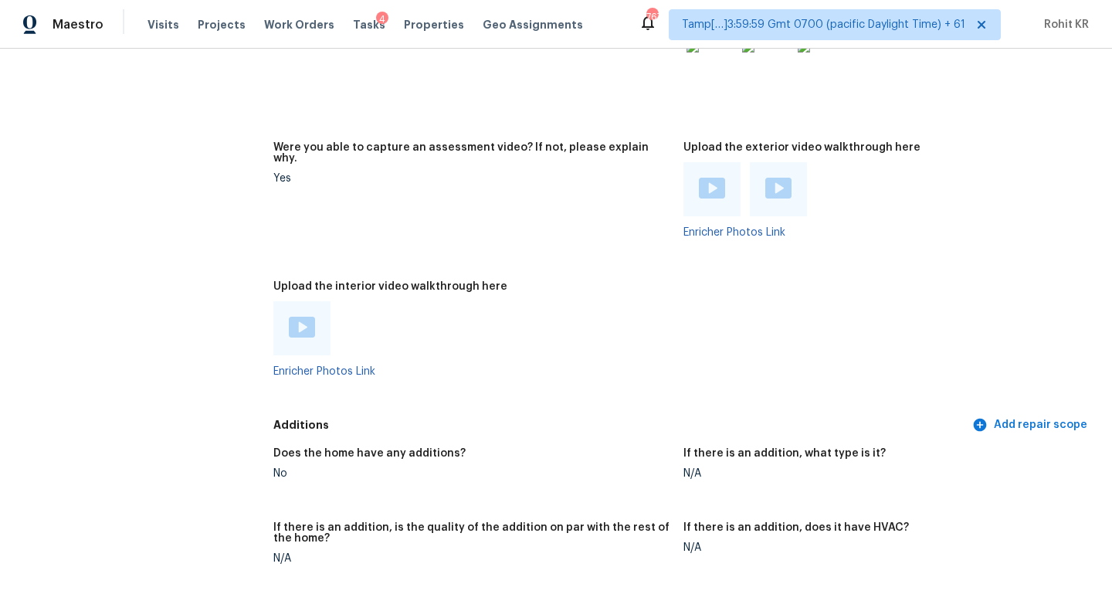
scroll to position [3197, 0]
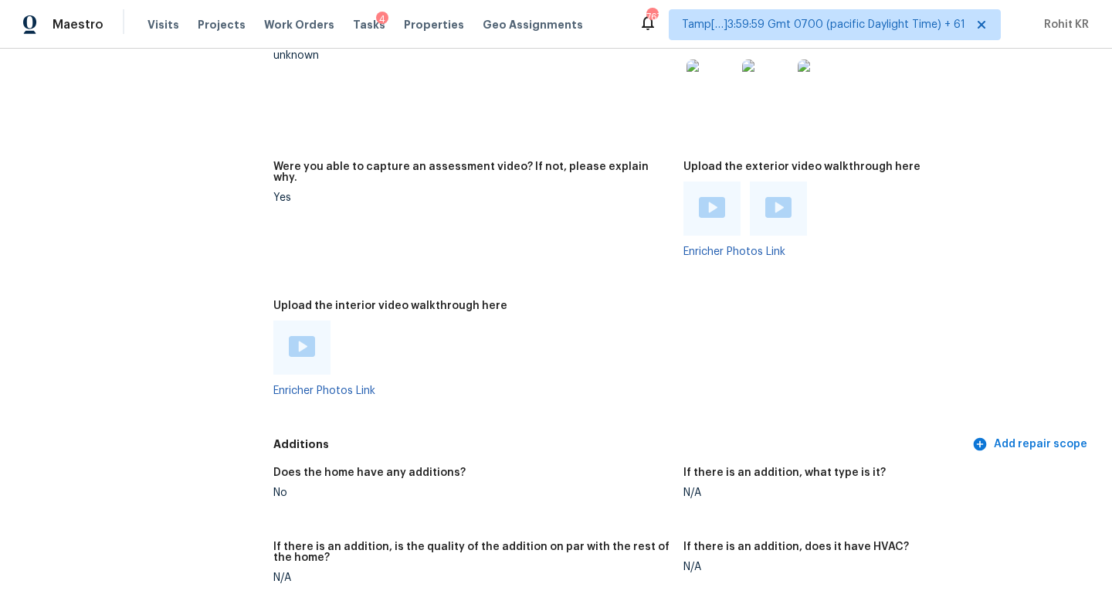
click at [284, 320] on div at bounding box center [301, 347] width 57 height 54
click at [306, 336] on img at bounding box center [302, 346] width 26 height 21
click at [713, 197] on img at bounding box center [712, 207] width 26 height 21
click at [793, 181] on div at bounding box center [778, 208] width 57 height 54
click at [772, 197] on img at bounding box center [778, 207] width 26 height 21
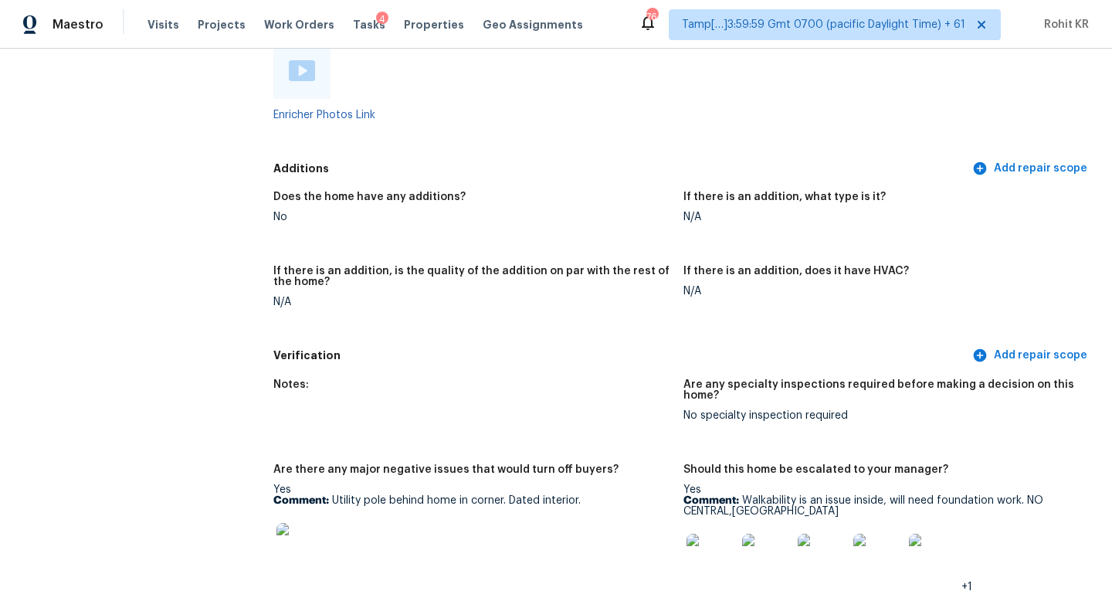
scroll to position [3475, 0]
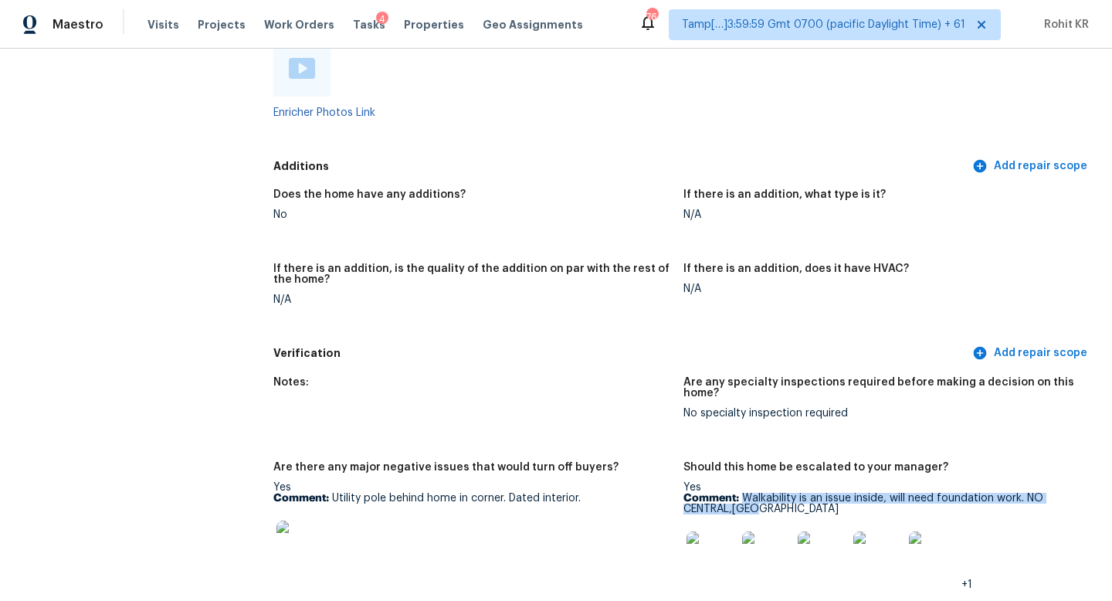
drag, startPoint x: 743, startPoint y: 465, endPoint x: 769, endPoint y: 481, distance: 30.9
click at [769, 493] on p "Comment: Walkability is an issue inside, will need foundation work. NO CENTRAL,…" at bounding box center [882, 504] width 398 height 22
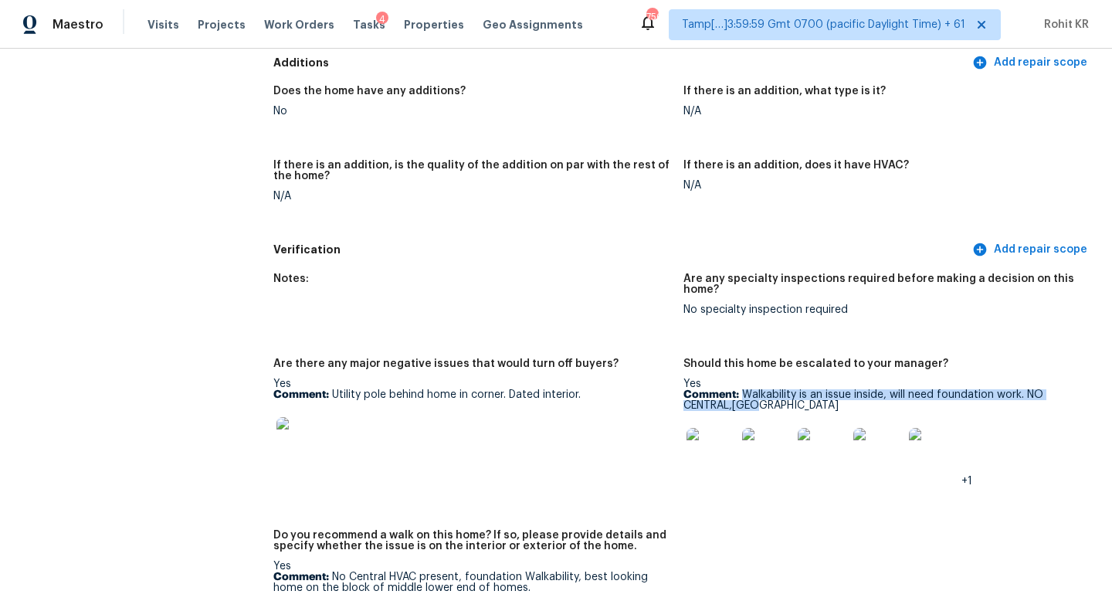
scroll to position [3587, 0]
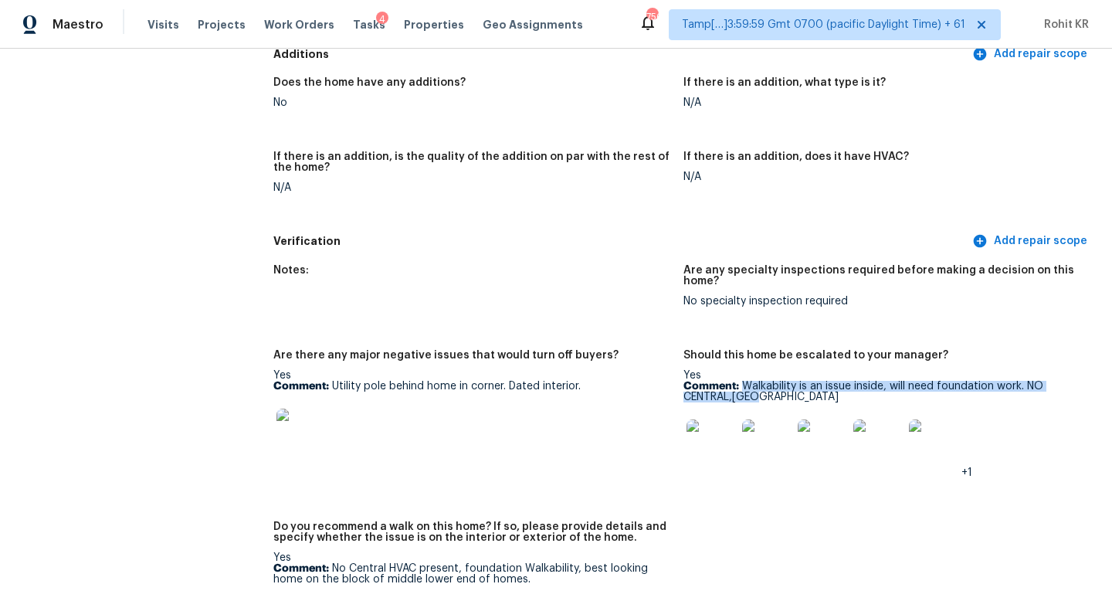
copy p "Walkability is an issue inside, will need foundation work. NO CENTRAL,HVAC"
click at [696, 419] on img at bounding box center [710, 443] width 49 height 49
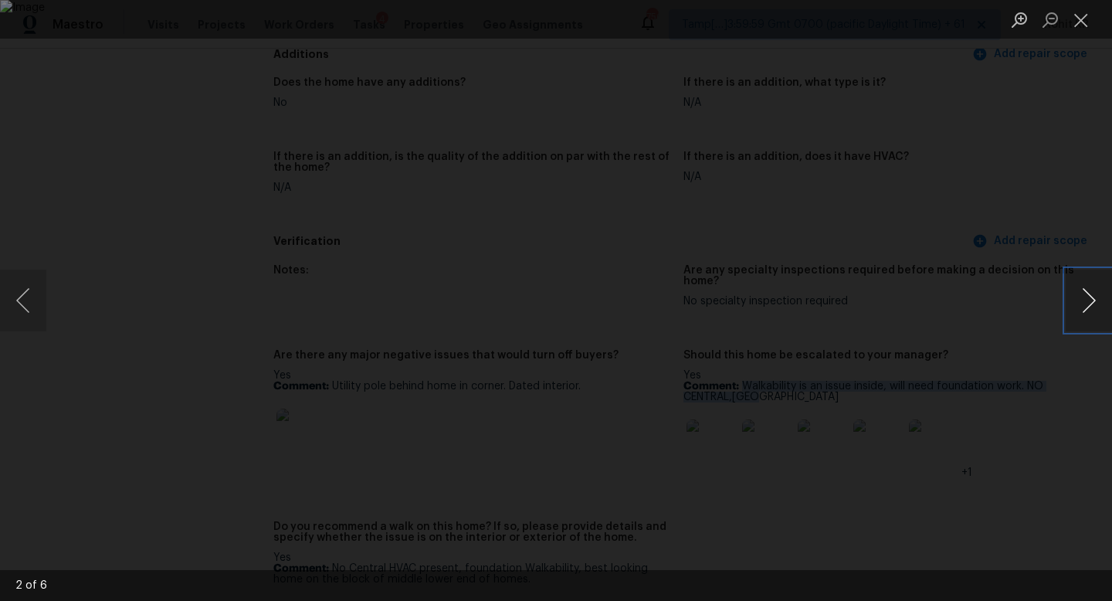
click at [1096, 304] on button "Next image" at bounding box center [1088, 300] width 46 height 62
click at [1083, 338] on div "Lightbox" at bounding box center [556, 300] width 1112 height 601
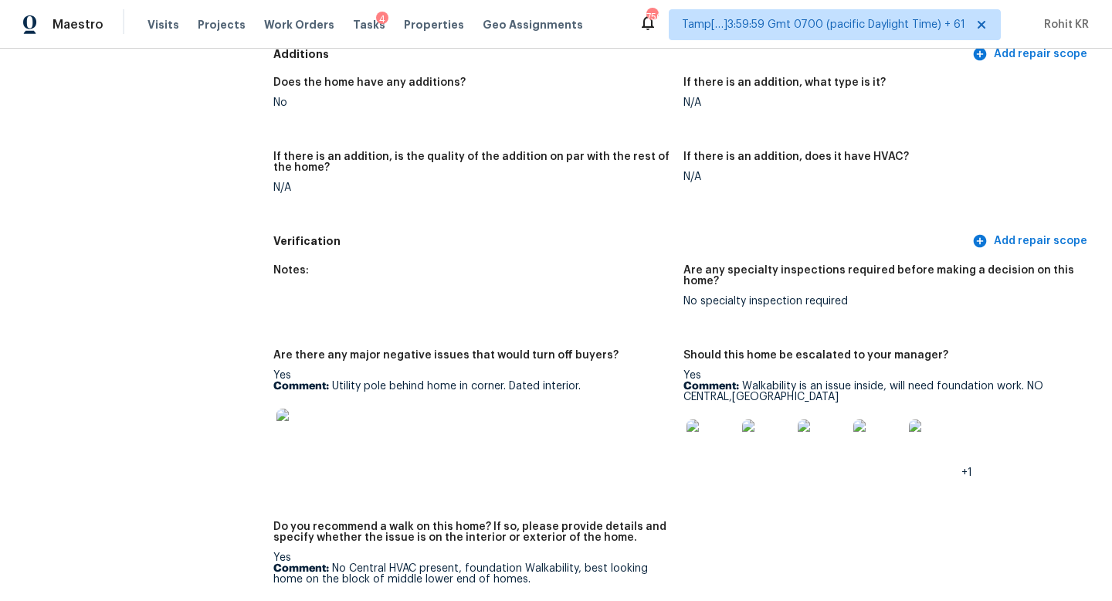
click at [869, 419] on img at bounding box center [877, 443] width 49 height 49
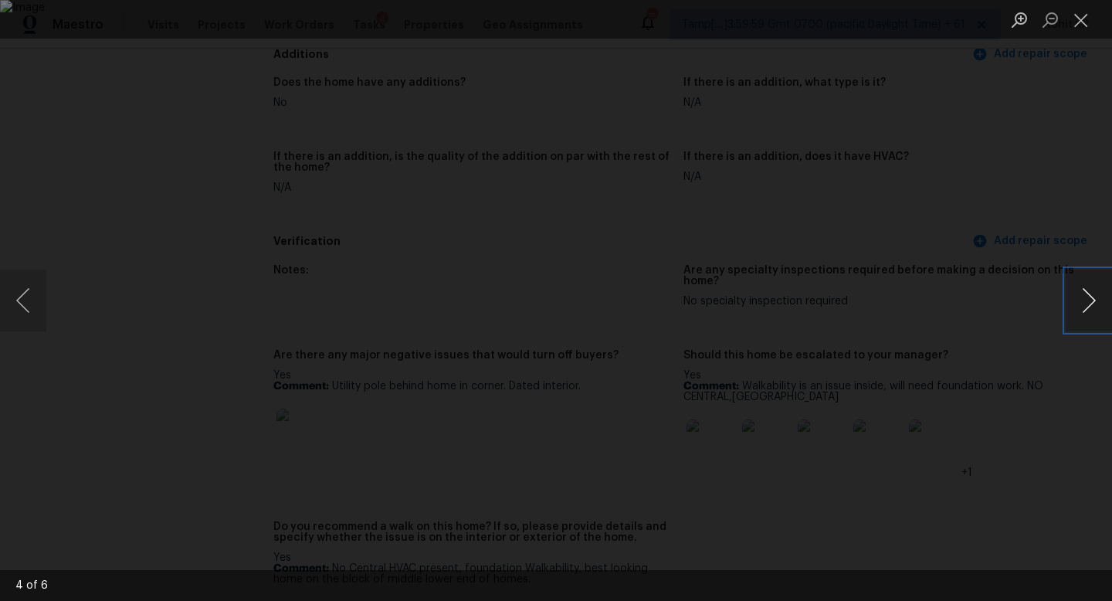
click at [1089, 318] on button "Next image" at bounding box center [1088, 300] width 46 height 62
click at [1076, 16] on button "Close lightbox" at bounding box center [1080, 19] width 31 height 27
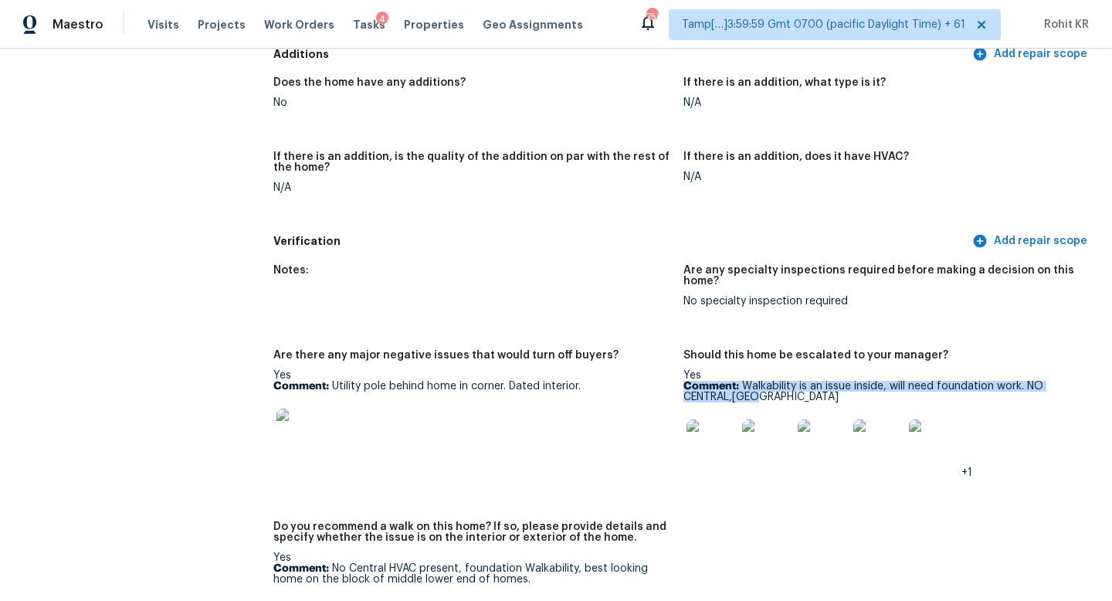
drag, startPoint x: 741, startPoint y: 348, endPoint x: 768, endPoint y: 364, distance: 31.5
click at [768, 370] on div "Yes Comment: Walkability is an issue inside, will need foundation work. NO CENT…" at bounding box center [882, 424] width 398 height 108
click at [768, 381] on p "Comment: Walkability is an issue inside, will need foundation work. NO CENTRAL,…" at bounding box center [882, 392] width 398 height 22
drag, startPoint x: 751, startPoint y: 357, endPoint x: 764, endPoint y: 364, distance: 14.5
click at [764, 381] on p "Comment: Walkability is an issue inside, will need foundation work. NO CENTRAL,…" at bounding box center [882, 392] width 398 height 22
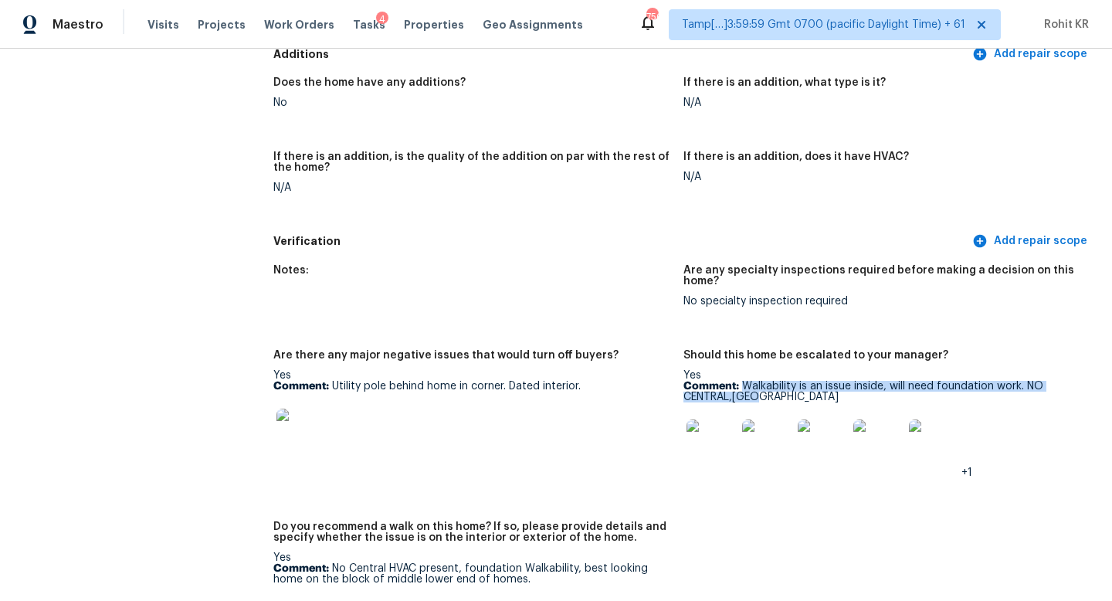
copy p "Walkability is an issue inside, will need foundation work. NO CENTRAL,[GEOGRAPH…"
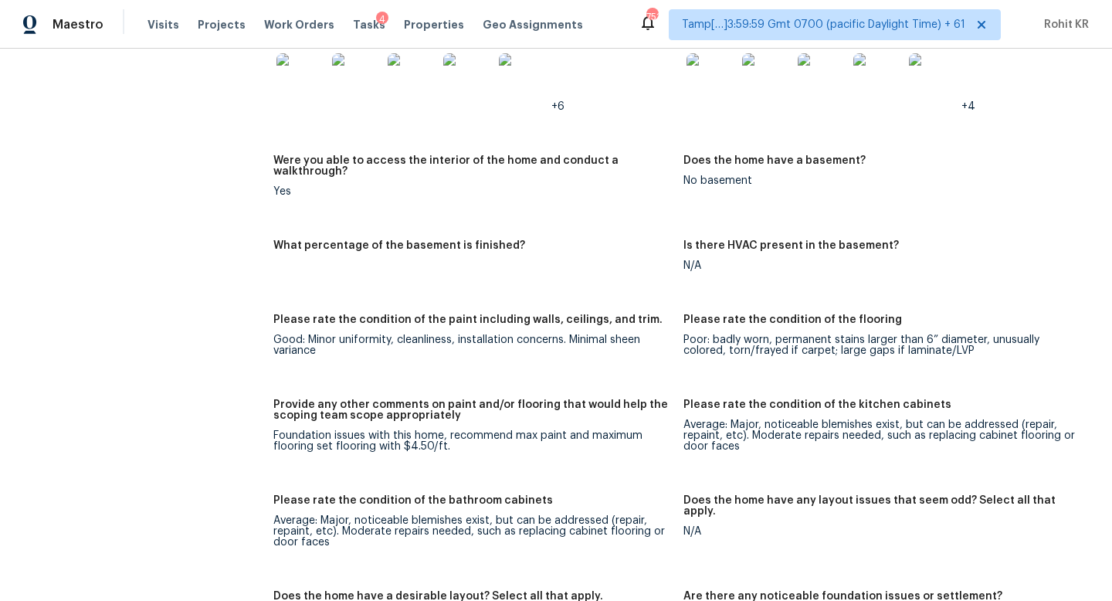
scroll to position [2419, 0]
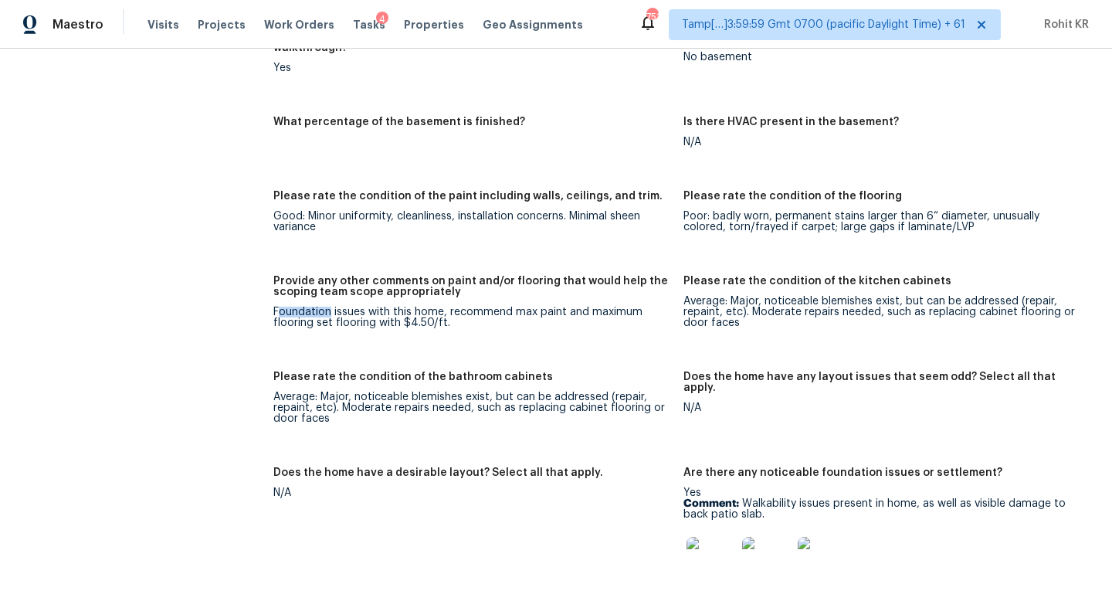
drag, startPoint x: 296, startPoint y: 283, endPoint x: 354, endPoint y: 283, distance: 57.9
click at [351, 306] on div "Foundation issues with this home, recommend max paint and maximum flooring set …" at bounding box center [472, 317] width 398 height 22
click at [375, 306] on div "Foundation issues with this home, recommend max paint and maximum flooring set …" at bounding box center [472, 317] width 398 height 22
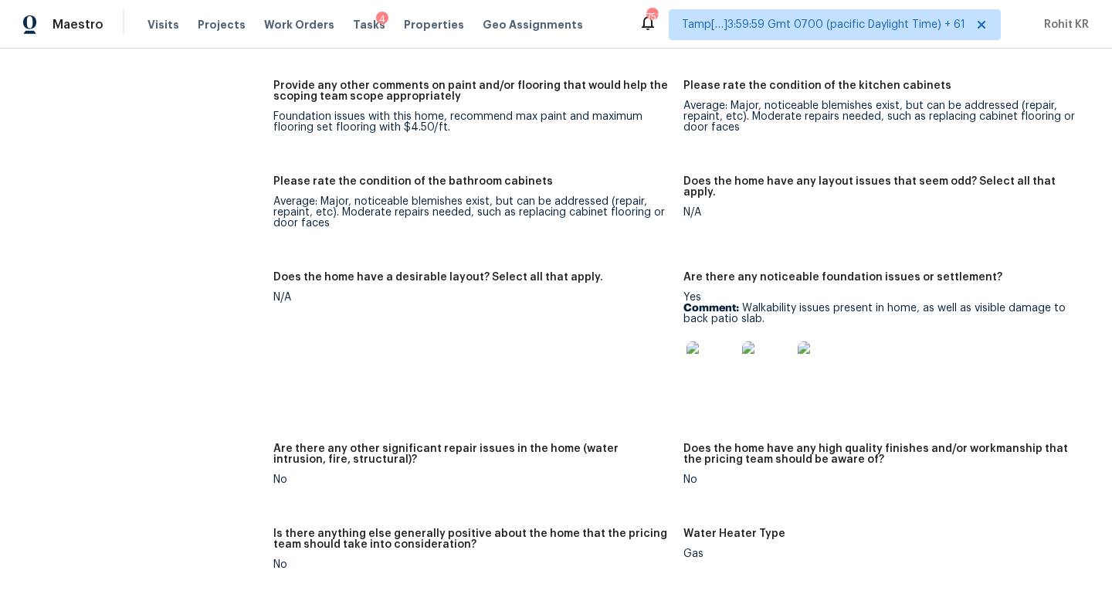
scroll to position [2602, 0]
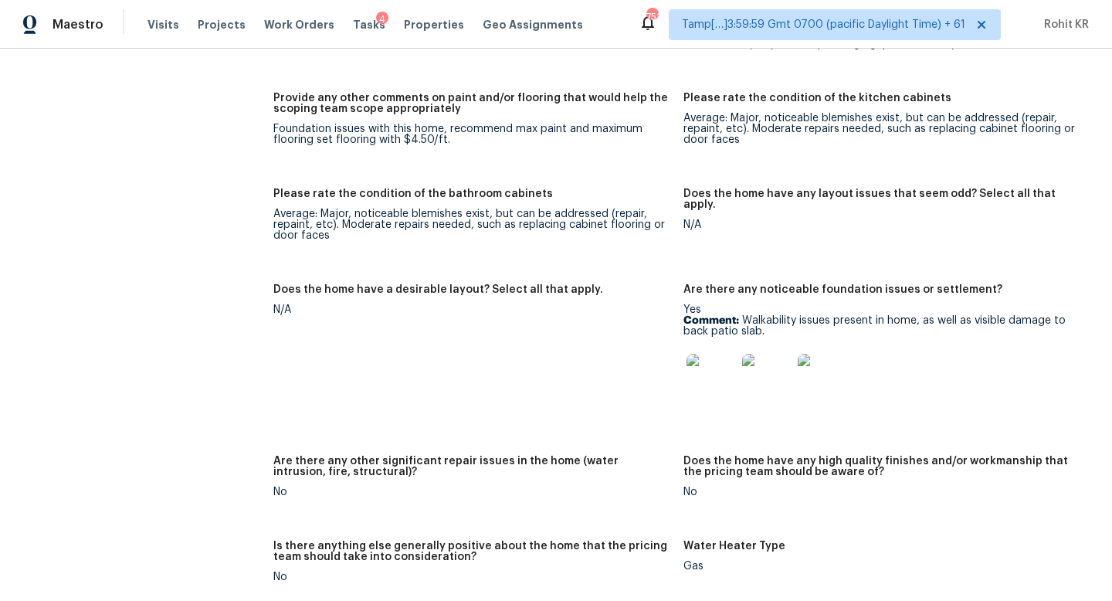
click at [724, 359] on img at bounding box center [710, 378] width 49 height 49
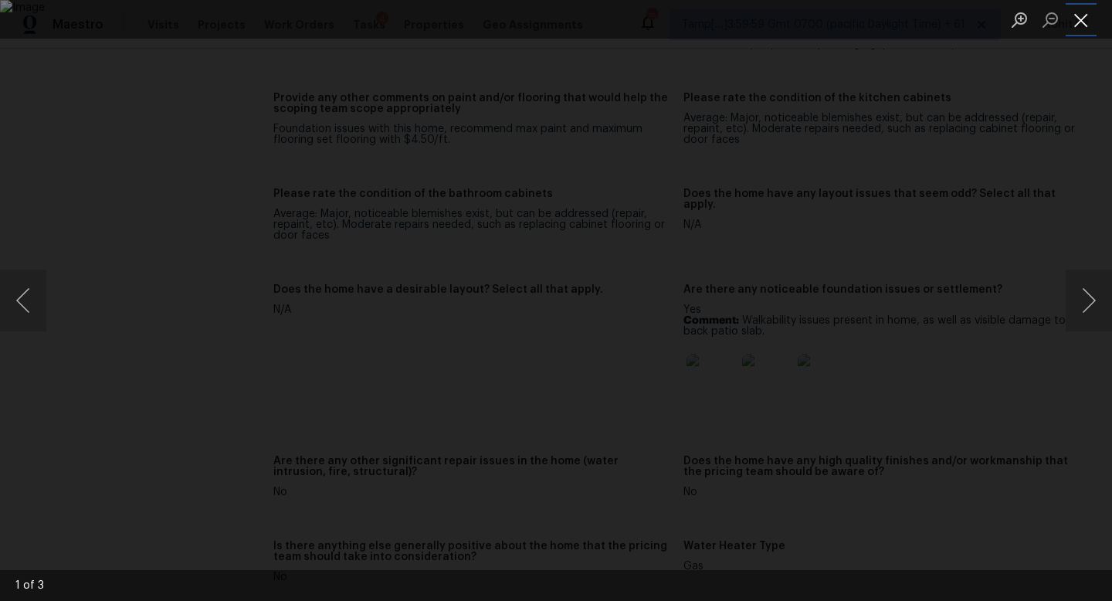
click at [1079, 22] on button "Close lightbox" at bounding box center [1080, 19] width 31 height 27
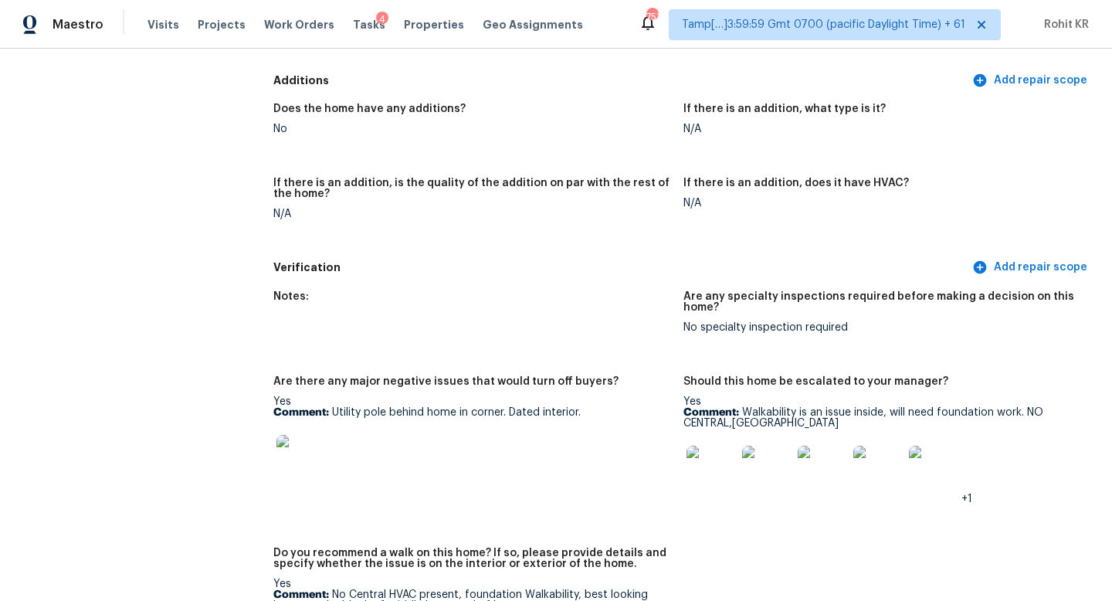
scroll to position [3562, 0]
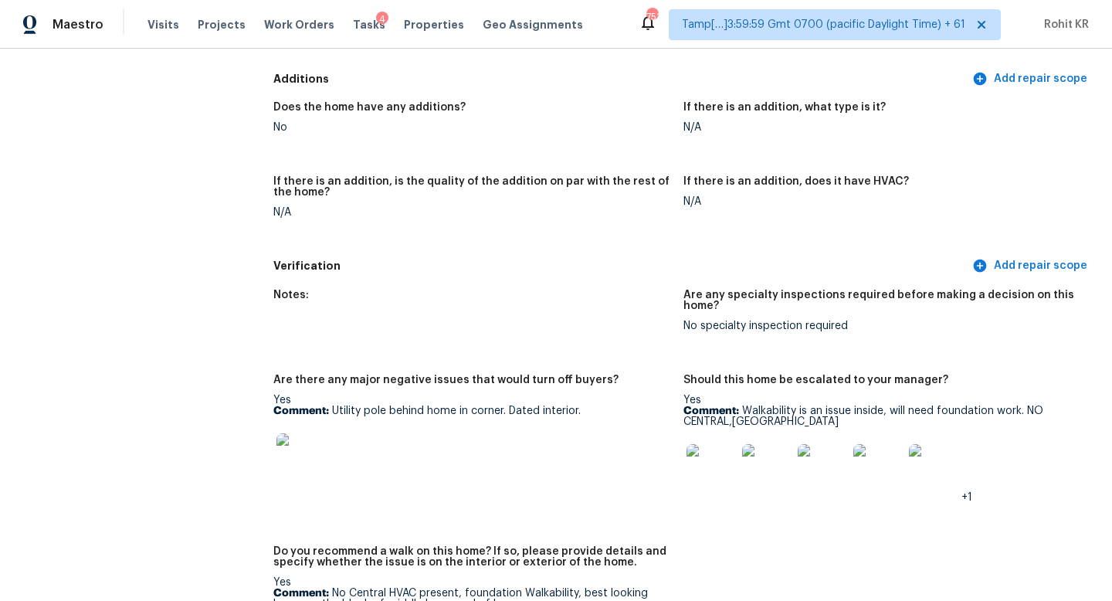
click at [882, 444] on img at bounding box center [877, 468] width 49 height 49
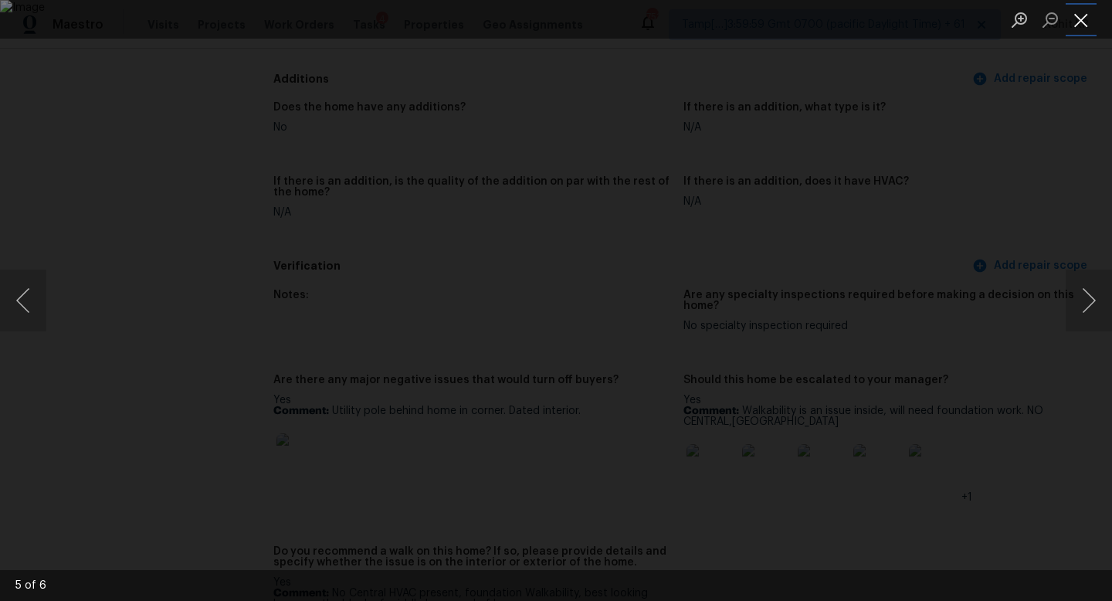
click at [1082, 8] on button "Close lightbox" at bounding box center [1080, 19] width 31 height 27
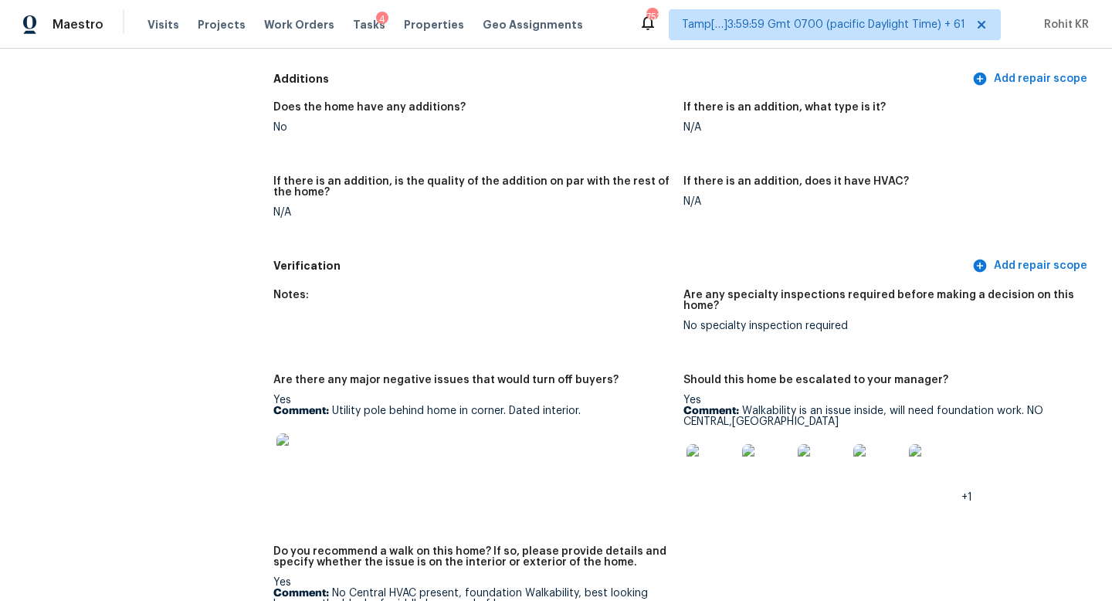
click at [884, 456] on img at bounding box center [877, 468] width 49 height 49
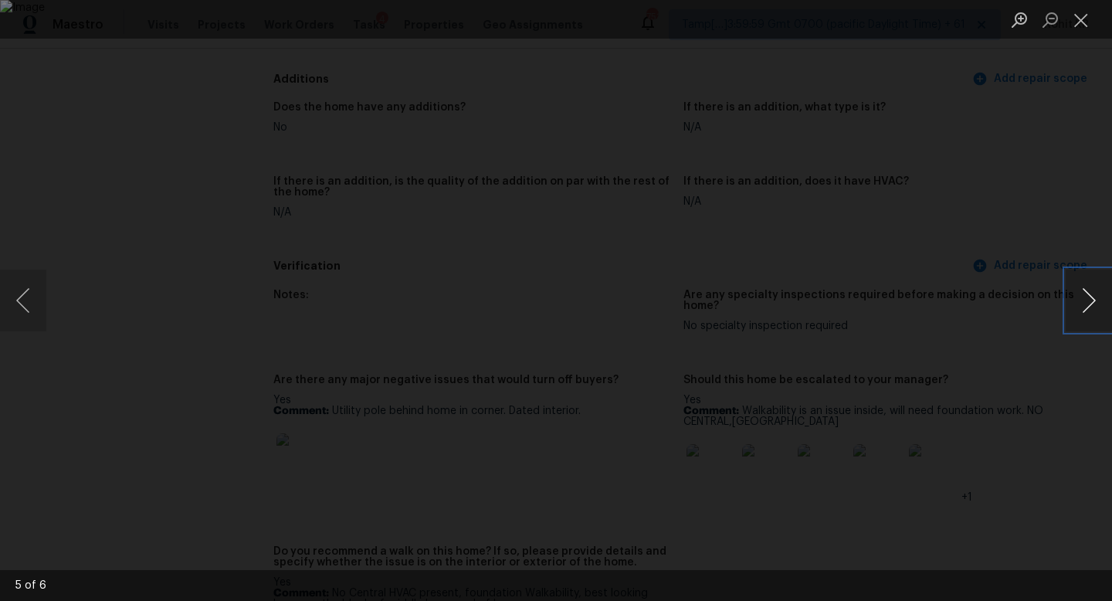
click at [1089, 296] on button "Next image" at bounding box center [1088, 300] width 46 height 62
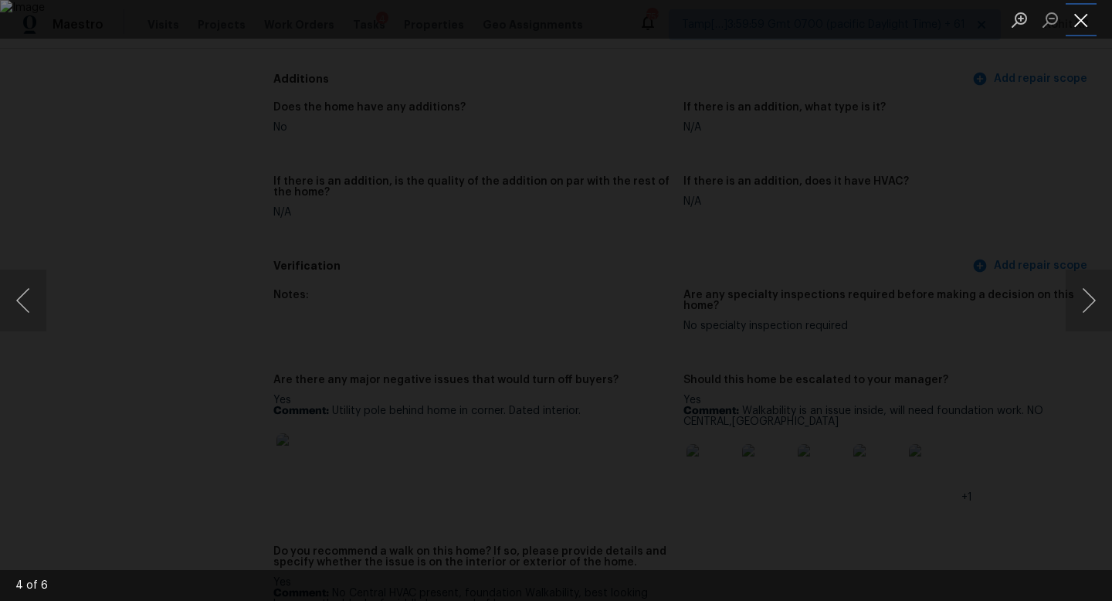
click at [1083, 29] on button "Close lightbox" at bounding box center [1080, 19] width 31 height 27
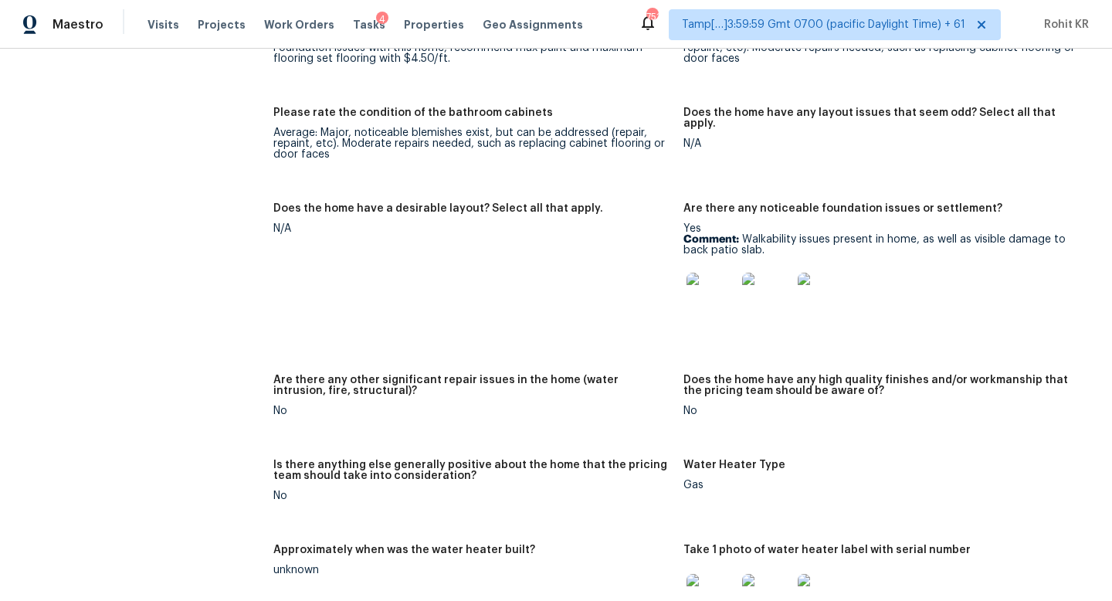
scroll to position [2675, 0]
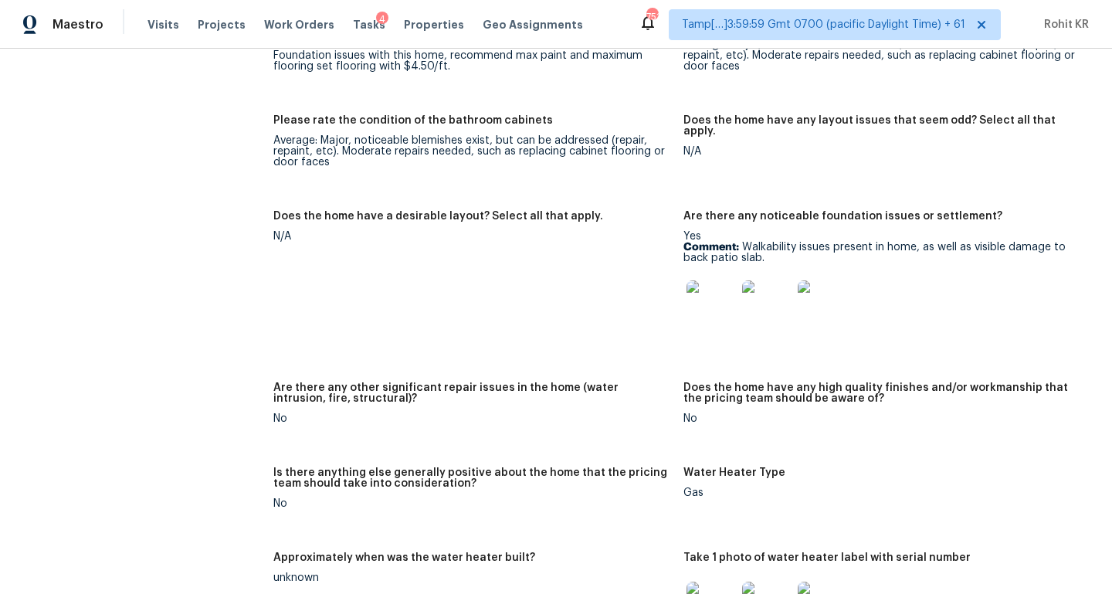
click at [717, 283] on img at bounding box center [710, 304] width 49 height 49
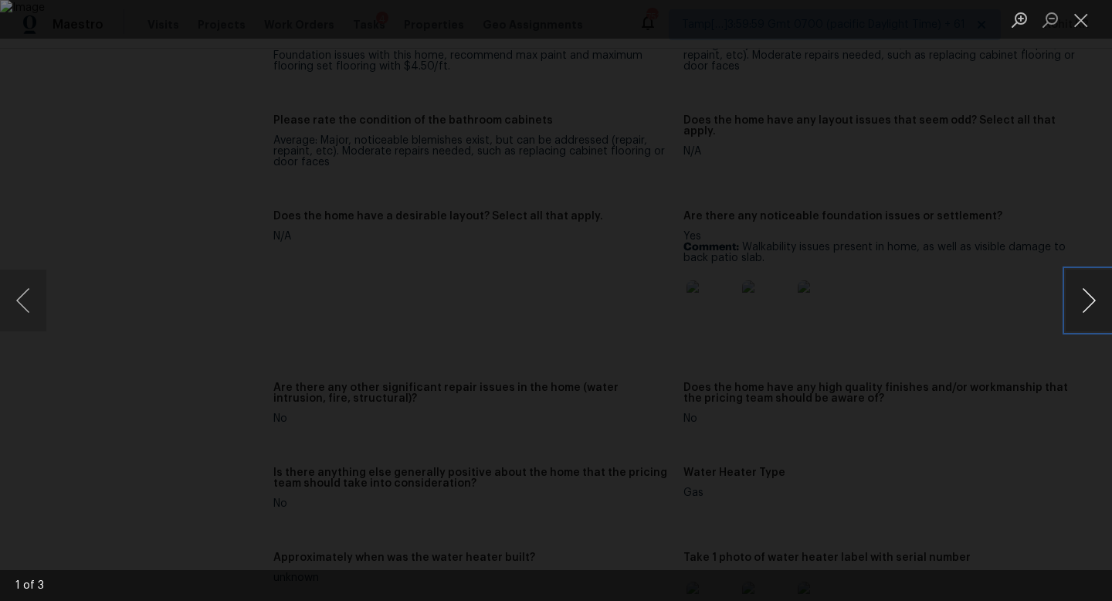
click at [1072, 306] on button "Next image" at bounding box center [1088, 300] width 46 height 62
click at [1077, 306] on button "Next image" at bounding box center [1088, 300] width 46 height 62
click at [1074, 23] on button "Close lightbox" at bounding box center [1080, 19] width 31 height 27
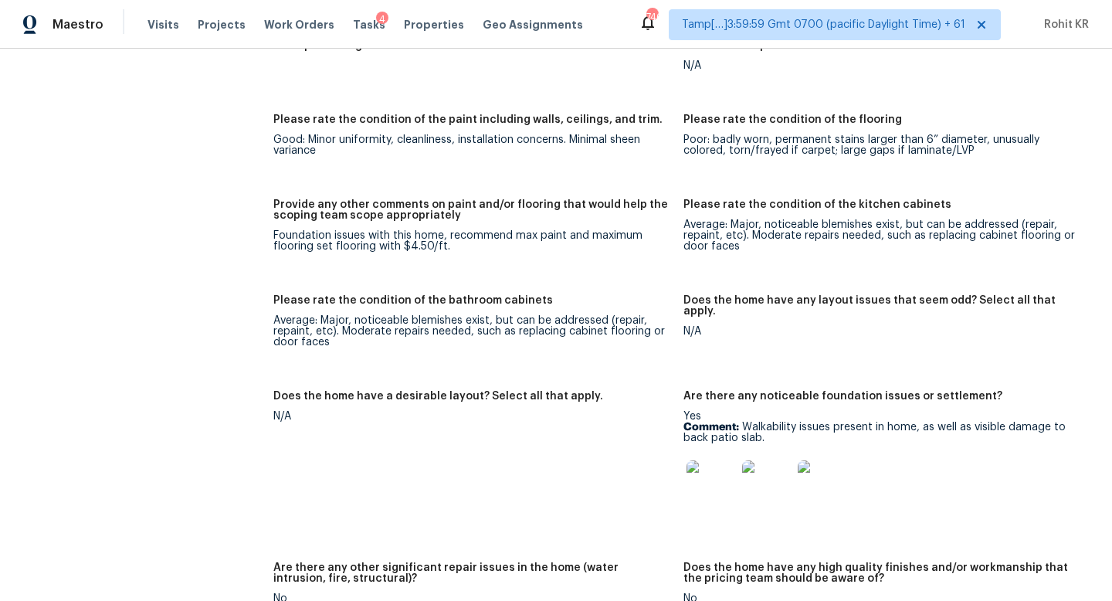
scroll to position [2476, 0]
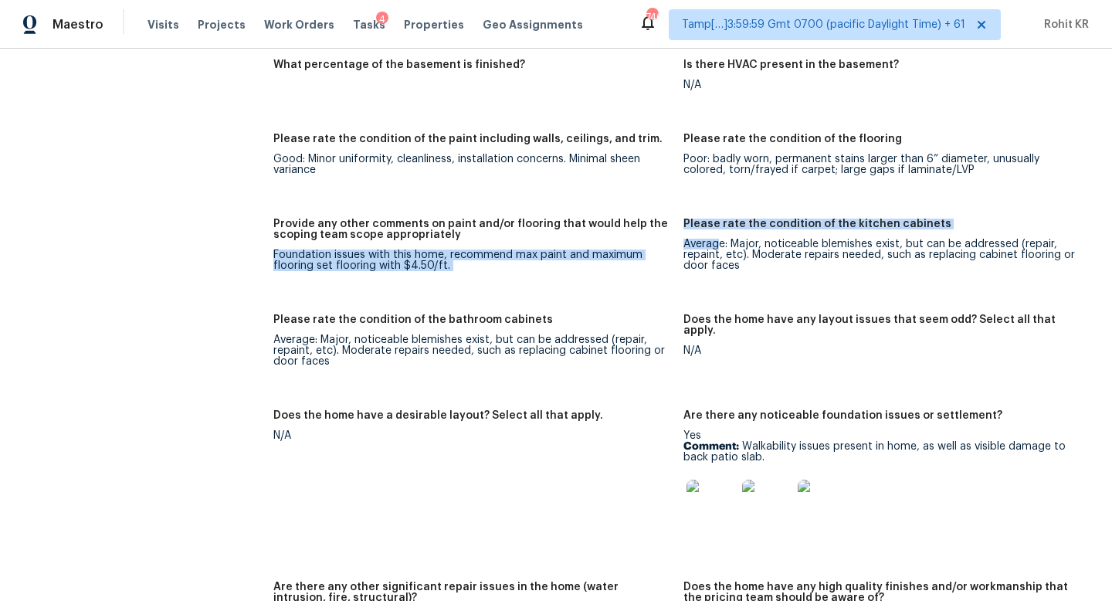
drag, startPoint x: 680, startPoint y: 202, endPoint x: 714, endPoint y: 208, distance: 34.5
click at [715, 208] on div "Notes: Living Room Photos Kitchen Photos Main Bedroom Photos Bathroom Photos +6…" at bounding box center [683, 362] width 820 height 1580
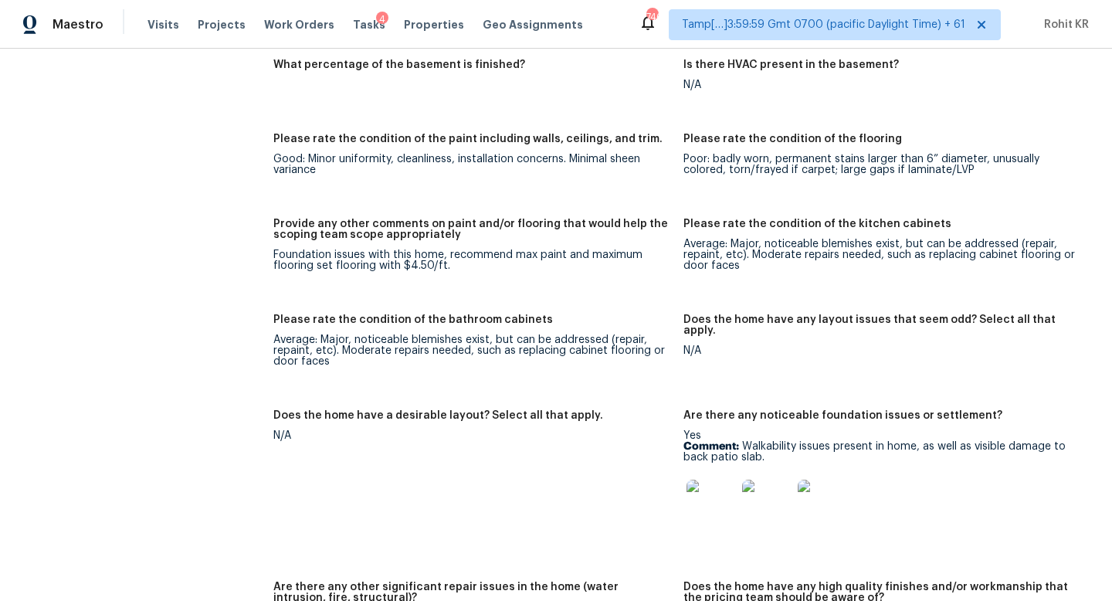
click at [710, 239] on div "Average: Major, noticeable blemishes exist, but can be addressed (repair, repai…" at bounding box center [882, 255] width 398 height 32
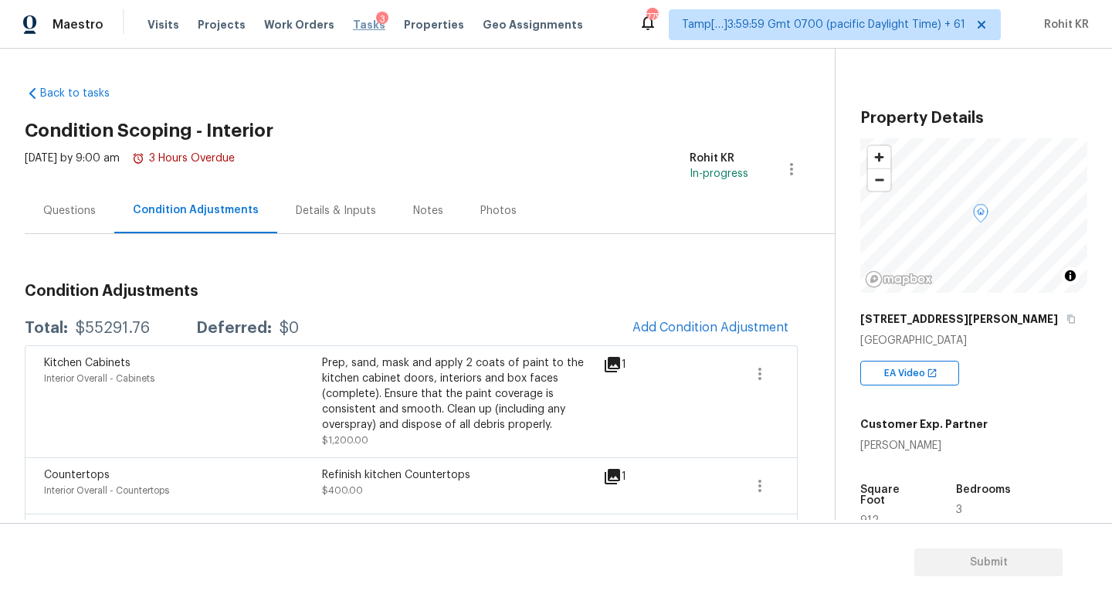
click at [353, 27] on span "Tasks" at bounding box center [369, 24] width 32 height 11
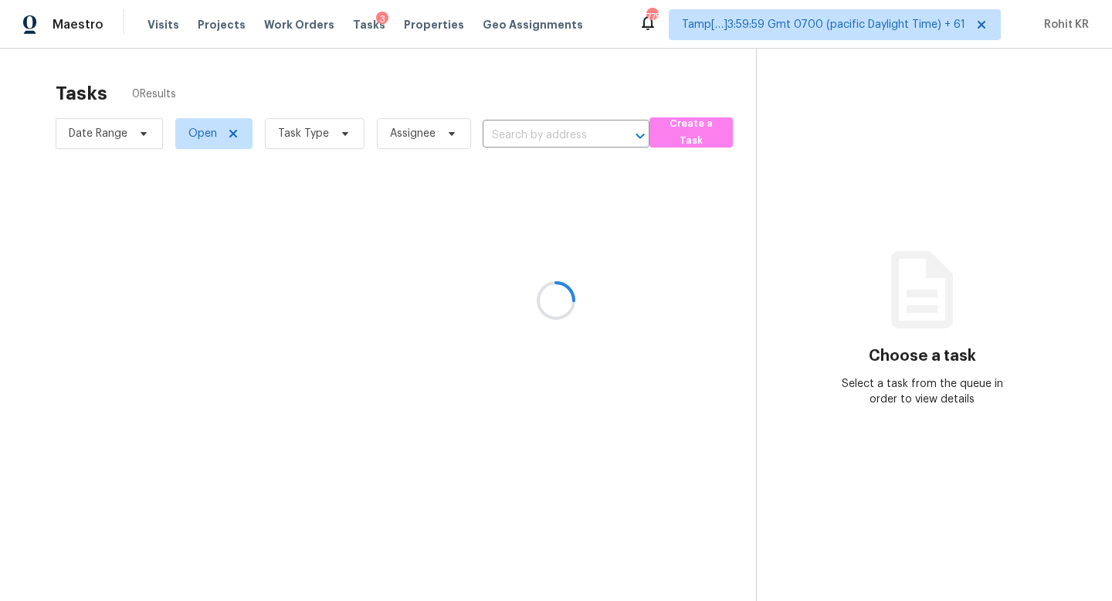
click at [526, 126] on div at bounding box center [556, 300] width 1112 height 601
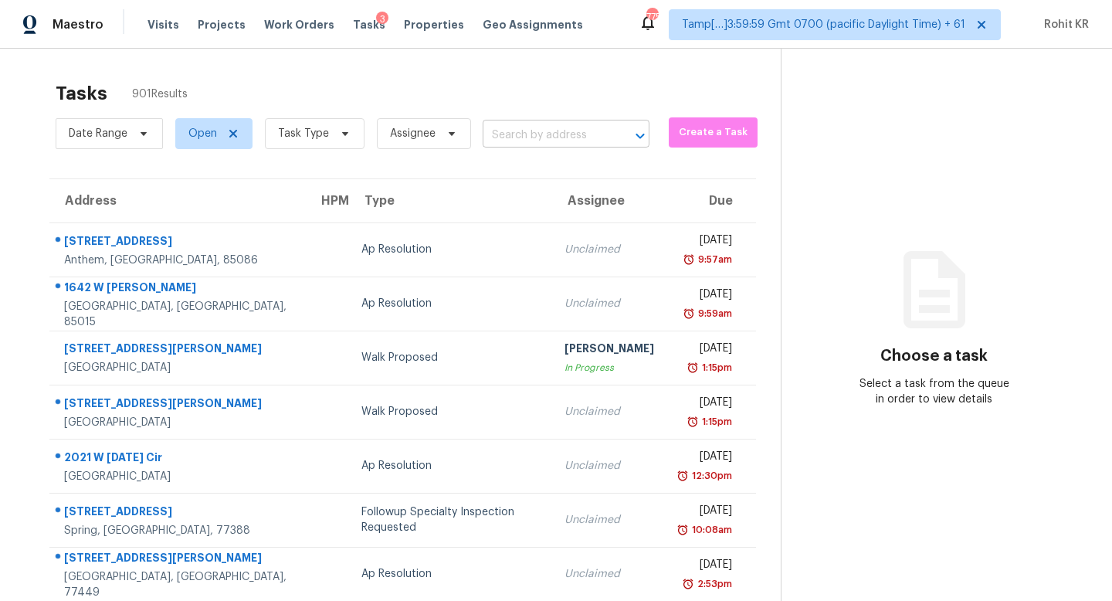
click at [493, 141] on input "text" at bounding box center [545, 136] width 124 height 24
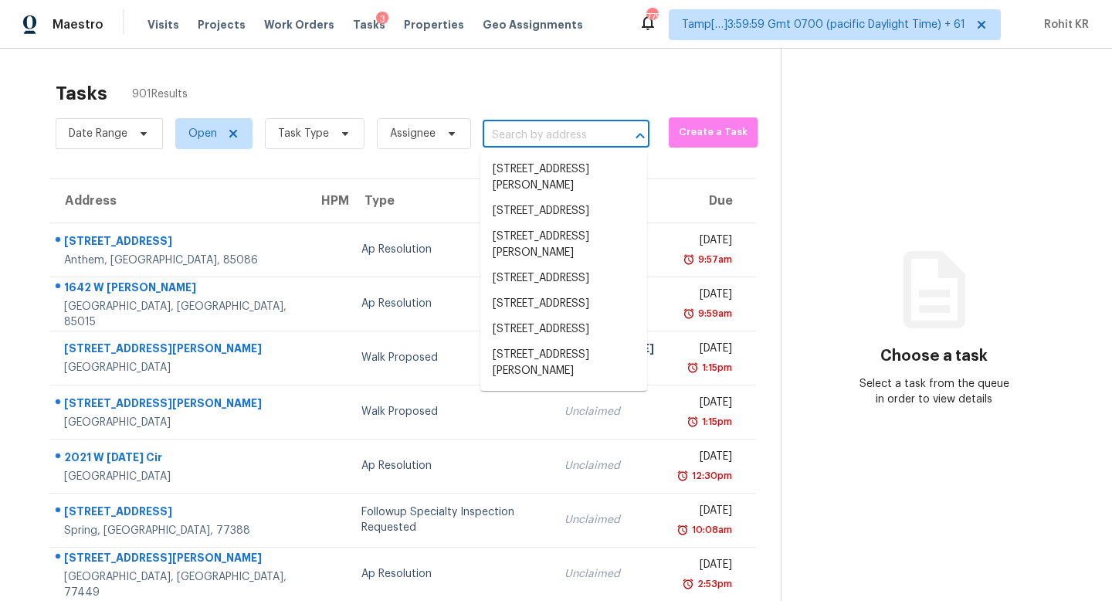
paste input "[STREET_ADDRESS]"
type input "[STREET_ADDRESS]"
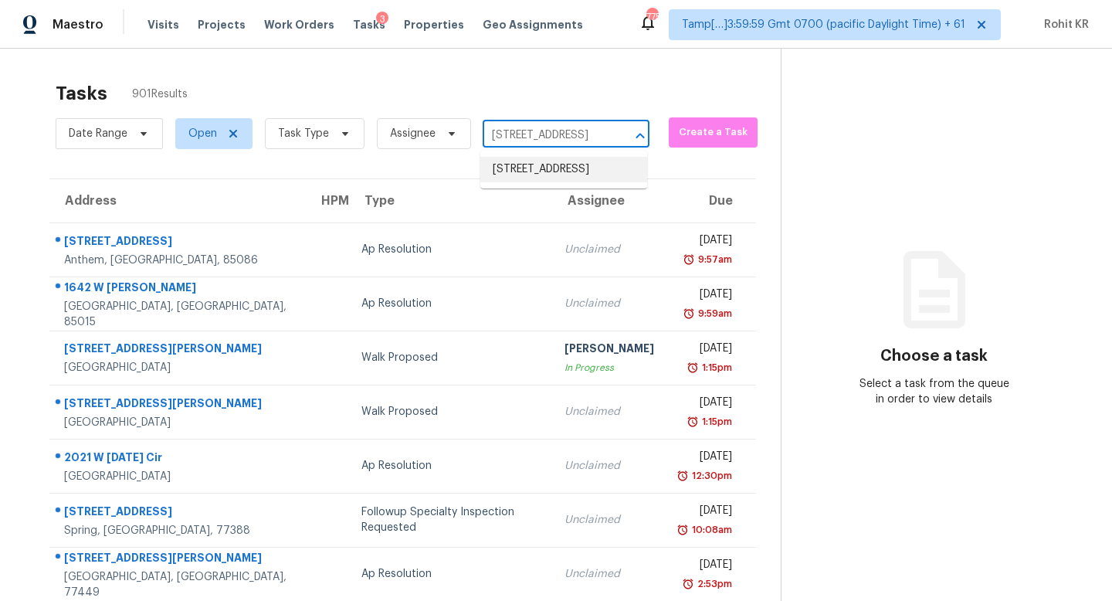
click at [530, 182] on li "[STREET_ADDRESS]" at bounding box center [563, 169] width 167 height 25
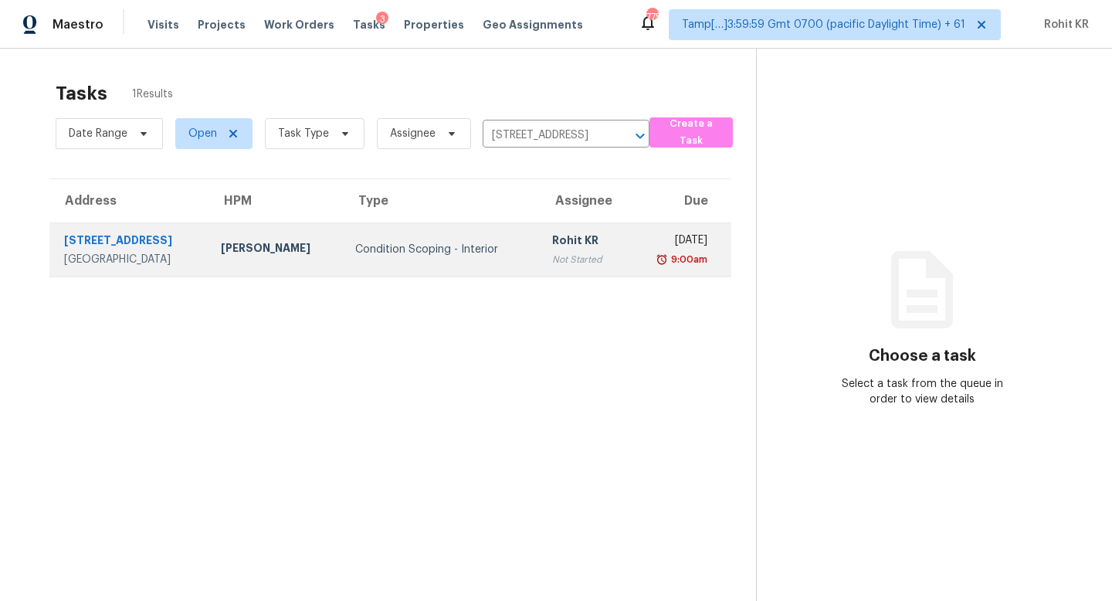
click at [578, 243] on div "Rohit KR" at bounding box center [583, 241] width 63 height 19
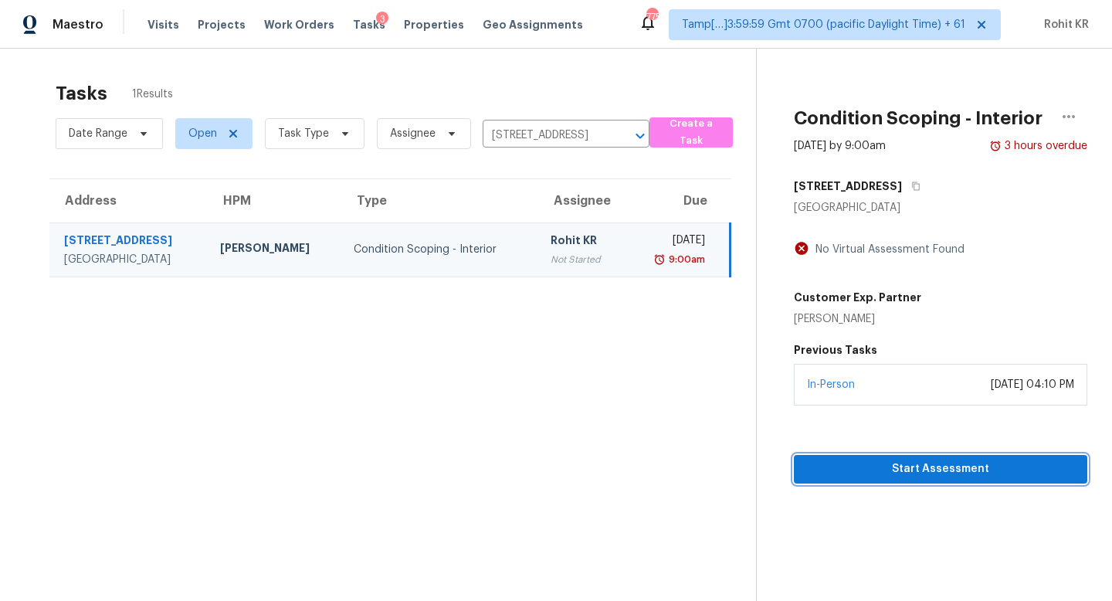
click at [896, 461] on span "Start Assessment" at bounding box center [940, 468] width 269 height 19
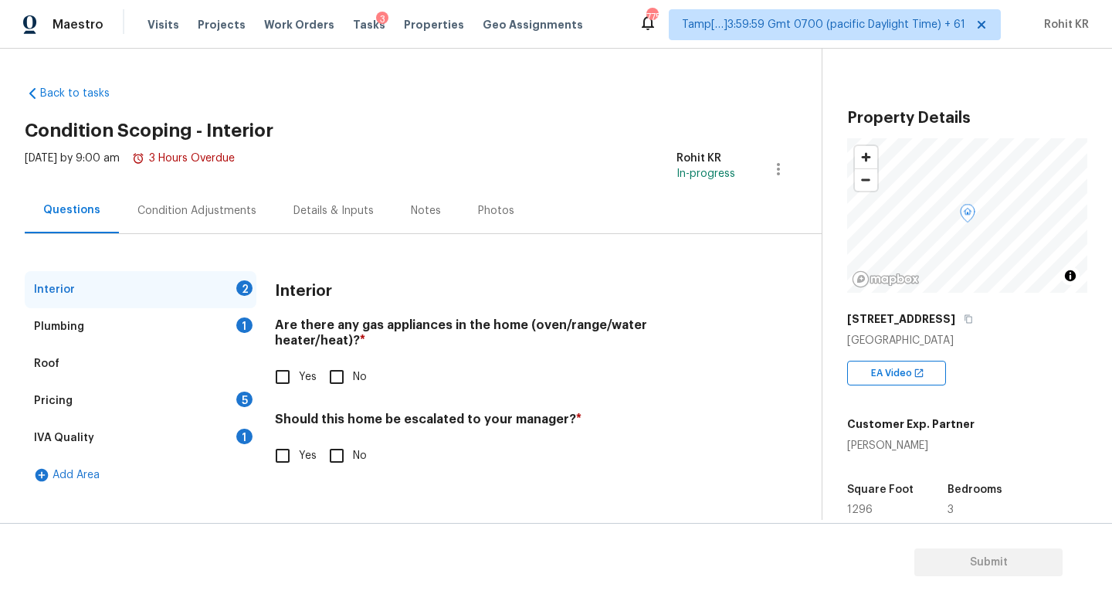
click at [294, 362] on input "Yes" at bounding box center [282, 377] width 32 height 32
checkbox input "true"
click at [96, 329] on div "Plumbing 1" at bounding box center [141, 326] width 232 height 37
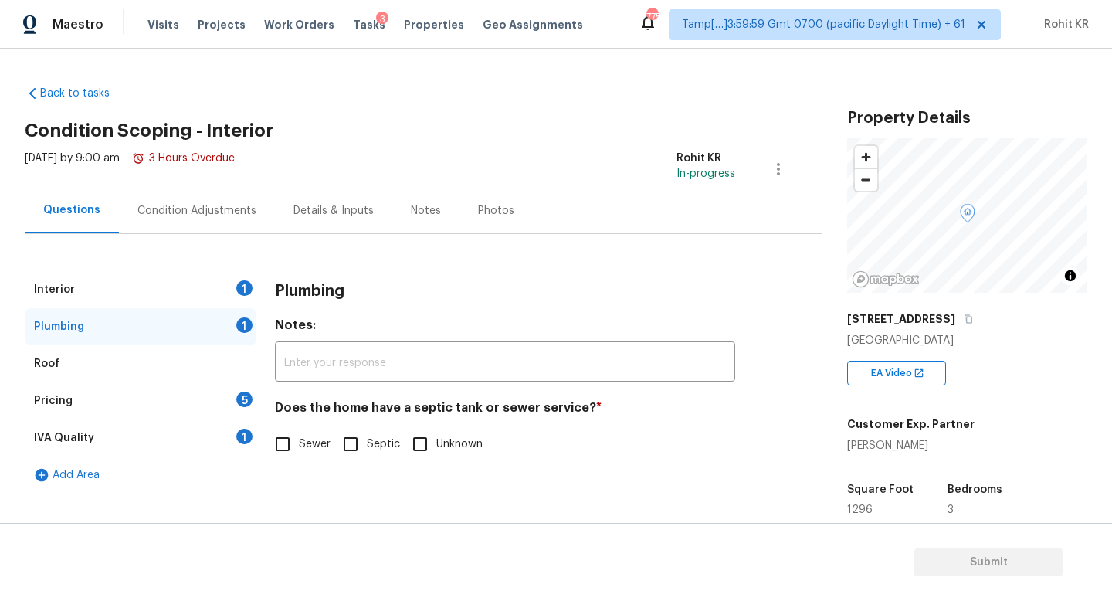
click at [285, 452] on input "Sewer" at bounding box center [282, 444] width 32 height 32
checkbox input "true"
click at [67, 367] on div "Roof" at bounding box center [141, 363] width 232 height 37
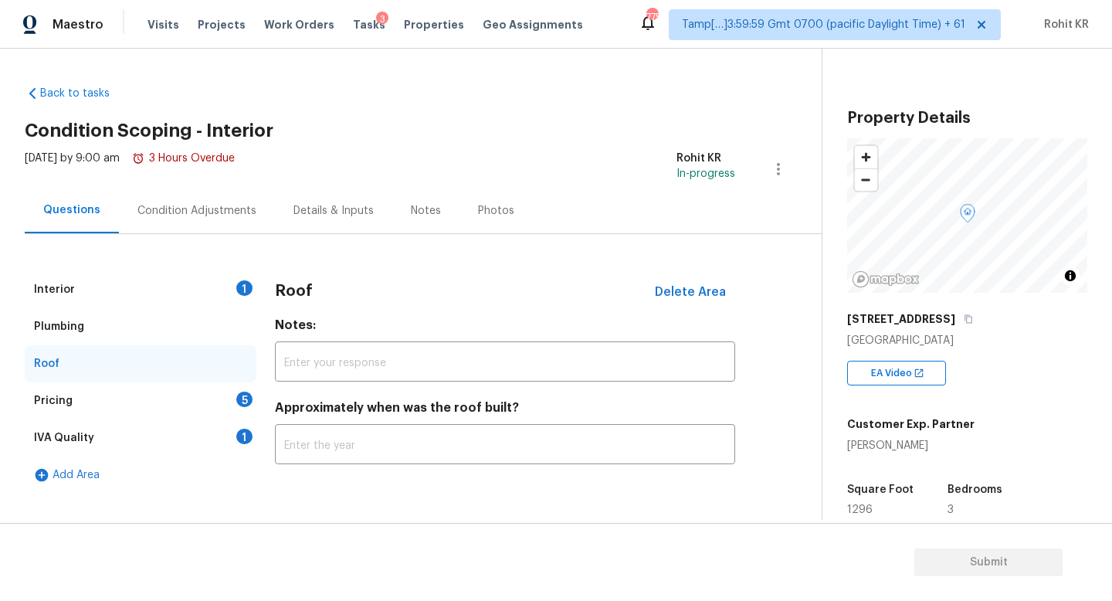
click at [97, 412] on div "Pricing 5" at bounding box center [141, 400] width 232 height 37
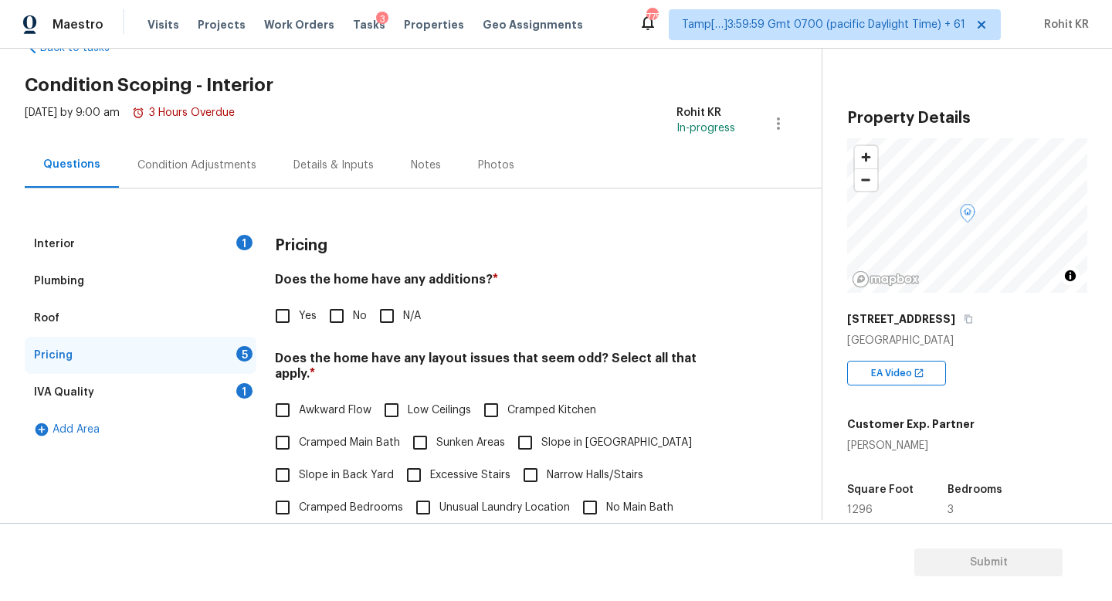
scroll to position [53, 0]
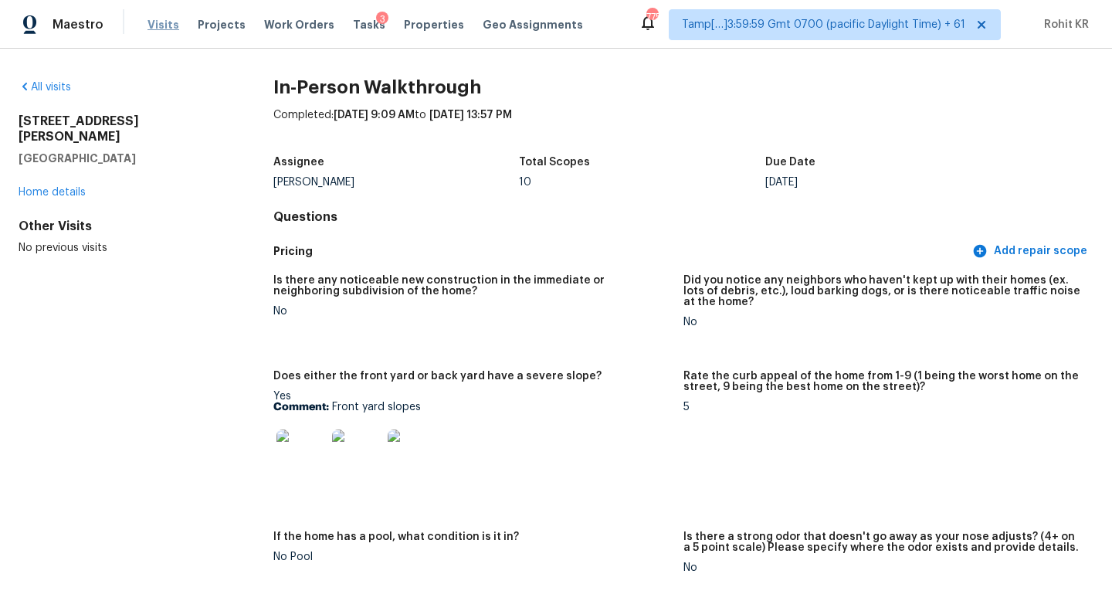
click at [160, 21] on span "Visits" at bounding box center [163, 24] width 32 height 15
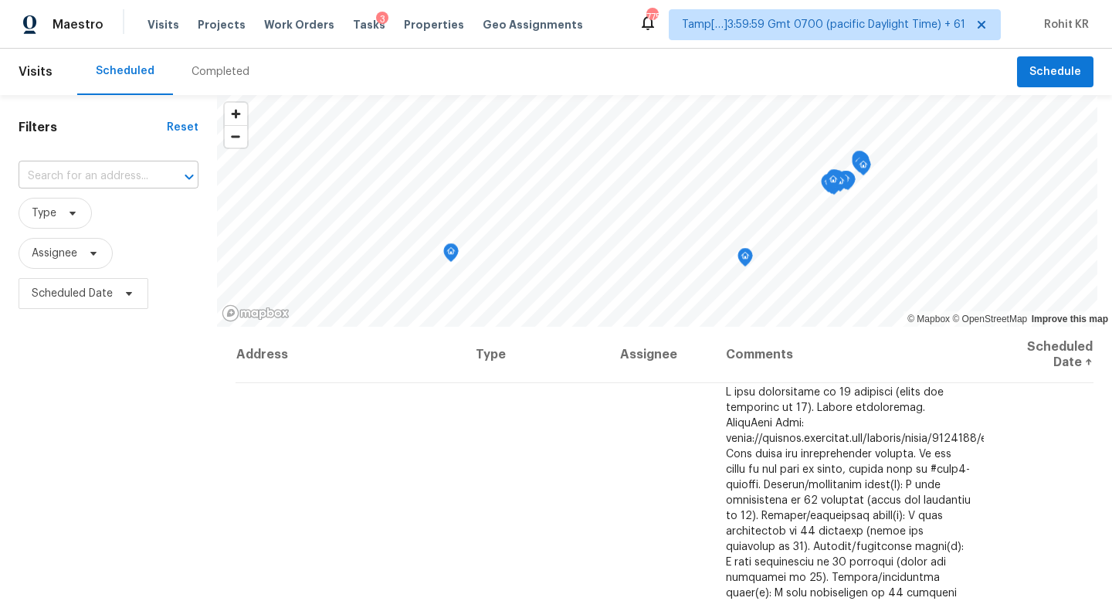
click at [130, 174] on input "text" at bounding box center [87, 176] width 137 height 24
click at [229, 77] on div "Completed" at bounding box center [220, 71] width 58 height 15
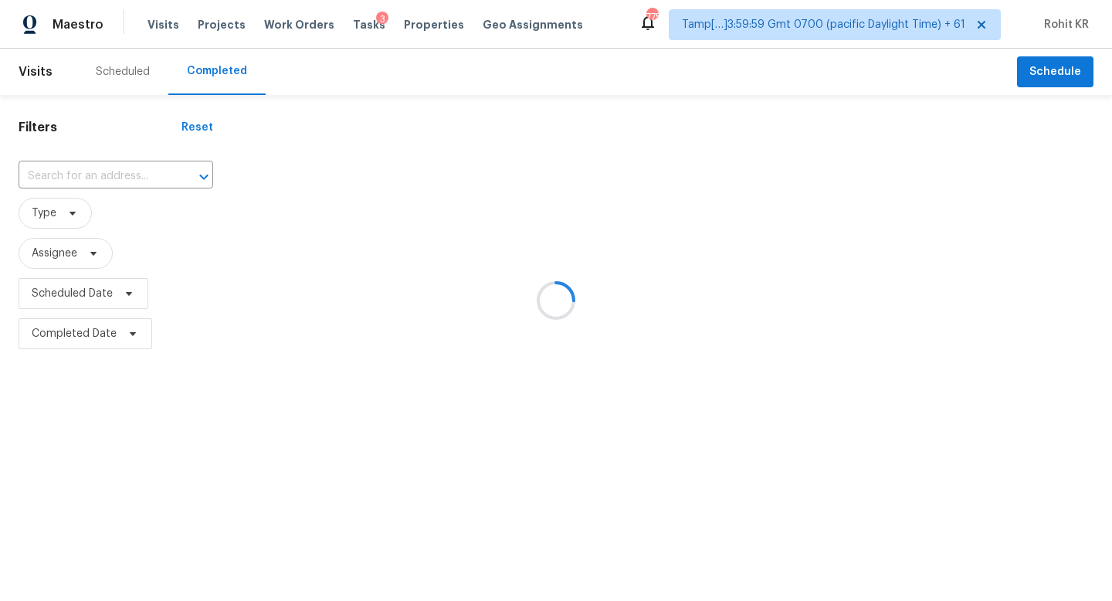
click at [107, 171] on div at bounding box center [556, 300] width 1112 height 601
click at [58, 178] on div at bounding box center [556, 300] width 1112 height 601
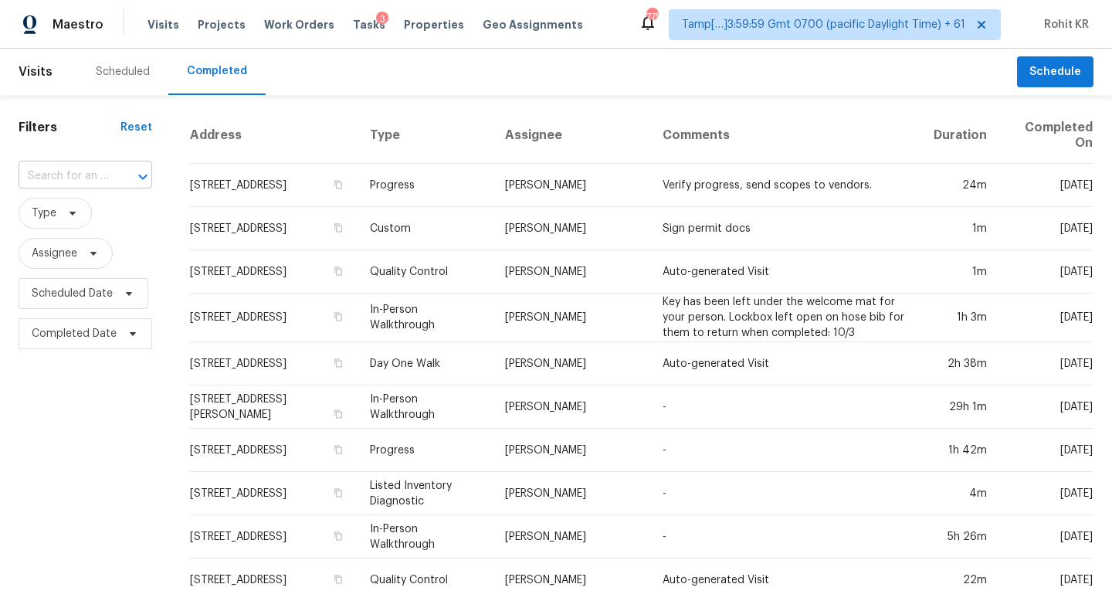
click at [82, 185] on input "text" at bounding box center [64, 176] width 90 height 24
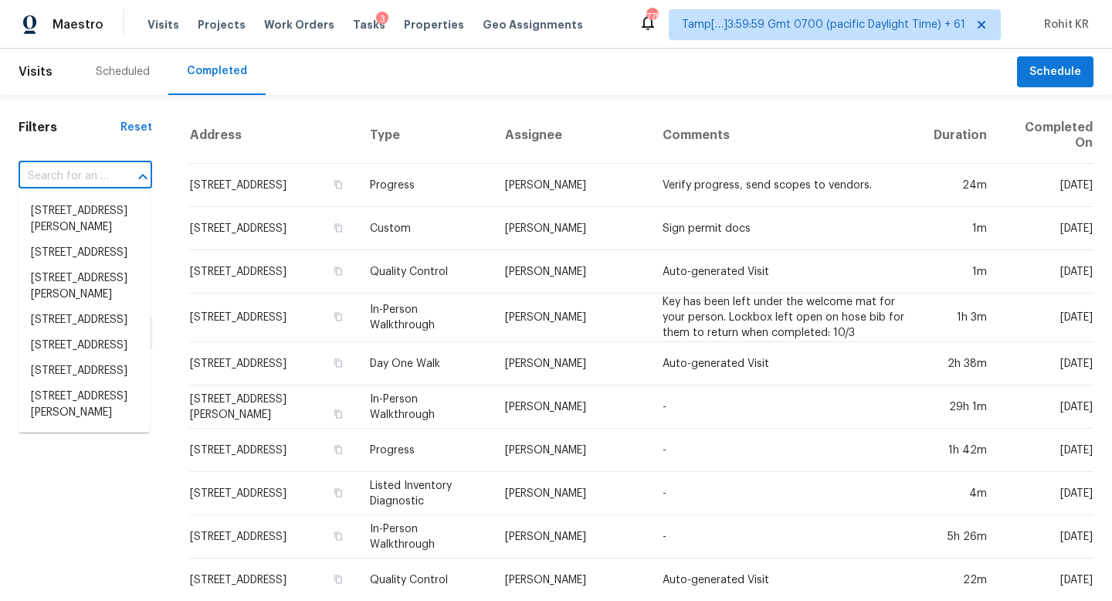
paste input "[STREET_ADDRESS]"
type input "[STREET_ADDRESS]"
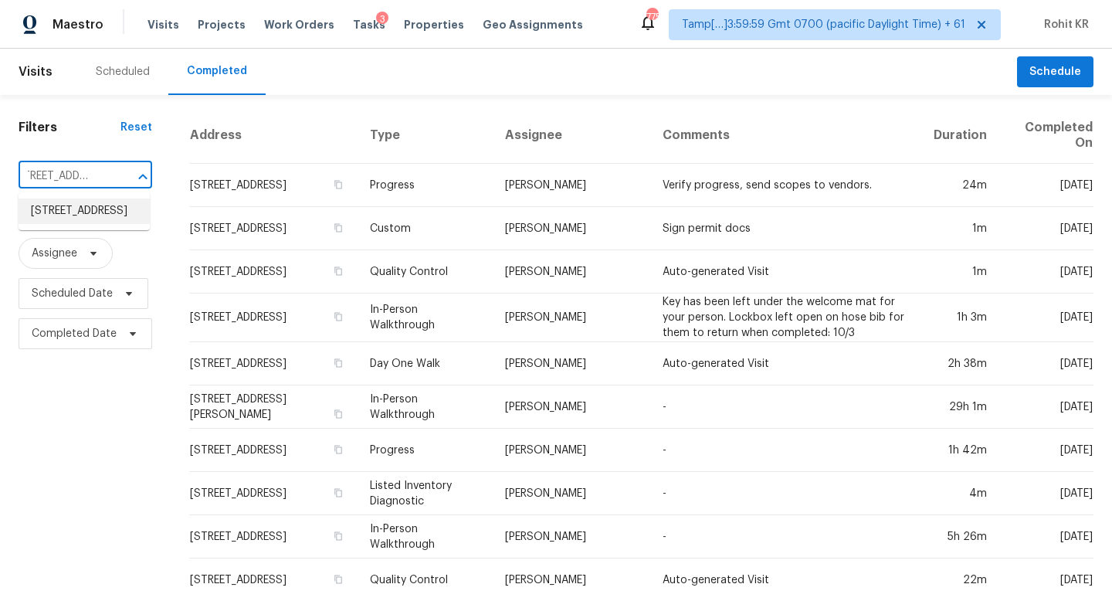
click at [90, 210] on li "[STREET_ADDRESS]" at bounding box center [84, 210] width 131 height 25
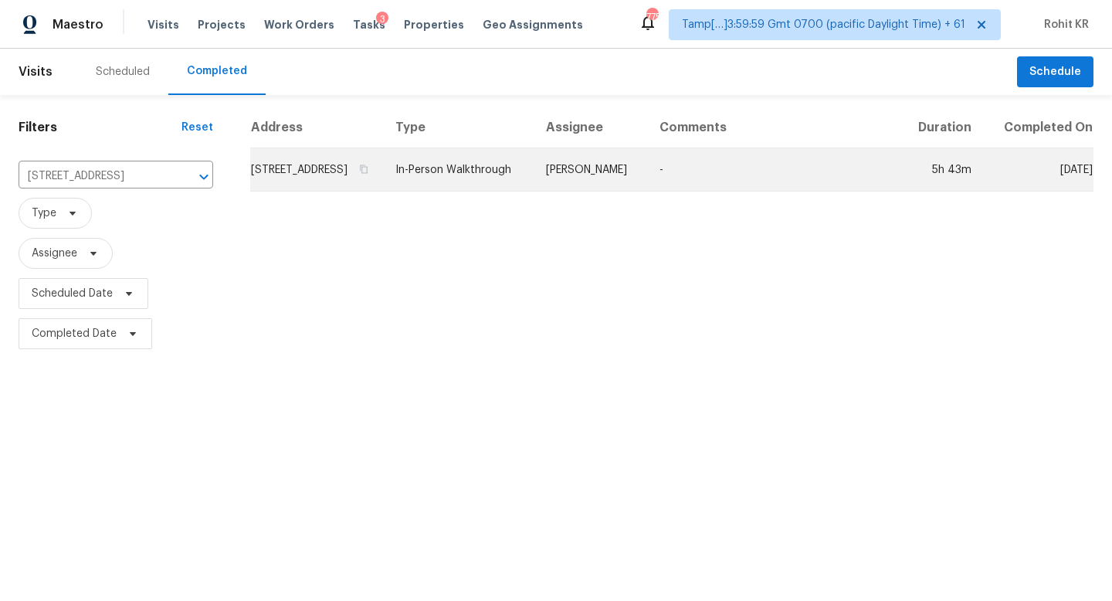
click at [693, 176] on td "-" at bounding box center [773, 169] width 253 height 43
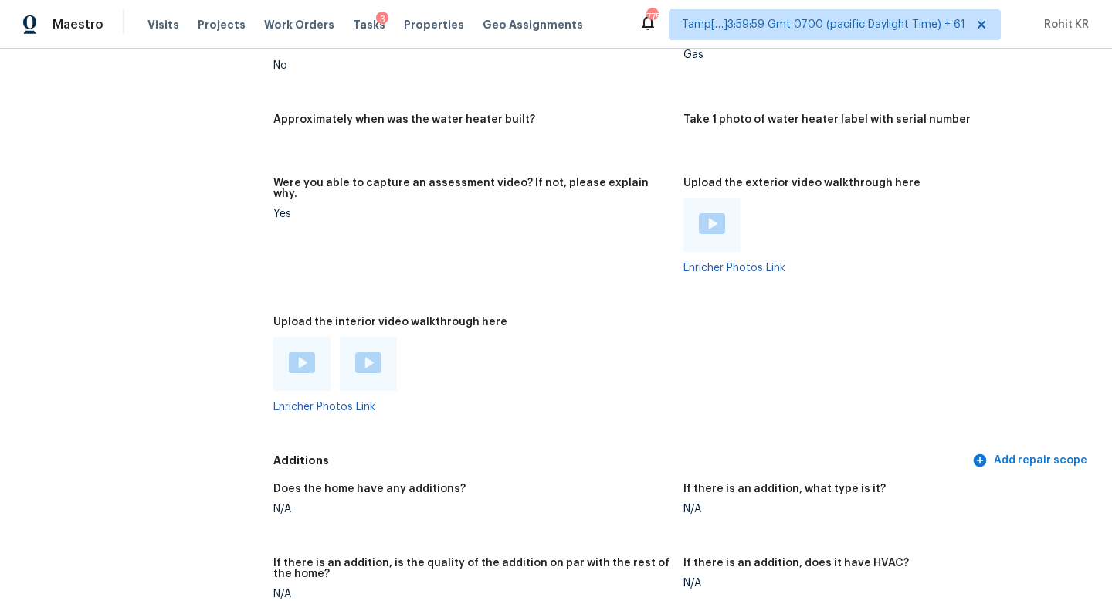
scroll to position [3161, 0]
click at [297, 358] on img at bounding box center [302, 364] width 26 height 21
click at [364, 354] on img at bounding box center [368, 364] width 26 height 21
click at [713, 216] on img at bounding box center [712, 225] width 26 height 21
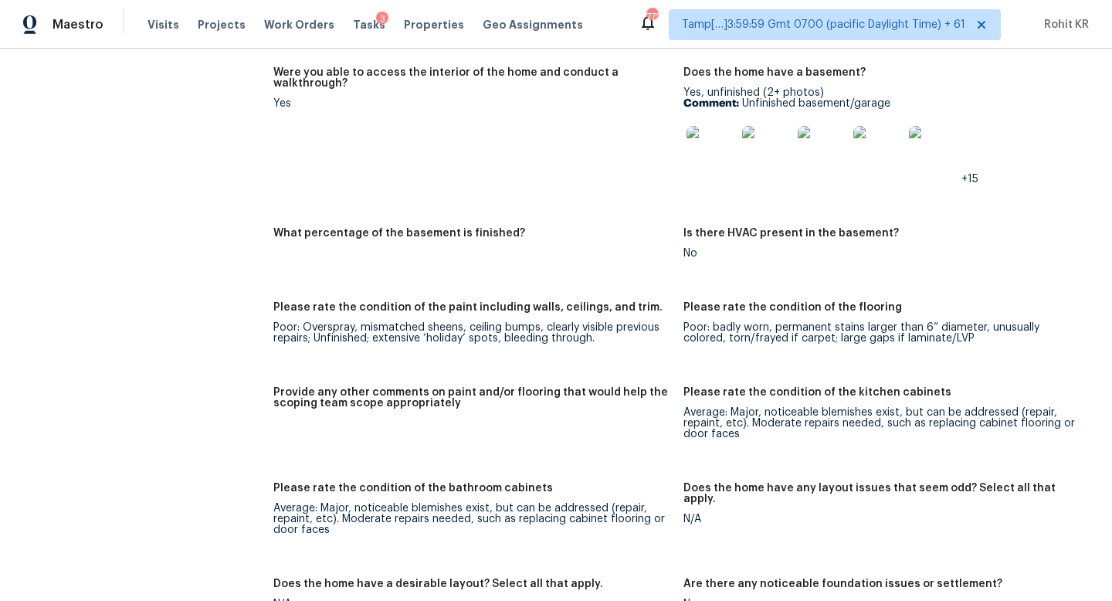
scroll to position [2410, 0]
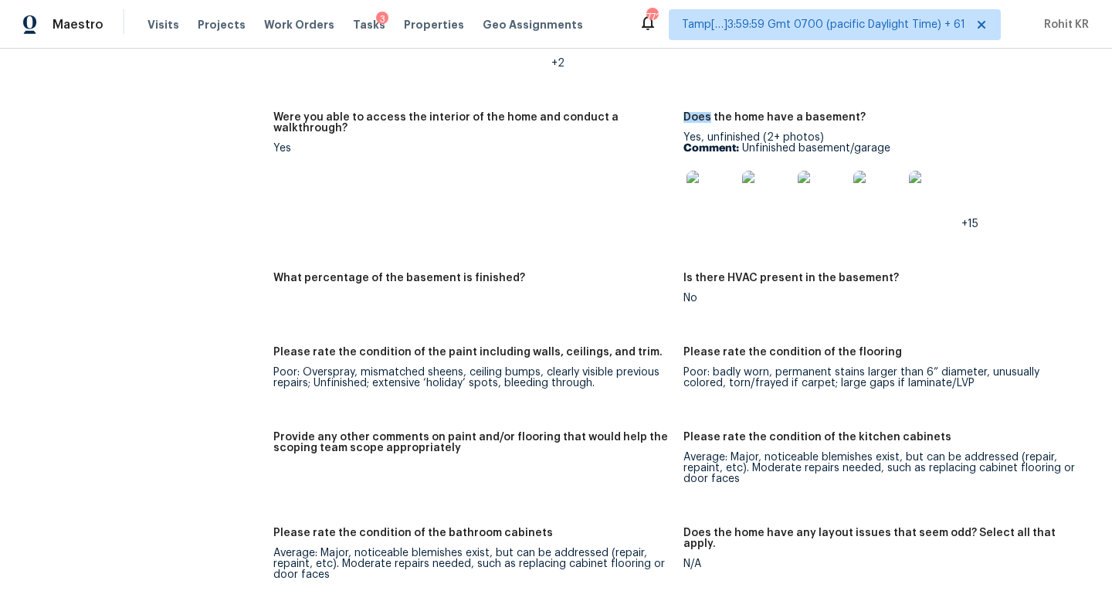
click at [914, 91] on div "Notes: Living Room Photos Kitchen Photos +6 Main Bedroom Photos +4 Bathroom Pho…" at bounding box center [683, 454] width 820 height 1490
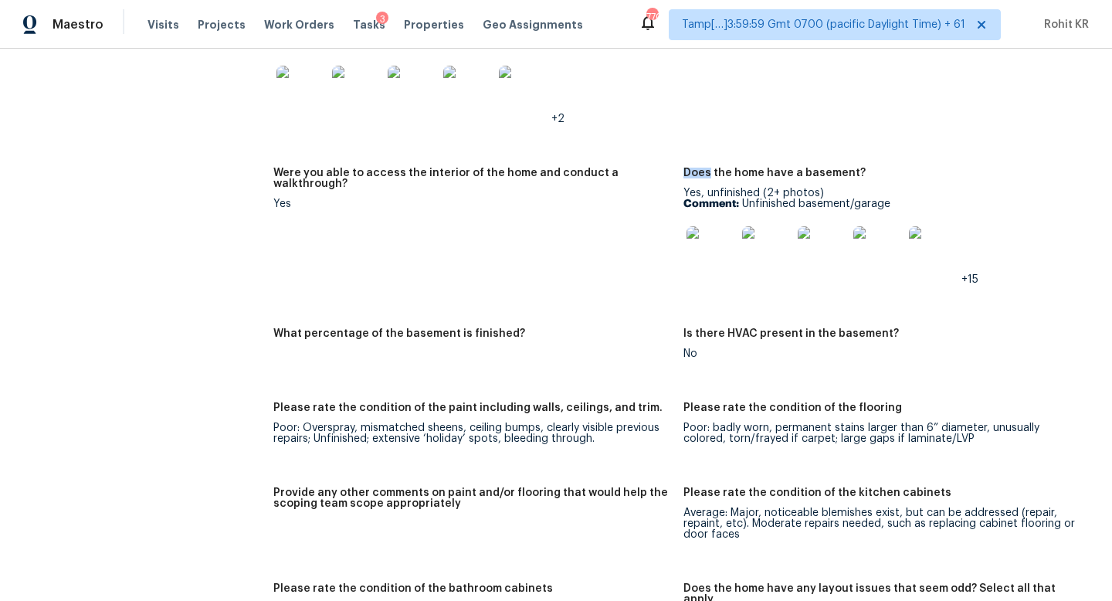
scroll to position [2342, 0]
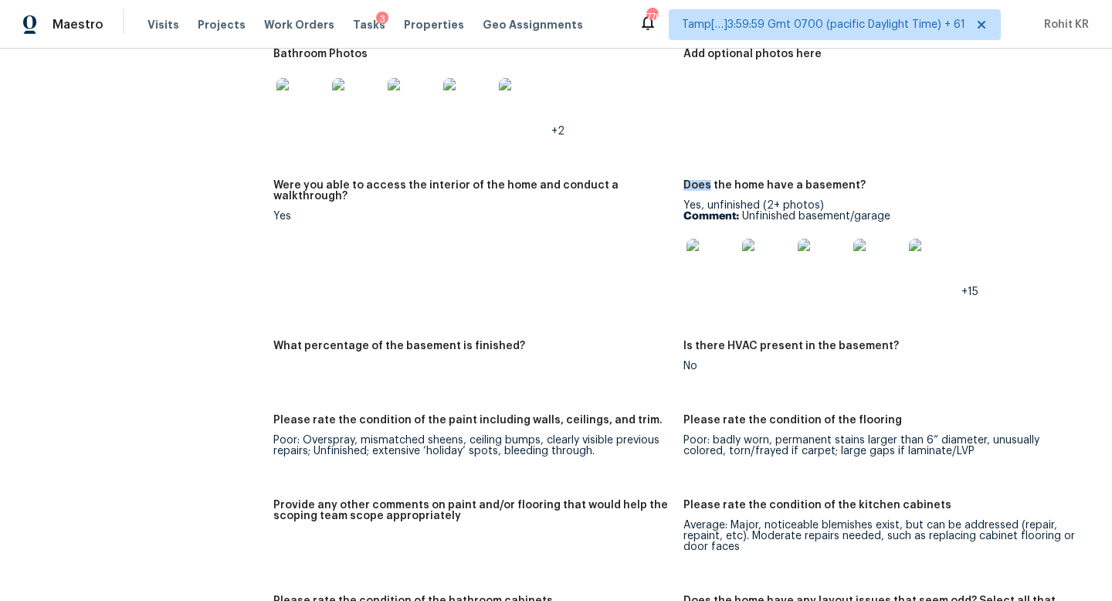
click at [716, 259] on img at bounding box center [710, 263] width 49 height 49
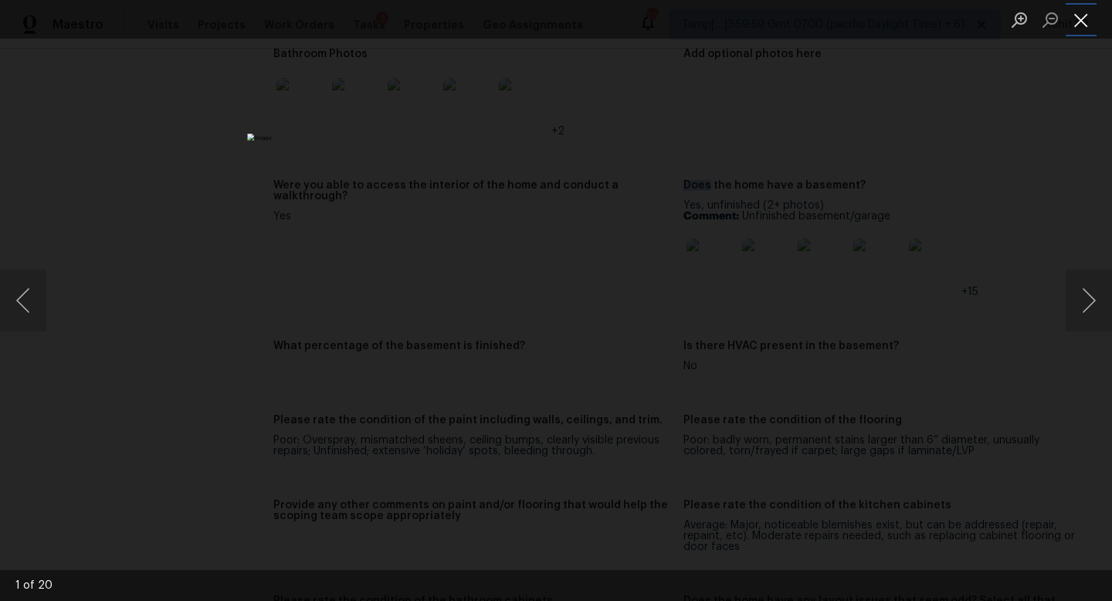
click at [1076, 29] on button "Close lightbox" at bounding box center [1080, 19] width 31 height 27
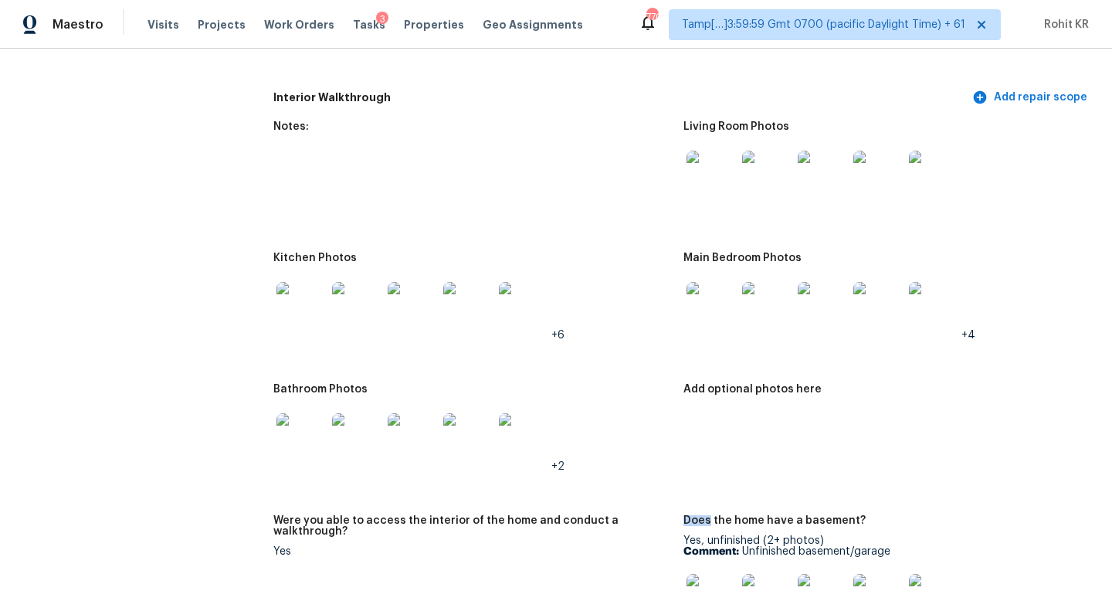
scroll to position [2002, 0]
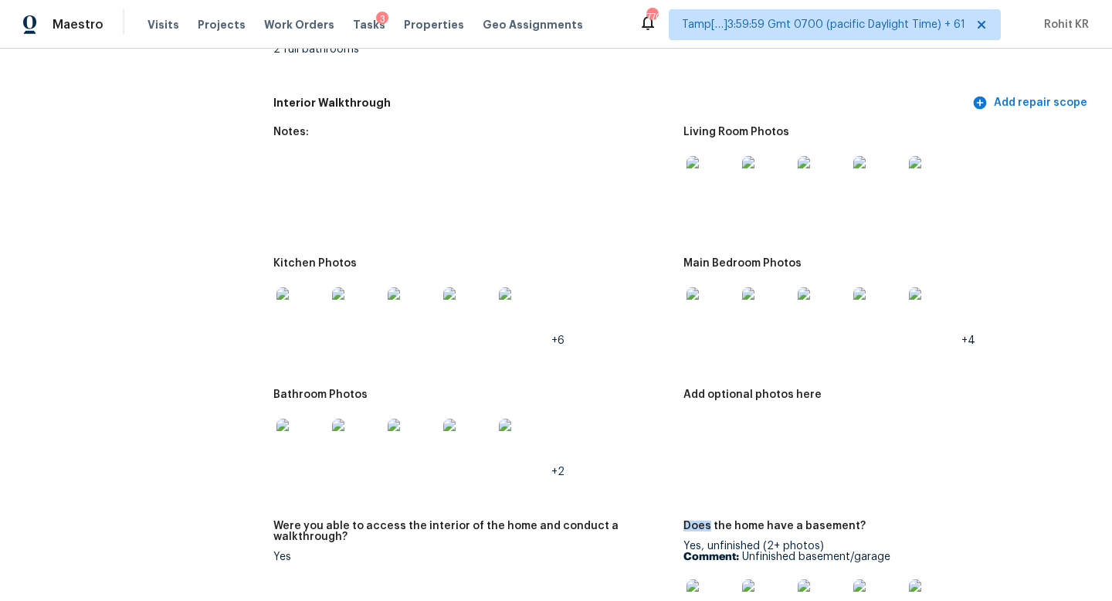
click at [703, 188] on img at bounding box center [710, 180] width 49 height 49
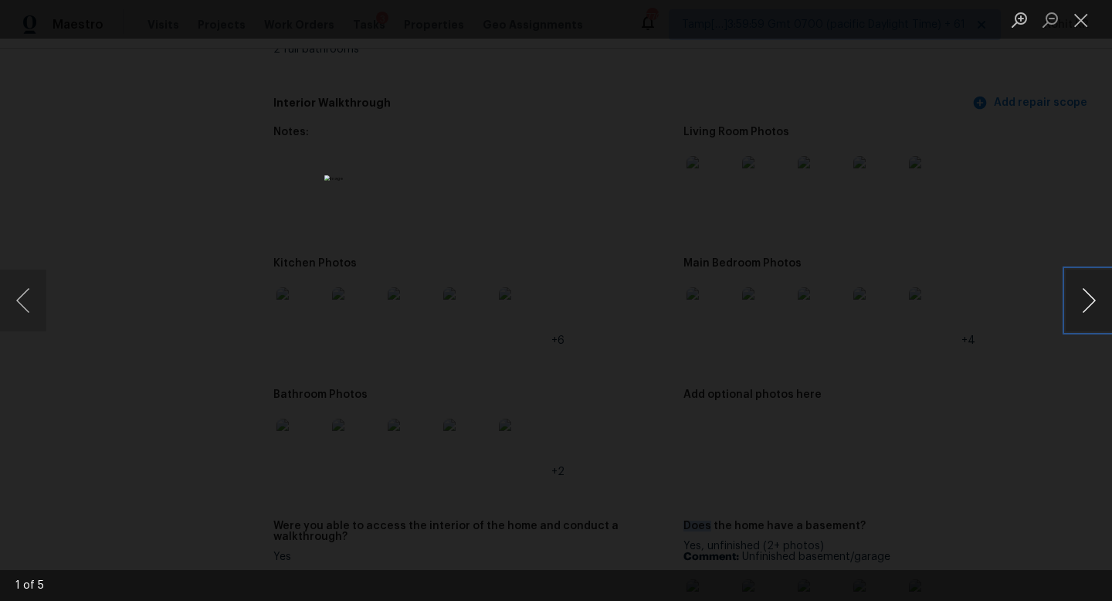
click at [1084, 304] on button "Next image" at bounding box center [1088, 300] width 46 height 62
click at [13, 287] on button "Previous image" at bounding box center [23, 300] width 46 height 62
click at [1077, 320] on button "Next image" at bounding box center [1088, 300] width 46 height 62
click at [32, 306] on button "Previous image" at bounding box center [23, 300] width 46 height 62
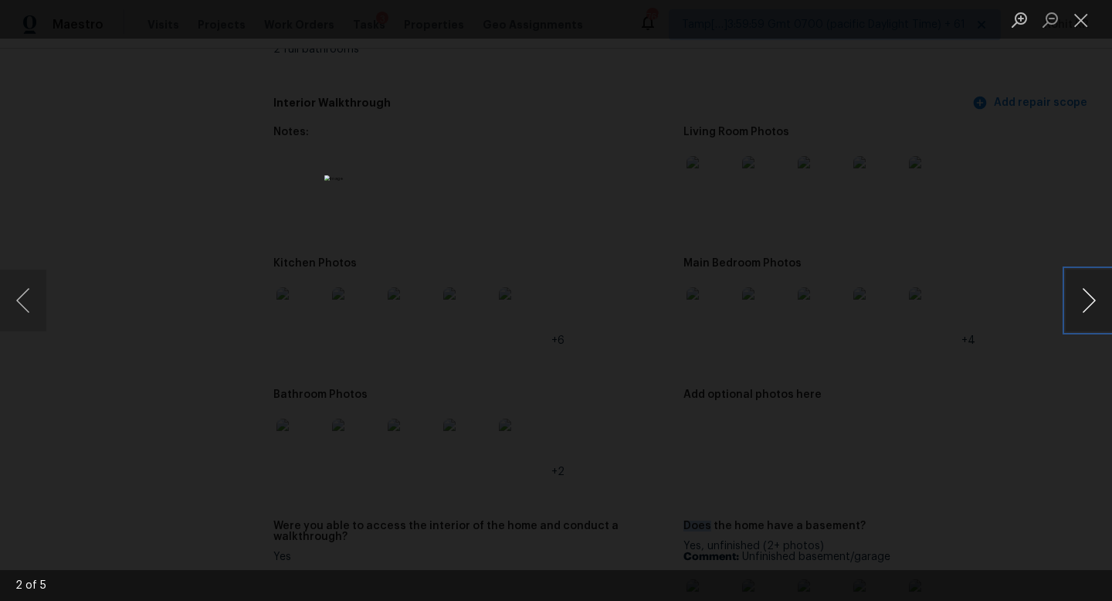
click at [1081, 307] on button "Next image" at bounding box center [1088, 300] width 46 height 62
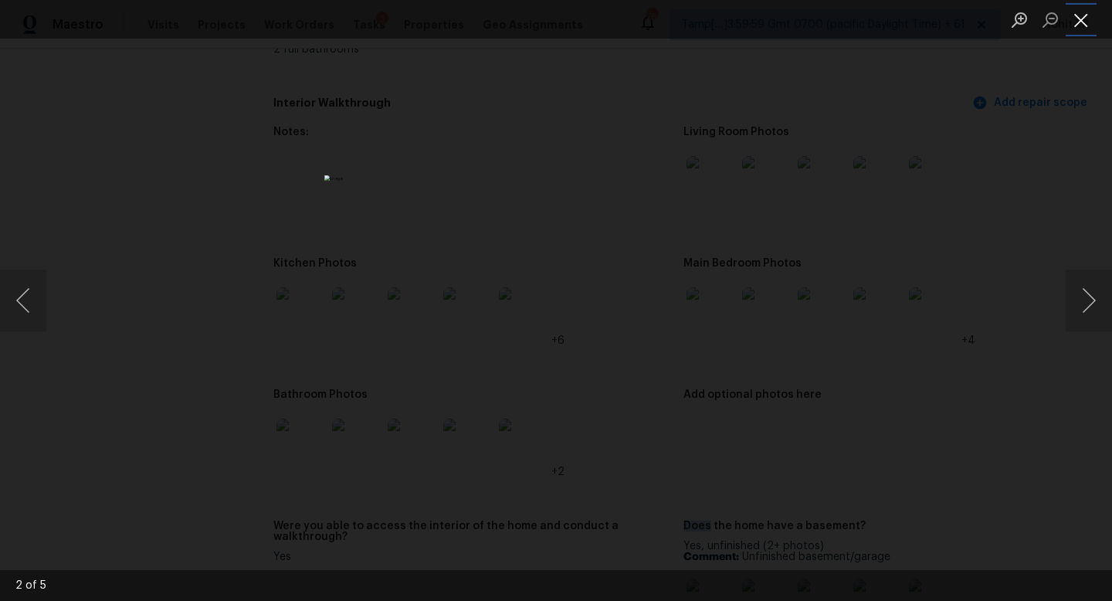
click at [1079, 25] on button "Close lightbox" at bounding box center [1080, 19] width 31 height 27
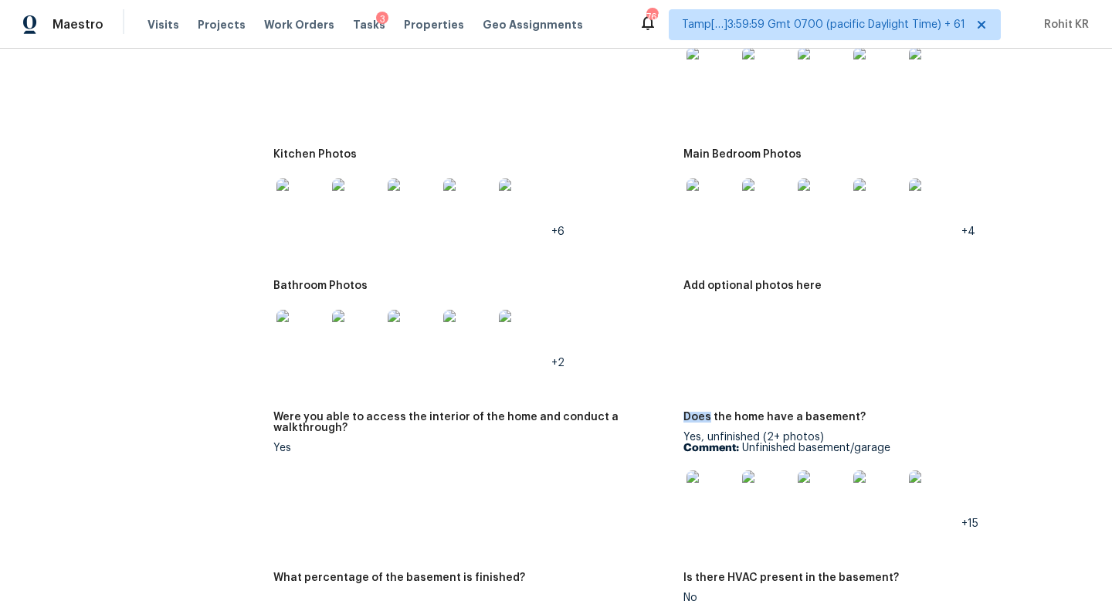
scroll to position [2112, 0]
click at [308, 332] on img at bounding box center [300, 332] width 49 height 49
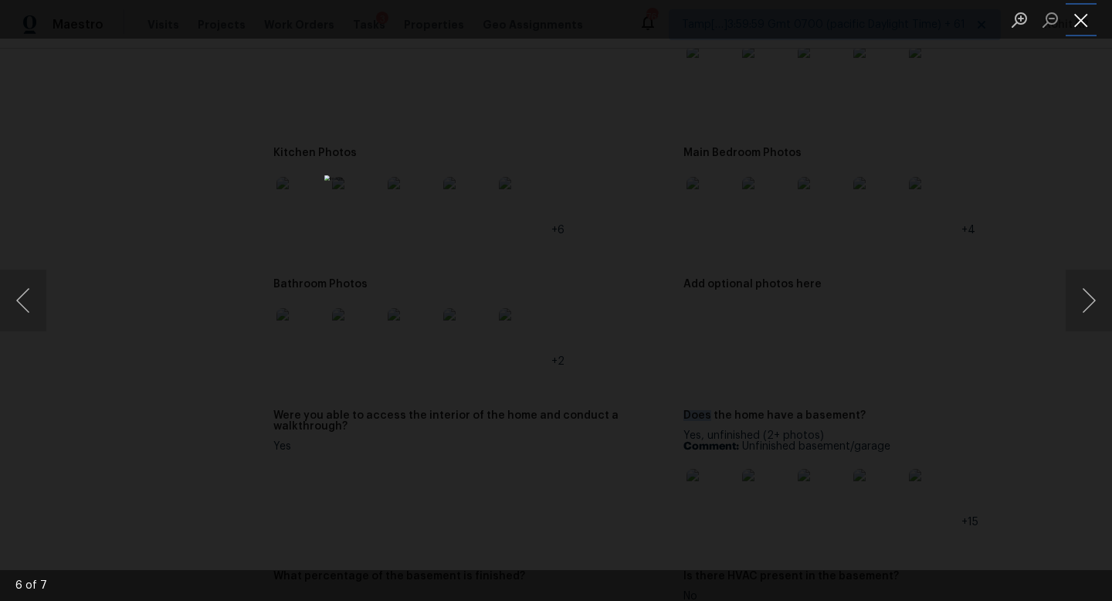
click at [1084, 25] on button "Close lightbox" at bounding box center [1080, 19] width 31 height 27
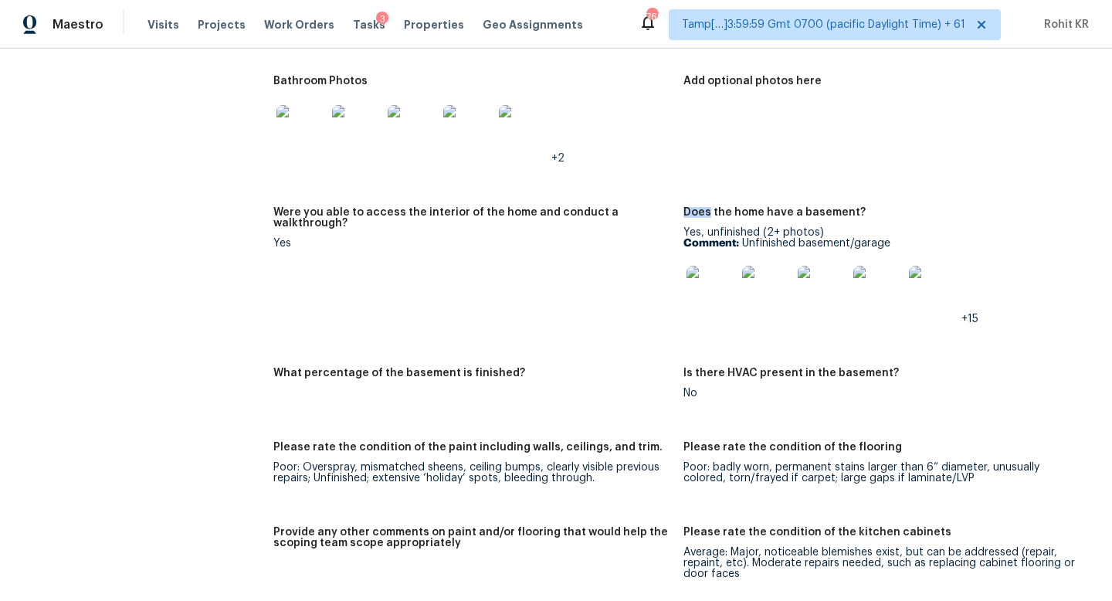
scroll to position [2320, 0]
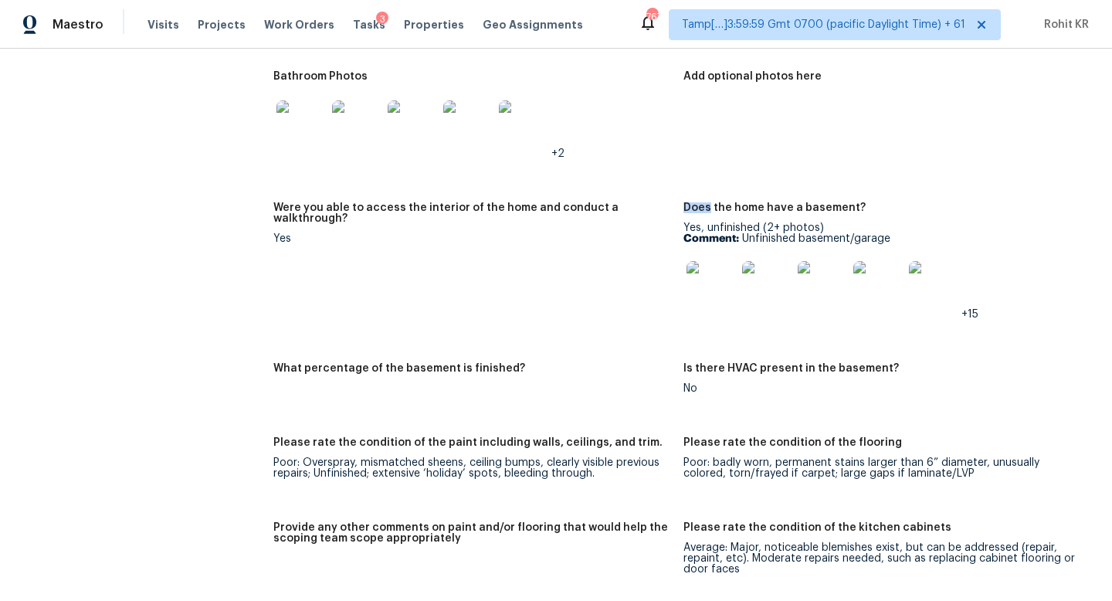
click at [706, 283] on img at bounding box center [710, 285] width 49 height 49
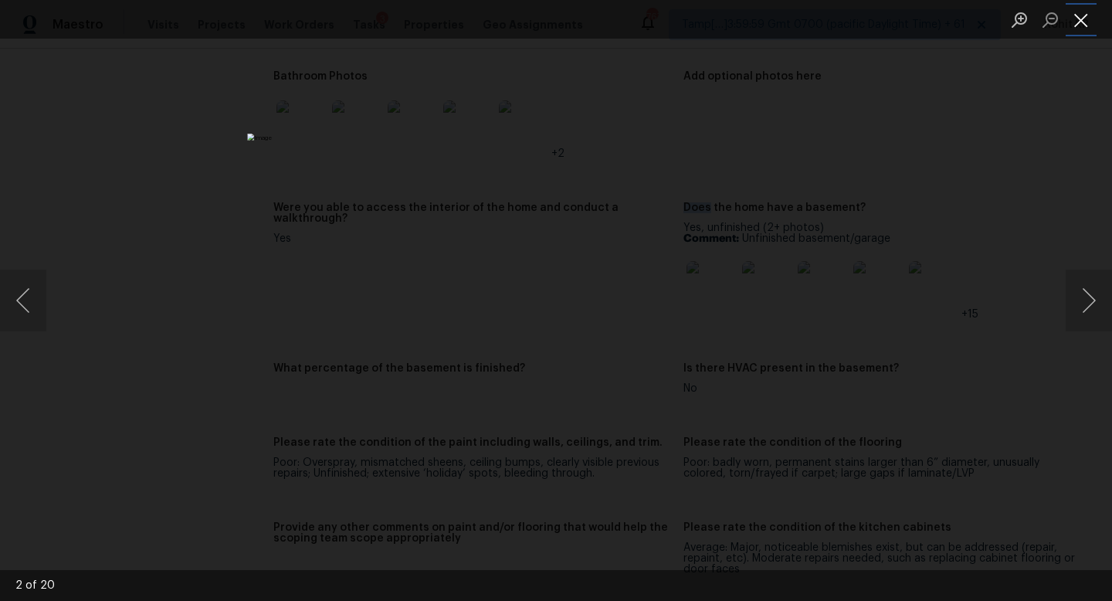
click at [1074, 32] on button "Close lightbox" at bounding box center [1080, 19] width 31 height 27
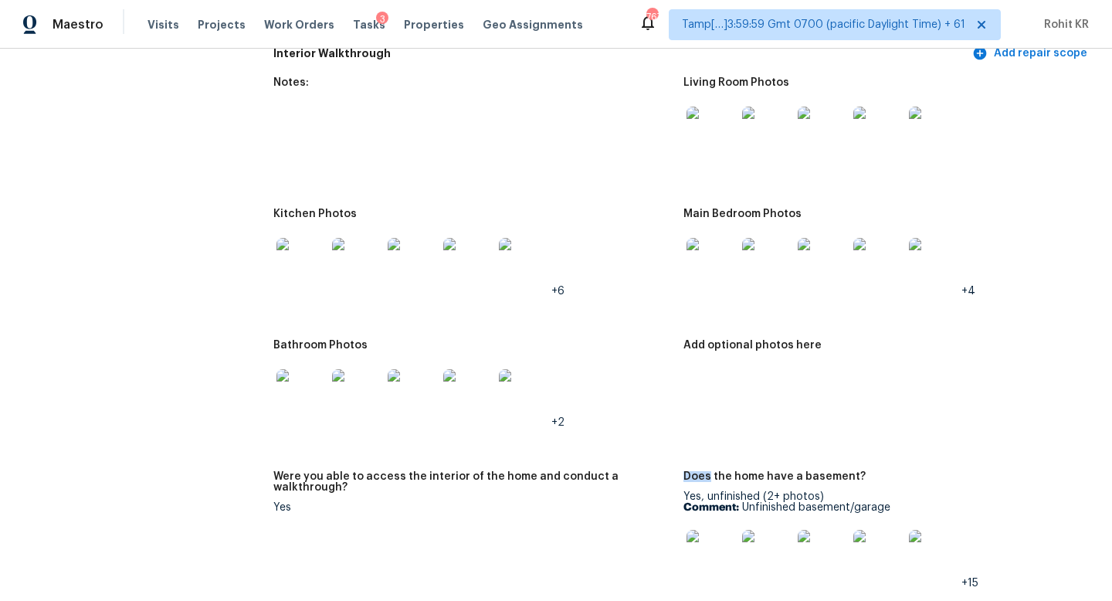
scroll to position [2034, 0]
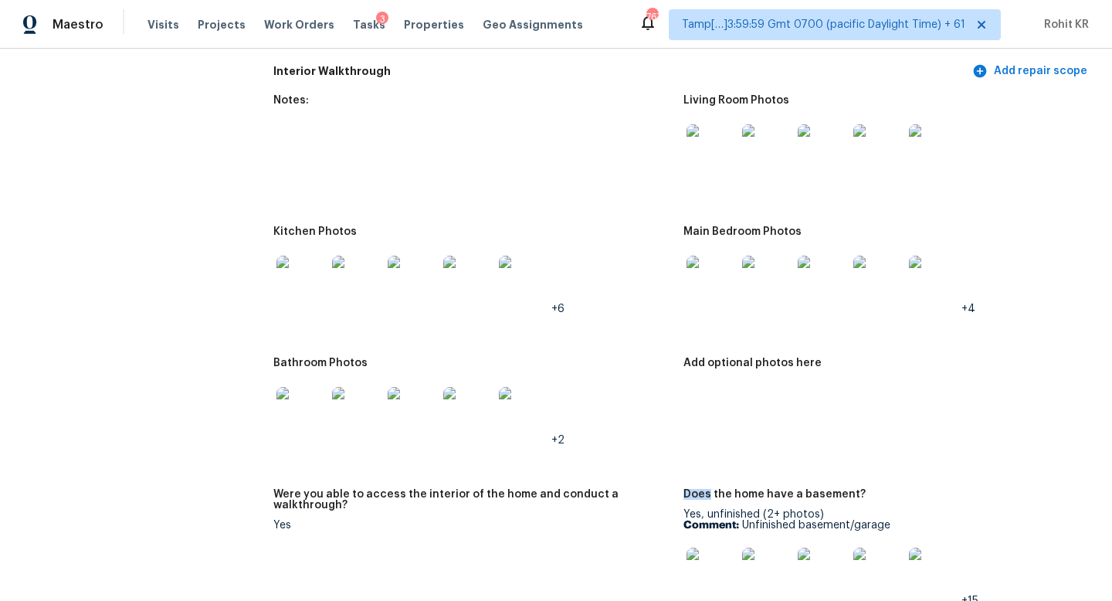
click at [717, 148] on img at bounding box center [710, 148] width 49 height 49
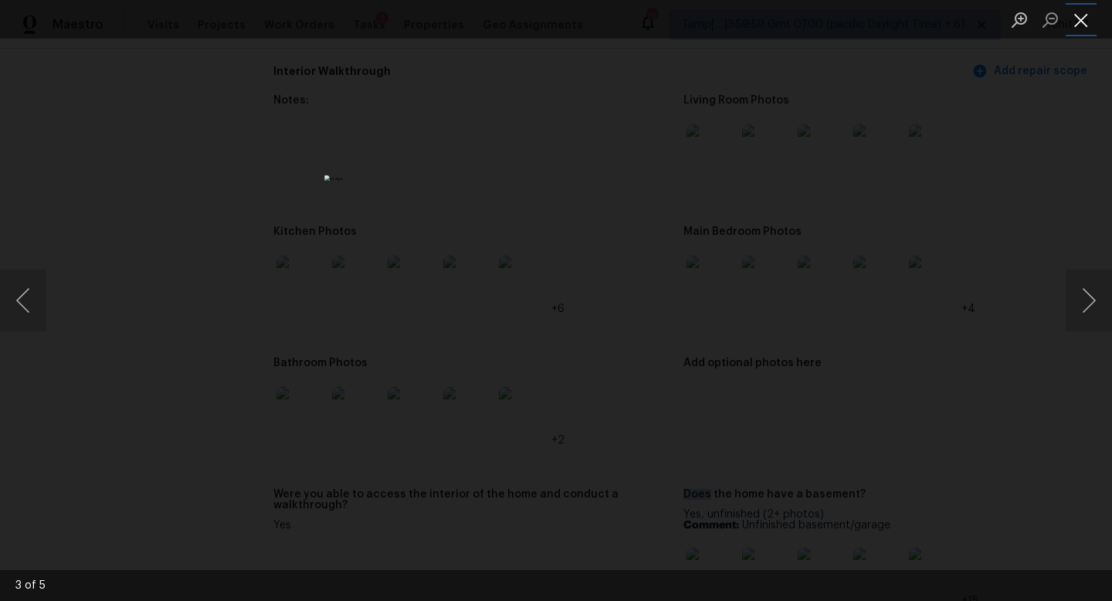
click at [1071, 19] on button "Close lightbox" at bounding box center [1080, 19] width 31 height 27
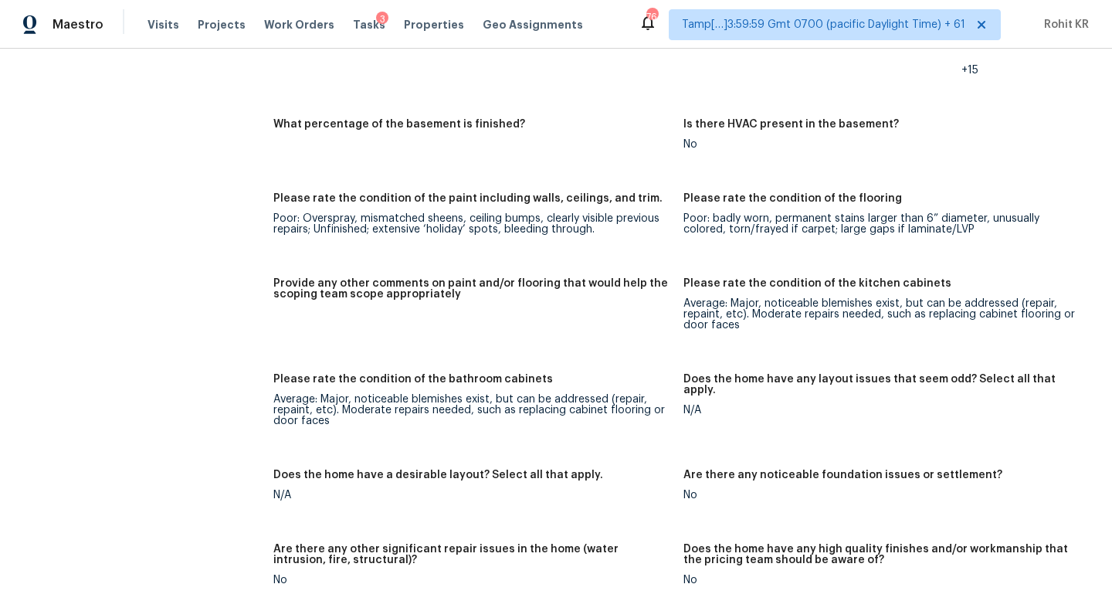
scroll to position [2565, 0]
